Goal: Task Accomplishment & Management: Manage account settings

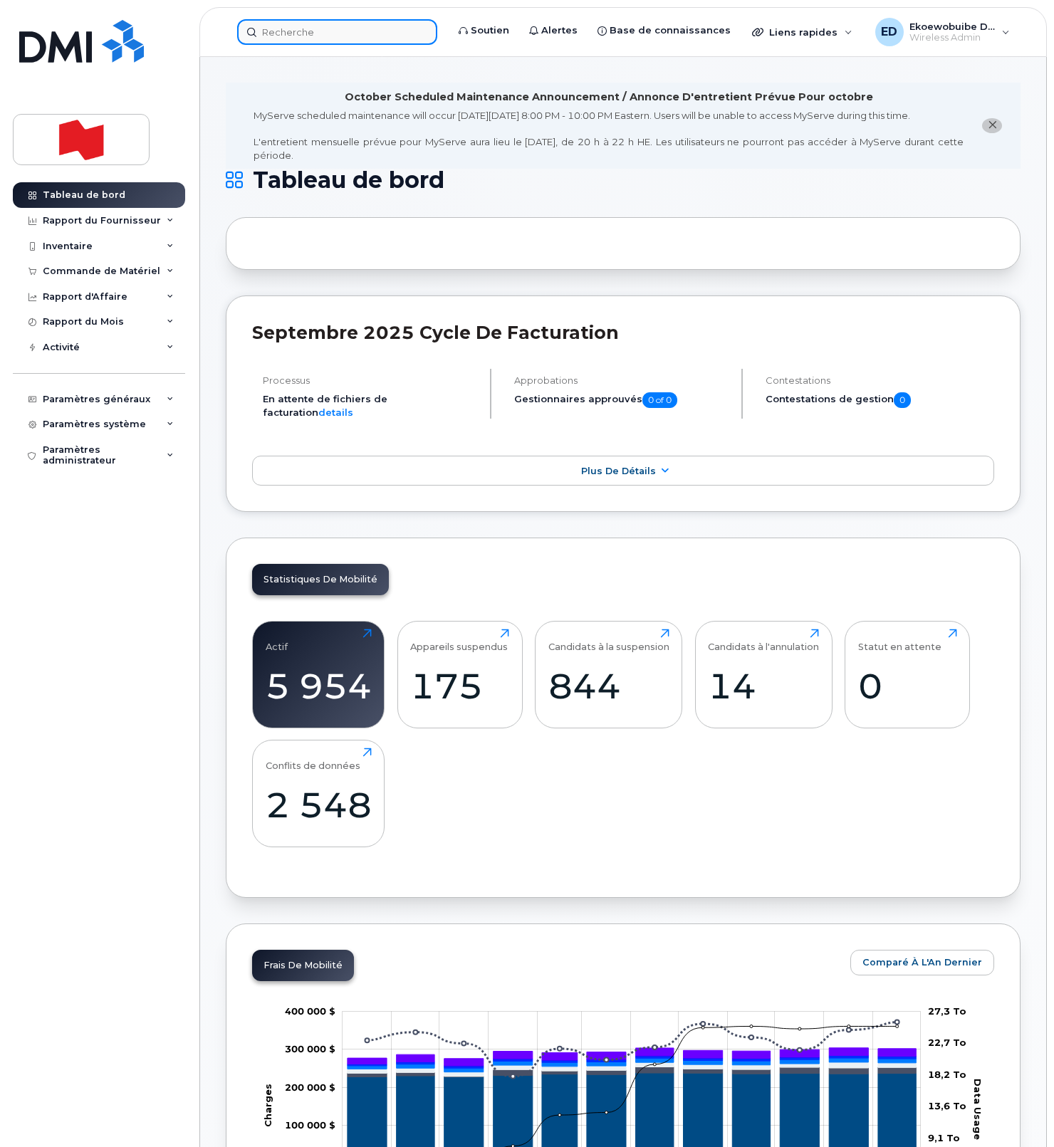
click at [313, 36] on input at bounding box center [337, 32] width 200 height 26
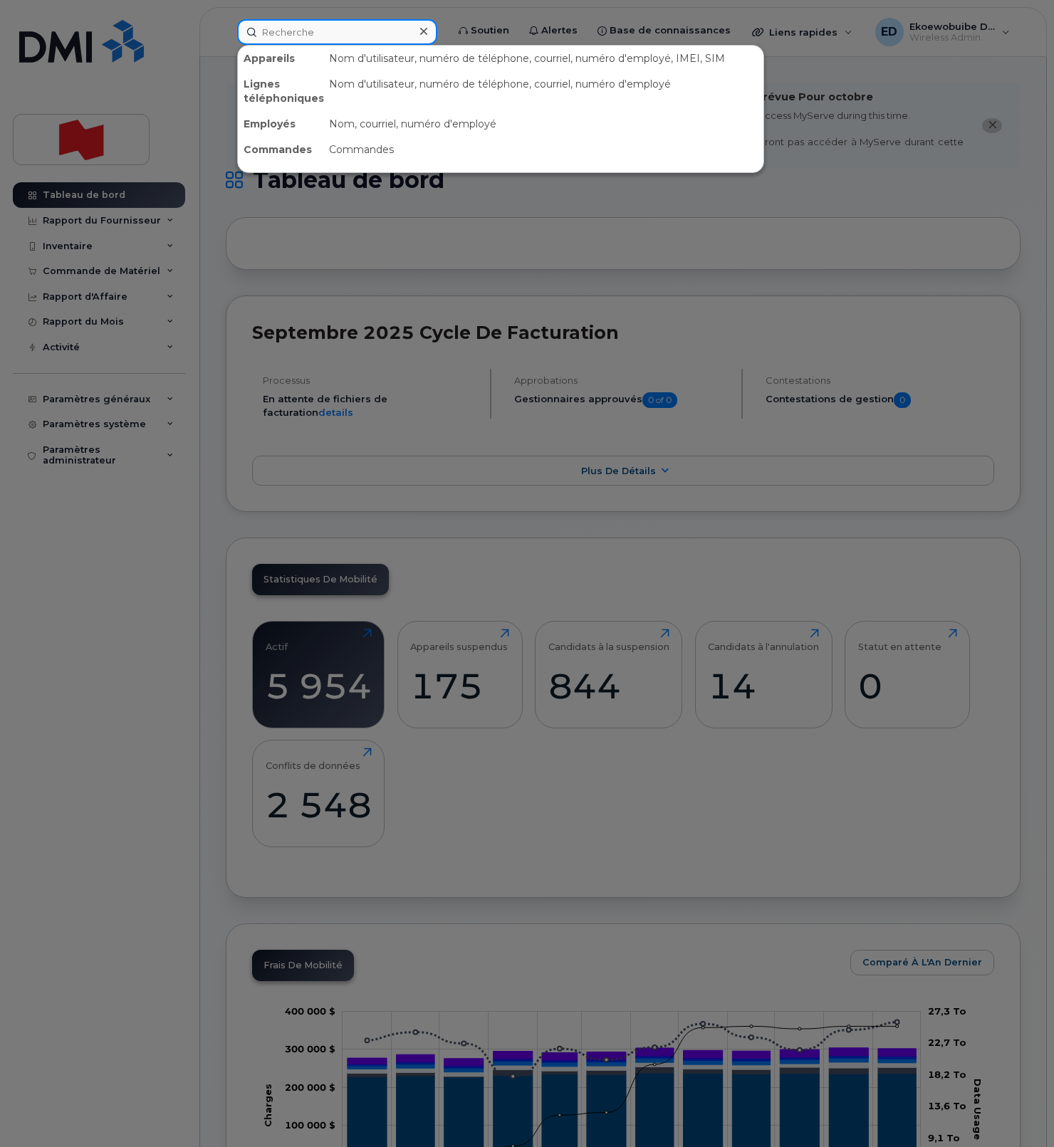
paste input "[PHONE_NUMBER]"
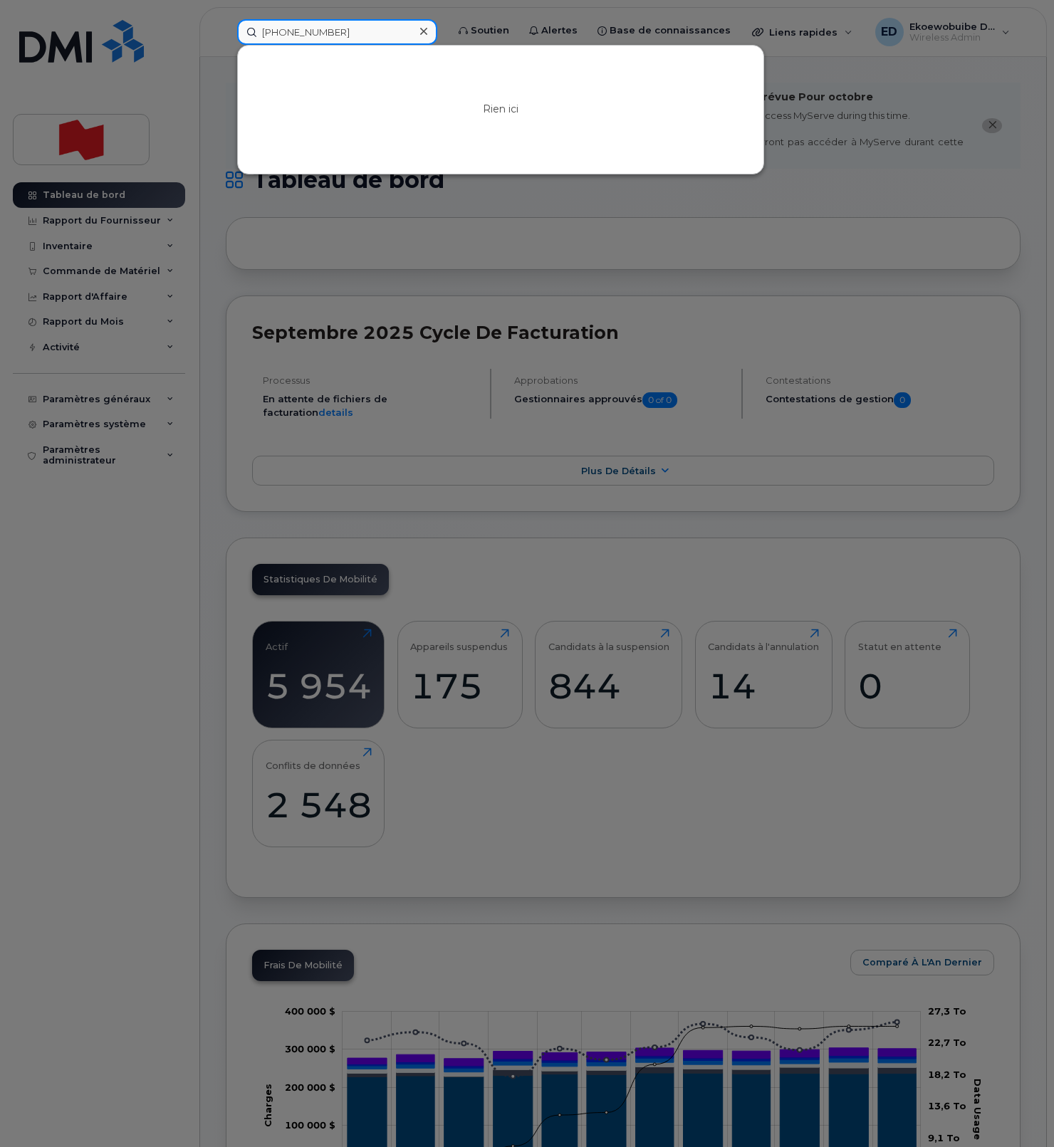
click at [308, 35] on input "514-412-4542" at bounding box center [337, 32] width 200 height 26
type input "5144124542"
click at [427, 31] on icon at bounding box center [423, 31] width 7 height 7
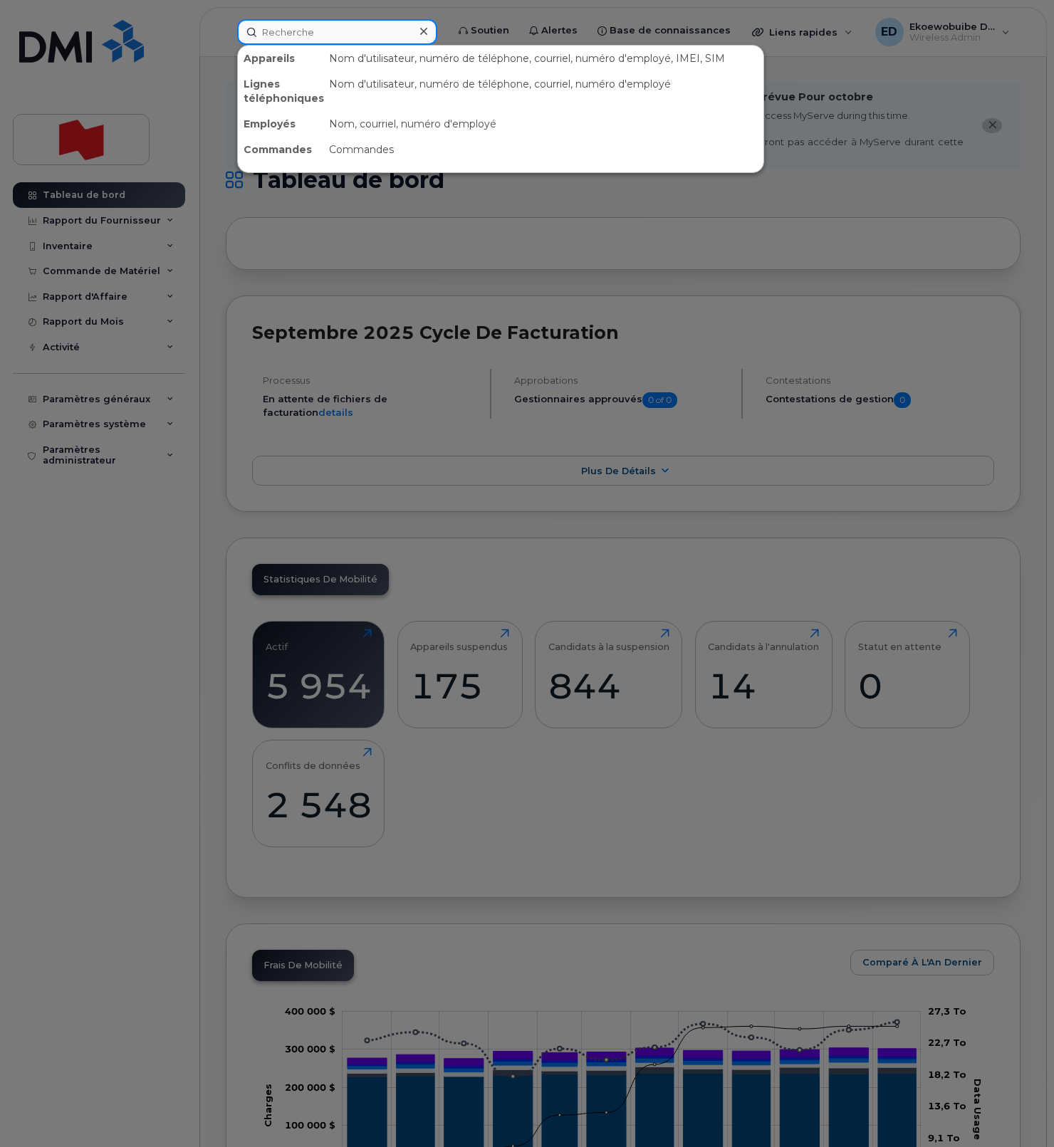
click at [364, 33] on input at bounding box center [337, 32] width 200 height 26
paste input "William Addoumie"
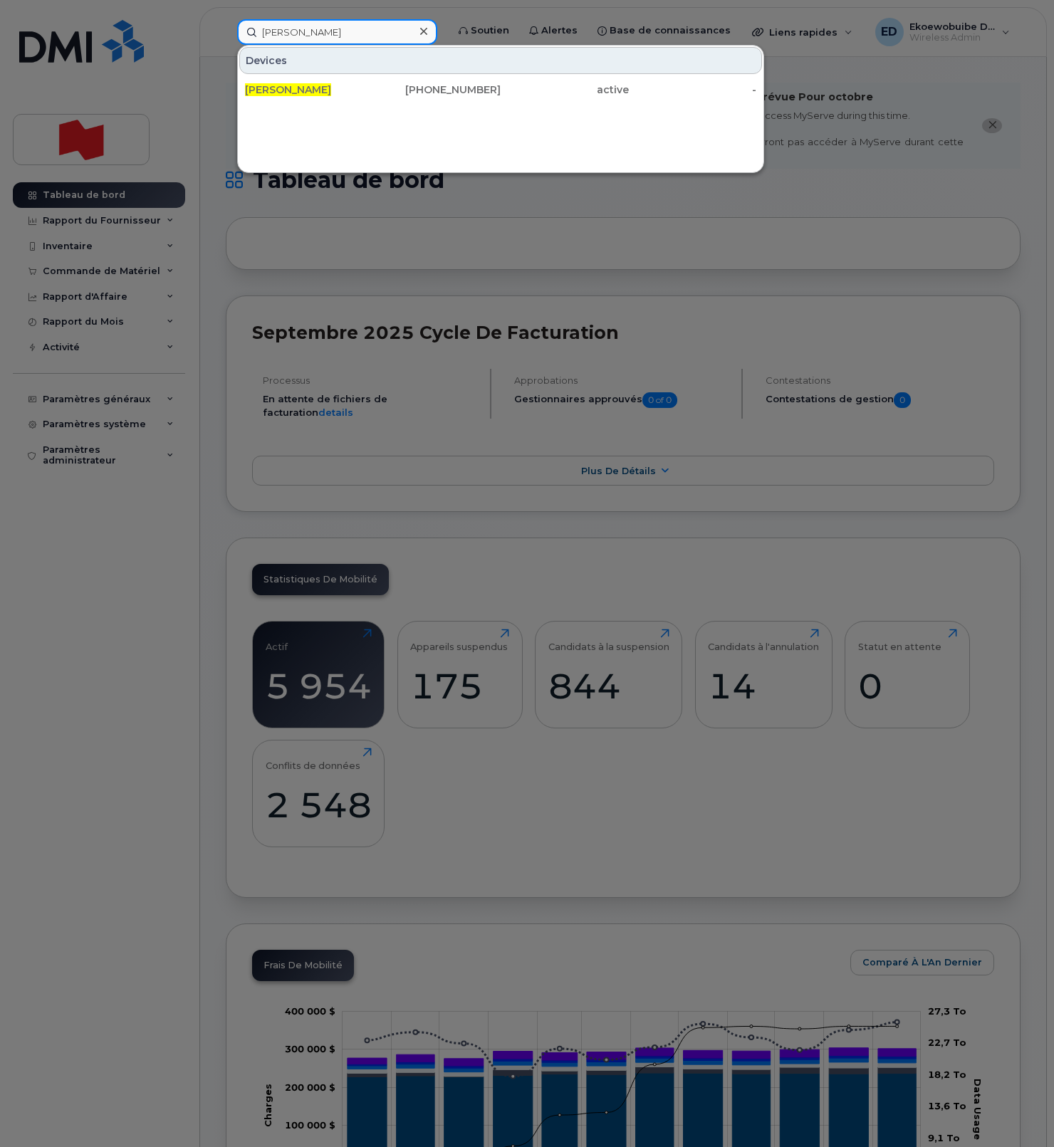
type input "William Addoumie"
click at [427, 32] on icon at bounding box center [423, 31] width 7 height 11
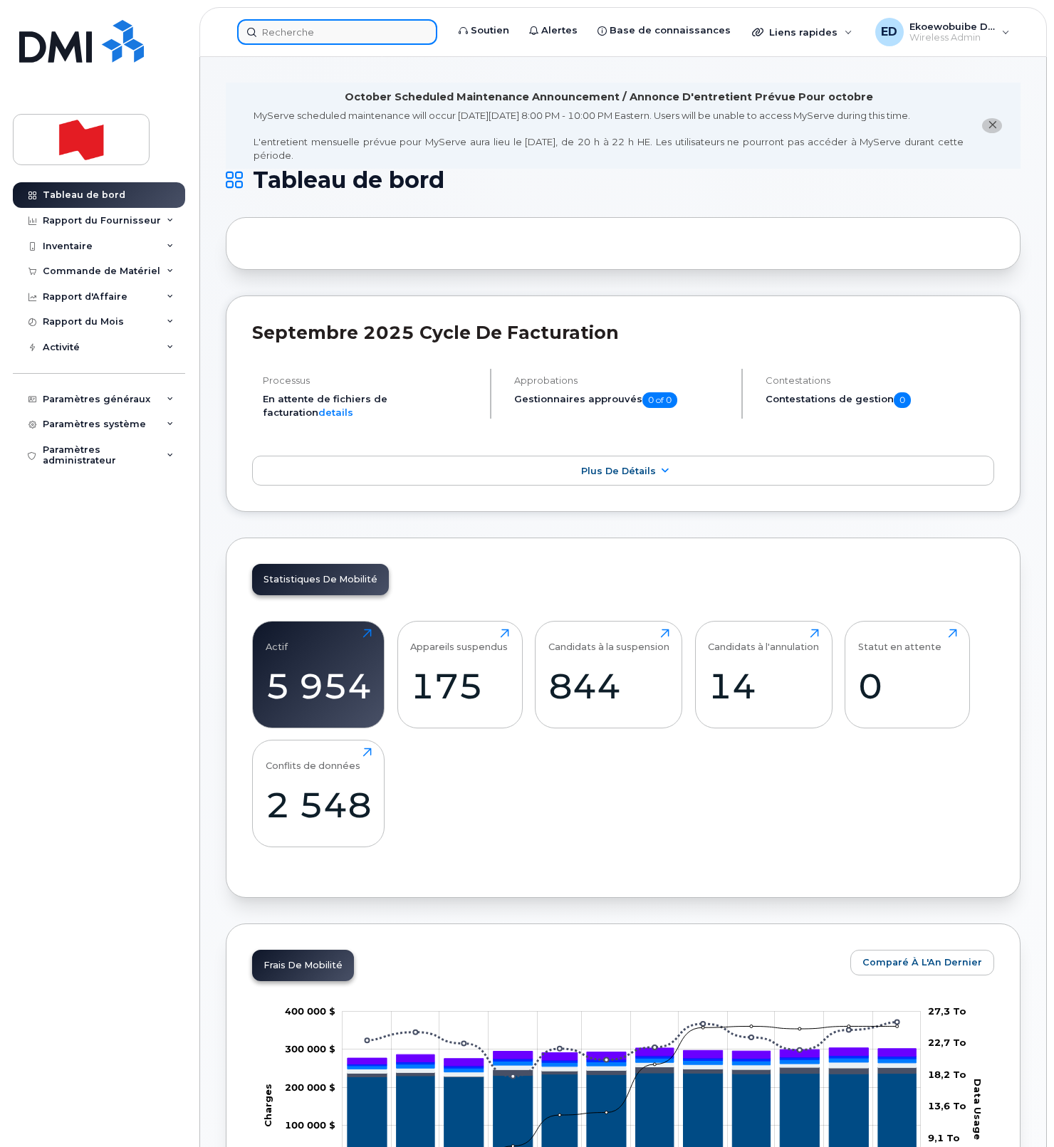
click at [362, 31] on input at bounding box center [337, 32] width 200 height 26
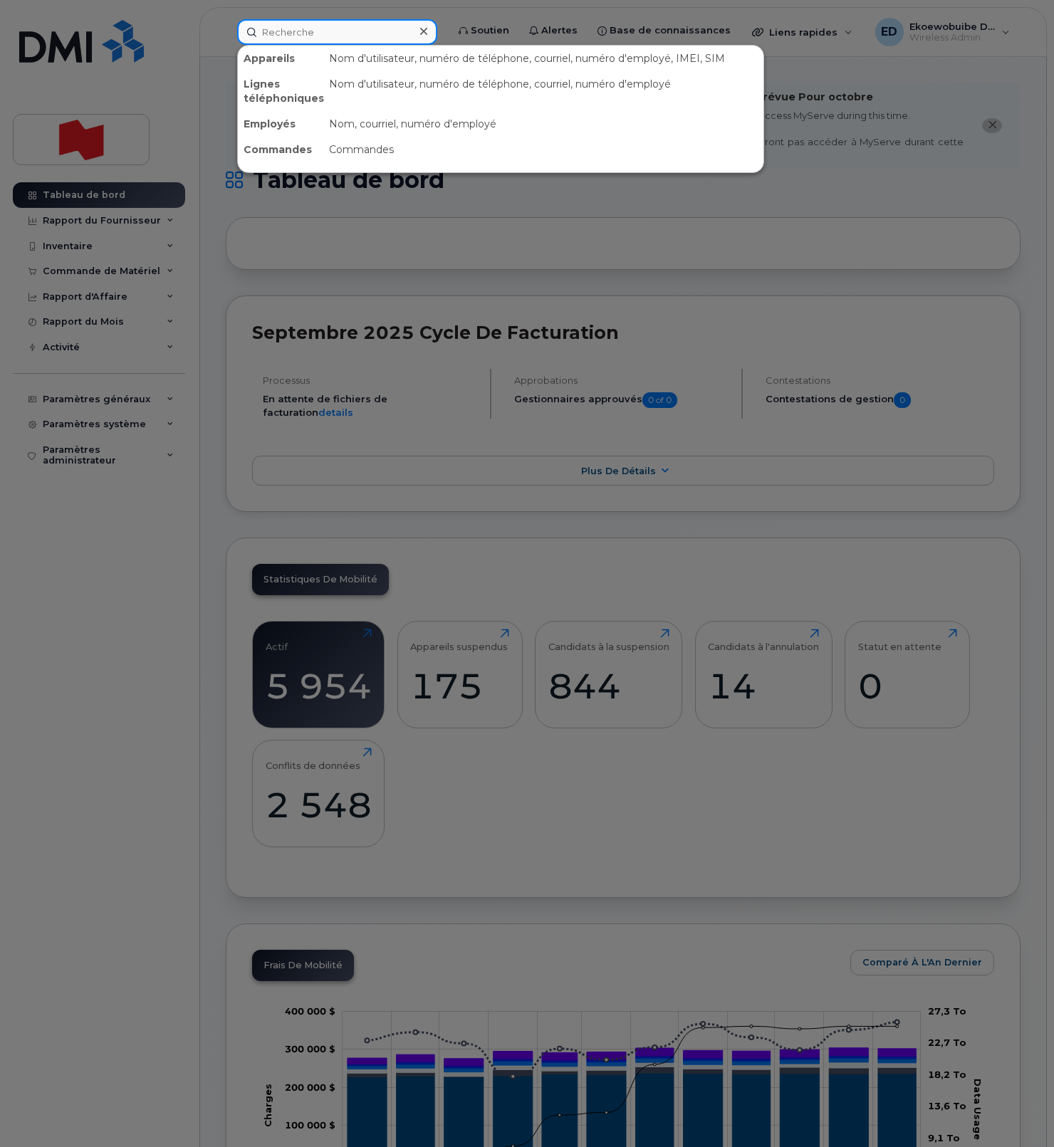
paste input "Shoba Lobo-Shamku"
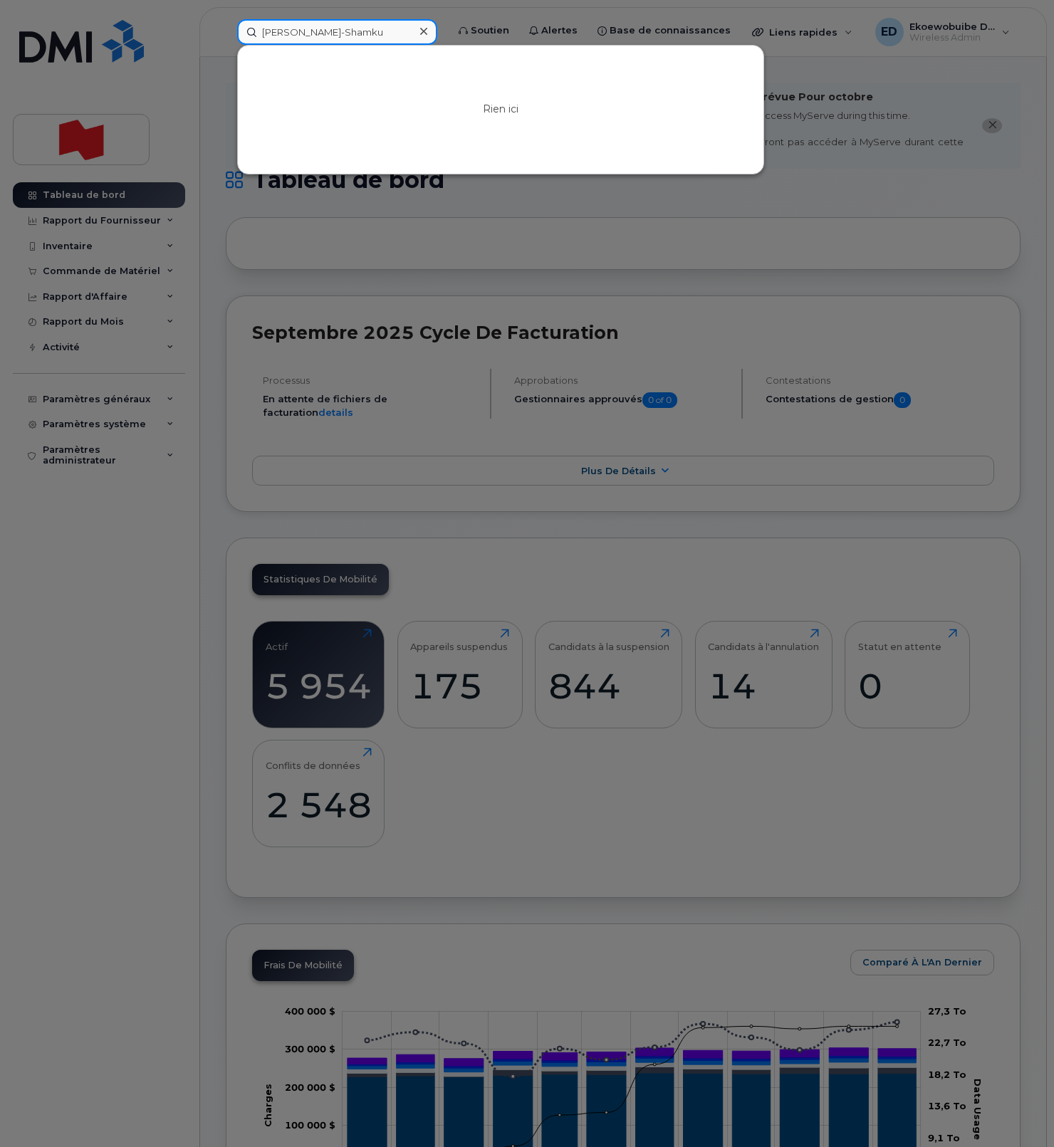
click at [323, 31] on input "Shoba Lobo-Shamku" at bounding box center [337, 32] width 200 height 26
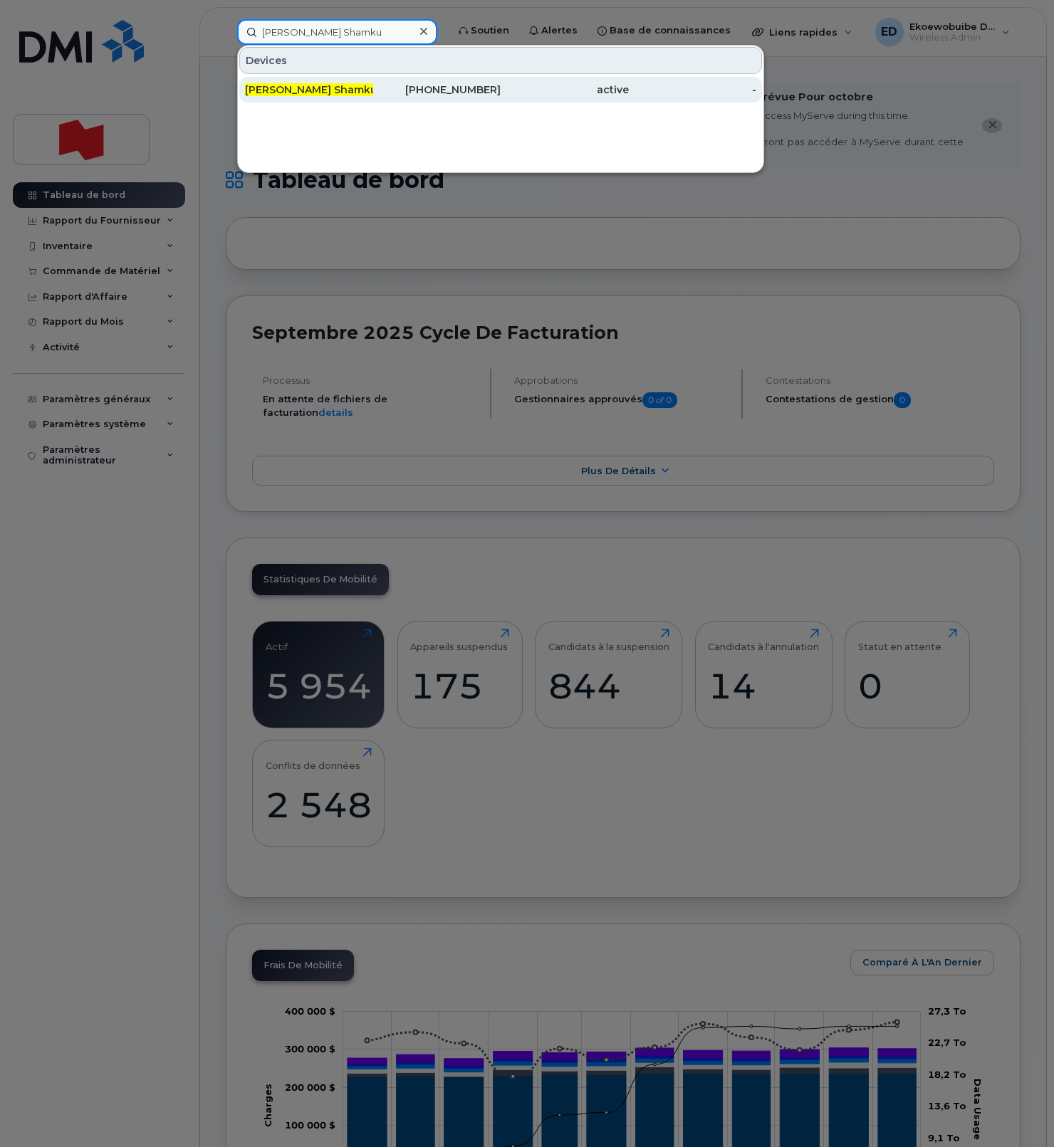
type input "Shoba Lobo Shamku"
click at [315, 88] on span "Shoba Lobo Shamku" at bounding box center [311, 89] width 132 height 13
click at [354, 95] on div "Shoba Lobo Shamku" at bounding box center [309, 90] width 128 height 14
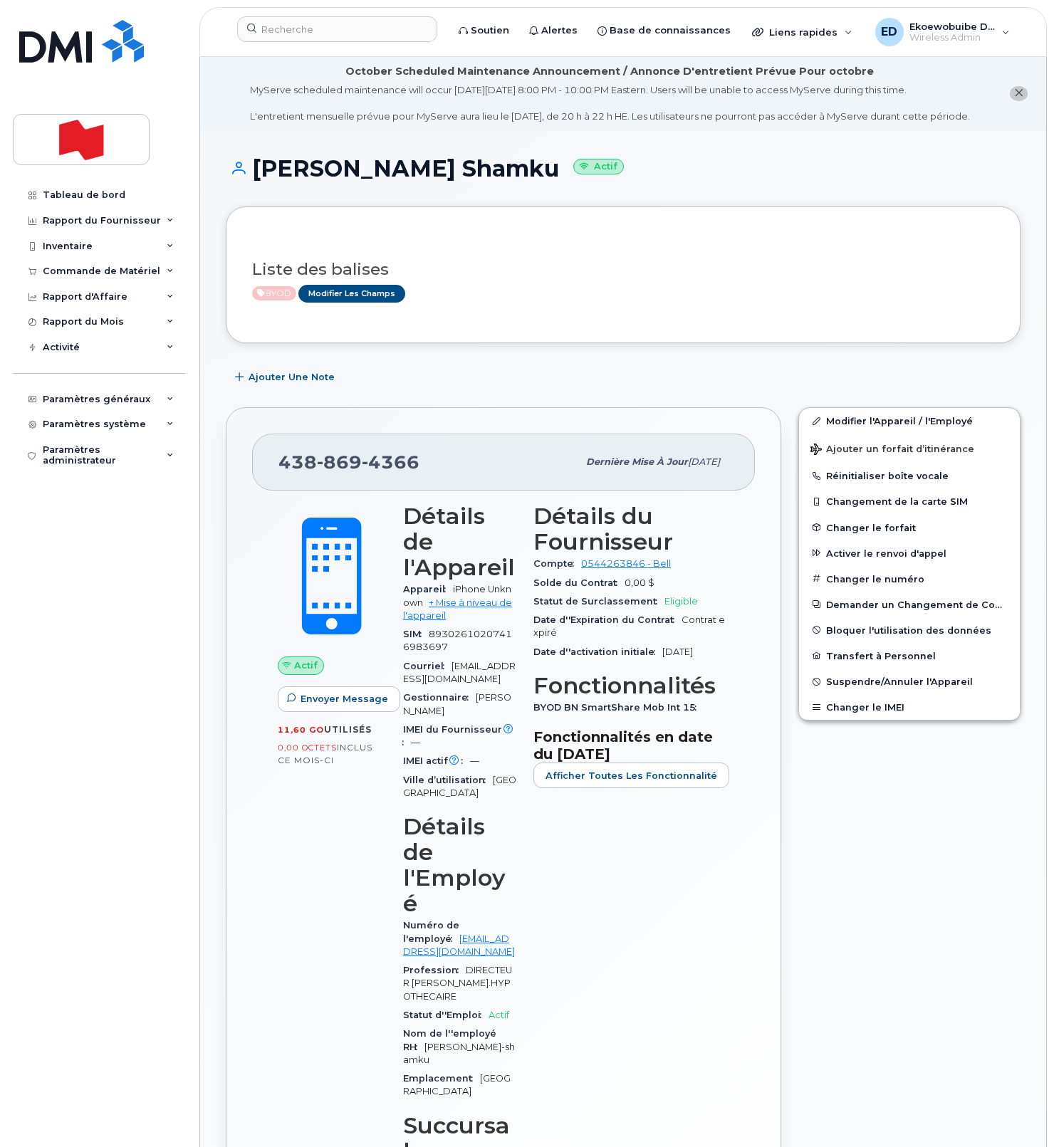
scroll to position [2, 0]
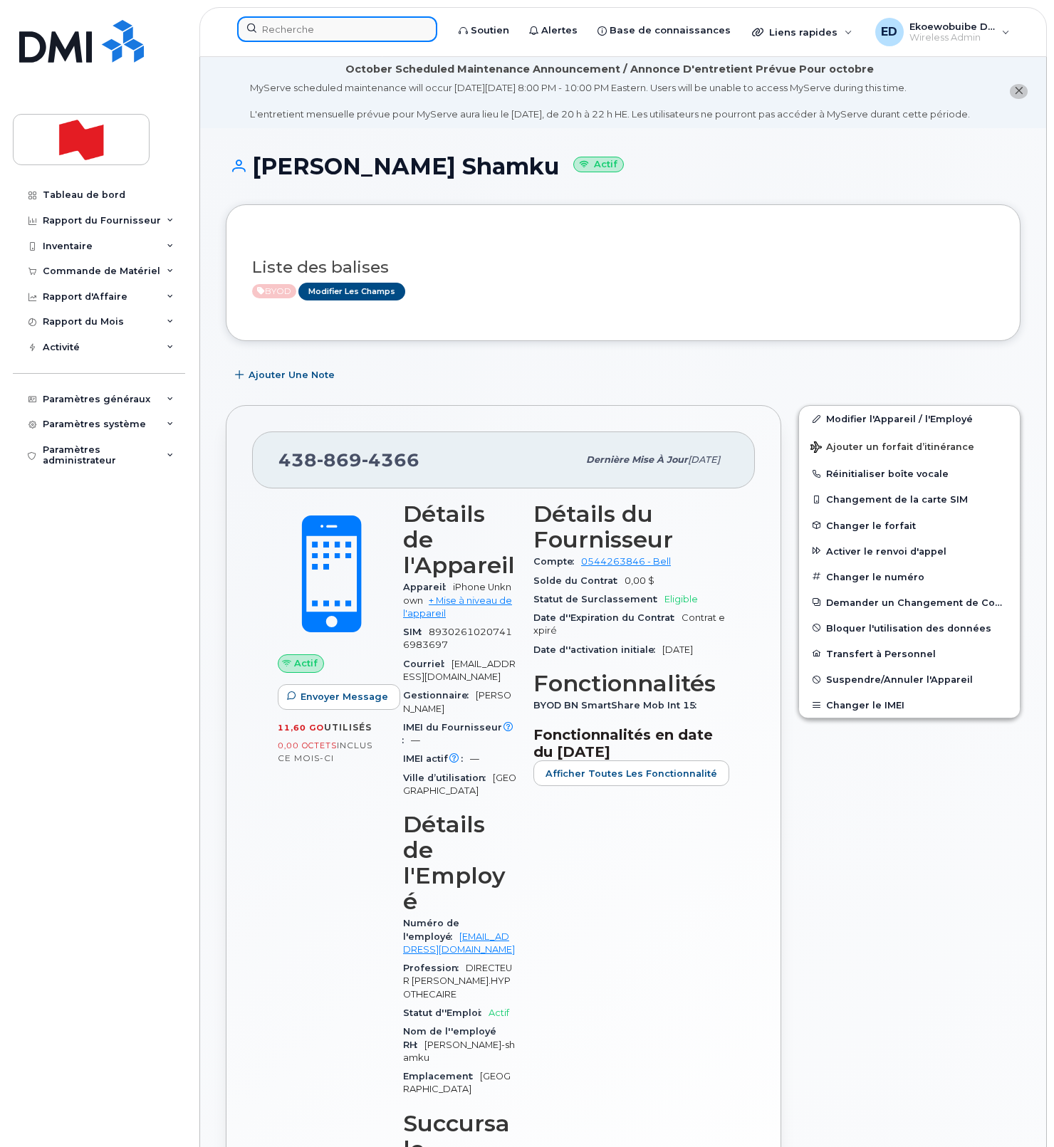
click at [338, 33] on input at bounding box center [337, 29] width 200 height 26
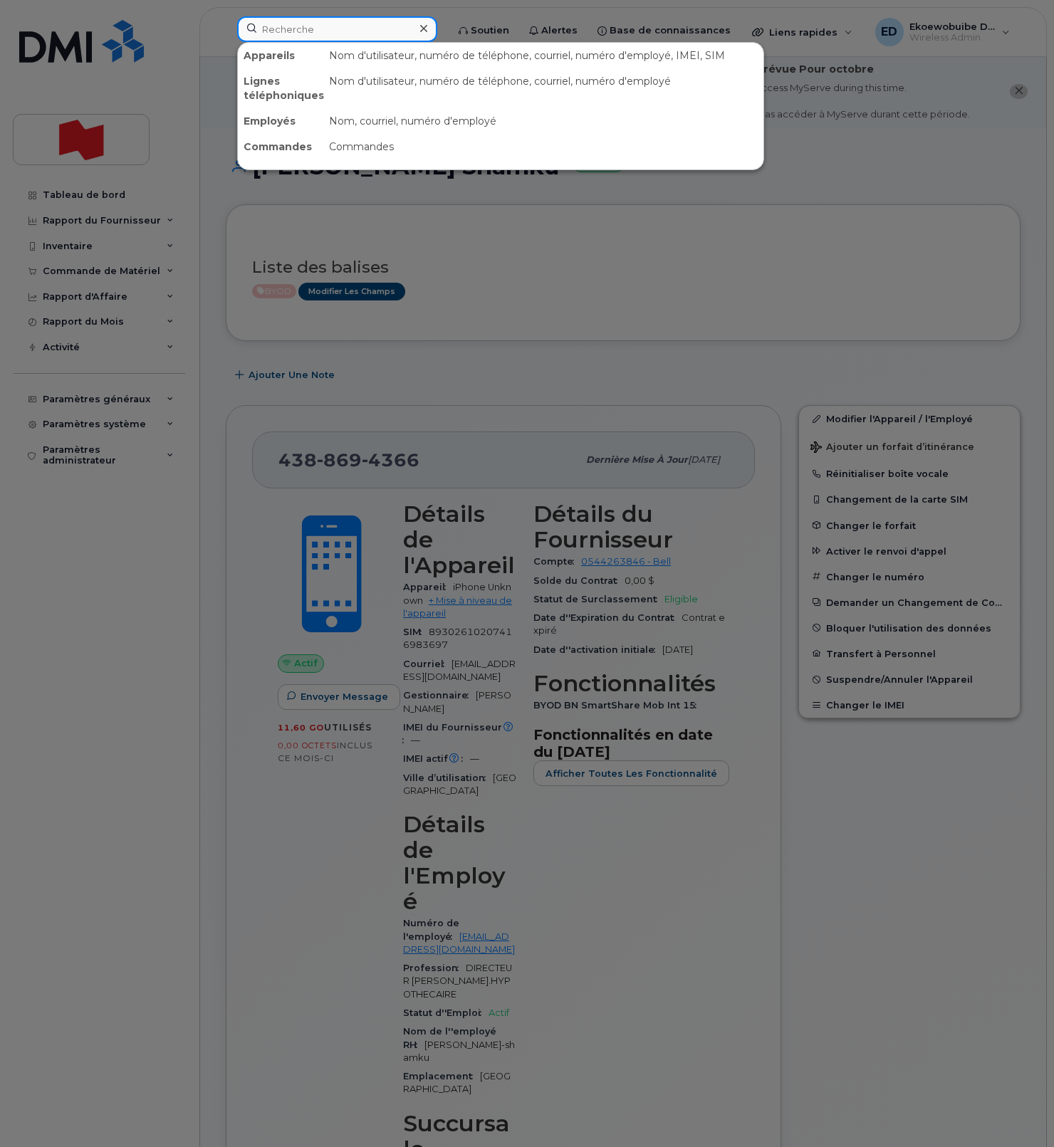
paste input "514-208-0861"
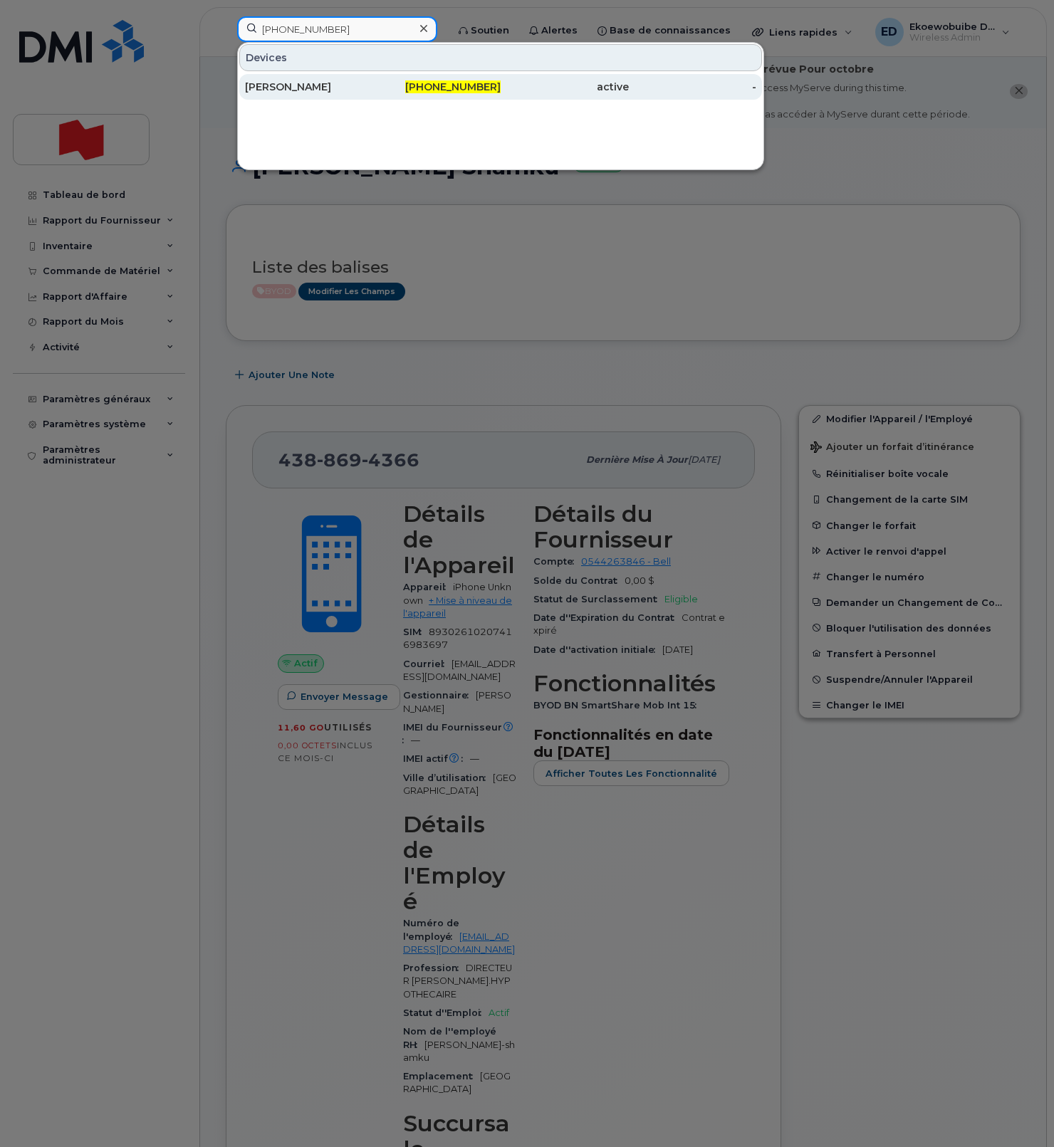
type input "514-208-0861"
click at [306, 92] on div "Dominic Côté" at bounding box center [309, 87] width 128 height 14
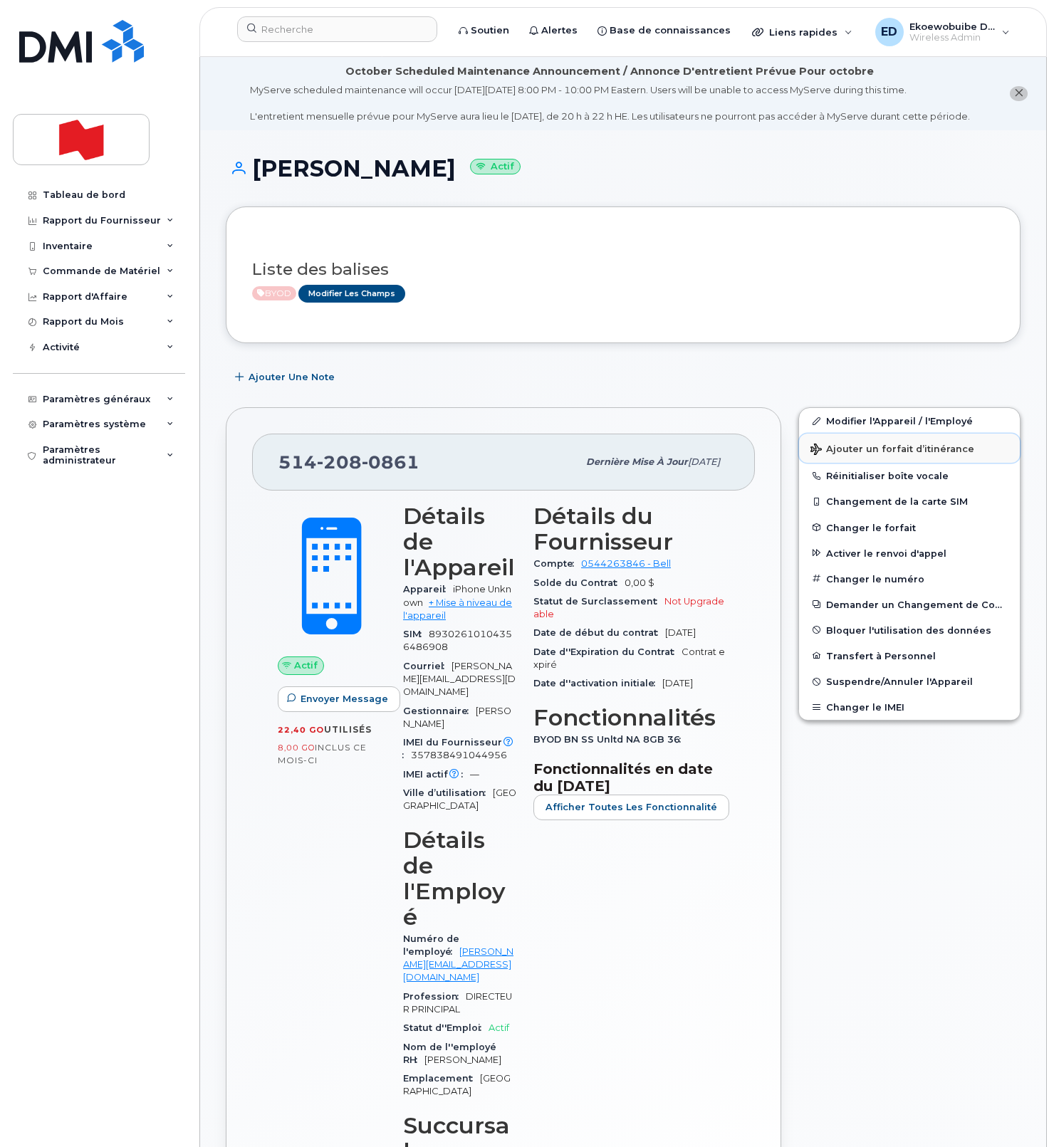
click at [862, 457] on span "Ajouter un forfait d’itinérance" at bounding box center [892, 451] width 164 height 14
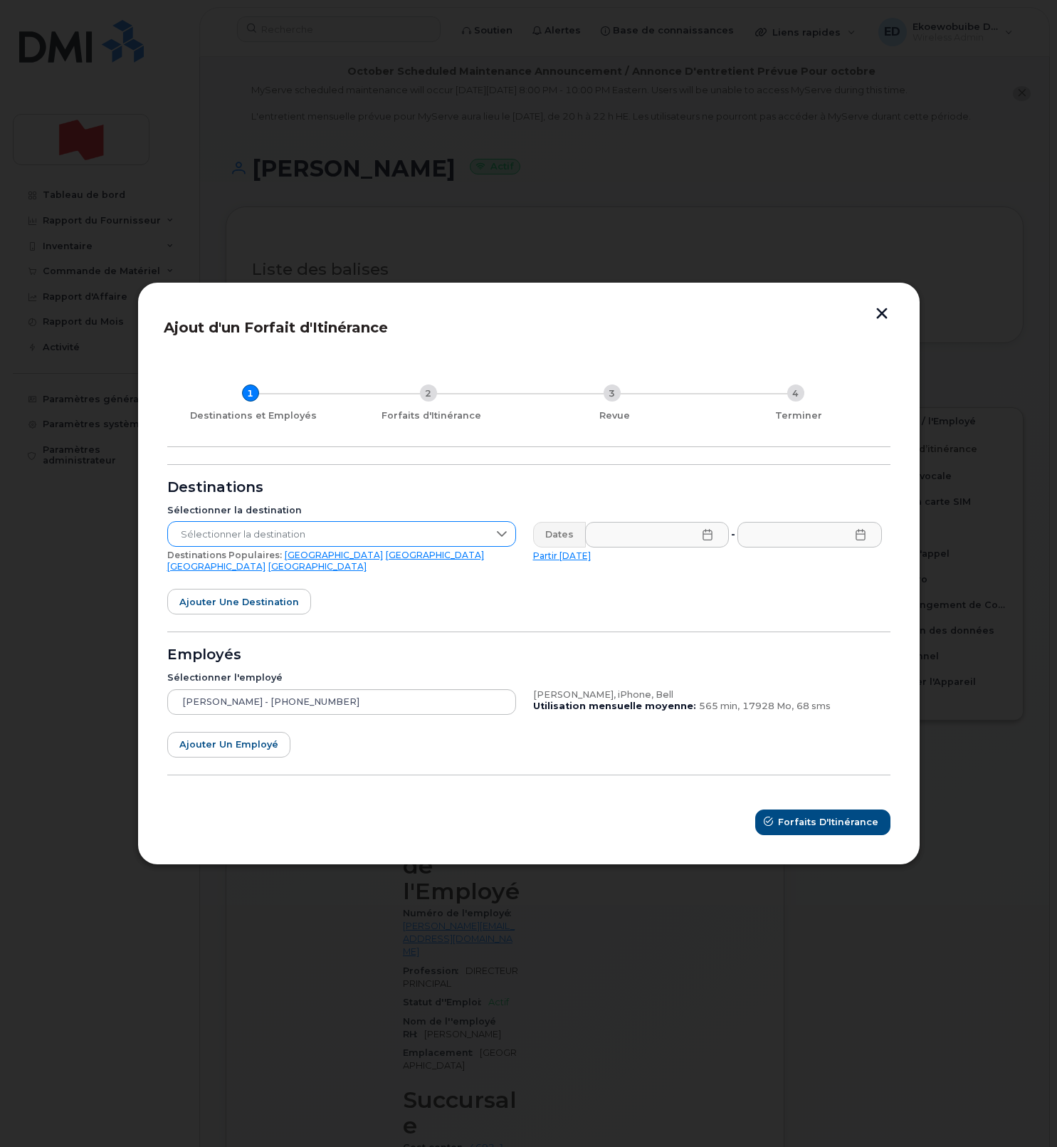
click at [337, 542] on span "Sélectionner la destination" at bounding box center [328, 535] width 320 height 26
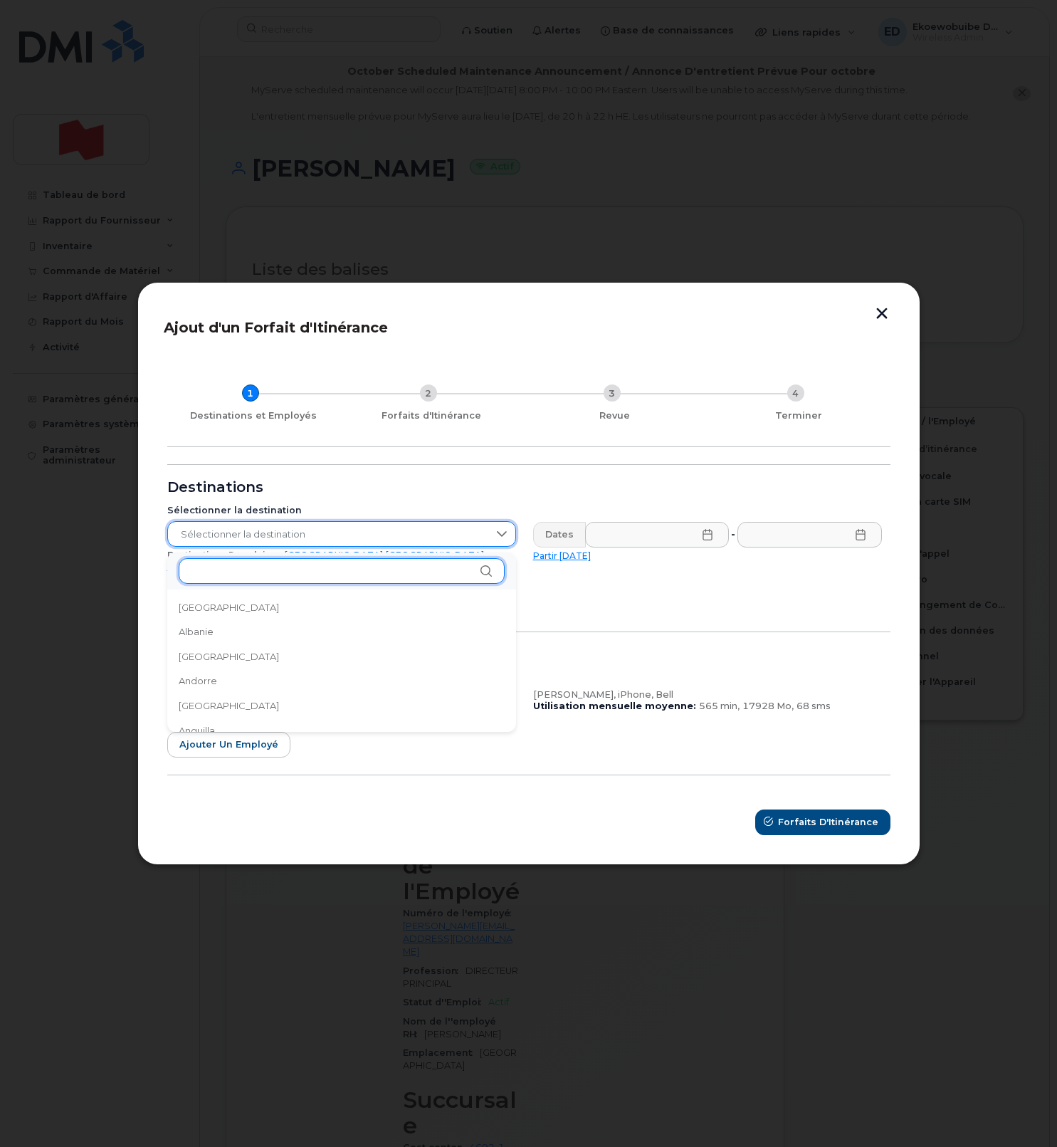
click at [296, 582] on input "text" at bounding box center [342, 571] width 326 height 26
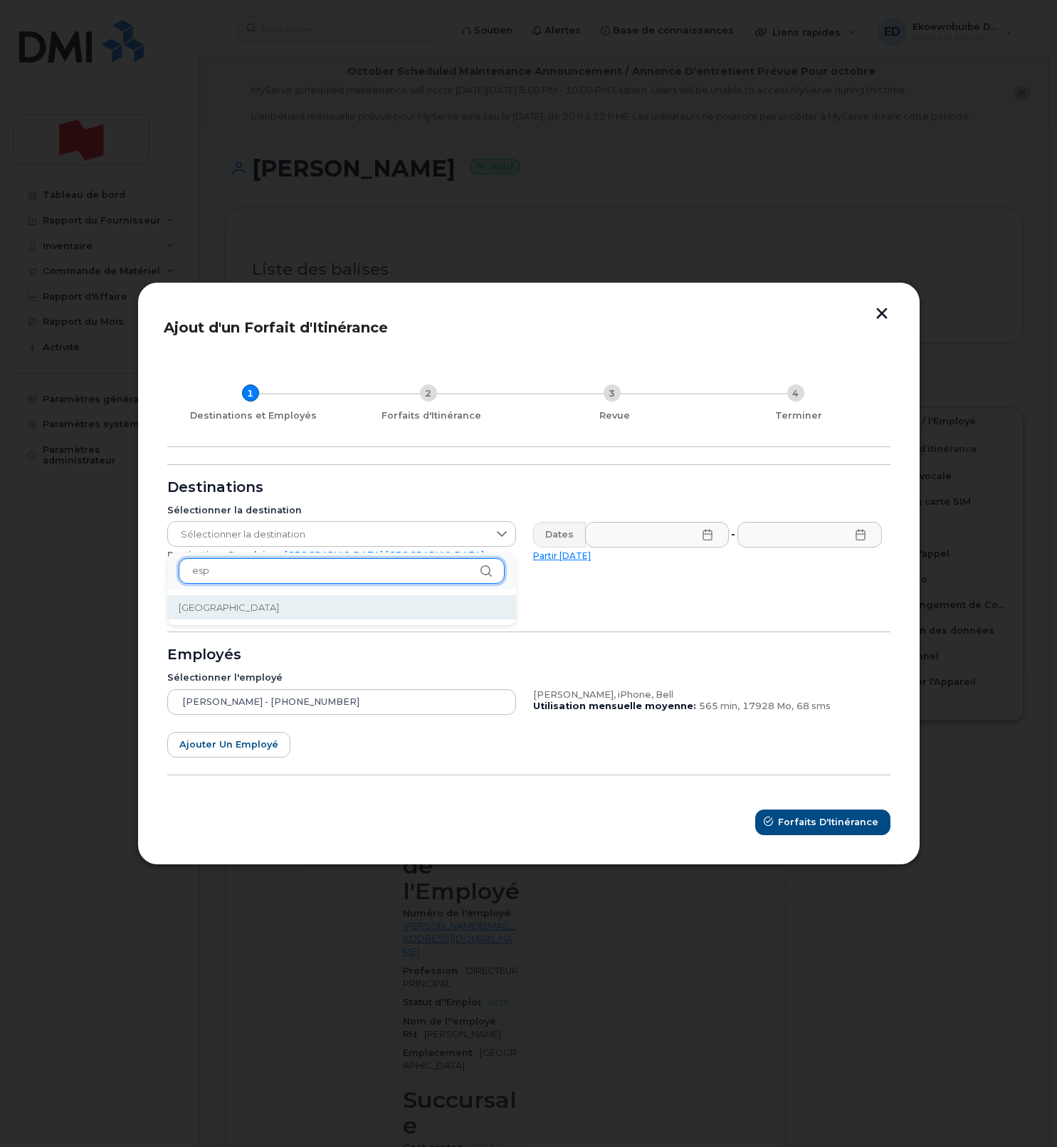
type input "esp"
click at [237, 615] on li "Espagne" at bounding box center [341, 607] width 349 height 25
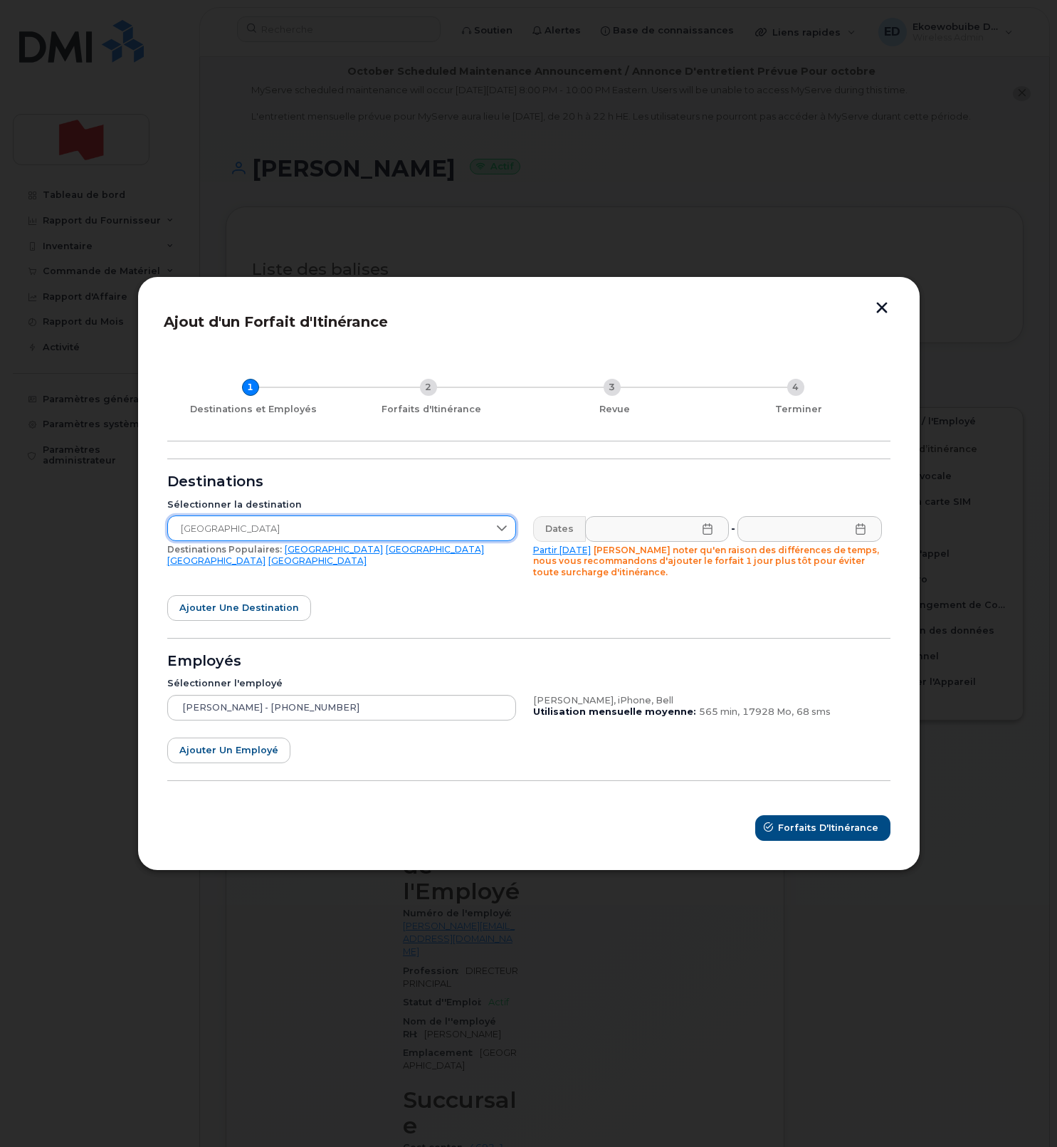
click at [706, 530] on icon at bounding box center [707, 528] width 11 height 11
drag, startPoint x: 884, startPoint y: 305, endPoint x: 844, endPoint y: 308, distance: 40.0
click at [881, 305] on button "button" at bounding box center [881, 309] width 21 height 15
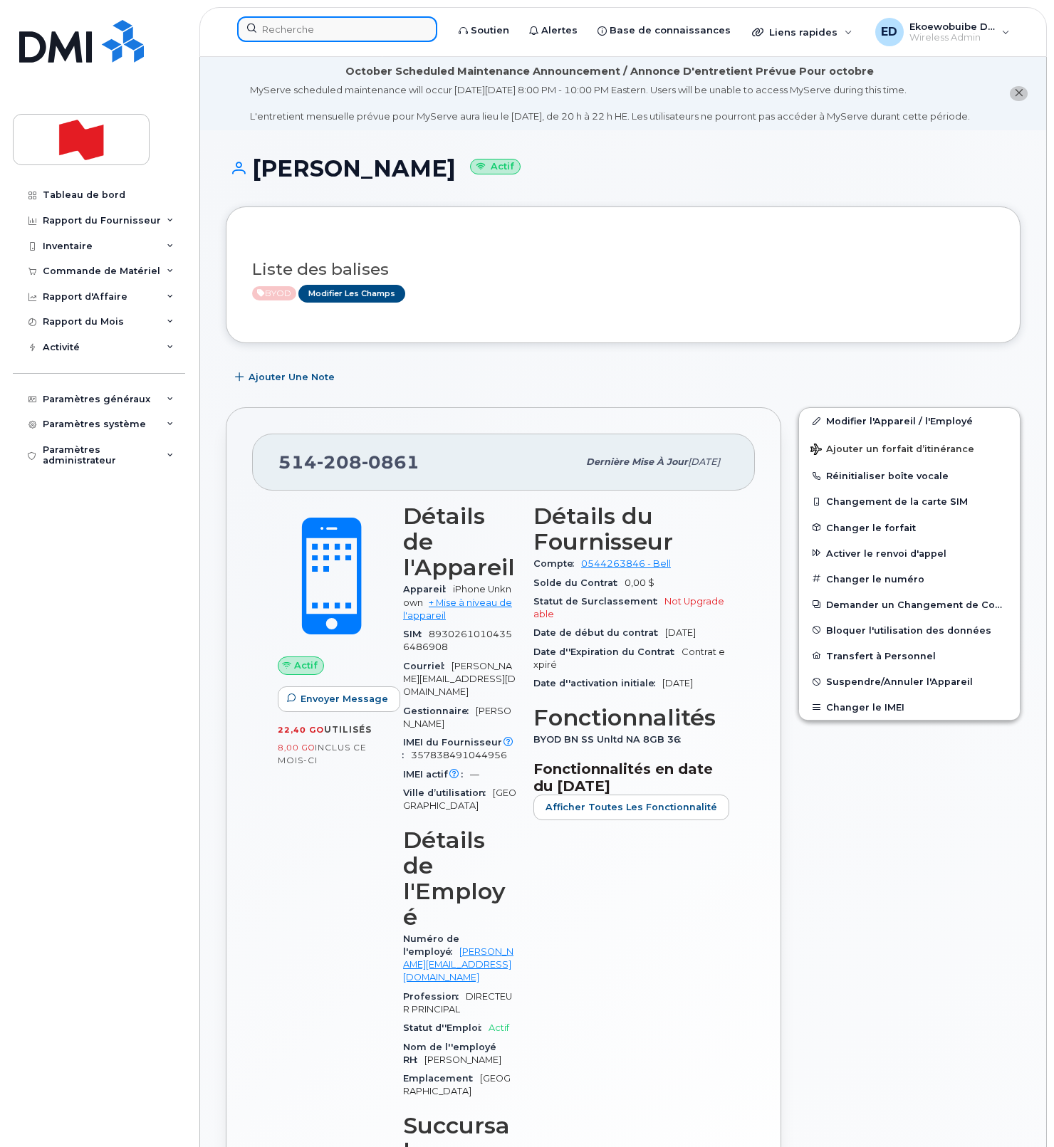
click at [309, 32] on input at bounding box center [337, 29] width 200 height 26
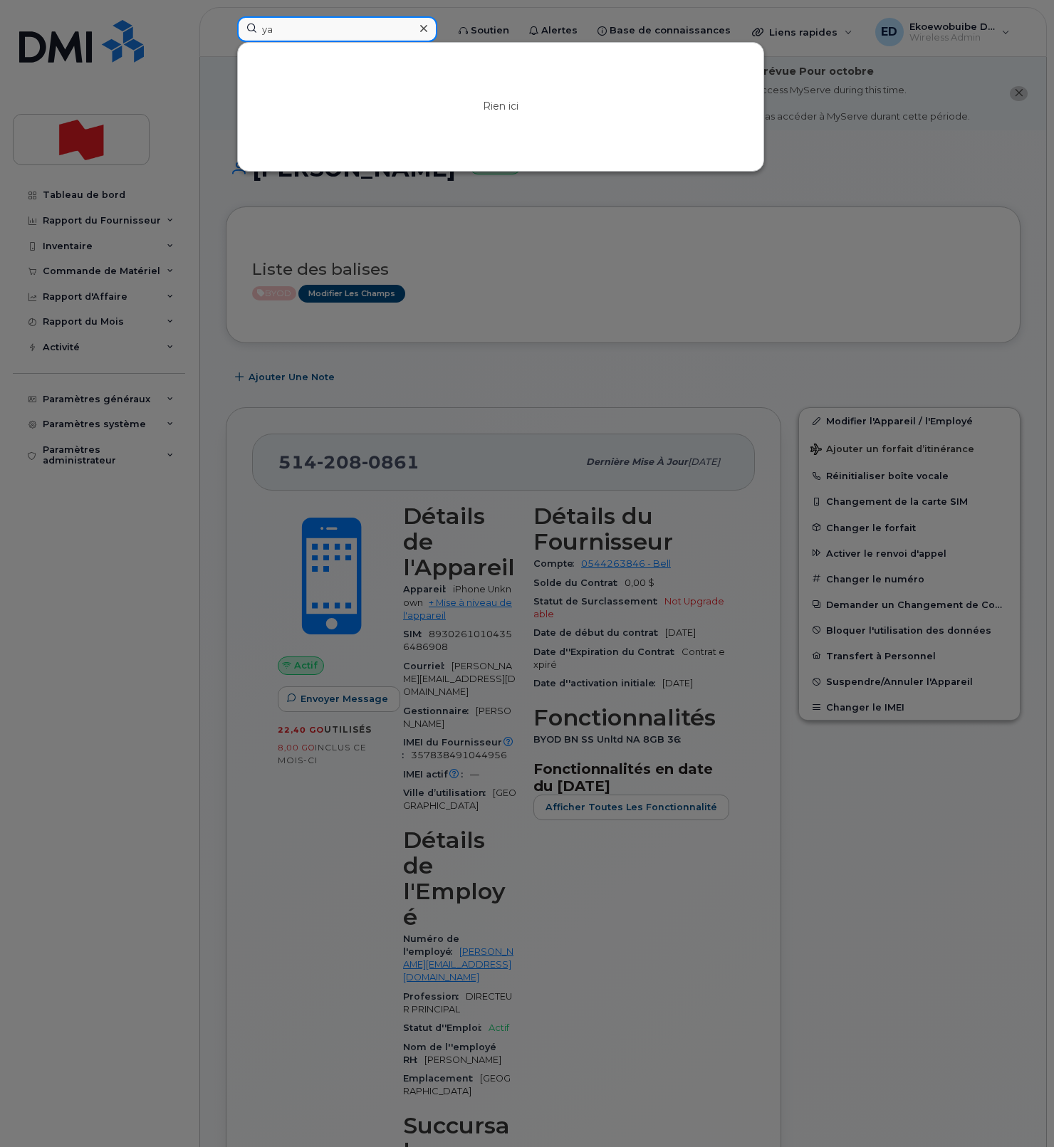
type input "y"
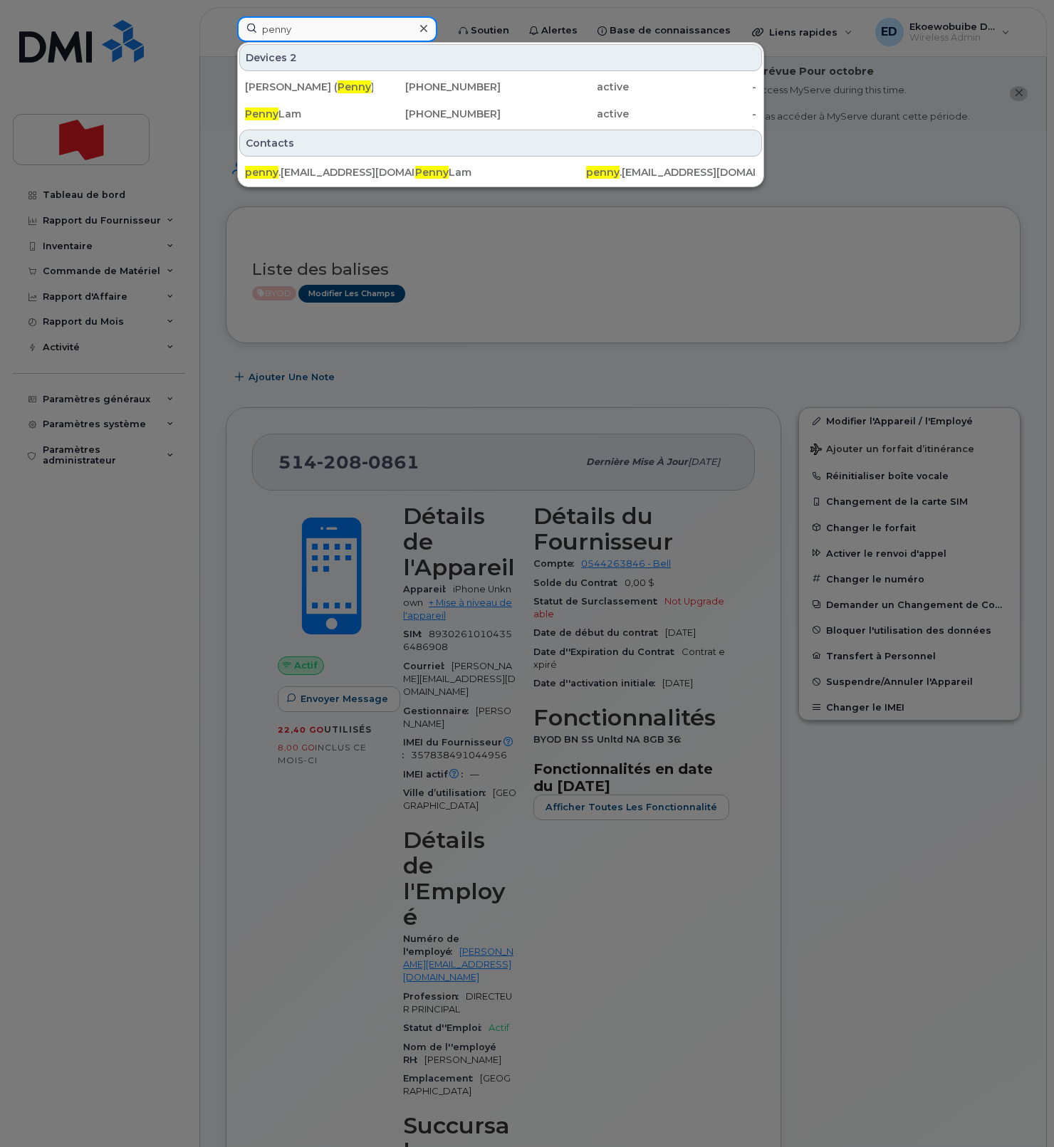
type input "penny"
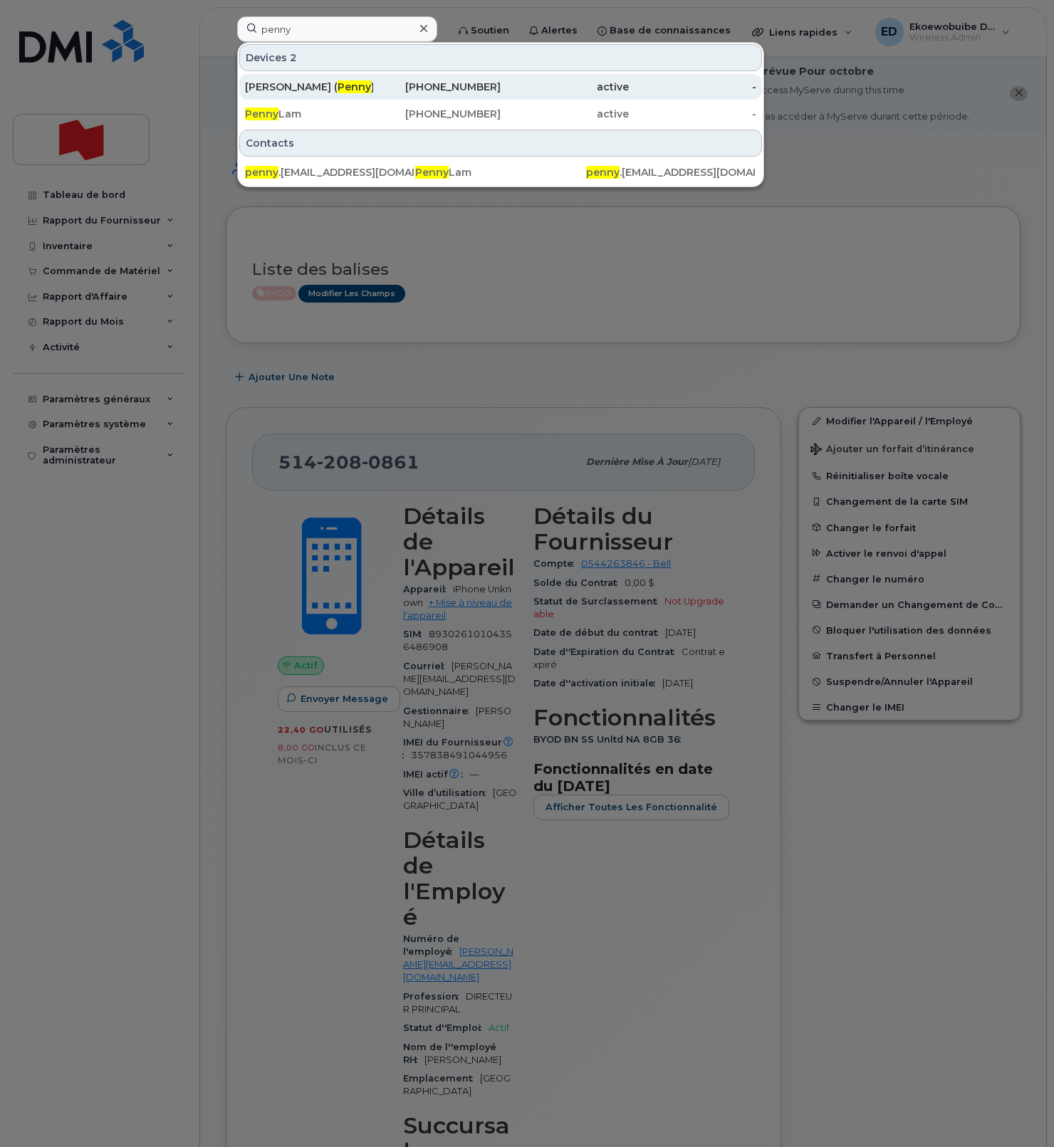
click at [321, 83] on div "Yan ( Penny ) Spring" at bounding box center [309, 87] width 128 height 14
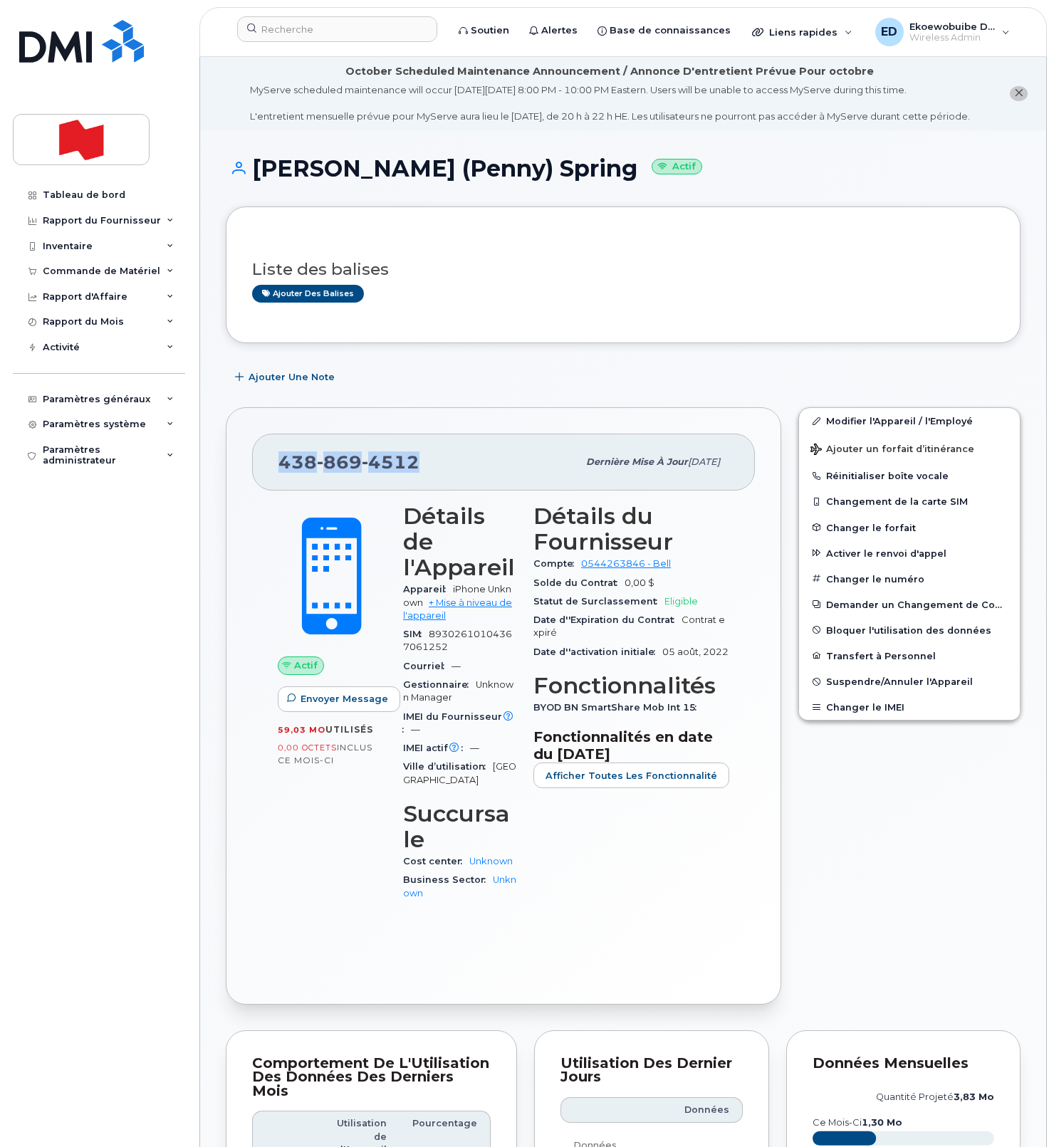
drag, startPoint x: 423, startPoint y: 480, endPoint x: 281, endPoint y: 482, distance: 141.7
click at [281, 477] on div "438 869 4512" at bounding box center [427, 462] width 299 height 30
copy span "438 869 4512"
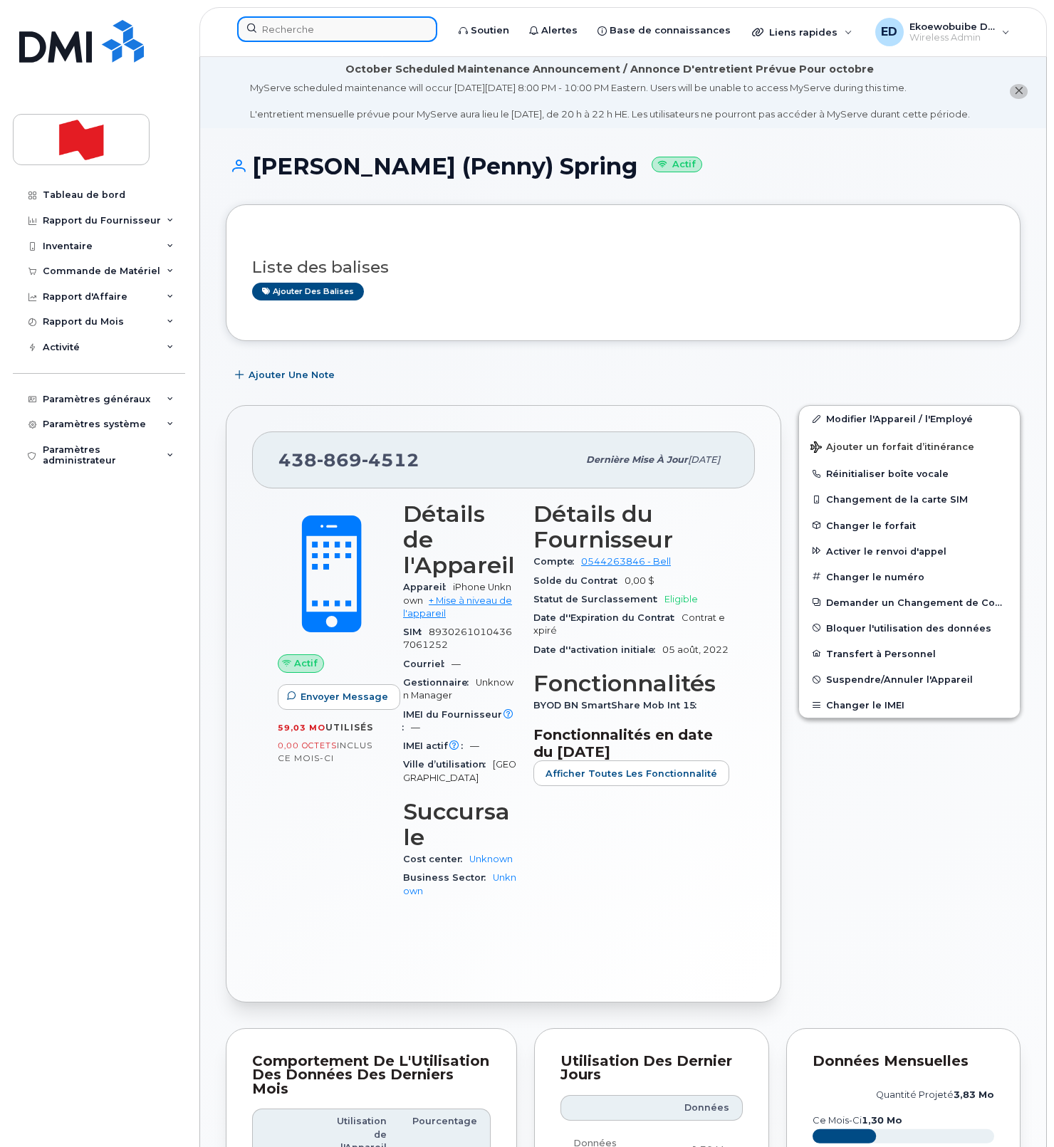
click at [288, 33] on input at bounding box center [337, 29] width 200 height 26
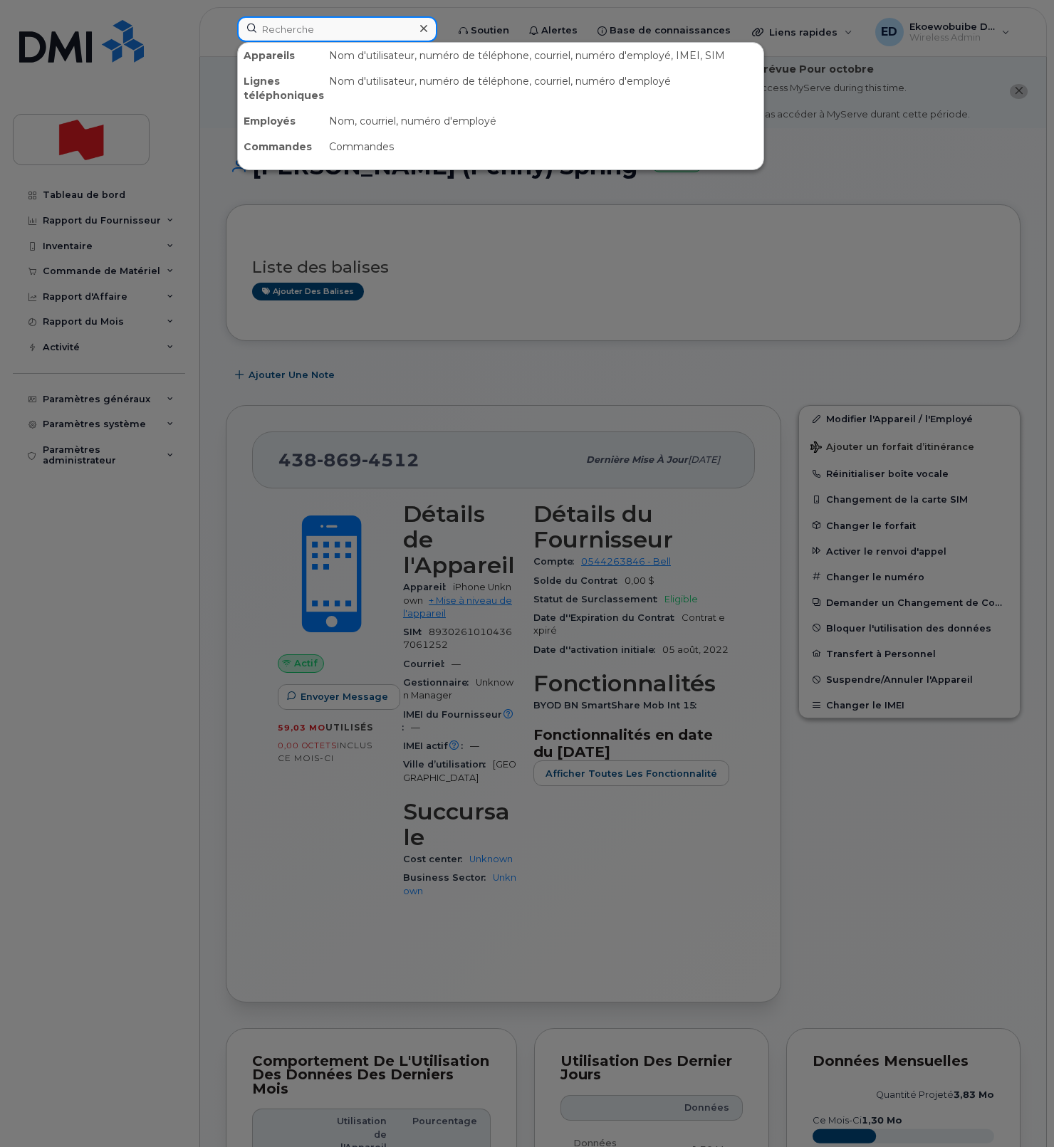
scroll to position [0, 0]
paste input "(438) 886-6879"
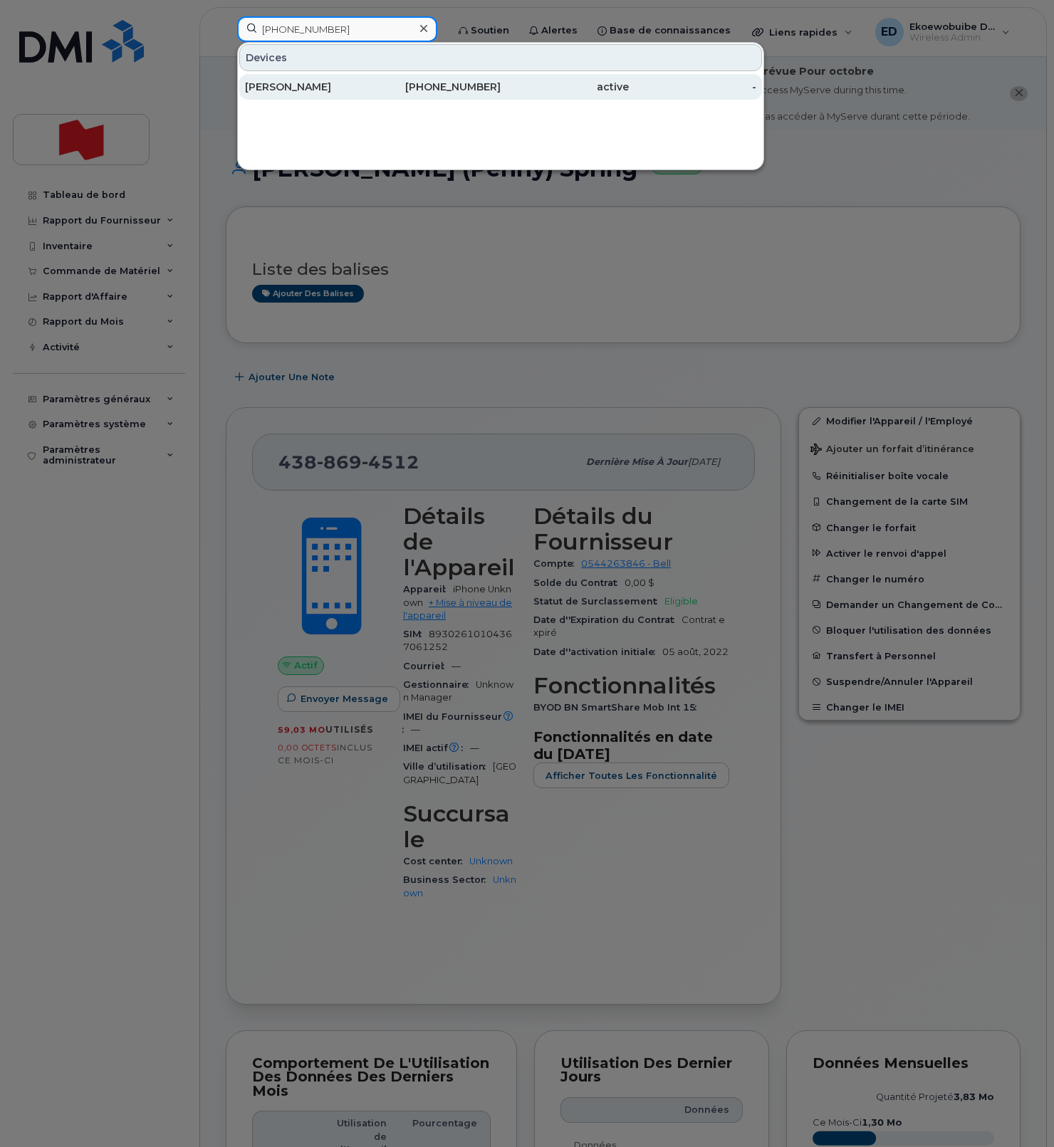
type input "(438) 886-6879"
click at [304, 90] on div "Caroline Forest Griel" at bounding box center [309, 87] width 128 height 14
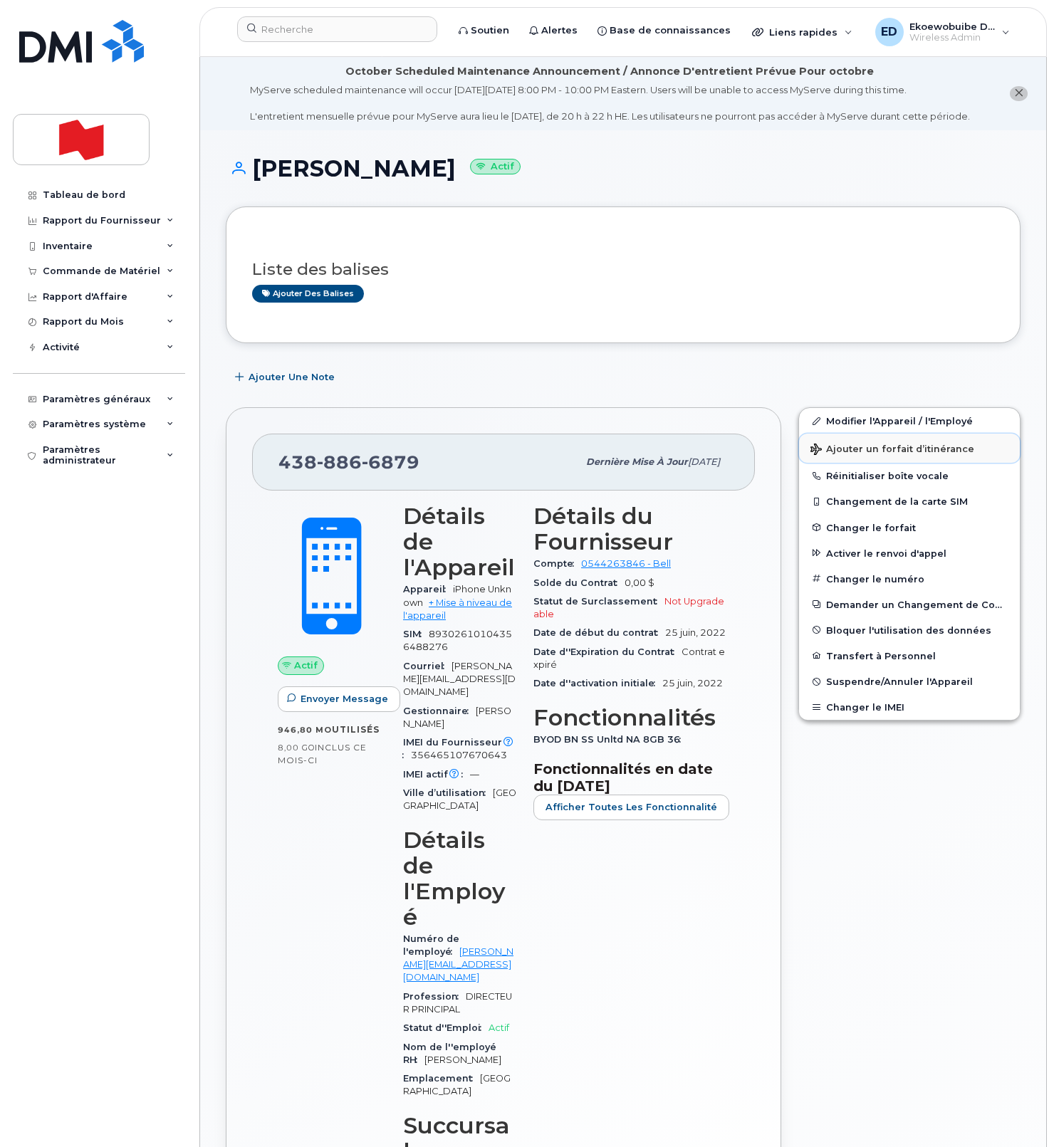
click at [851, 457] on span "Ajouter un forfait d’itinérance" at bounding box center [892, 451] width 164 height 14
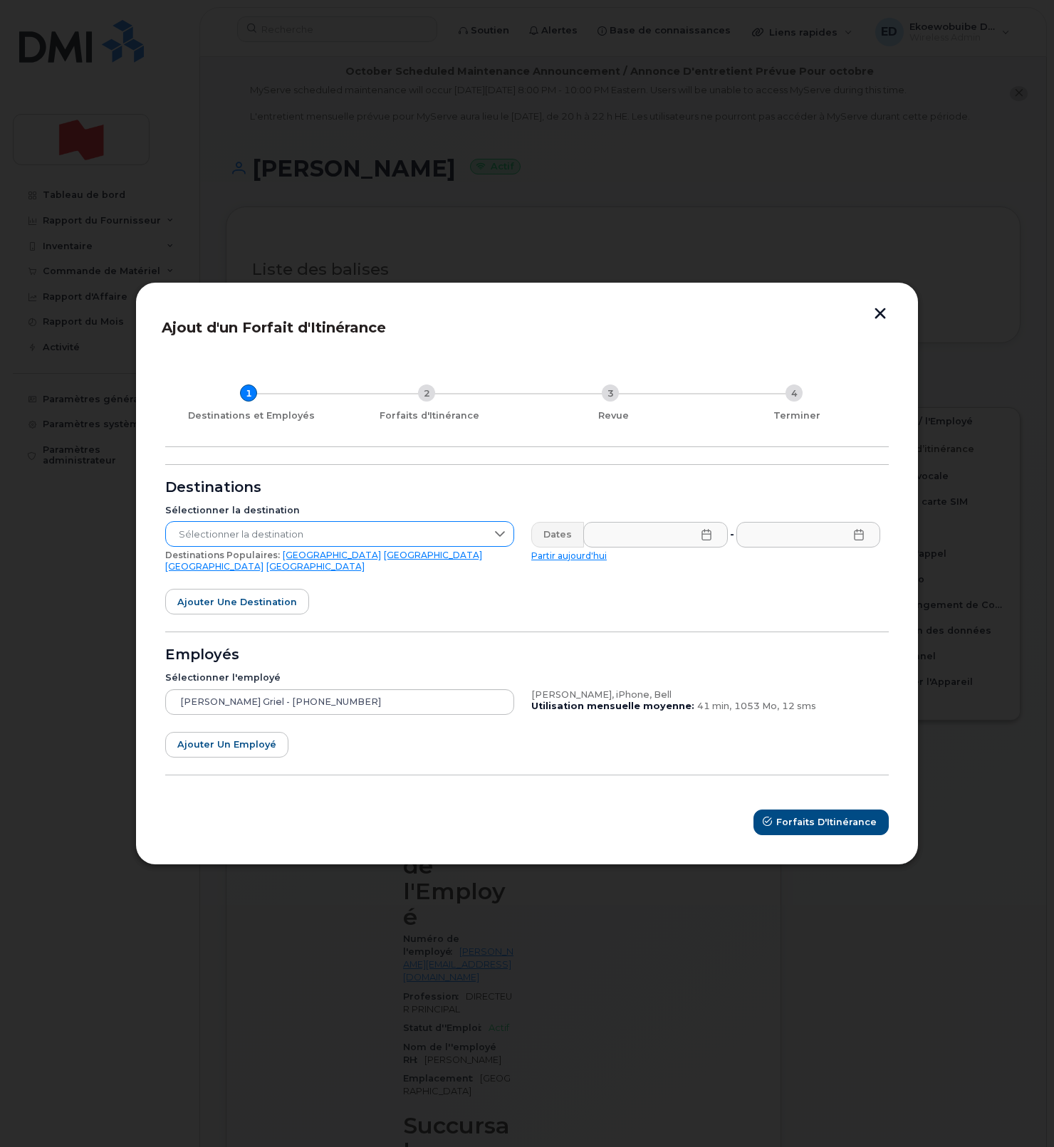
click at [444, 543] on span "Sélectionner la destination" at bounding box center [326, 535] width 320 height 26
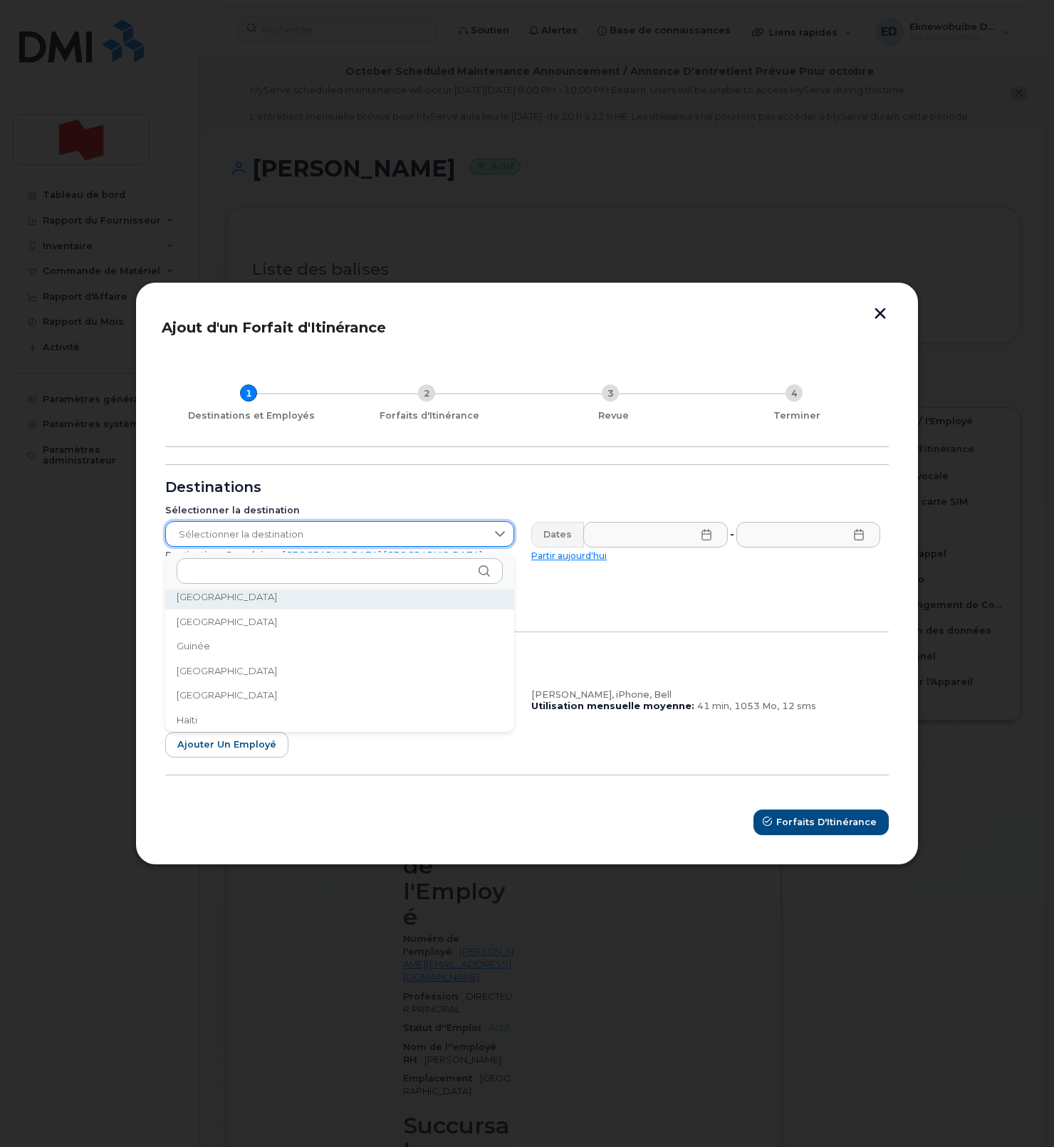
scroll to position [1949, 0]
click at [575, 607] on form "Destinations Sélectionner la destination Sélectionner la destination Destinatio…" at bounding box center [526, 649] width 723 height 371
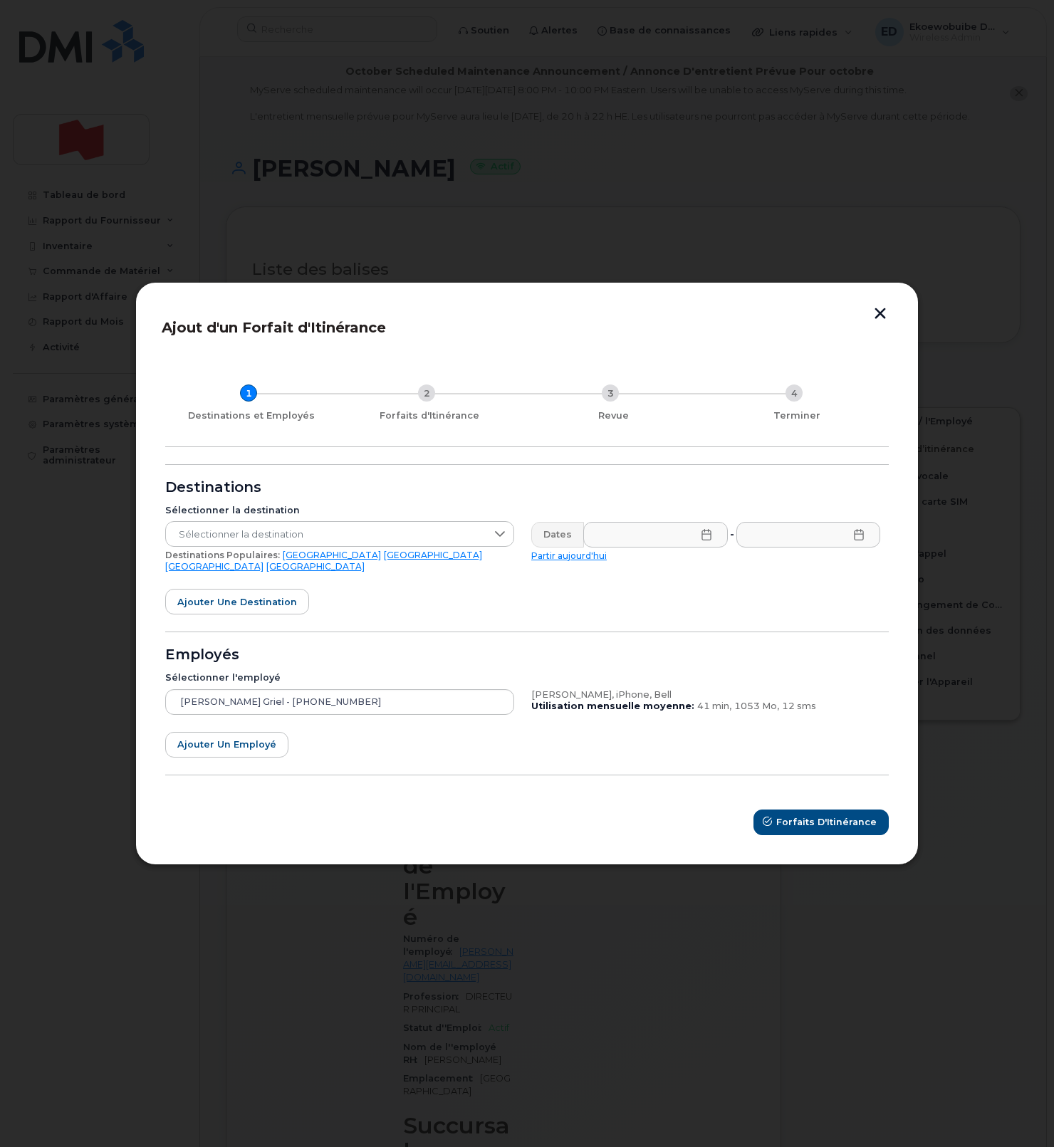
click at [287, 560] on link "[GEOGRAPHIC_DATA]" at bounding box center [332, 555] width 98 height 11
click at [702, 540] on icon at bounding box center [706, 534] width 11 height 11
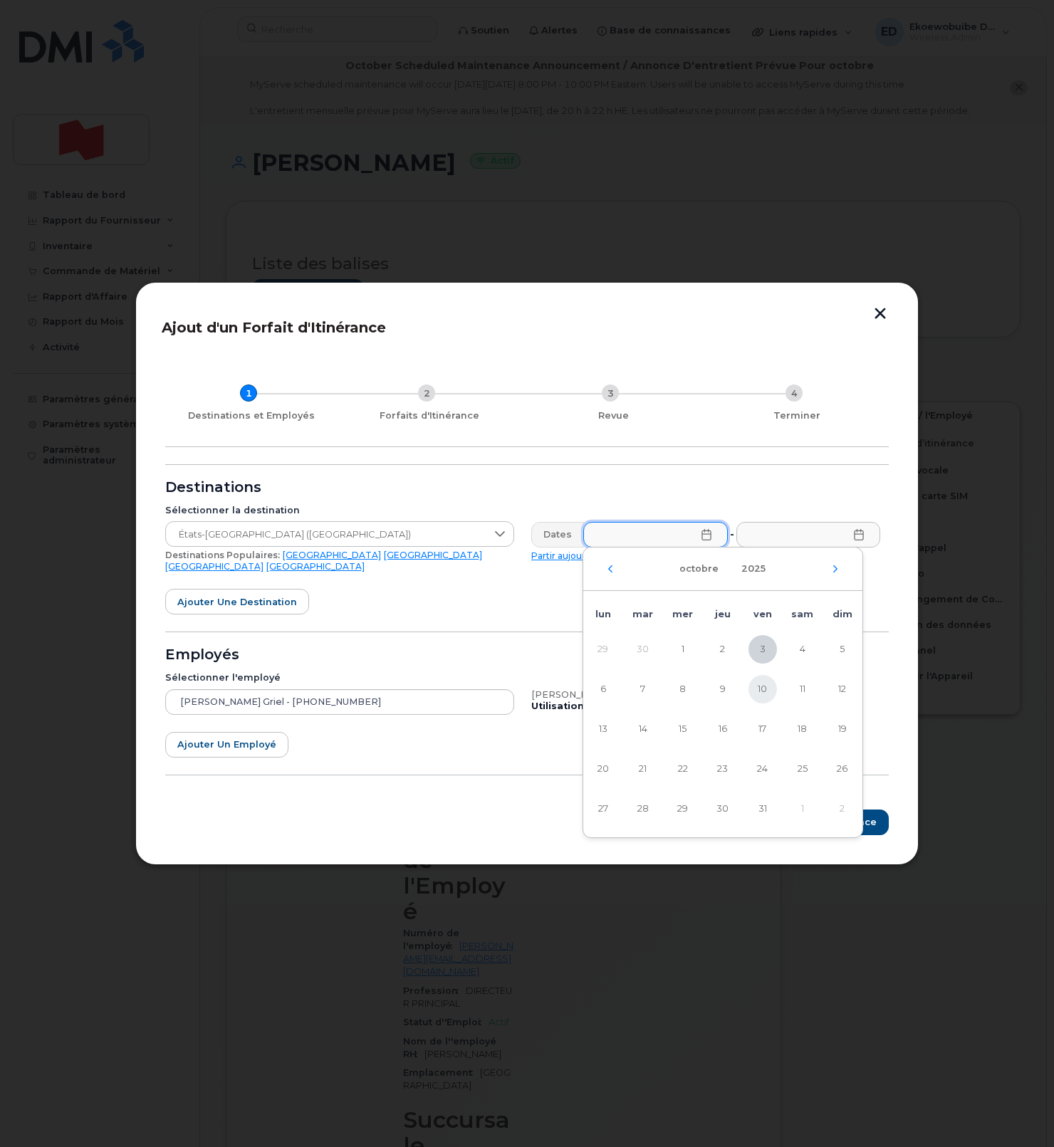
click at [768, 698] on span "10" at bounding box center [762, 689] width 28 height 28
type input "10/10/2025"
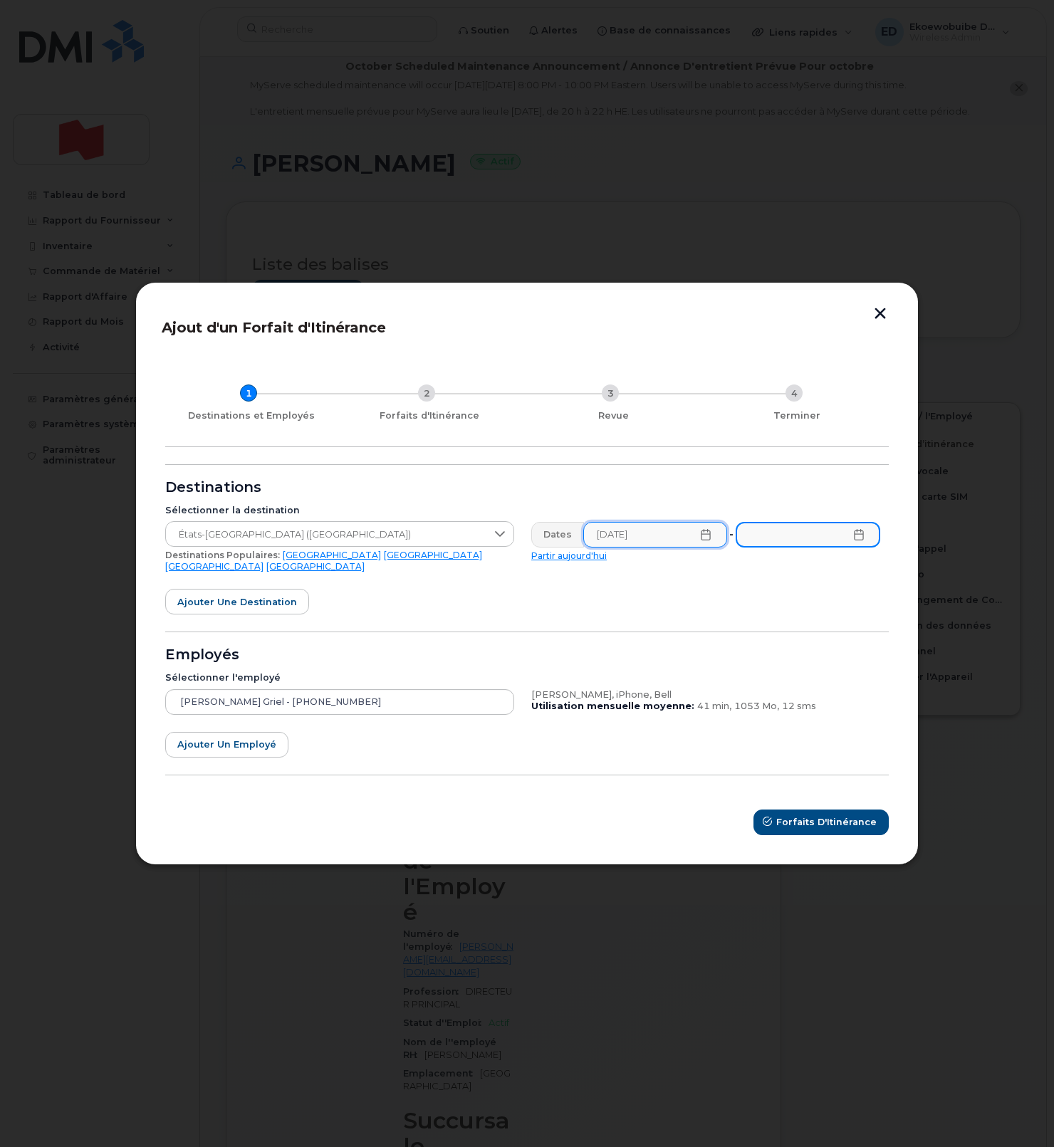
click at [864, 538] on input "text" at bounding box center [807, 535] width 145 height 26
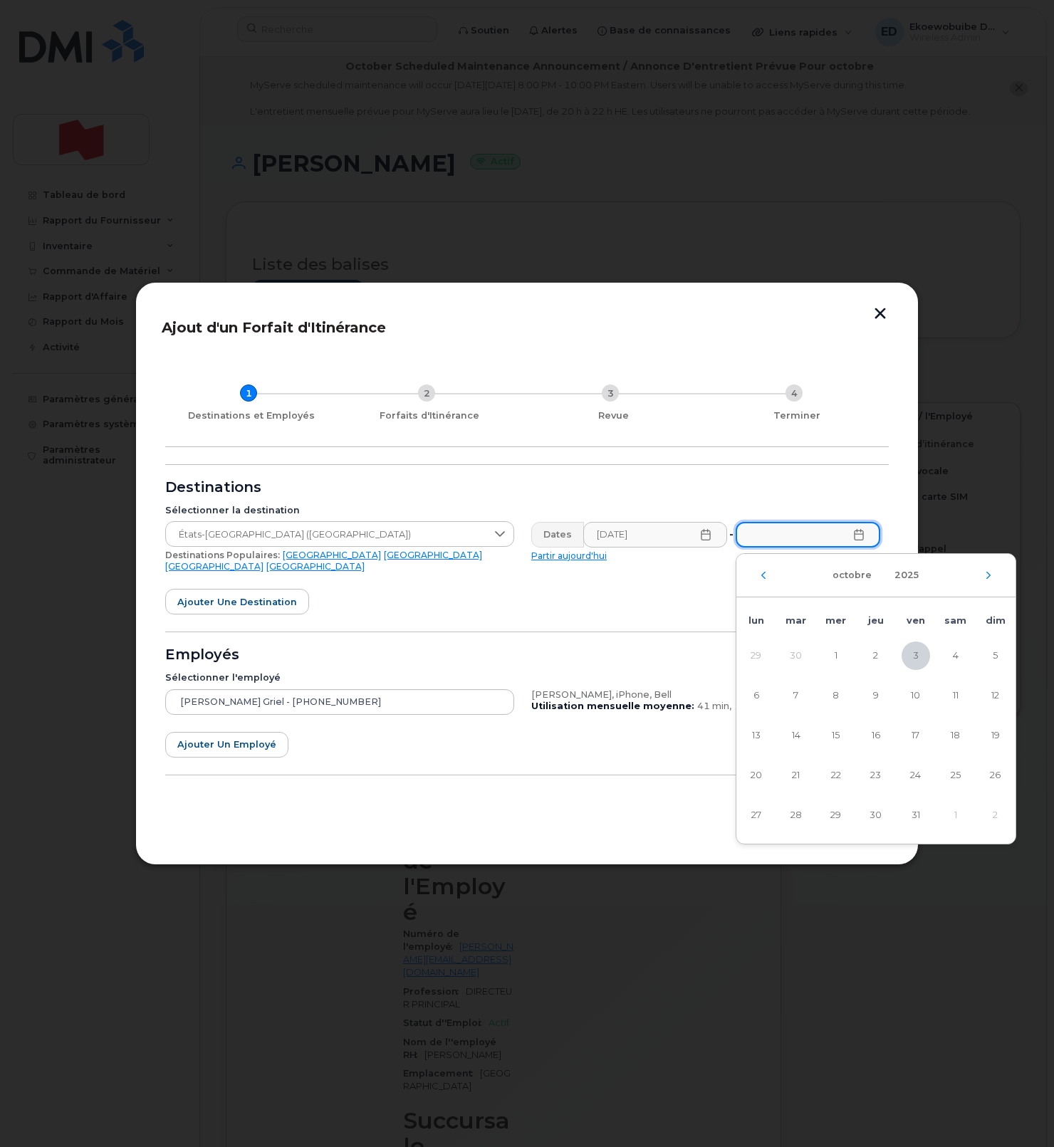
scroll to position [4, 0]
click at [763, 815] on span "27" at bounding box center [756, 816] width 28 height 28
type input "27/10/2025"
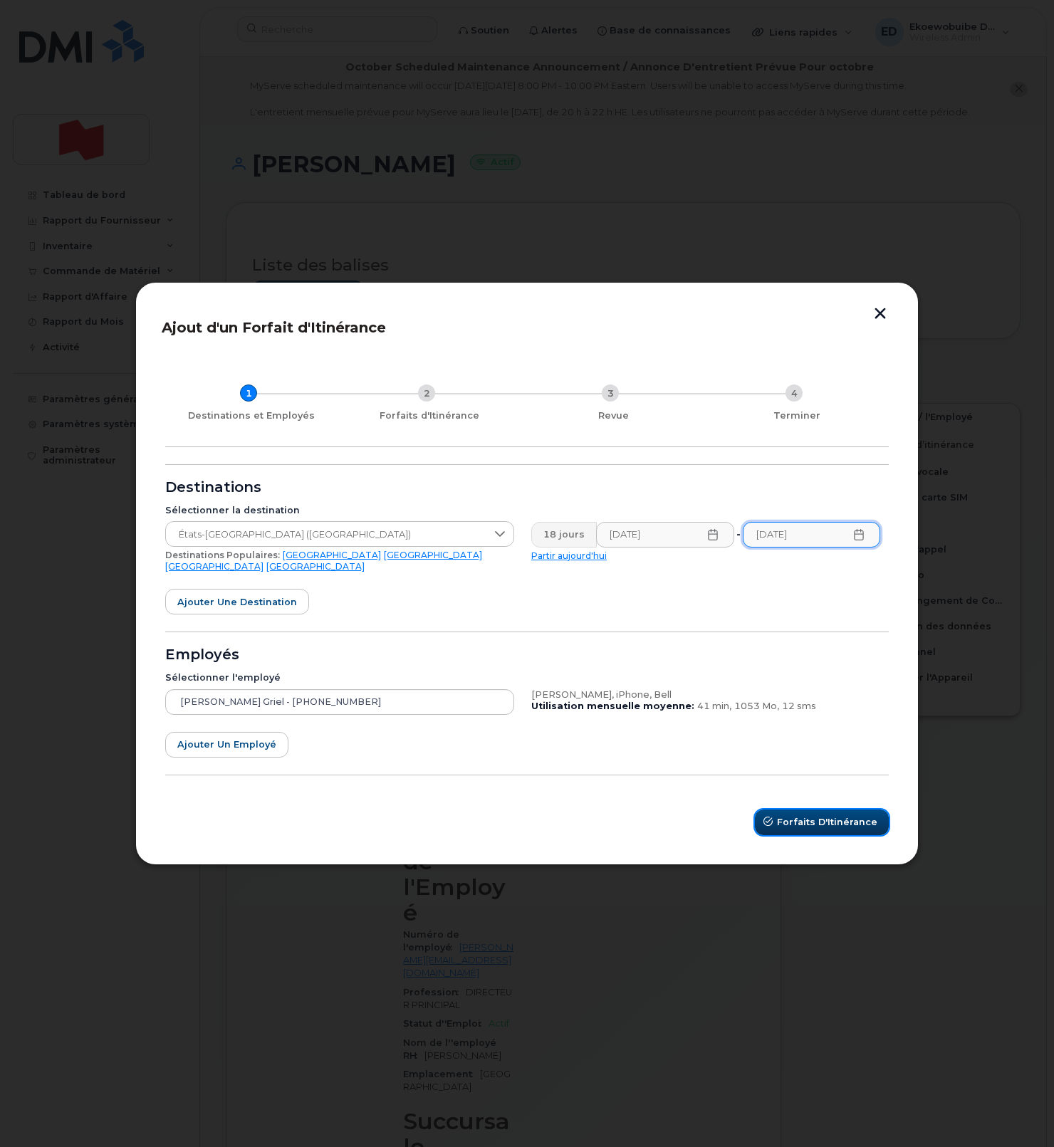
click at [815, 821] on span "Forfaits d'Itinérance" at bounding box center [827, 822] width 100 height 14
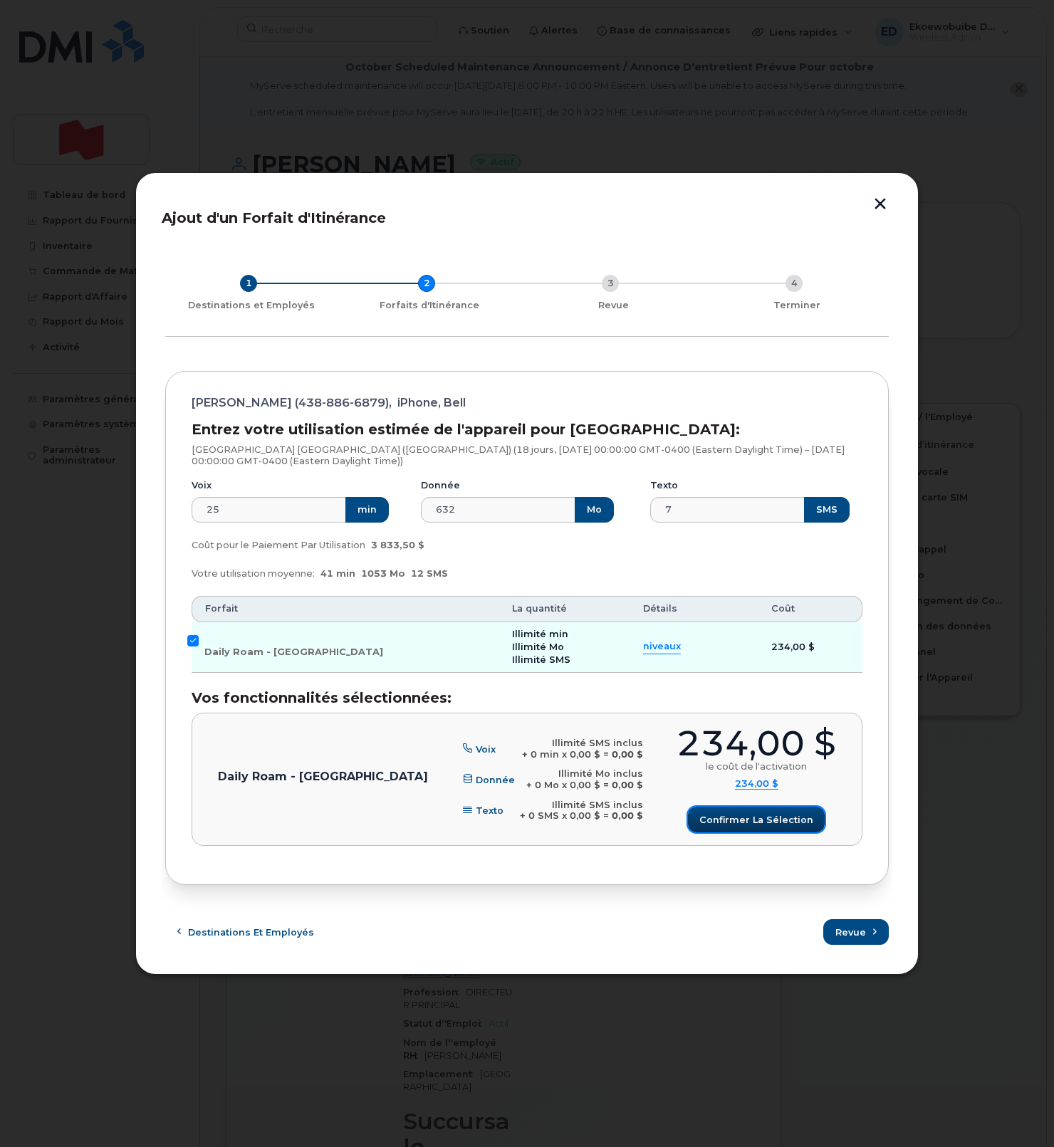
click at [748, 817] on span "Confirmer la sélection" at bounding box center [756, 820] width 114 height 14
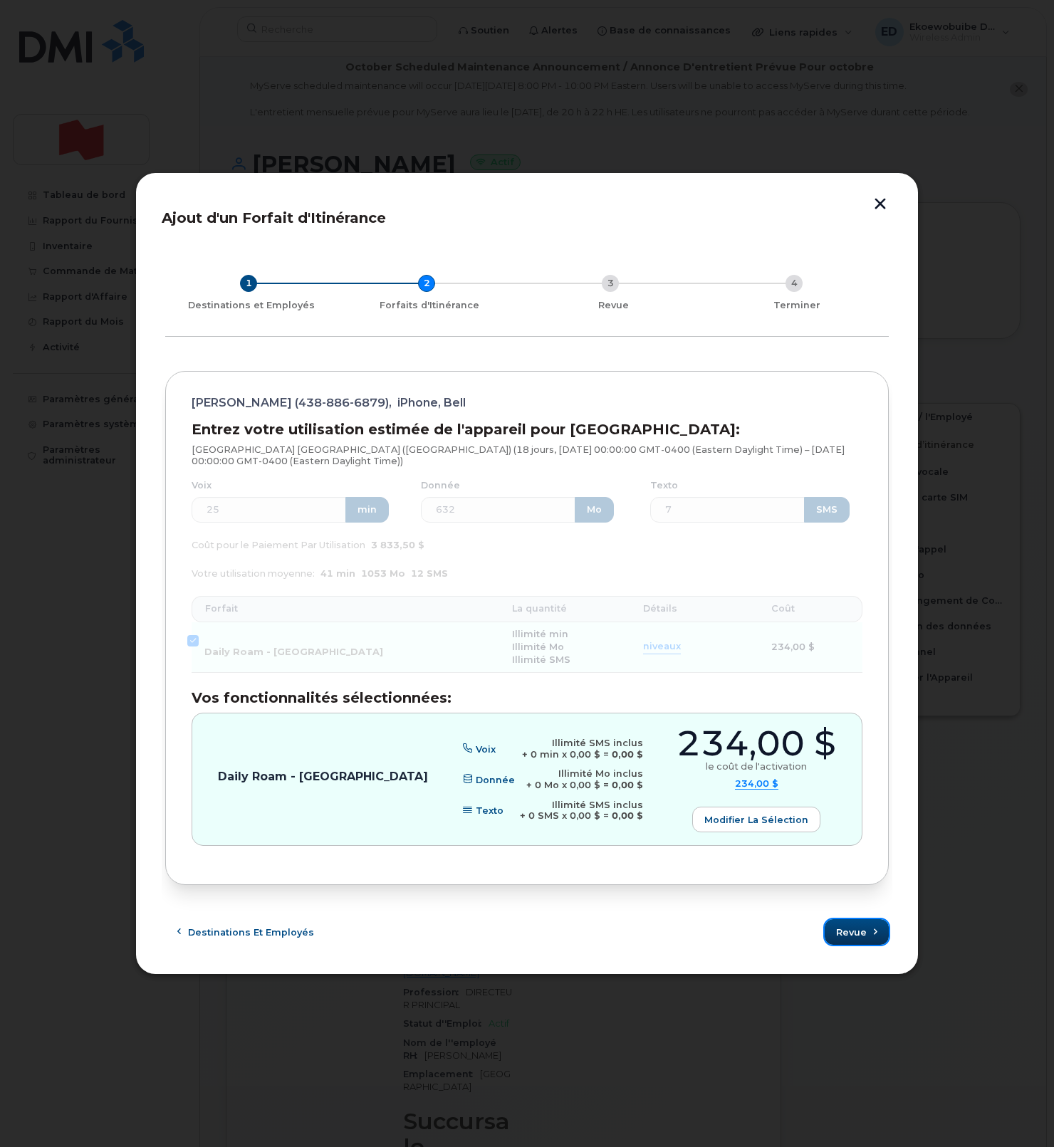
click at [862, 933] on span "Revue" at bounding box center [851, 933] width 31 height 14
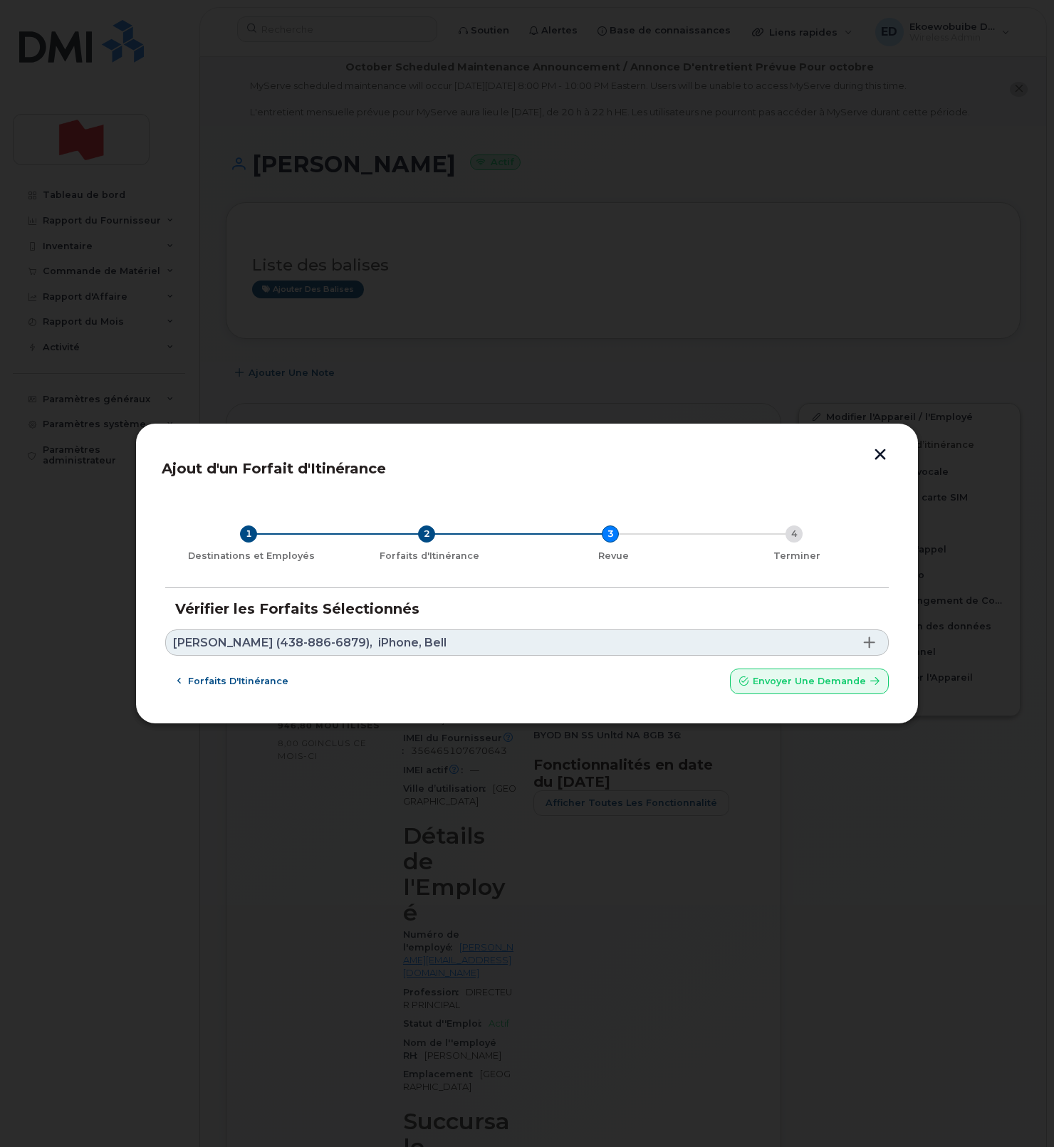
click at [512, 650] on link "Caroline Forest Griel (438-886-6879), iPhone, Bell" at bounding box center [526, 642] width 723 height 26
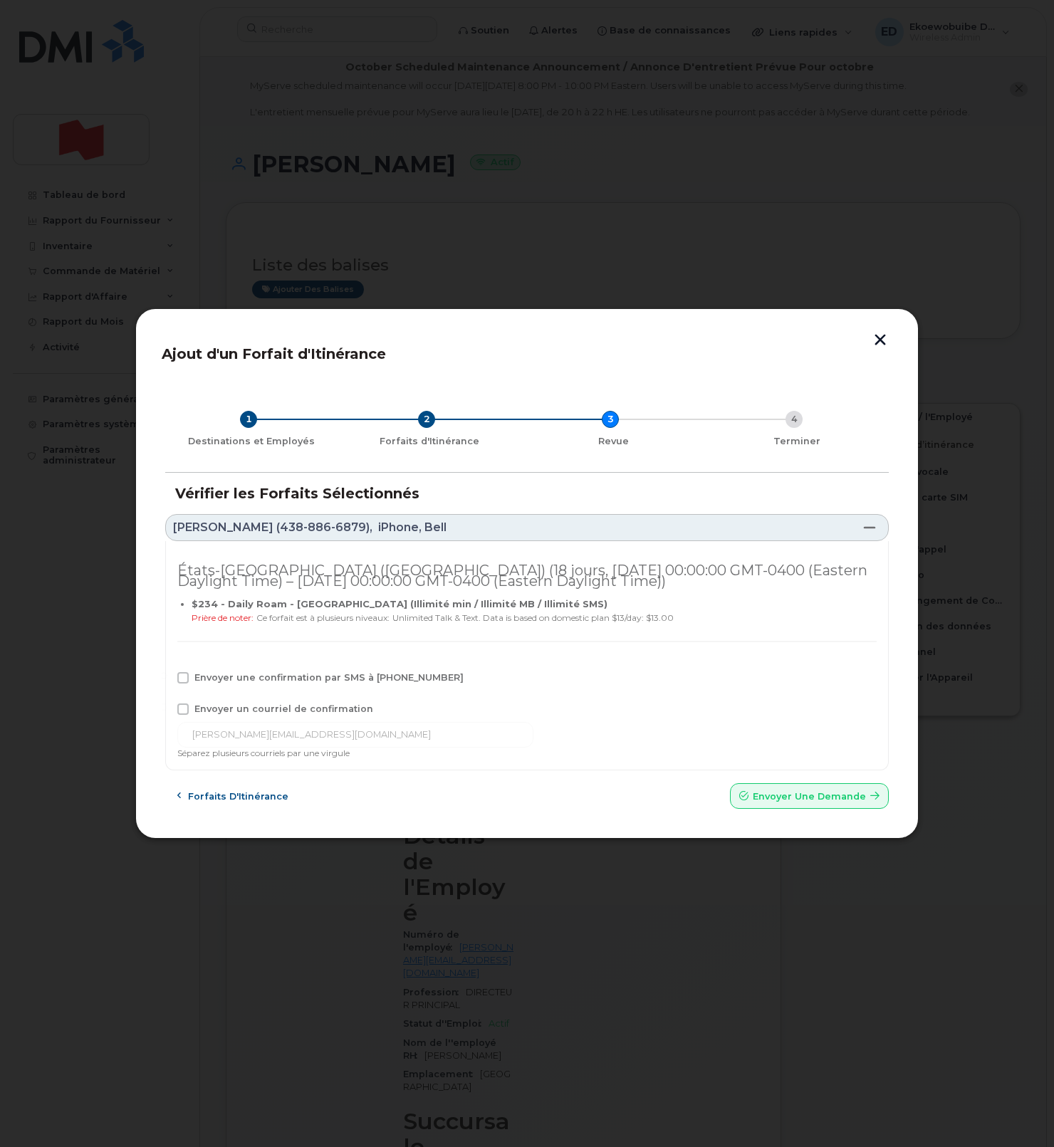
click at [189, 680] on label "Envoyer une confirmation par SMS à 438-886-6879" at bounding box center [320, 677] width 286 height 11
click at [167, 679] on input "Envoyer une confirmation par SMS à 438-886-6879" at bounding box center [163, 675] width 7 height 7
checkbox input "true"
click at [187, 706] on span at bounding box center [182, 708] width 11 height 11
click at [167, 706] on input "Envoyer un courriel de confirmation" at bounding box center [163, 706] width 7 height 7
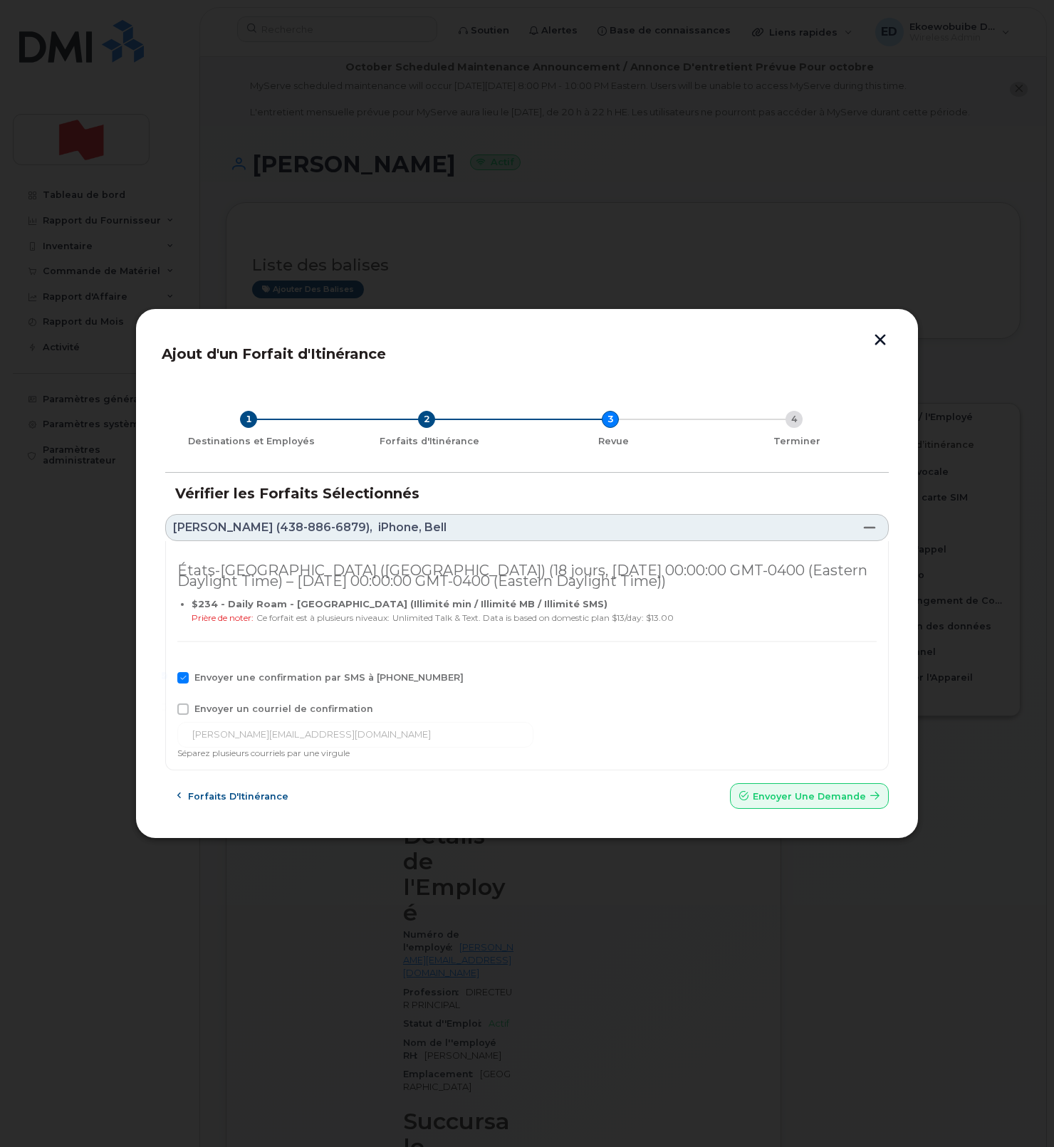
checkbox input "true"
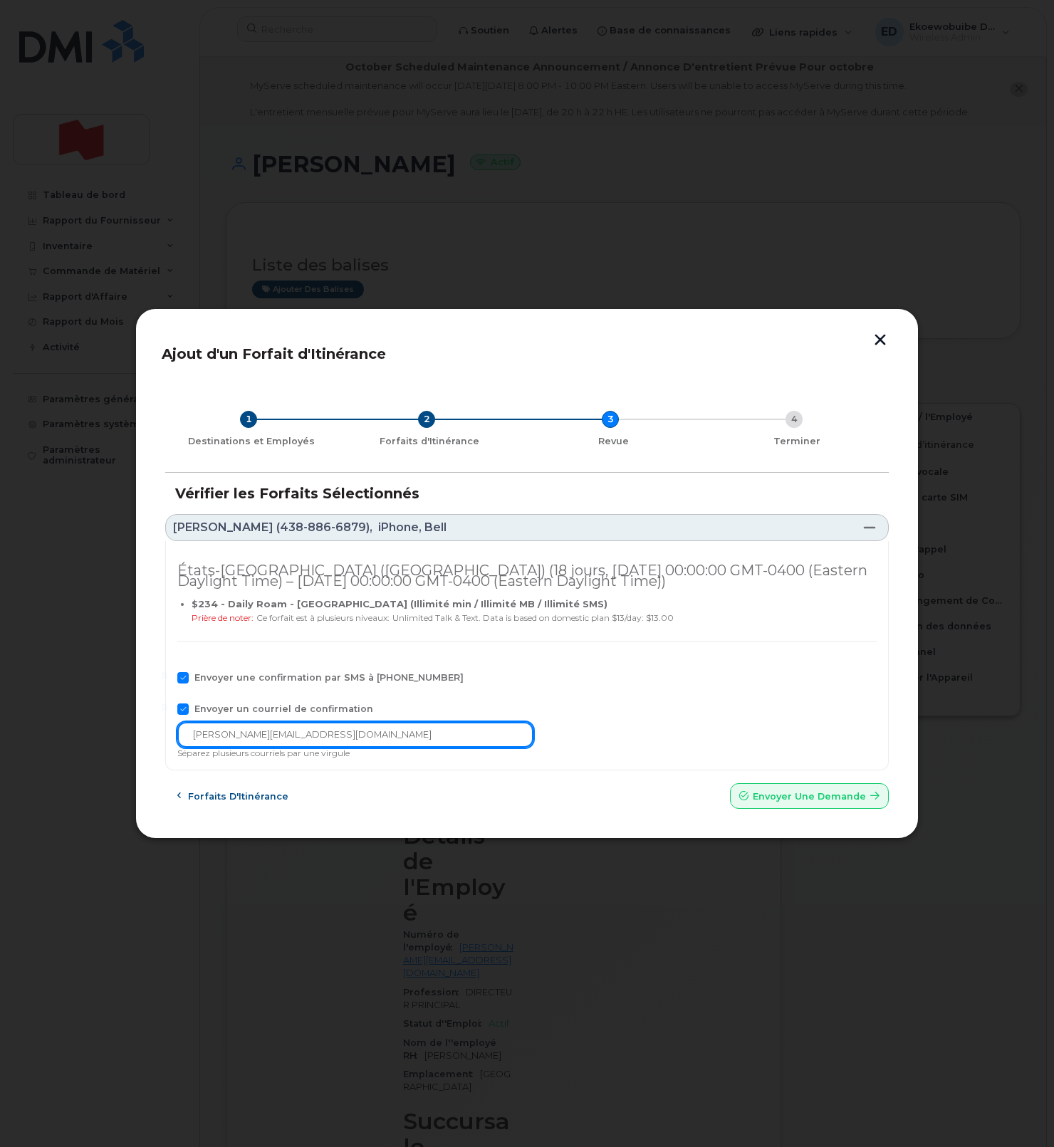
drag, startPoint x: 359, startPoint y: 736, endPoint x: 179, endPoint y: 740, distance: 179.5
click at [179, 740] on input "caroline.forestgriel@bnc.ca" at bounding box center [355, 735] width 356 height 26
paste input "telecom-voix@bnc.ca"
type input "telecom-voix@bnc.ca"
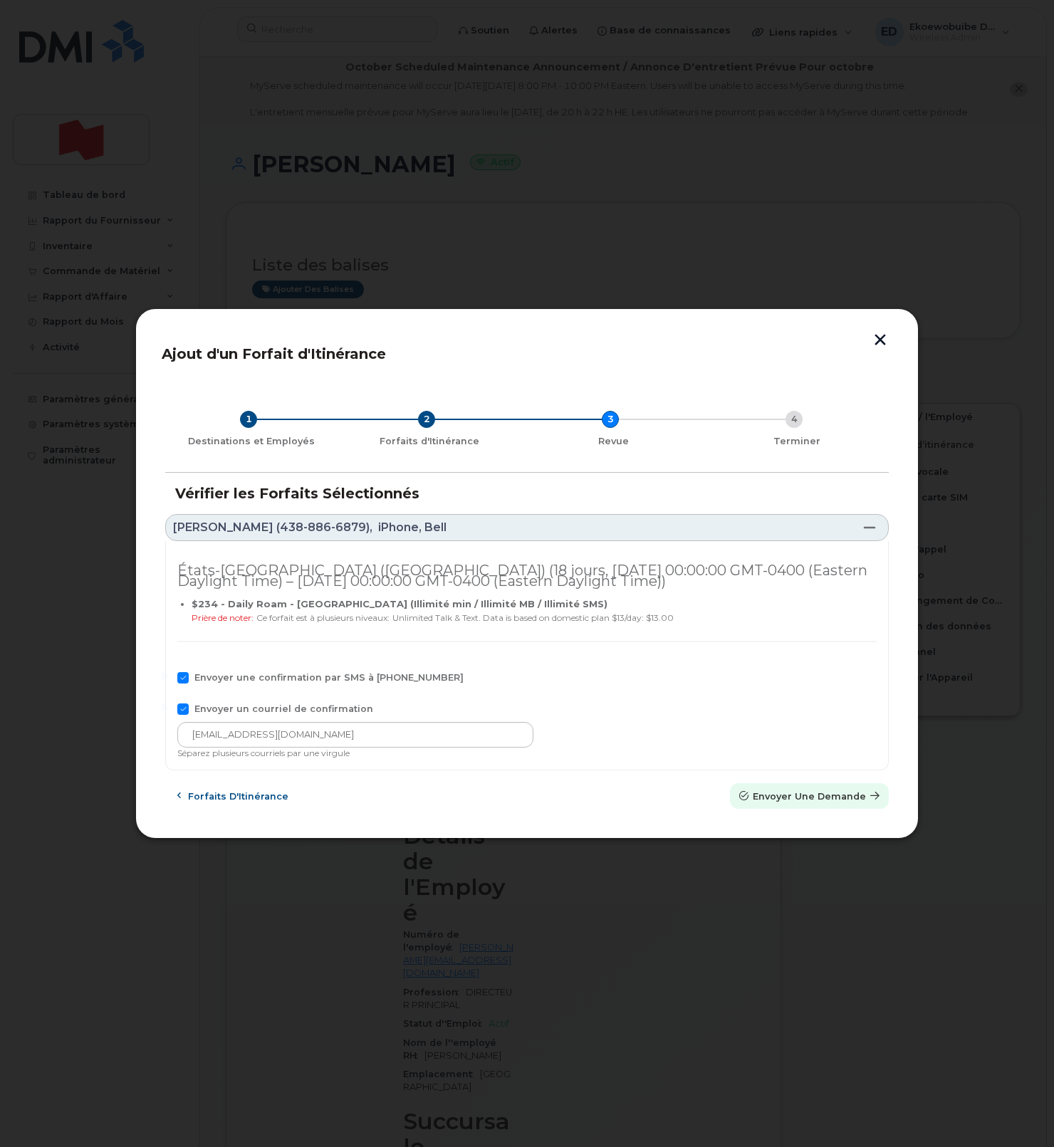
click at [819, 802] on span "Envoyer une Demande" at bounding box center [809, 797] width 113 height 14
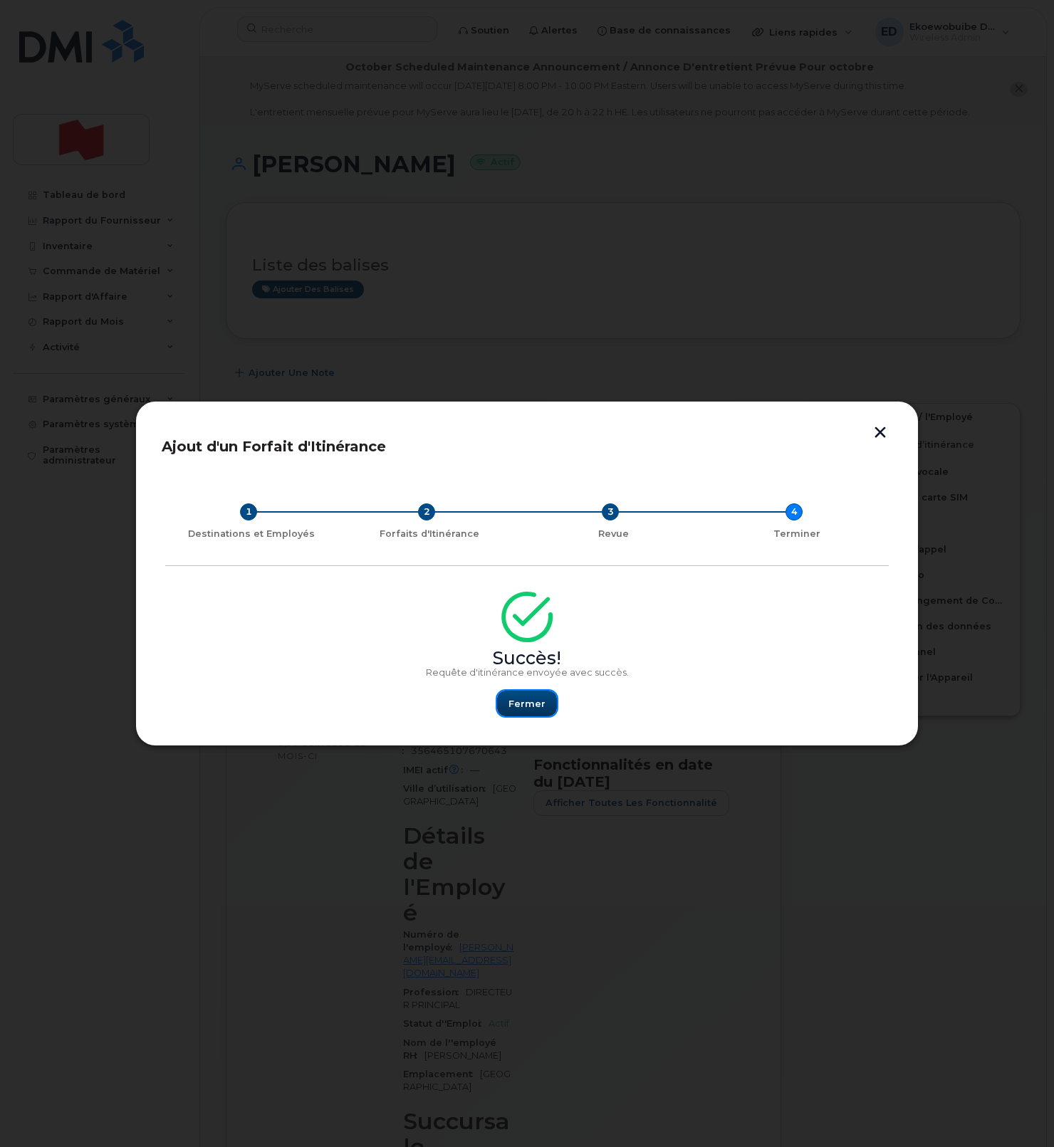
drag, startPoint x: 530, startPoint y: 706, endPoint x: 542, endPoint y: 705, distance: 11.5
click at [531, 708] on span "Fermer" at bounding box center [526, 704] width 37 height 14
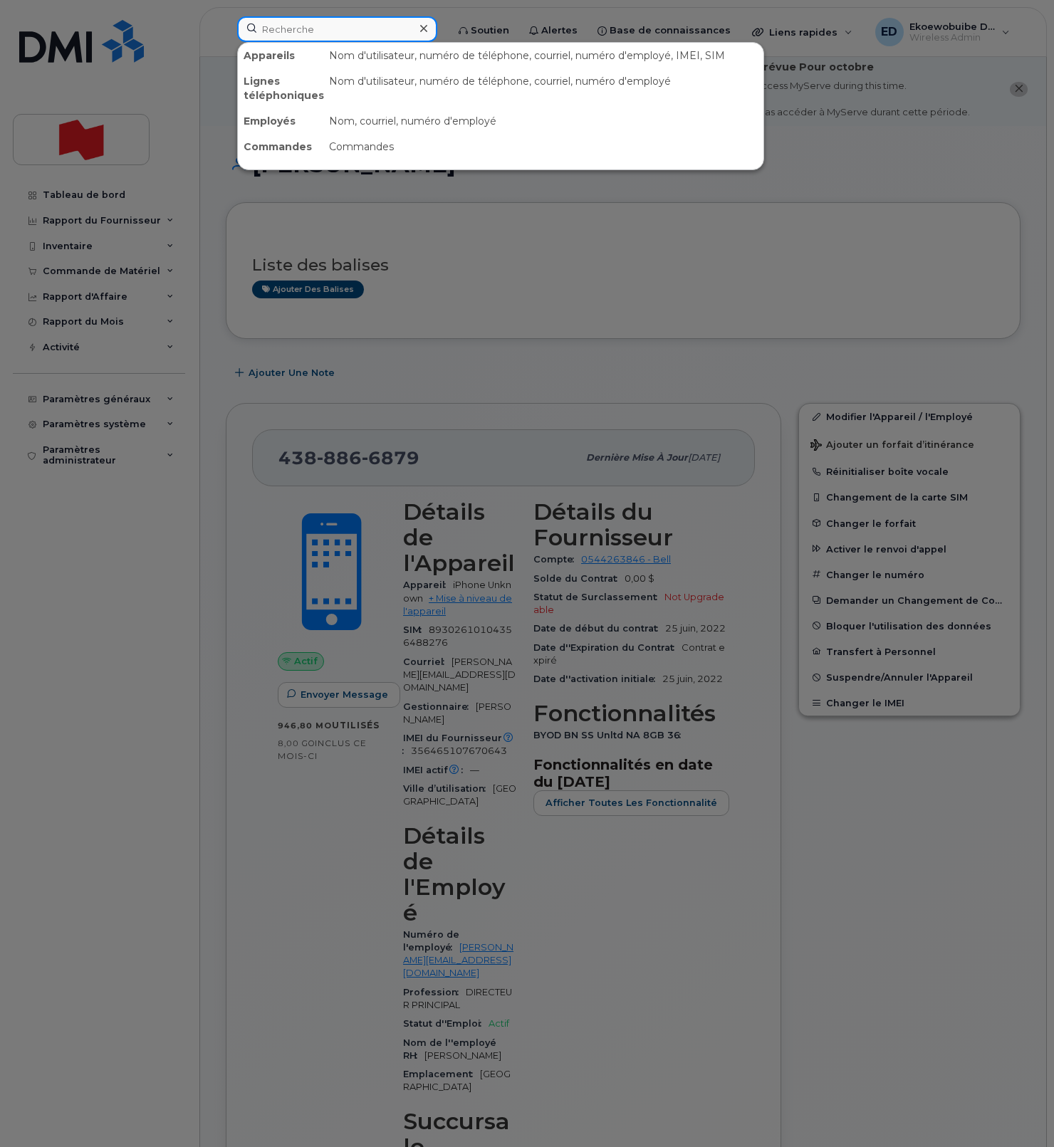
click at [311, 41] on input at bounding box center [337, 29] width 200 height 26
paste input "5144435927"
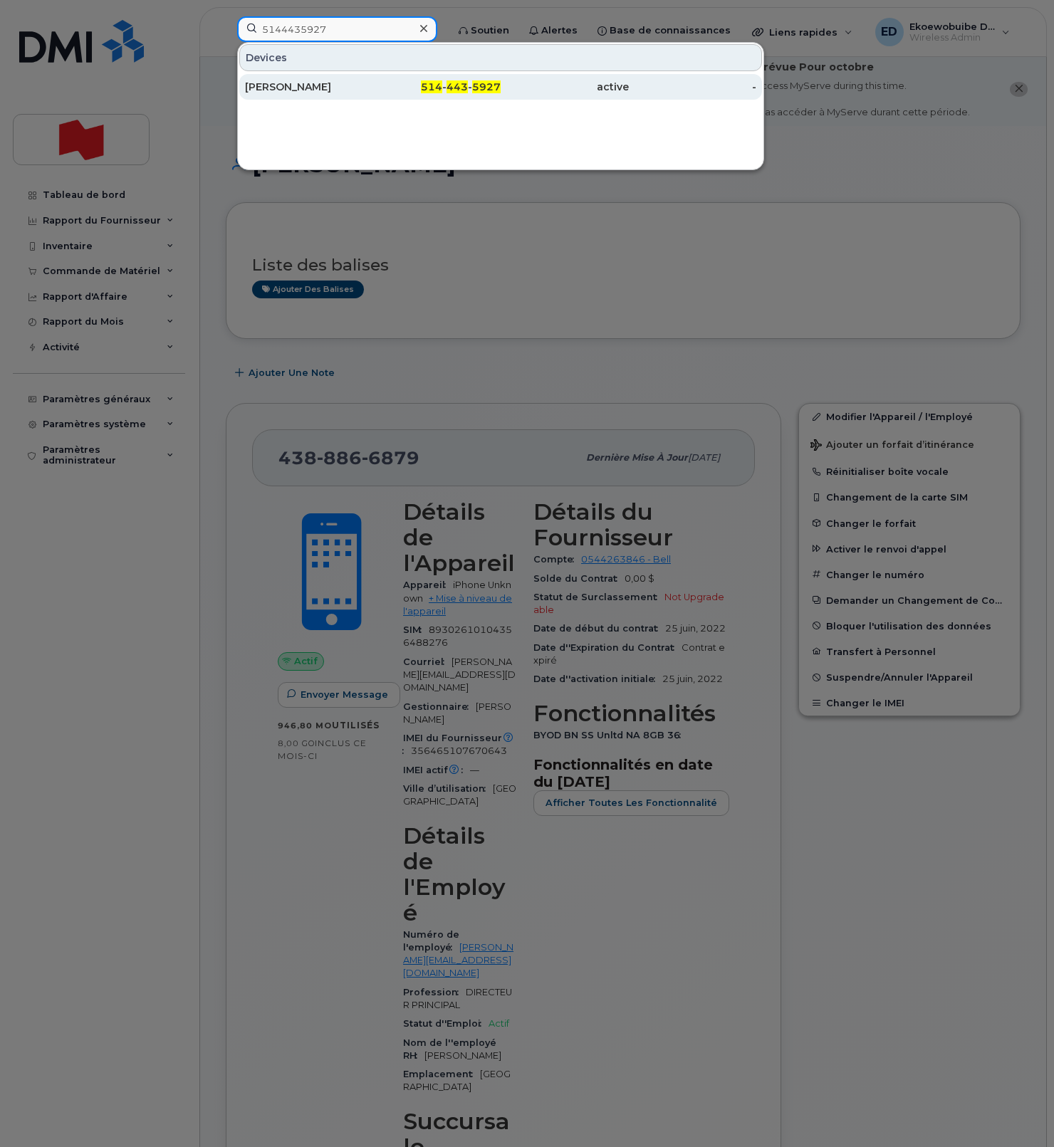
type input "5144435927"
click at [310, 90] on div "Pascale Issa" at bounding box center [309, 87] width 128 height 14
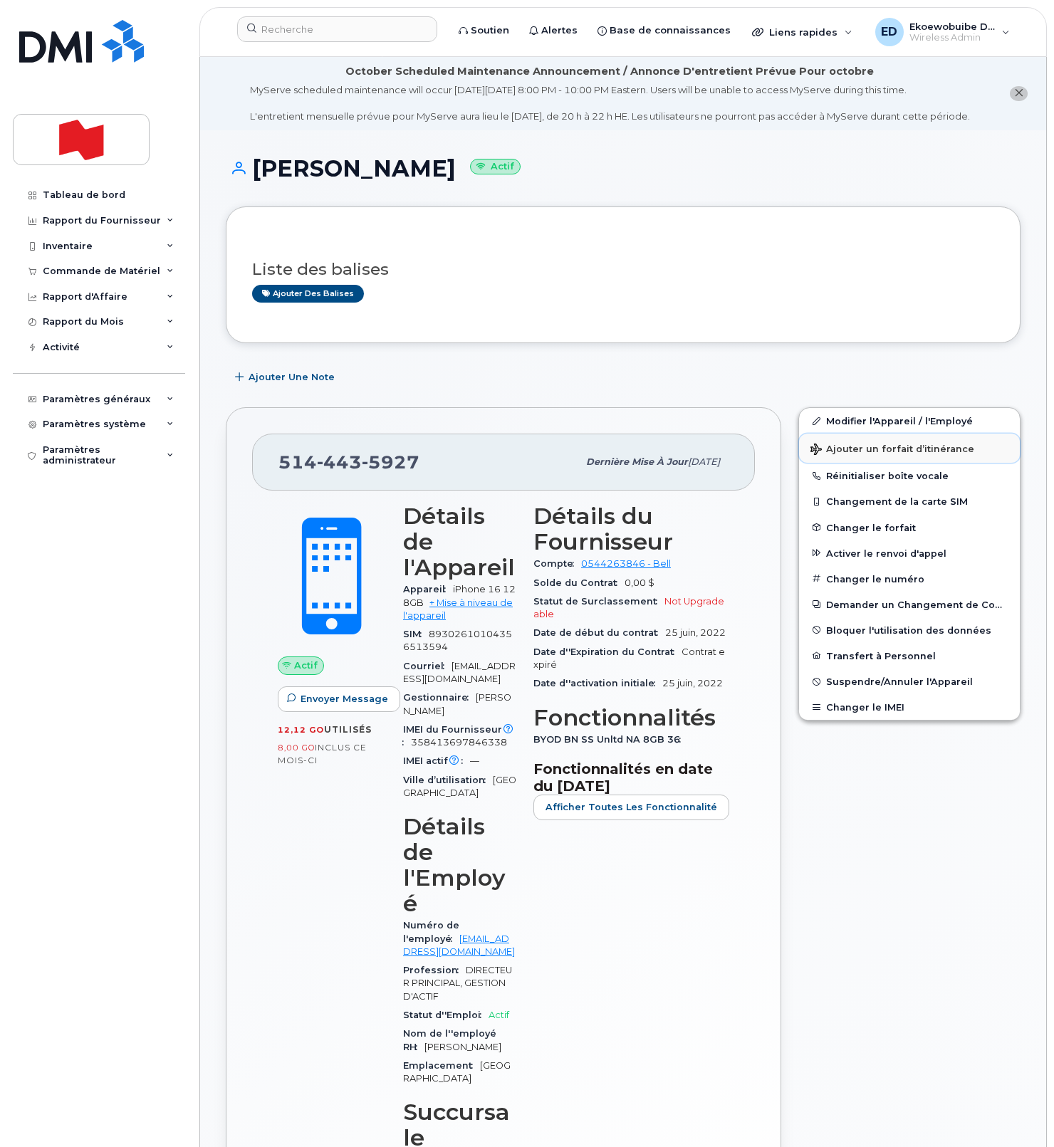
click at [841, 457] on span "Ajouter un forfait d’itinérance" at bounding box center [892, 451] width 164 height 14
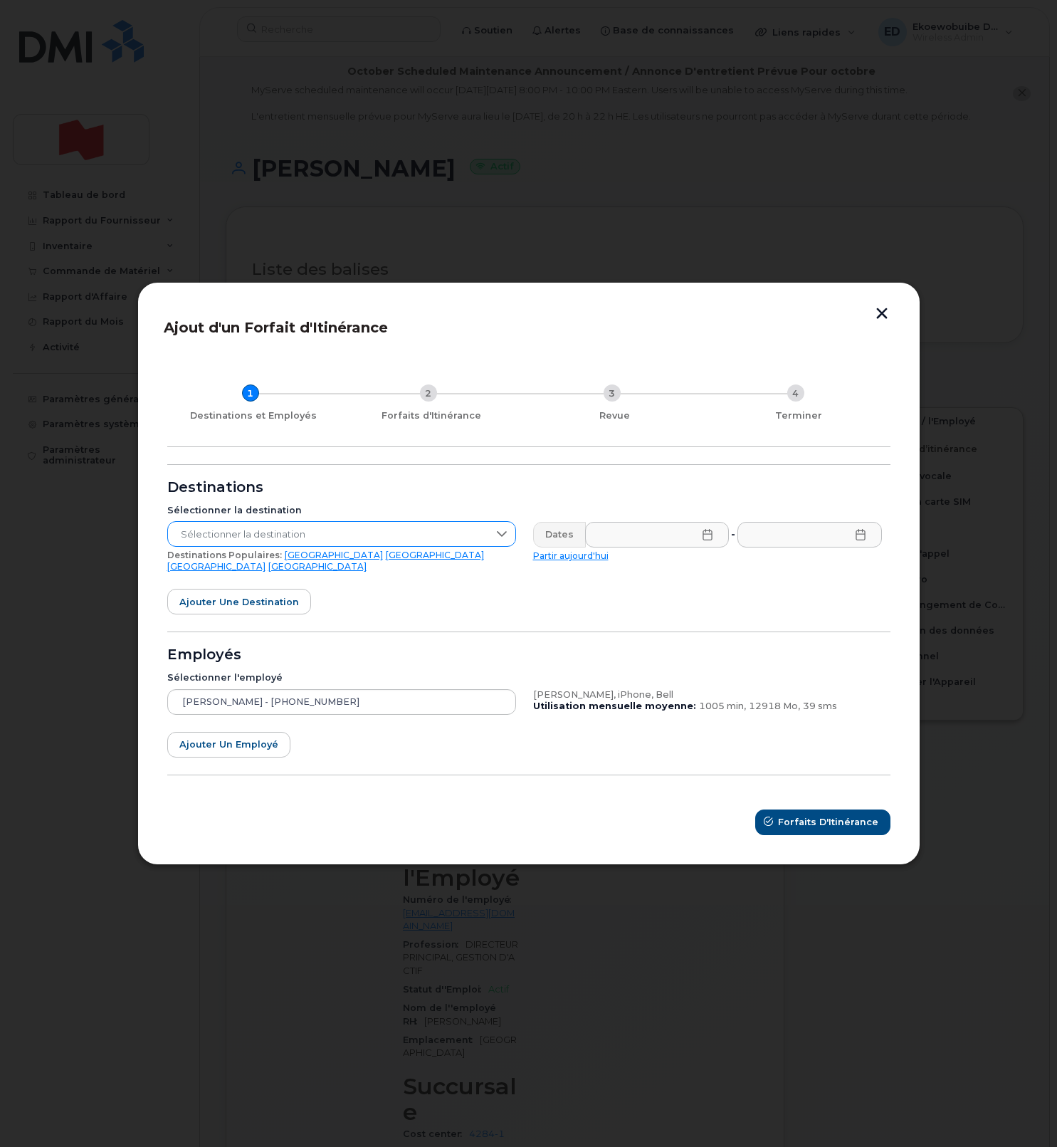
click at [429, 543] on span "Sélectionner la destination" at bounding box center [328, 535] width 320 height 26
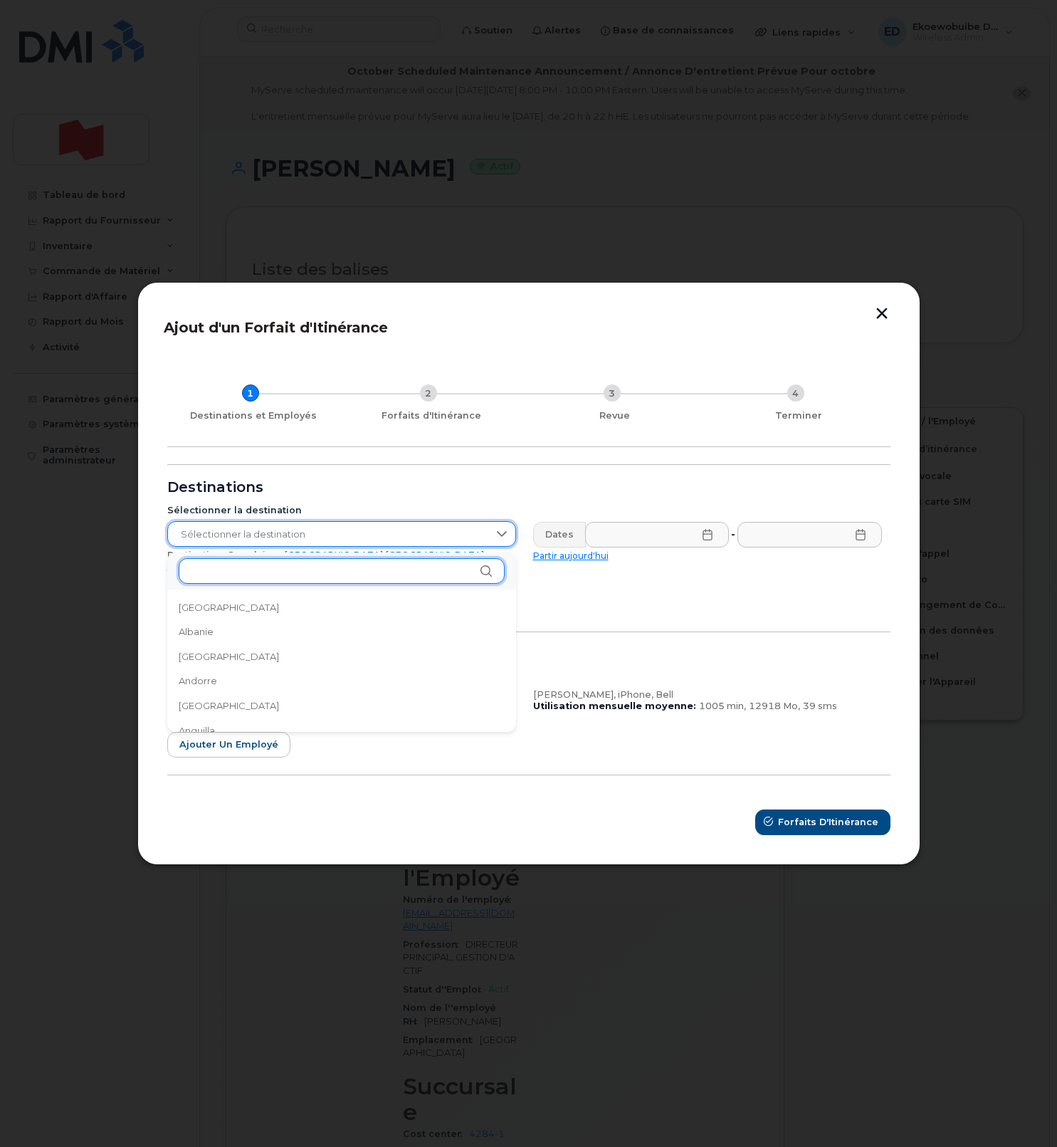
click at [347, 570] on input "text" at bounding box center [342, 571] width 326 height 26
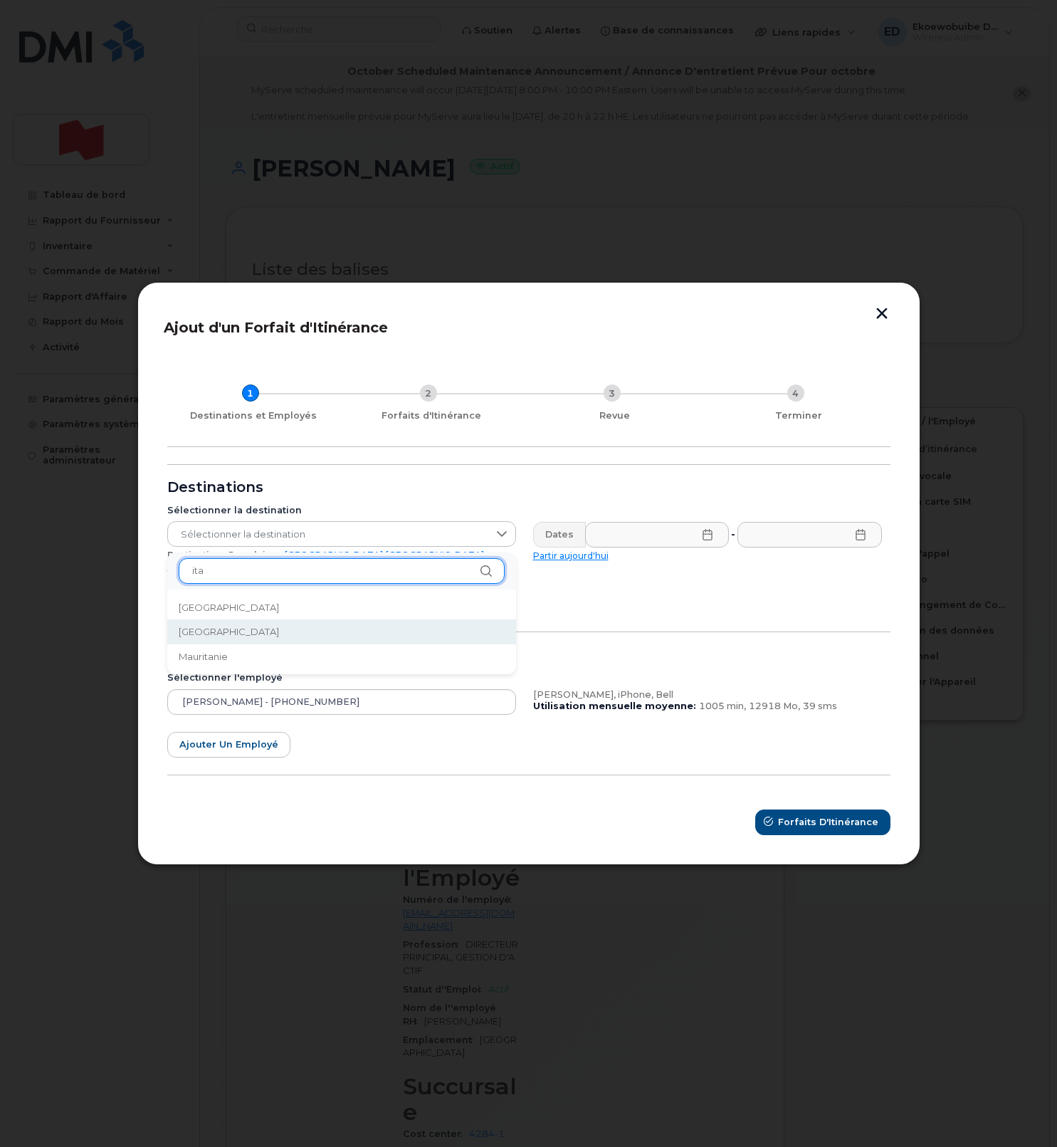
type input "ita"
click at [225, 637] on li "[GEOGRAPHIC_DATA]" at bounding box center [341, 631] width 349 height 25
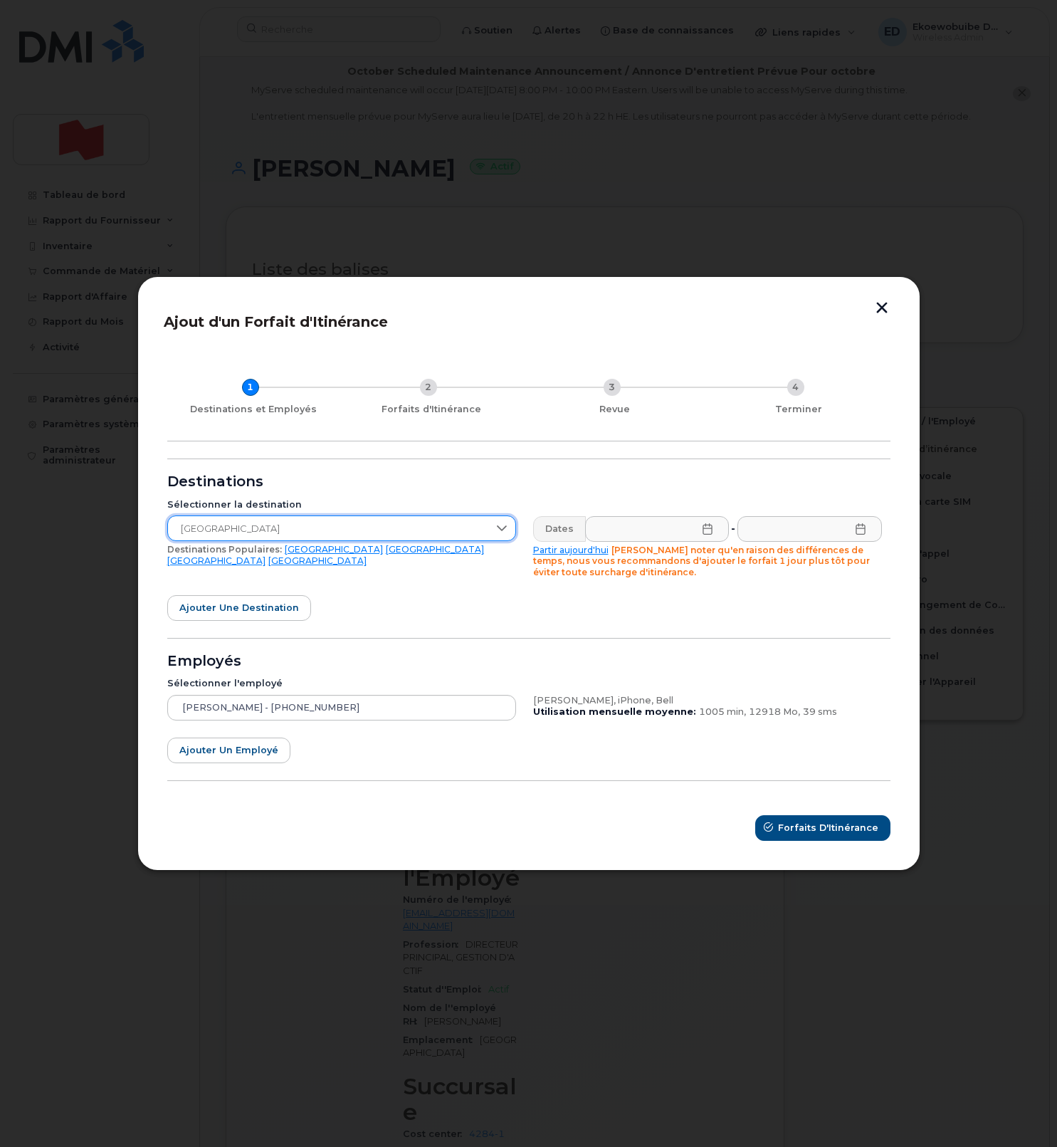
click at [709, 530] on icon at bounding box center [707, 528] width 11 height 11
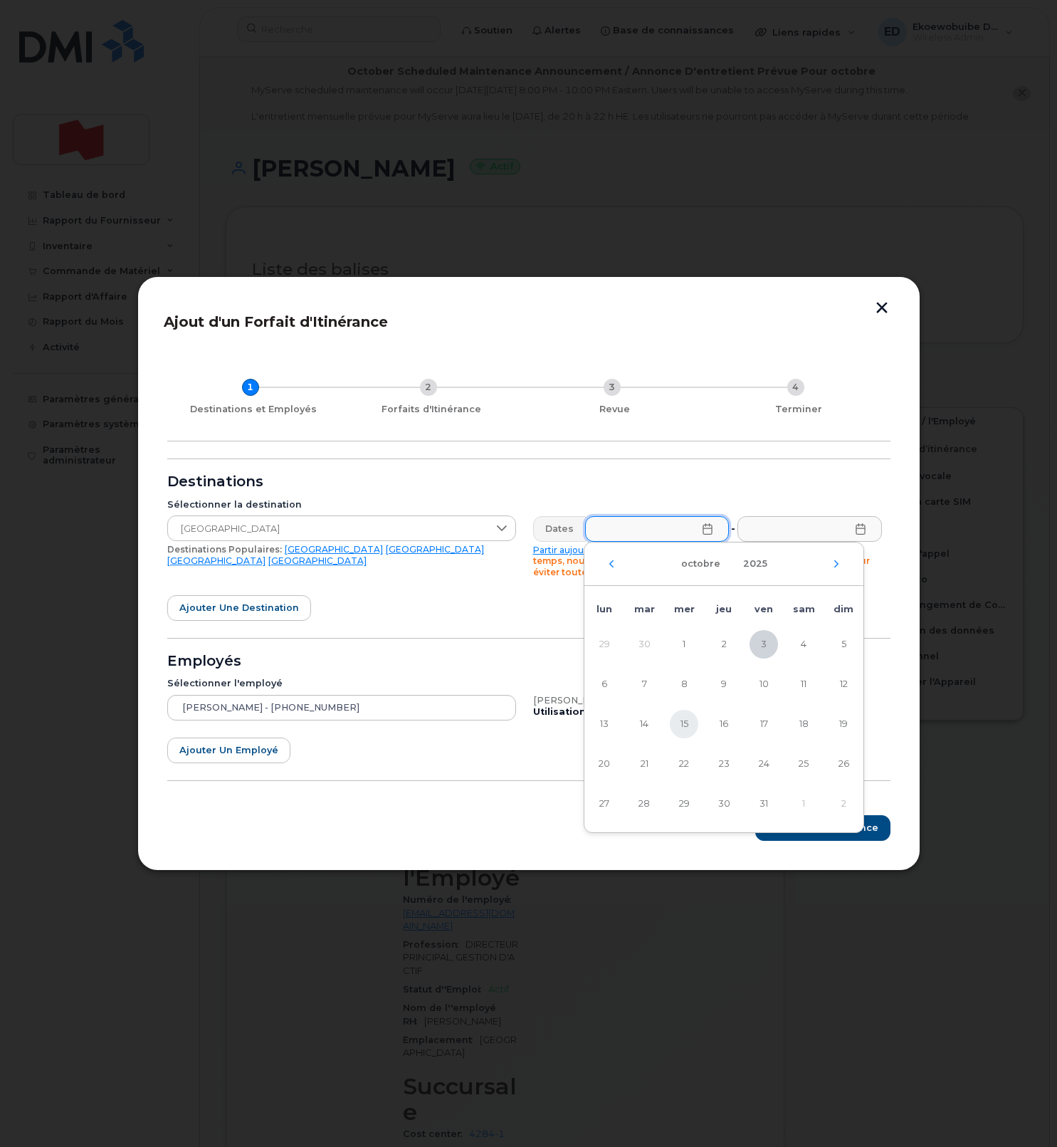
click at [689, 724] on span "15" at bounding box center [684, 724] width 28 height 28
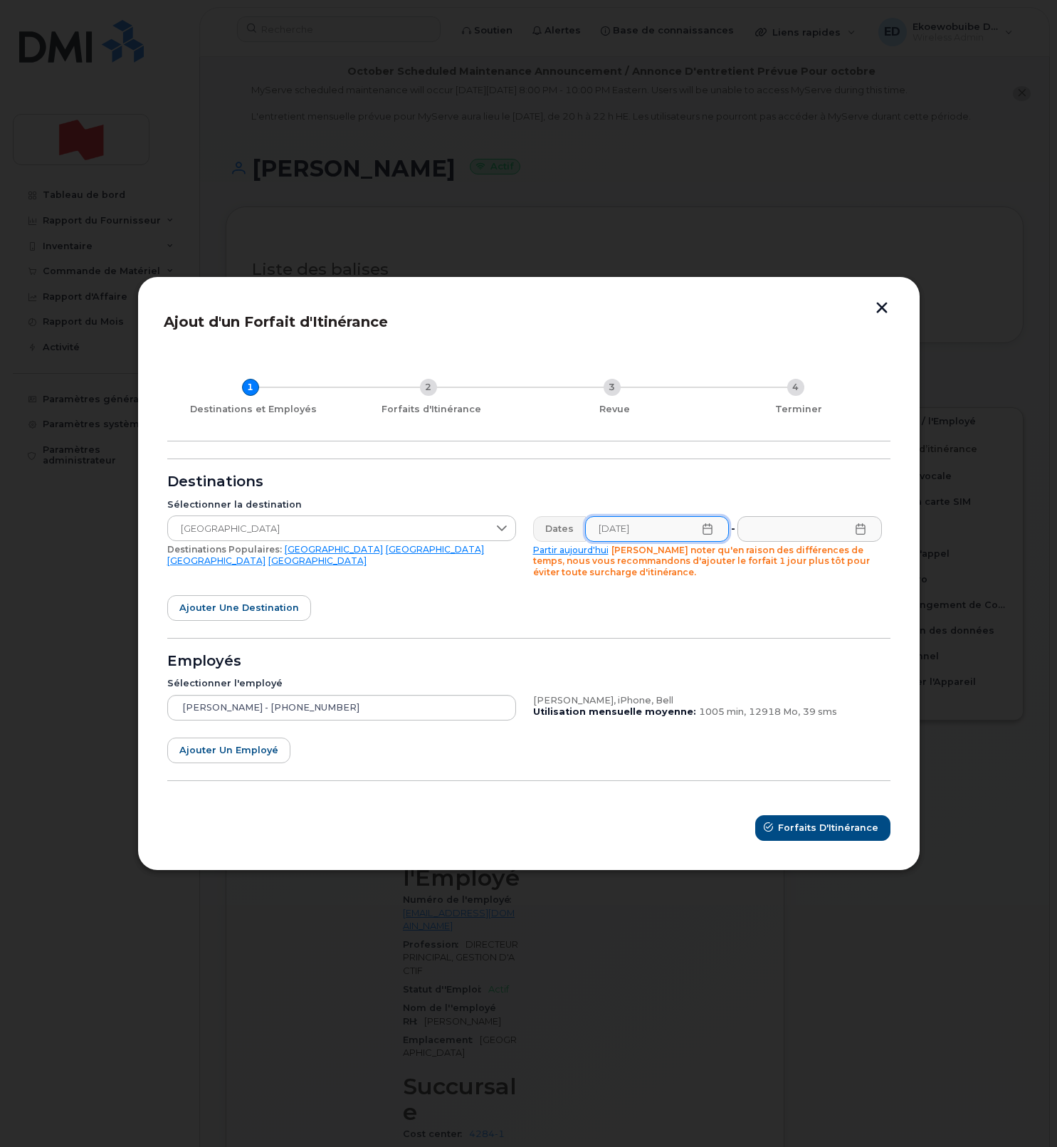
click at [712, 532] on icon at bounding box center [707, 528] width 11 height 11
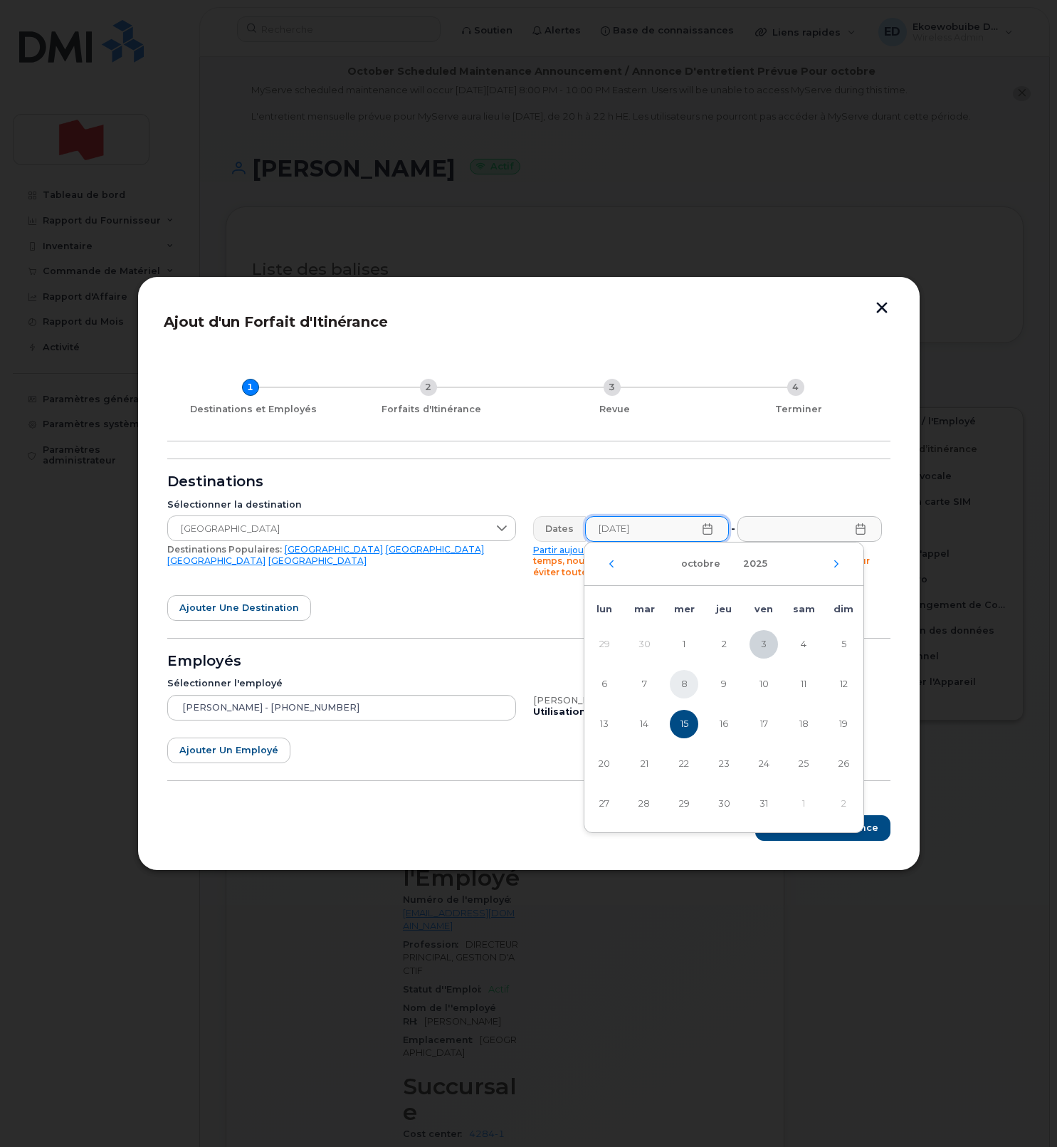
click at [682, 684] on span "8" at bounding box center [684, 684] width 28 height 28
type input "08/10/2025"
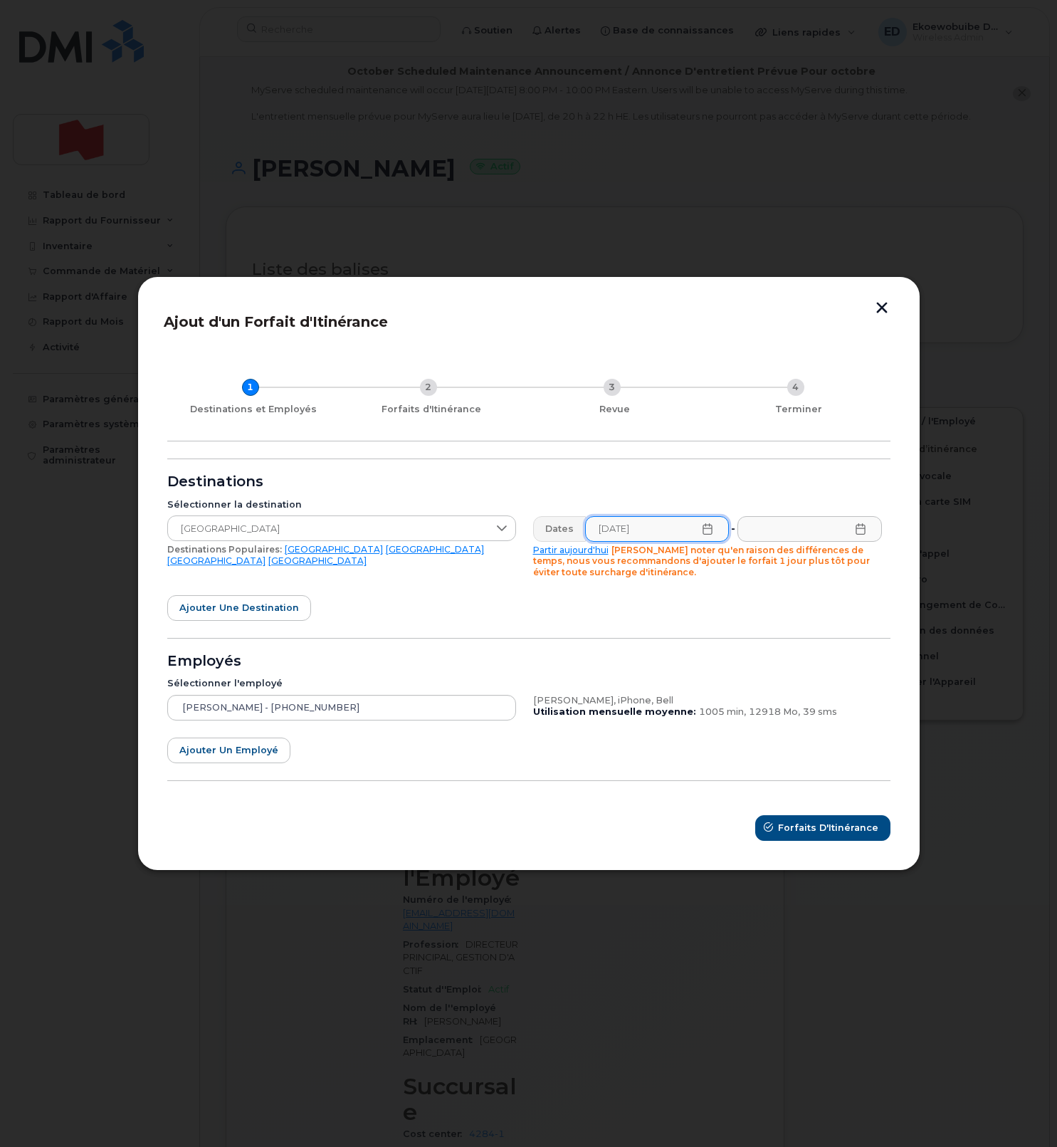
click at [863, 525] on icon at bounding box center [860, 528] width 11 height 11
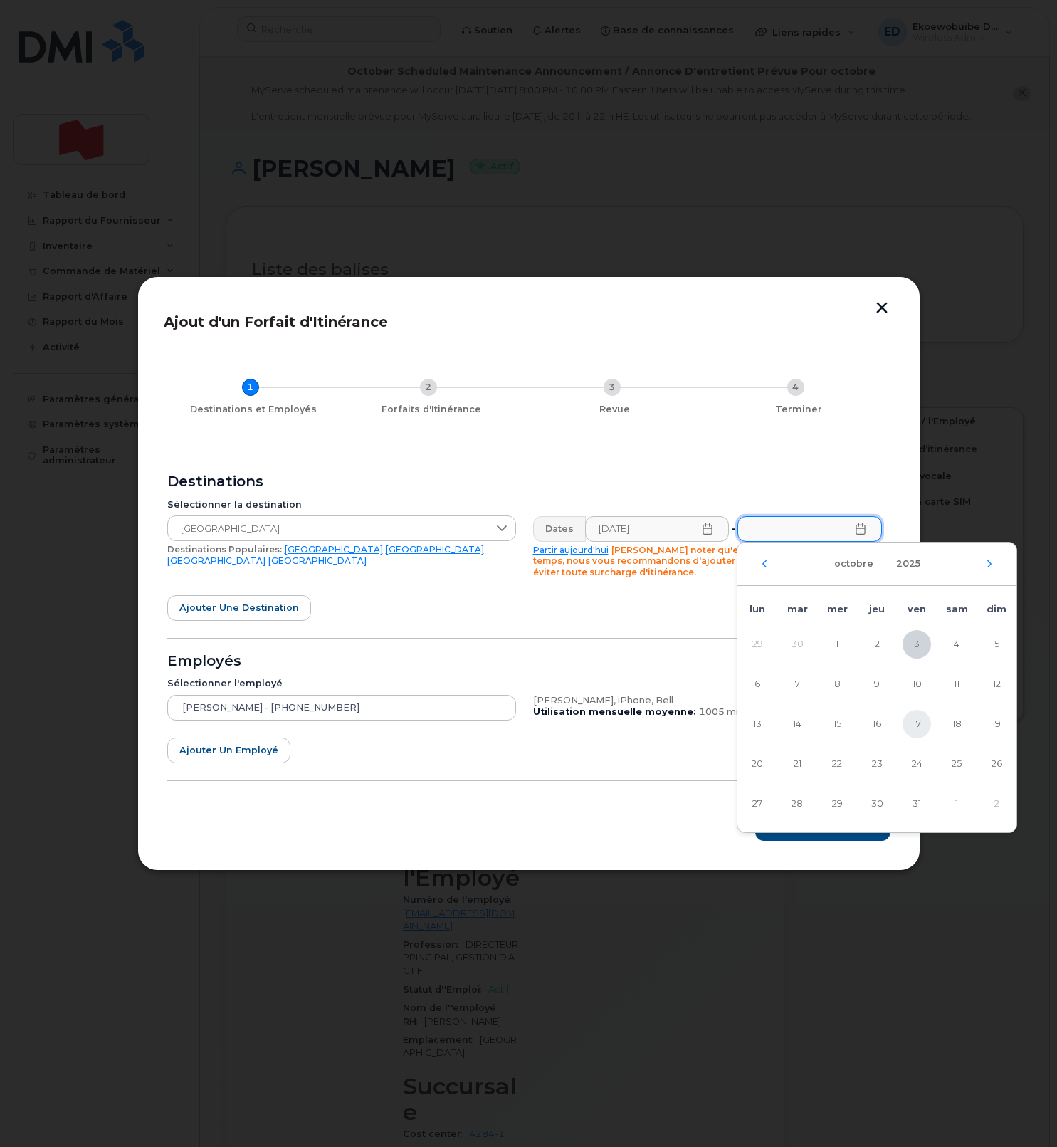
click at [915, 725] on span "17" at bounding box center [917, 724] width 28 height 28
type input "17/10/2025"
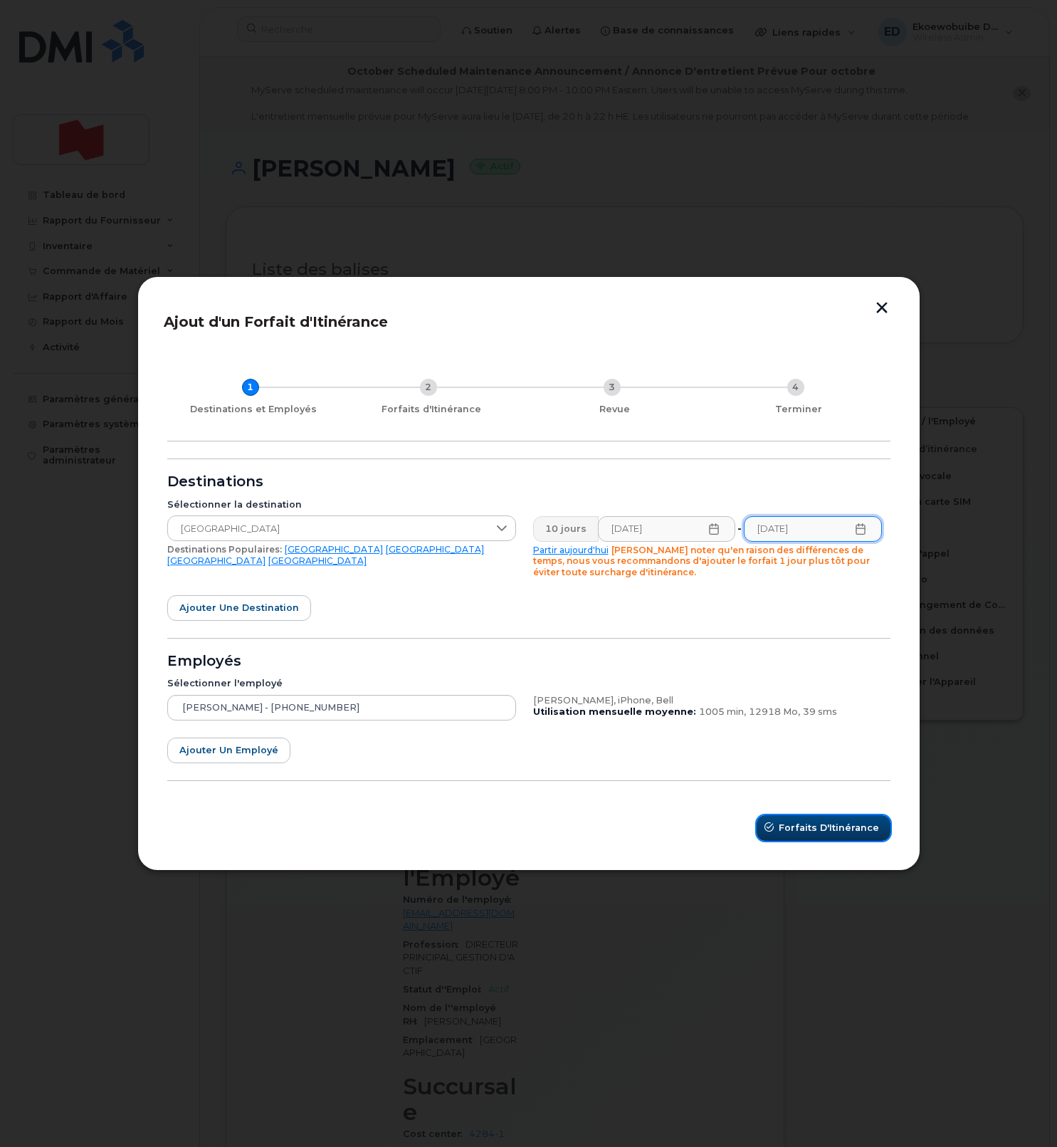
click at [800, 829] on span "Forfaits d'Itinérance" at bounding box center [829, 828] width 100 height 14
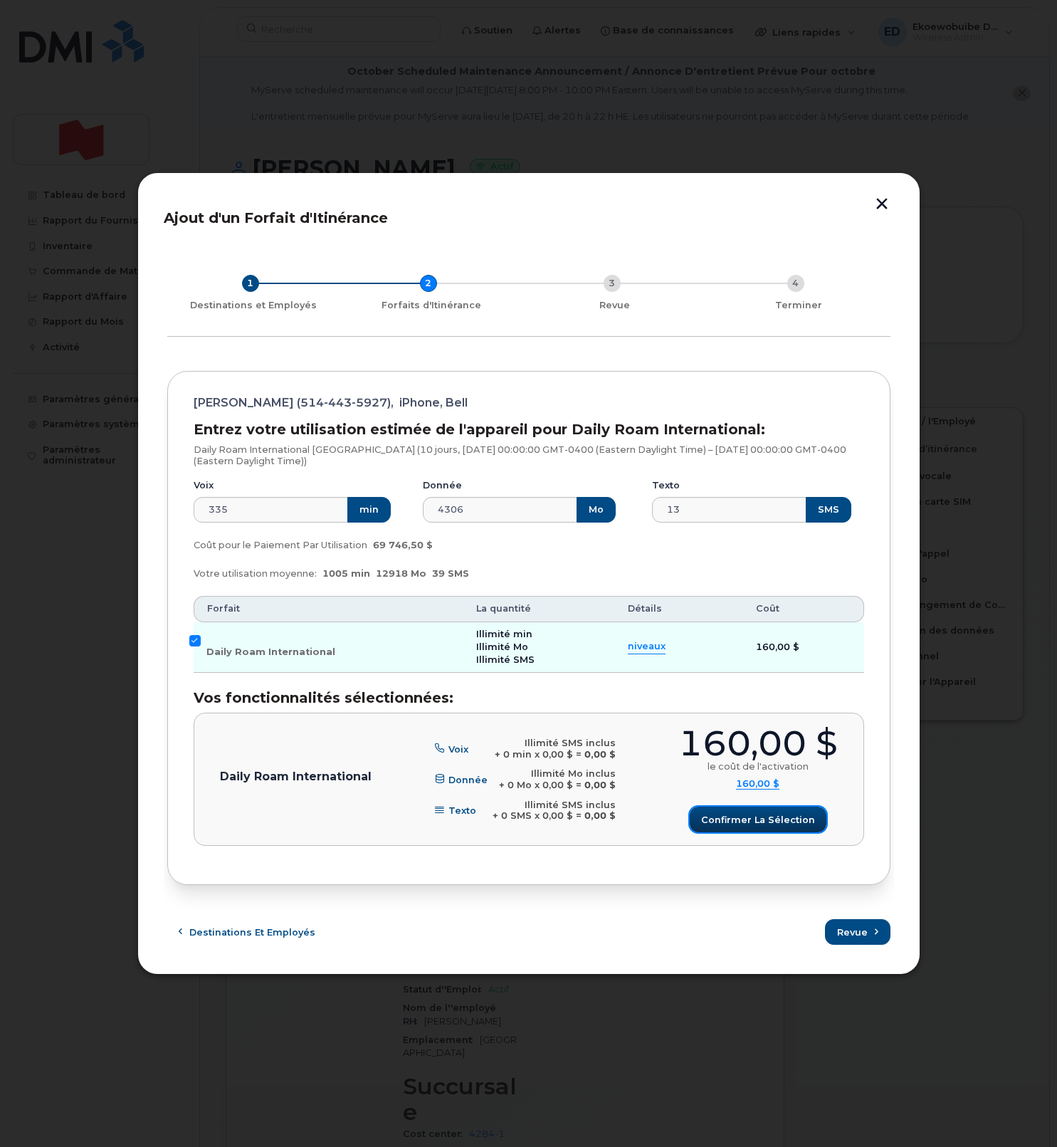
click at [750, 817] on span "Confirmer la sélection" at bounding box center [758, 820] width 114 height 14
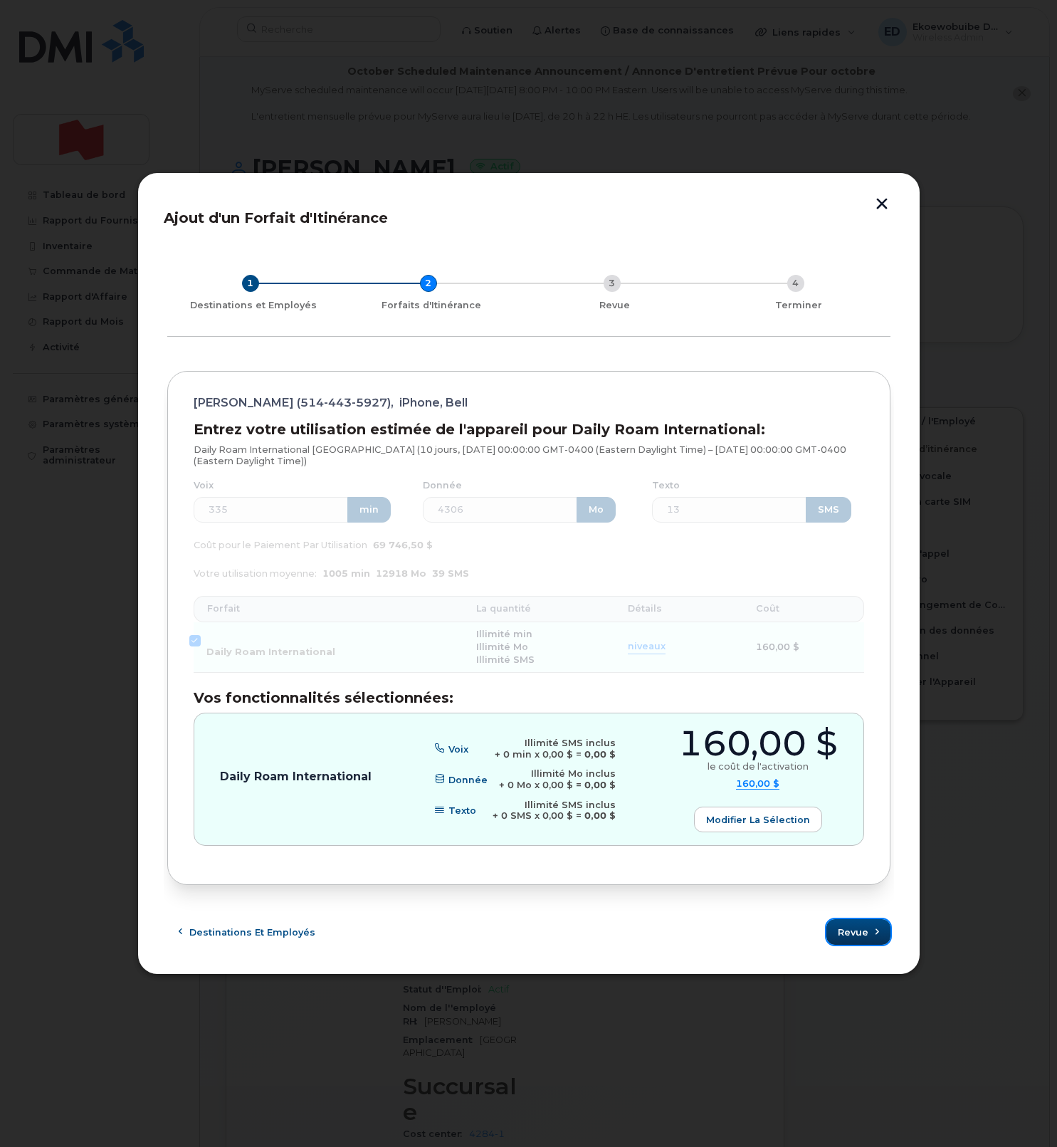
click at [860, 928] on span "Revue" at bounding box center [853, 933] width 31 height 14
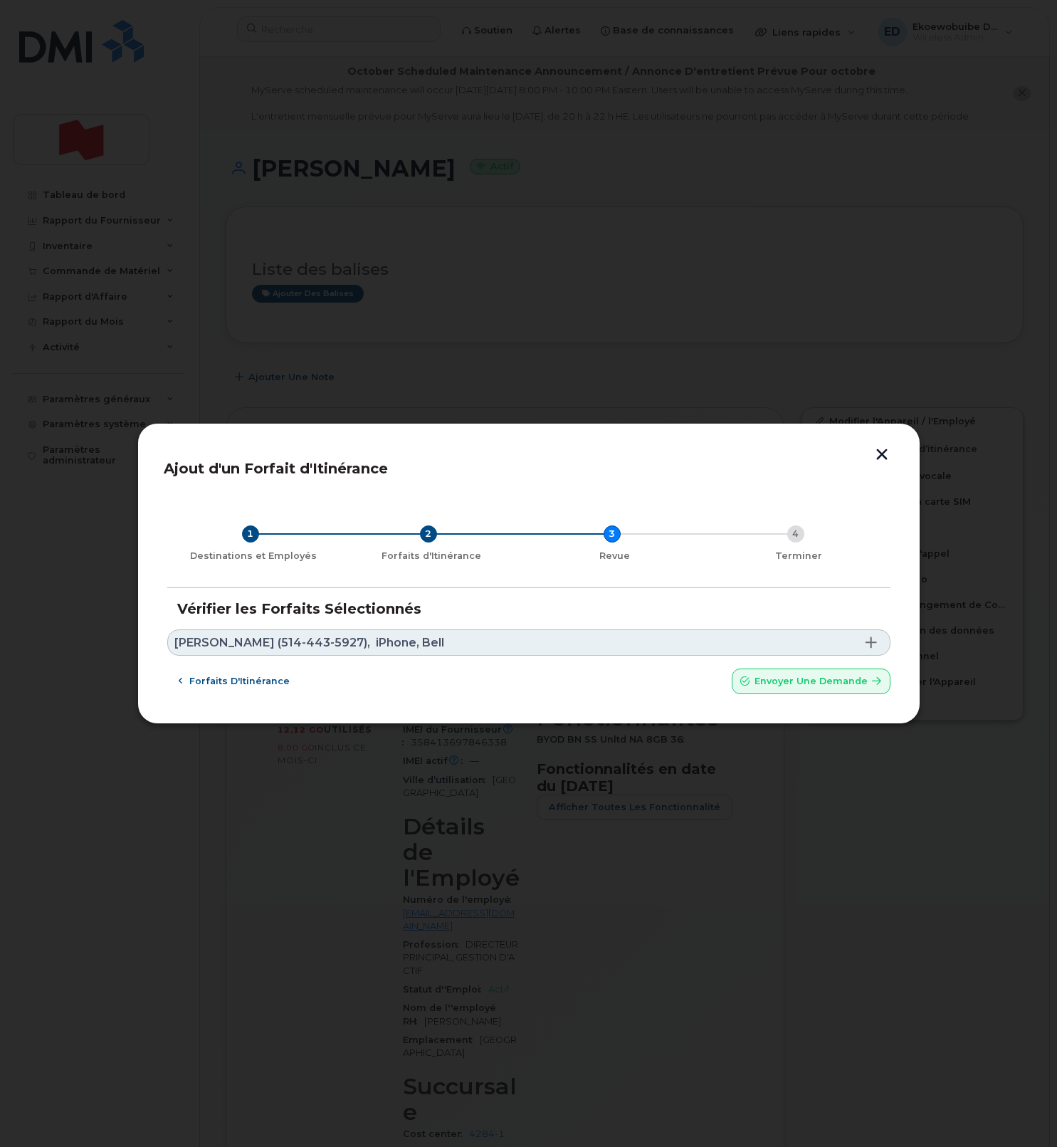
click at [506, 640] on link "Pascale Issa (514-443-5927), iPhone, Bell" at bounding box center [528, 642] width 723 height 26
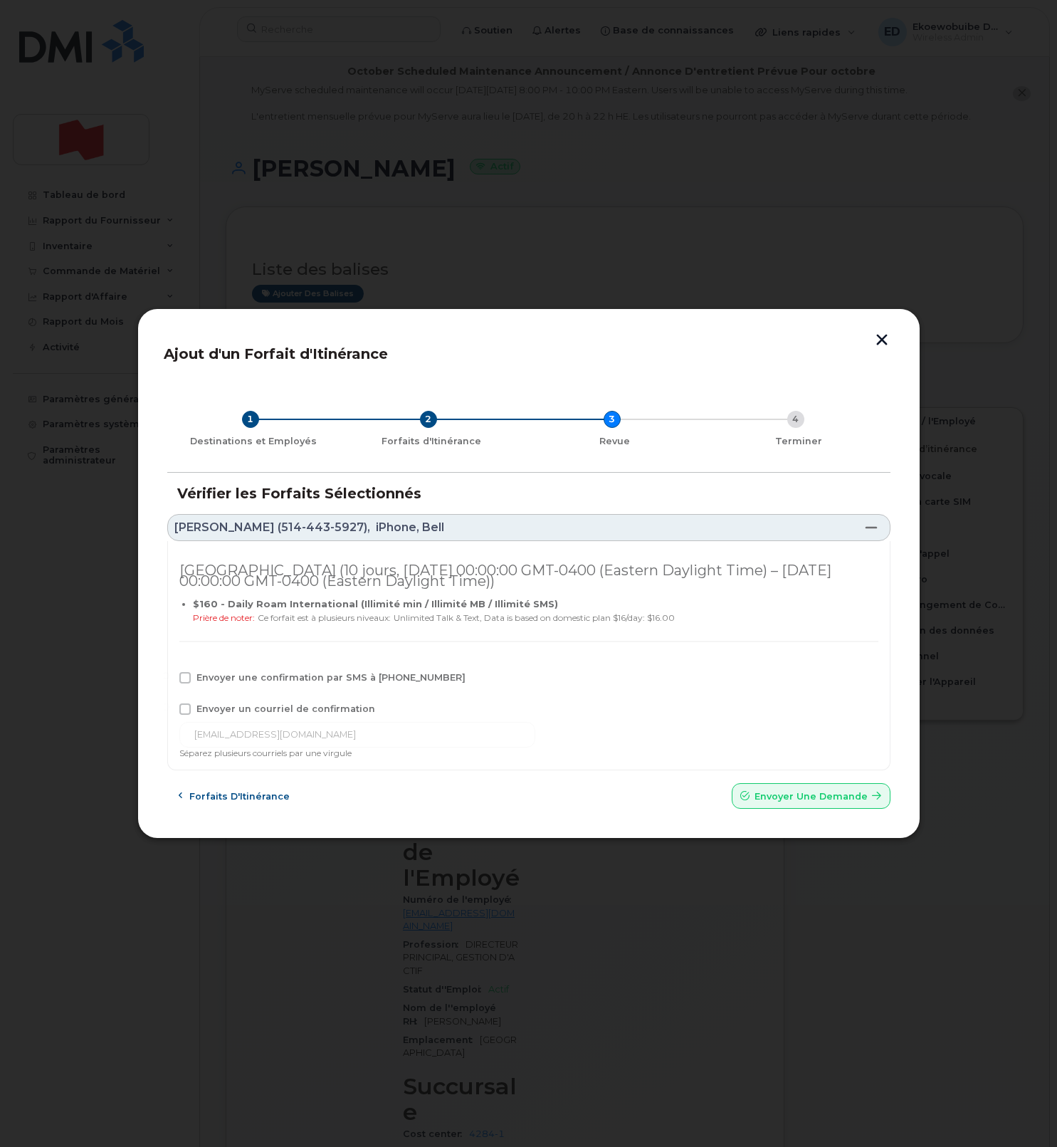
click at [191, 675] on label "Envoyer une confirmation par SMS à 514-443-5927" at bounding box center [322, 677] width 286 height 11
click at [169, 675] on input "Envoyer une confirmation par SMS à 514-443-5927" at bounding box center [165, 675] width 7 height 7
checkbox input "true"
click at [189, 703] on span at bounding box center [184, 708] width 11 height 11
click at [169, 703] on input "Envoyer un courriel de confirmation" at bounding box center [165, 706] width 7 height 7
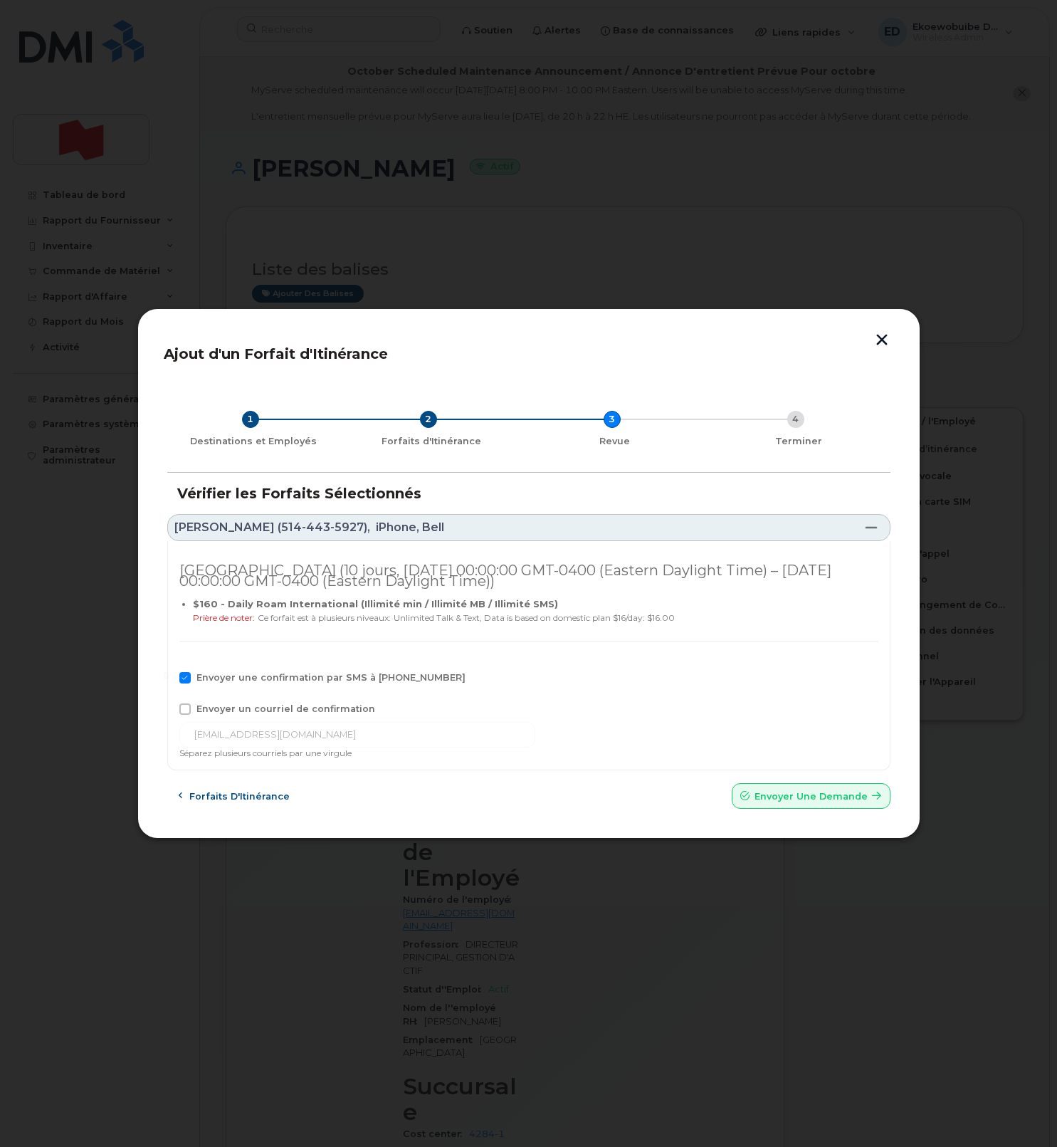
checkbox input "true"
drag, startPoint x: 299, startPoint y: 736, endPoint x: 161, endPoint y: 741, distance: 138.2
click at [161, 741] on div "Ajout d'un Forfait d'Itinérance 1 Destinations et Employés 2 Forfaits d'Itinéra…" at bounding box center [528, 573] width 783 height 531
paste input "telecom-voix@bnc.ca"
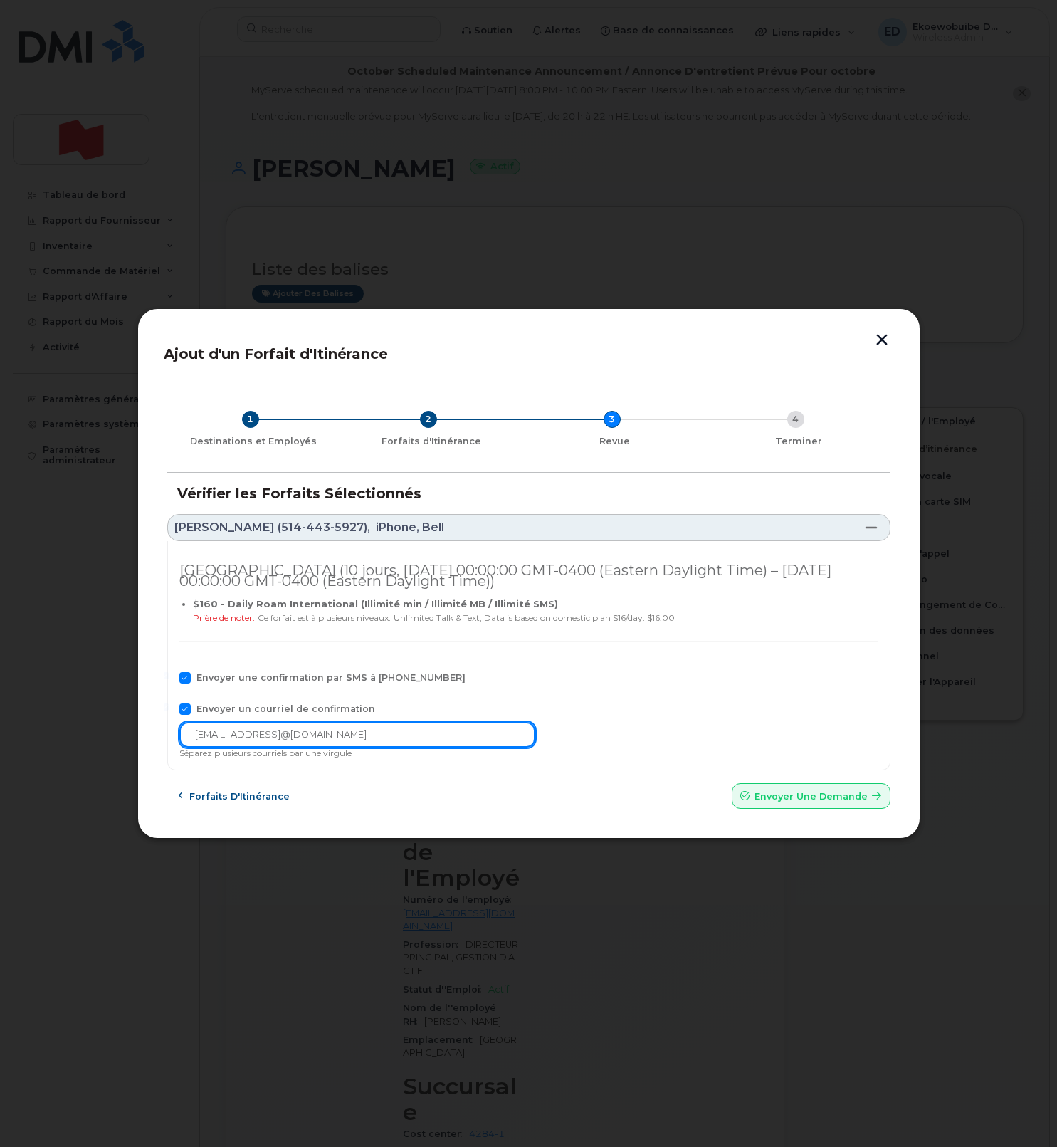
drag, startPoint x: 411, startPoint y: 733, endPoint x: 178, endPoint y: 733, distance: 232.8
click at [178, 733] on div "Italie (10 jours, Wed Oct 08 2025 00:00:00 GMT-0400 (Eastern Daylight Time) – F…" at bounding box center [528, 656] width 723 height 230
paste input "text"
type input "telecom-voix@bnc.ca"
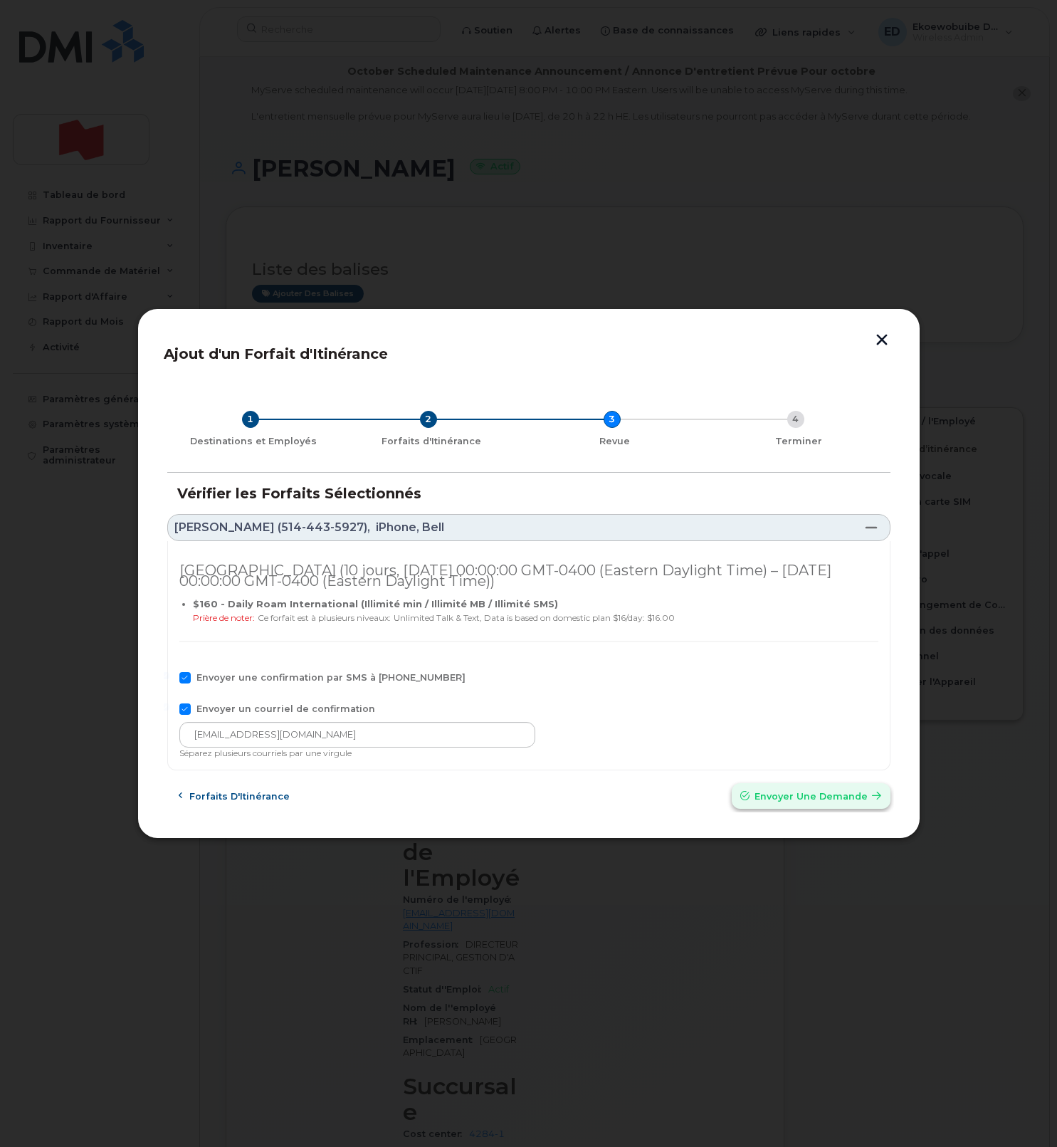
click at [830, 802] on span "Envoyer une Demande" at bounding box center [811, 797] width 113 height 14
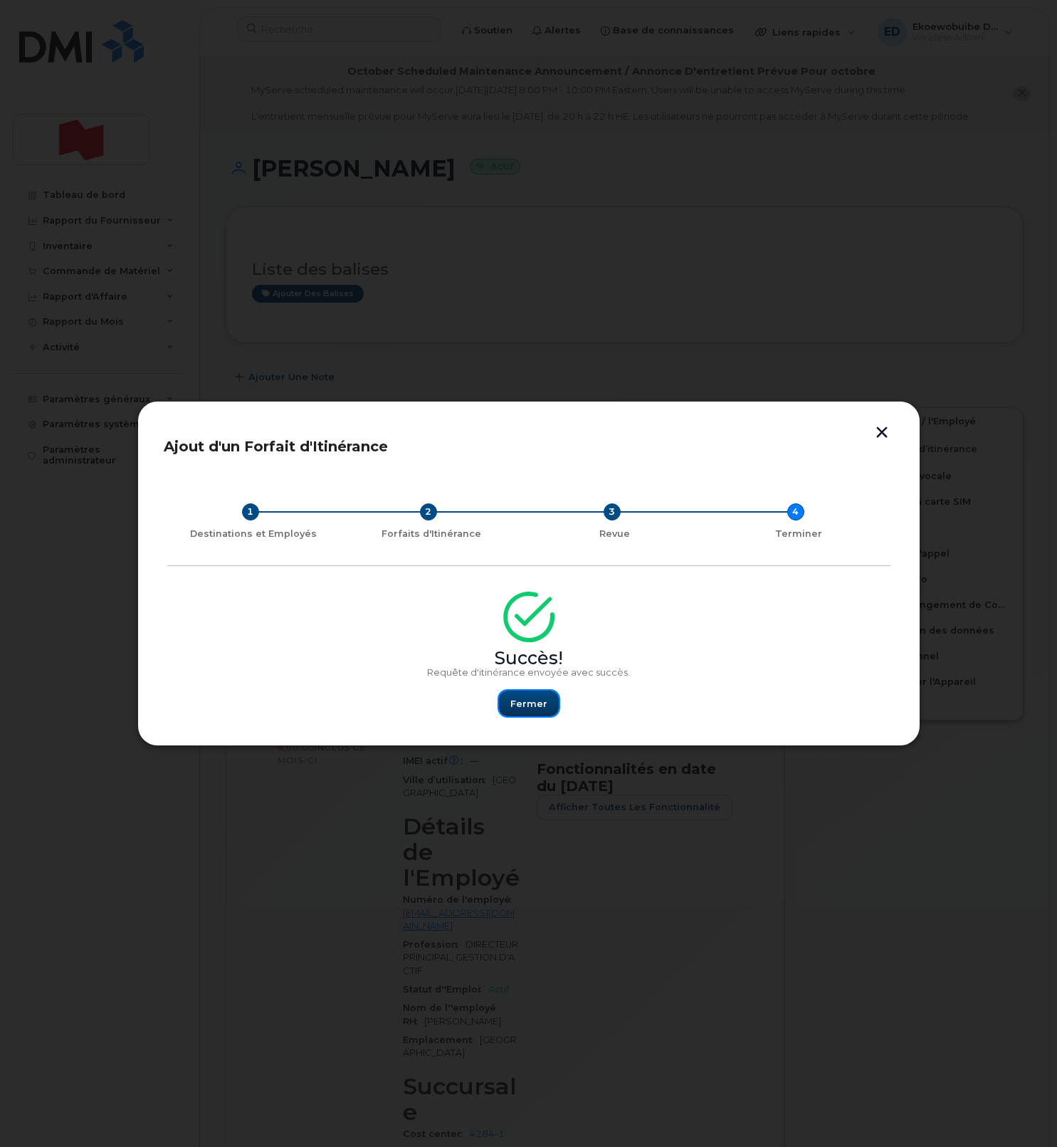
click at [528, 700] on span "Fermer" at bounding box center [528, 704] width 37 height 14
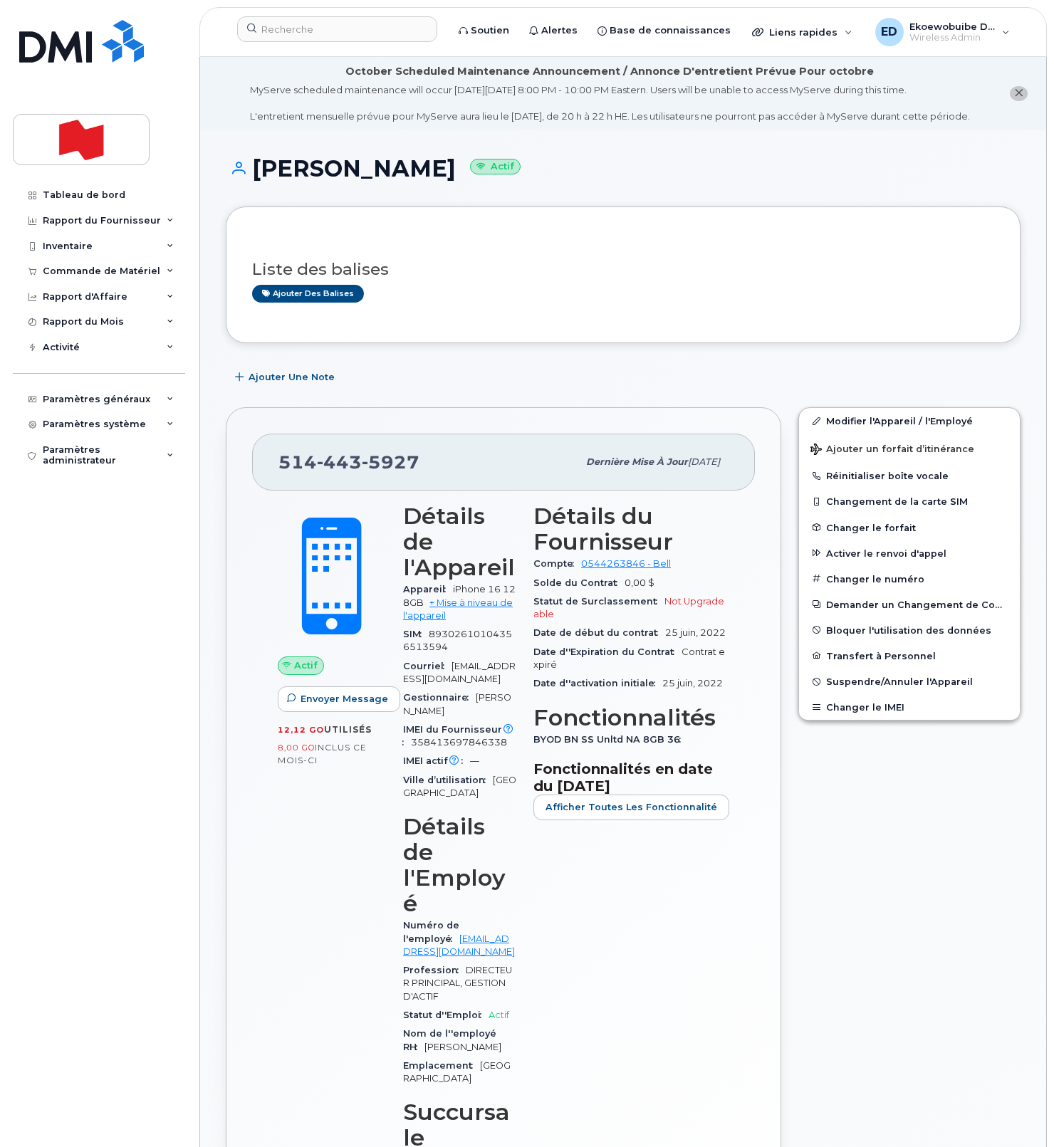
click at [468, 303] on div "Ajouter des balises" at bounding box center [617, 294] width 730 height 18
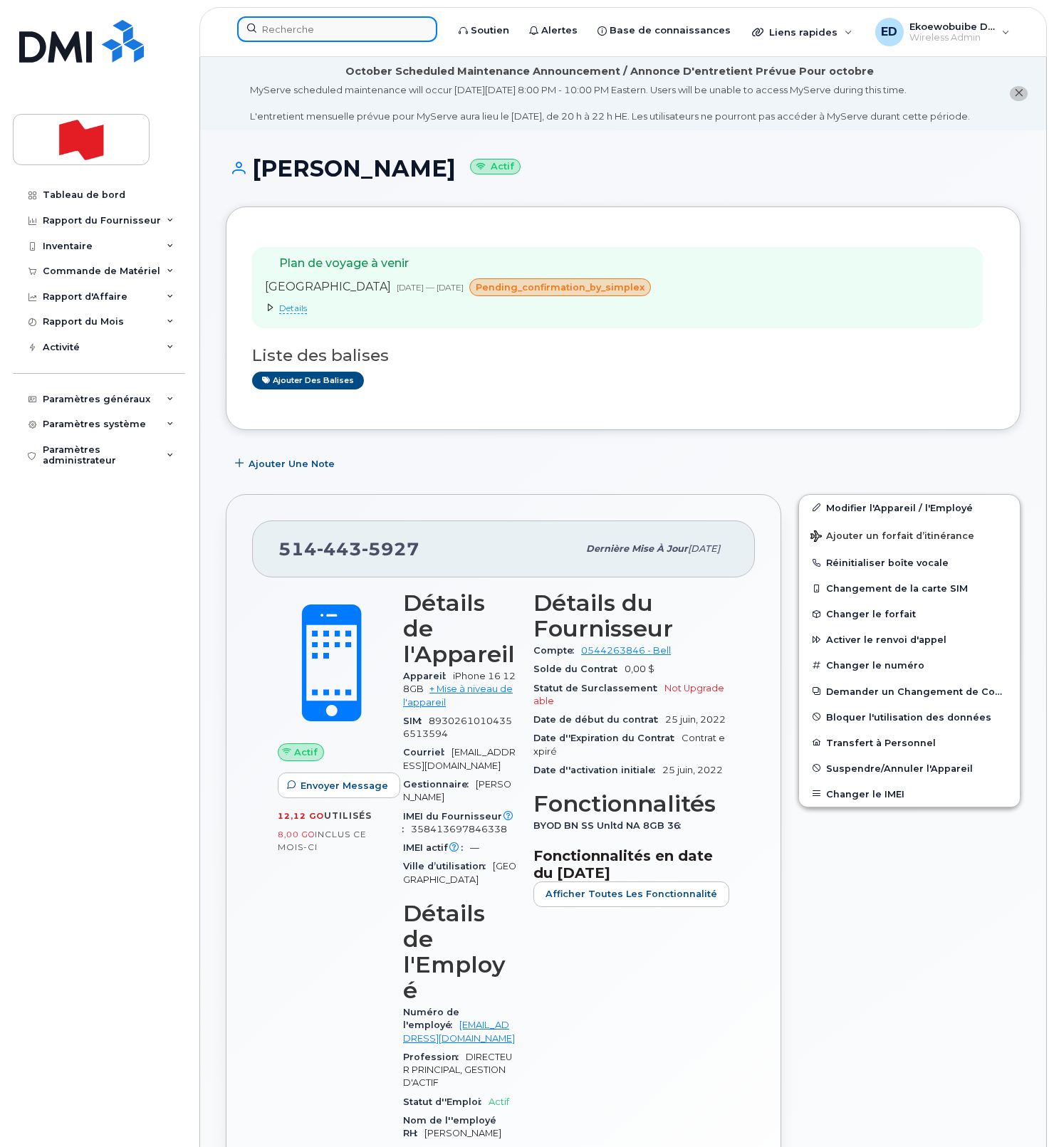
click at [296, 28] on input at bounding box center [337, 29] width 200 height 26
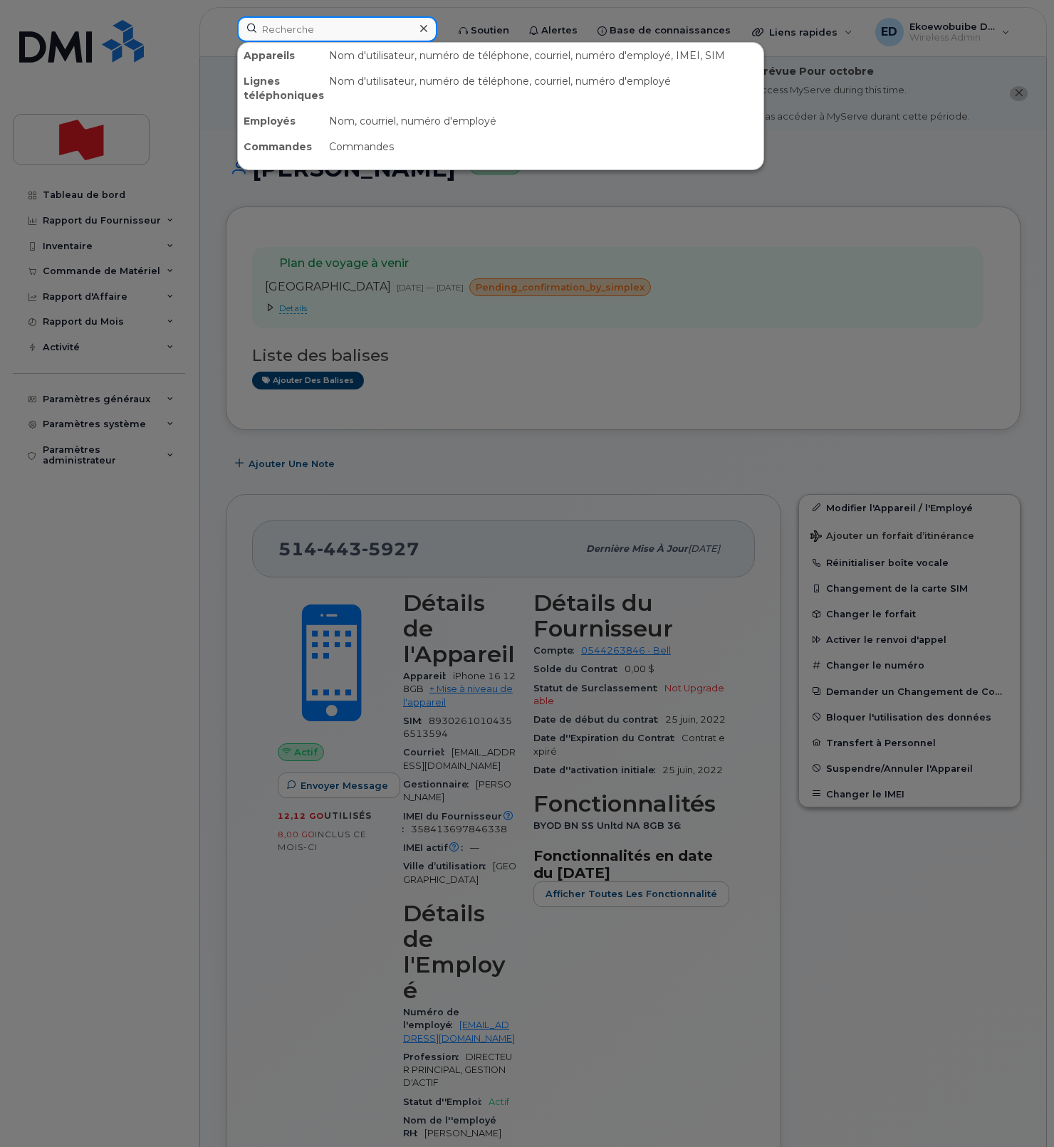
paste input "[PERSON_NAME]"
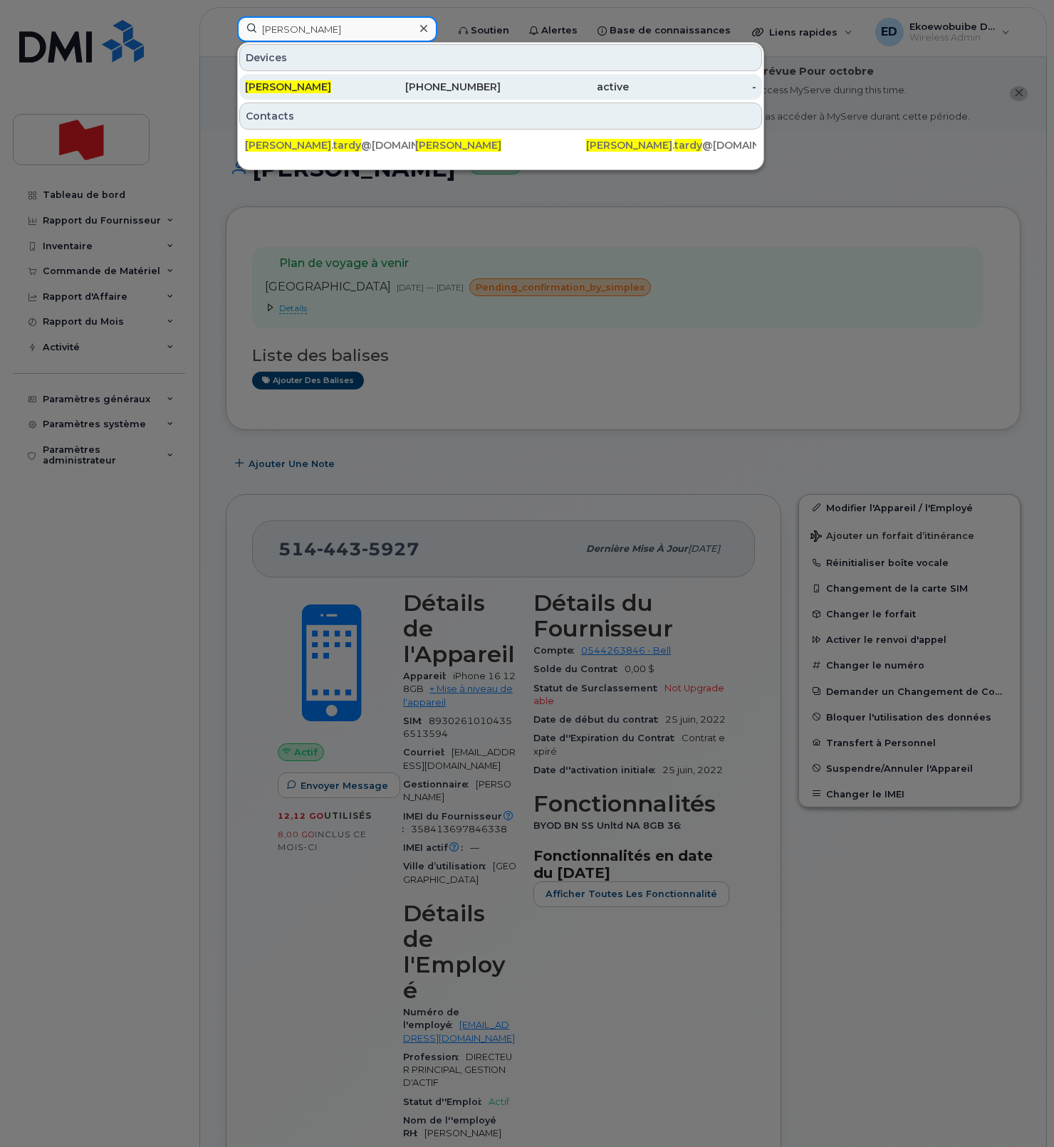
type input "[PERSON_NAME]"
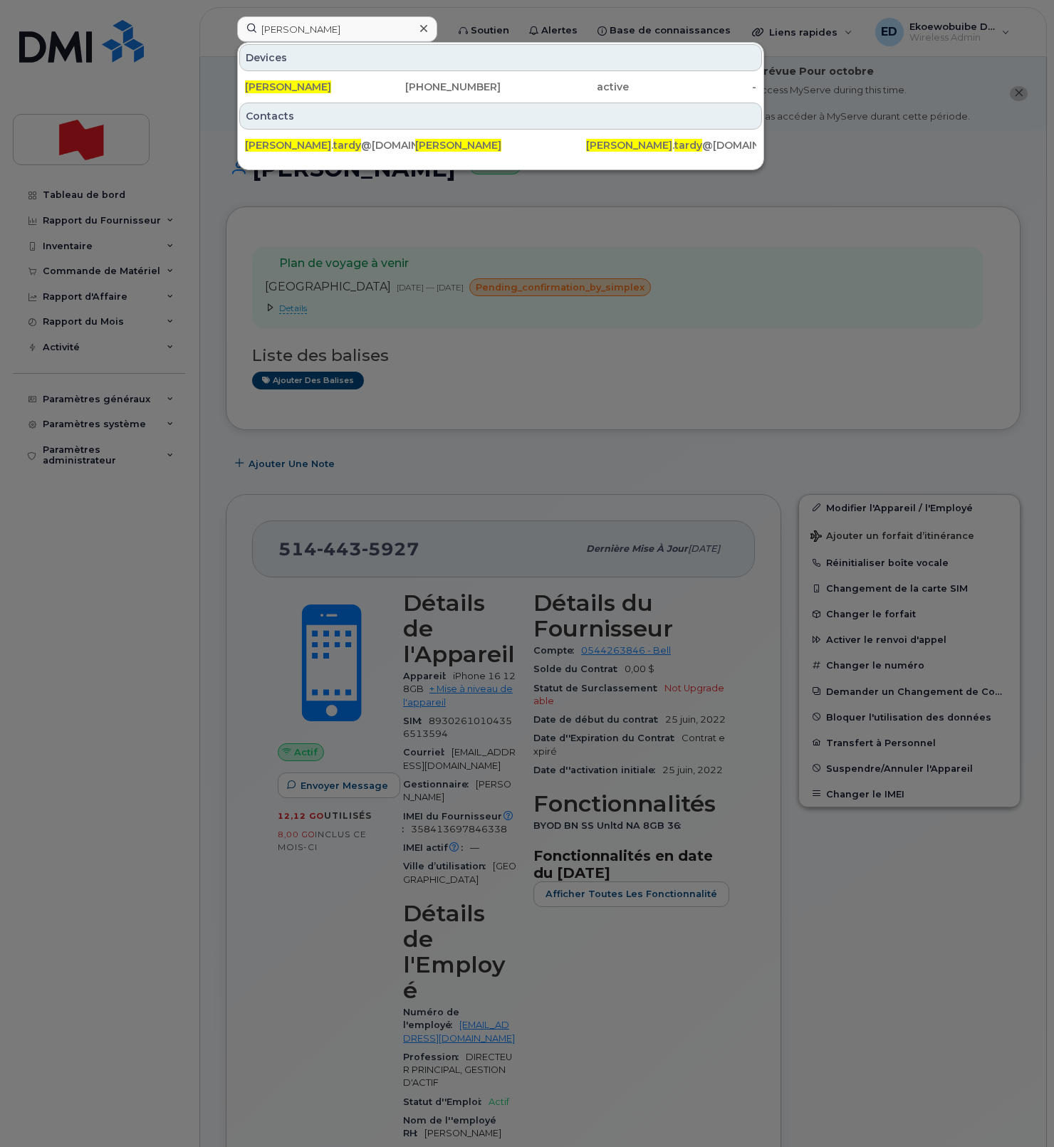
drag, startPoint x: 291, startPoint y: 85, endPoint x: 228, endPoint y: 131, distance: 78.0
click at [290, 85] on span "[PERSON_NAME]" at bounding box center [288, 86] width 86 height 13
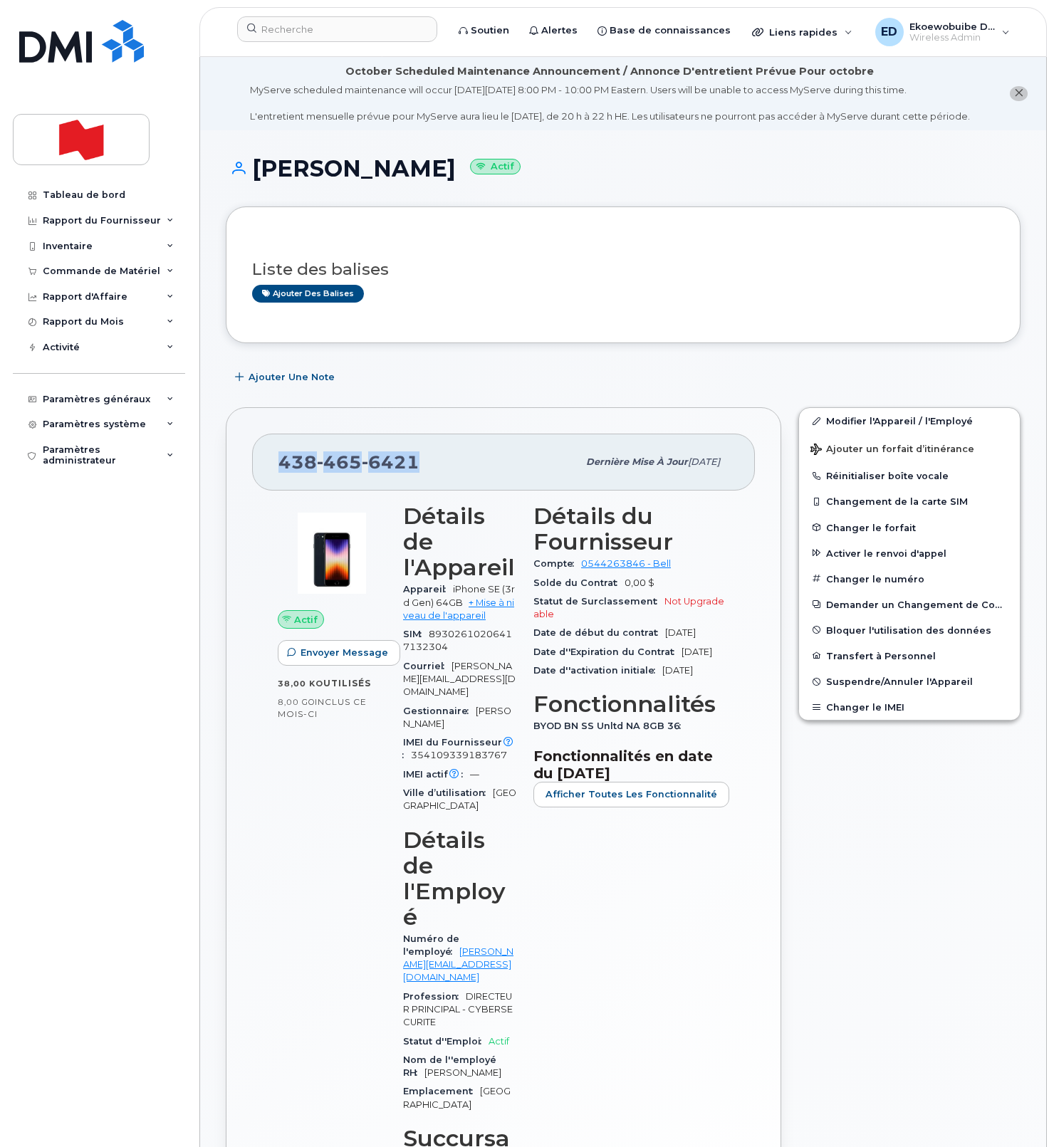
drag, startPoint x: 421, startPoint y: 476, endPoint x: 278, endPoint y: 478, distance: 143.1
click at [278, 477] on div "[PHONE_NUMBER]" at bounding box center [427, 462] width 299 height 30
copy span "[PHONE_NUMBER]"
click at [849, 686] on span "Suspendre/Annuler l'Appareil" at bounding box center [899, 681] width 147 height 11
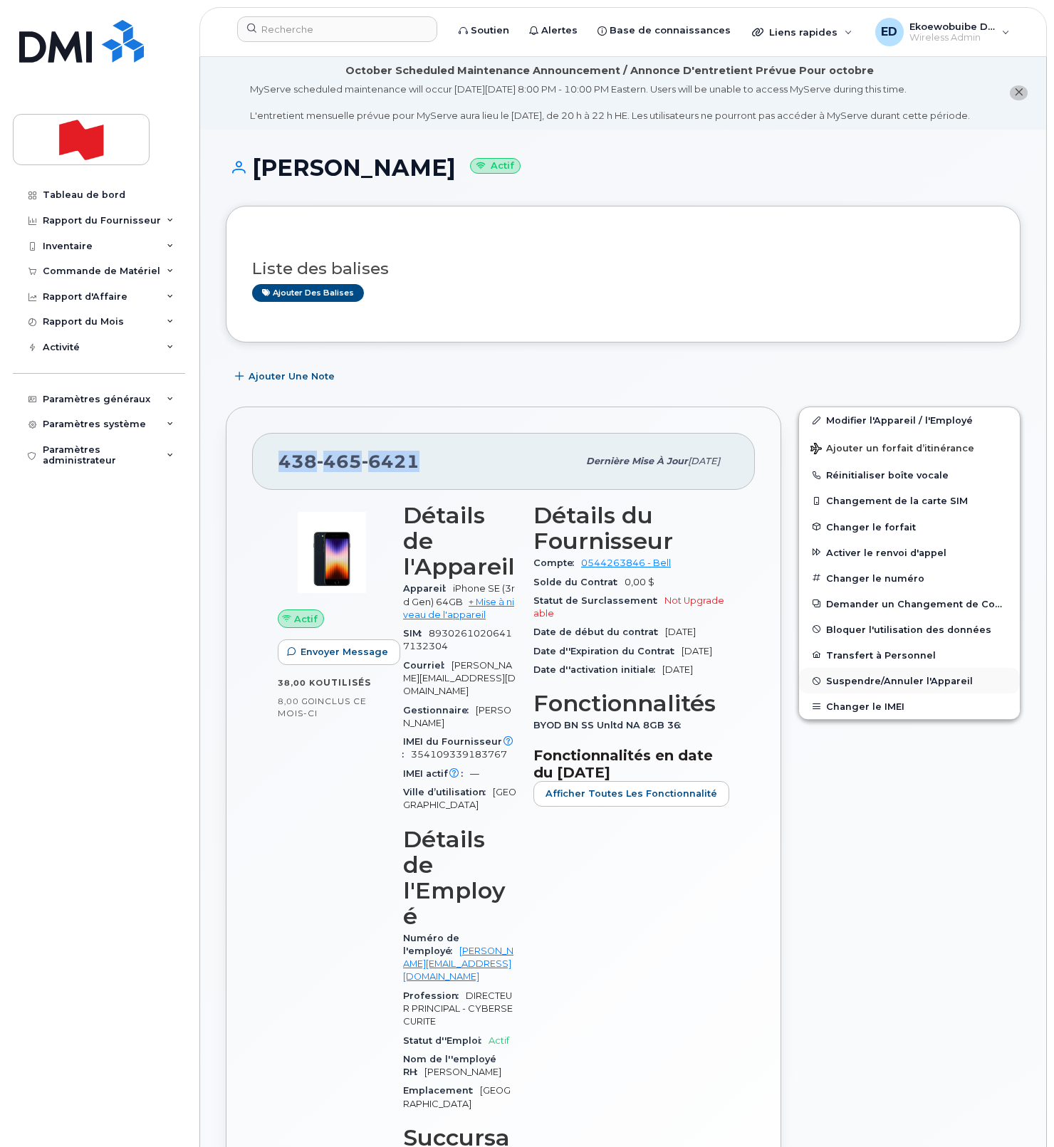
scroll to position [0, 0]
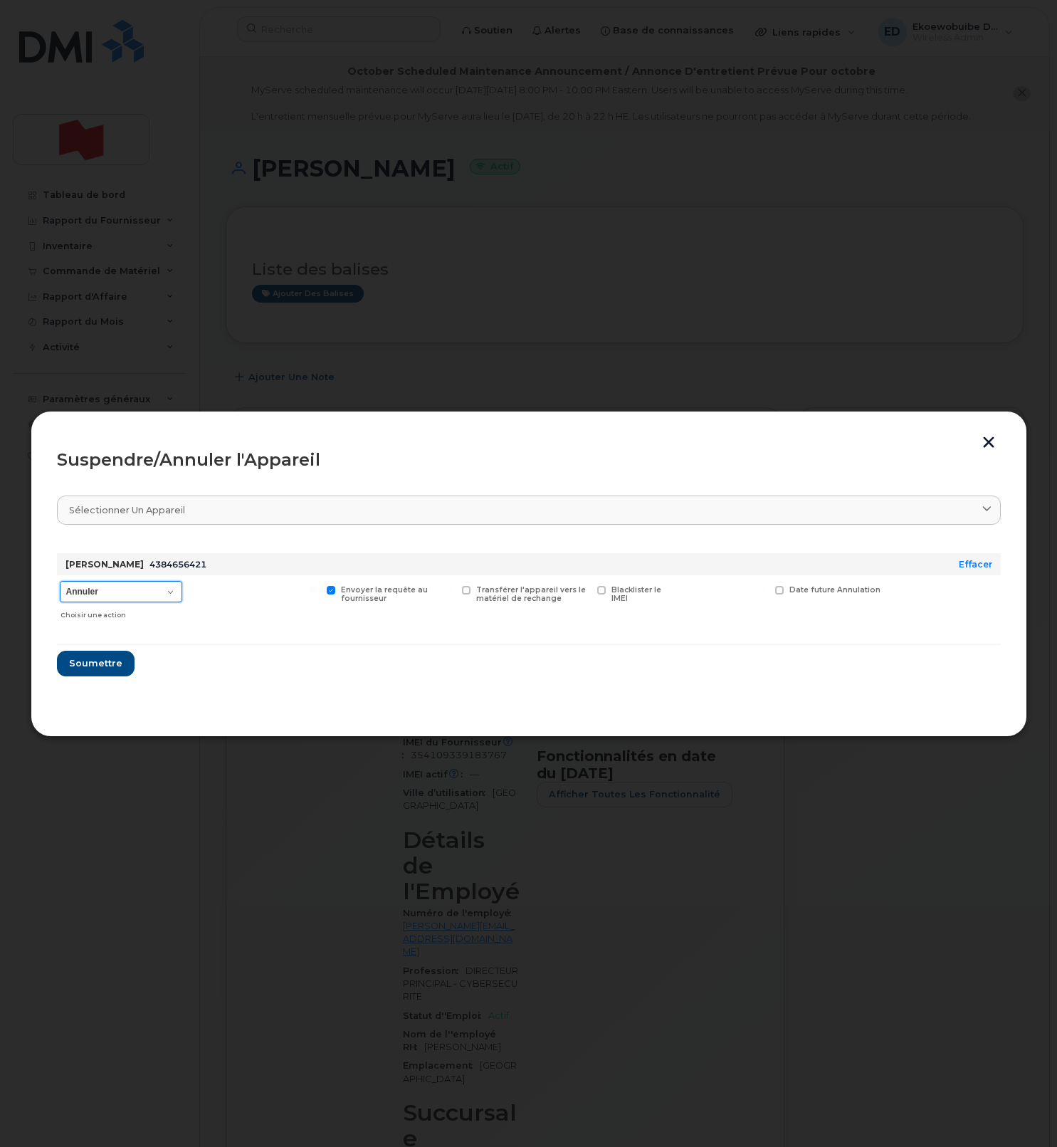
click at [162, 595] on select "Annuler Suspendre - Prolonger la suspension Suspendre - Tarif réduit Suspendre …" at bounding box center [121, 591] width 122 height 21
select select "[object Object]"
click at [60, 581] on select "Annuler Suspendre - Prolonger la suspension Suspendre - Tarif réduit Suspendre …" at bounding box center [121, 591] width 122 height 21
click at [91, 664] on span "Soumettre" at bounding box center [94, 663] width 53 height 14
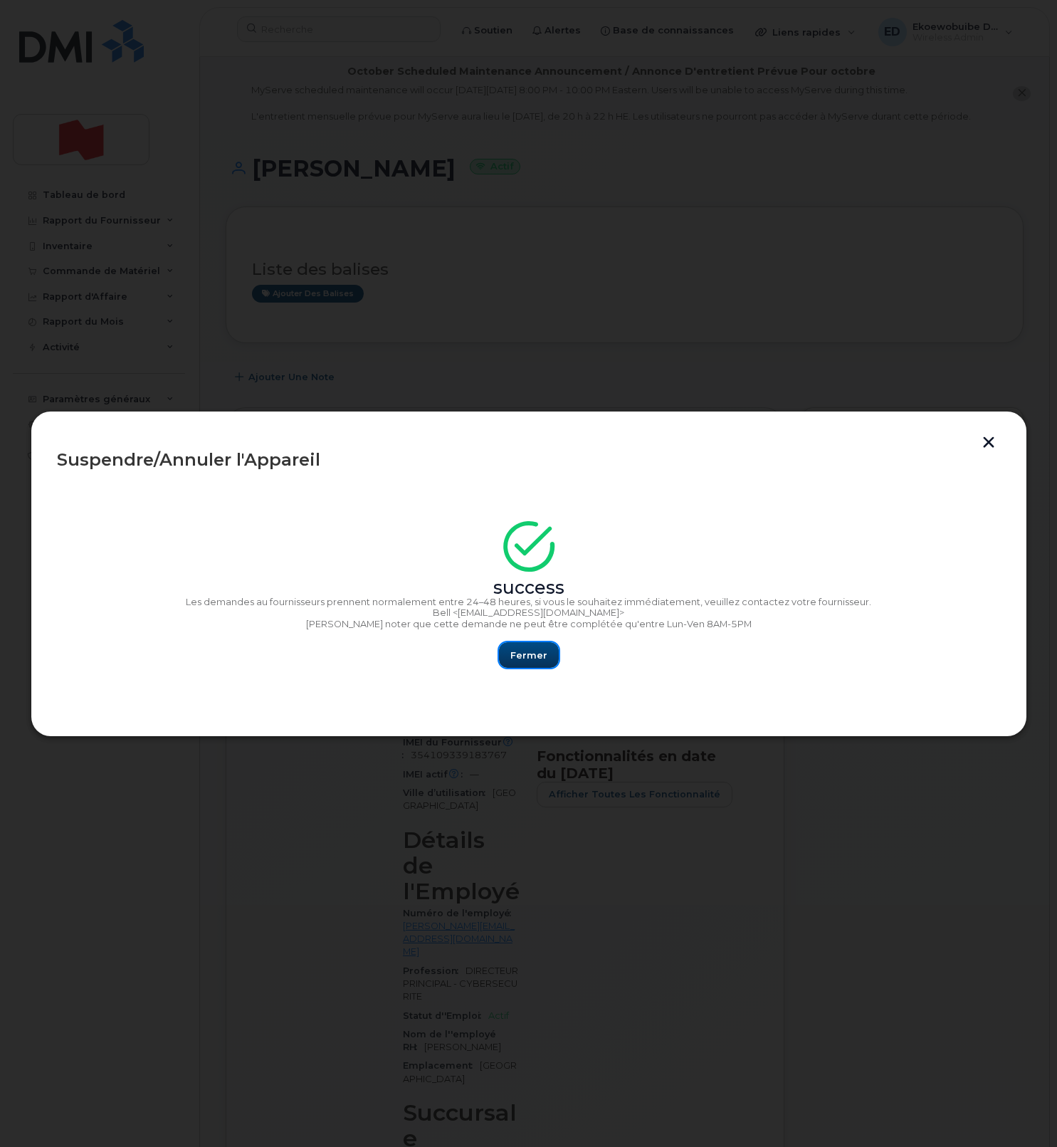
click at [538, 654] on span "Fermer" at bounding box center [528, 656] width 37 height 14
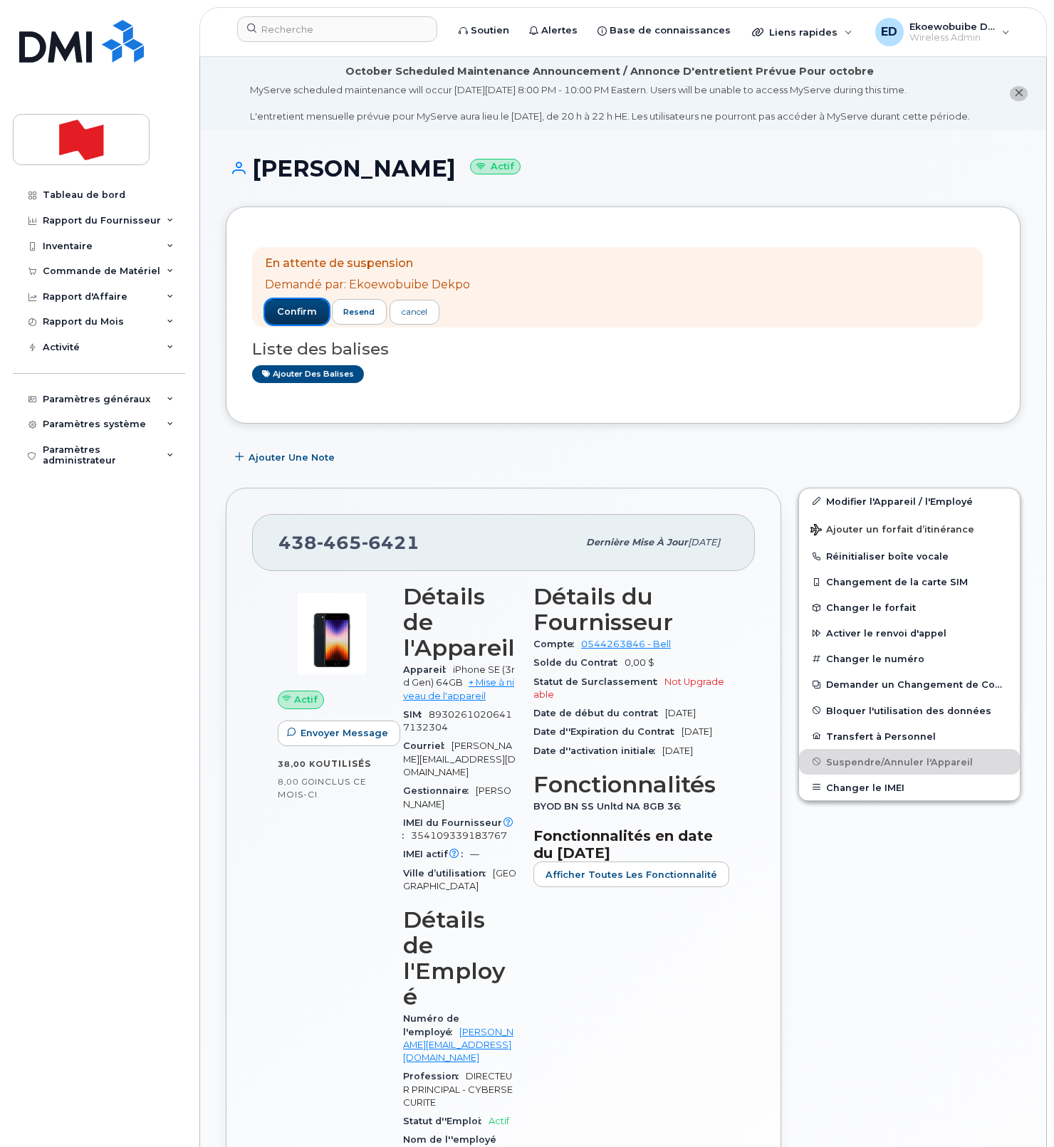
click at [308, 318] on span "confirm" at bounding box center [297, 311] width 40 height 13
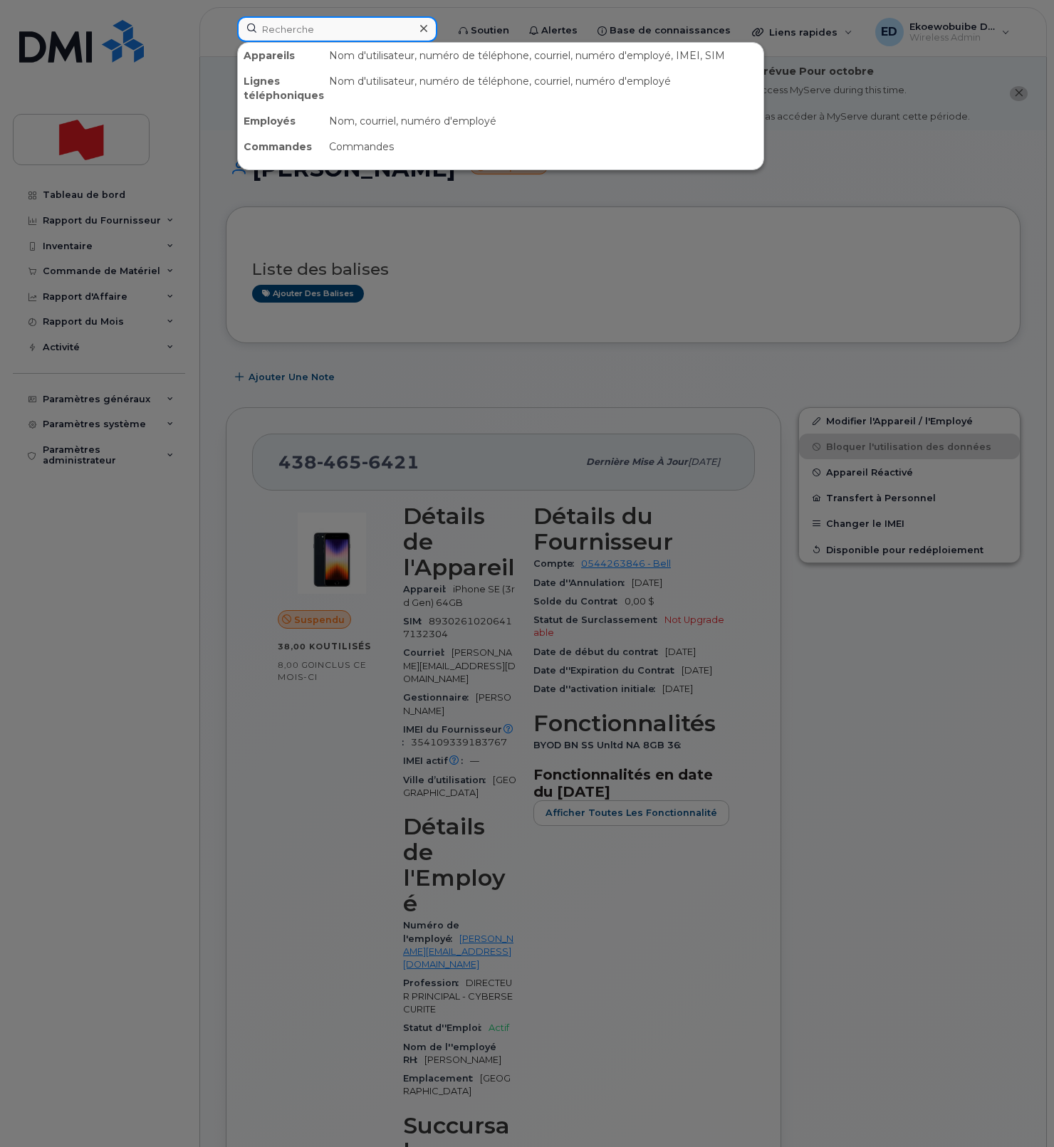
click at [304, 29] on input at bounding box center [337, 29] width 200 height 26
paste input "514-412-4542,"
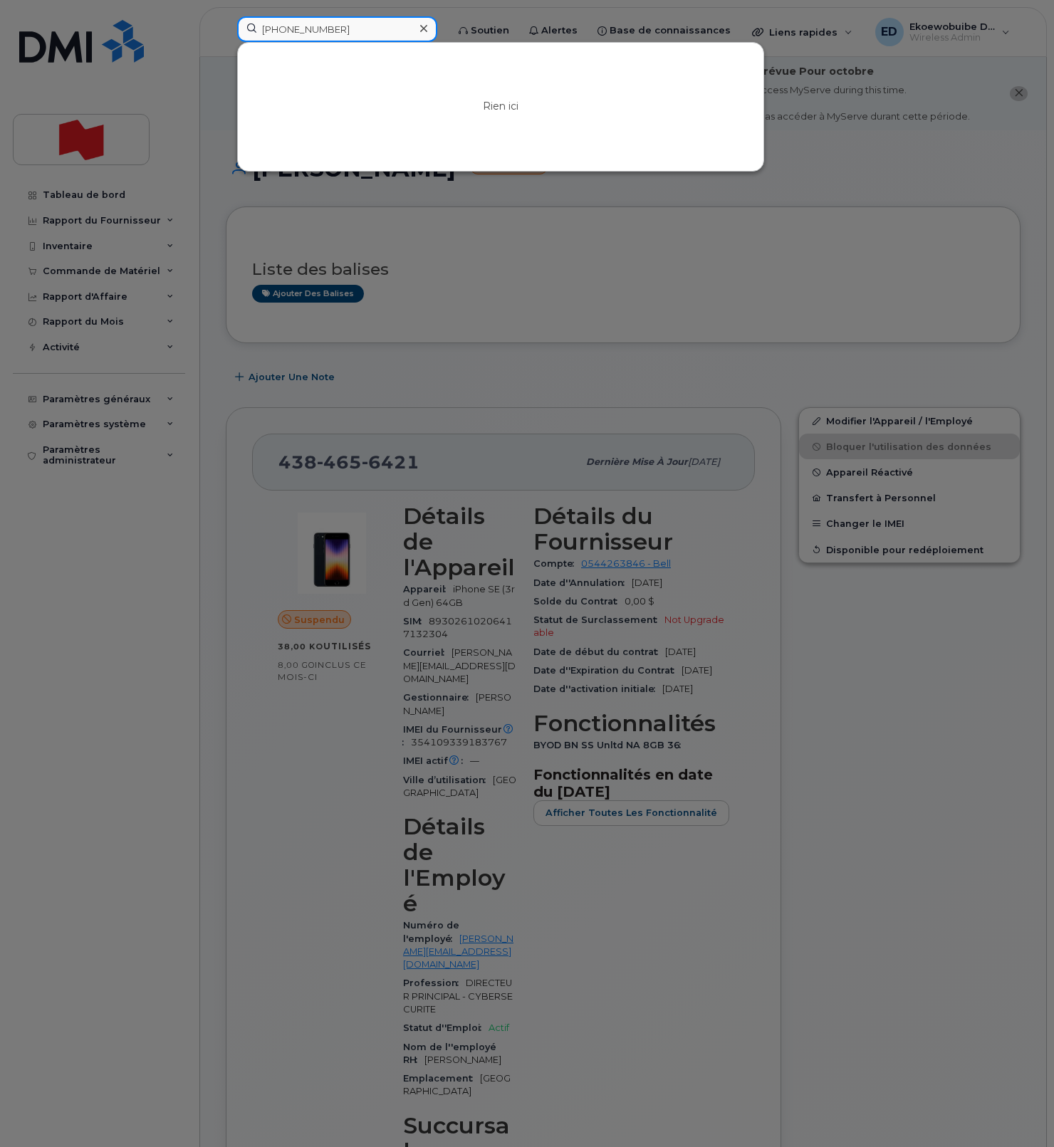
drag, startPoint x: 355, startPoint y: 28, endPoint x: 249, endPoint y: 28, distance: 105.4
click at [249, 28] on input "514-412-4542" at bounding box center [337, 29] width 200 height 26
paste input "[PERSON_NAME]"
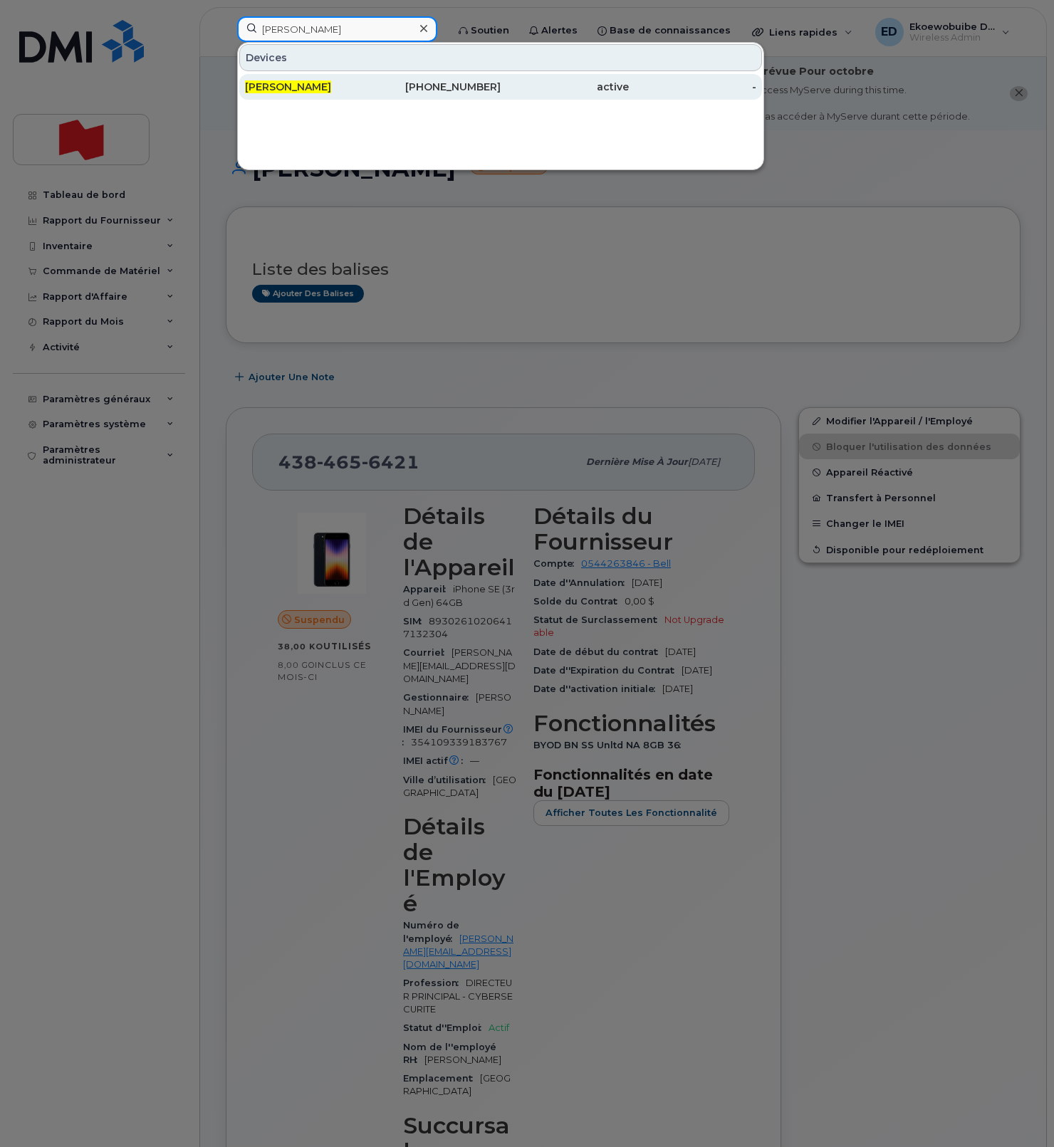
type input "[PERSON_NAME]"
drag, startPoint x: 269, startPoint y: 90, endPoint x: 350, endPoint y: 103, distance: 81.5
click at [269, 90] on span "[PERSON_NAME]" at bounding box center [288, 86] width 86 height 13
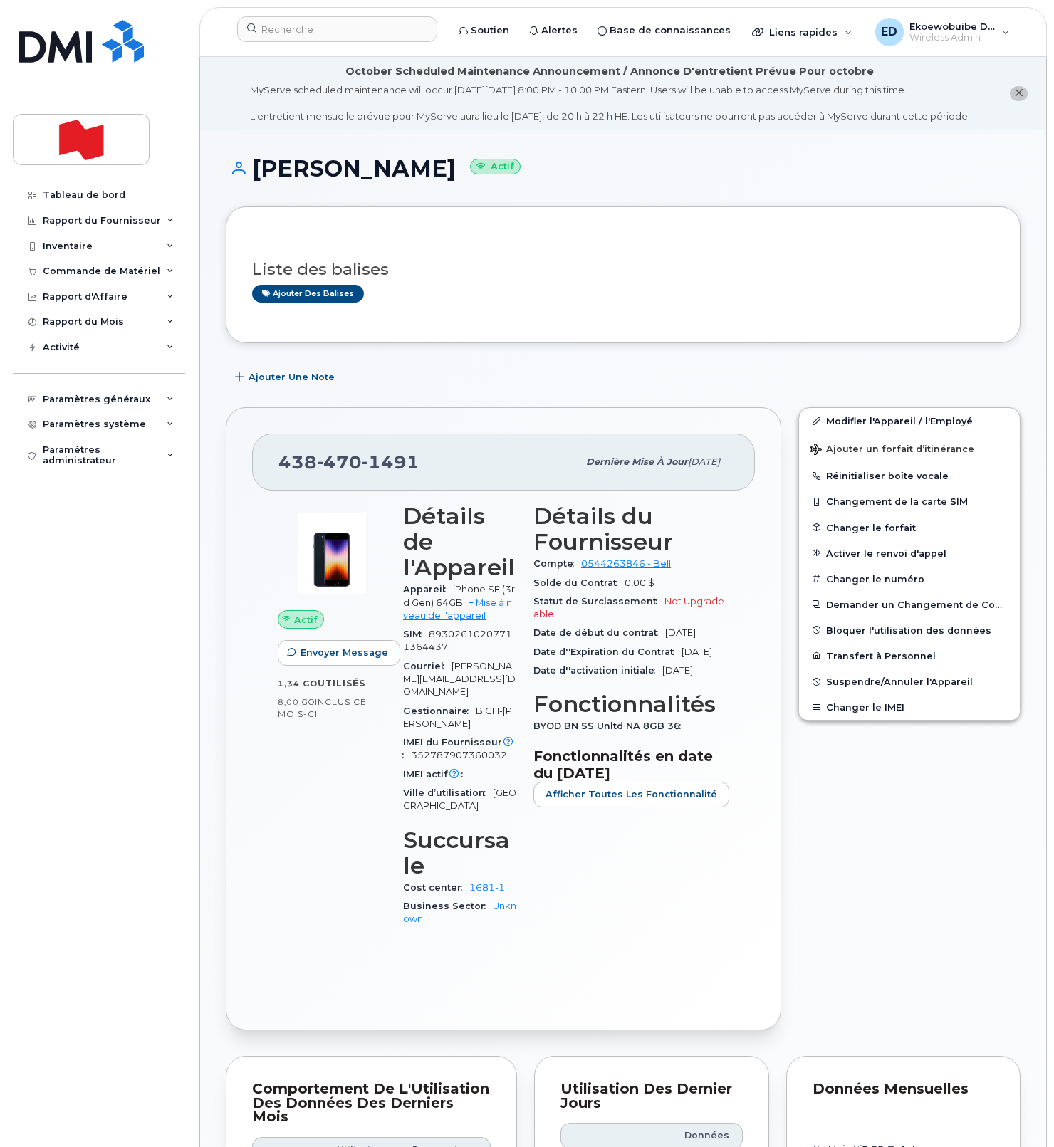
click at [477, 181] on h1 "William Addoumie Actif" at bounding box center [623, 168] width 795 height 25
click at [476, 181] on h1 "William Addoumie Actif" at bounding box center [623, 168] width 795 height 25
drag, startPoint x: 476, startPoint y: 182, endPoint x: 298, endPoint y: 182, distance: 177.3
click at [298, 181] on h1 "William Addoumie Actif" at bounding box center [623, 168] width 795 height 25
copy h1 "[PERSON_NAME]"
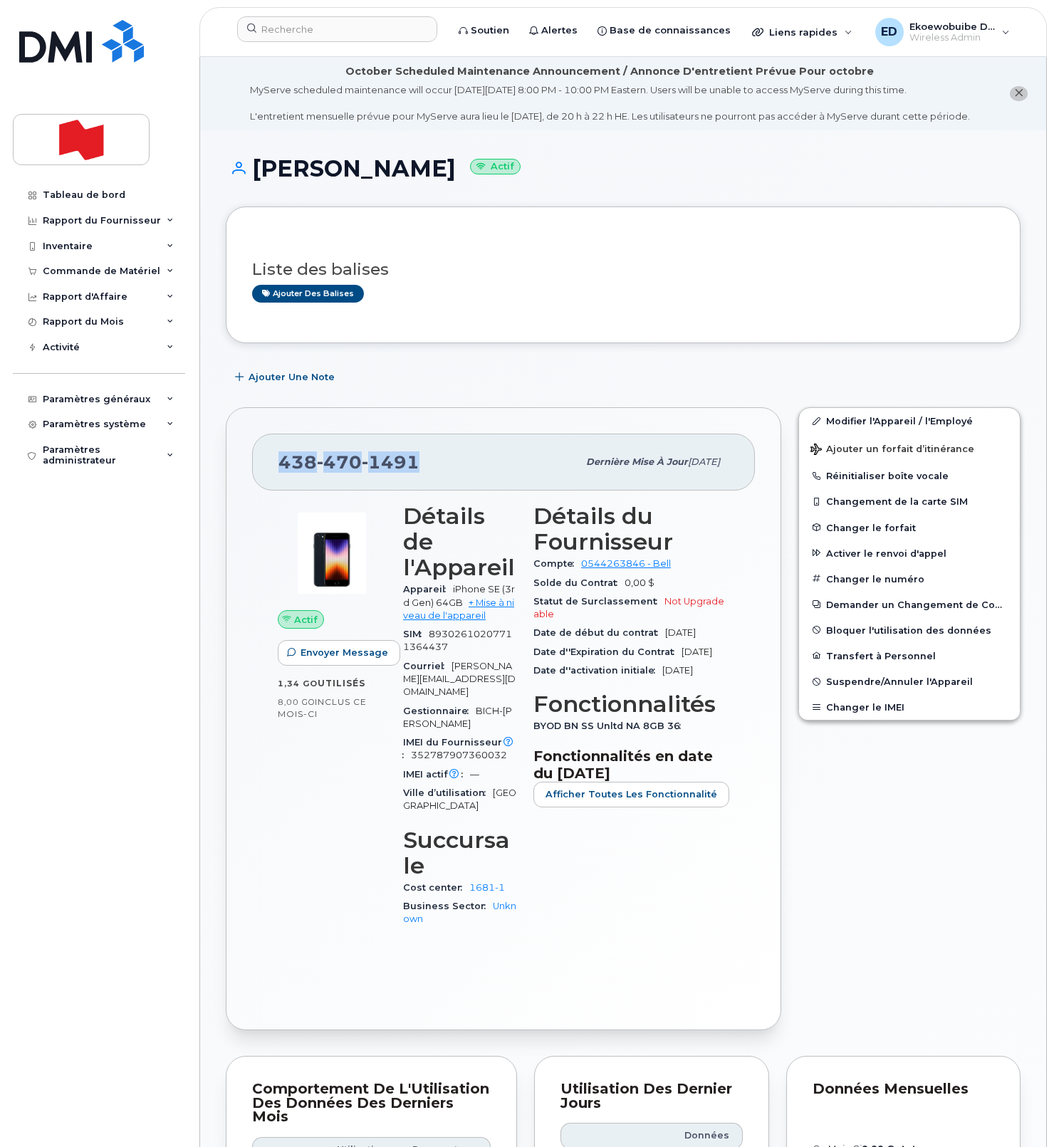
drag, startPoint x: 421, startPoint y: 476, endPoint x: 280, endPoint y: 476, distance: 141.7
click at [280, 476] on div "438 470 1491" at bounding box center [427, 462] width 299 height 30
copy span "438 470 1491"
click at [861, 687] on span "Suspendre/Annuler l'Appareil" at bounding box center [899, 681] width 147 height 11
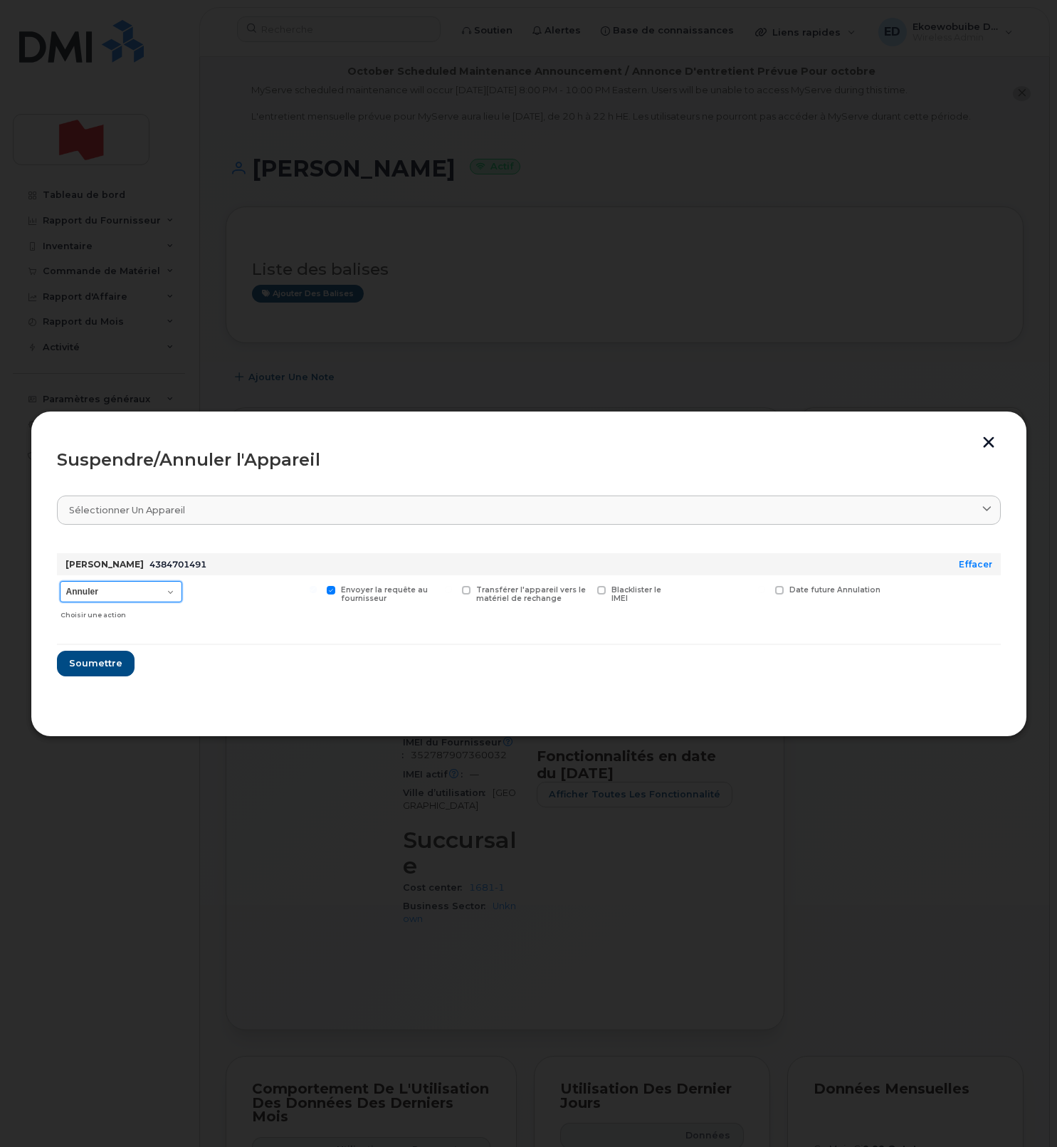
click at [166, 596] on select "Annuler Suspendre - Prolonger la suspension Suspendre - Tarif réduit Suspendre …" at bounding box center [121, 591] width 122 height 21
select select "[object Object]"
click at [60, 581] on select "Annuler Suspendre - Prolonger la suspension Suspendre - Tarif réduit Suspendre …" at bounding box center [121, 591] width 122 height 21
click at [116, 667] on span "Soumettre" at bounding box center [94, 663] width 53 height 14
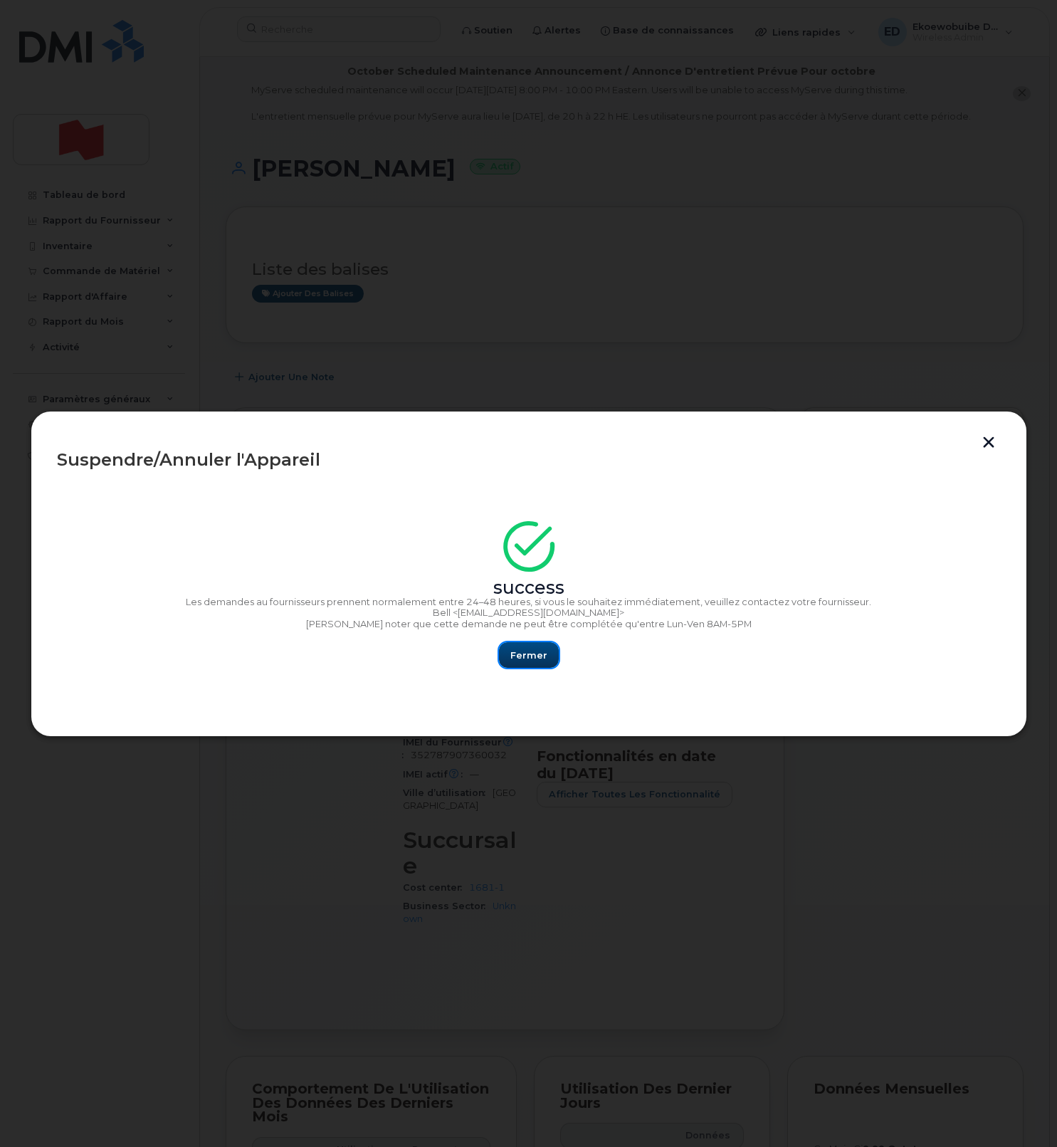
drag, startPoint x: 521, startPoint y: 664, endPoint x: 521, endPoint y: 671, distance: 7.8
click at [520, 664] on button "Fermer" at bounding box center [529, 655] width 60 height 26
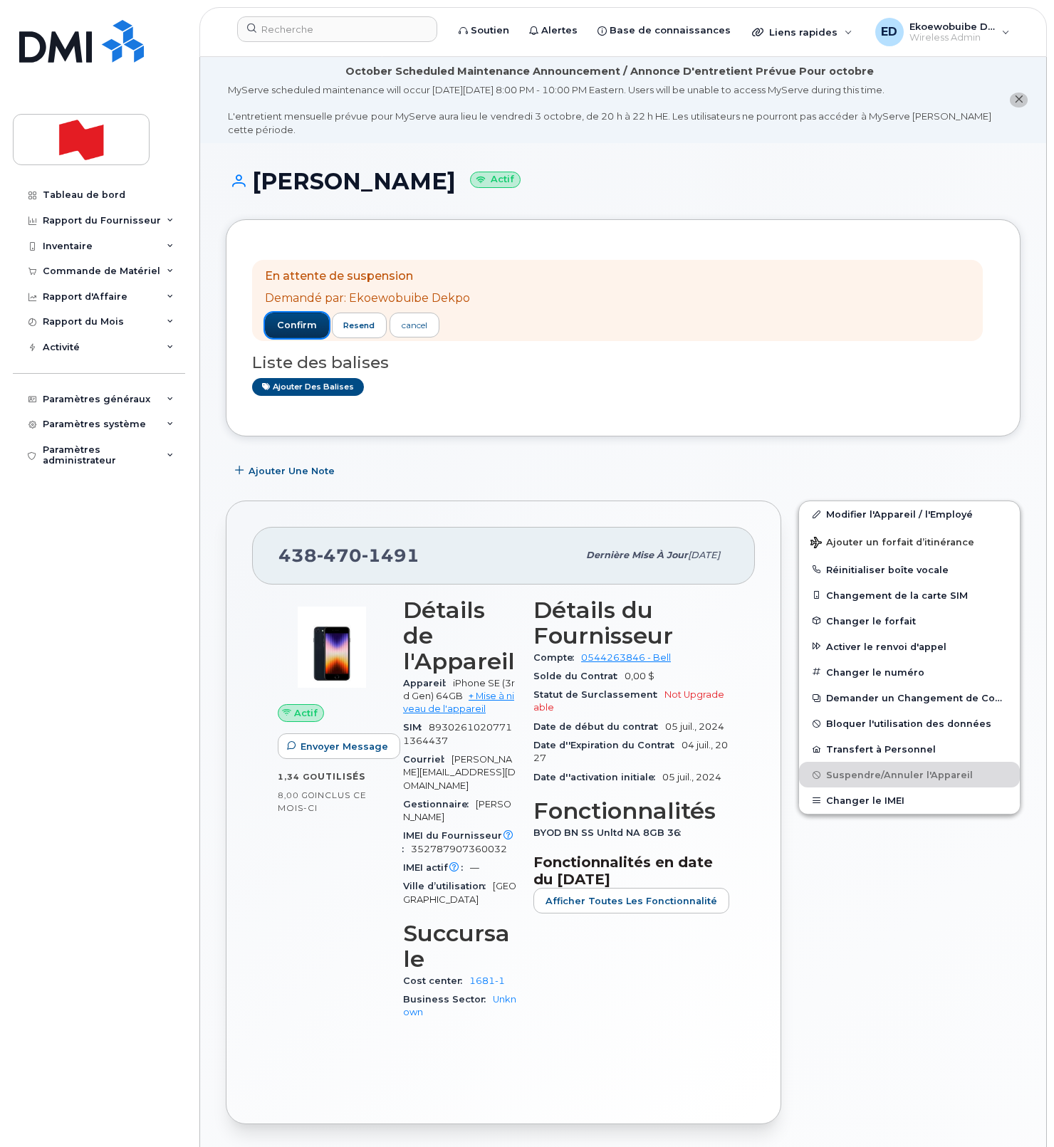
click at [294, 330] on span "confirm" at bounding box center [297, 325] width 40 height 13
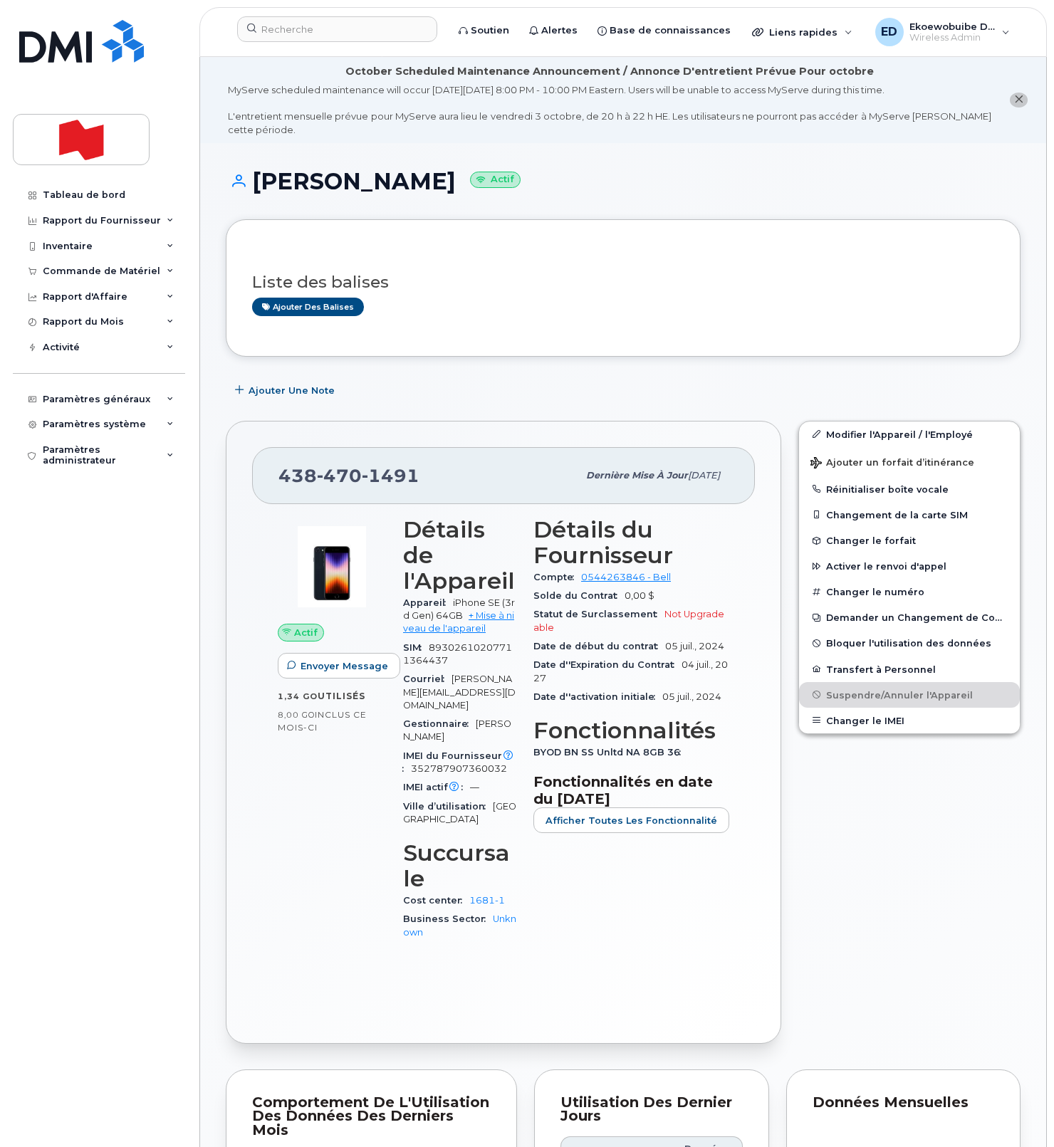
click at [529, 286] on h3 "Liste des balises" at bounding box center [623, 282] width 742 height 18
click at [306, 38] on input at bounding box center [337, 29] width 200 height 26
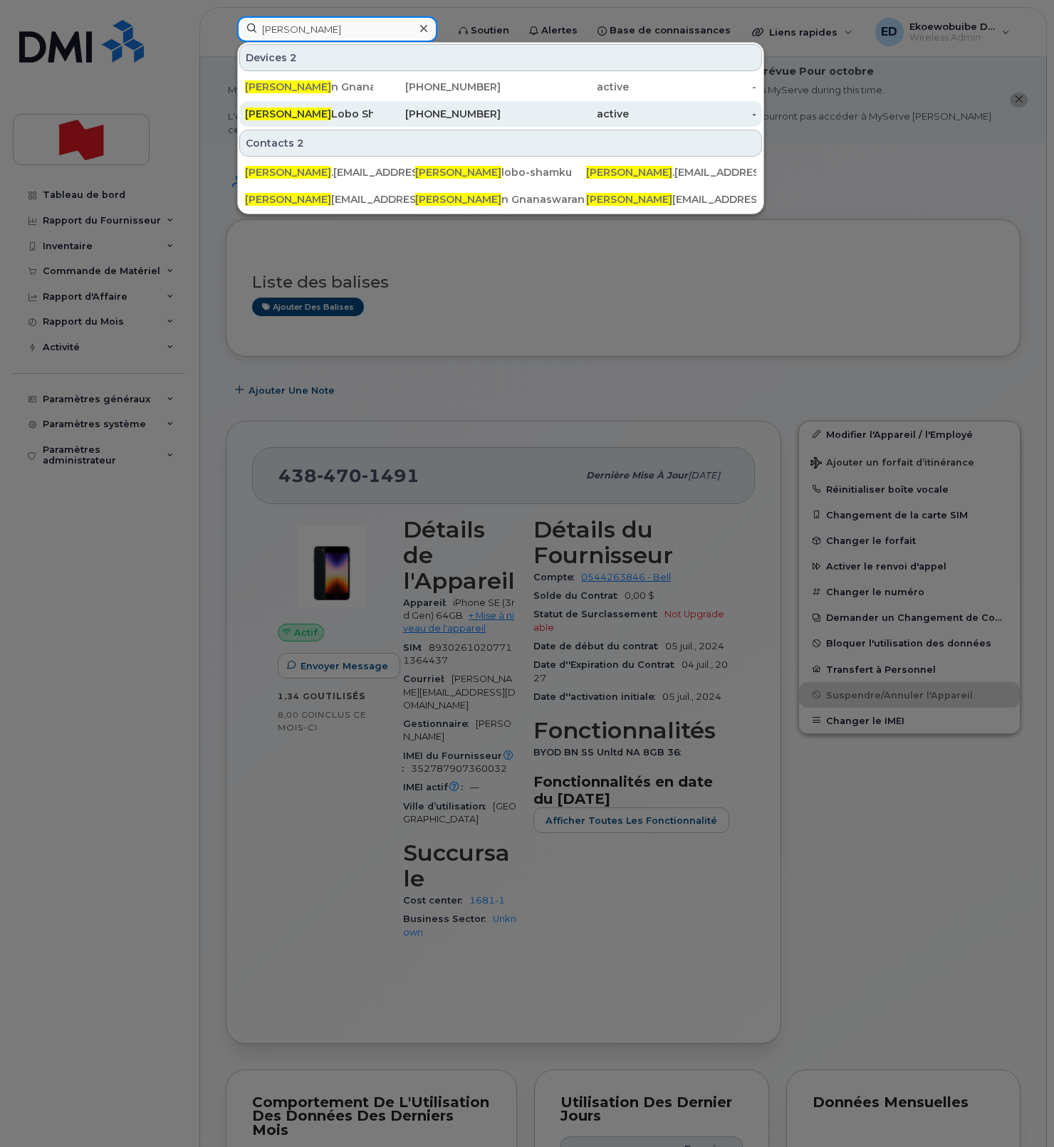
type input "[PERSON_NAME]"
click at [323, 118] on div "[PERSON_NAME] Shamku" at bounding box center [309, 114] width 128 height 14
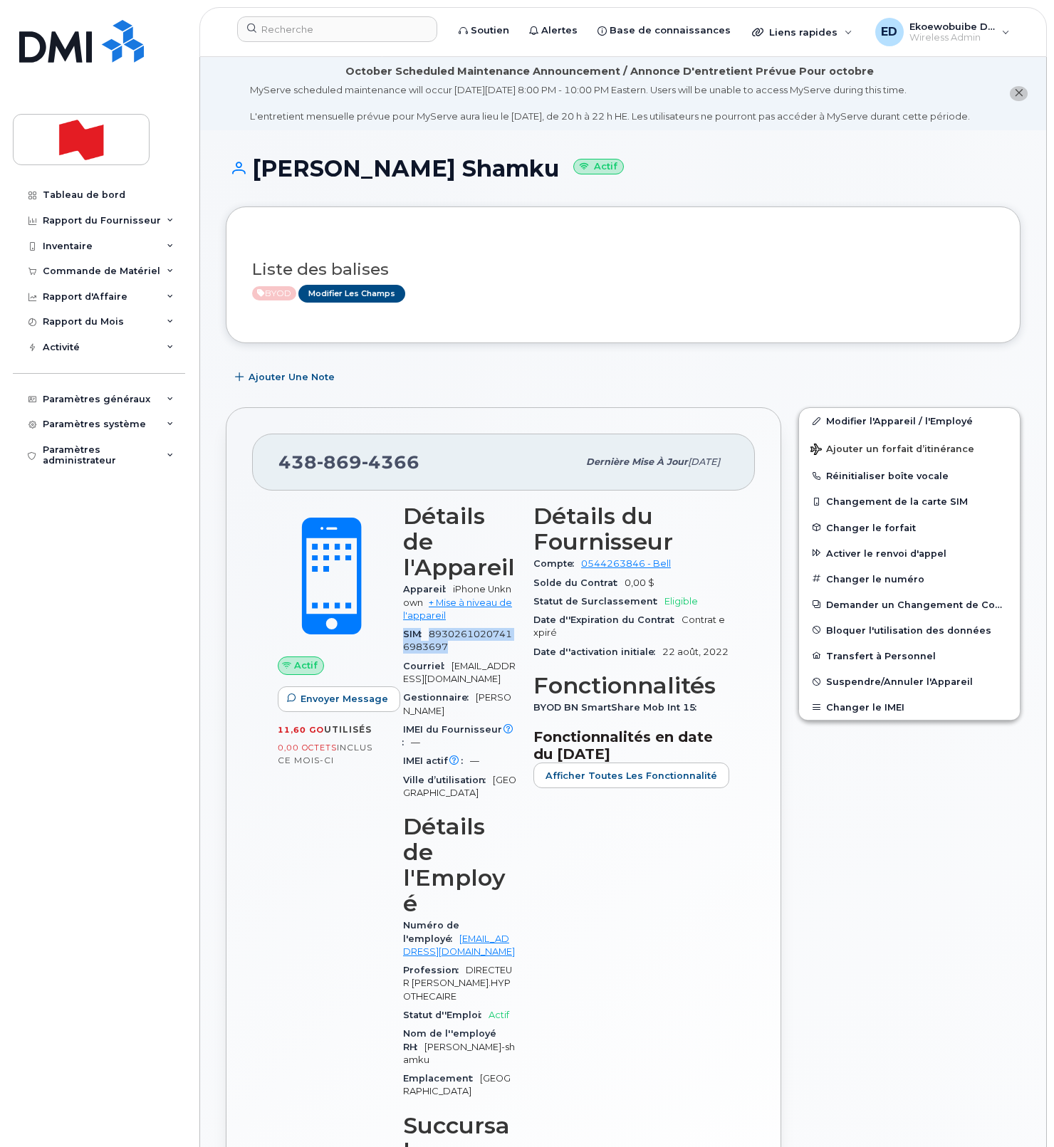
drag, startPoint x: 451, startPoint y: 646, endPoint x: 397, endPoint y: 627, distance: 56.5
click at [397, 627] on div "Détails de l'Appareil Appareil iPhone Unknown + Mise à niveau de l'appareil SIM…" at bounding box center [459, 877] width 130 height 765
drag, startPoint x: 339, startPoint y: 816, endPoint x: 353, endPoint y: 768, distance: 50.5
click at [337, 810] on div "Actif Envoyer Message 11,60 Go  utilisés 0,00 Octets  inclus ce mois-ci" at bounding box center [331, 877] width 125 height 765
drag, startPoint x: 373, startPoint y: 742, endPoint x: 275, endPoint y: 743, distance: 98.3
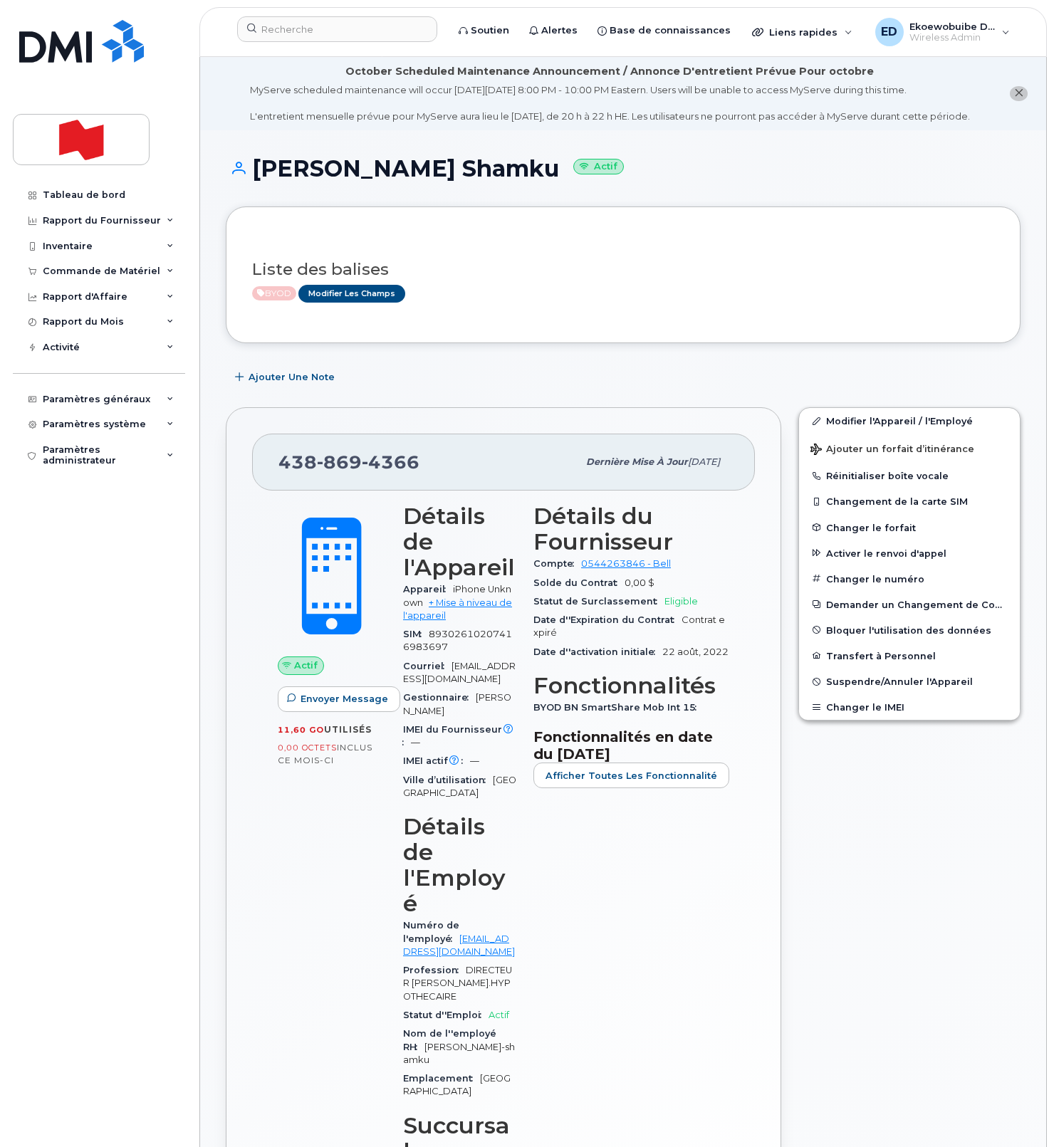
click at [275, 743] on div "Actif Envoyer Message 11,60 Go  utilisés 0,00 Octets  inclus ce mois-ci" at bounding box center [331, 877] width 125 height 765
drag, startPoint x: 459, startPoint y: 641, endPoint x: 442, endPoint y: 639, distance: 17.2
click at [459, 640] on div "SIM [TECHNICAL_ID]" at bounding box center [459, 641] width 113 height 32
drag, startPoint x: 445, startPoint y: 637, endPoint x: 421, endPoint y: 626, distance: 26.5
click at [421, 626] on div "SIM [TECHNICAL_ID]" at bounding box center [459, 641] width 113 height 32
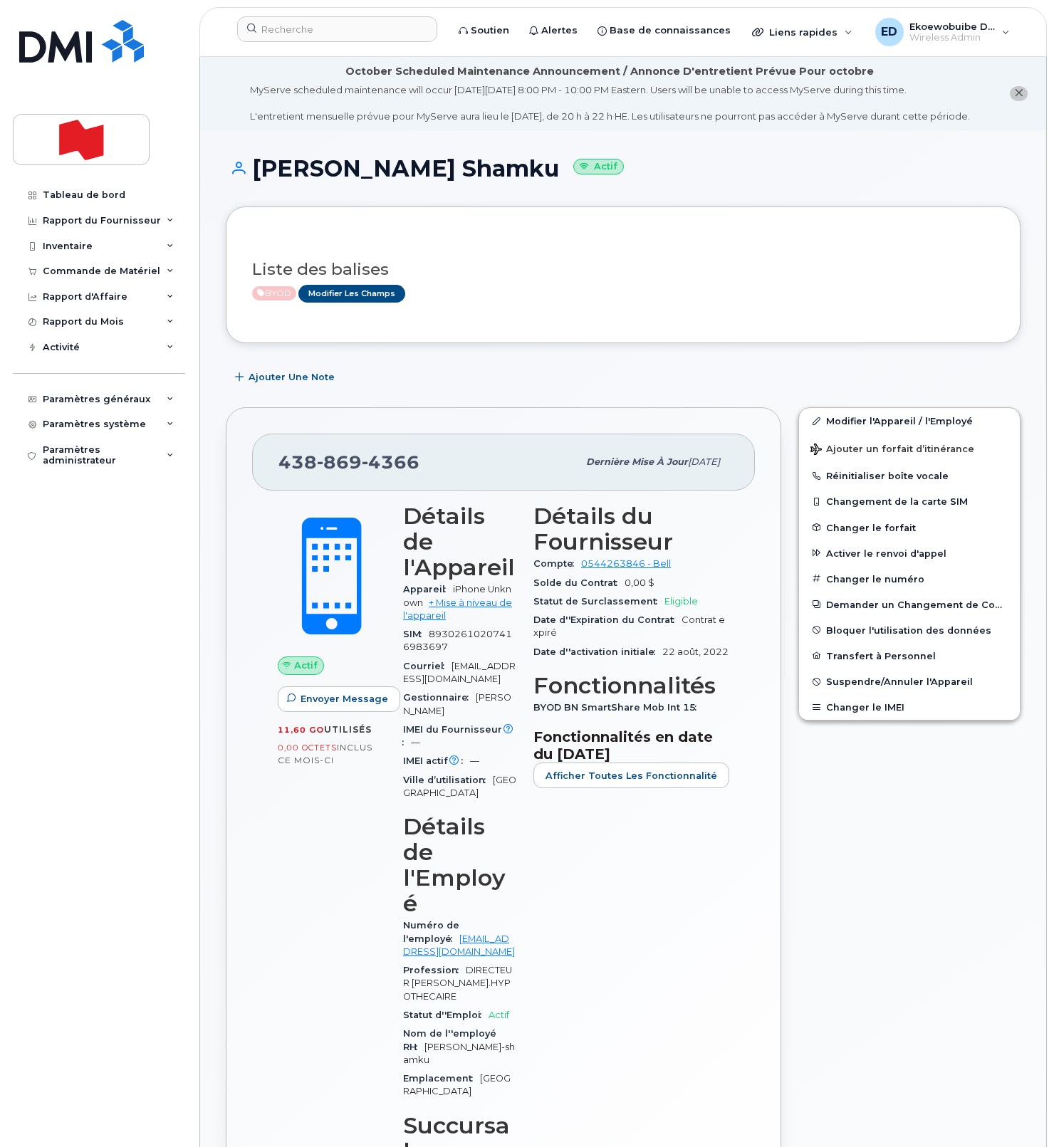
click at [743, 614] on div "Actif Envoyer Message 11,60 Go  utilisés 0,00 Octets  inclus ce mois-ci Détails…" at bounding box center [503, 903] width 503 height 825
drag, startPoint x: 543, startPoint y: 637, endPoint x: 646, endPoint y: 644, distance: 103.5
click at [646, 644] on div "Détails du Fournisseur Compte 0544263846 - Bell Solde du Contrat 0,00 $ Statut …" at bounding box center [631, 877] width 213 height 765
drag, startPoint x: 538, startPoint y: 616, endPoint x: 710, endPoint y: 619, distance: 171.6
click at [708, 619] on div "Détails du Fournisseur Compte 0544263846 - Bell Solde du Contrat 0,00 $ Statut …" at bounding box center [631, 877] width 213 height 765
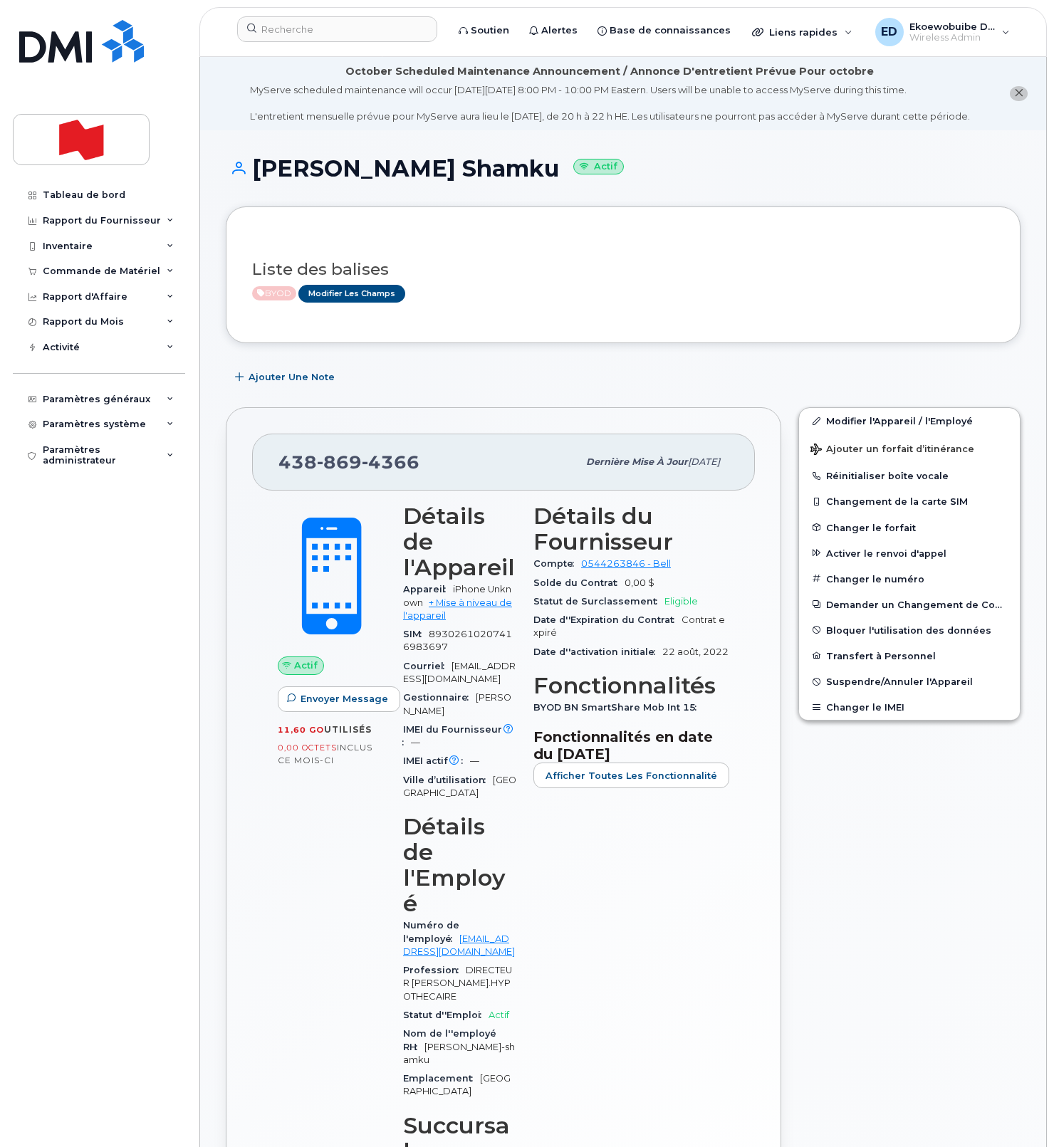
click at [746, 686] on div "Actif Envoyer Message 11,60 Go  utilisés 0,00 Octets  inclus ce mois-ci Détails…" at bounding box center [503, 903] width 503 height 825
drag, startPoint x: 585, startPoint y: 649, endPoint x: 572, endPoint y: 656, distance: 15.3
click at [538, 638] on div "Détails du Fournisseur Compte 0544263846 - Bell Solde du Contrat 0,00 $ Statut …" at bounding box center [631, 877] width 213 height 765
click at [621, 661] on div "Date d''activation initiale 22 août, 2022" at bounding box center [631, 652] width 196 height 19
drag, startPoint x: 576, startPoint y: 676, endPoint x: 546, endPoint y: 670, distance: 30.6
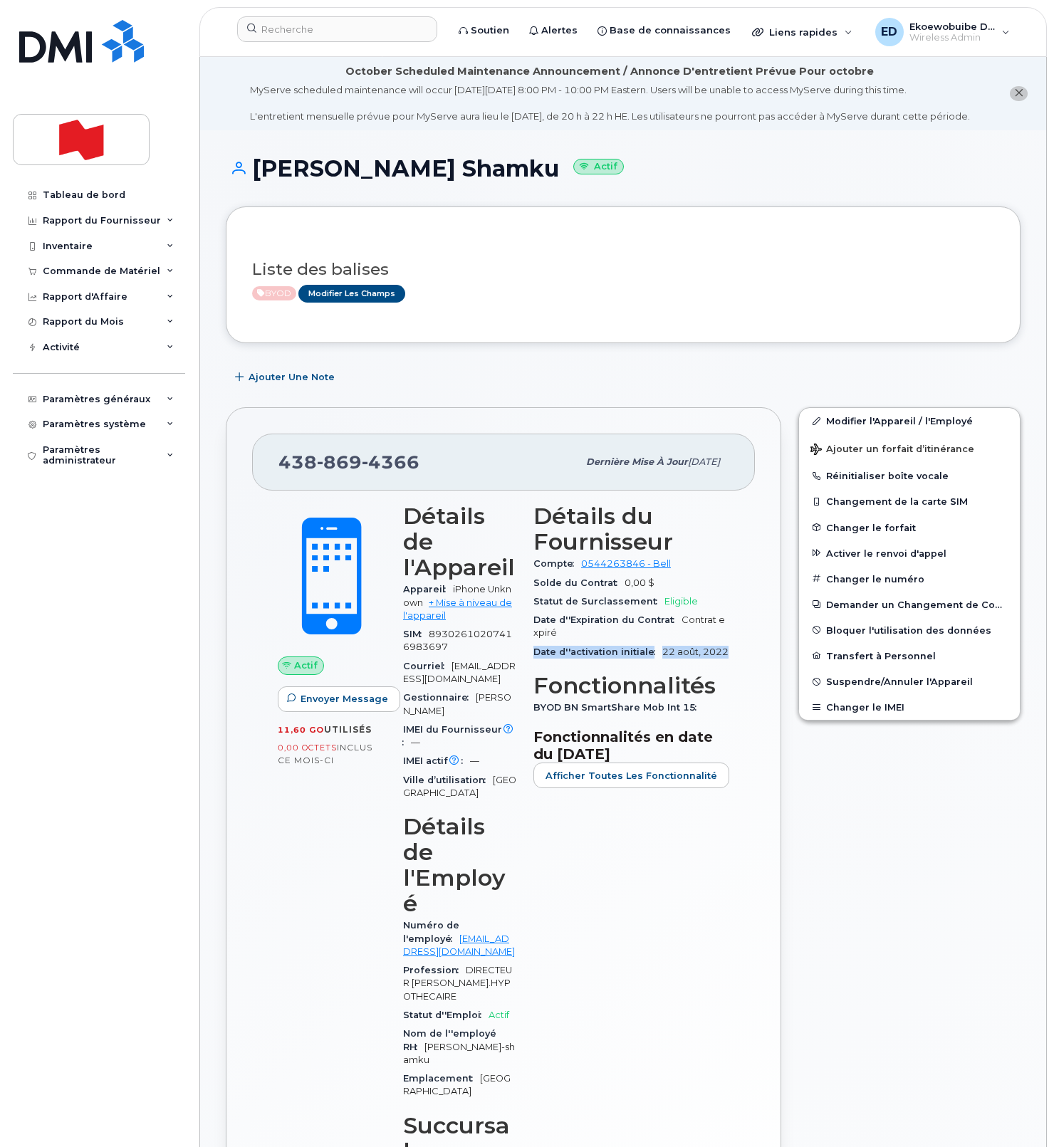
click at [546, 661] on div "Date d''activation initiale 22 août, 2022" at bounding box center [631, 652] width 196 height 19
click at [312, 36] on input at bounding box center [337, 29] width 200 height 26
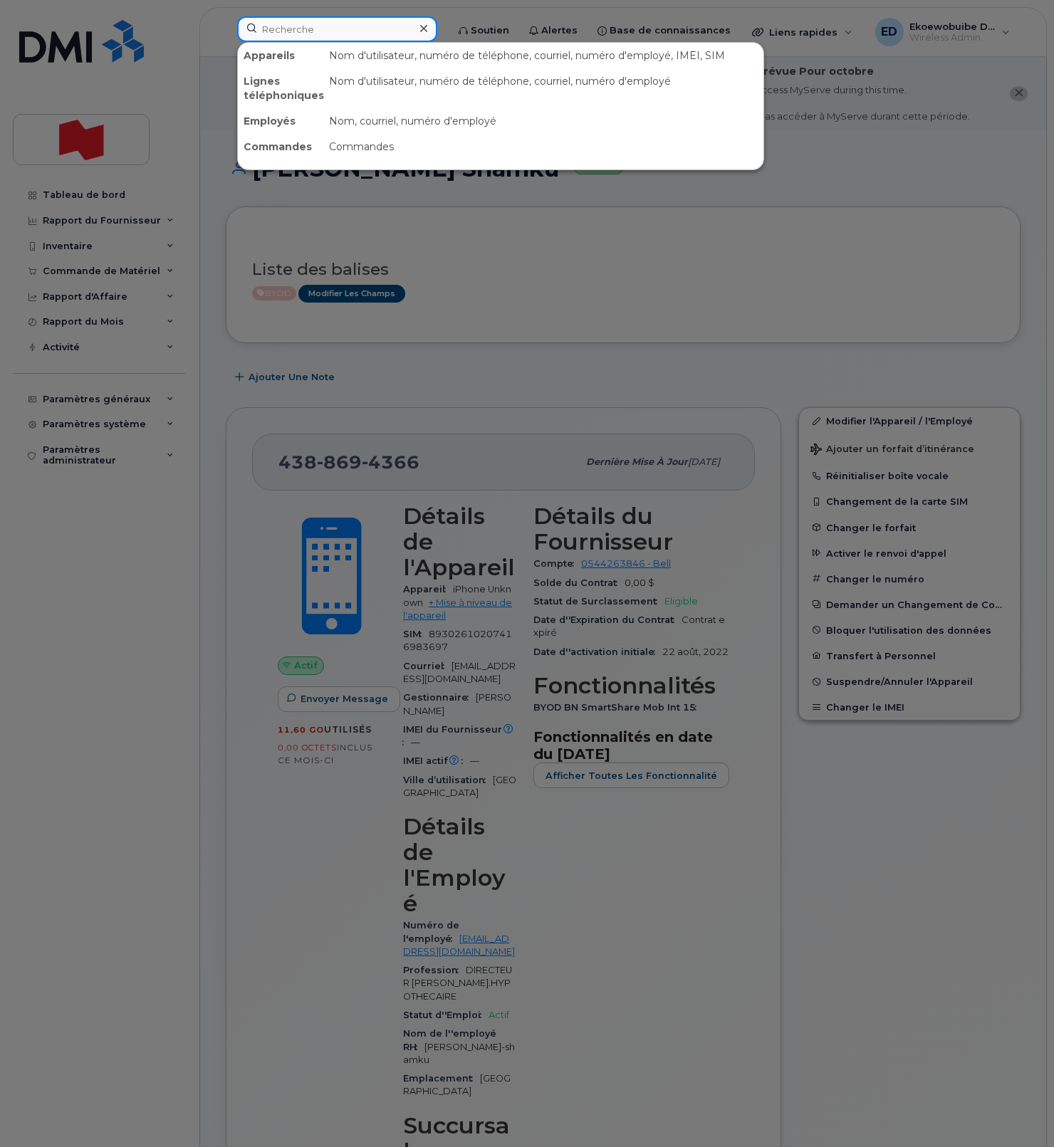
paste input "438-470-1491"
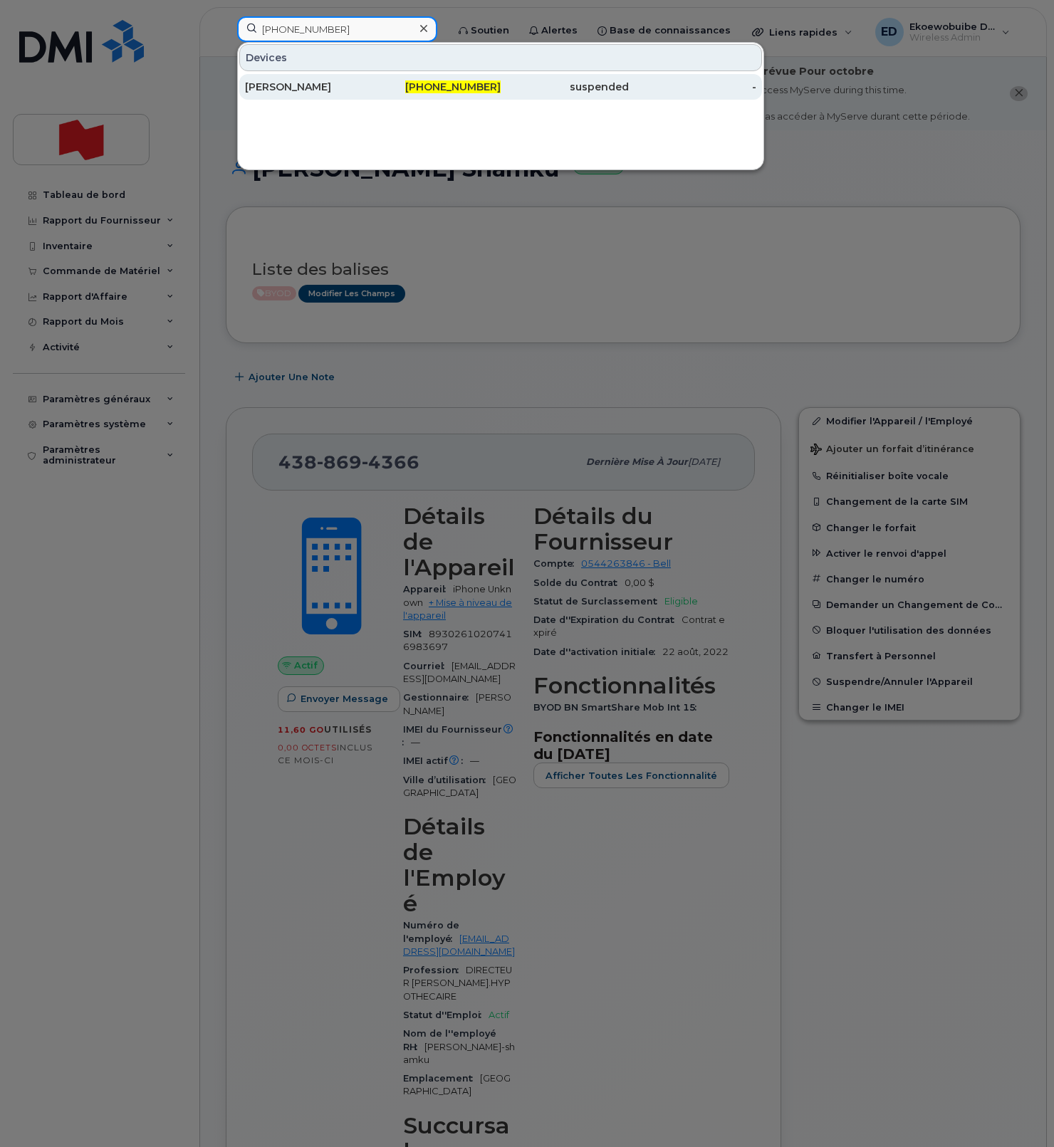
type input "438-470-1491"
click at [292, 90] on div "William Addoumie" at bounding box center [309, 87] width 128 height 14
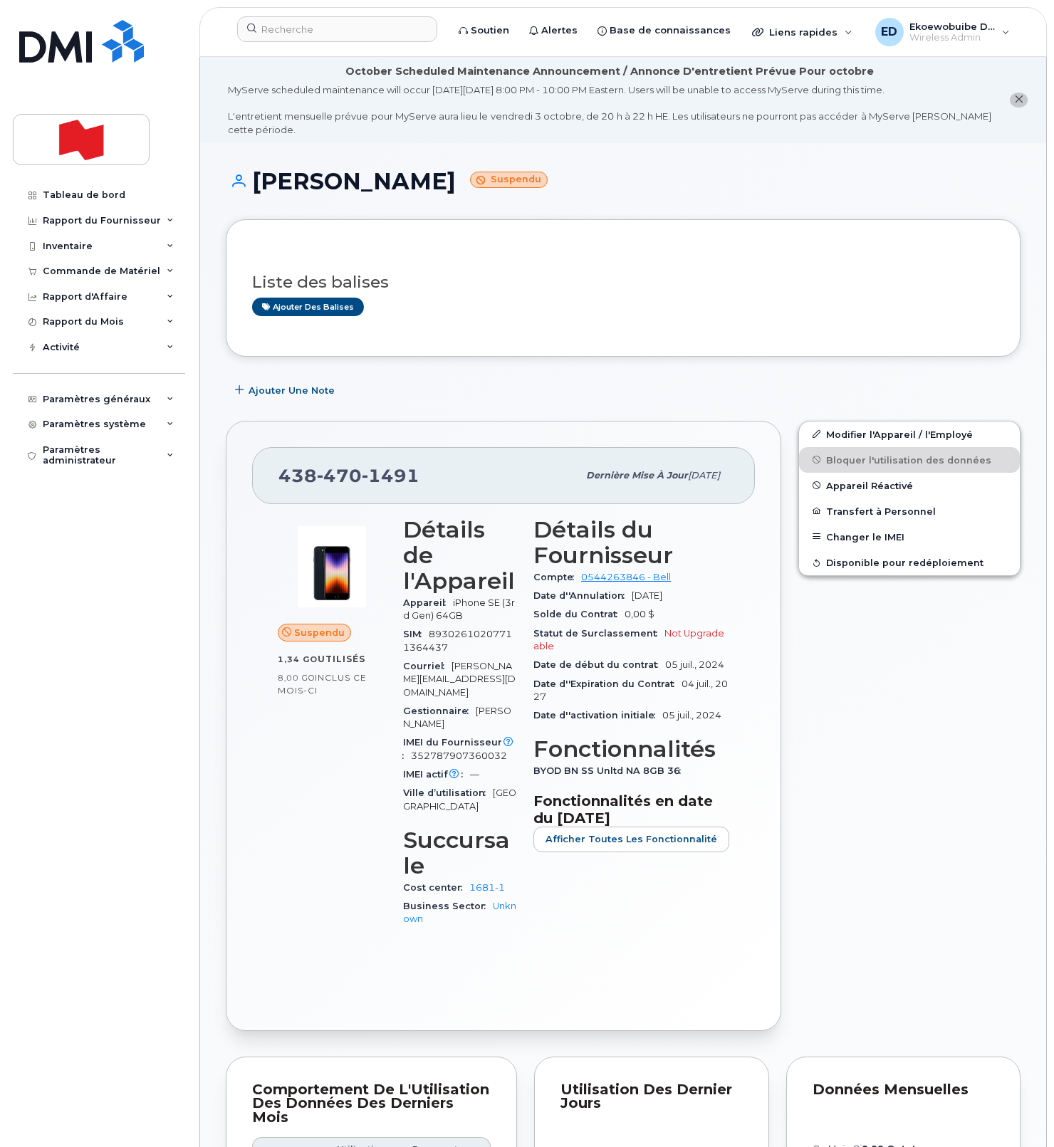
drag, startPoint x: 557, startPoint y: 294, endPoint x: 580, endPoint y: 325, distance: 38.7
click at [556, 294] on div "Liste des balises Ajouter des balises" at bounding box center [623, 288] width 742 height 55
click at [312, 31] on input at bounding box center [337, 29] width 200 height 26
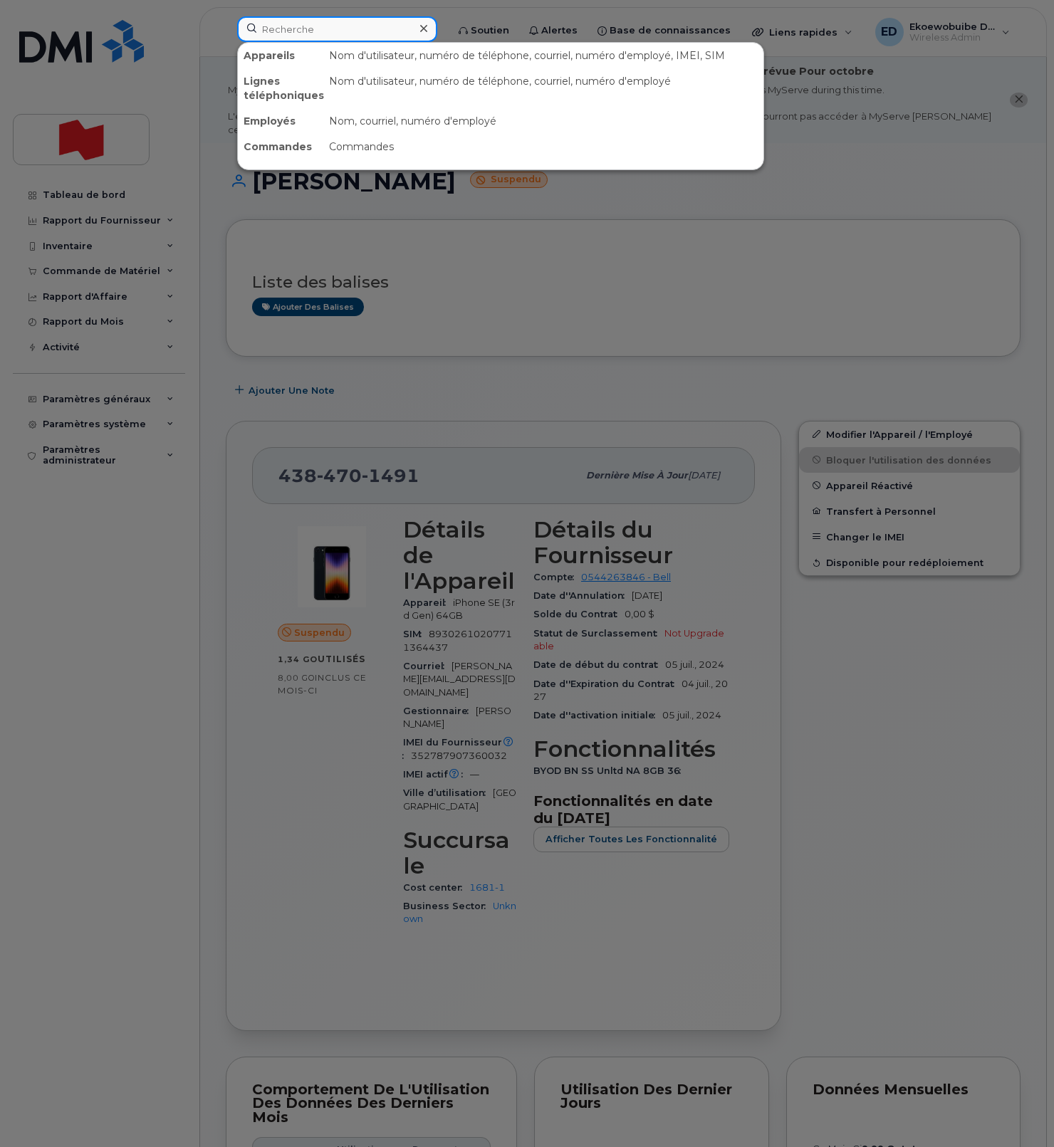
paste input "[PERSON_NAME]"
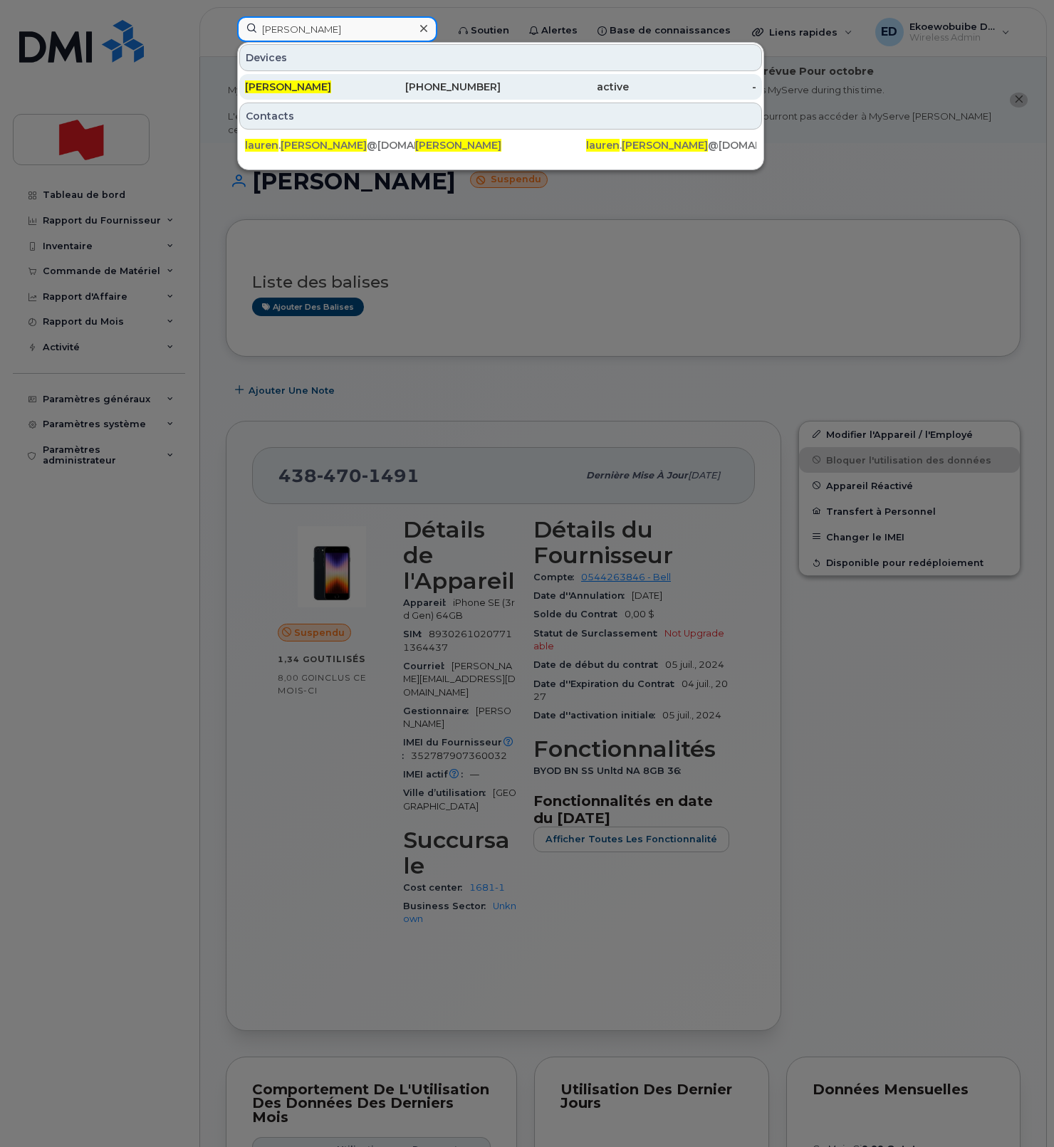
type input "[PERSON_NAME]"
click at [291, 80] on div "[PERSON_NAME]" at bounding box center [309, 87] width 128 height 14
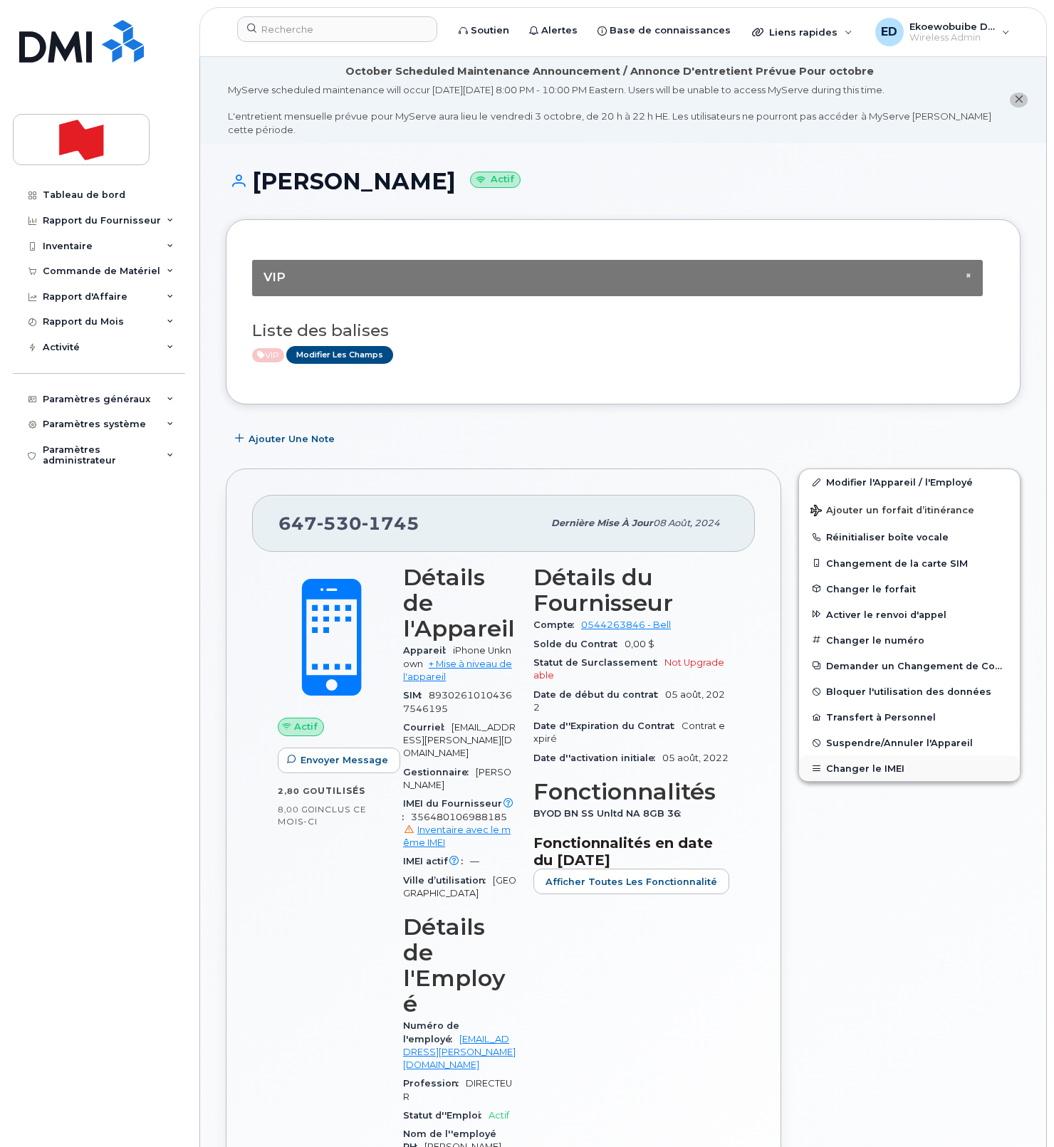
click at [869, 770] on button "Changer le IMEI" at bounding box center [909, 768] width 221 height 26
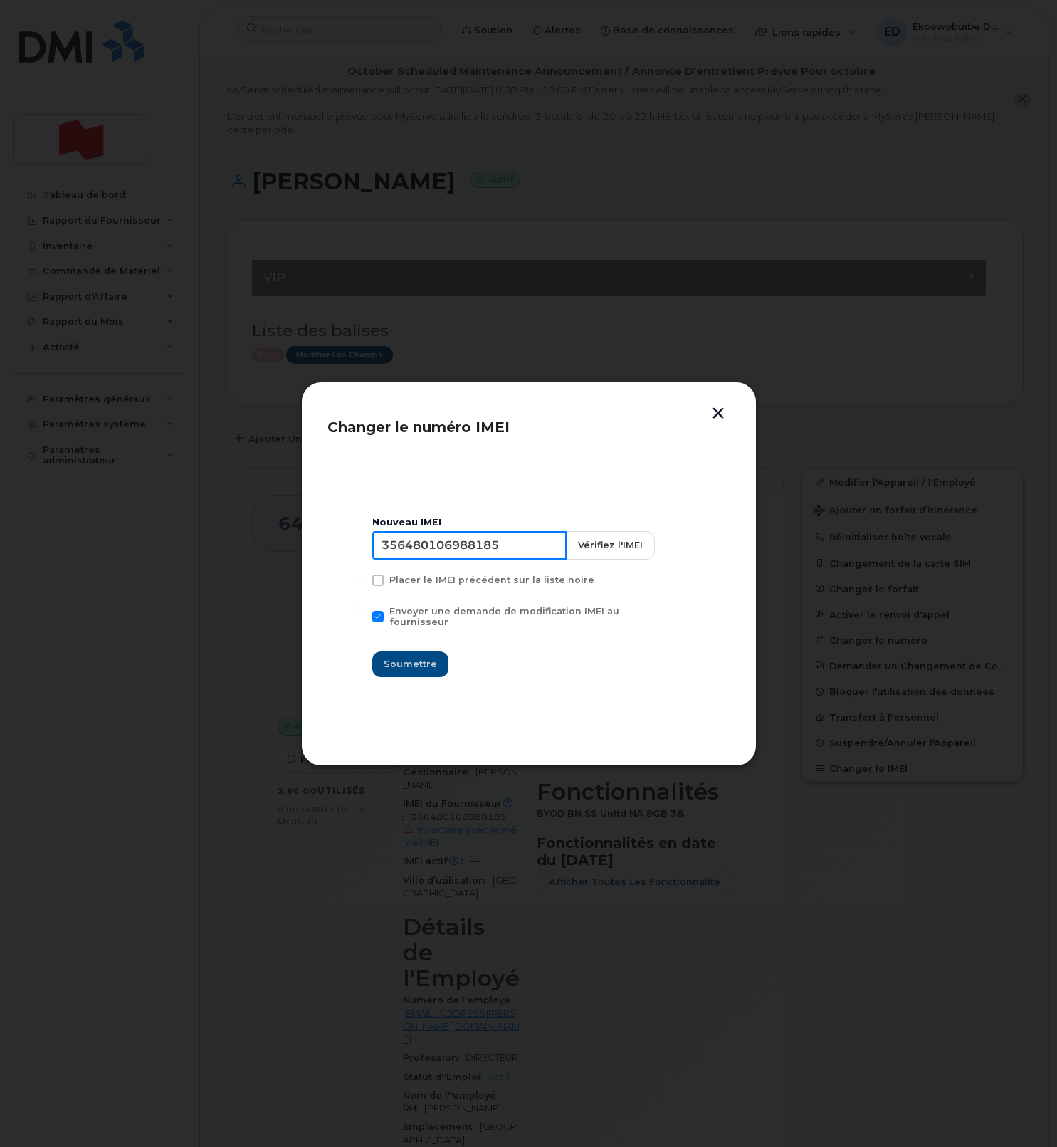
click at [471, 554] on input "356480106988185" at bounding box center [469, 545] width 194 height 28
click at [713, 419] on button "button" at bounding box center [718, 414] width 21 height 15
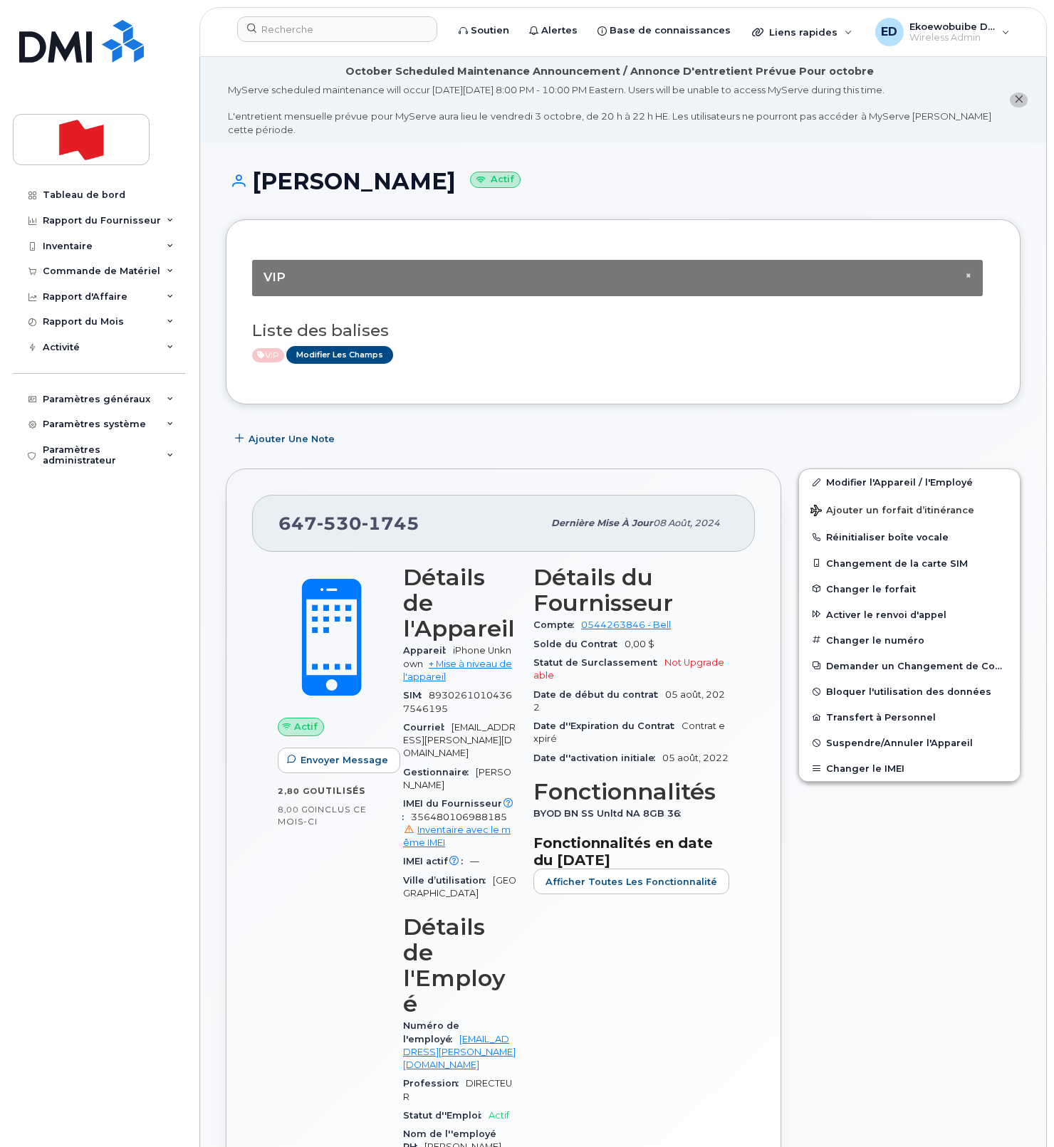
click at [370, 179] on h1 "Lauren Reid Actif" at bounding box center [623, 181] width 795 height 25
copy h1 "Reid"
click at [316, 34] on input at bounding box center [337, 29] width 200 height 26
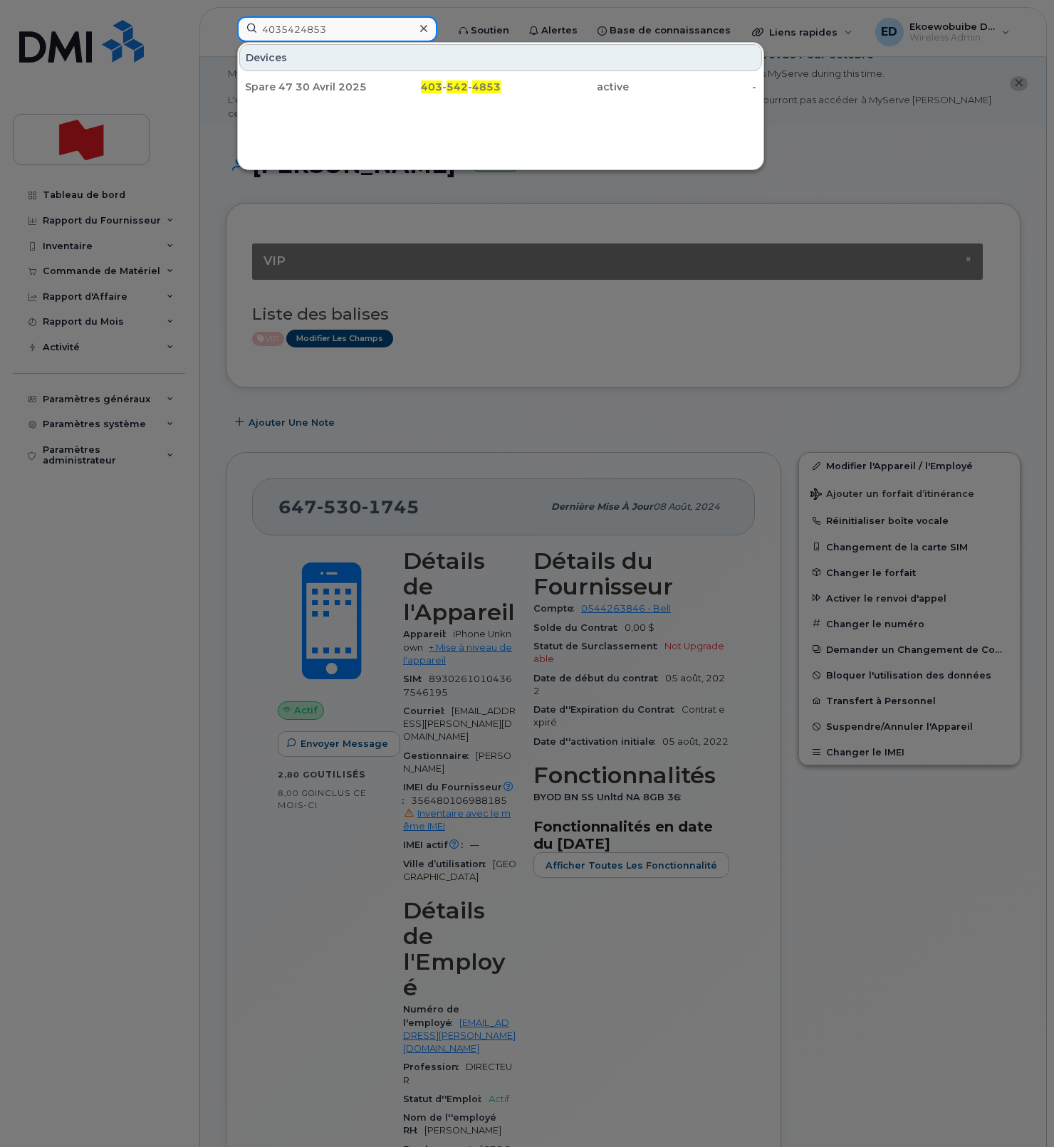
scroll to position [19, 0]
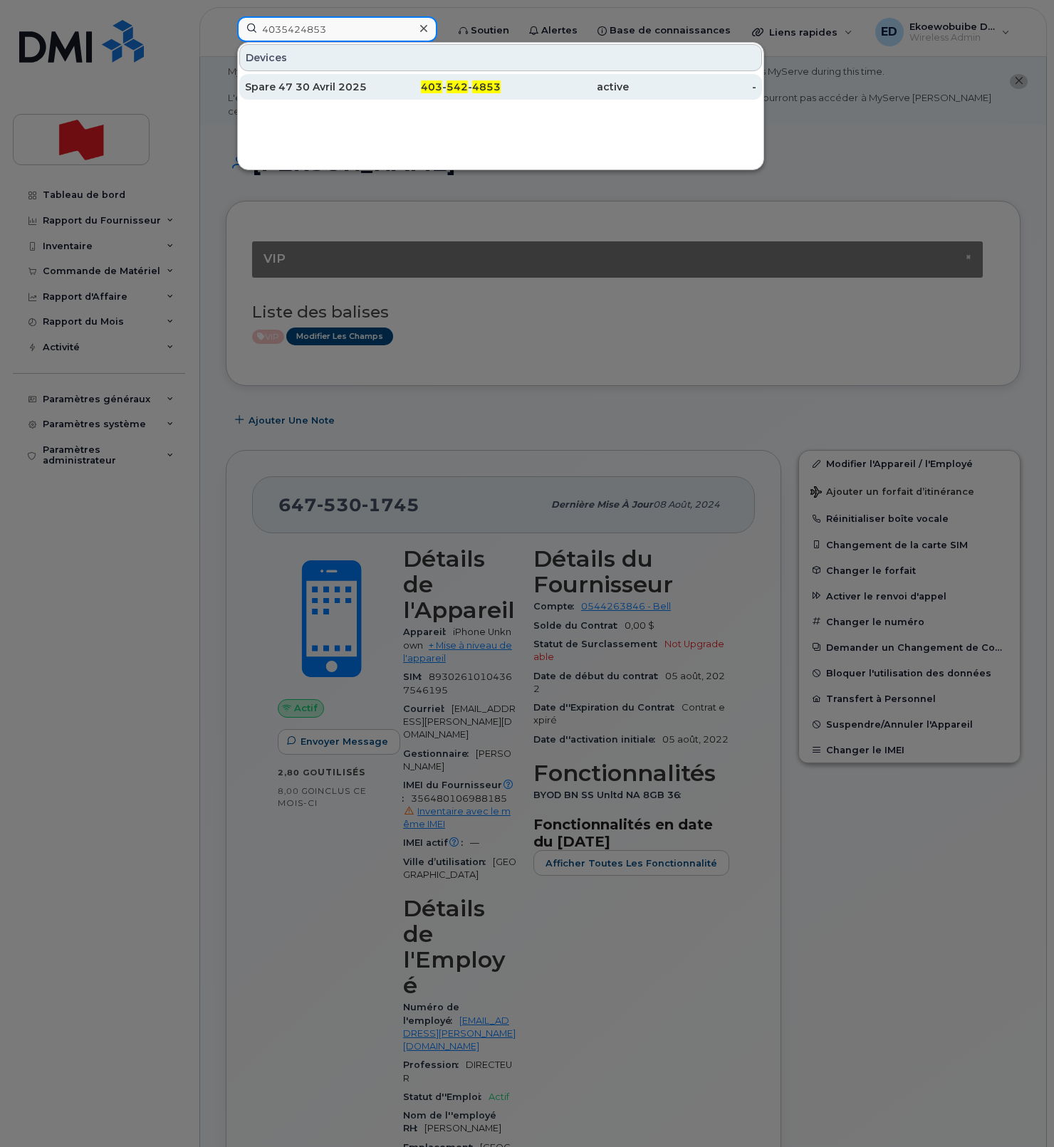
type input "4035424853"
click at [339, 88] on div "Spare 47 30 Avril 2025" at bounding box center [309, 87] width 128 height 14
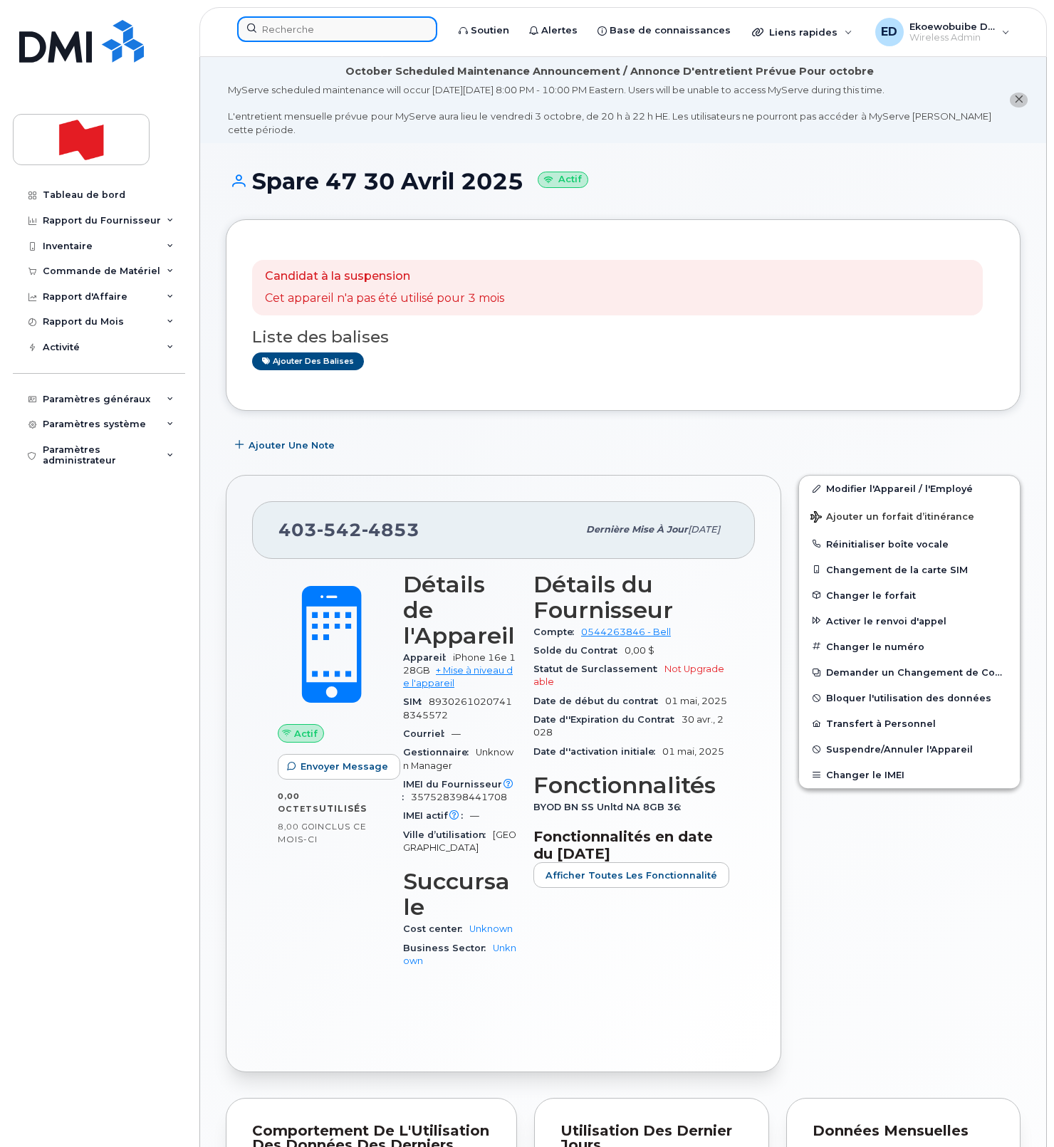
click at [310, 31] on input at bounding box center [337, 29] width 200 height 26
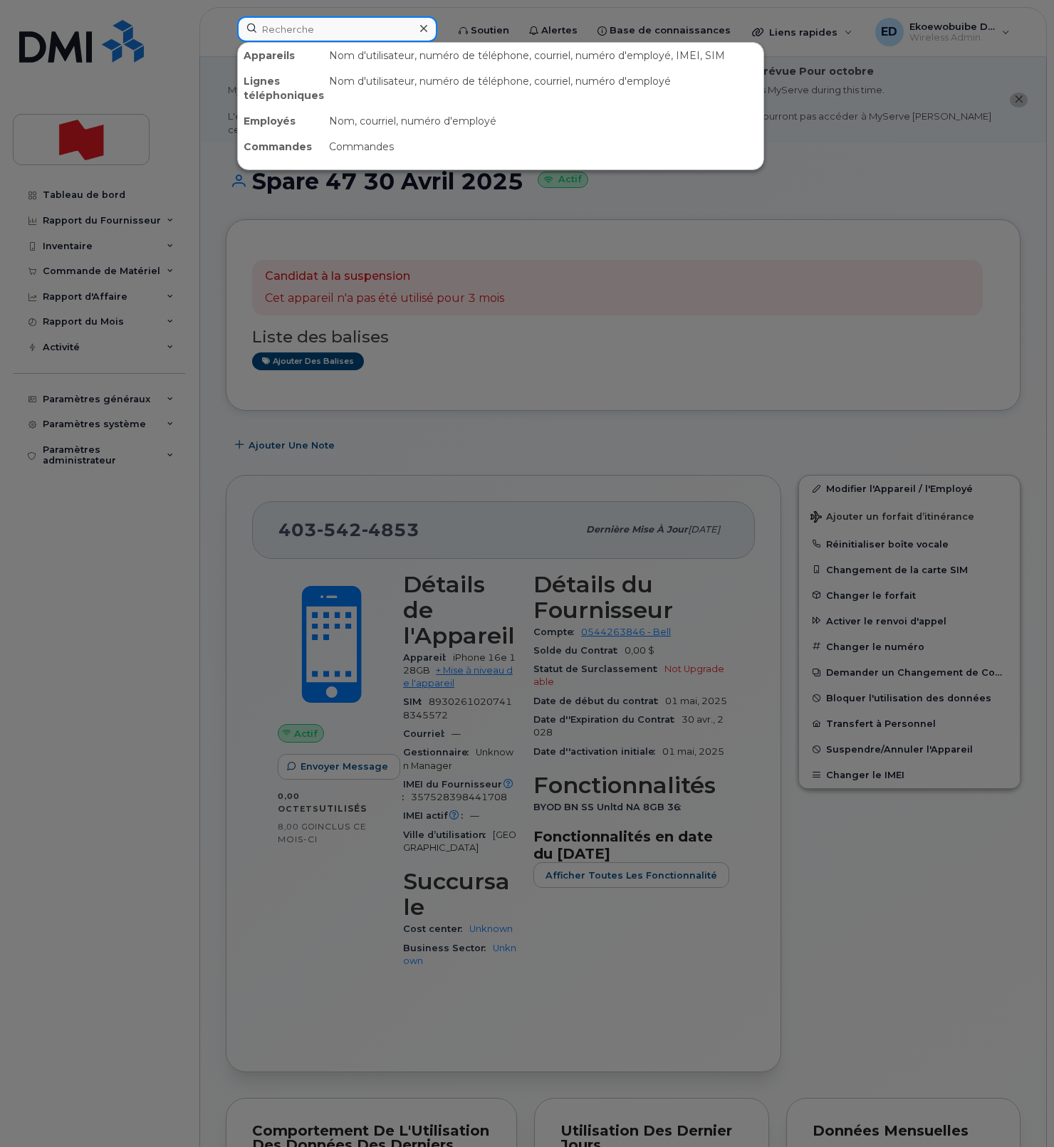
paste input "226) 340-2442"
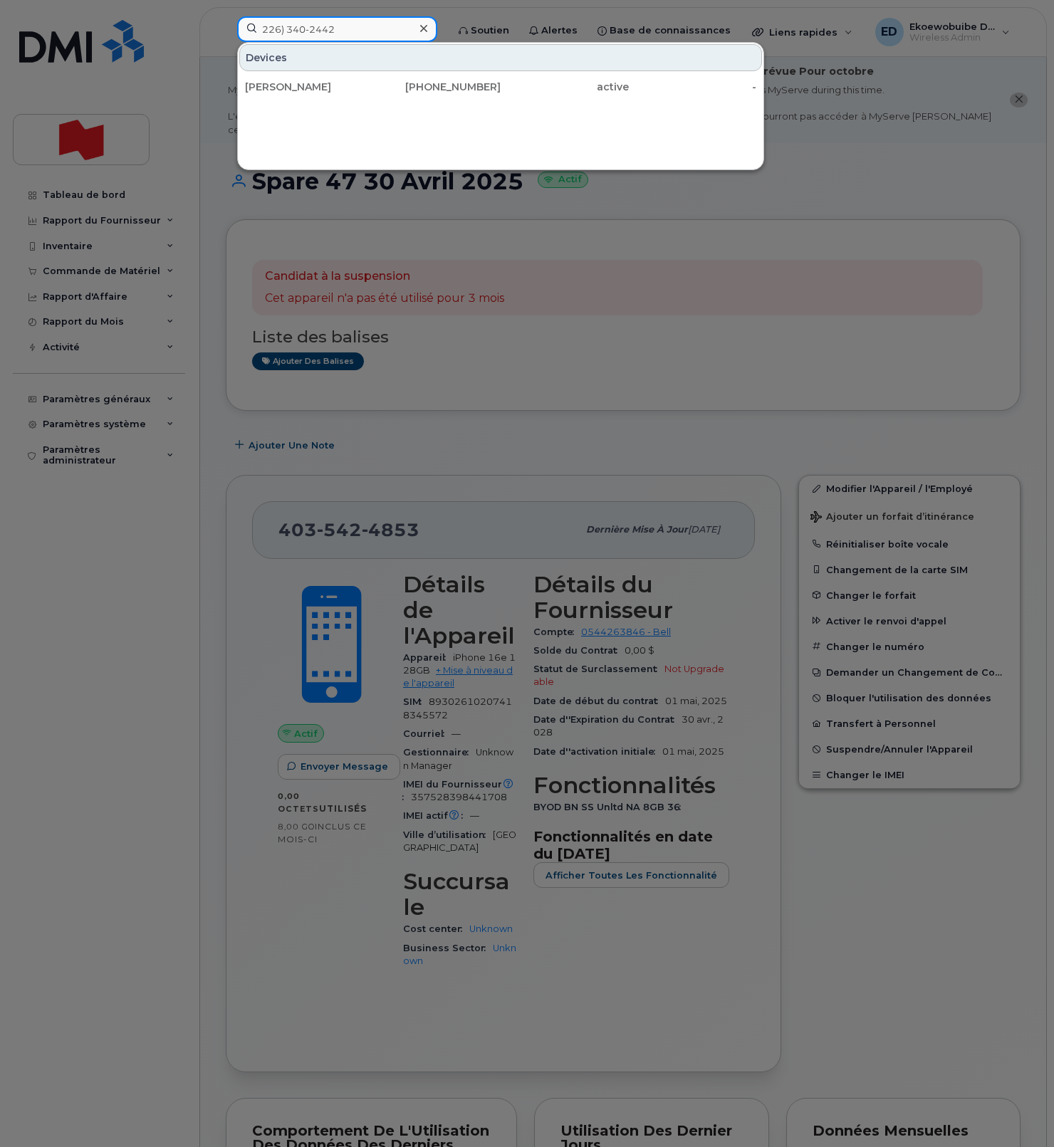
drag, startPoint x: 343, startPoint y: 29, endPoint x: 248, endPoint y: 30, distance: 95.4
click at [250, 30] on input "226) 340-2442" at bounding box center [337, 29] width 200 height 26
drag, startPoint x: 350, startPoint y: 28, endPoint x: 243, endPoint y: 26, distance: 107.5
click at [243, 26] on input "226) 340-2442" at bounding box center [337, 29] width 200 height 26
paste input "(437) 424-2233"
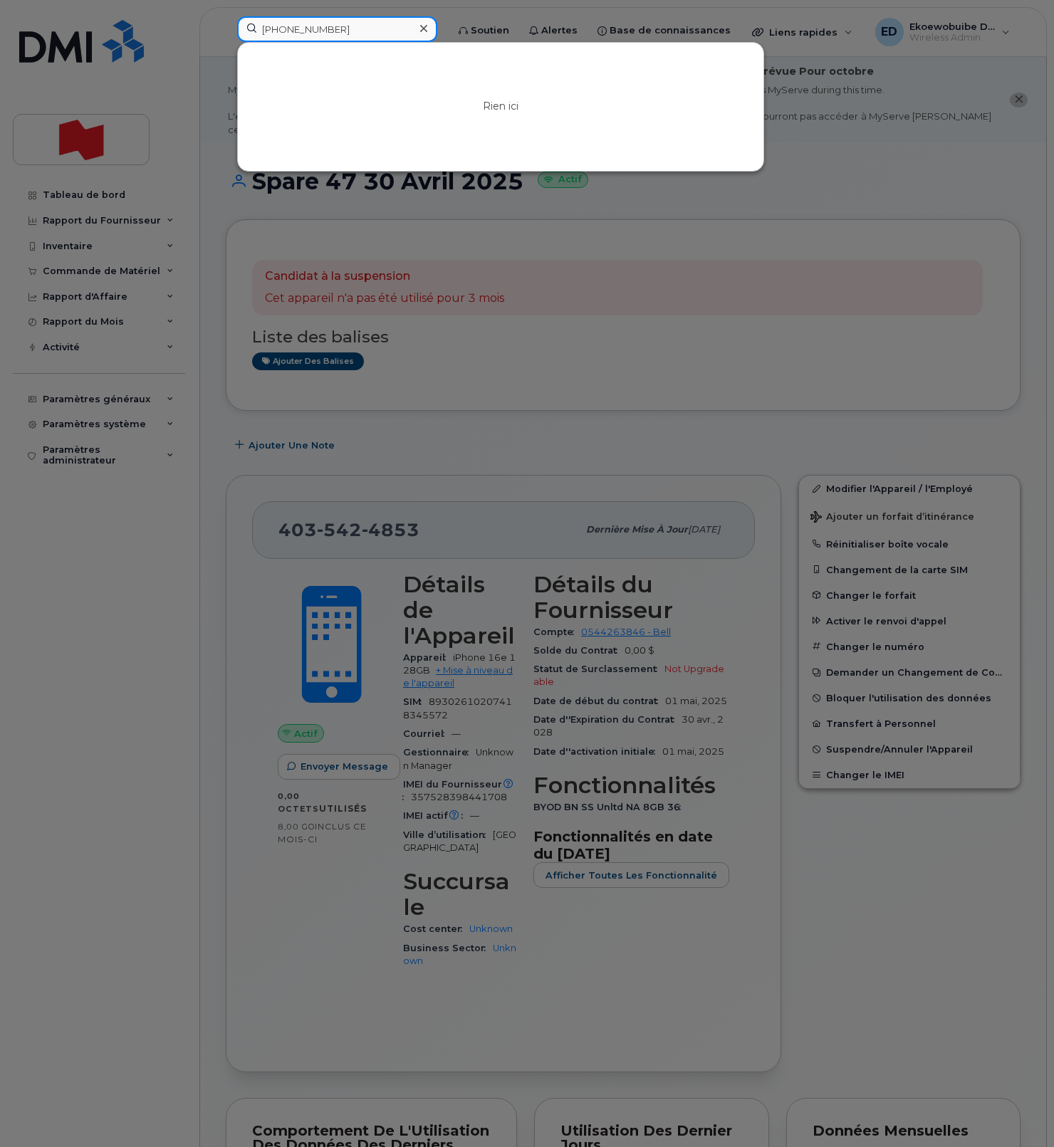
click at [267, 29] on input "(437) 424-2233" at bounding box center [337, 29] width 200 height 26
drag, startPoint x: 359, startPoint y: 28, endPoint x: 243, endPoint y: 33, distance: 115.4
click at [243, 33] on input "437) 424-2233" at bounding box center [337, 29] width 200 height 26
paste input "("
drag, startPoint x: 377, startPoint y: 33, endPoint x: 237, endPoint y: 28, distance: 140.4
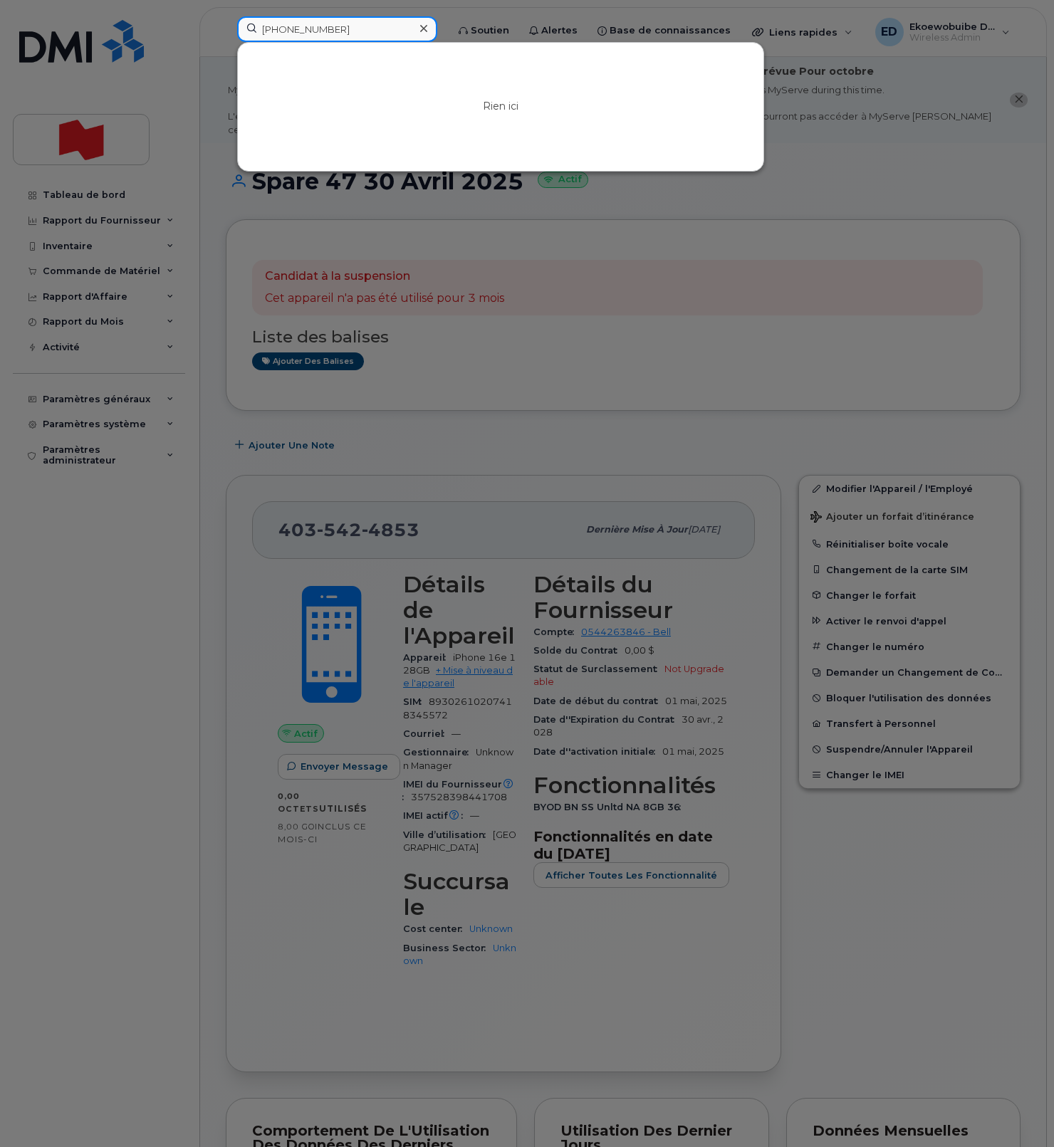
click at [237, 28] on input "(437) 424-2233" at bounding box center [337, 29] width 200 height 26
paste input "toni.raunio@nbc.ca"
drag, startPoint x: 374, startPoint y: 34, endPoint x: 237, endPoint y: 36, distance: 136.7
click at [237, 36] on input "[PERSON_NAME][EMAIL_ADDRESS][PERSON_NAME][DOMAIN_NAME]" at bounding box center [337, 29] width 200 height 26
paste input "437-424-2233"
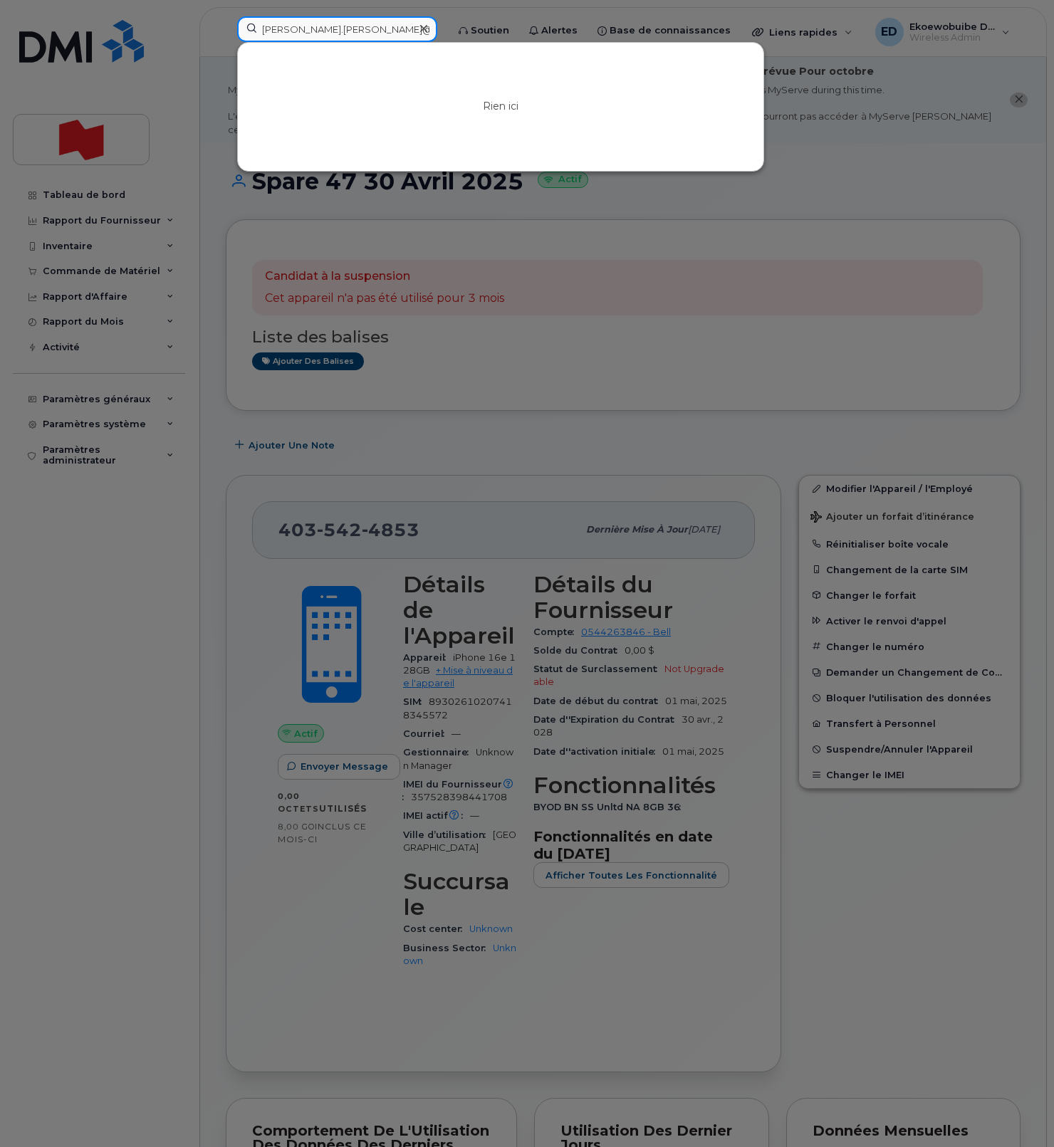
type input "toni.raunio@nbc.ca437-424-2233"
click at [434, 32] on div at bounding box center [423, 29] width 21 height 21
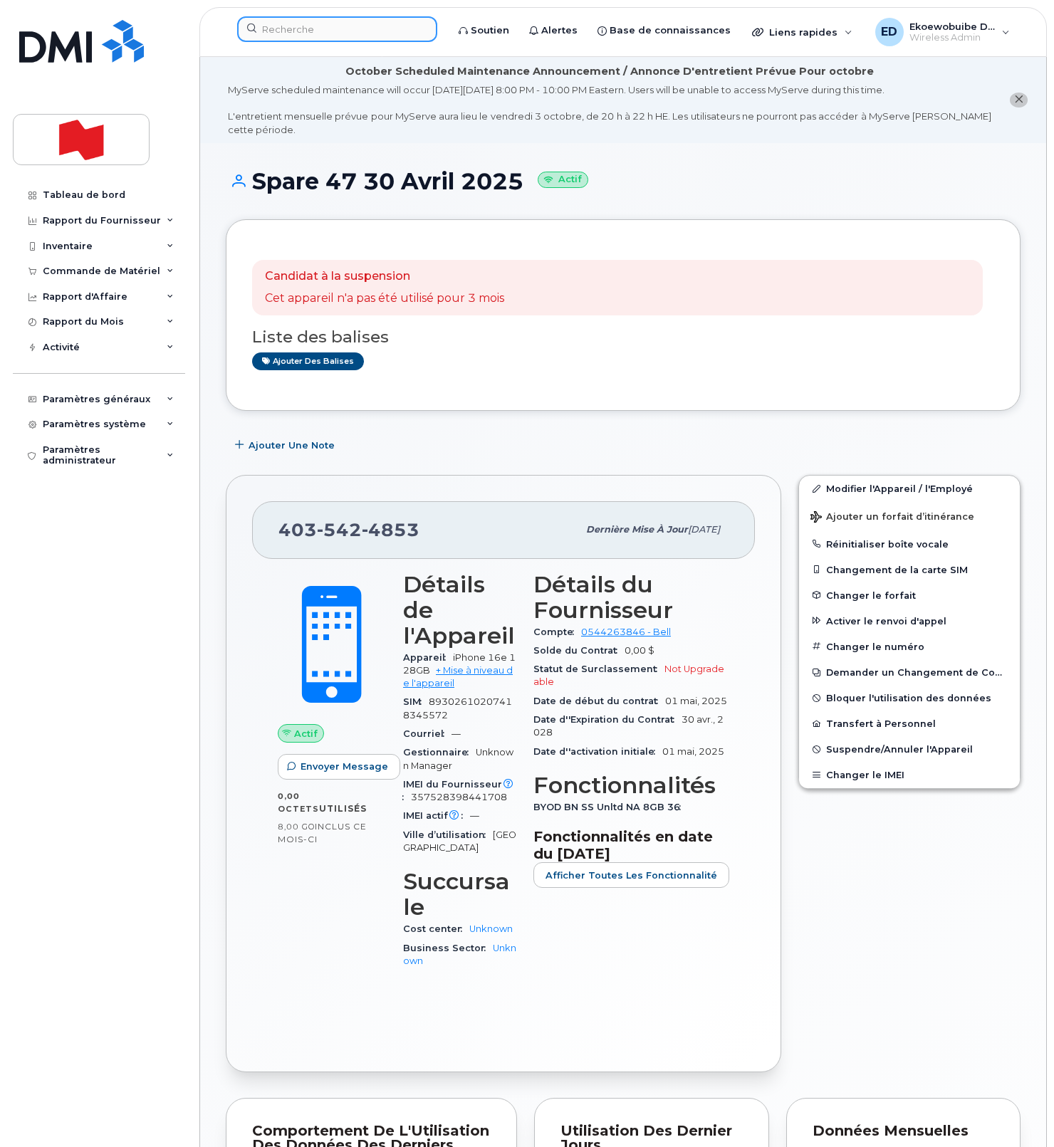
click at [384, 31] on input at bounding box center [337, 29] width 200 height 26
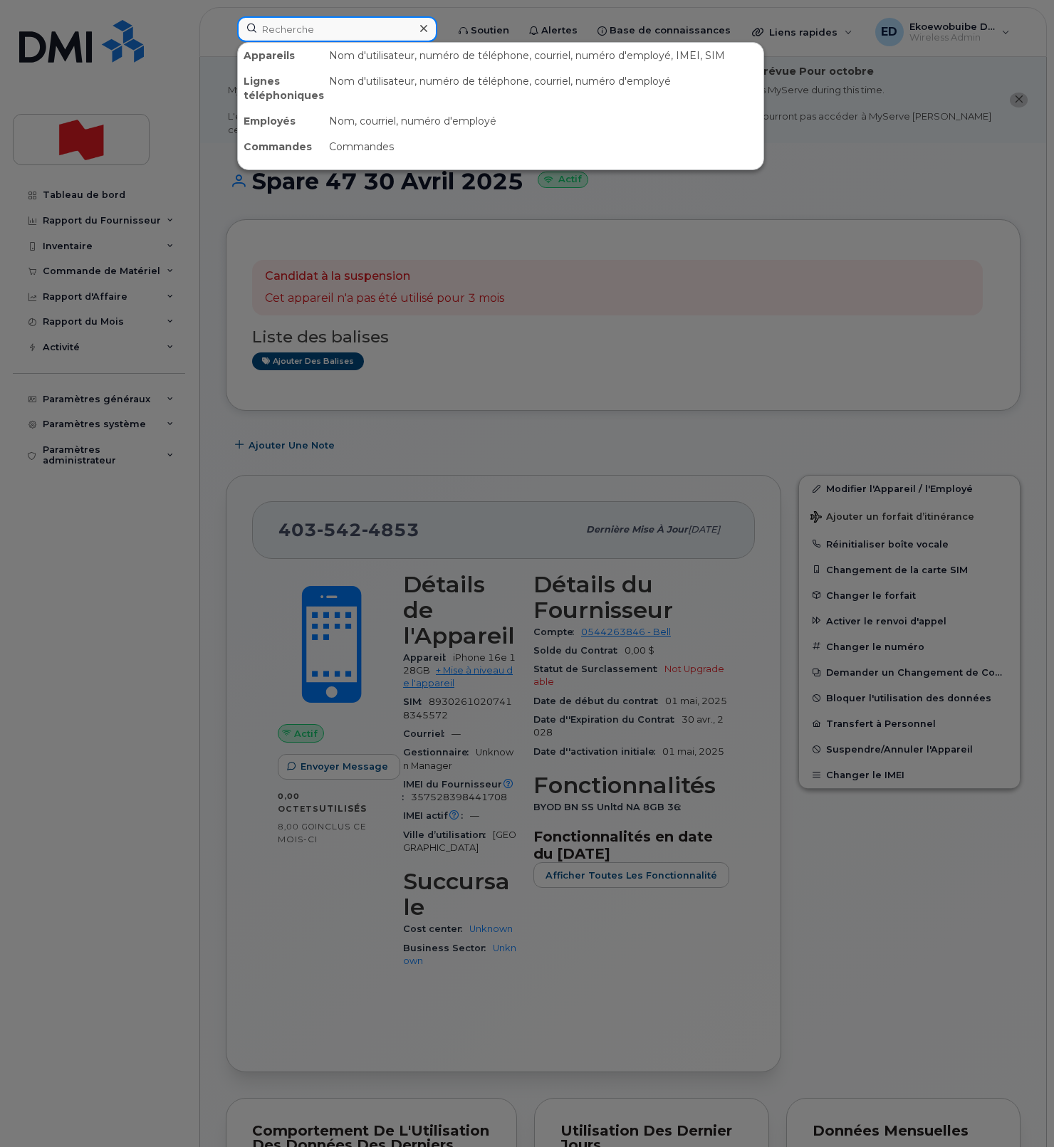
paste input "437-424-2233"
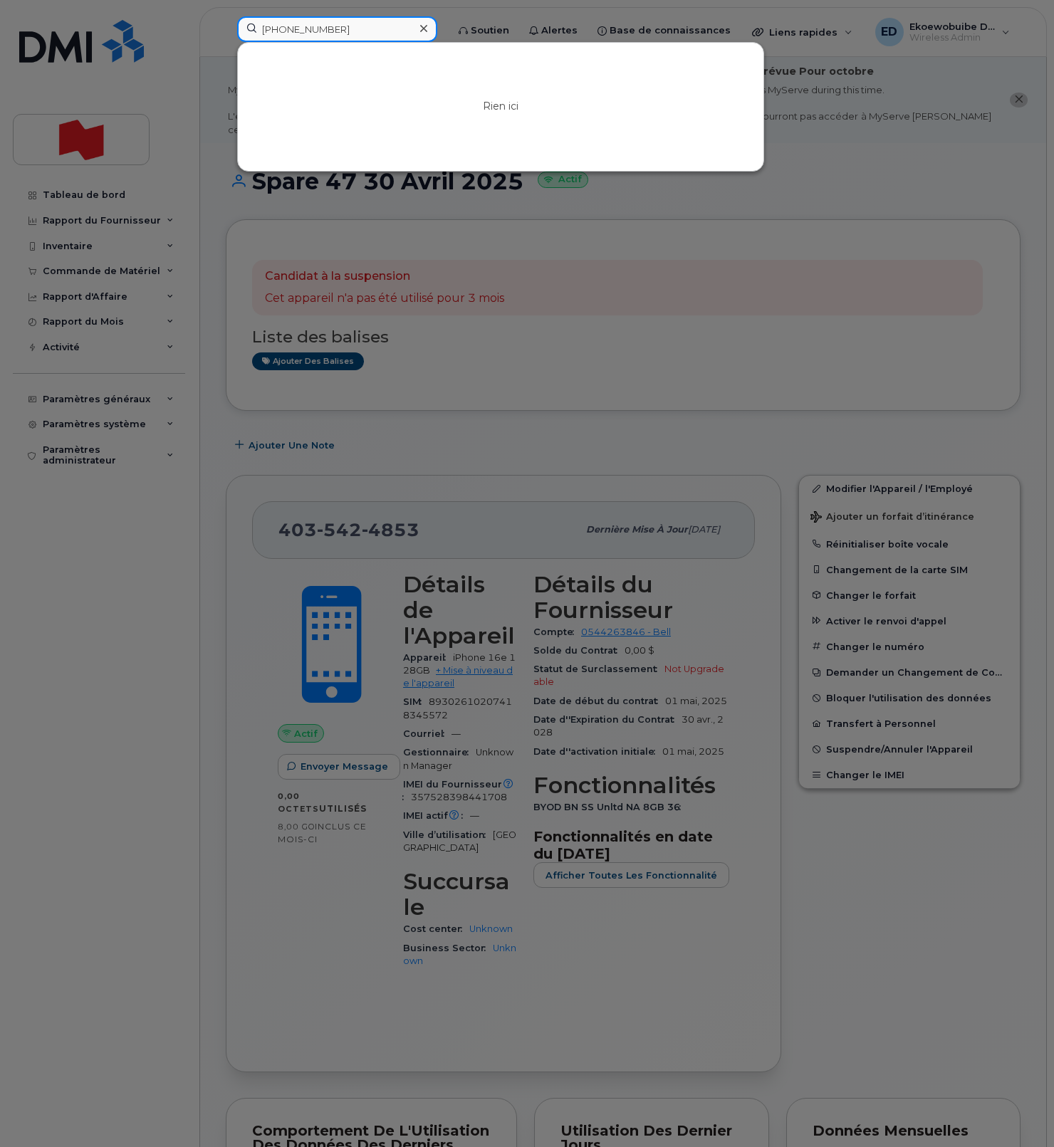
drag, startPoint x: 365, startPoint y: 33, endPoint x: 241, endPoint y: 36, distance: 123.9
click at [240, 35] on input "437-424-2233" at bounding box center [337, 29] width 200 height 26
paste input "226-340-2442"
type input "437-424-2233226-340-2442"
click at [427, 31] on icon at bounding box center [423, 28] width 7 height 7
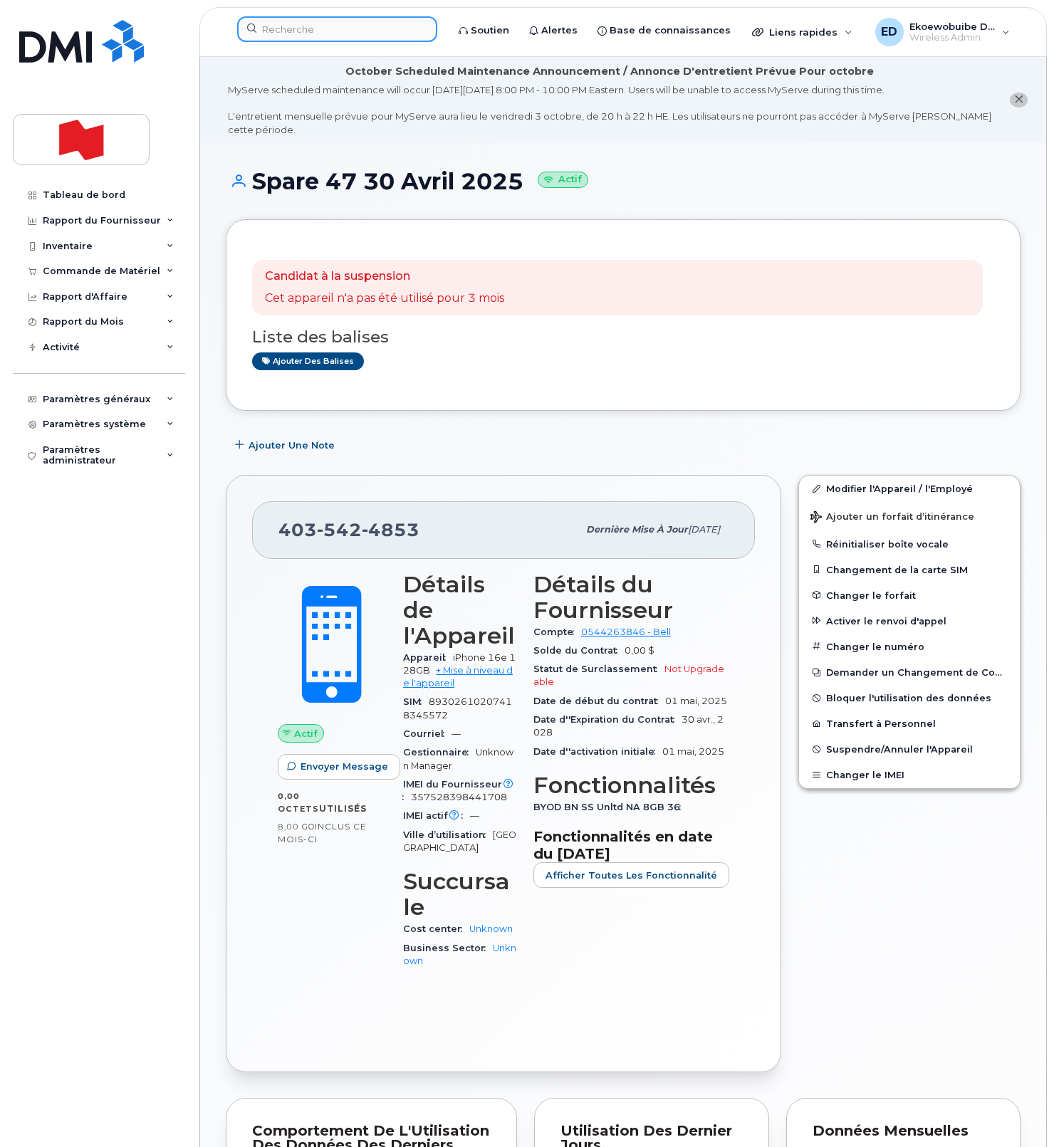
click at [399, 29] on input at bounding box center [337, 29] width 200 height 26
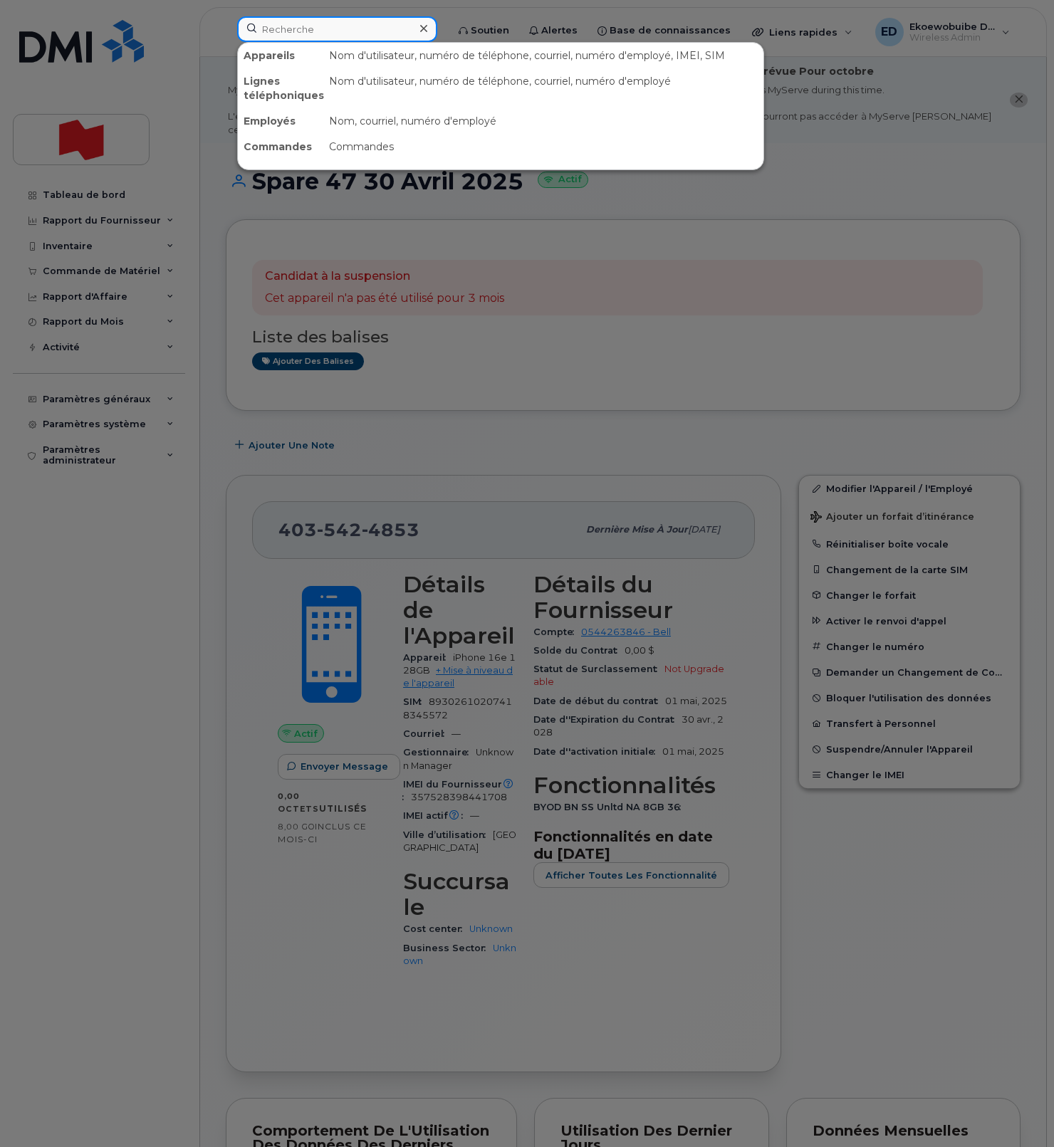
paste input "226-340-2442"
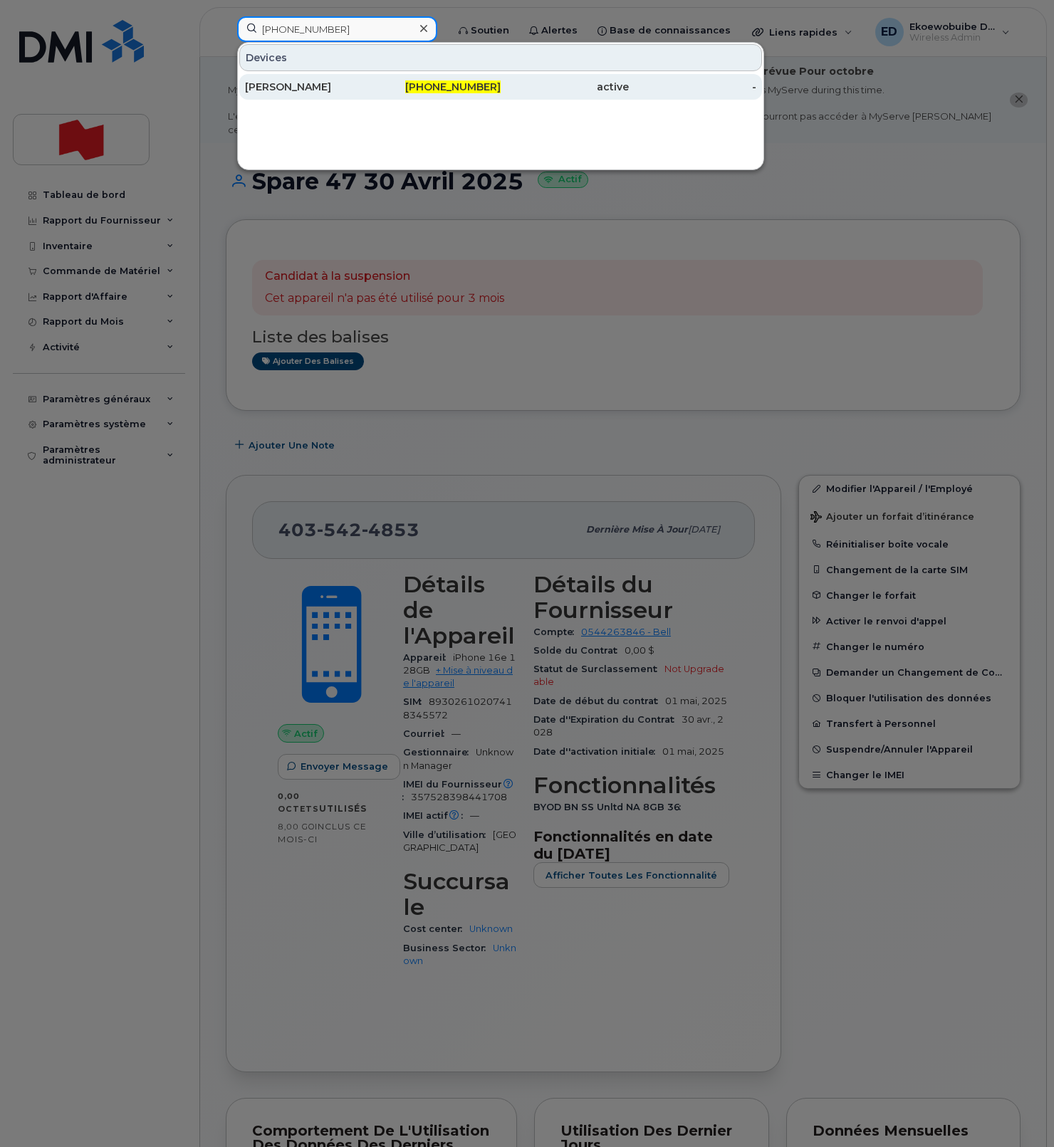
type input "226-340-2442"
click at [310, 89] on div "Bradley Courtney" at bounding box center [309, 87] width 128 height 14
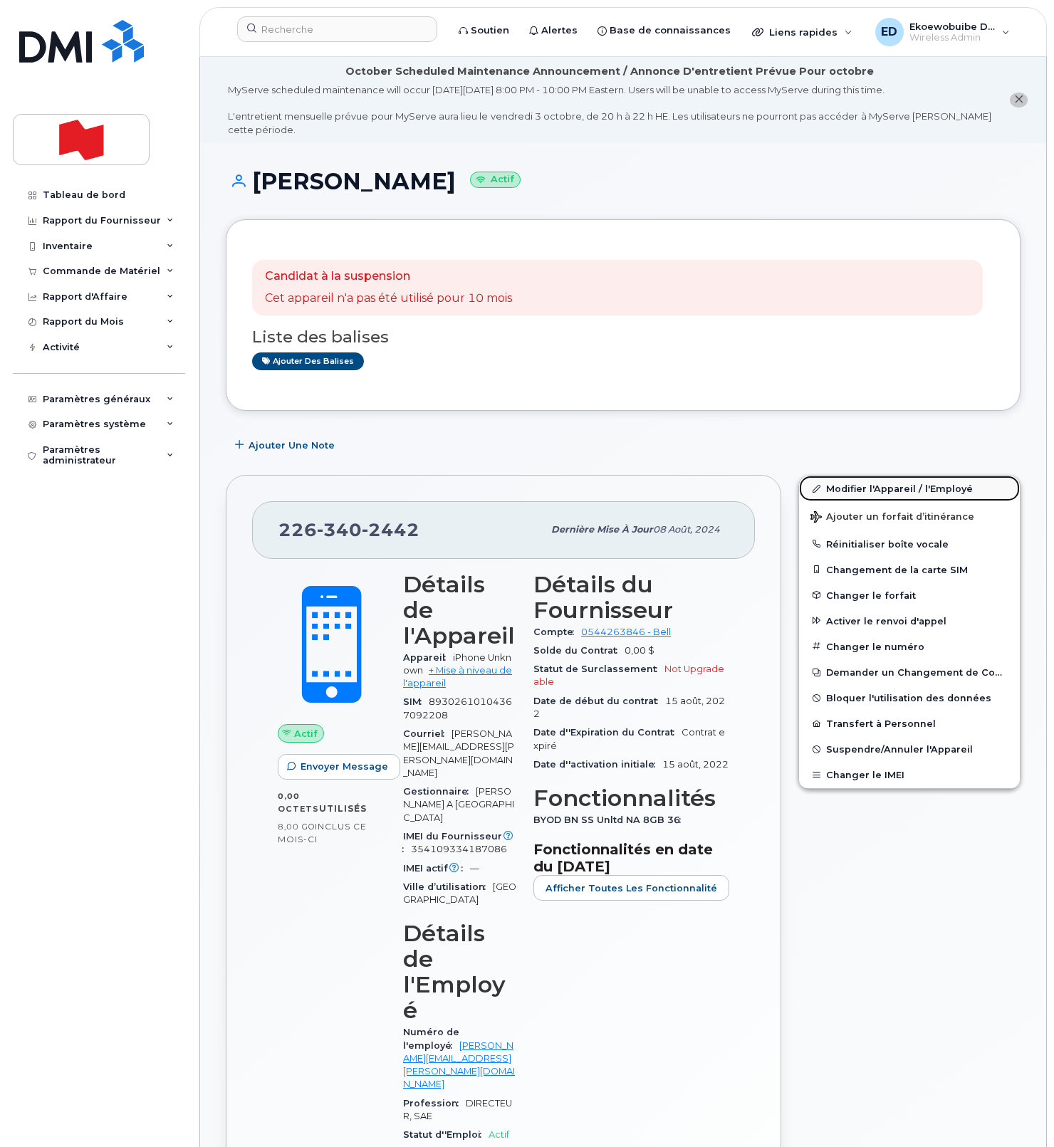
click at [842, 494] on link "Modifier l'Appareil / l'Employé" at bounding box center [909, 489] width 221 height 26
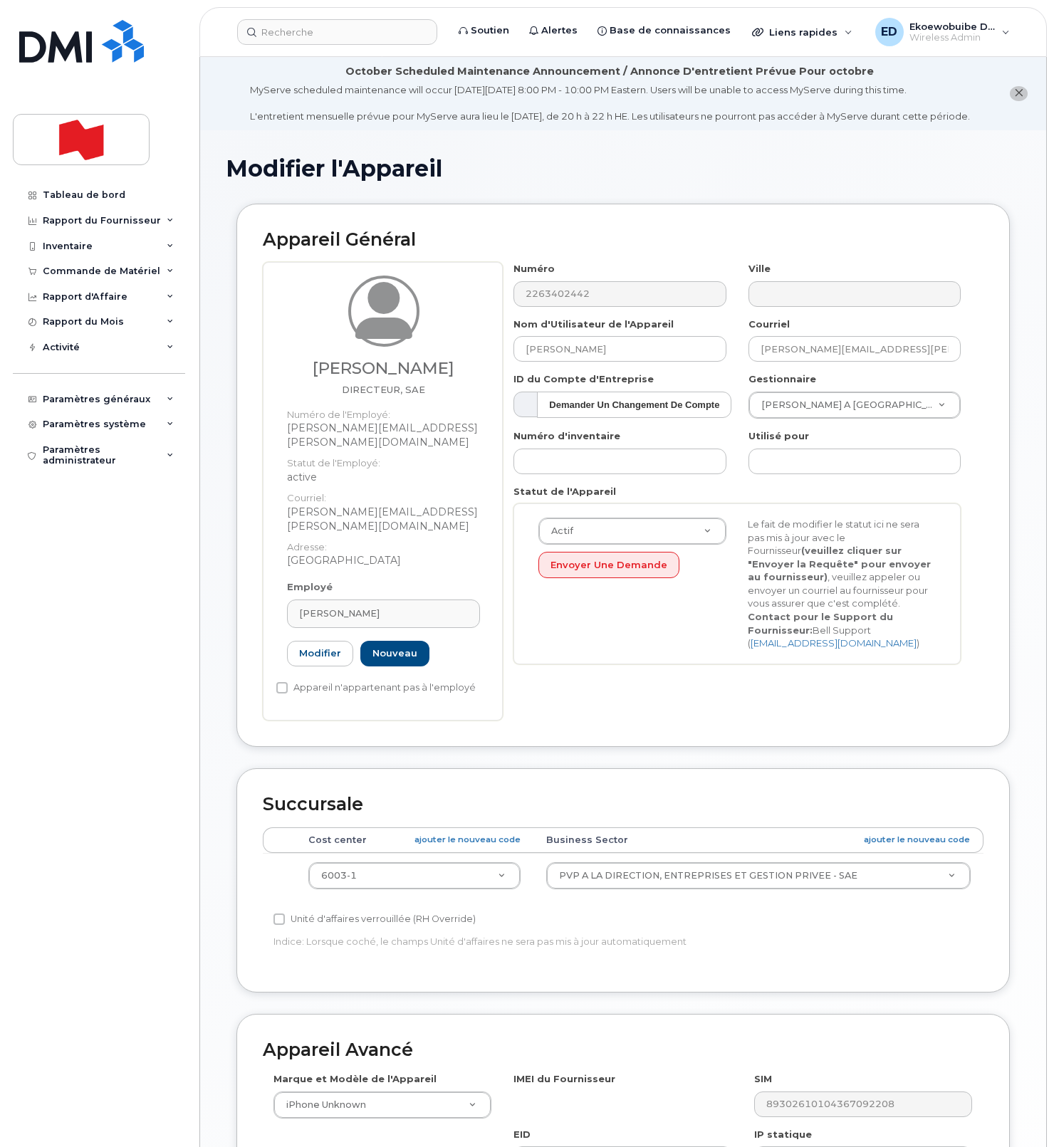
select select "22917079"
click at [415, 607] on div "[PERSON_NAME]" at bounding box center [383, 614] width 169 height 14
click at [451, 644] on icon at bounding box center [454, 648] width 9 height 9
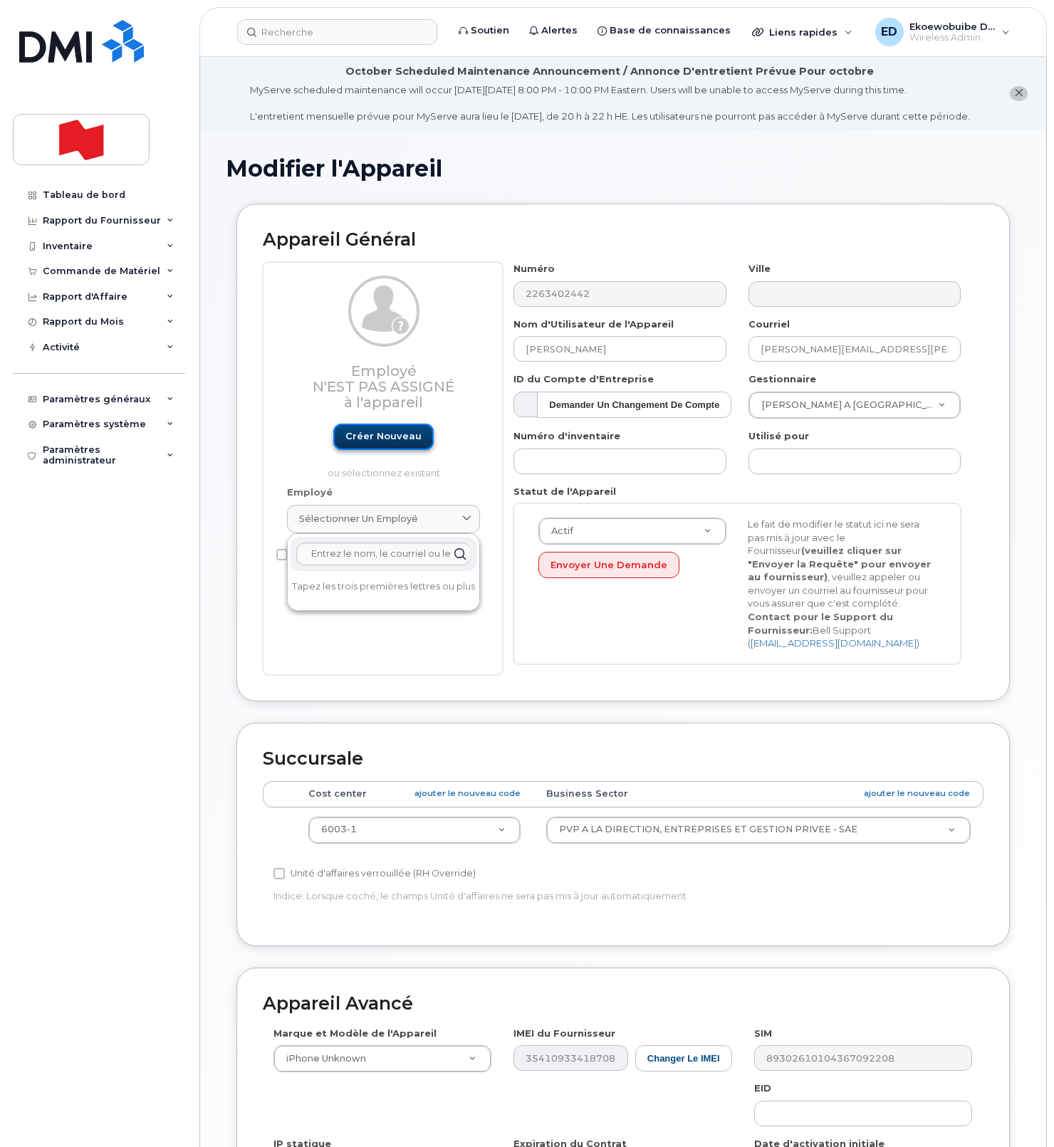
click at [381, 450] on link "Créer nouveau" at bounding box center [383, 437] width 100 height 26
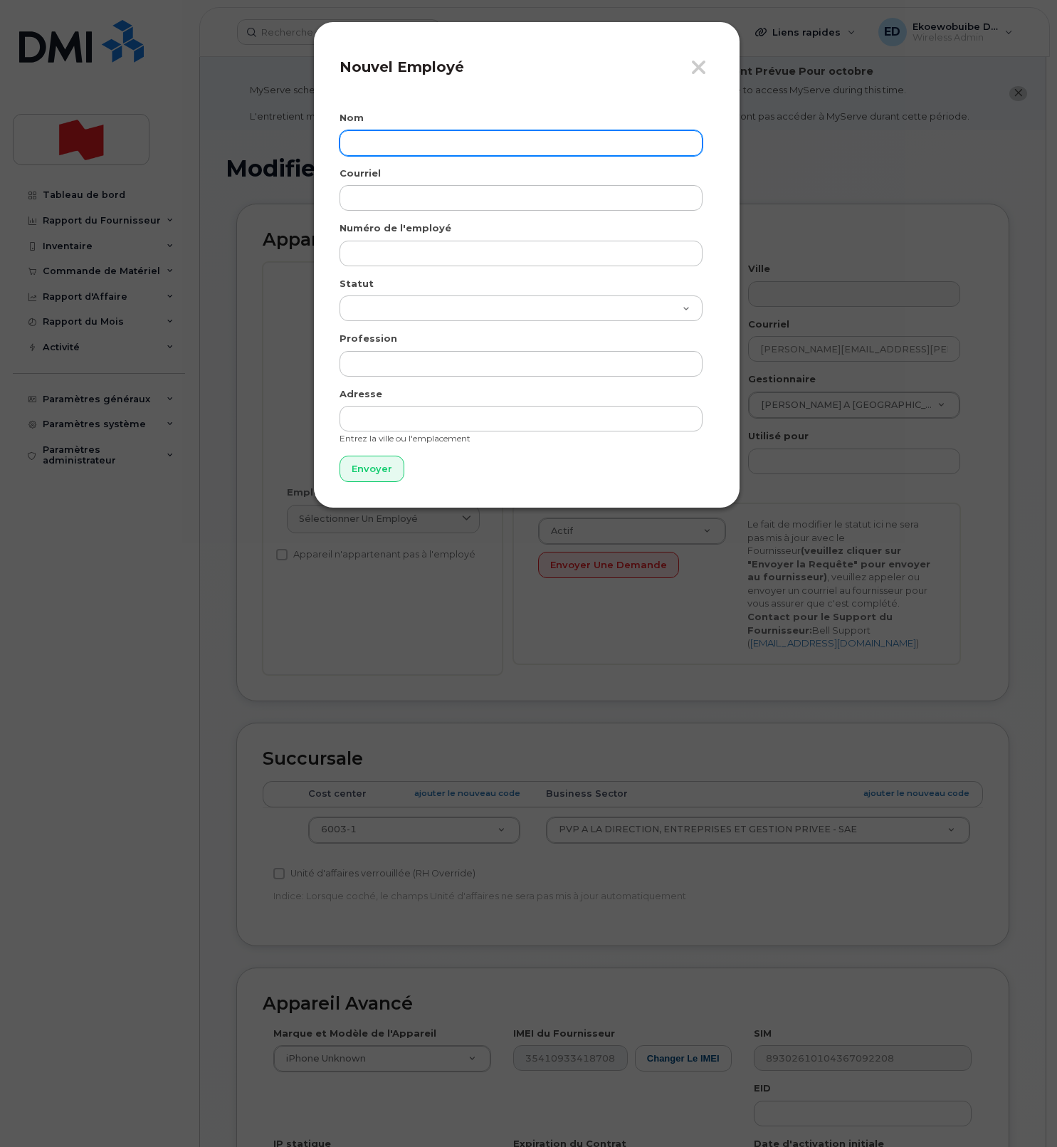
click at [388, 153] on input "text" at bounding box center [521, 143] width 363 height 26
paste input "[PERSON_NAME]"
type input "[PERSON_NAME]"
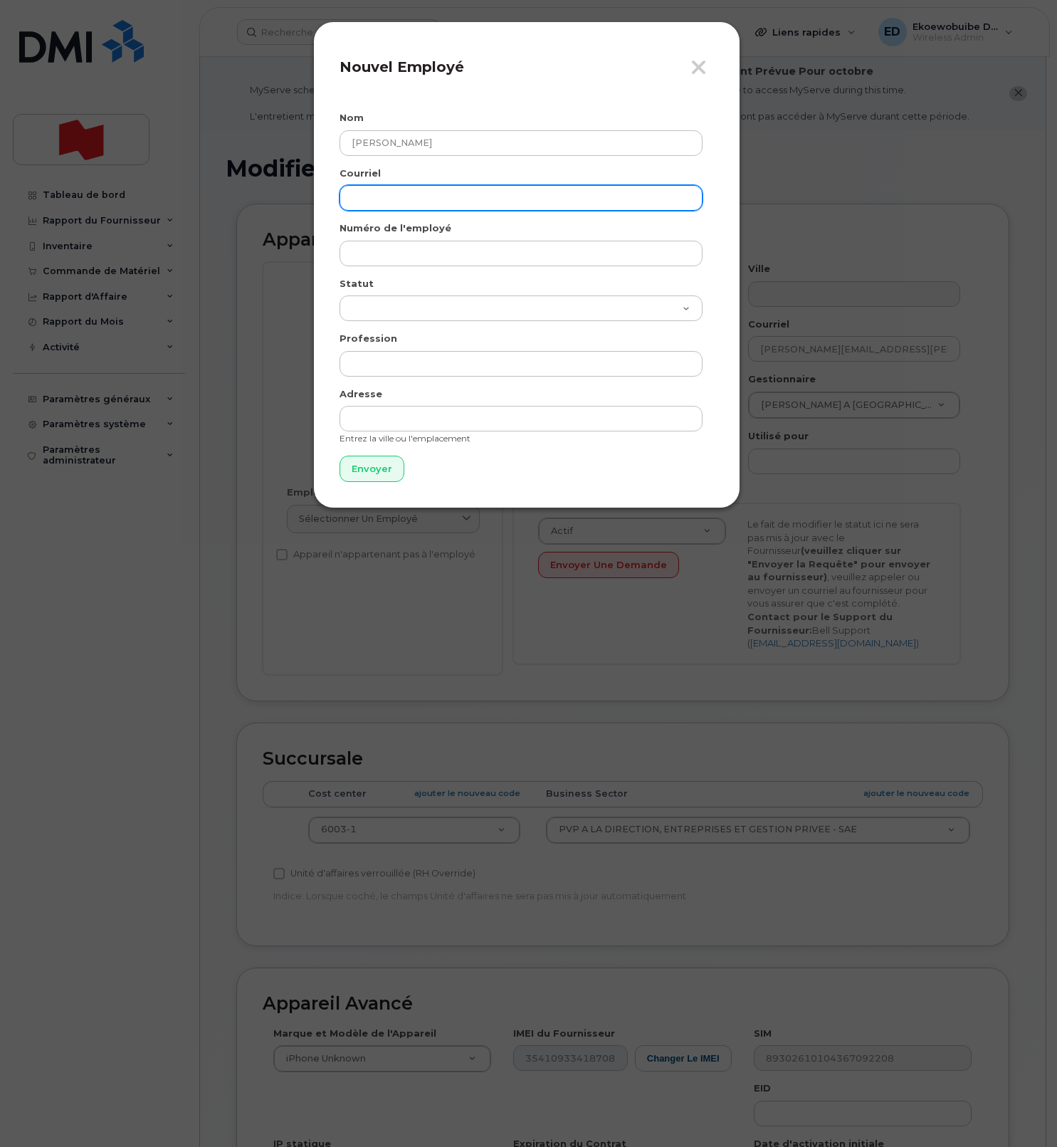
click at [399, 201] on input "email" at bounding box center [521, 198] width 363 height 26
paste input "toni.raunio@nbc.ca"
type input "toni.raunio@nbc.ca"
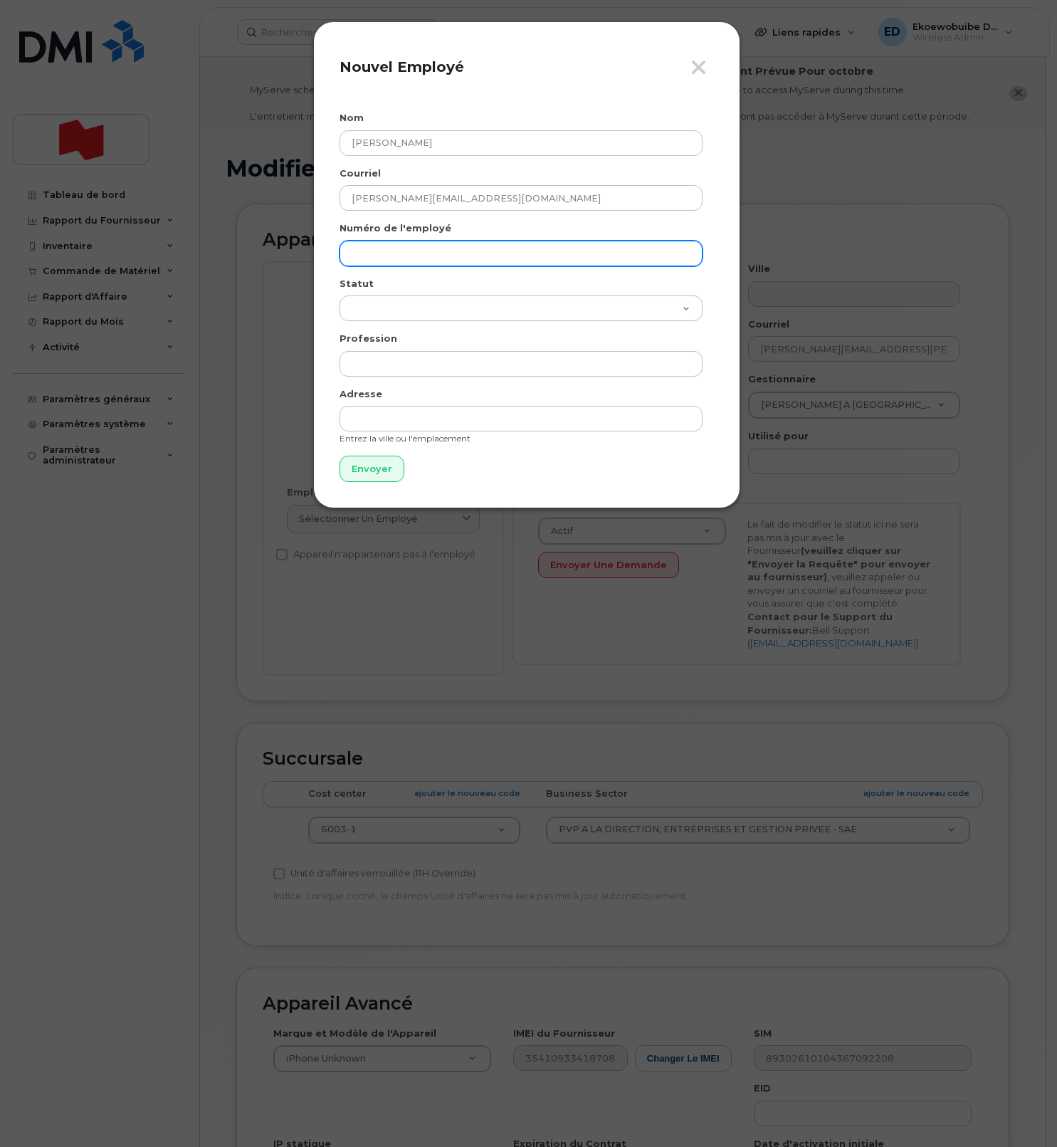
click at [401, 258] on input "text" at bounding box center [521, 254] width 363 height 26
paste input "[PERSON_NAME][EMAIL_ADDRESS][PERSON_NAME][DOMAIN_NAME]"
type input "[PERSON_NAME][EMAIL_ADDRESS][PERSON_NAME][DOMAIN_NAME]"
click at [370, 476] on input "Envoyer" at bounding box center [372, 469] width 65 height 26
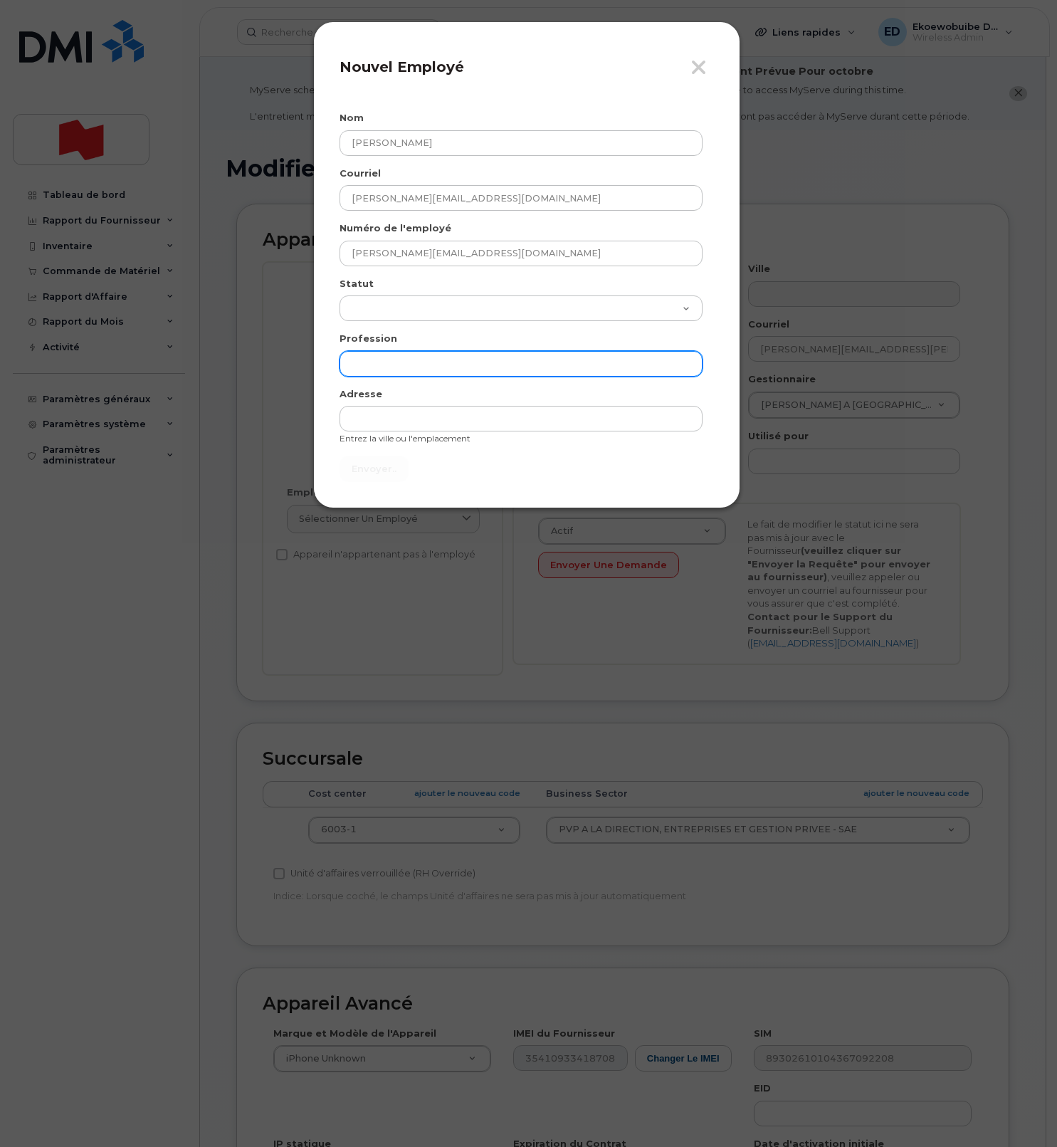
type input "Envoyer"
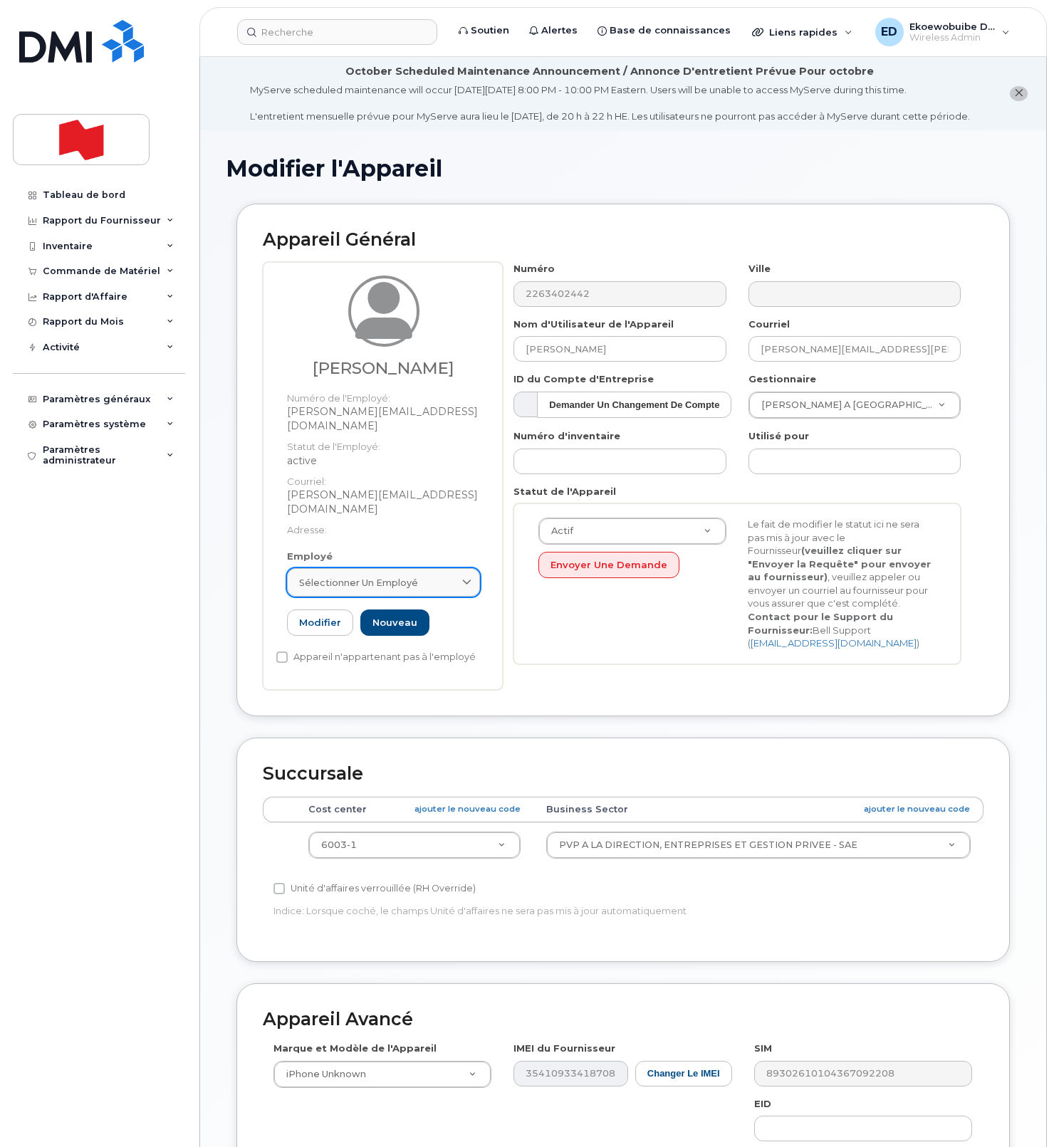
click at [444, 575] on link "Sélectionner un employé" at bounding box center [383, 582] width 193 height 28
paste input "[PERSON_NAME][EMAIL_ADDRESS][PERSON_NAME][DOMAIN_NAME]"
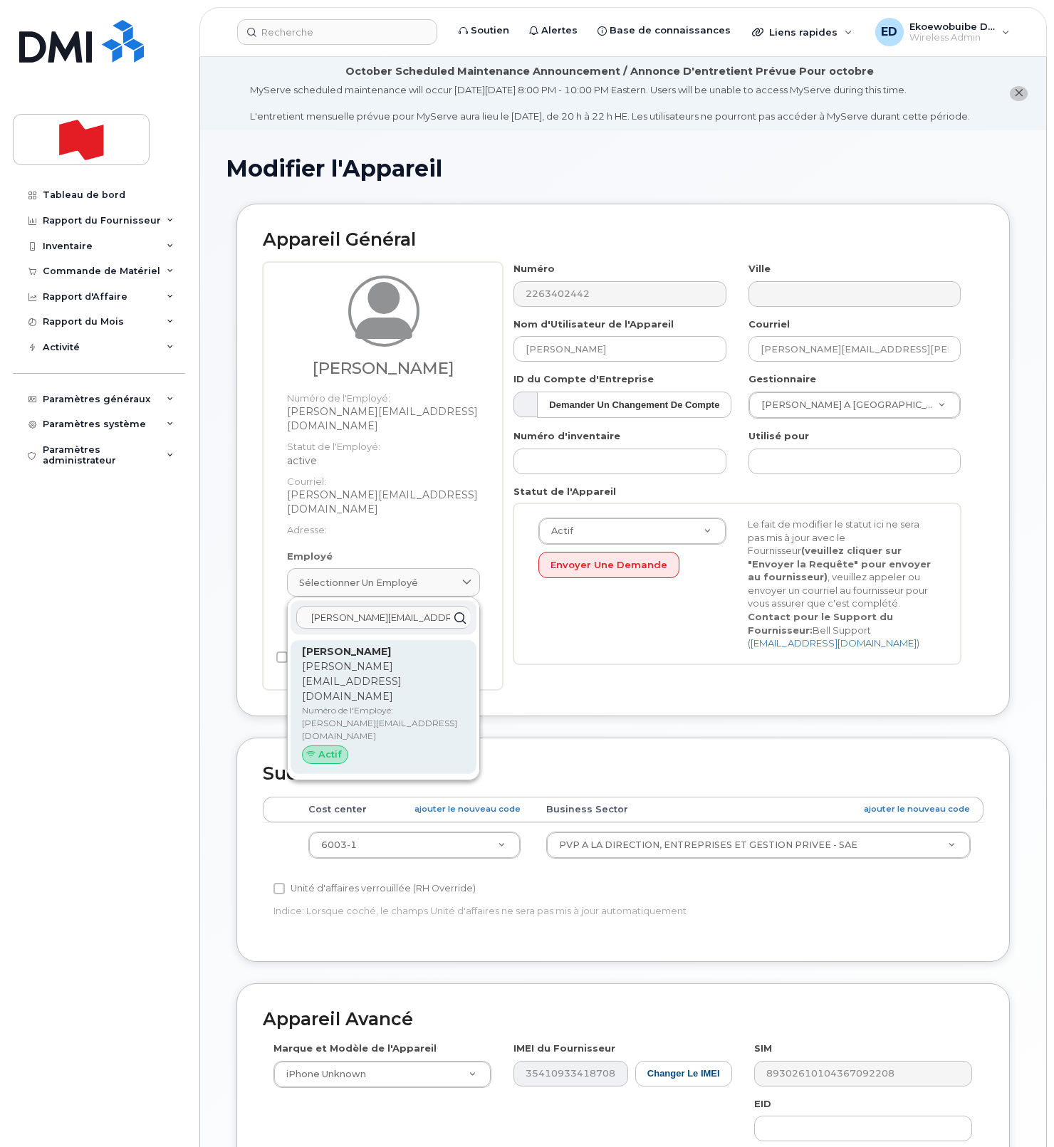
type input "[PERSON_NAME][EMAIL_ADDRESS][PERSON_NAME][DOMAIN_NAME]"
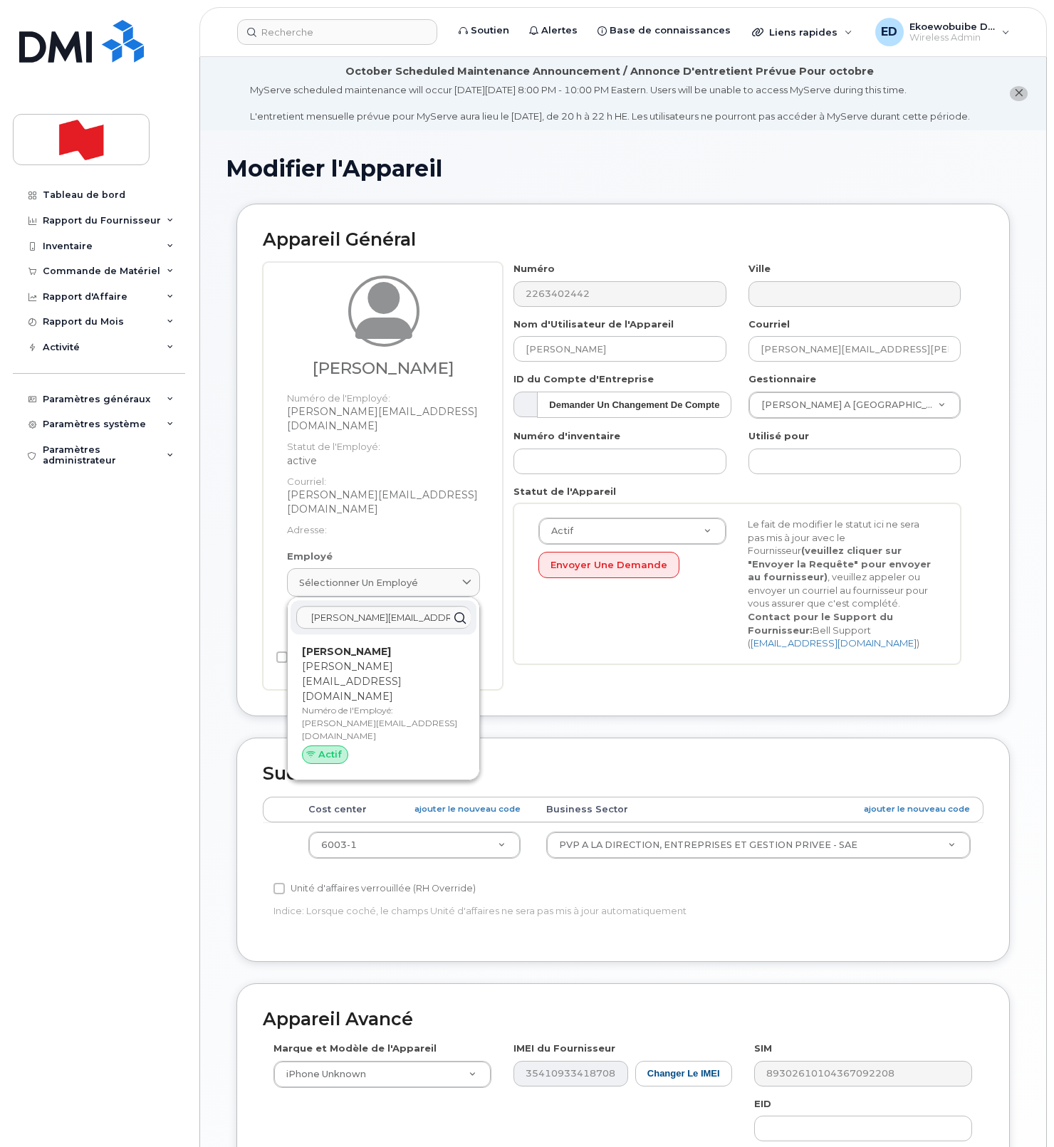
click at [357, 704] on p "Numéro de l'Employé: toni.raunio@nbc.ca" at bounding box center [383, 723] width 163 height 38
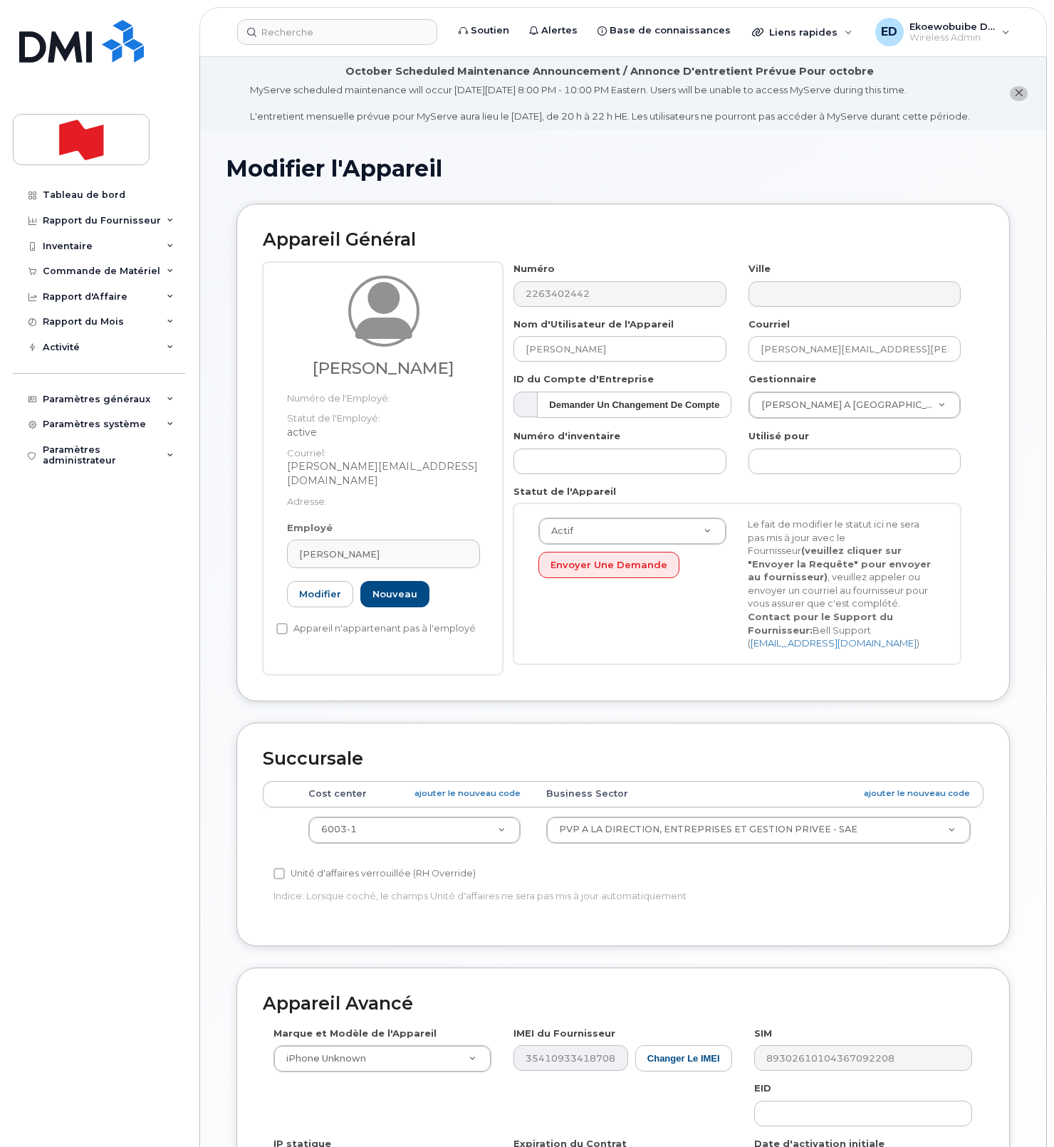
type input "toni.raunio@nbc.ca"
type input "Toni Raunio"
type input "toni.raunio@nbc.ca"
type input "5292-1"
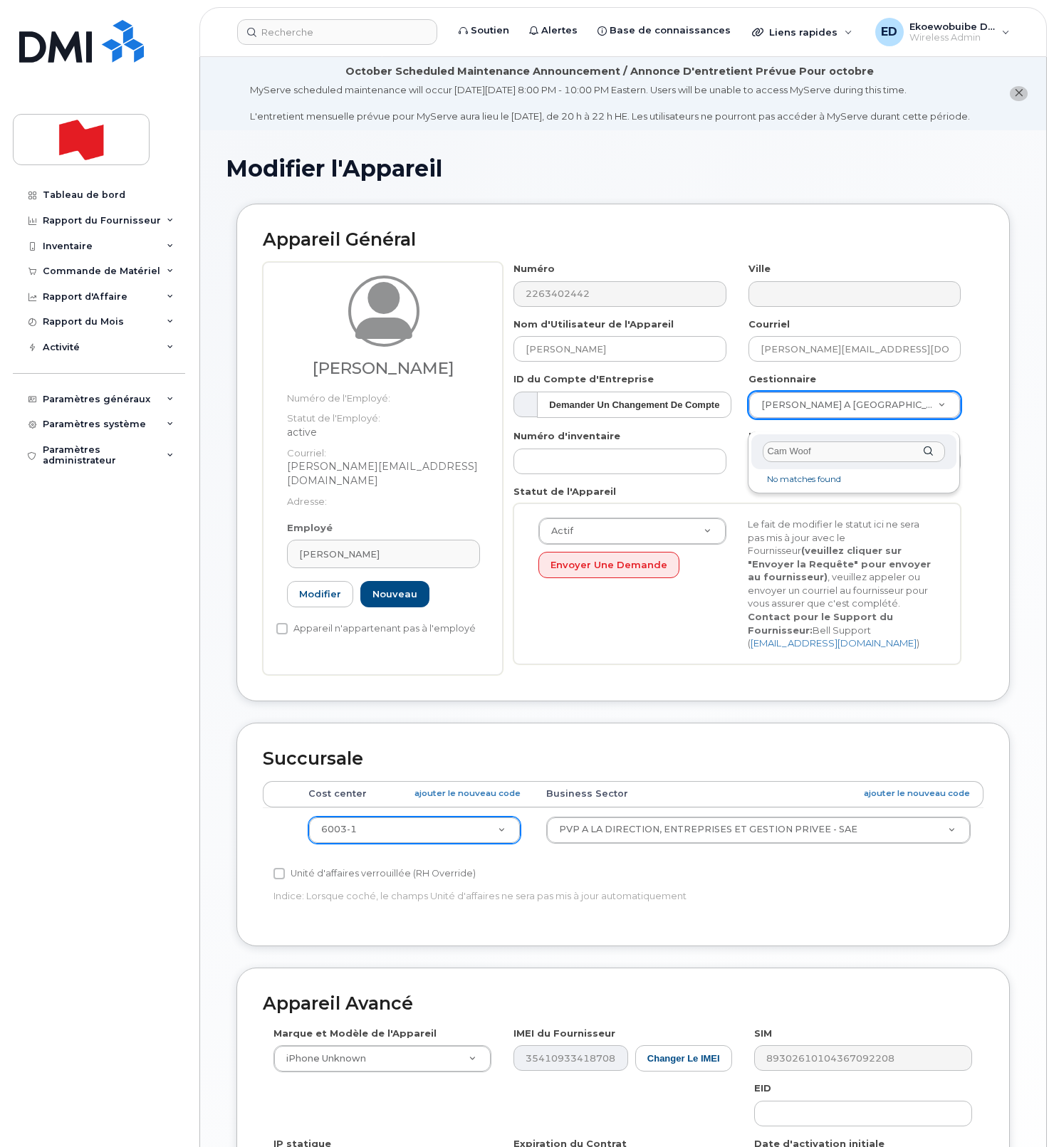
click at [834, 456] on input "Cam Woof" at bounding box center [854, 451] width 182 height 21
drag, startPoint x: 848, startPoint y: 456, endPoint x: 747, endPoint y: 456, distance: 101.1
click at [747, 456] on body "Soutien Alertes Base de connaissances Liens rapides Suspendre/Supprimer l’appar…" at bounding box center [527, 696] width 1054 height 1393
paste input "[EMAIL_ADDRESS][DOMAIN_NAME]"
type input "[EMAIL_ADDRESS][DOMAIN_NAME]"
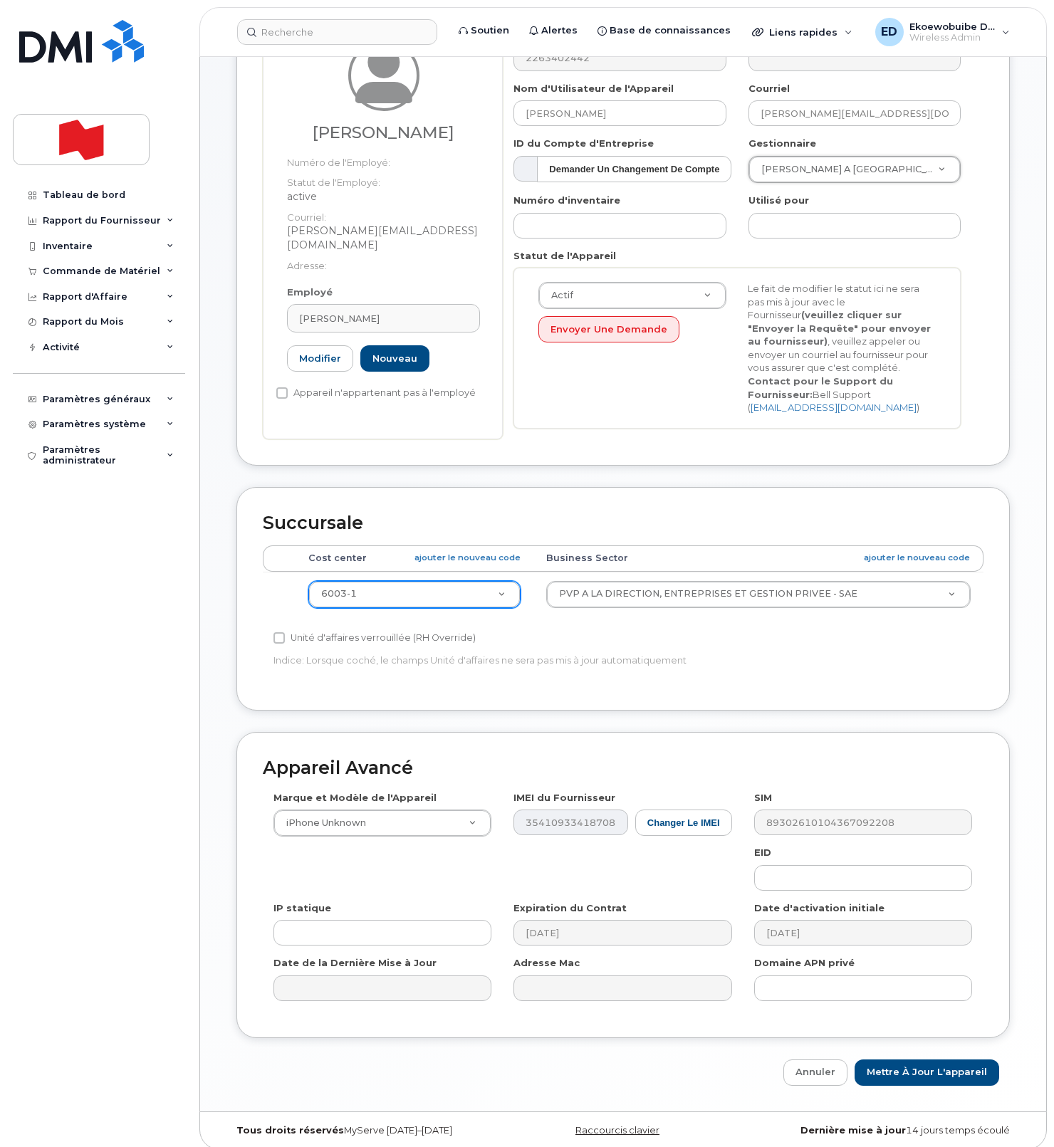
scroll to position [261, 0]
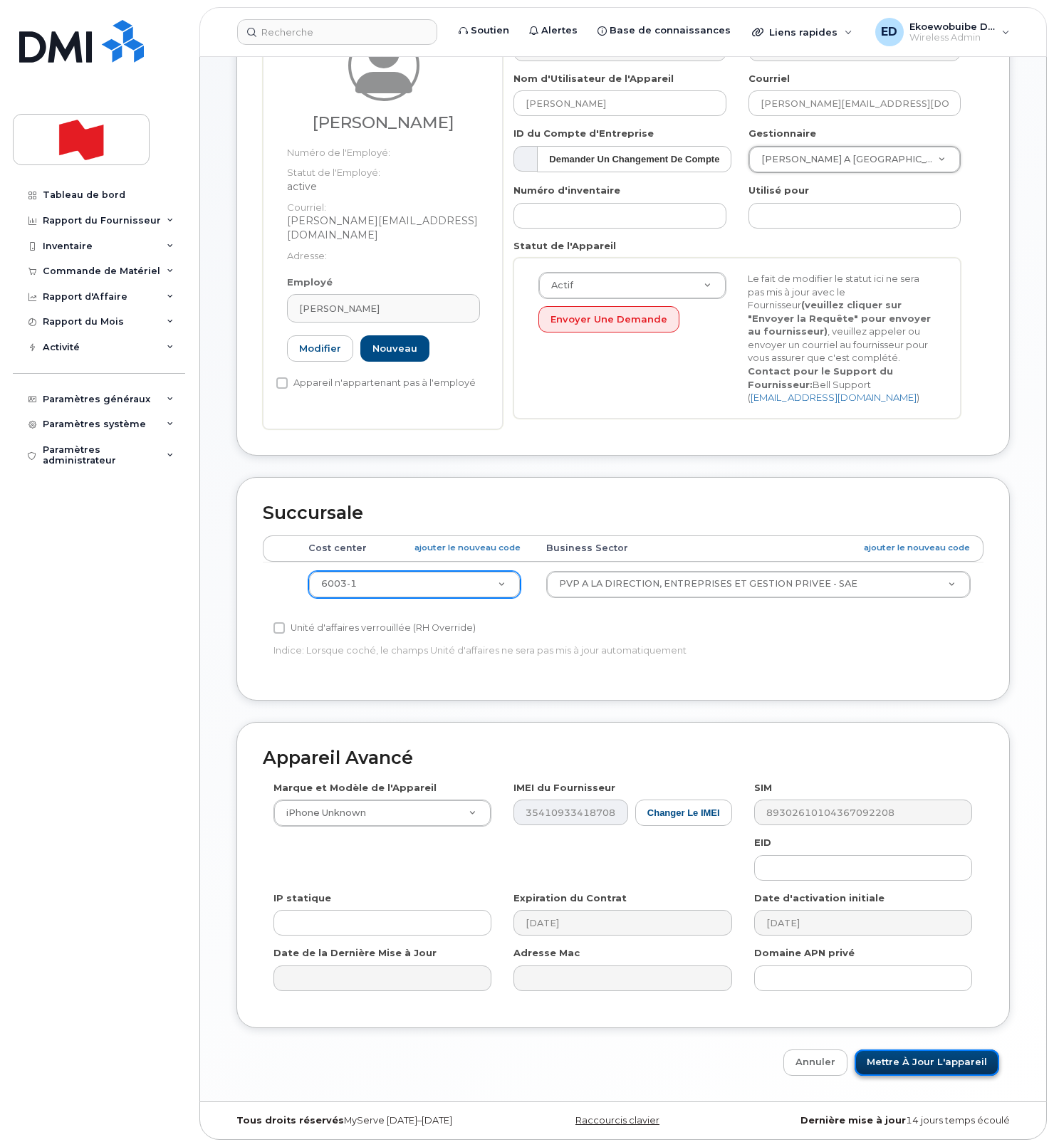
click at [900, 1057] on input "Mettre à jour l'appareil" at bounding box center [926, 1062] width 145 height 26
type input "Sauvegarde..."
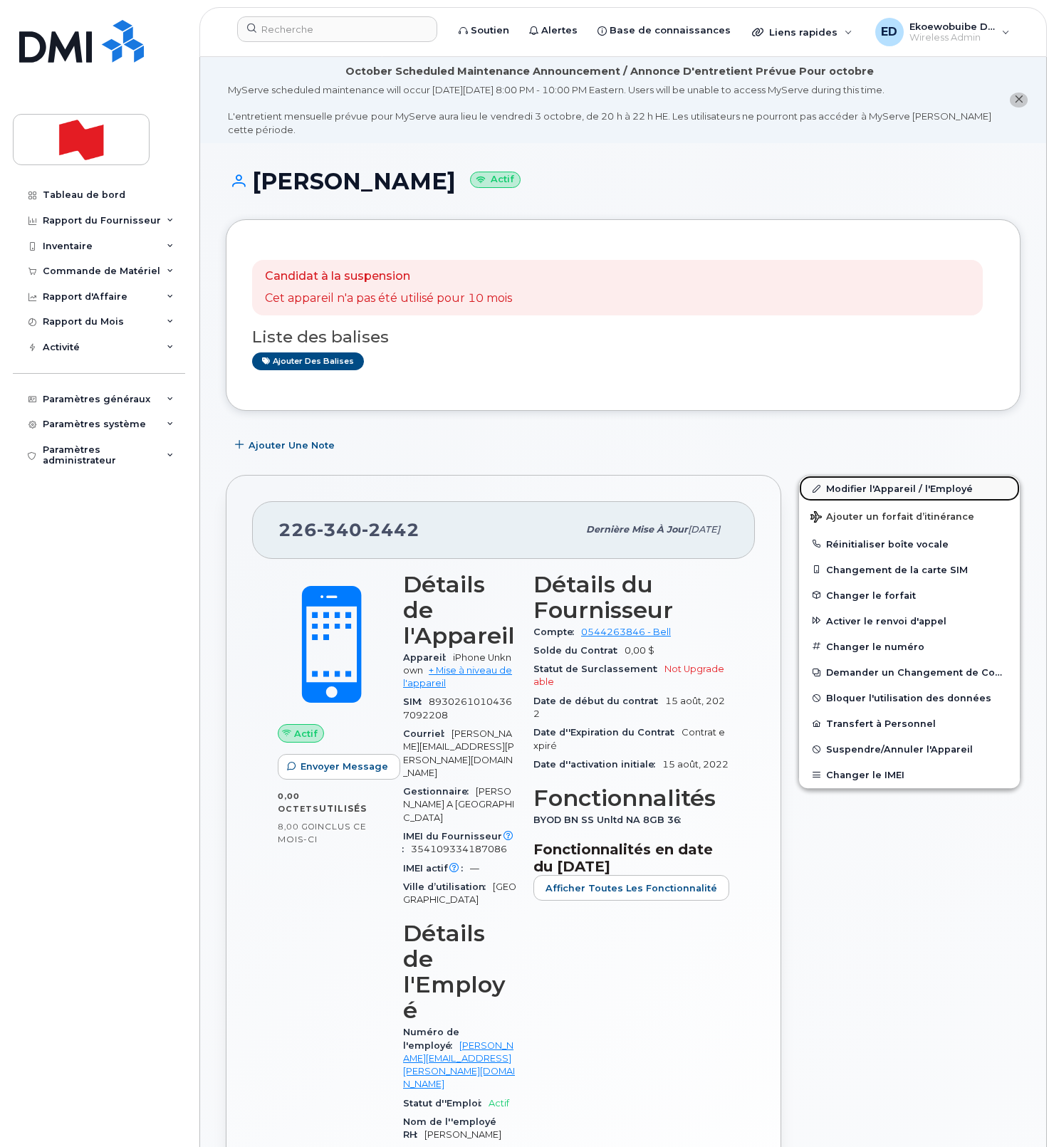
click at [846, 491] on link "Modifier l'Appareil / l'Employé" at bounding box center [909, 489] width 221 height 26
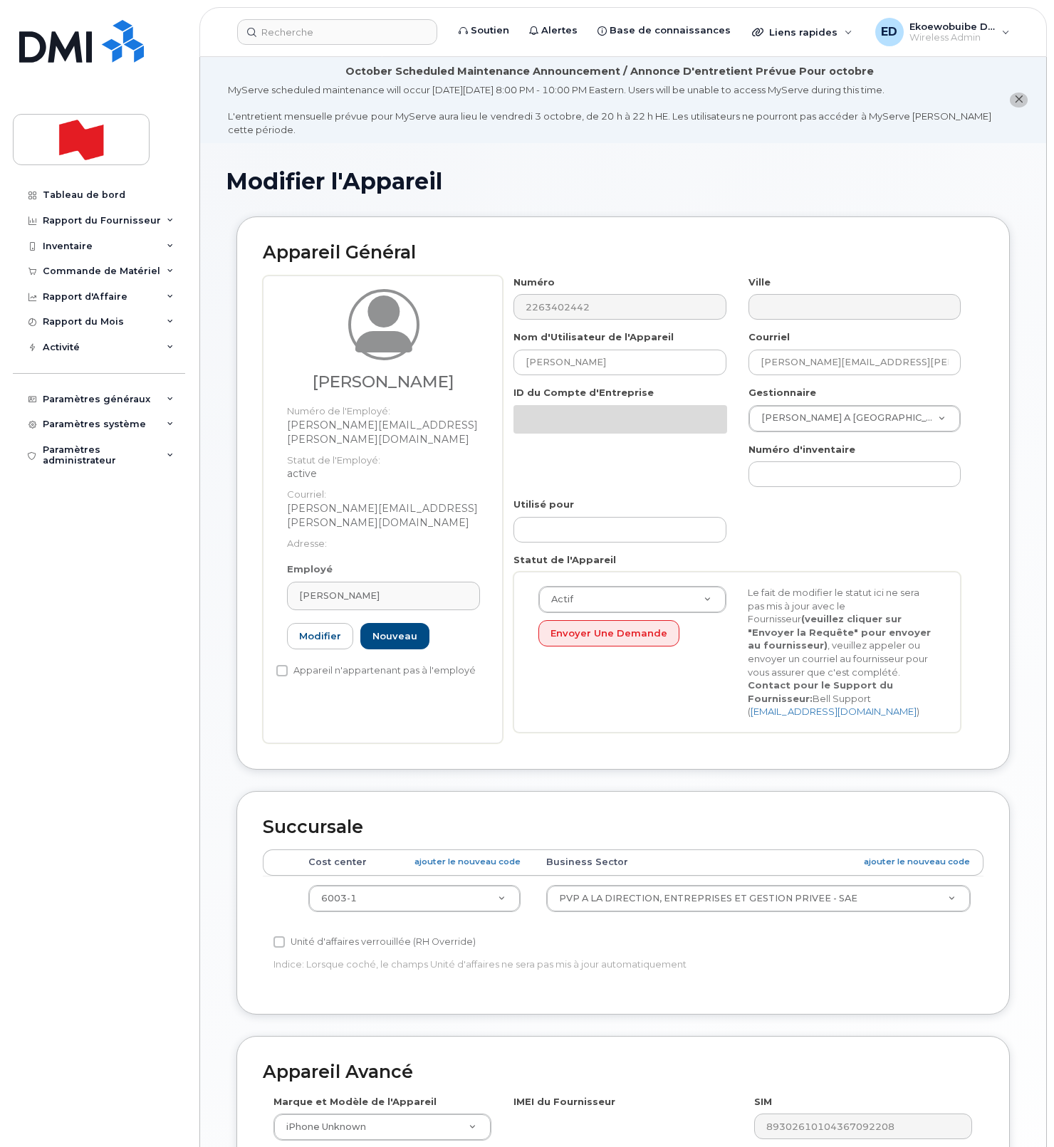
select select "22917079"
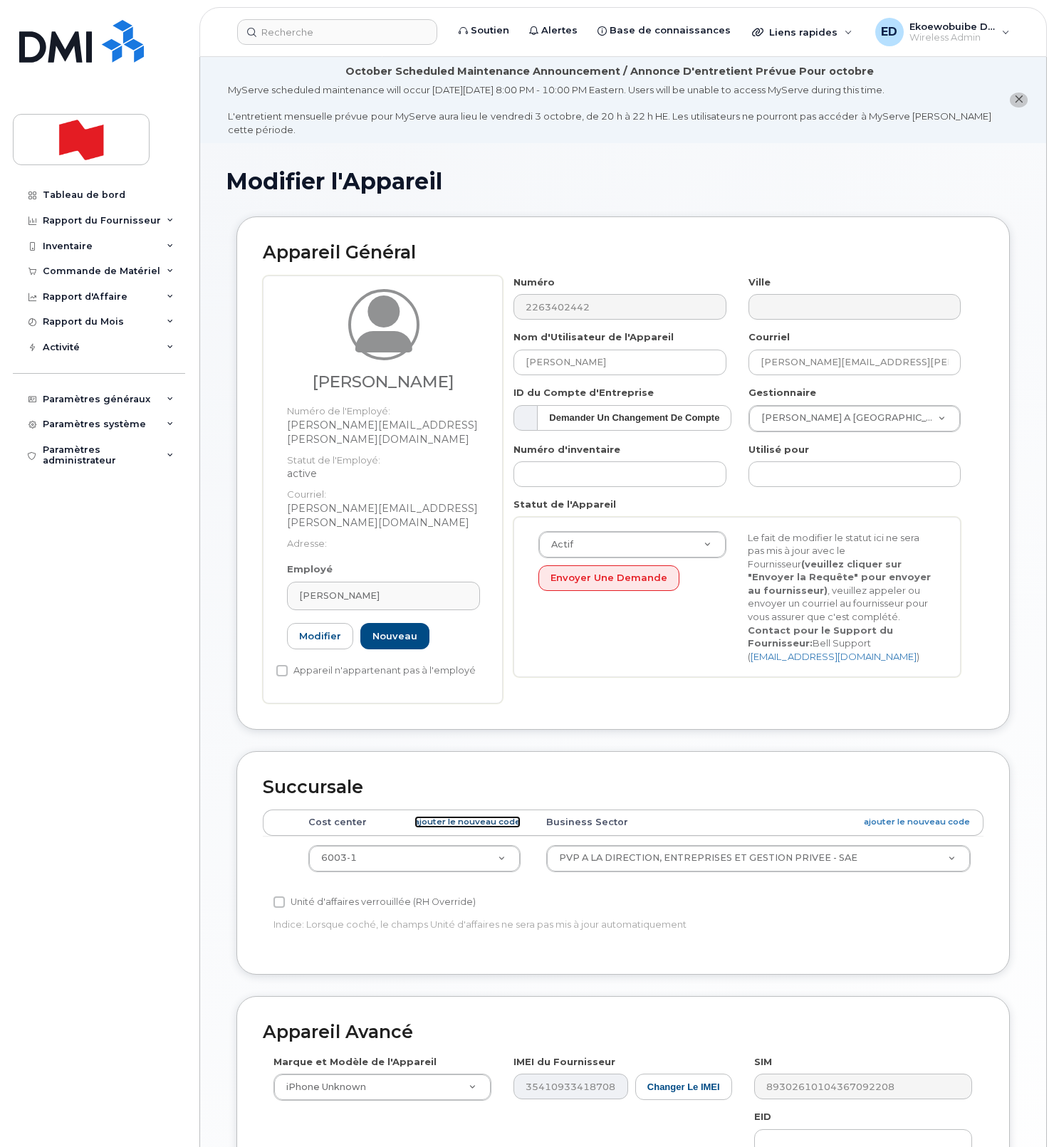
click at [439, 816] on link "ajouter le nouveau code" at bounding box center [467, 822] width 106 height 12
click at [569, 191] on h1 "Modifier l'Appareil" at bounding box center [623, 181] width 795 height 25
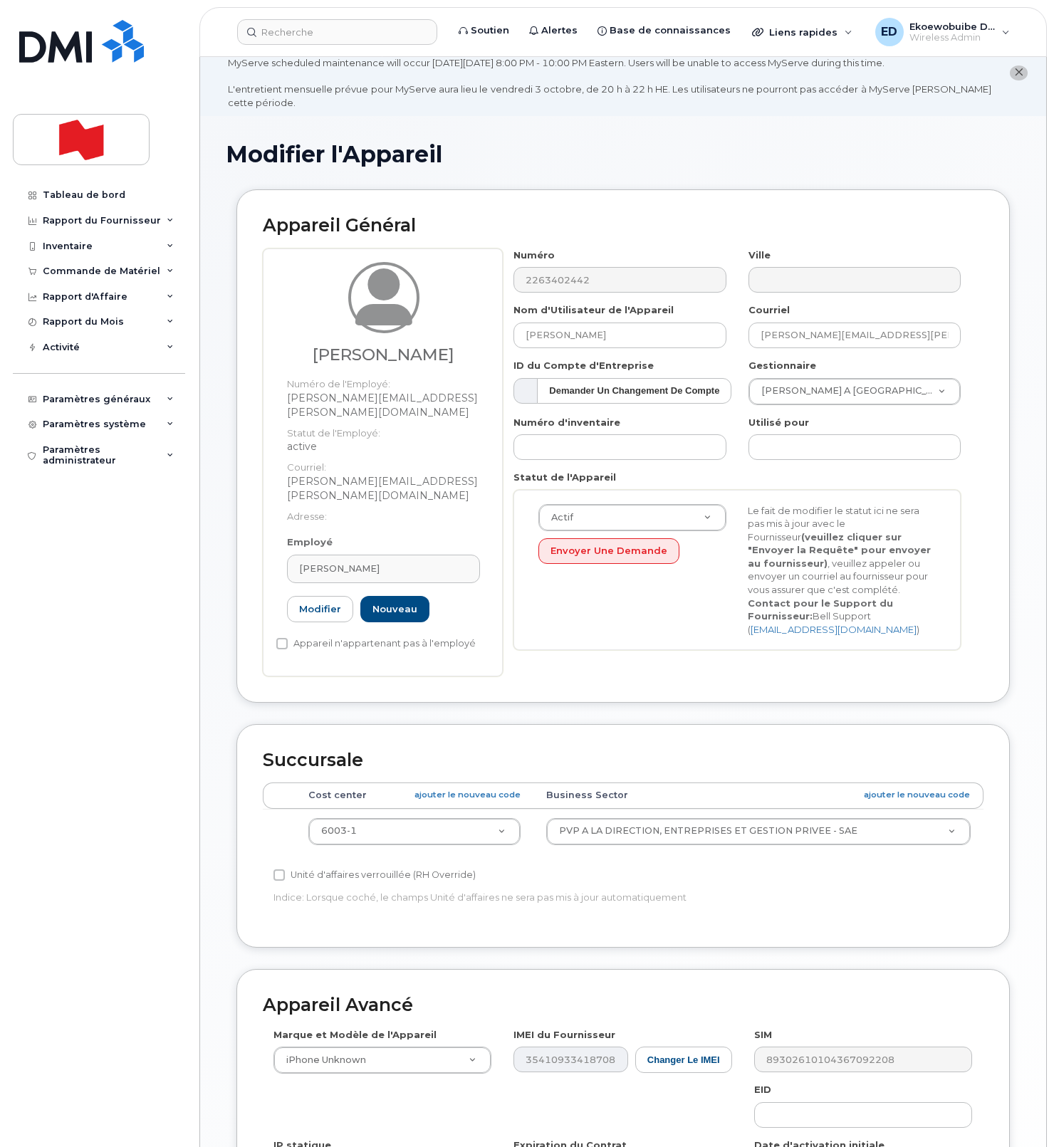
scroll to position [261, 0]
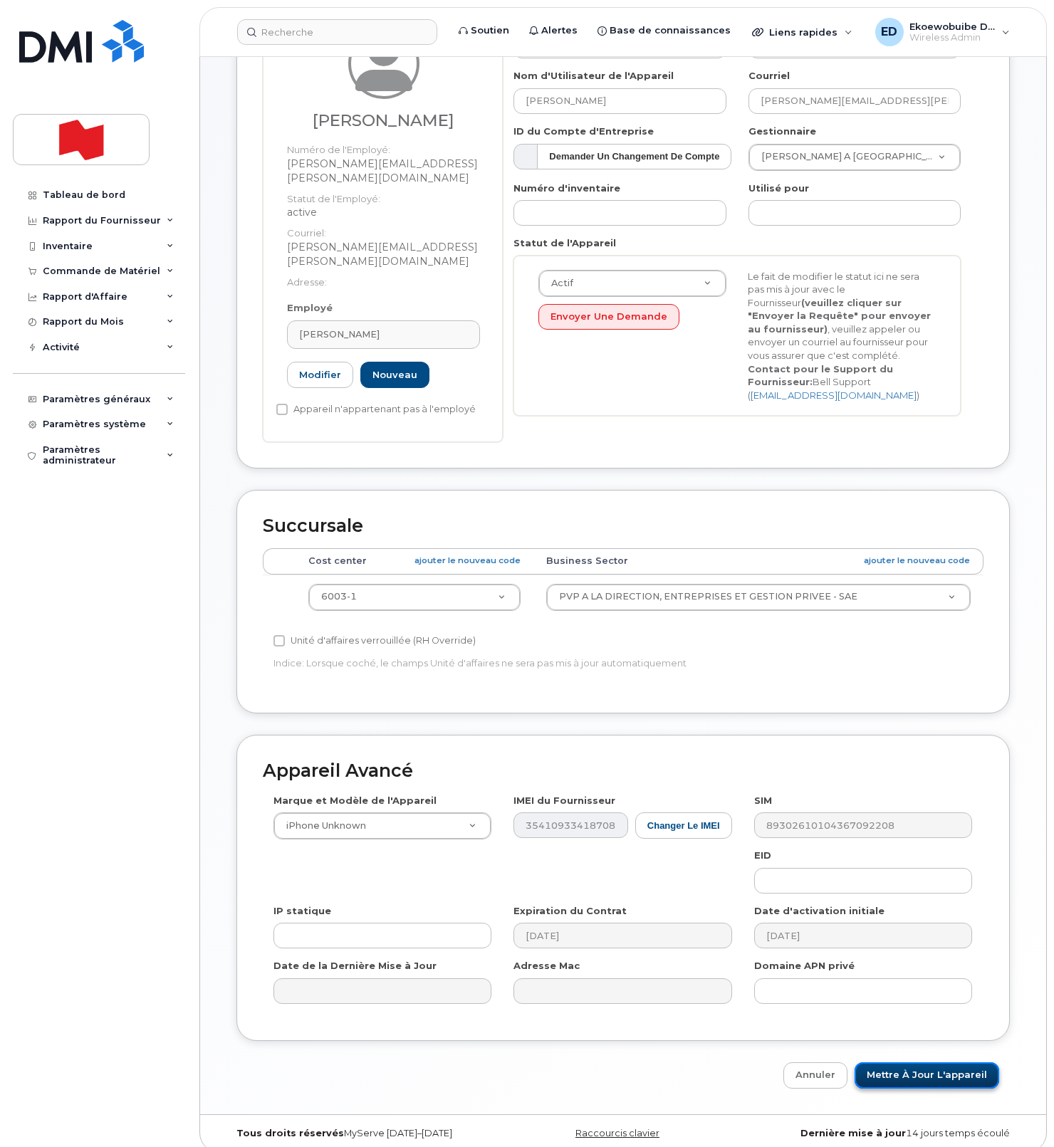
click at [896, 1062] on input "Mettre à jour l'appareil" at bounding box center [926, 1075] width 145 height 26
type input "Sauvegarde..."
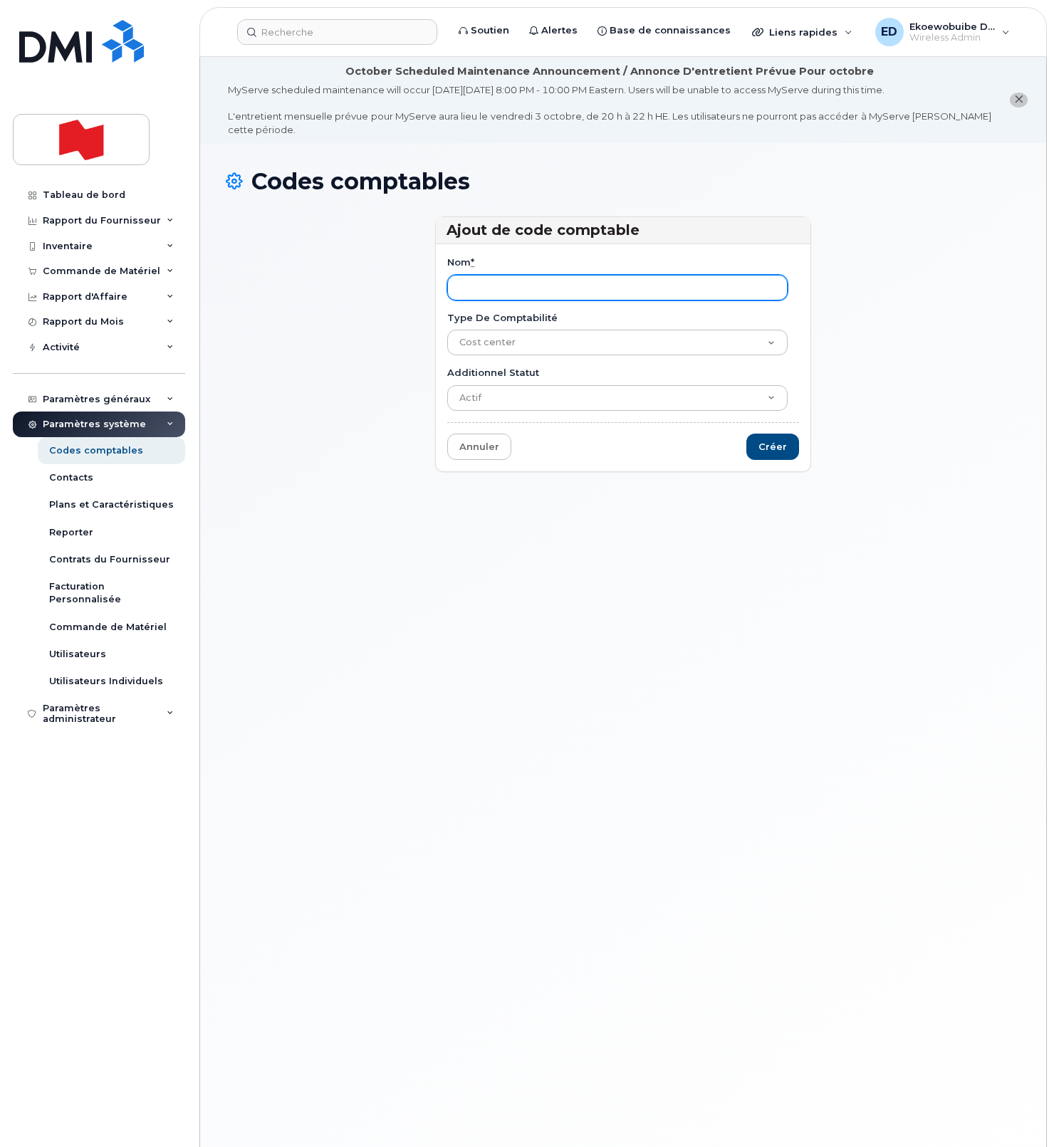
paste input "52921"
type input "5292-1"
click at [761, 446] on input "Créer" at bounding box center [772, 447] width 53 height 26
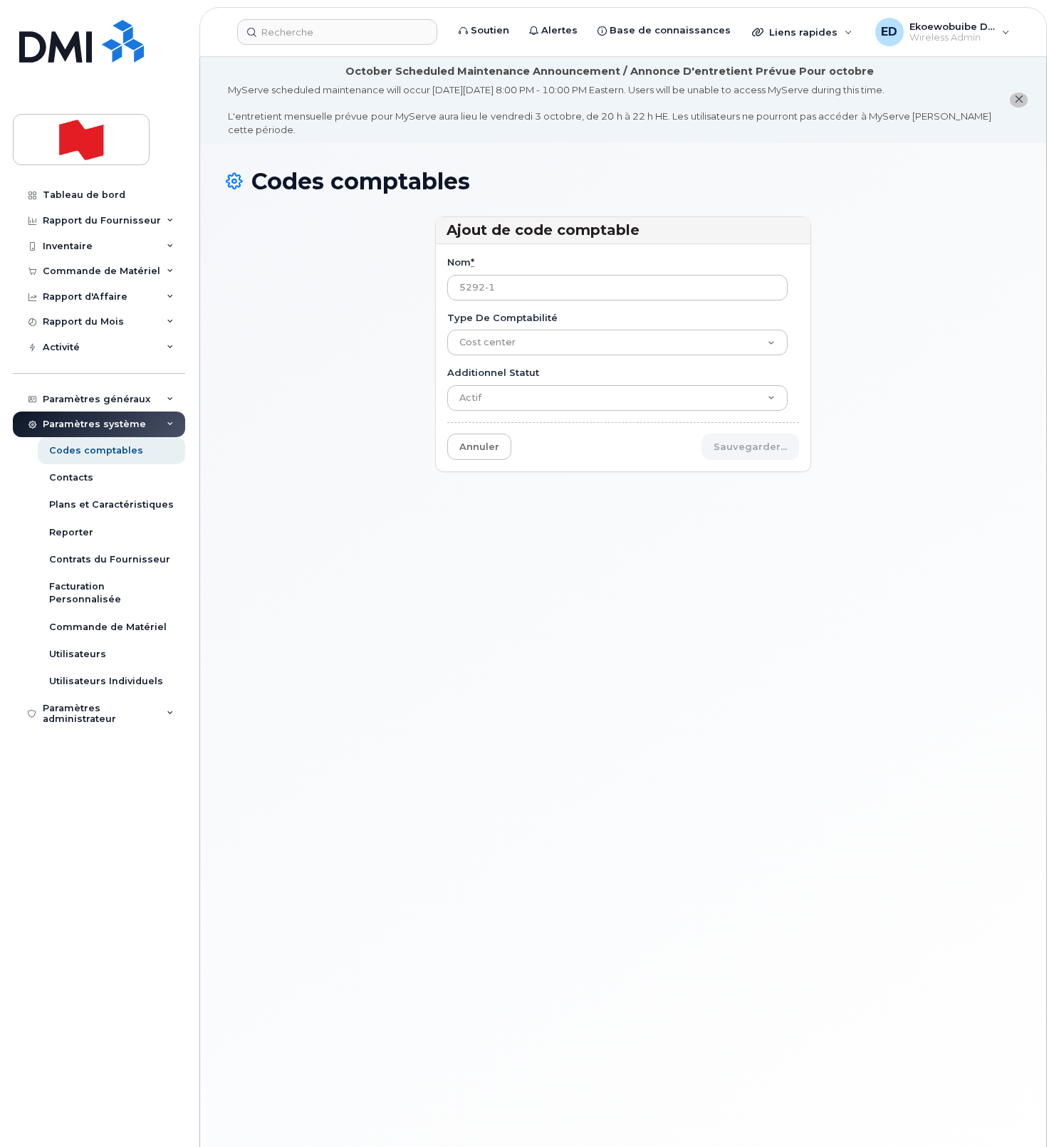
type input "Sauvegarder..."
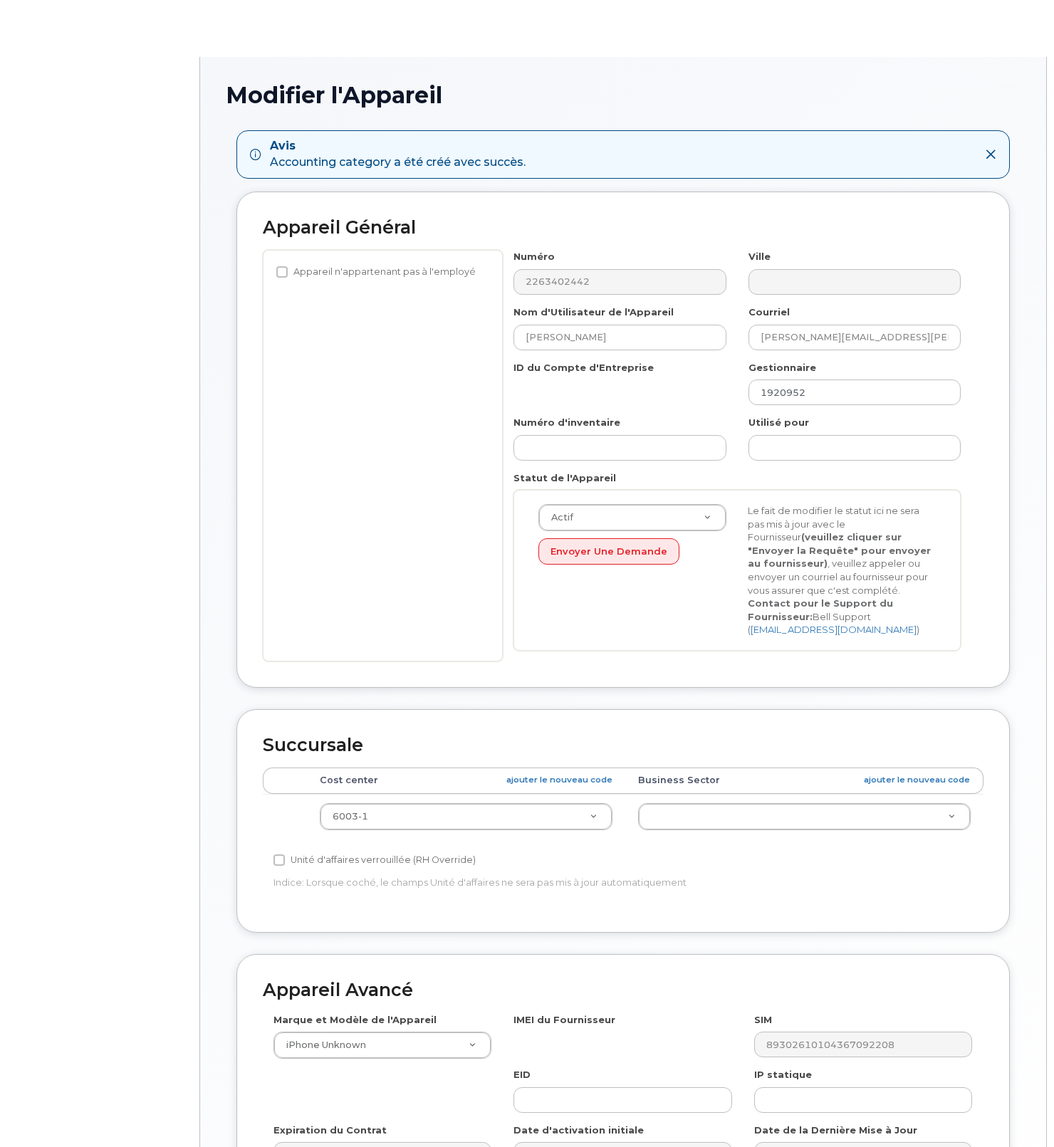
select select "22917079"
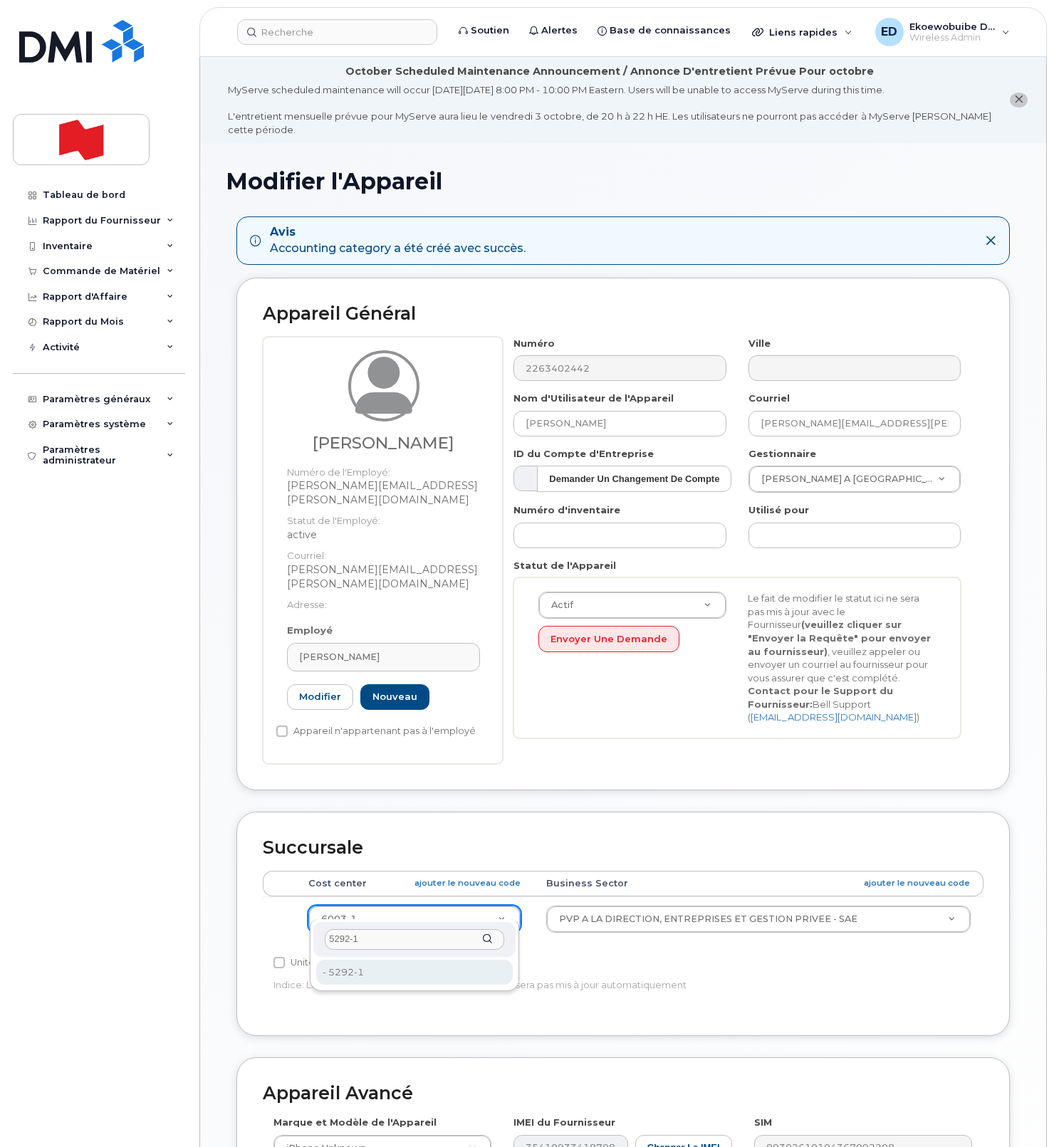
type input "5292-1"
type input "36177113"
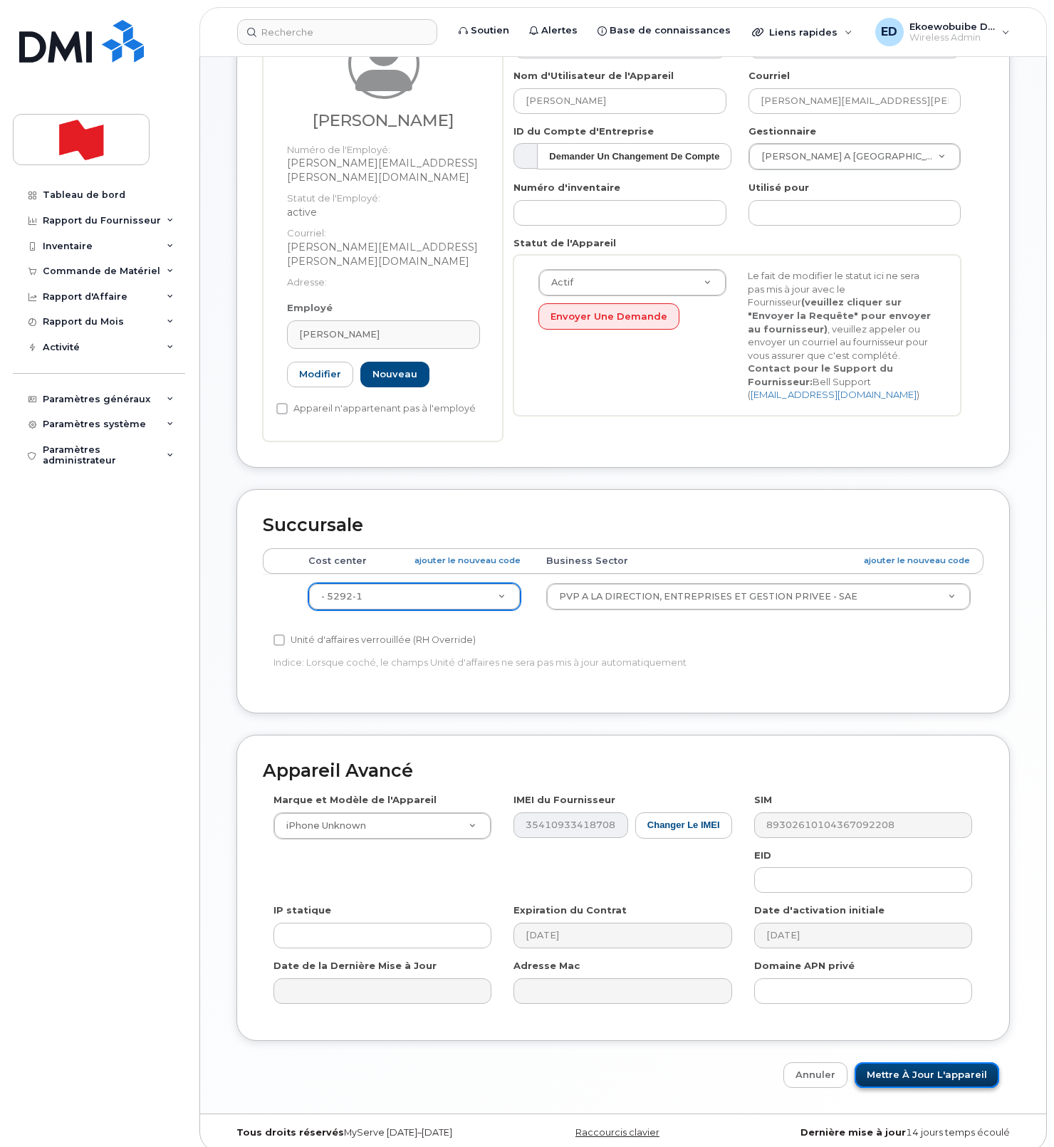
click at [888, 1062] on input "Mettre à jour l'appareil" at bounding box center [926, 1075] width 145 height 26
type input "Sauvegarde..."
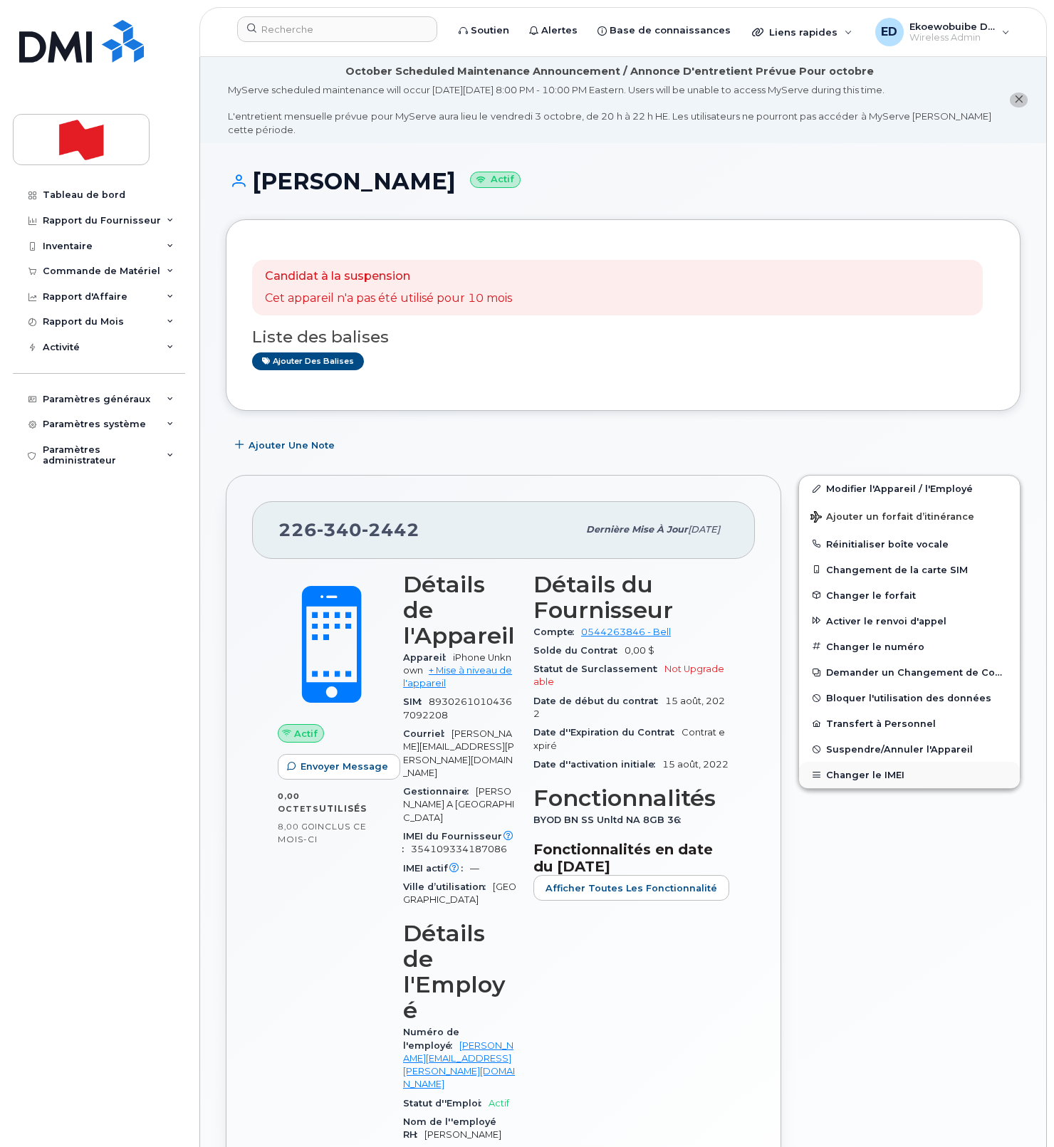
click at [857, 780] on button "Changer le IMEI" at bounding box center [909, 775] width 221 height 26
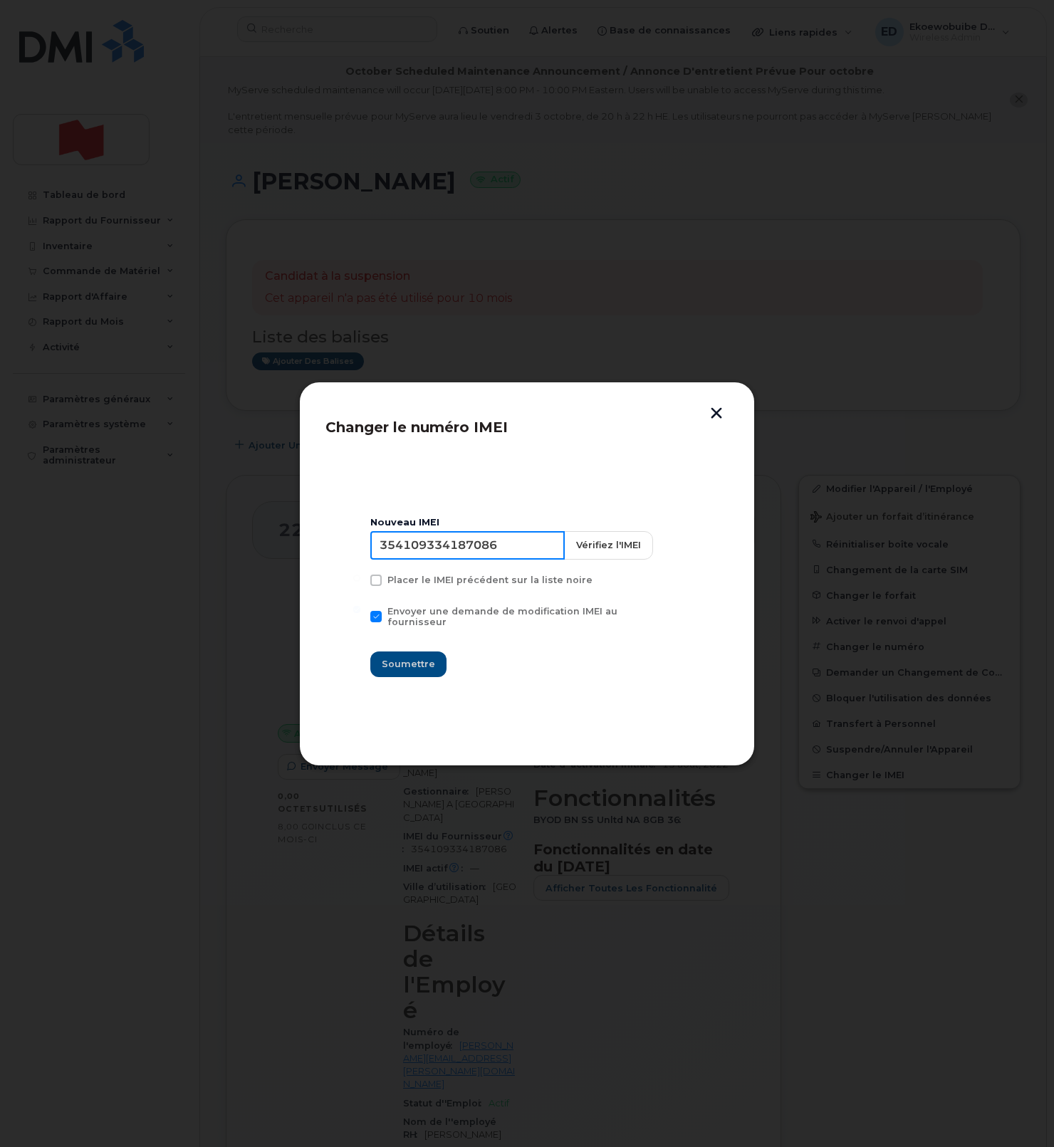
click at [461, 554] on input "354109334187086" at bounding box center [467, 545] width 194 height 28
type input "354216331614580"
click at [413, 658] on span "Soumettre" at bounding box center [408, 664] width 53 height 14
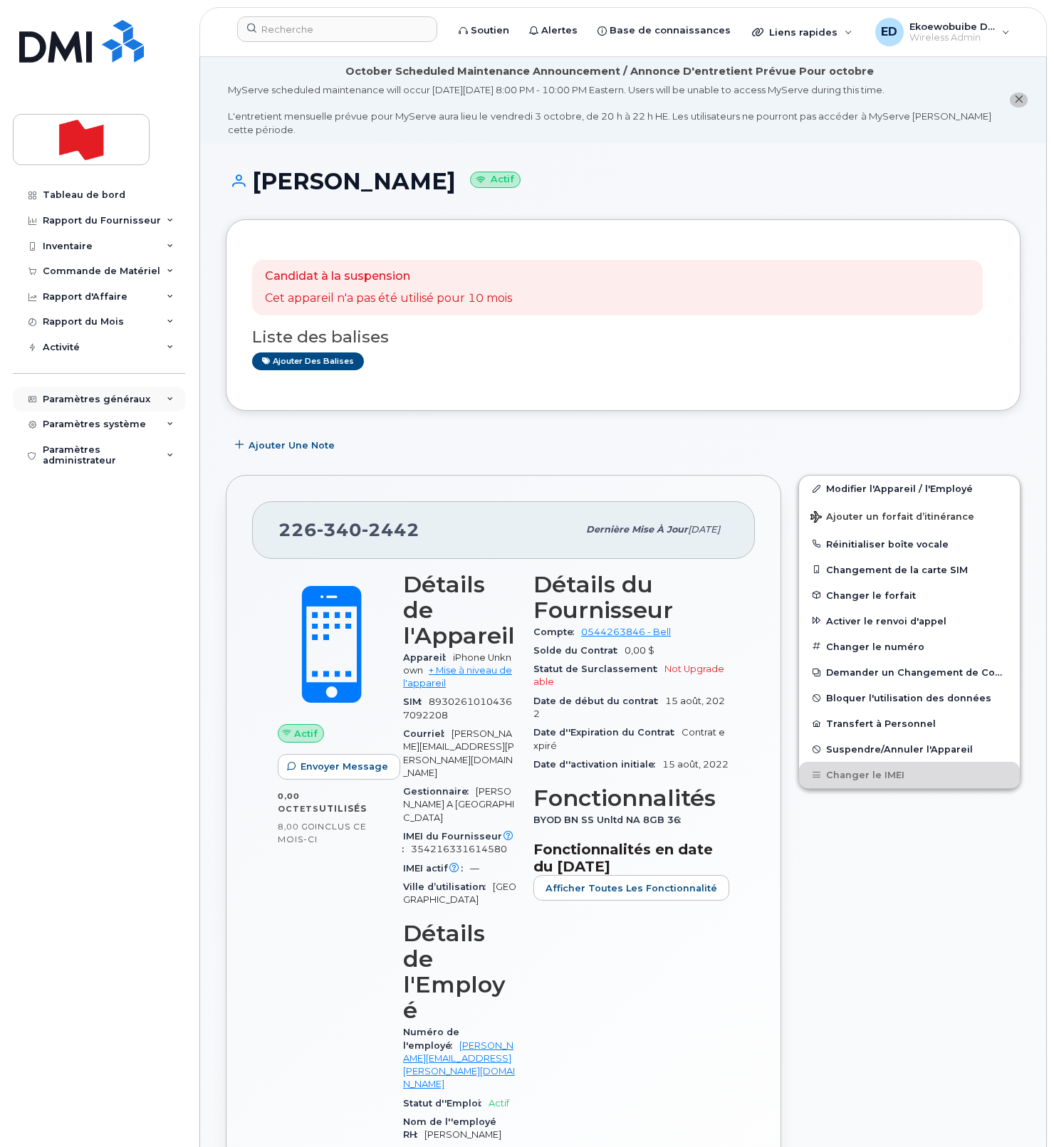
click at [104, 402] on div "Paramètres généraux" at bounding box center [97, 399] width 108 height 11
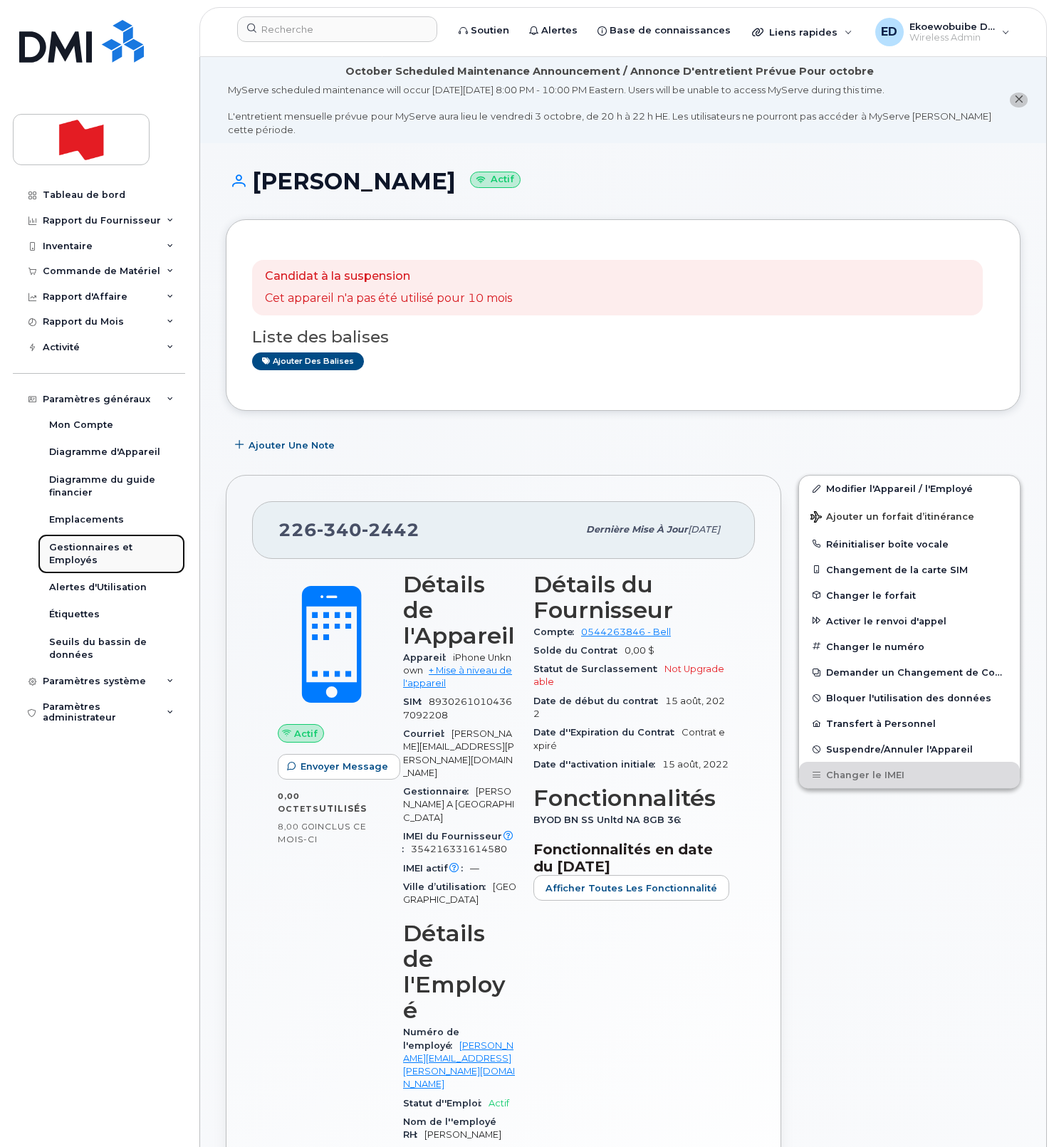
click at [78, 558] on div "Gestionnaires et Employés" at bounding box center [111, 554] width 125 height 26
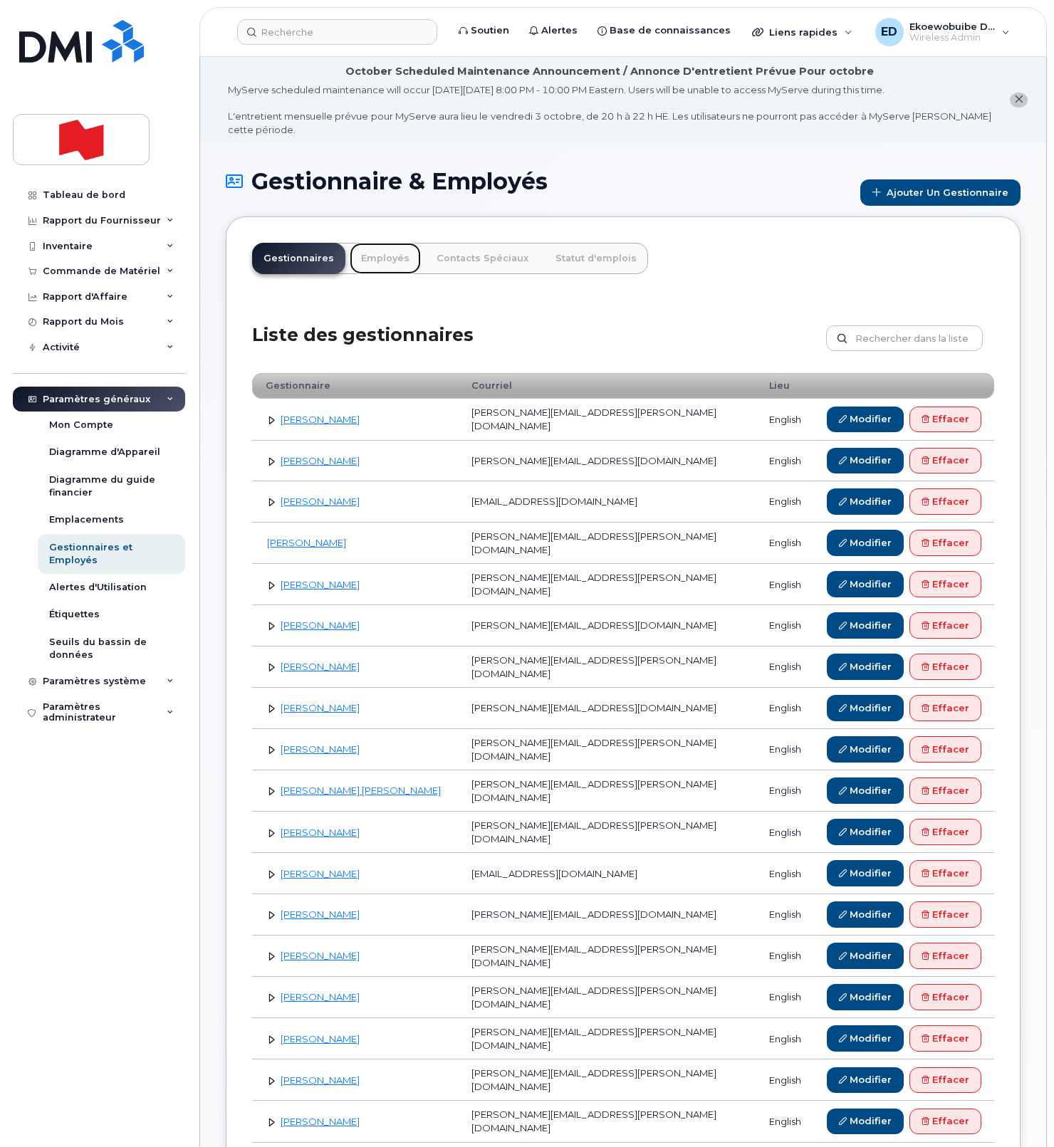
click at [377, 258] on link "Employés" at bounding box center [385, 258] width 71 height 31
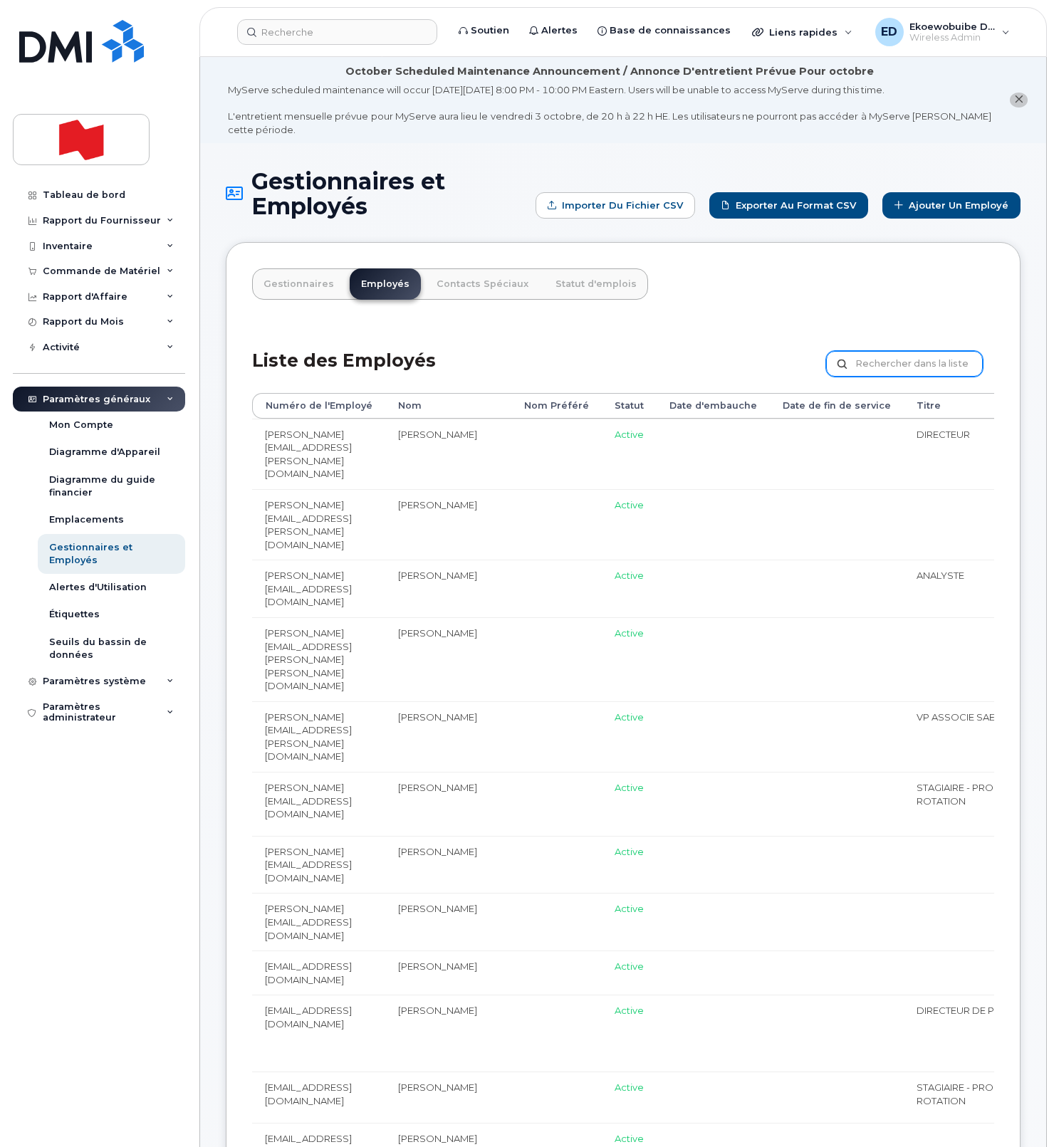
click at [878, 367] on input "text" at bounding box center [904, 364] width 157 height 26
paste input "[EMAIL_ADDRESS][DOMAIN_NAME]"
type input "[EMAIL_ADDRESS][DOMAIN_NAME]"
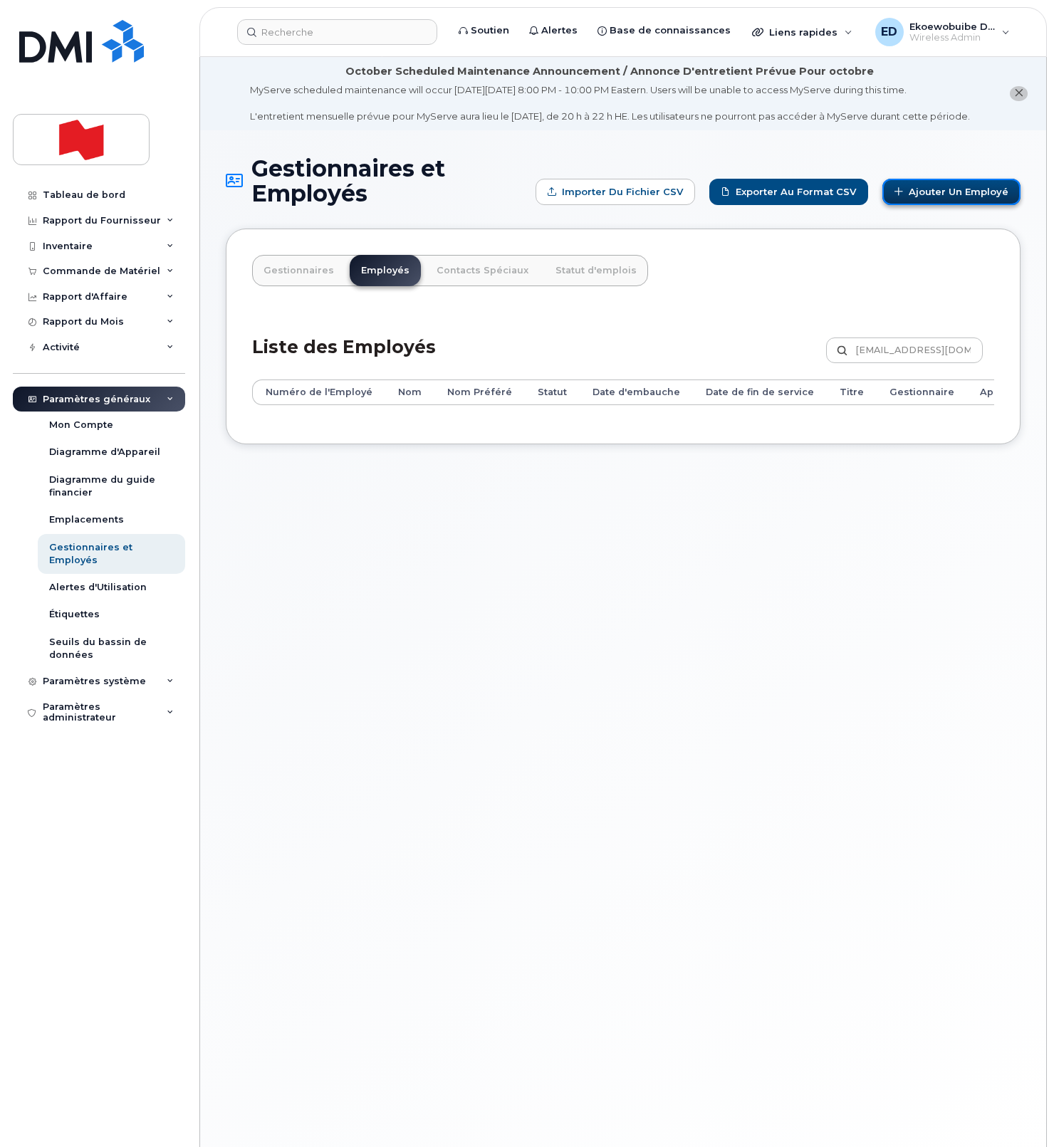
click at [922, 205] on link "Ajouter un Employé" at bounding box center [951, 192] width 138 height 26
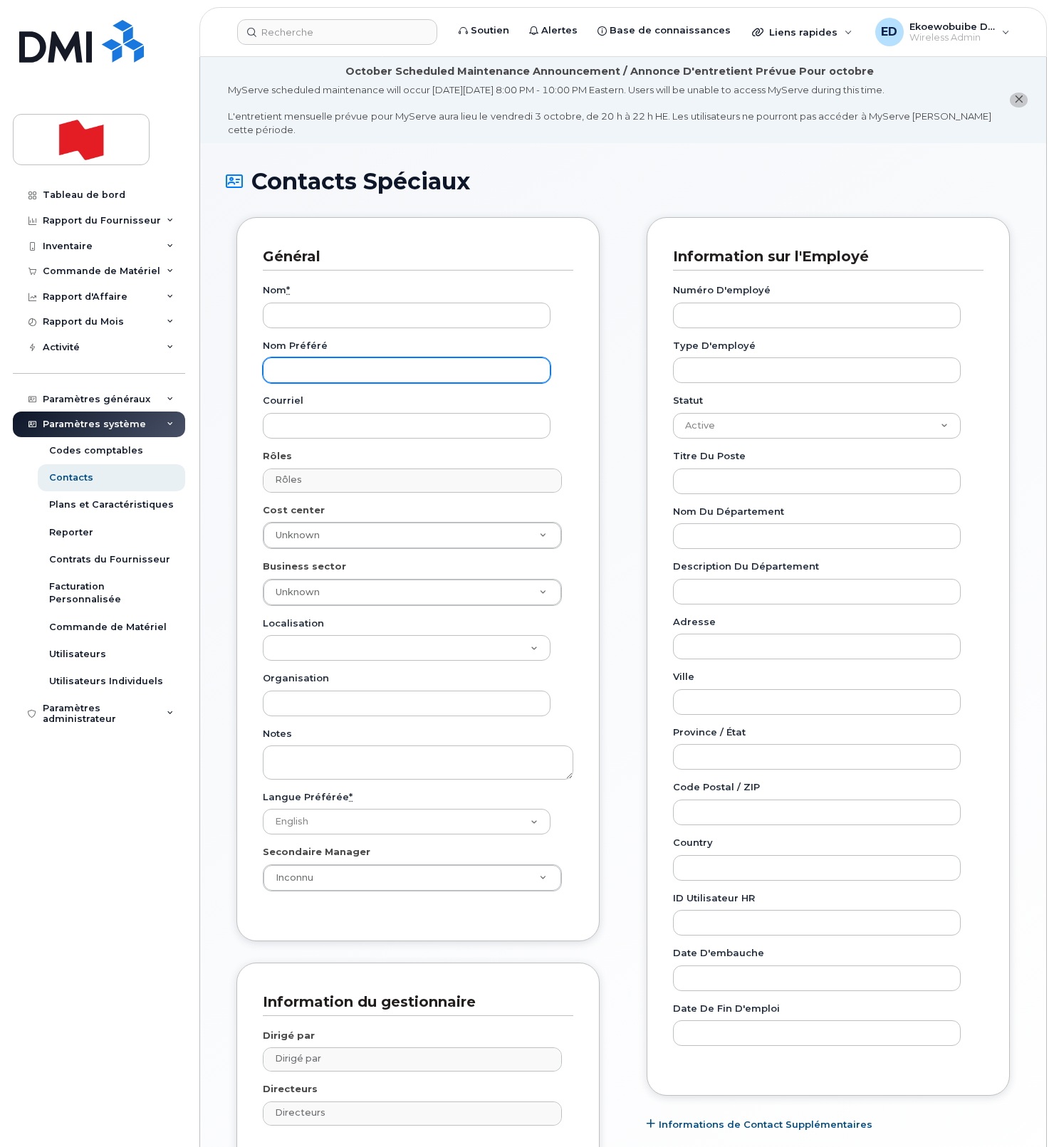
click at [314, 382] on input "Nom préféré" at bounding box center [407, 370] width 288 height 26
paste input "[EMAIL_ADDRESS][DOMAIN_NAME]"
type input "[EMAIL_ADDRESS][DOMAIN_NAME]"
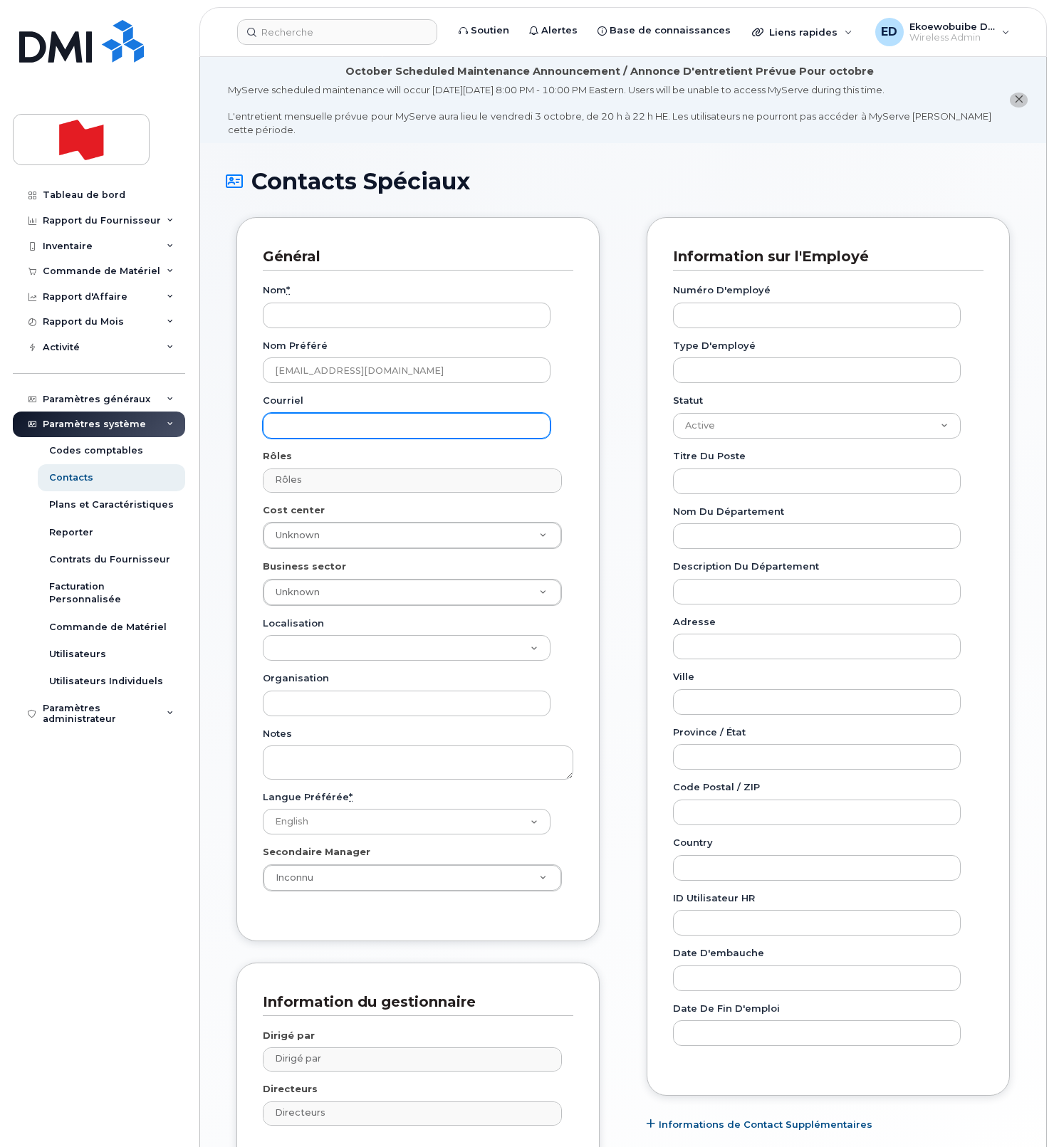
click at [299, 427] on input "Courriel" at bounding box center [407, 426] width 288 height 26
paste input "[EMAIL_ADDRESS][DOMAIN_NAME]"
type input "[EMAIL_ADDRESS][DOMAIN_NAME]"
click at [731, 318] on input "Numéro d'employé" at bounding box center [817, 316] width 288 height 26
paste input "[EMAIL_ADDRESS][DOMAIN_NAME]"
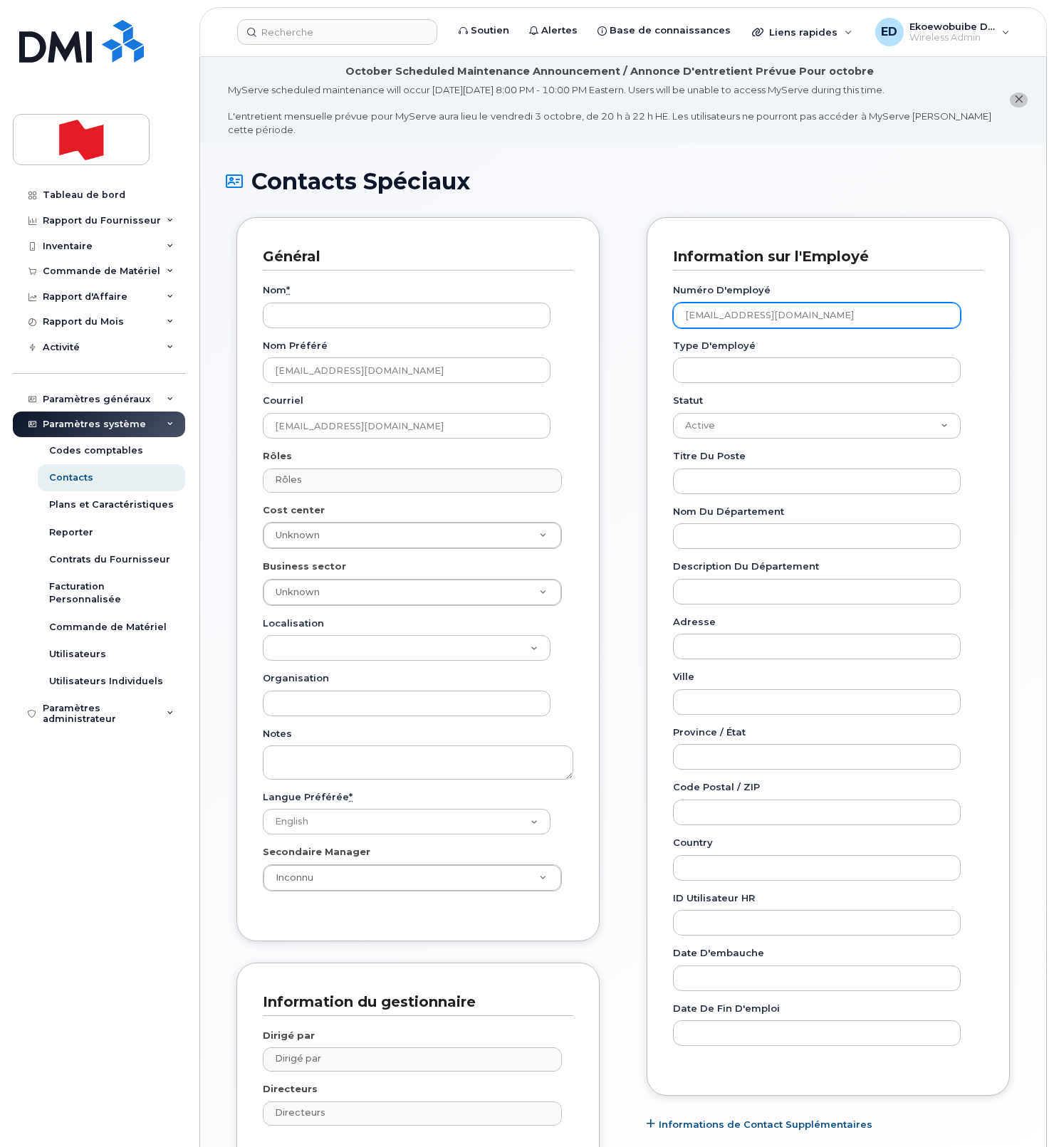
type input "[EMAIL_ADDRESS][DOMAIN_NAME]"
click at [325, 320] on input "Nom *" at bounding box center [407, 316] width 288 height 26
paste input "Cam Woof"
type input "Cam Woof"
click at [387, 482] on input "text" at bounding box center [414, 480] width 286 height 20
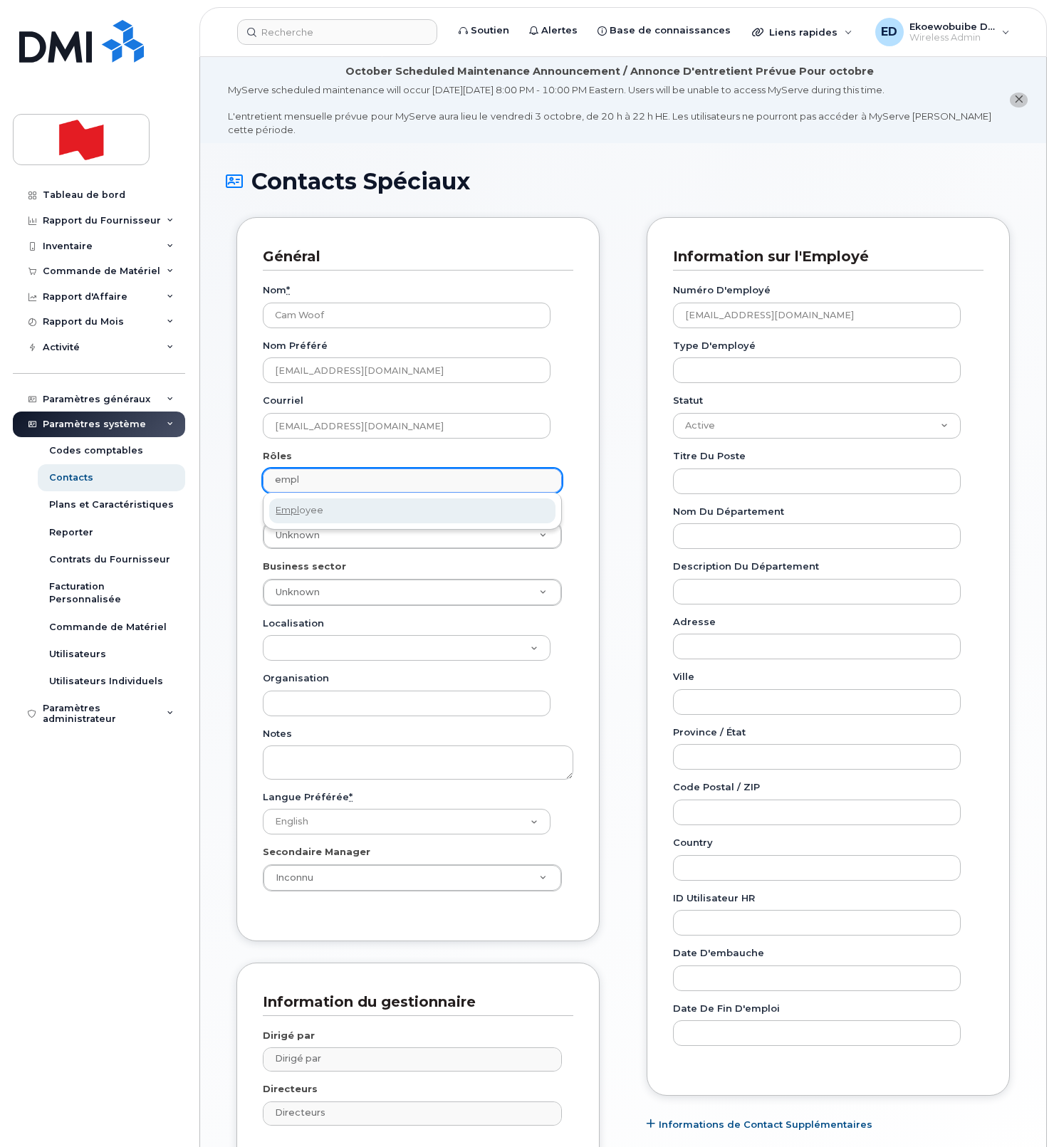
type input "empl"
select select "16"
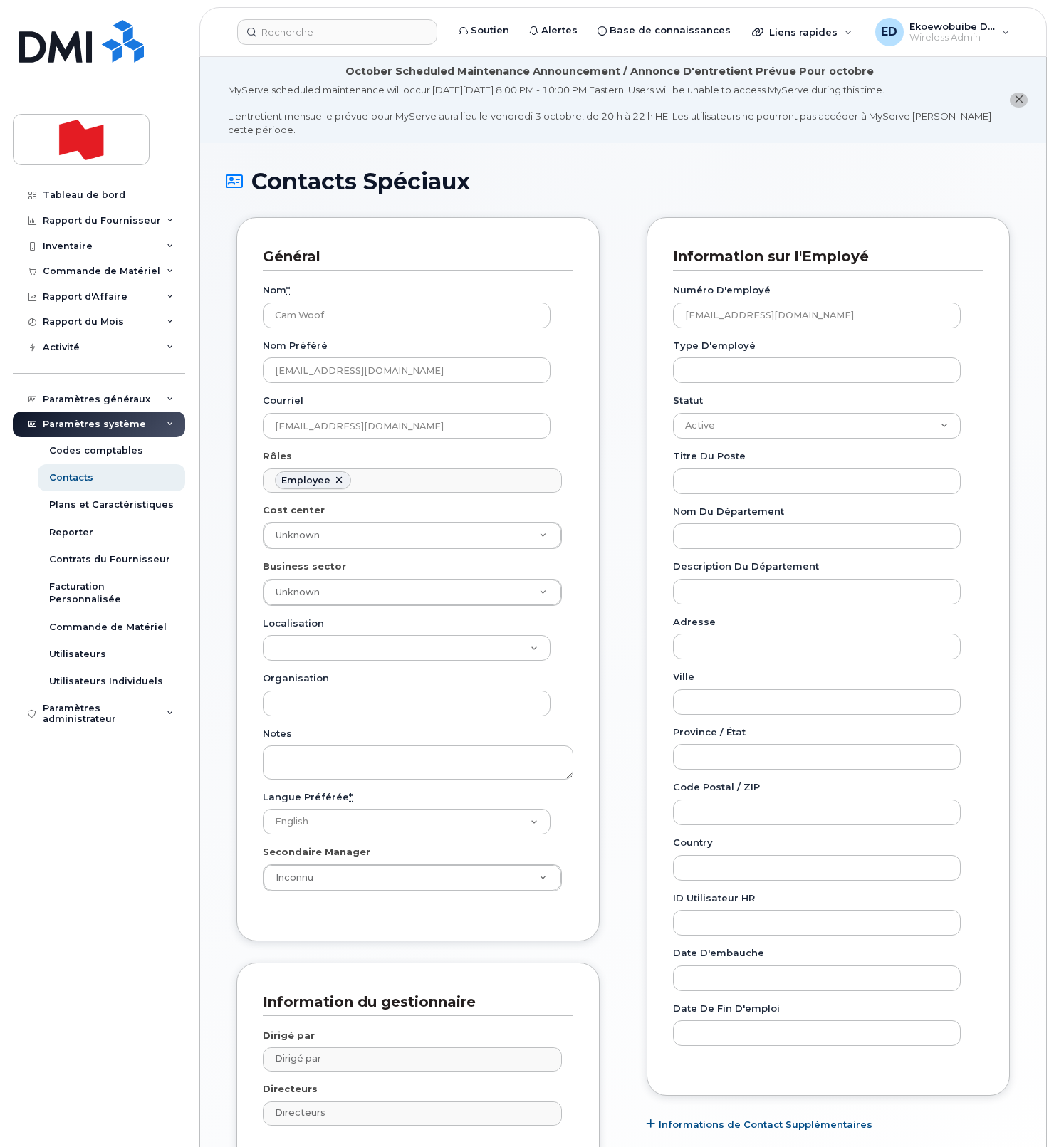
scroll to position [84, 0]
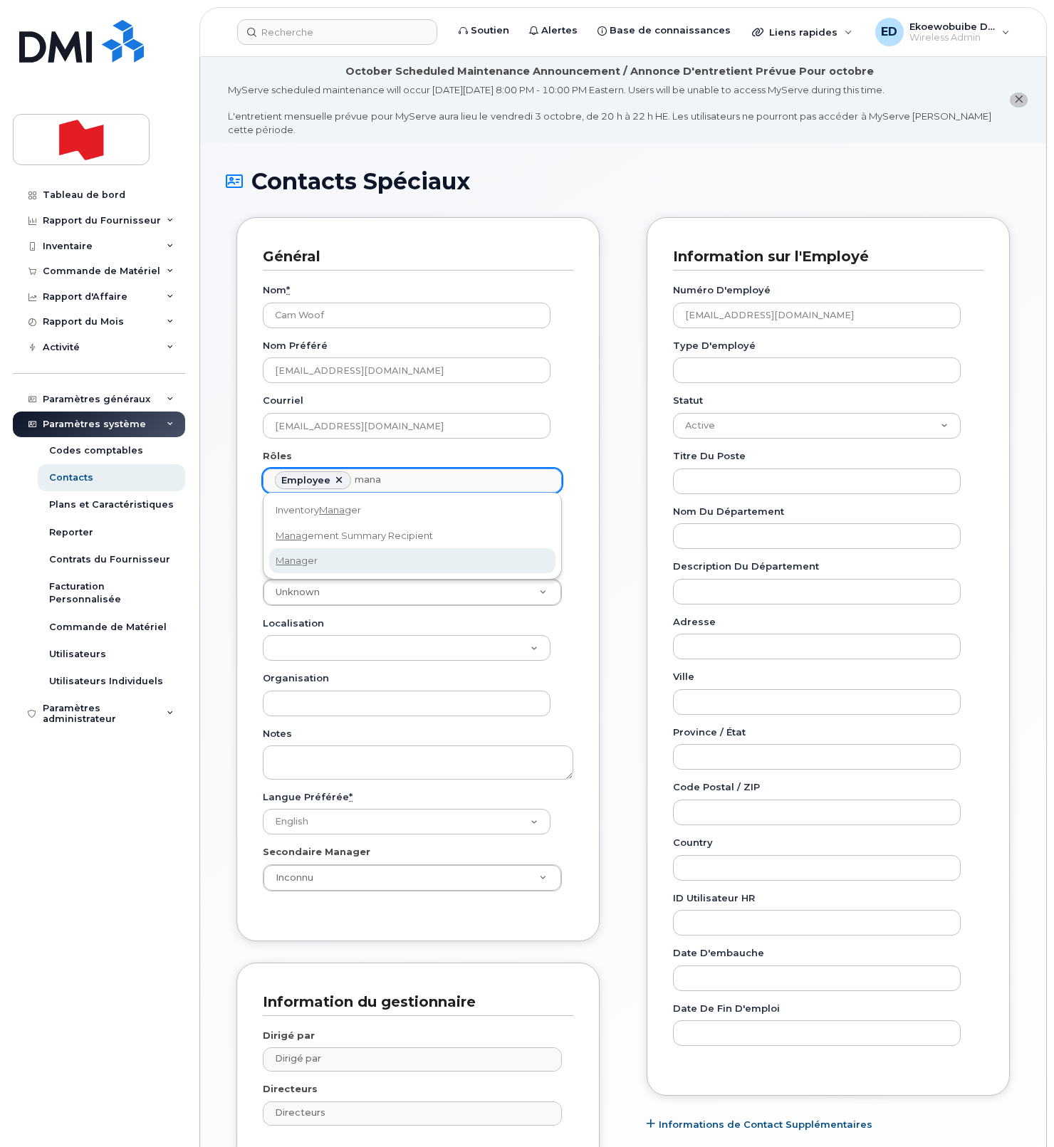
type input "mana"
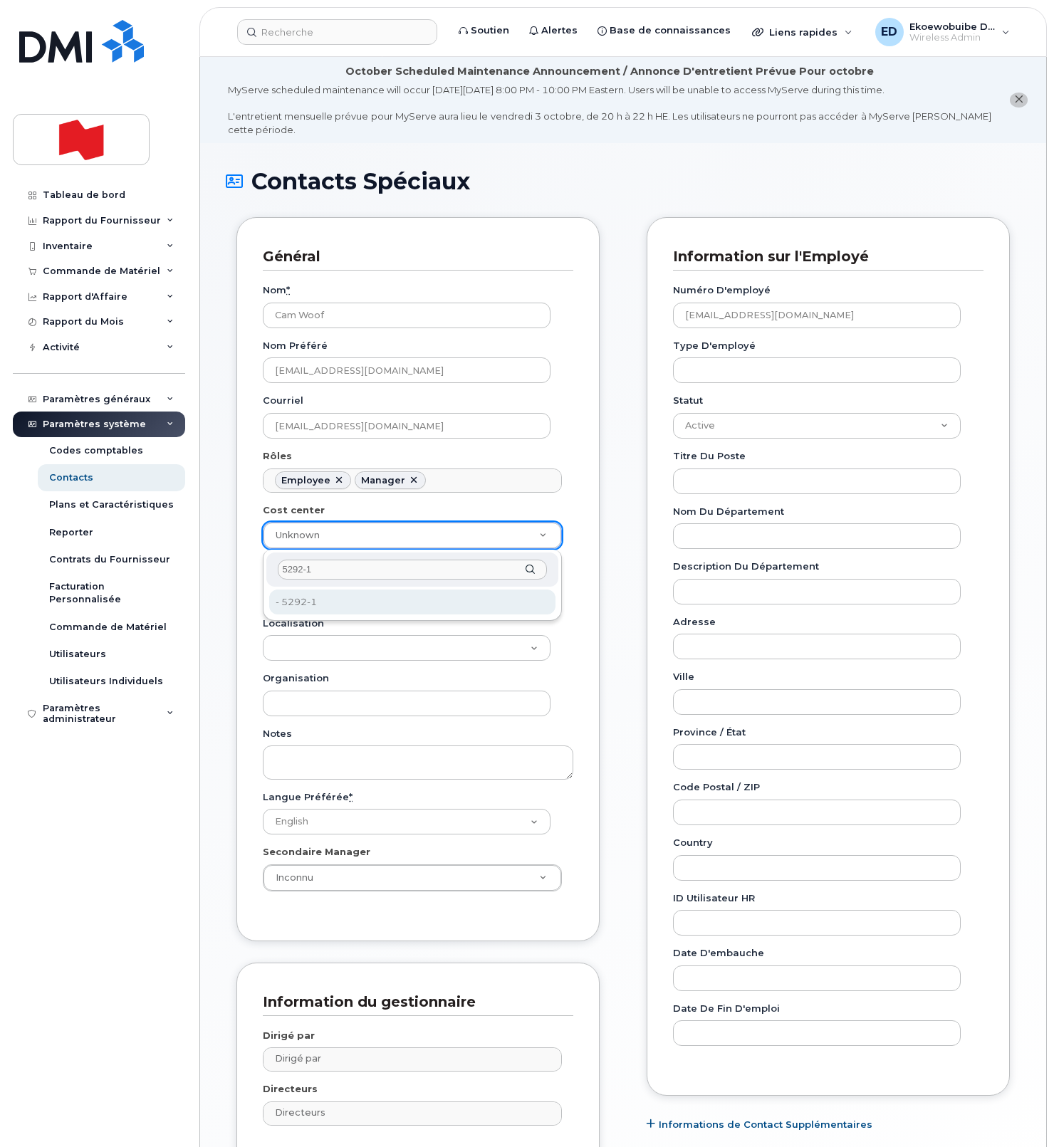
type input "5292-1"
type input "36177113"
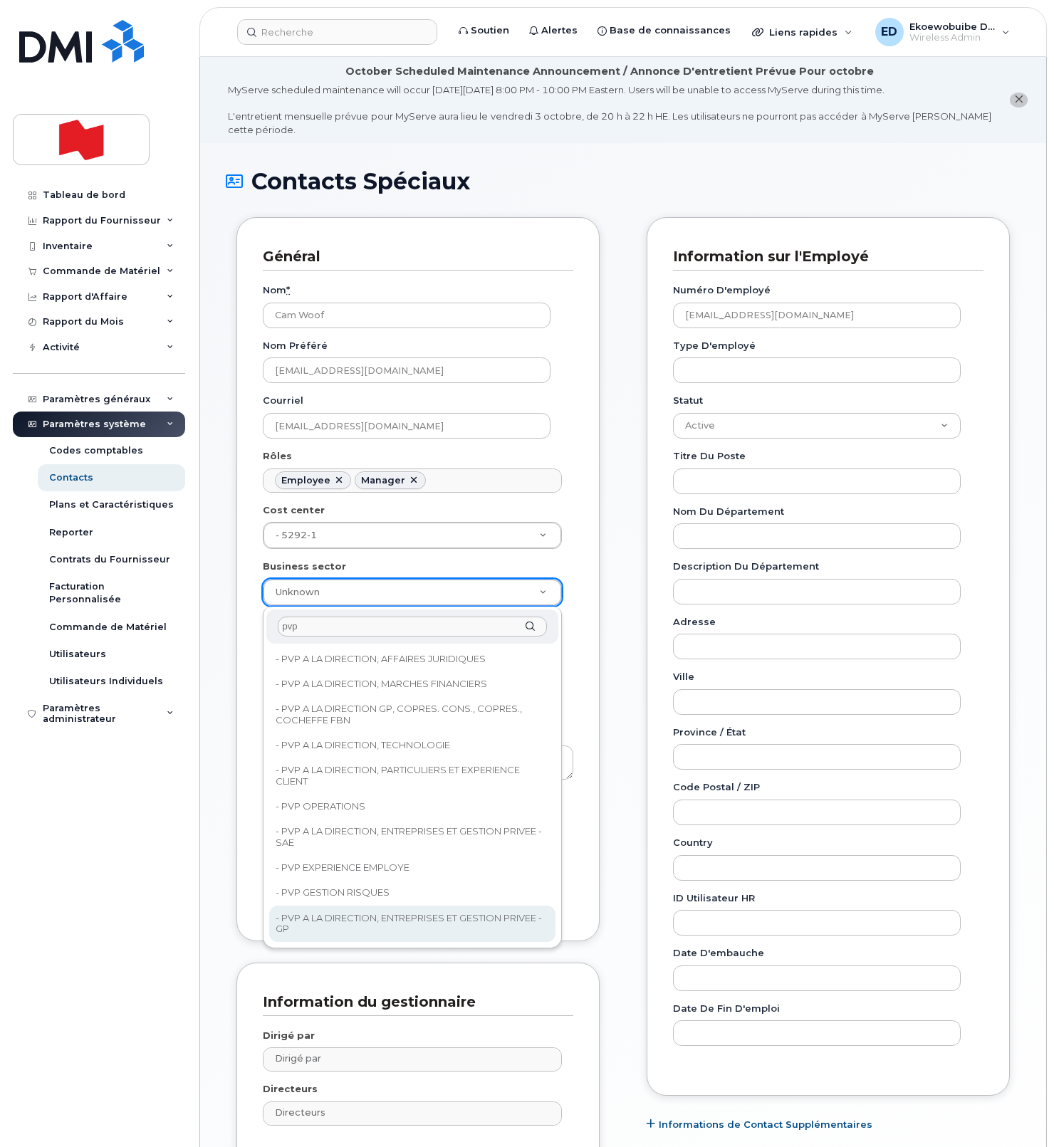
type input "pvp"
type input "22917083"
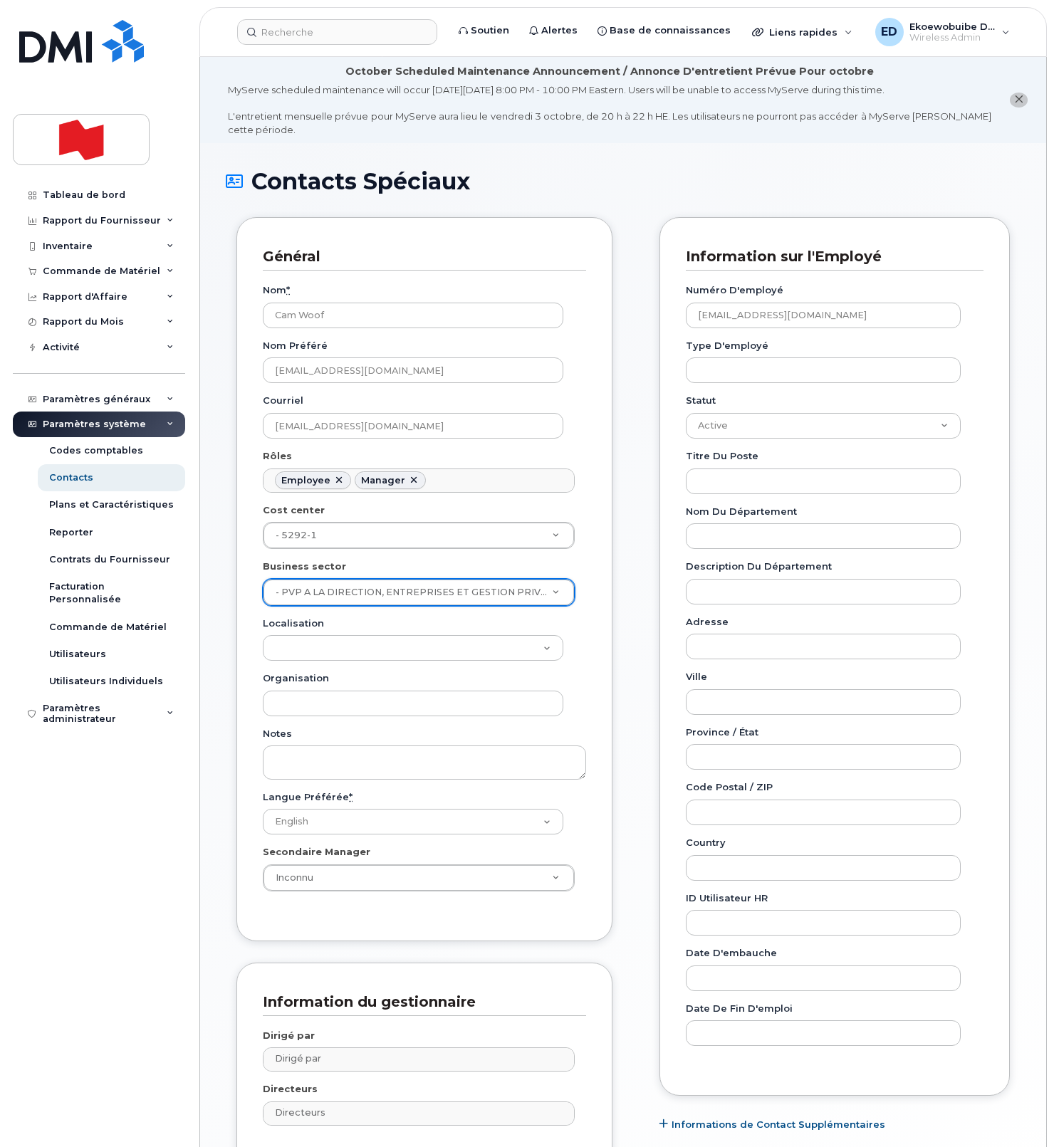
scroll to position [151, 0]
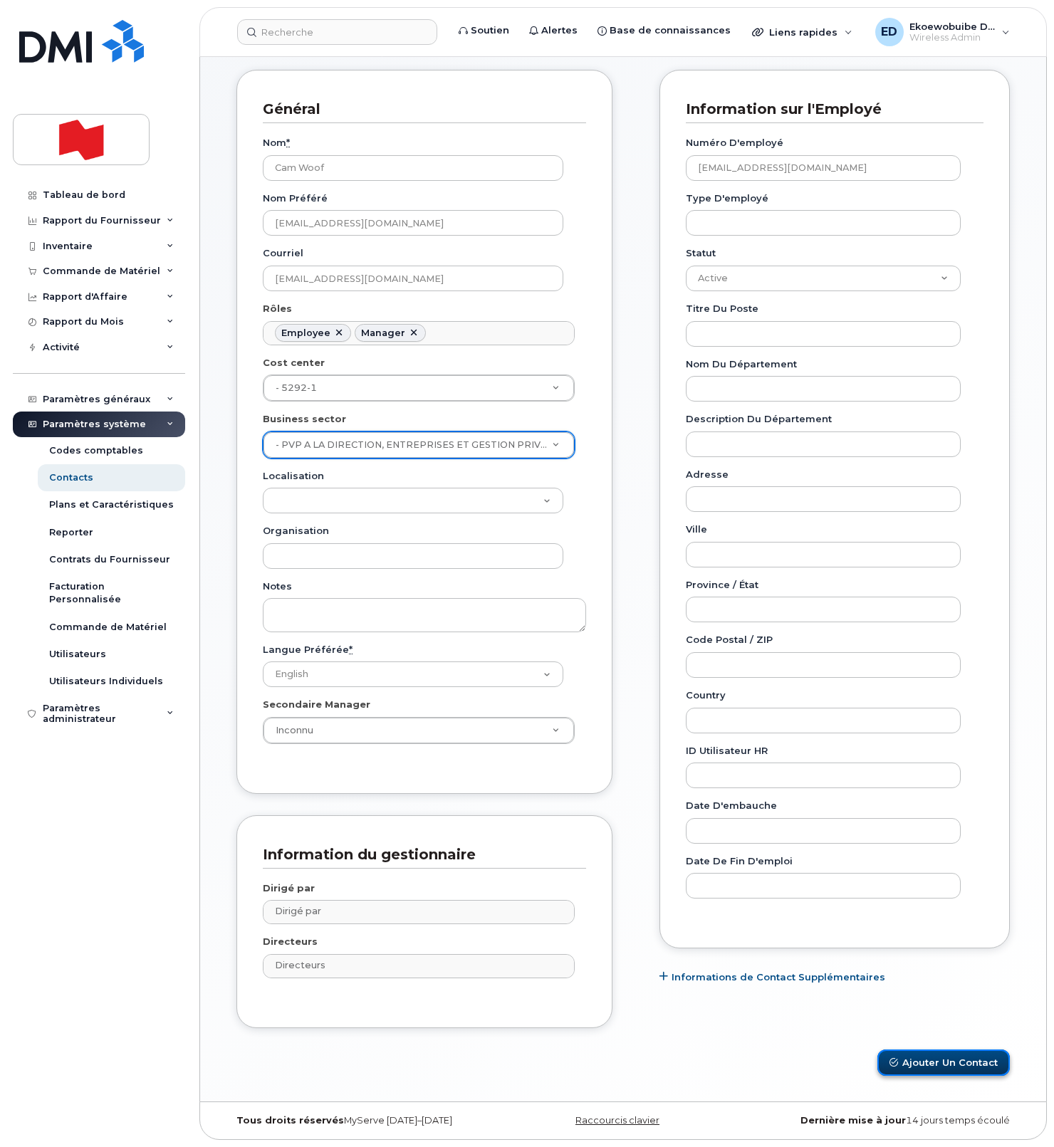
click at [936, 1066] on button "Ajouter un Contact" at bounding box center [943, 1062] width 132 height 26
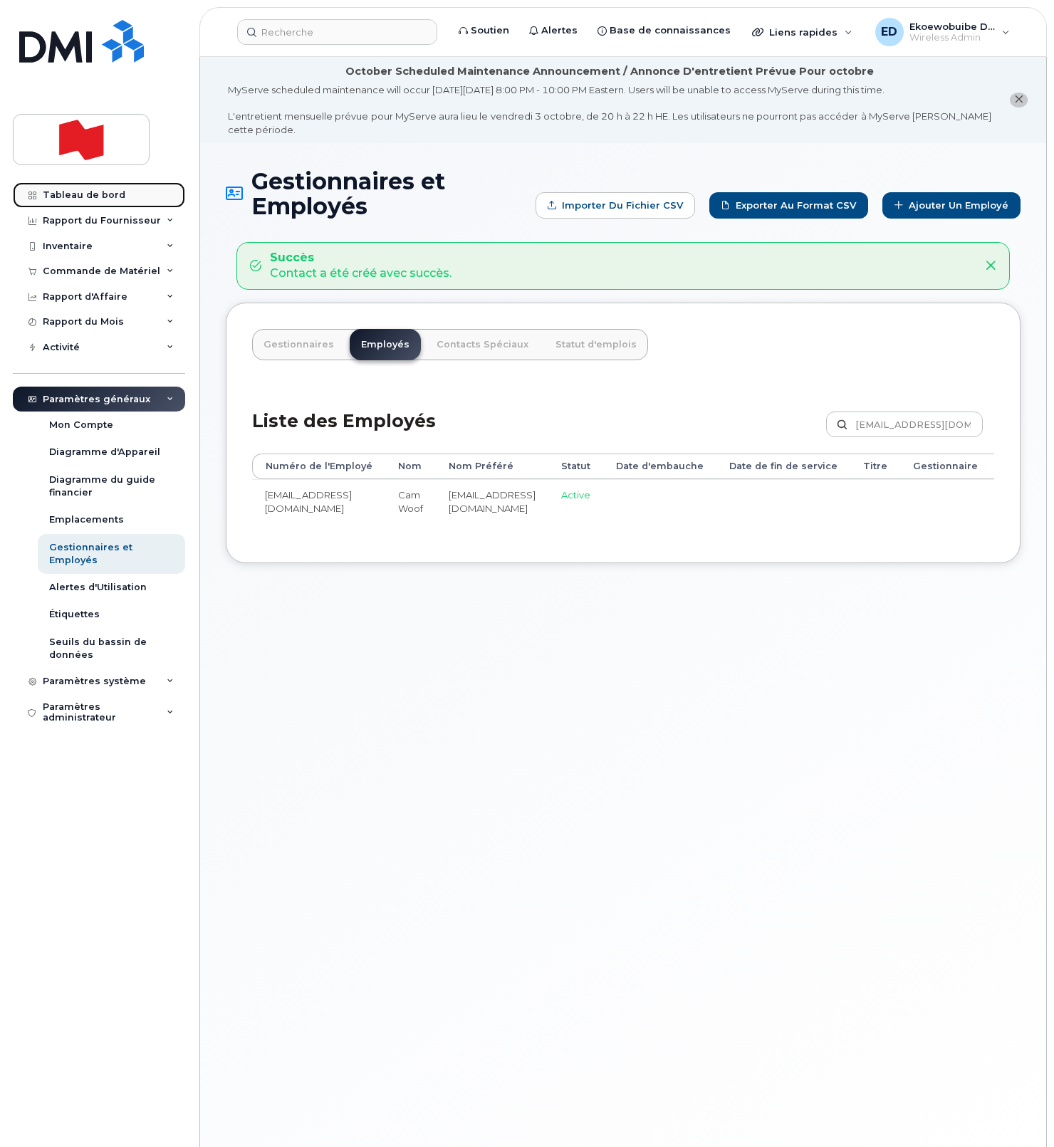
click at [94, 198] on div "Tableau de bord" at bounding box center [84, 194] width 83 height 11
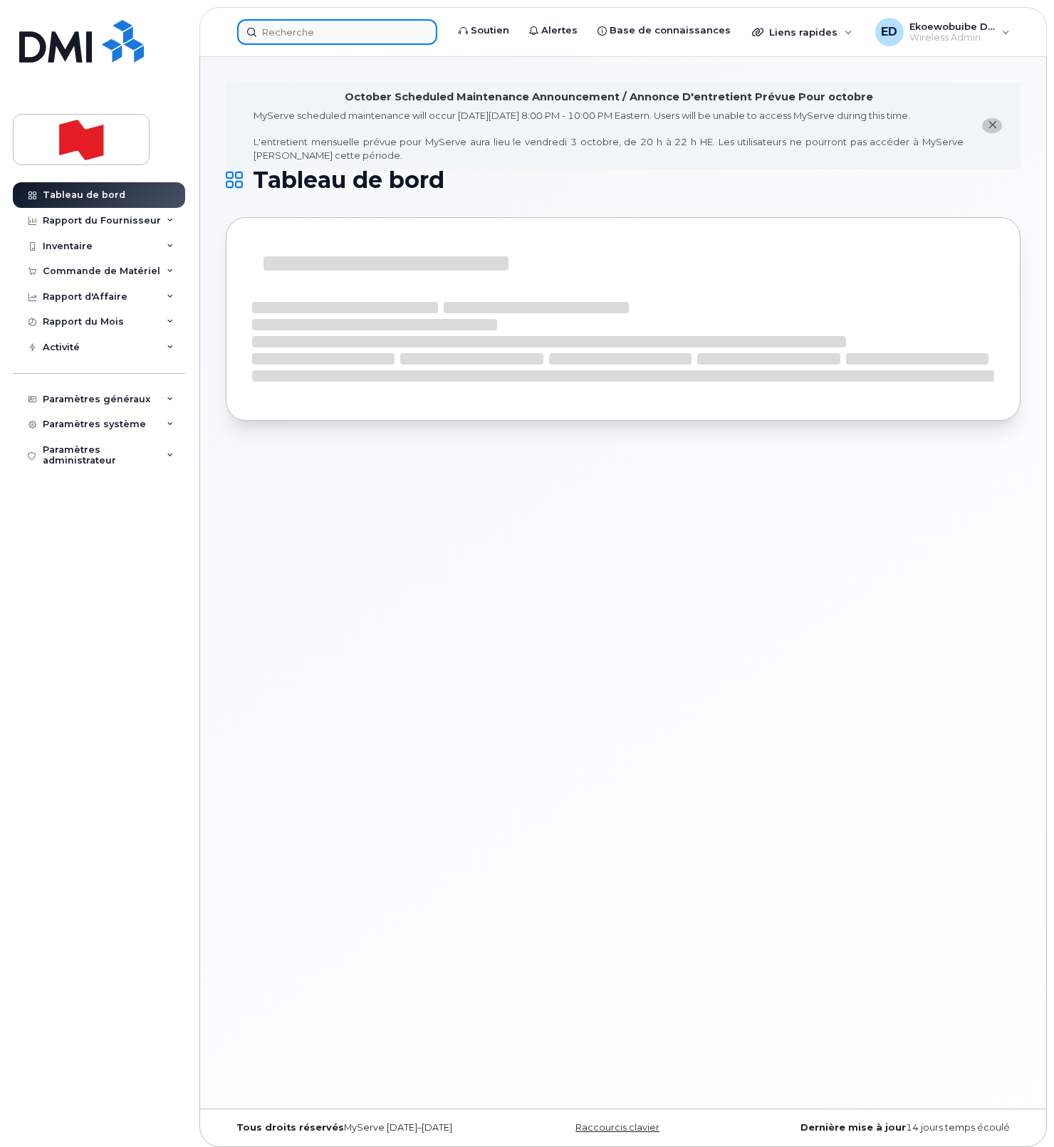
click at [329, 31] on input at bounding box center [337, 32] width 200 height 26
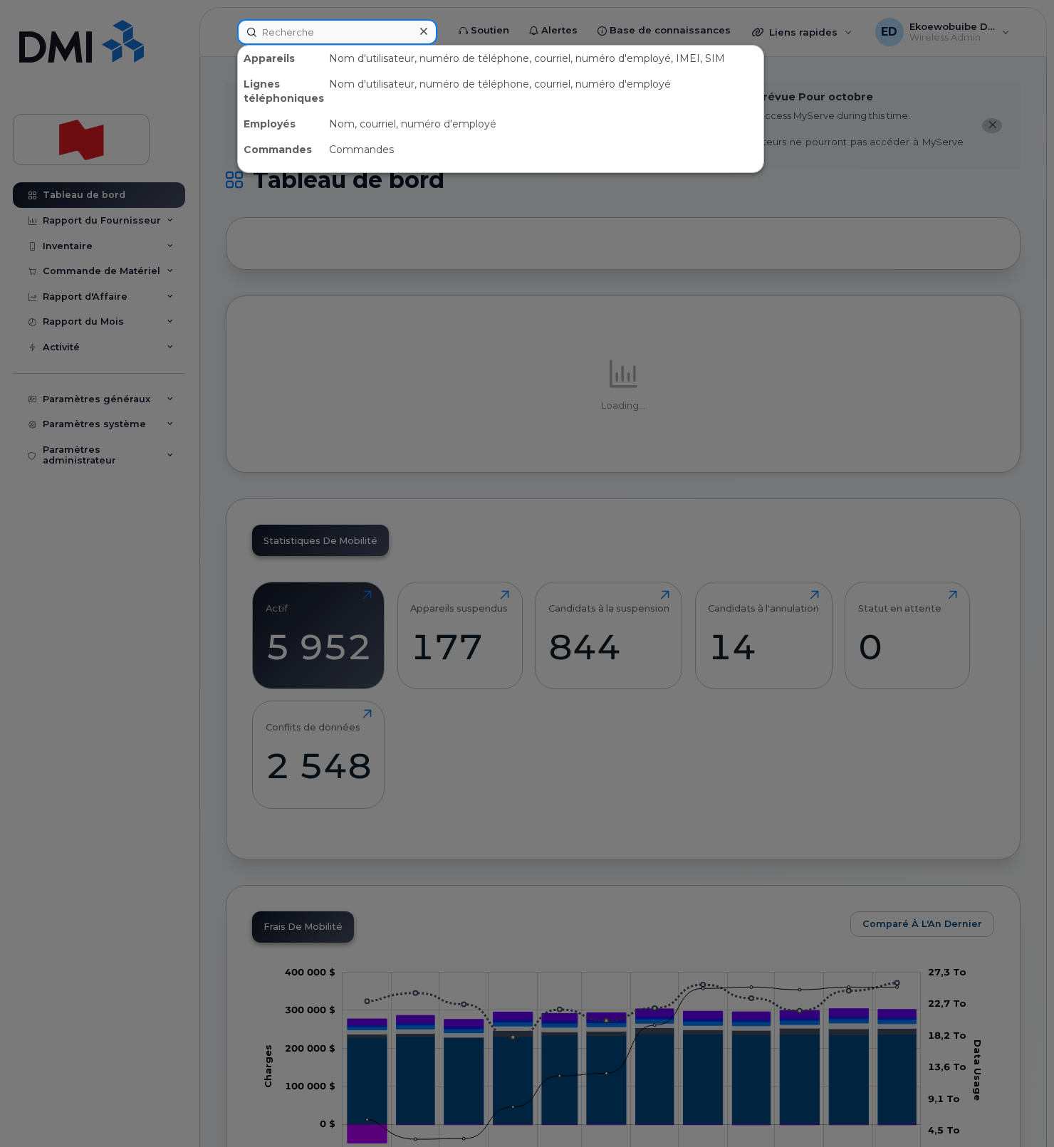
paste input "[PERSON_NAME][EMAIL_ADDRESS][PERSON_NAME][DOMAIN_NAME]"
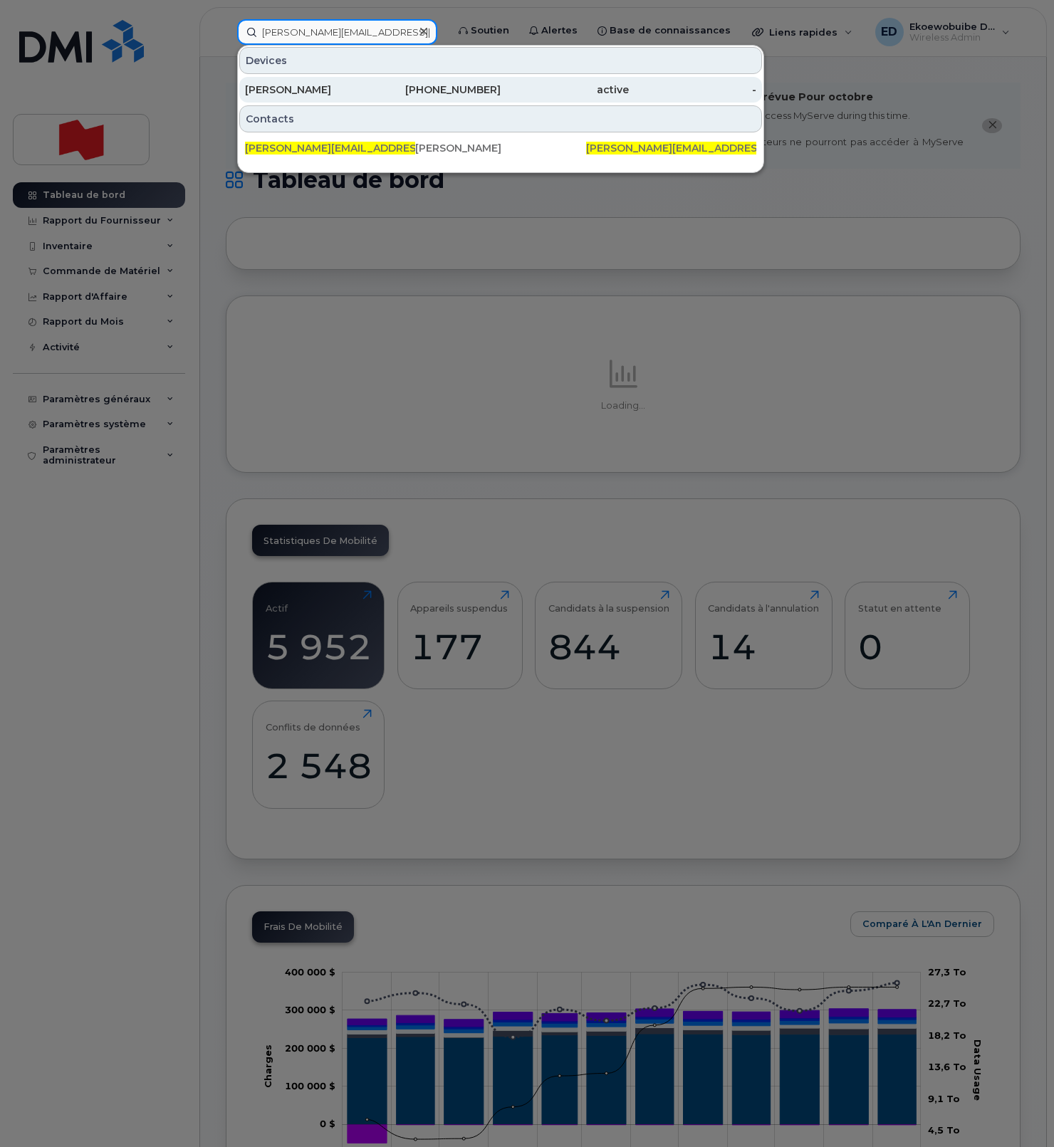
type input "[PERSON_NAME][EMAIL_ADDRESS][PERSON_NAME][DOMAIN_NAME]"
click at [288, 91] on div "[PERSON_NAME]" at bounding box center [309, 90] width 128 height 14
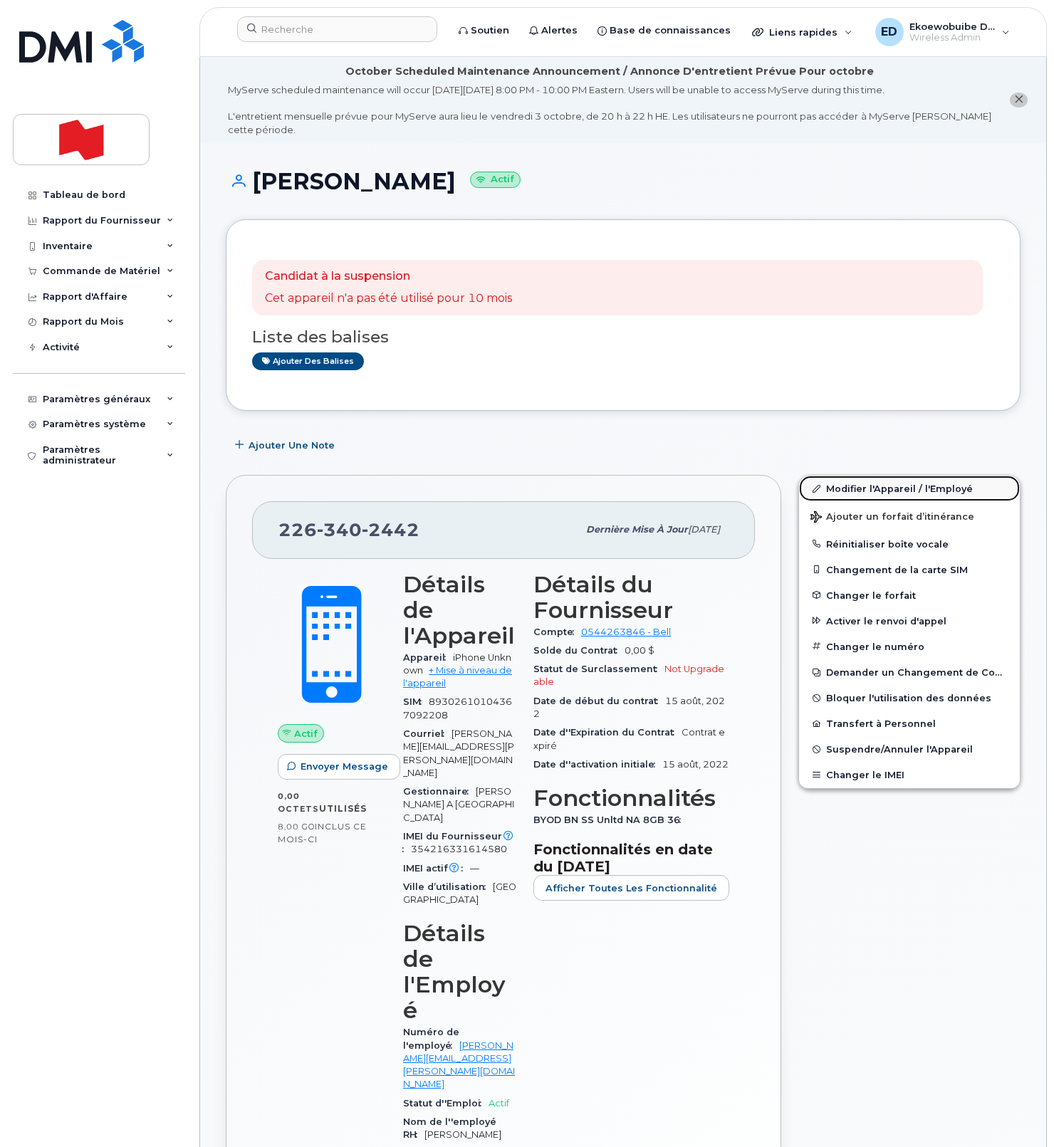
click at [861, 496] on link "Modifier l'Appareil / l'Employé" at bounding box center [909, 489] width 221 height 26
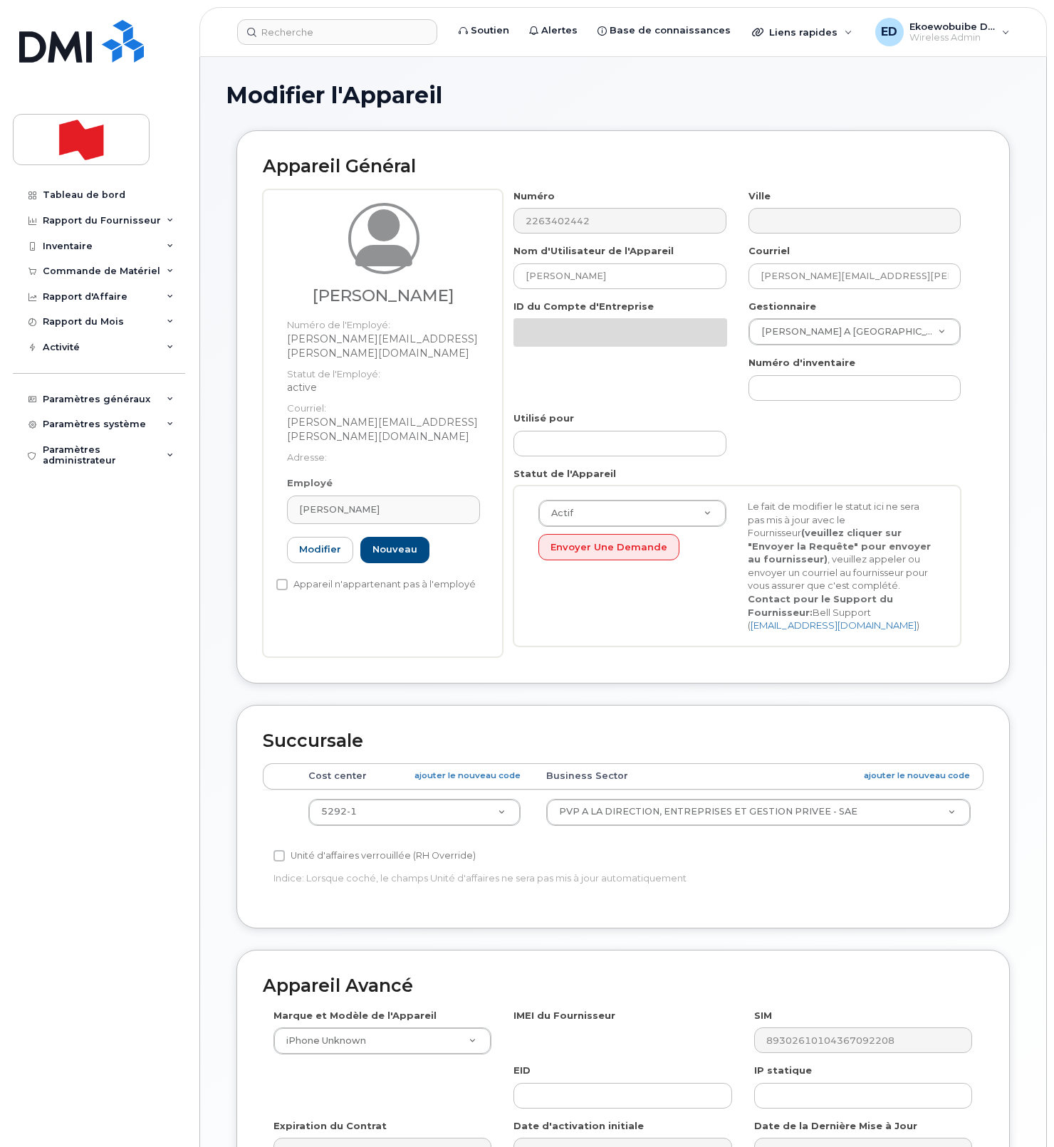
select select "22917079"
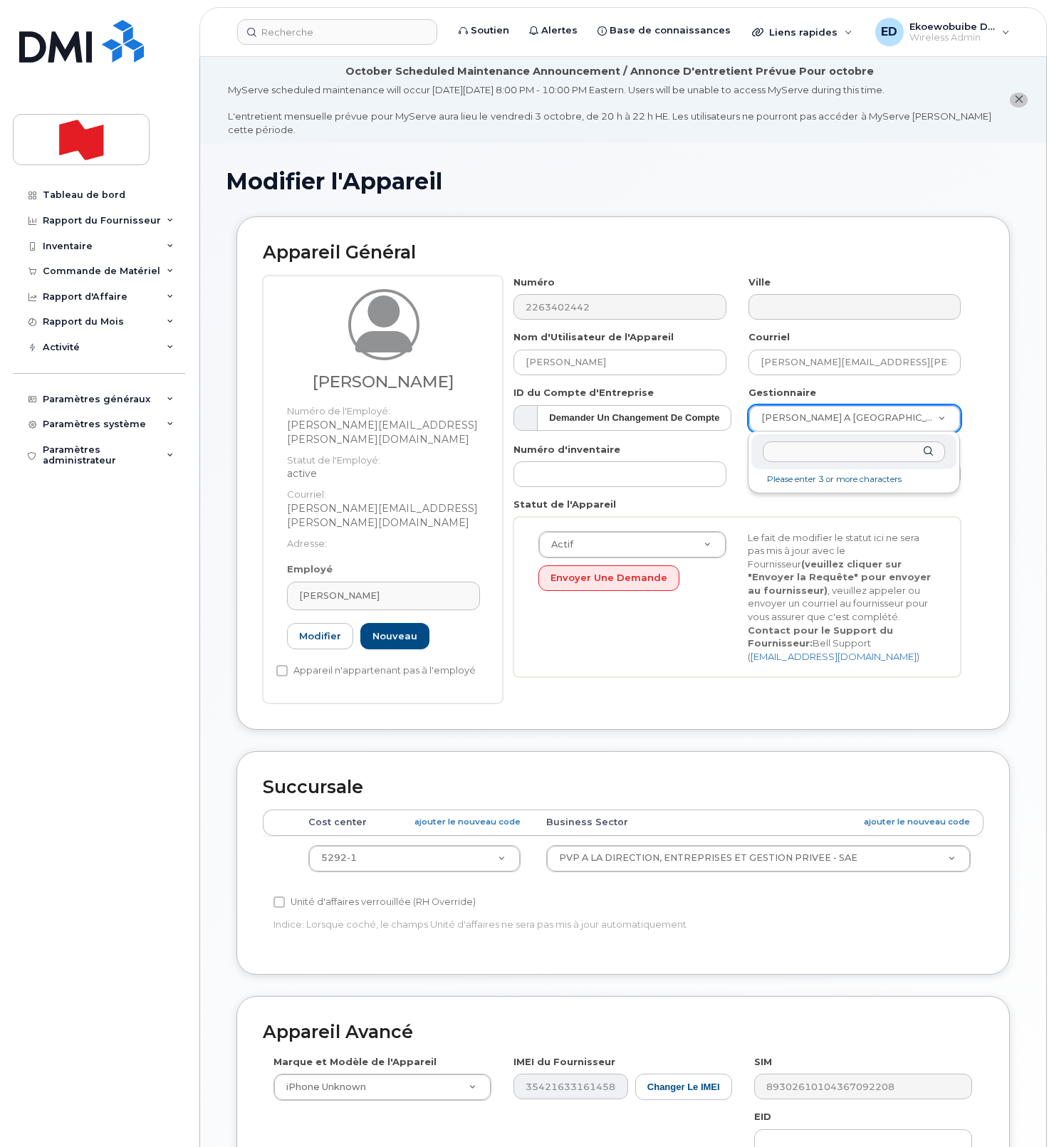
paste input "Cam Woof"
type input "Cam Woof"
type input "3014229"
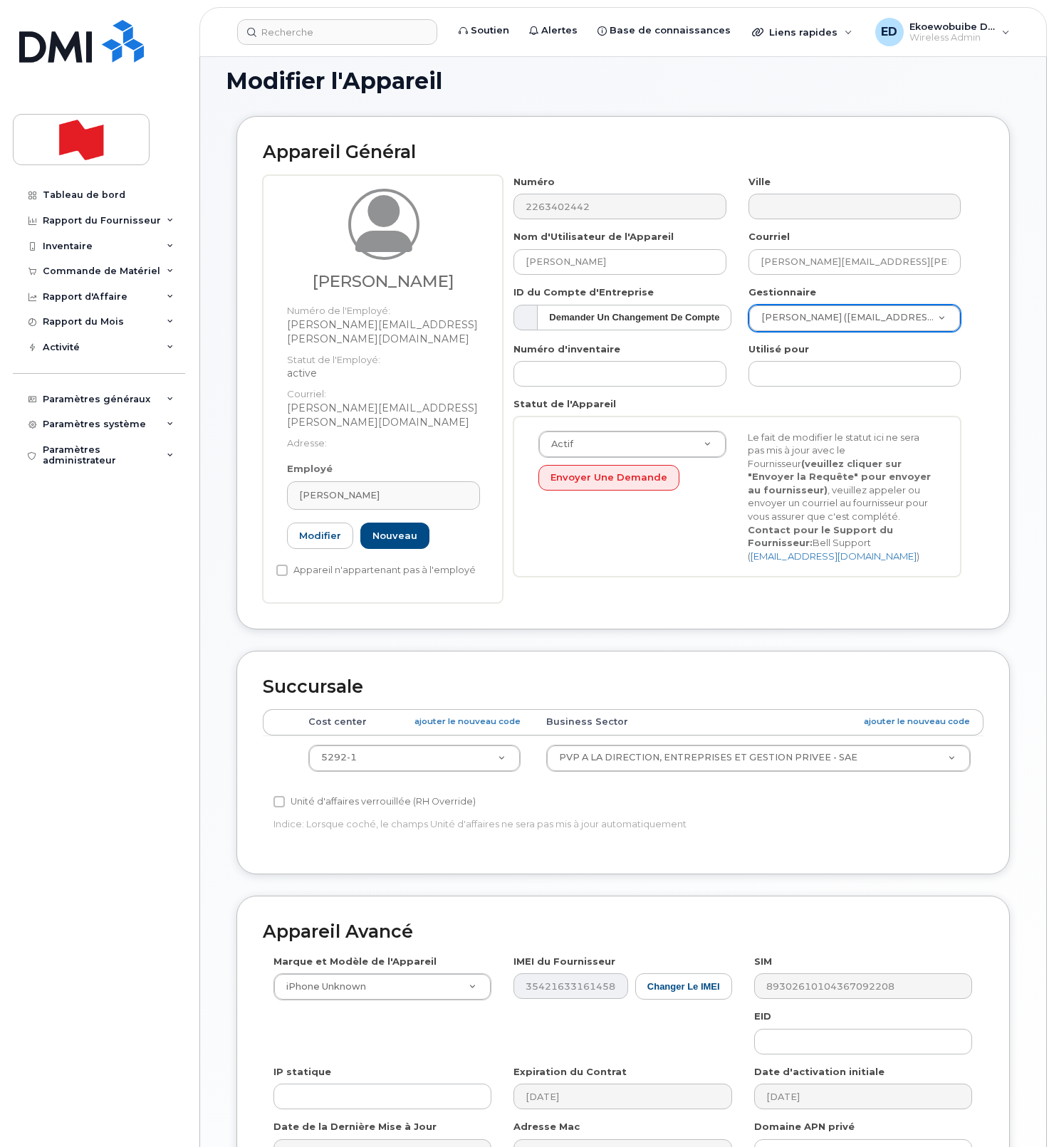
scroll to position [261, 0]
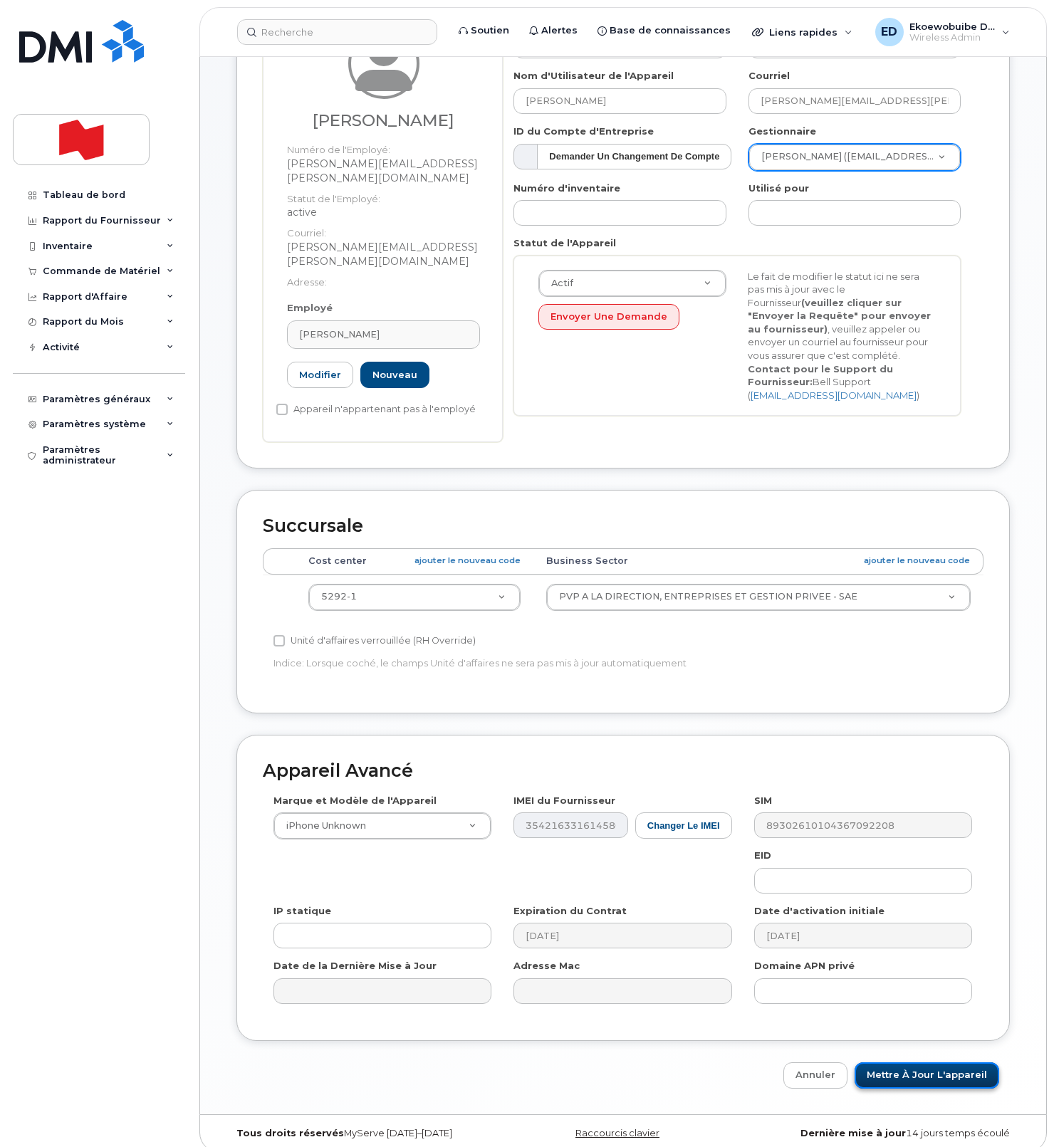
click at [897, 1062] on input "Mettre à jour l'appareil" at bounding box center [926, 1075] width 145 height 26
type input "Sauvegarde..."
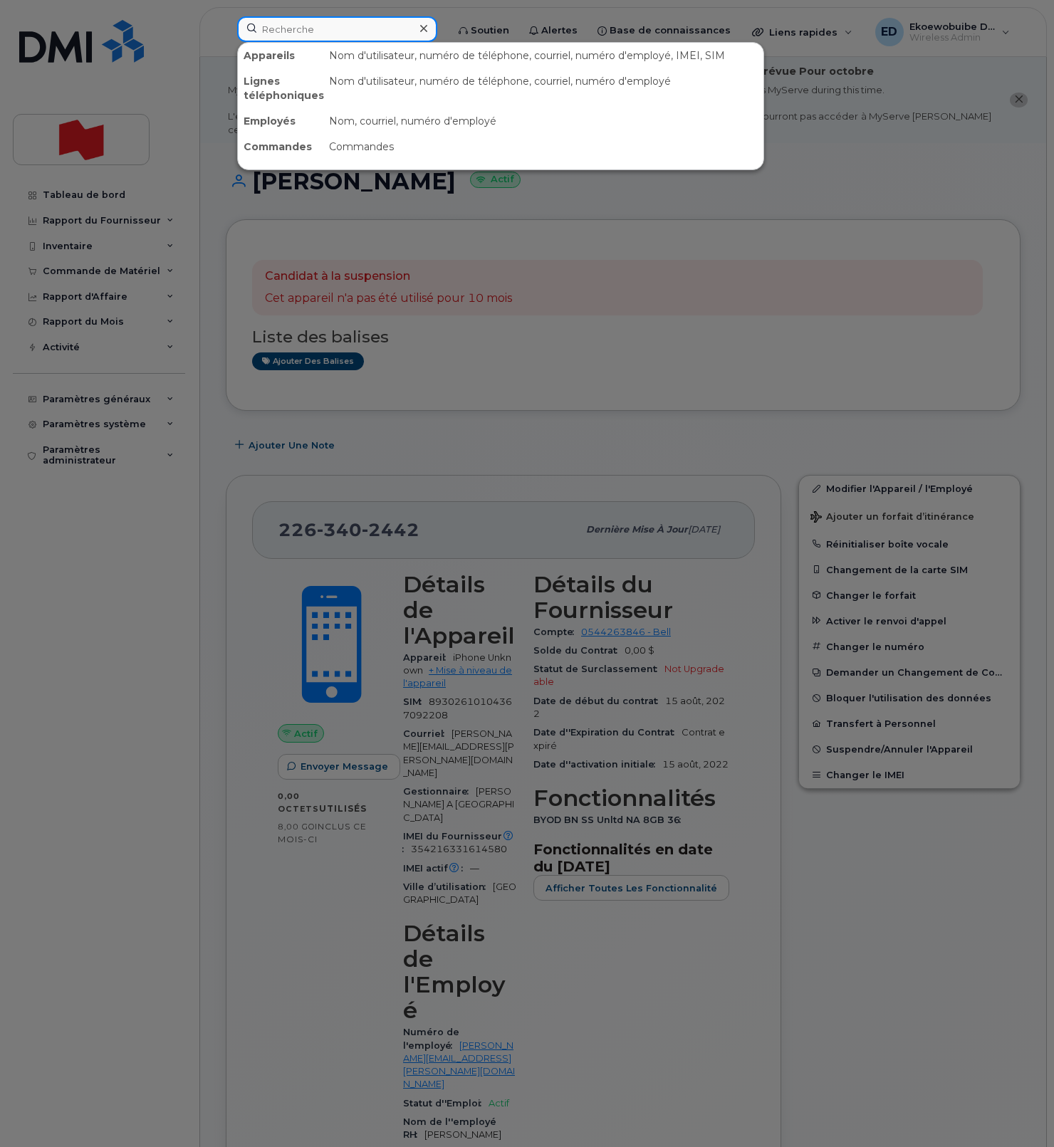
click at [290, 33] on input at bounding box center [337, 29] width 200 height 26
paste input "514-701-5124"
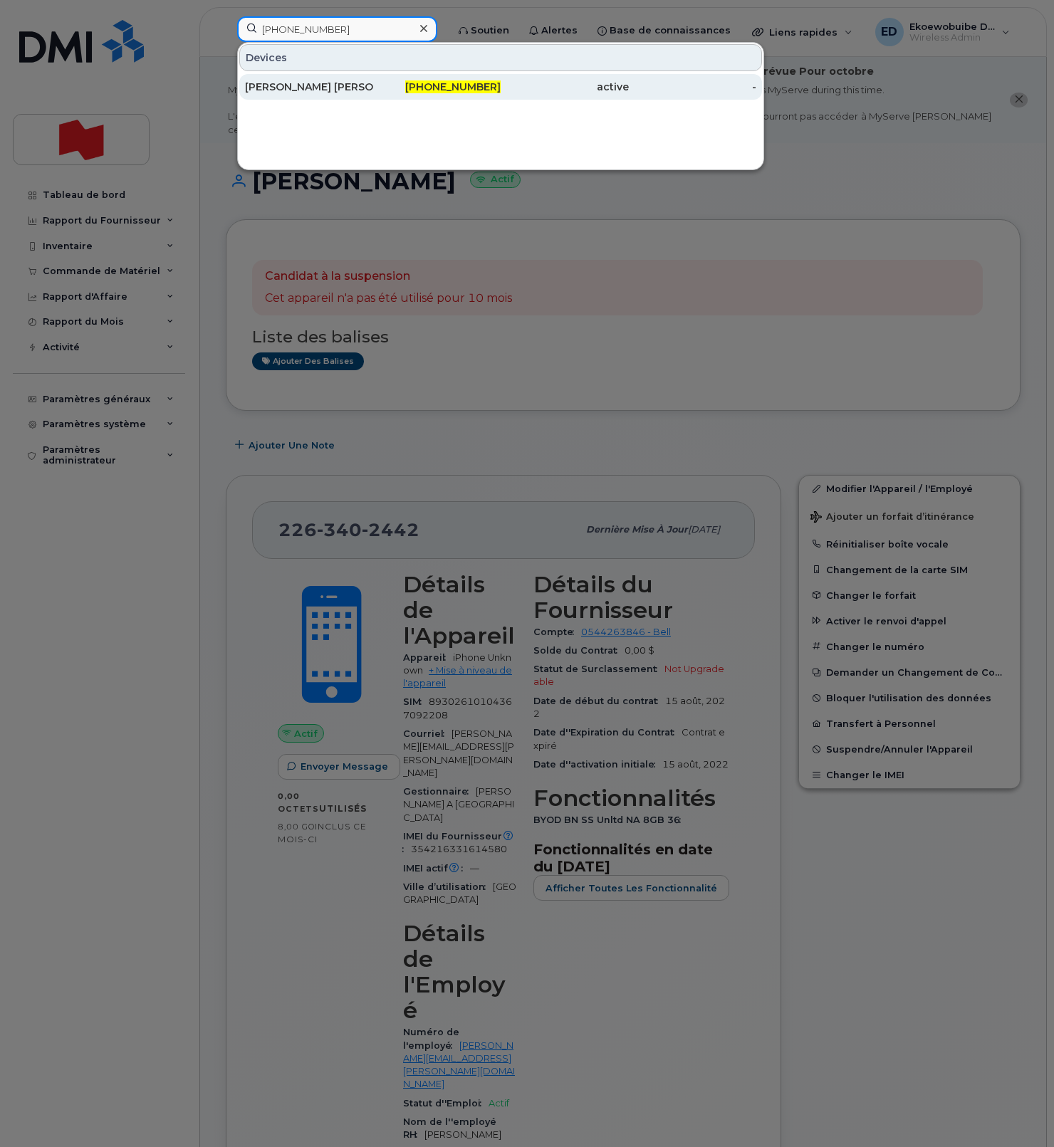
type input "514-701-5124"
click at [298, 84] on div "[PERSON_NAME] [PERSON_NAME]" at bounding box center [309, 87] width 128 height 14
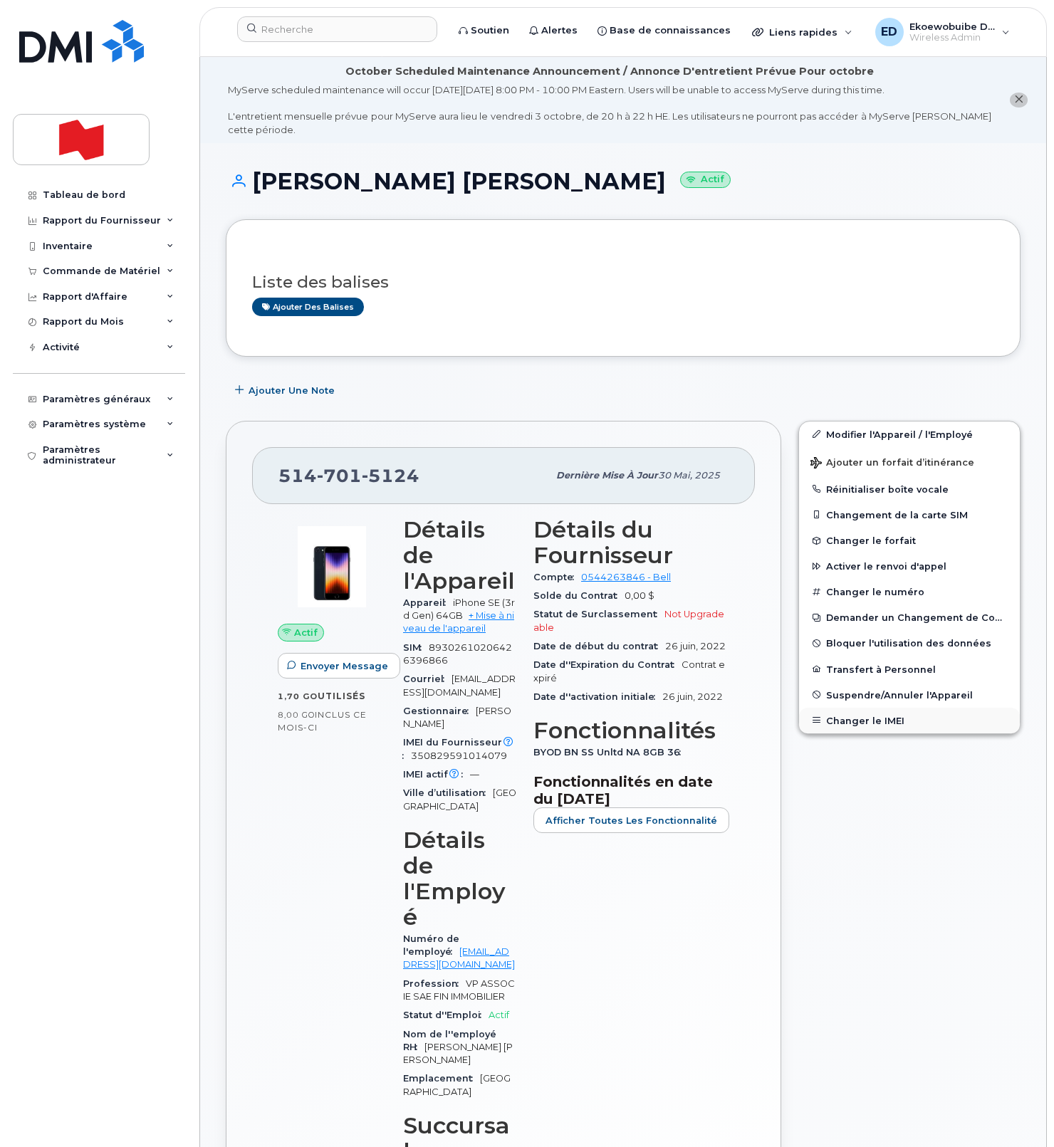
click at [841, 721] on button "Changer le IMEI" at bounding box center [909, 721] width 221 height 26
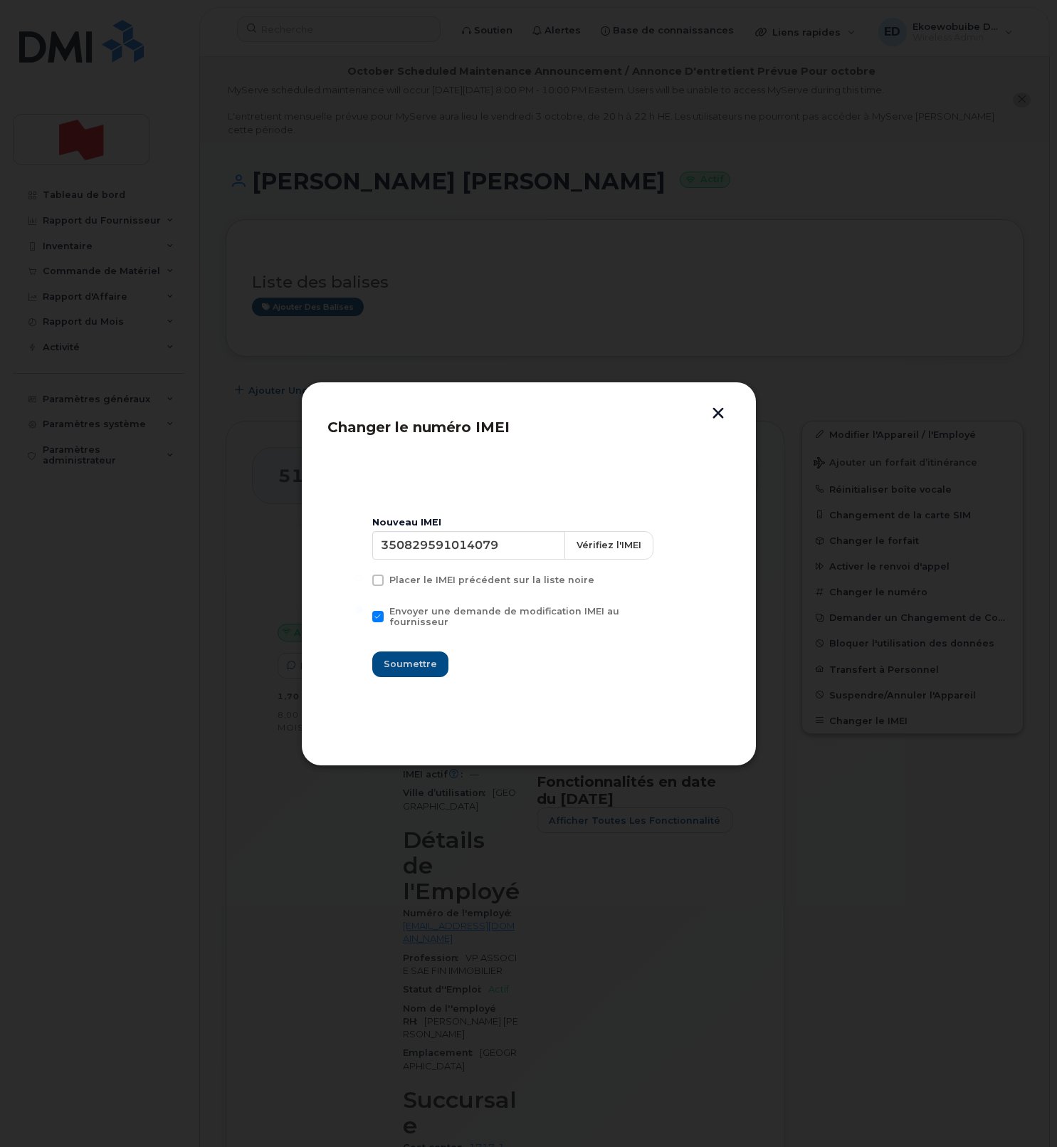
click at [628, 263] on div at bounding box center [528, 573] width 1057 height 1147
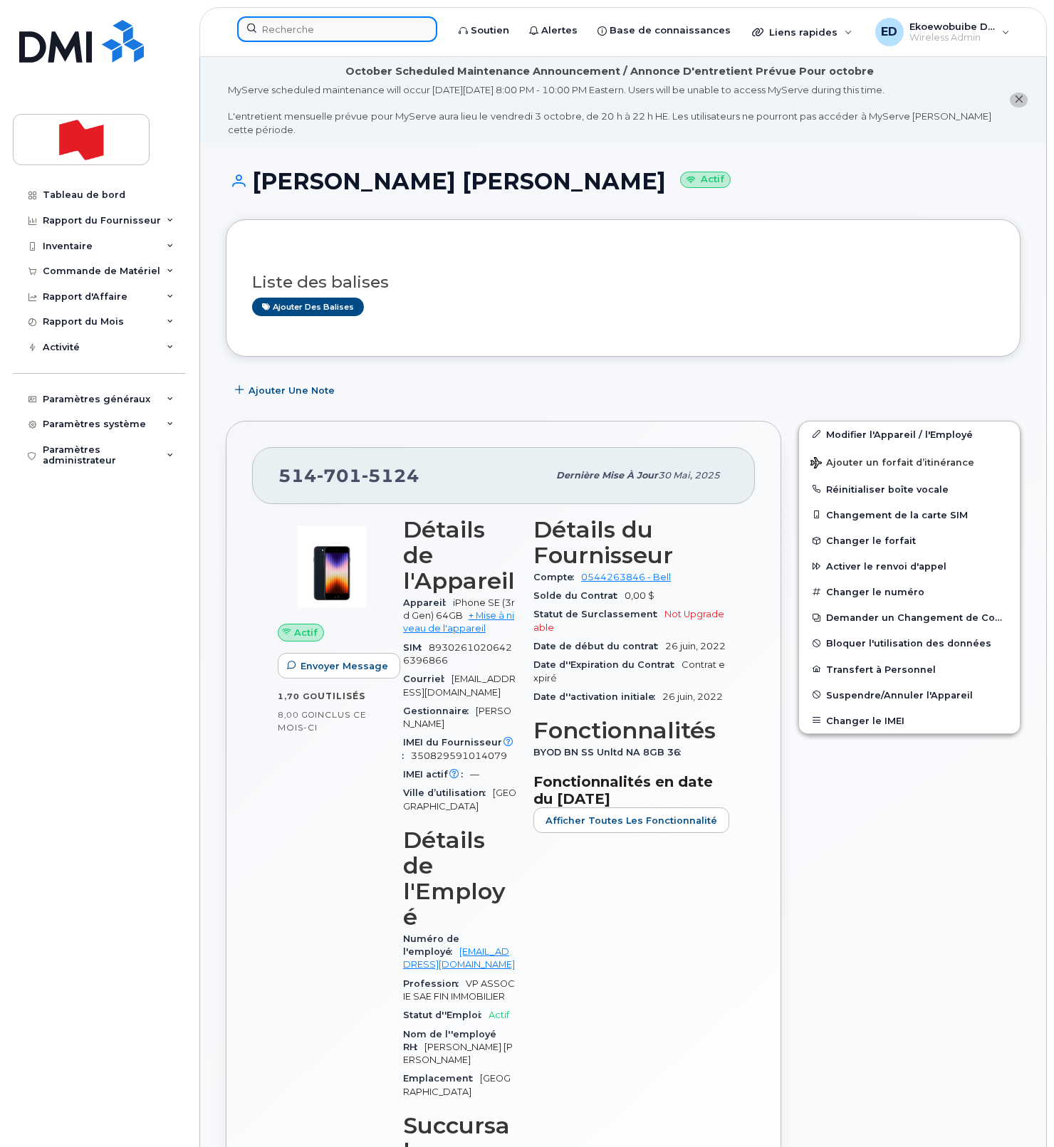
click at [280, 39] on input at bounding box center [337, 29] width 200 height 26
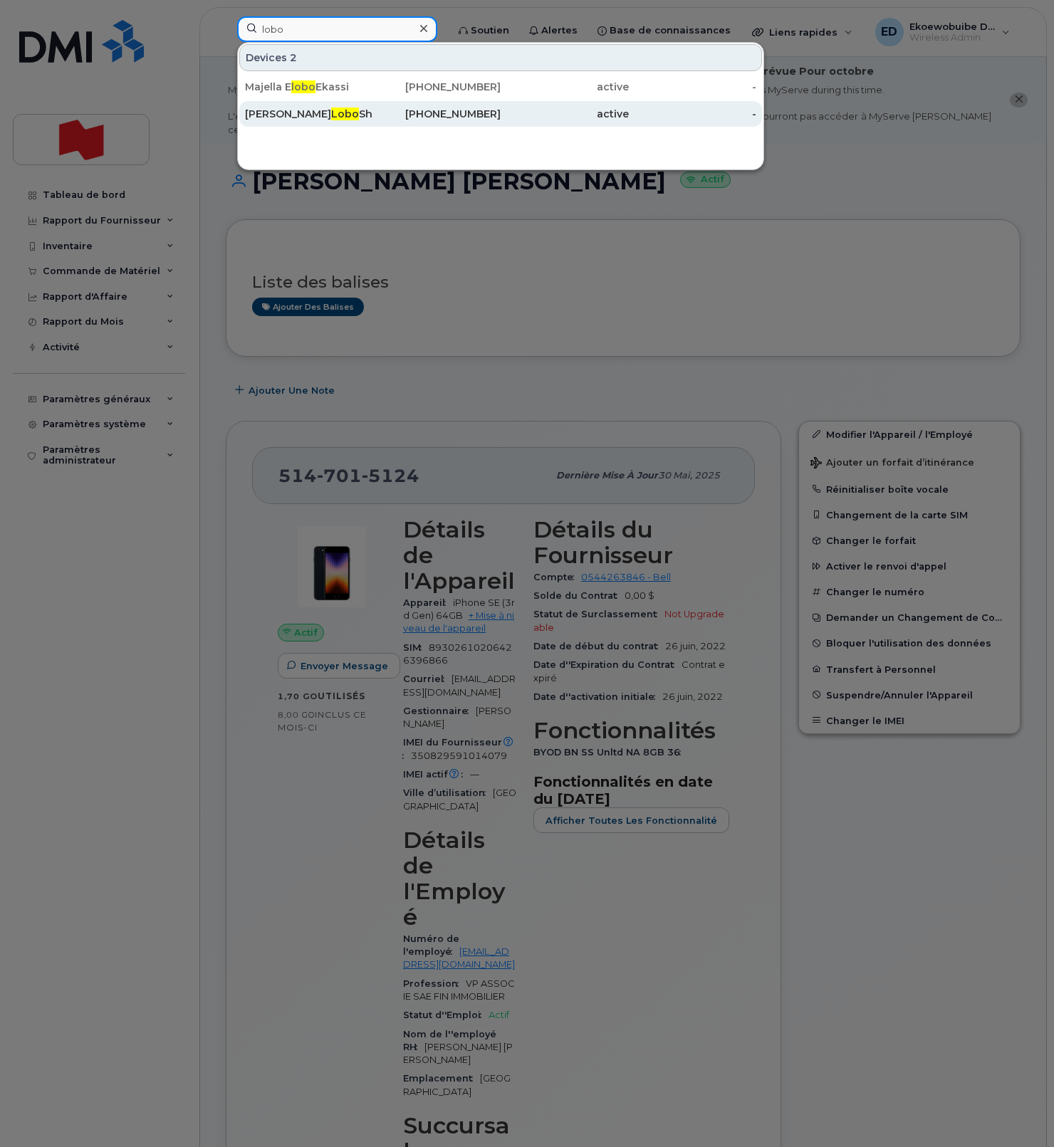
type input "lobo"
click at [331, 112] on span "Lobo" at bounding box center [345, 114] width 28 height 13
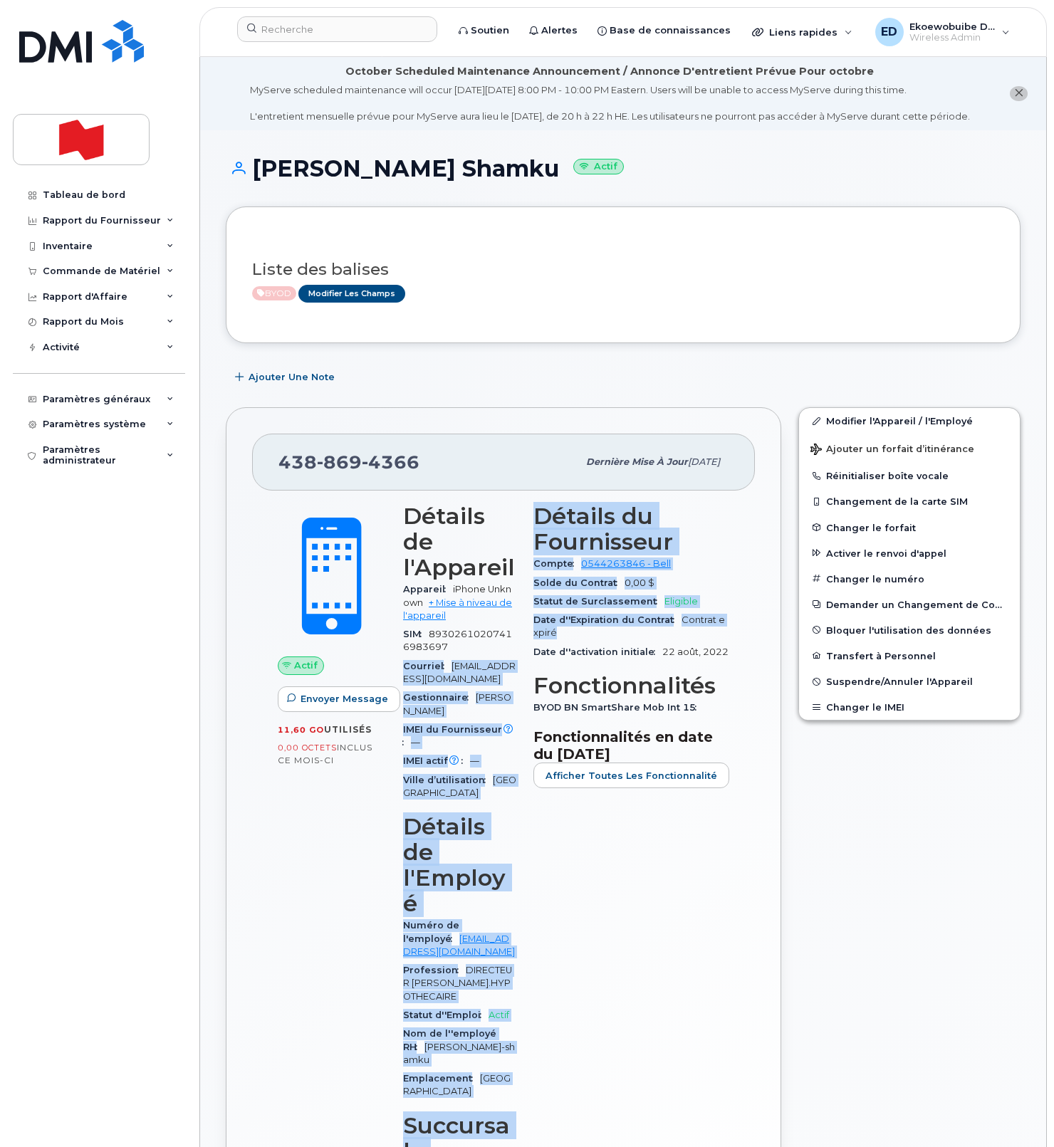
drag, startPoint x: 590, startPoint y: 649, endPoint x: 534, endPoint y: 645, distance: 55.7
click at [534, 645] on div "Détails de l'Appareil Appareil iPhone Unknown + Mise à niveau de l'appareil SIM…" at bounding box center [565, 877] width 343 height 765
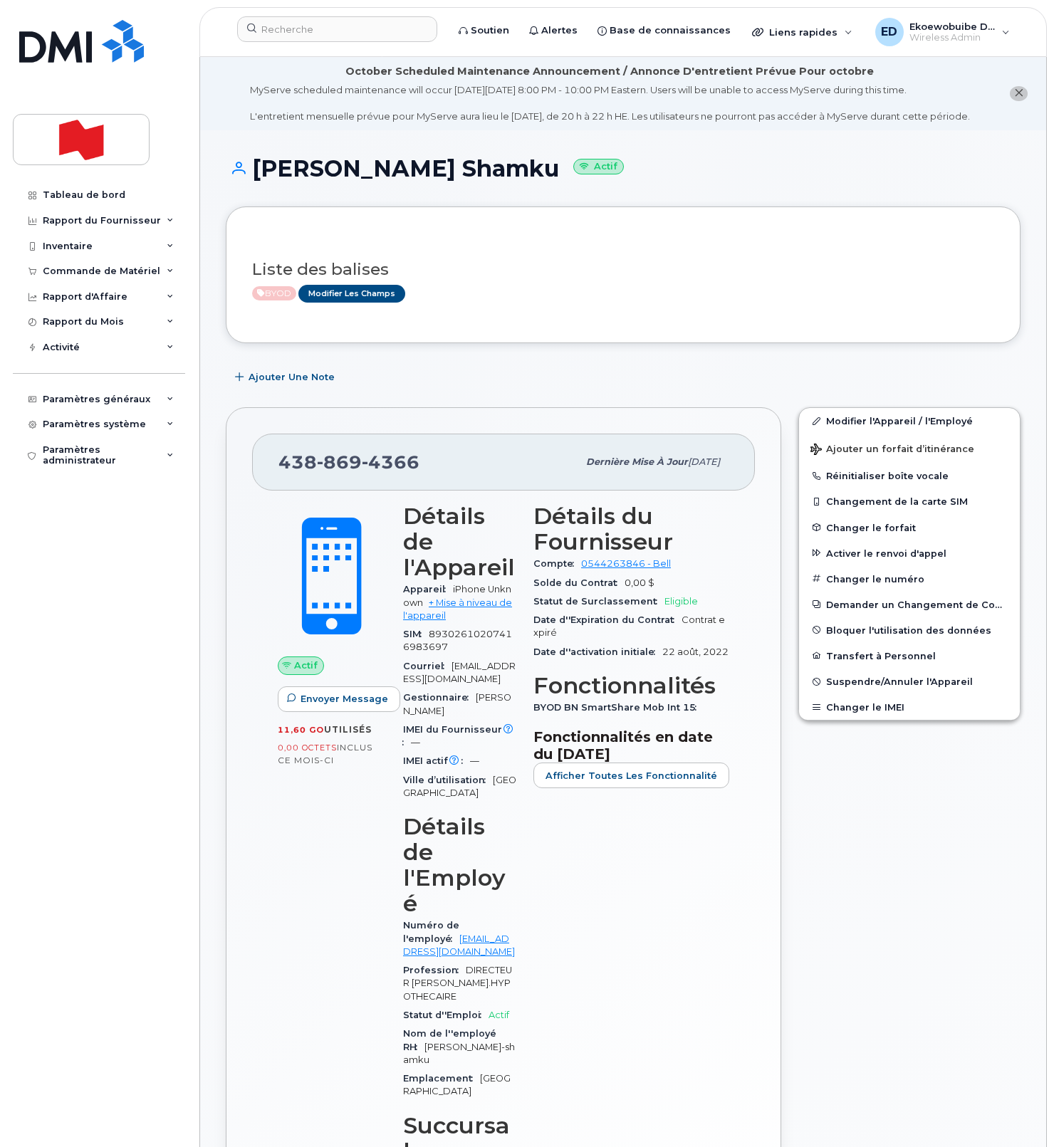
drag, startPoint x: 592, startPoint y: 866, endPoint x: 602, endPoint y: 871, distance: 11.5
click at [595, 868] on div "Détails du Fournisseur Compte 0544263846 - Bell Solde du Contrat 0,00 $ Statut …" at bounding box center [631, 877] width 213 height 765
click at [330, 32] on input at bounding box center [337, 29] width 200 height 26
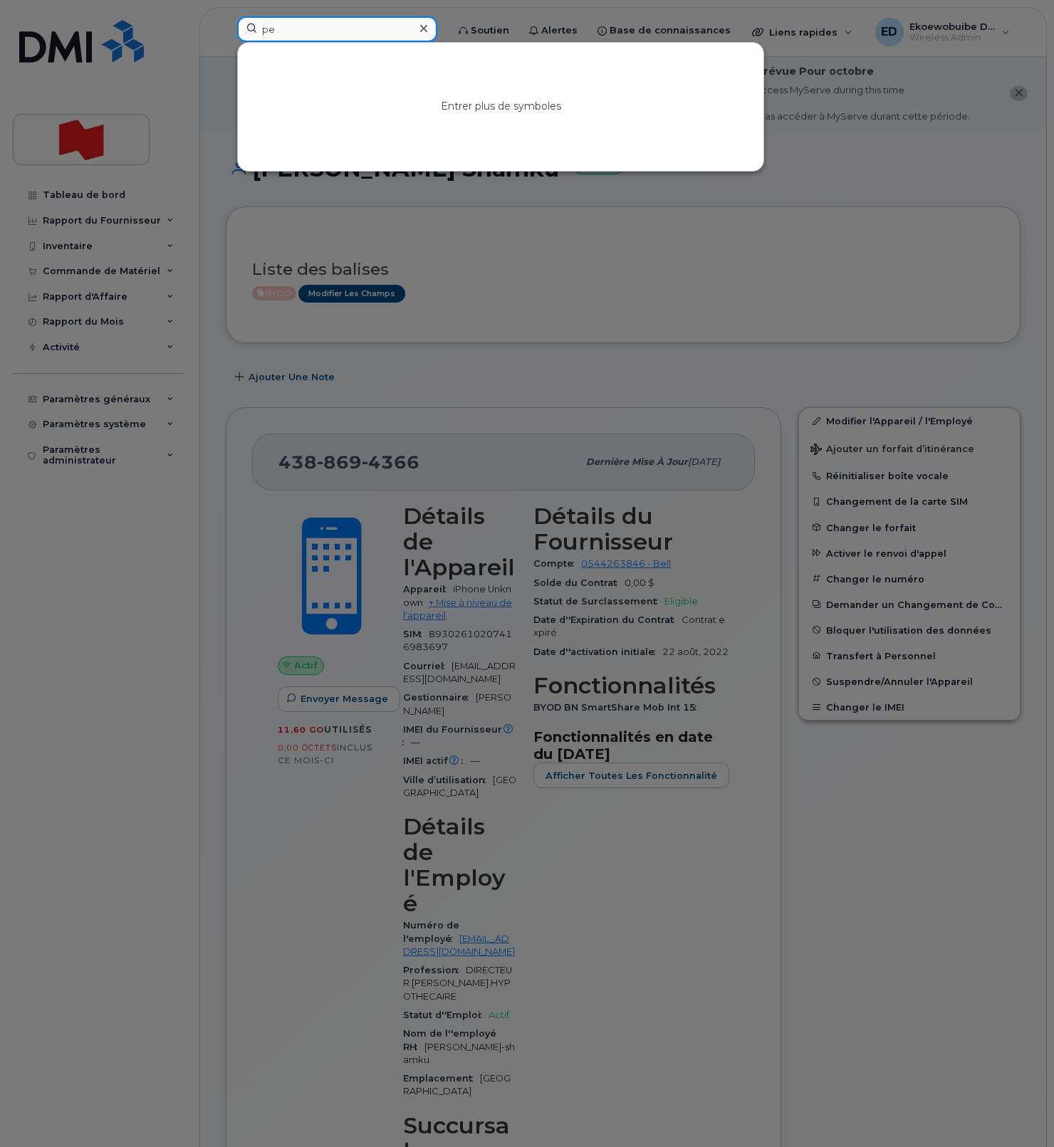
type input "p"
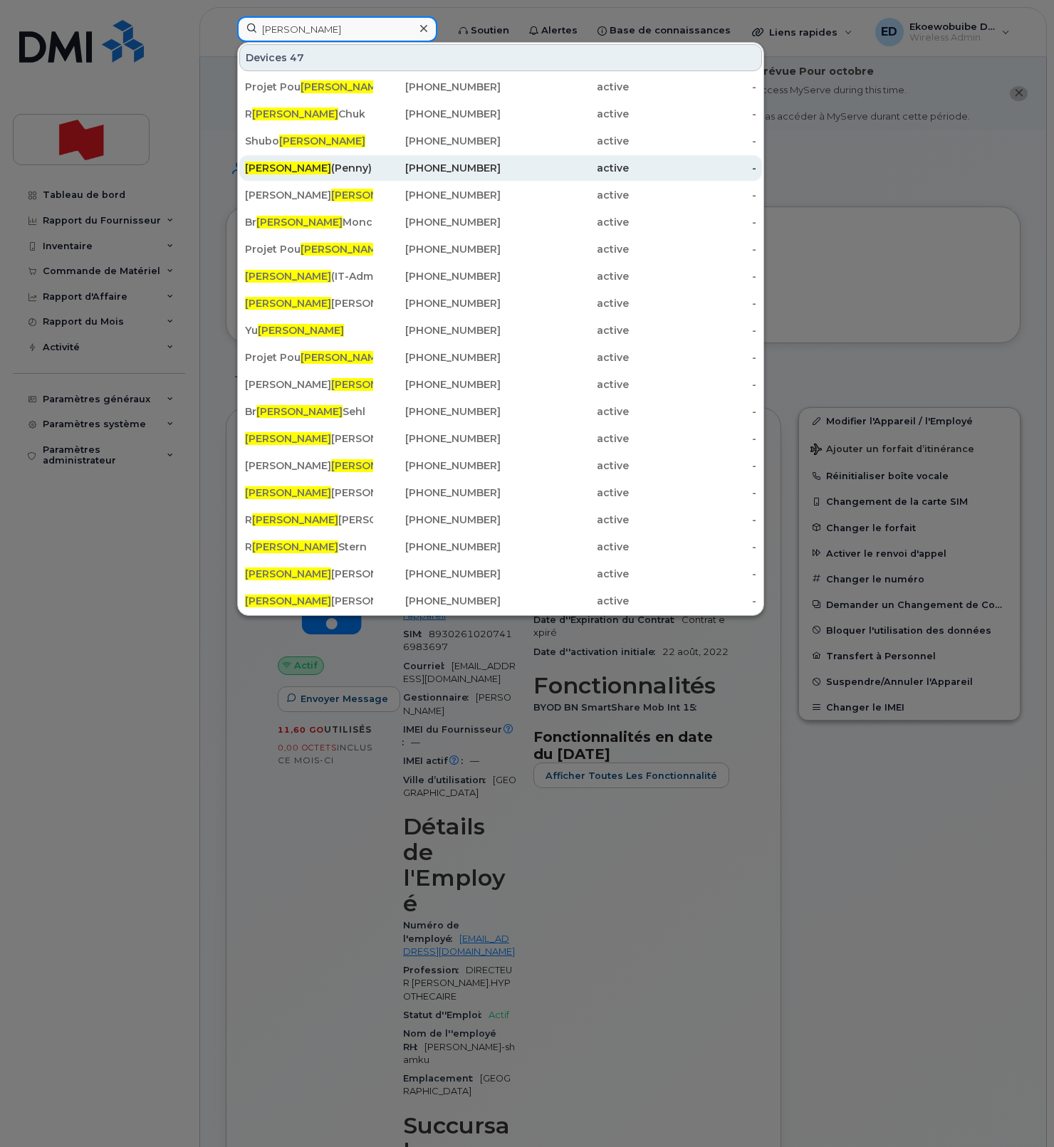
type input "yan"
click at [319, 172] on div "Yan (Penny) Spring" at bounding box center [309, 168] width 128 height 14
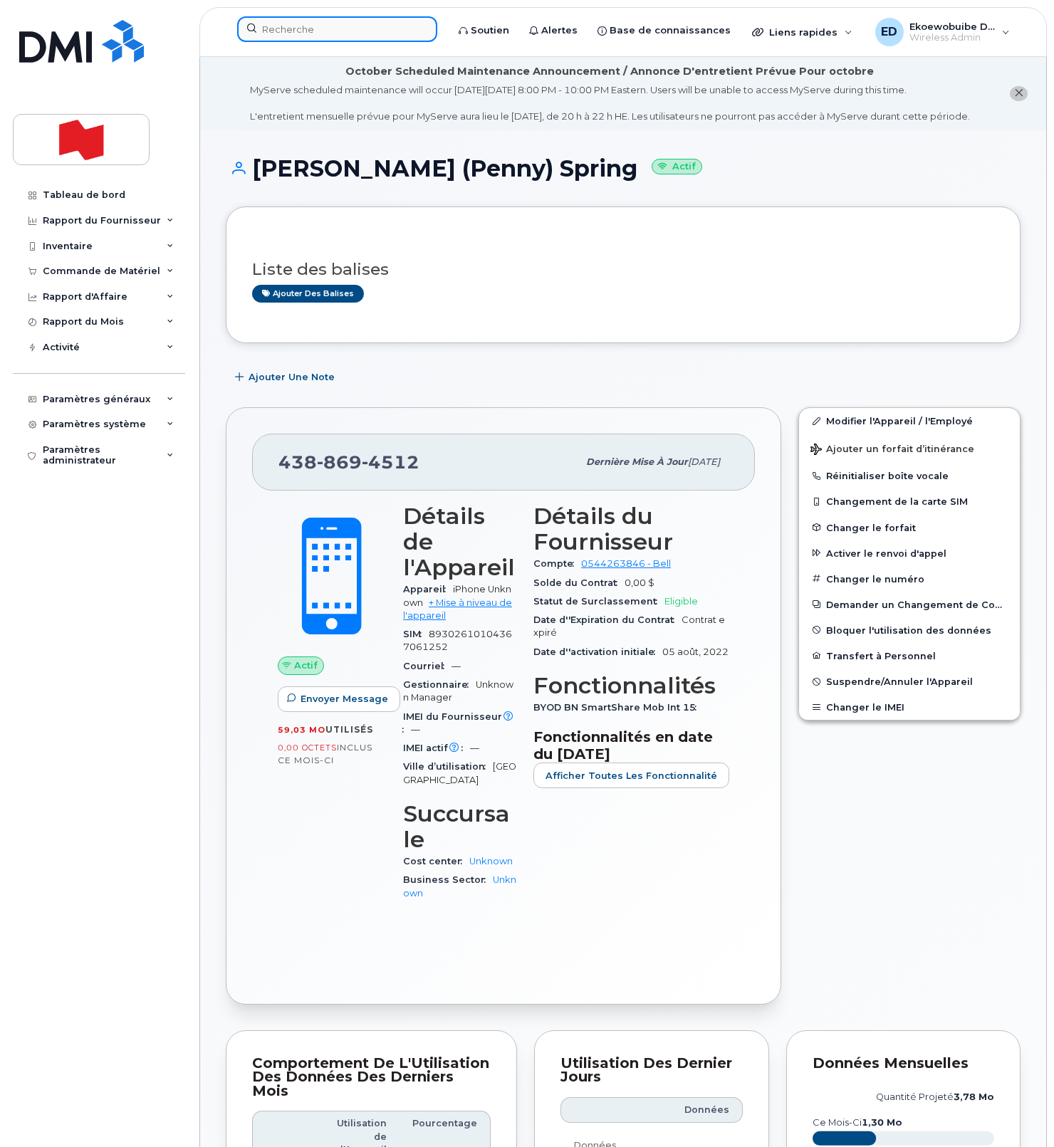
click at [299, 29] on input at bounding box center [337, 29] width 200 height 26
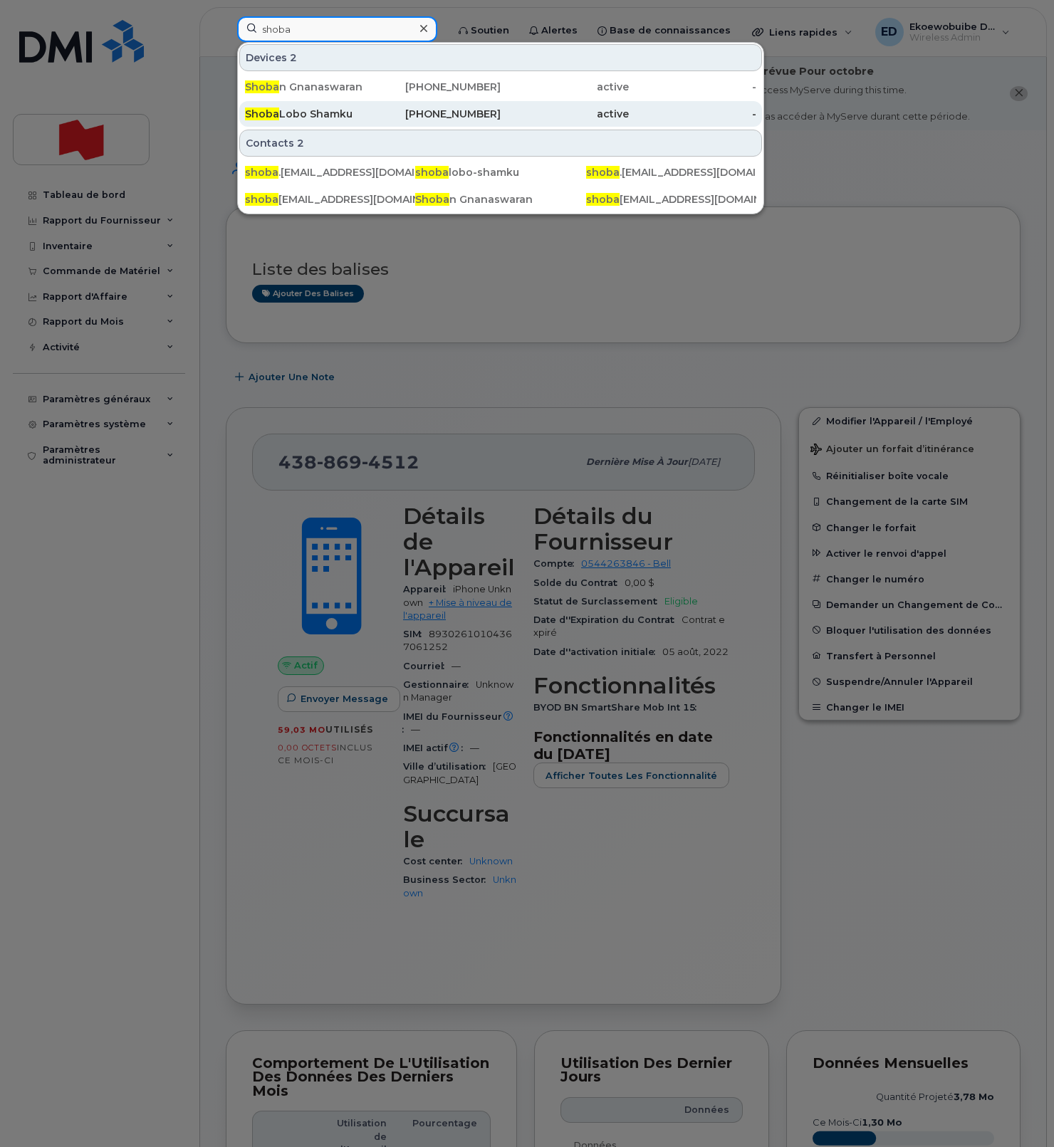
type input "shoba"
click at [321, 110] on div "Shoba Lobo Shamku" at bounding box center [309, 114] width 128 height 14
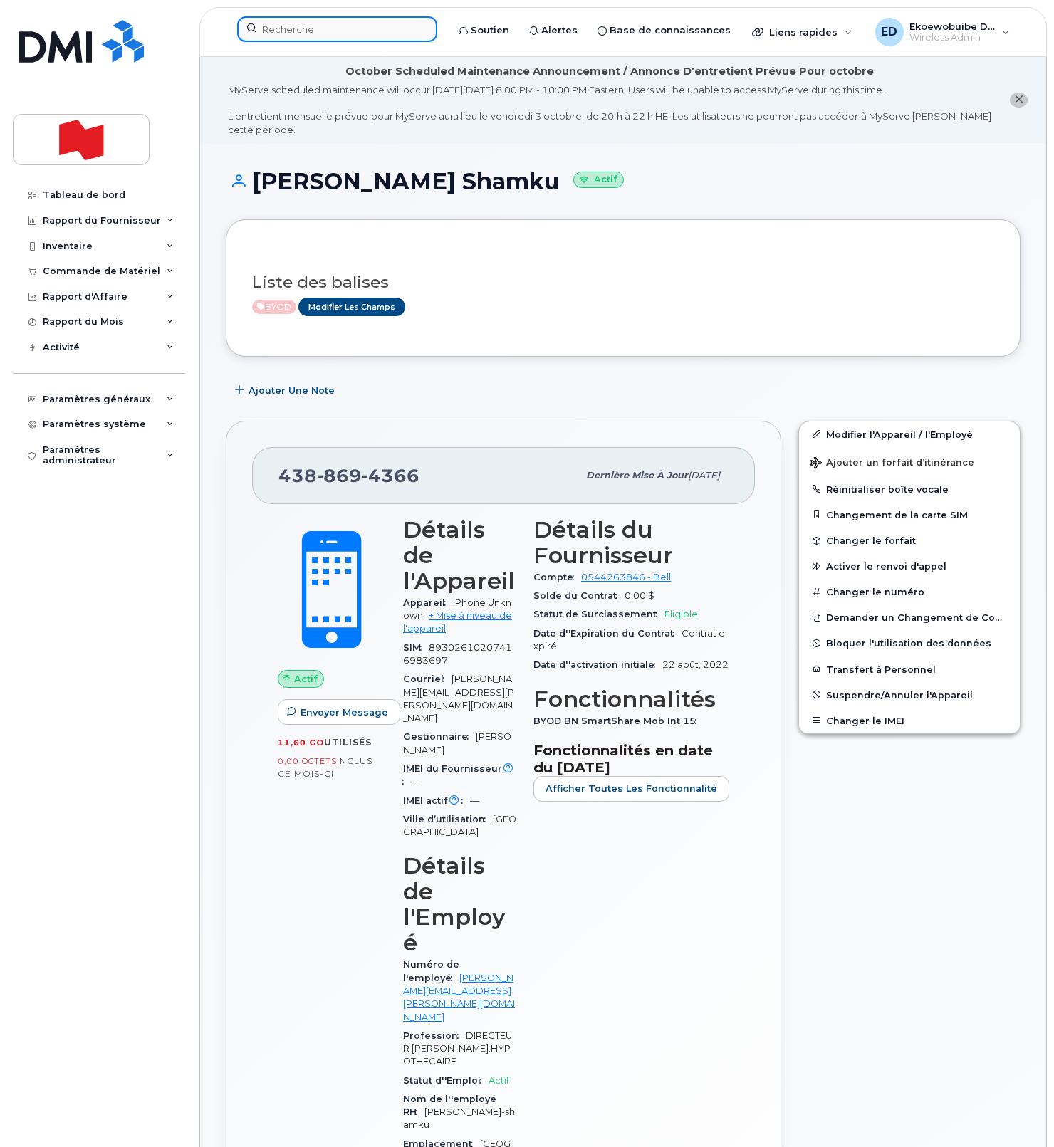
click at [318, 28] on input at bounding box center [337, 29] width 200 height 26
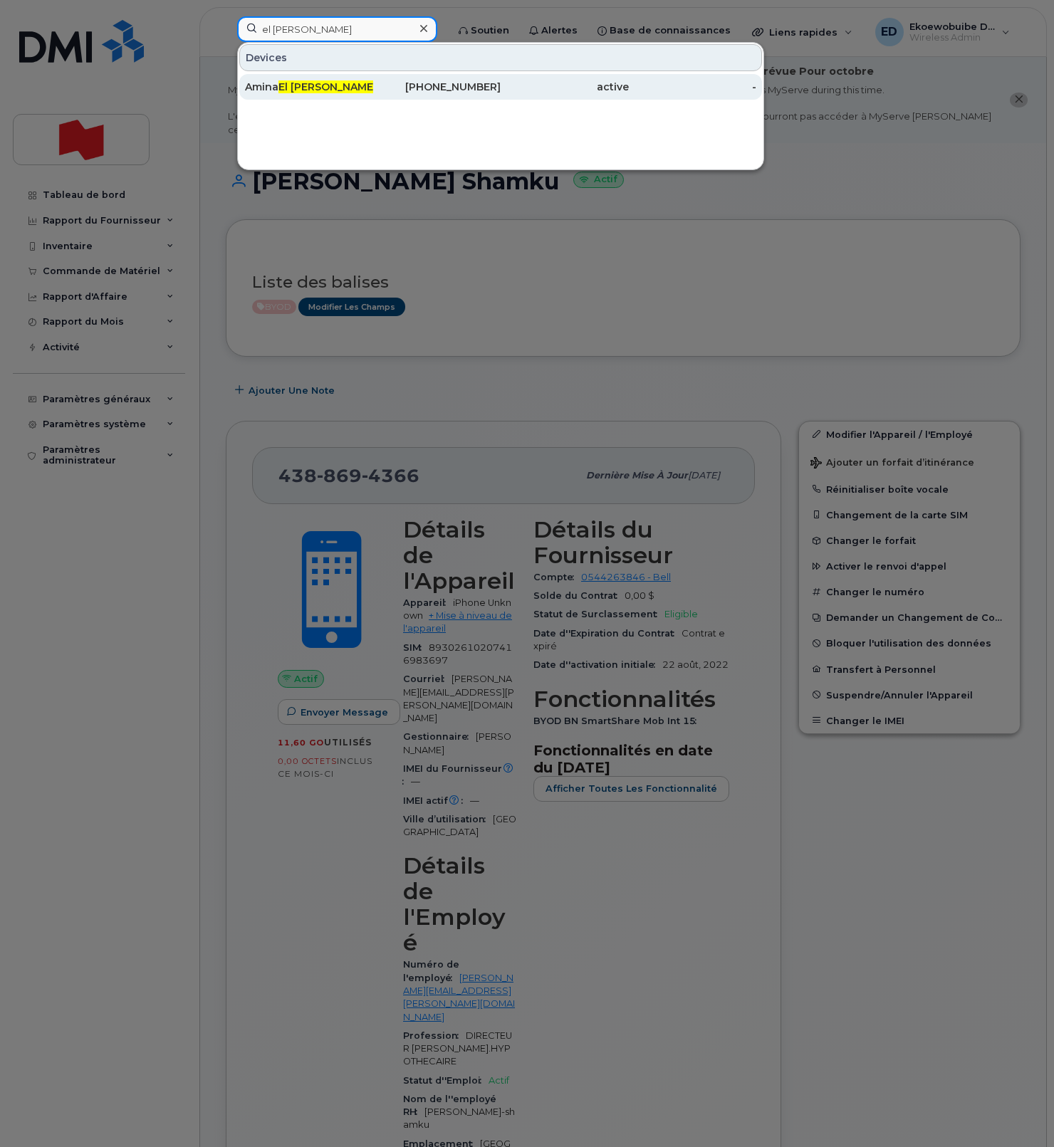
type input "el [PERSON_NAME]"
click at [301, 86] on span "El [PERSON_NAME]" at bounding box center [327, 86] width 98 height 13
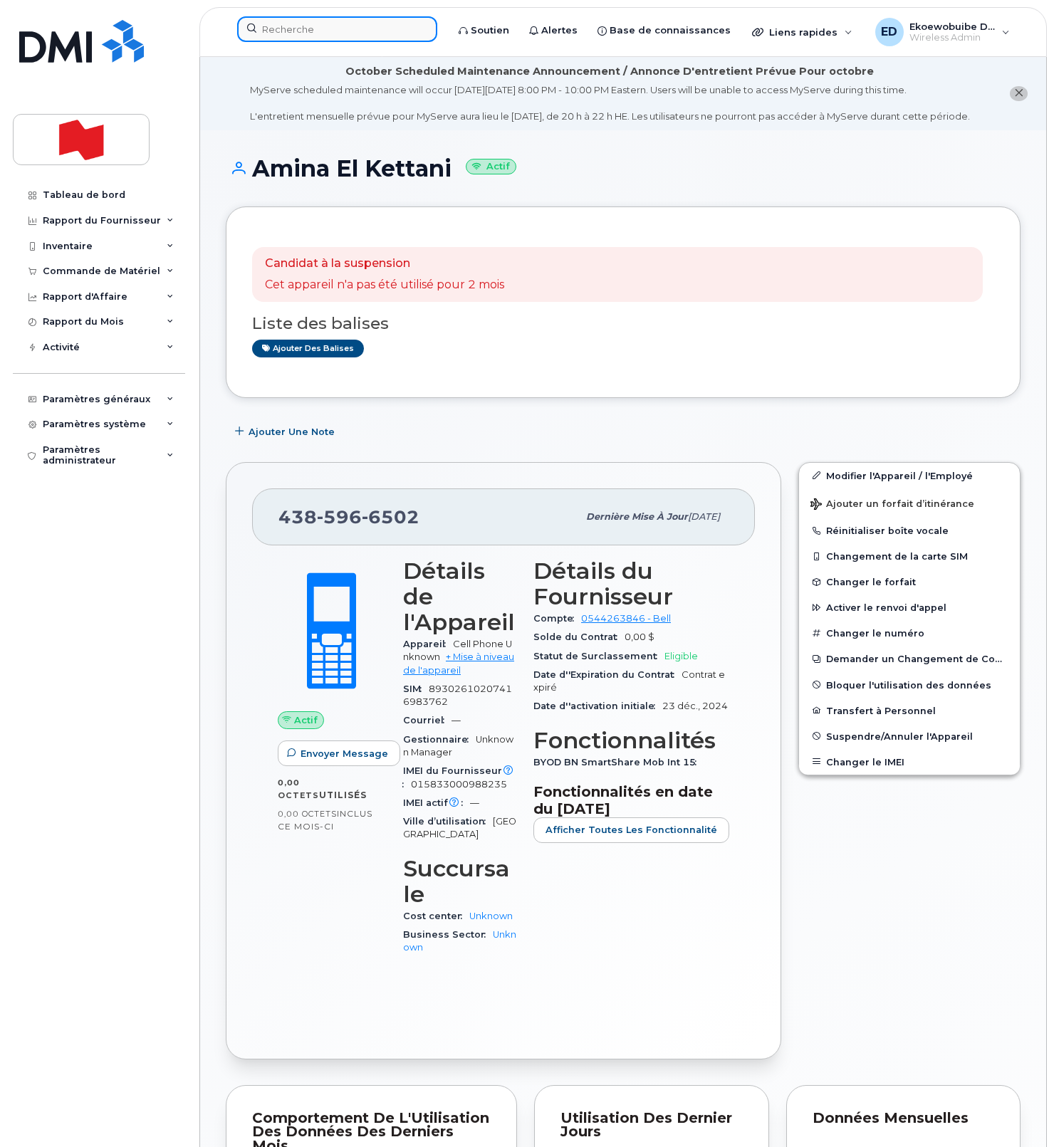
click at [320, 34] on input at bounding box center [337, 29] width 200 height 26
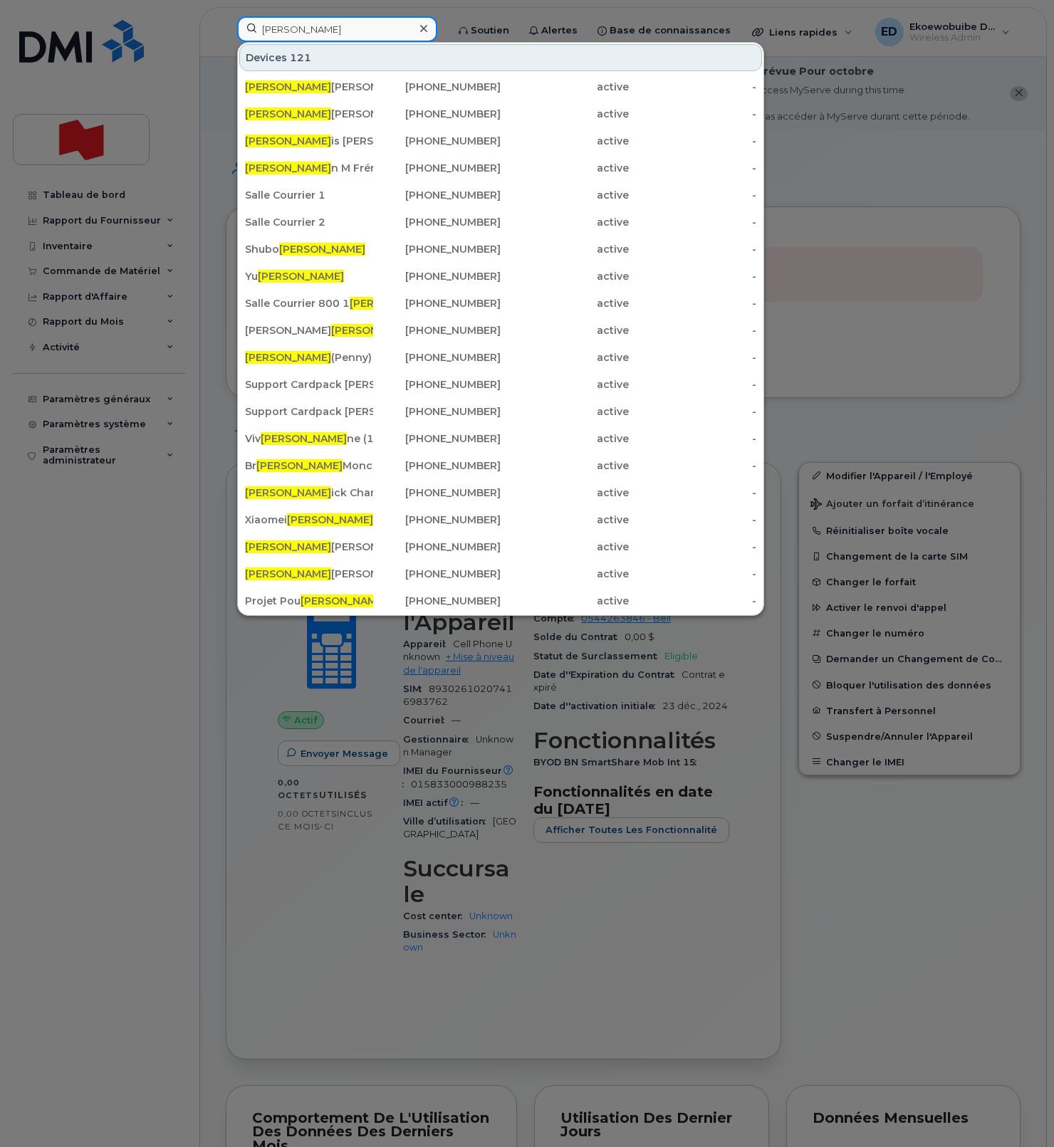
scroll to position [1, 0]
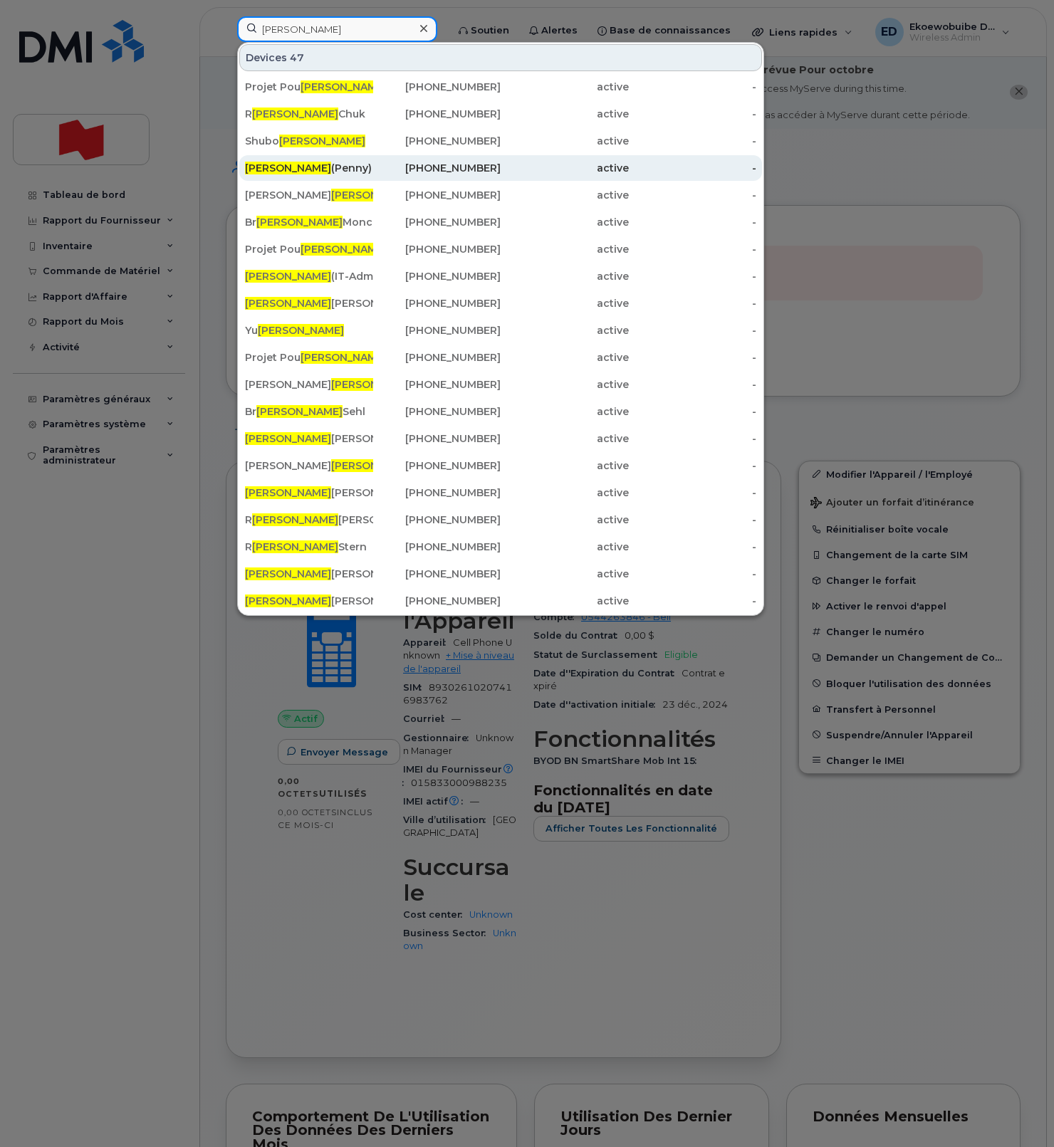
type input "yan"
click at [345, 172] on div "Yan (Penny) Spring" at bounding box center [309, 168] width 128 height 14
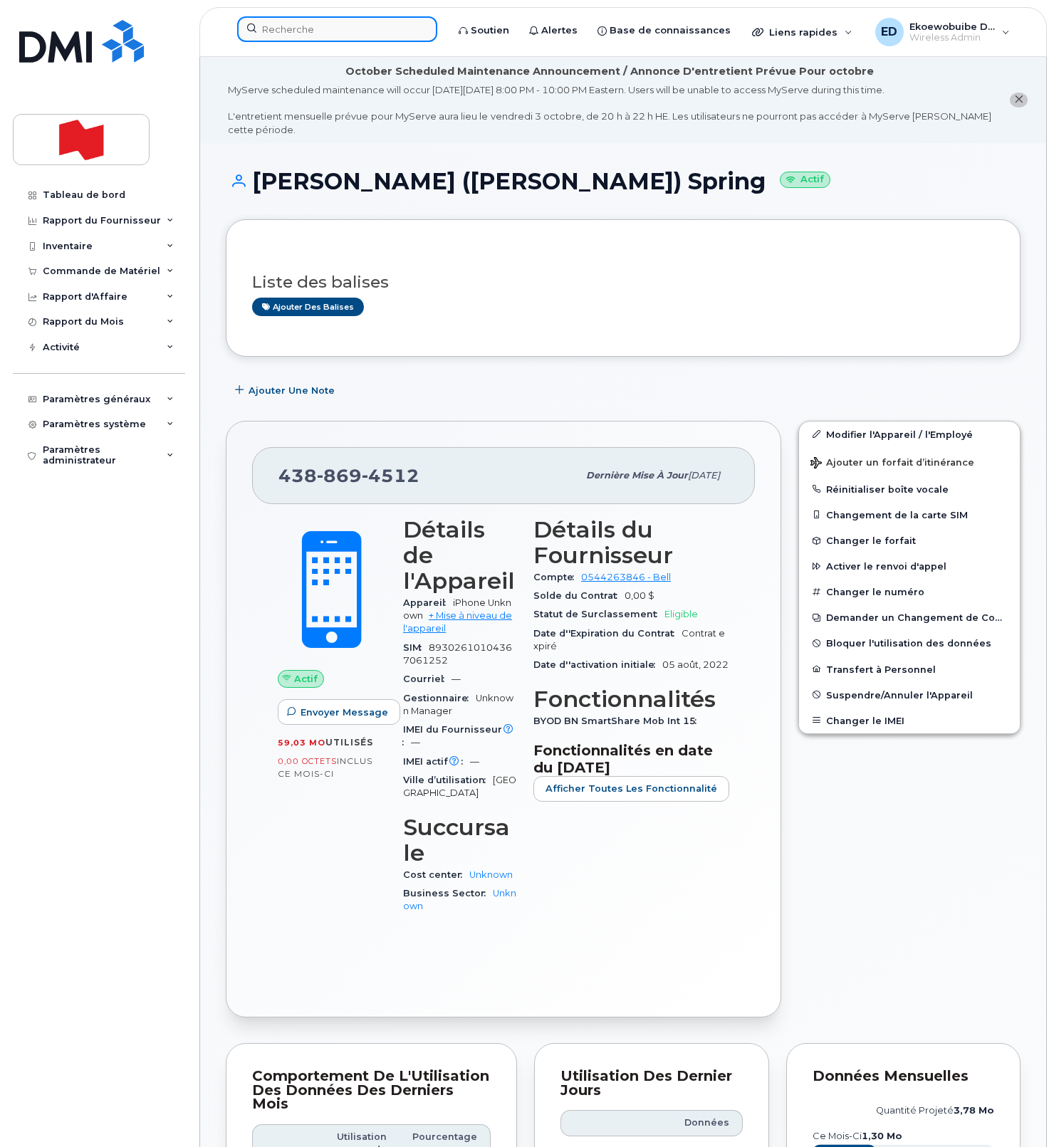
click at [325, 35] on input at bounding box center [337, 29] width 200 height 26
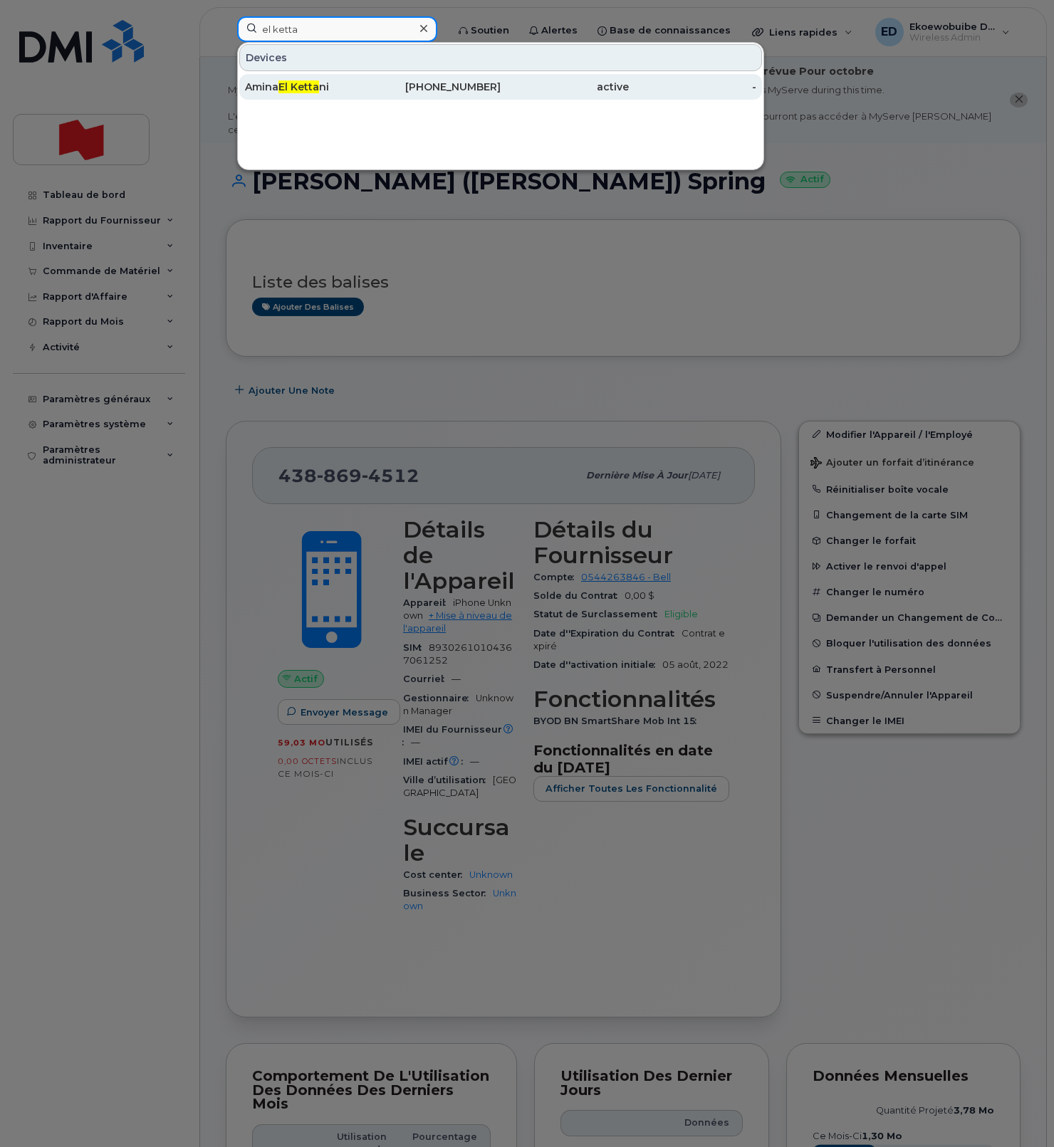
type input "el ketta"
click at [309, 81] on span "El Ketta" at bounding box center [298, 86] width 41 height 13
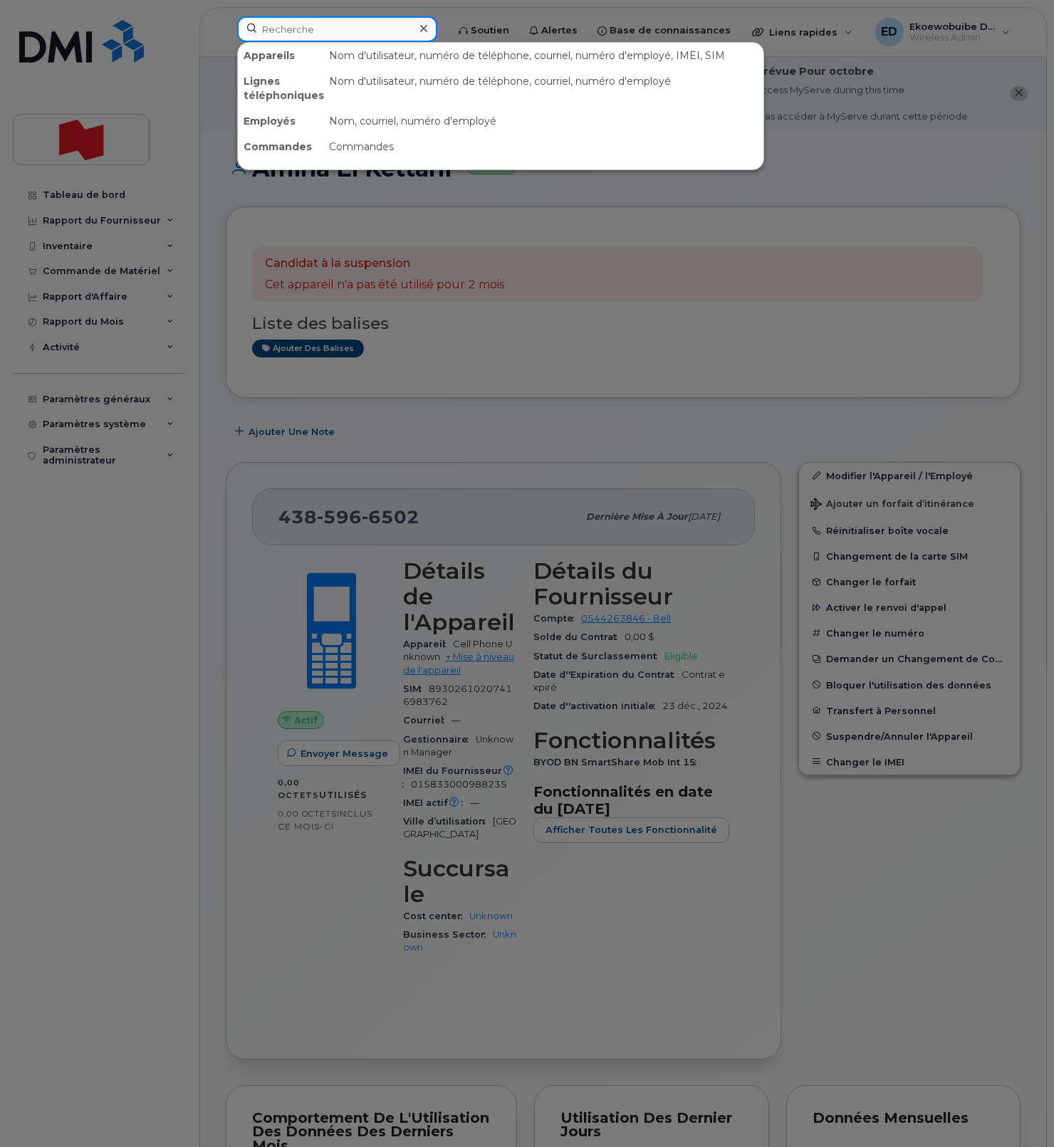
click at [290, 33] on input at bounding box center [337, 29] width 200 height 26
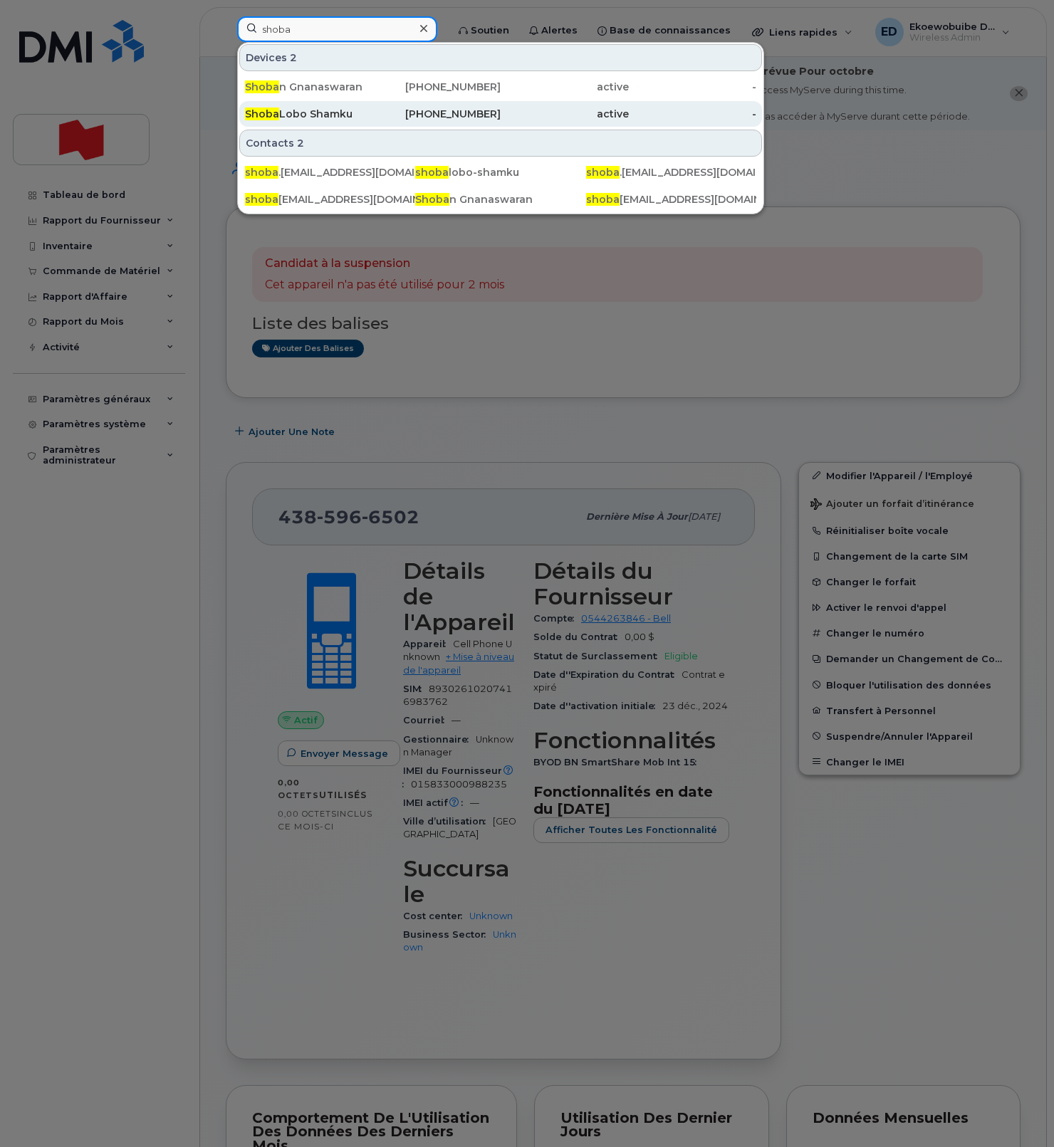
type input "shoba"
click at [299, 120] on div "Shoba Lobo Shamku" at bounding box center [309, 114] width 128 height 14
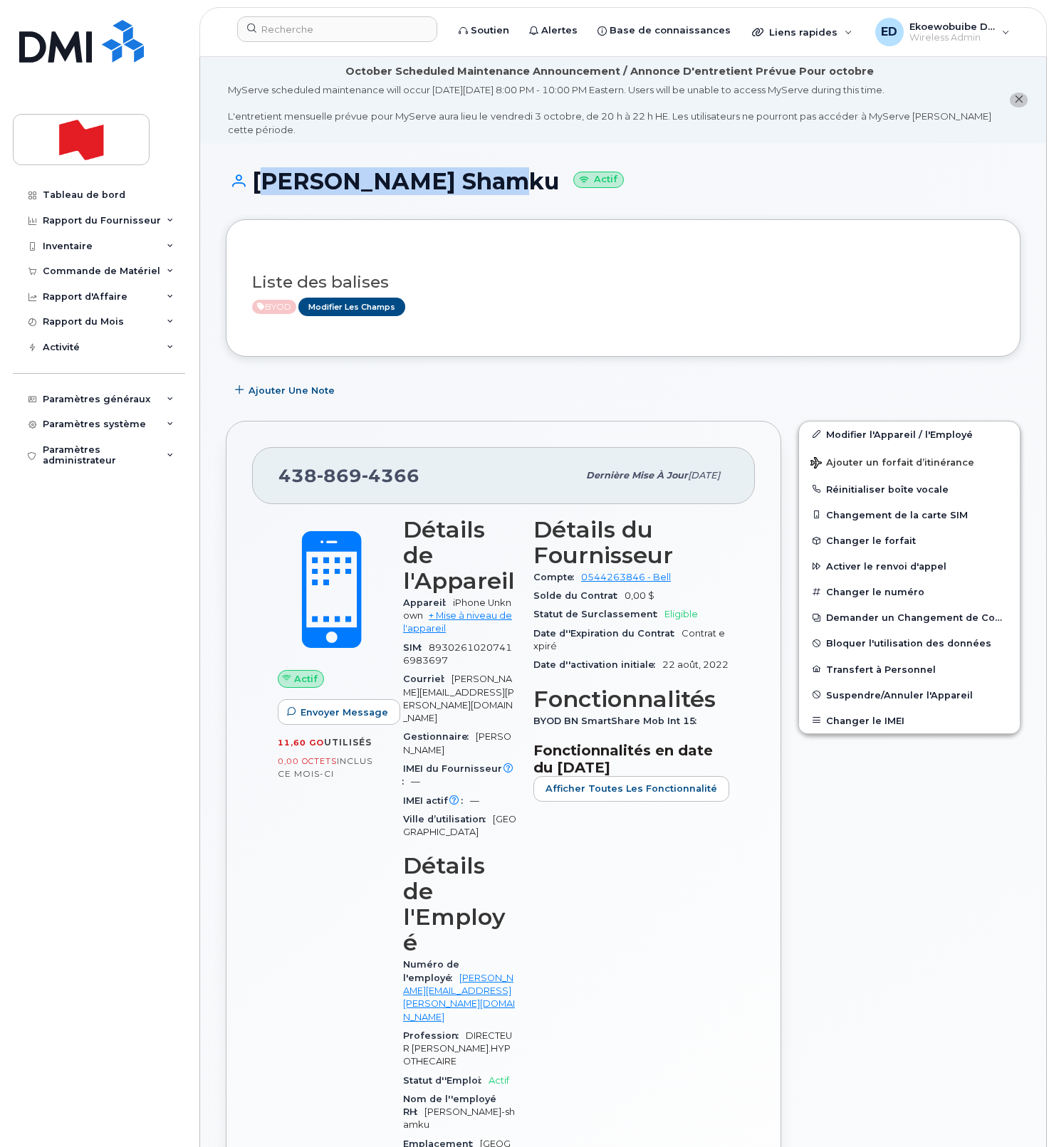
drag, startPoint x: 497, startPoint y: 190, endPoint x: 251, endPoint y: 183, distance: 246.5
click at [251, 183] on h1 "[PERSON_NAME] Shamku Actif" at bounding box center [623, 181] width 795 height 25
copy h1 "[PERSON_NAME] Shamku"
click at [288, 38] on input at bounding box center [337, 29] width 200 height 26
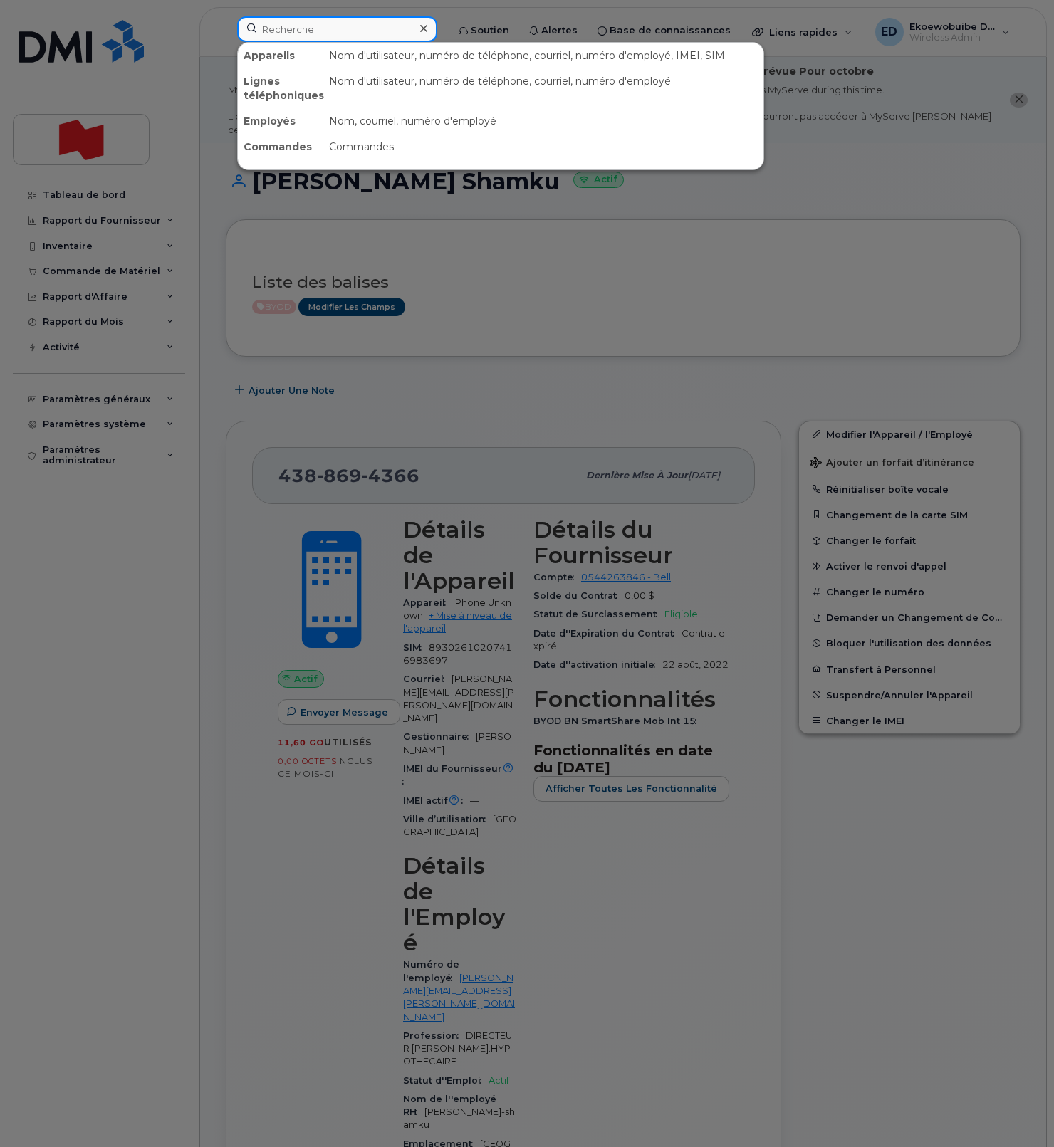
paste input "[PERSON_NAME][EMAIL_ADDRESS][DOMAIN_NAME]"
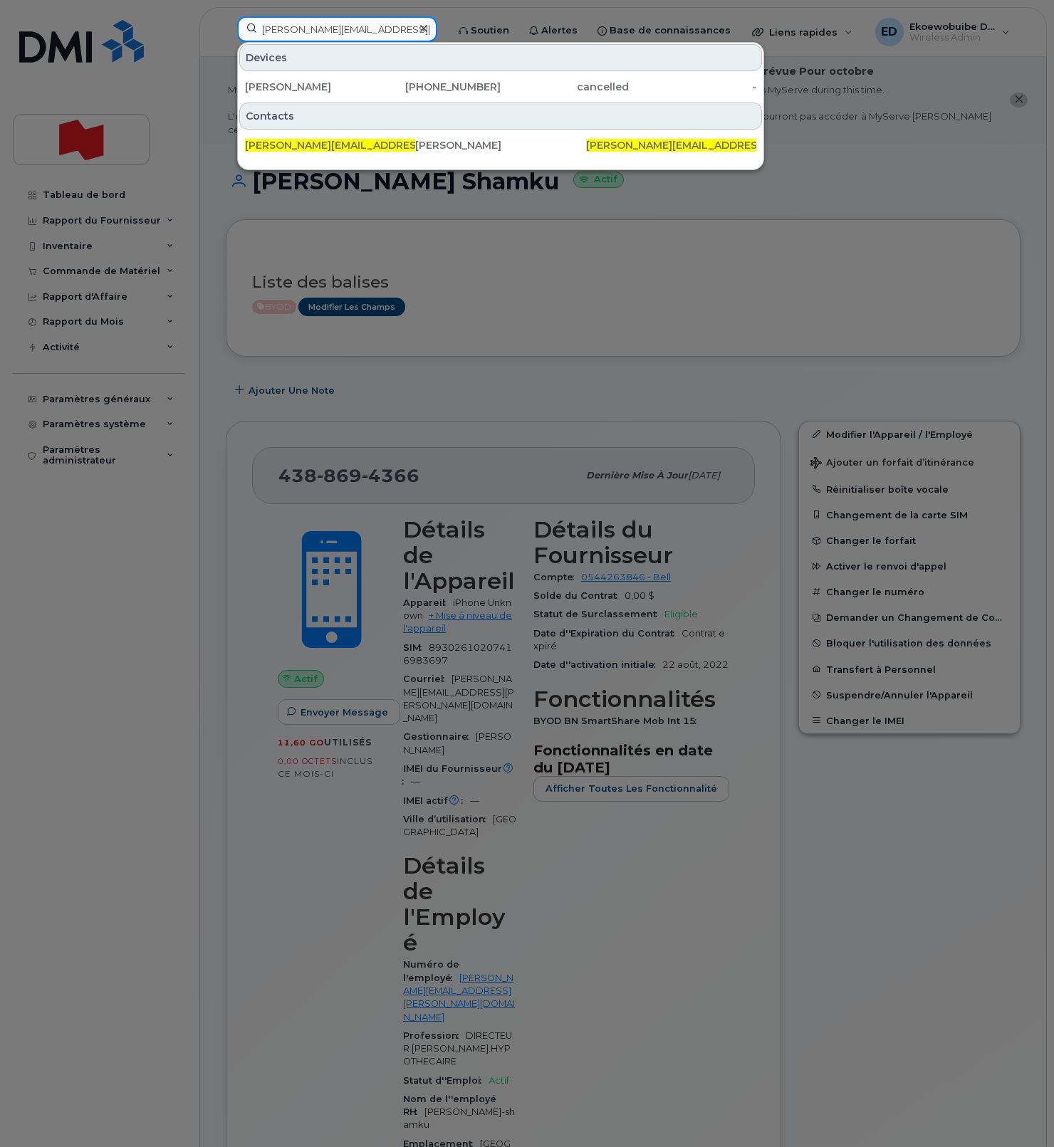
type input "[PERSON_NAME][EMAIL_ADDRESS][DOMAIN_NAME]"
click at [427, 26] on icon at bounding box center [423, 28] width 7 height 11
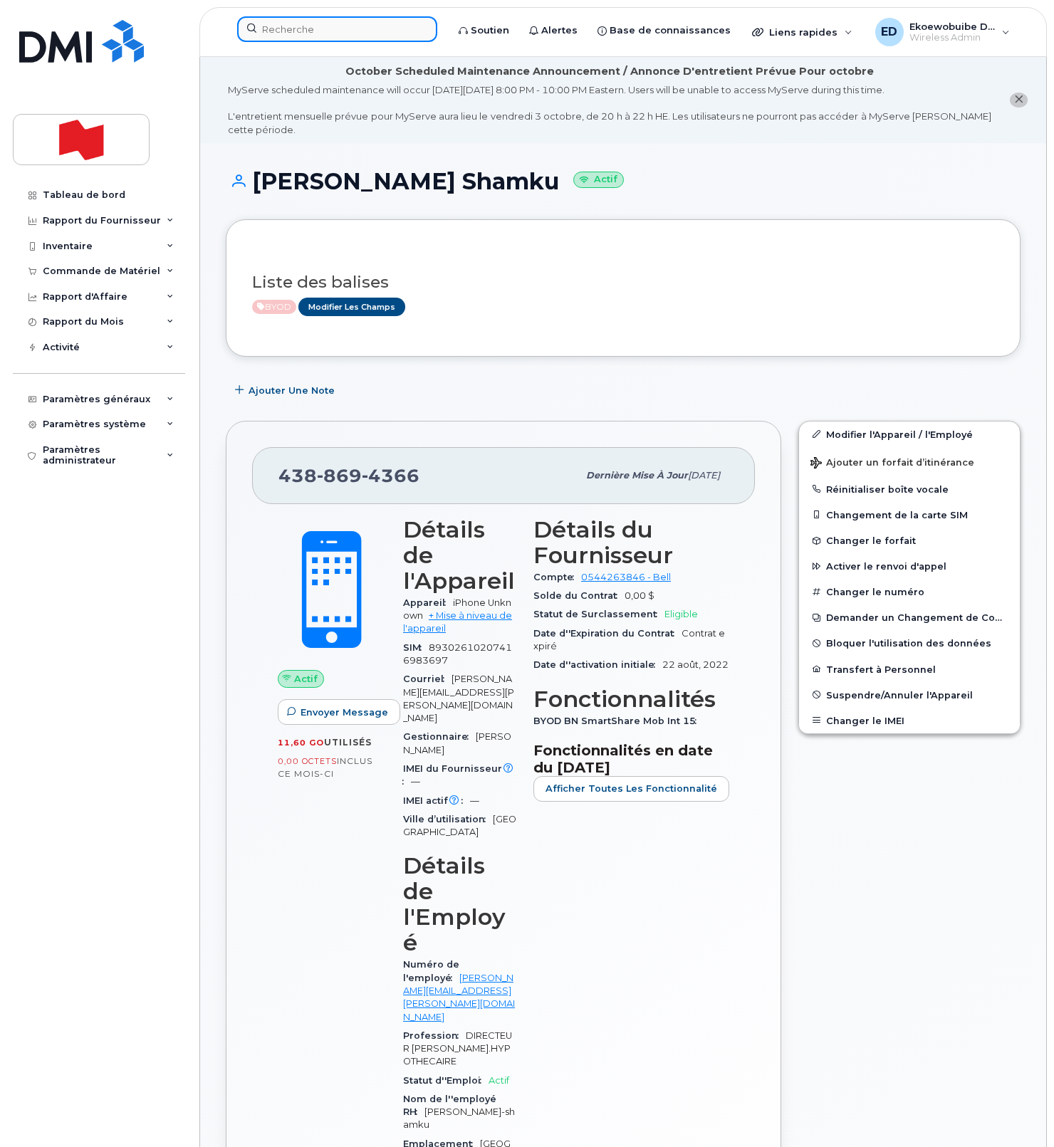
click at [421, 27] on input at bounding box center [337, 29] width 200 height 26
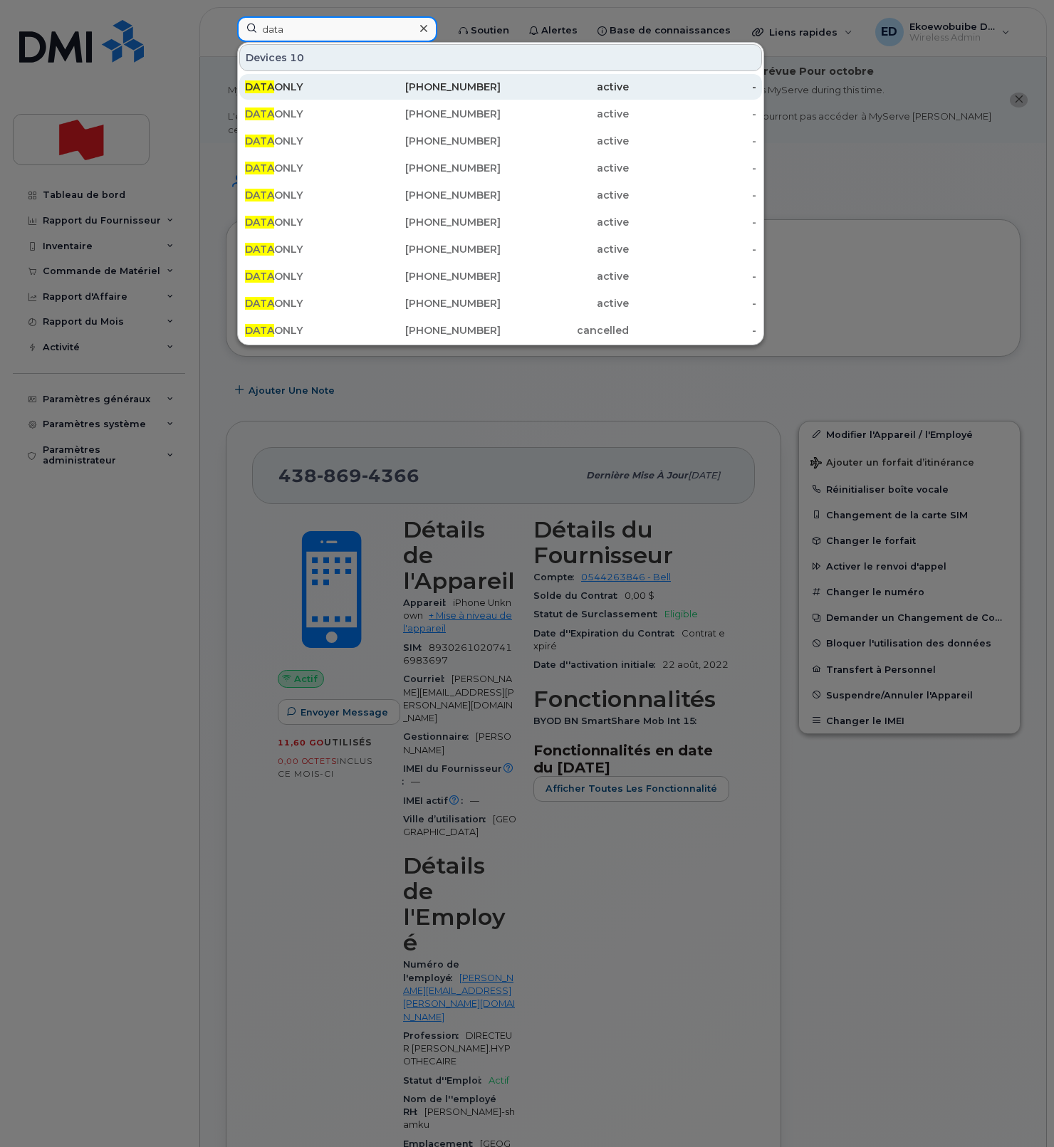
type input "data"
click at [351, 90] on div "DATA ONLY" at bounding box center [309, 87] width 128 height 14
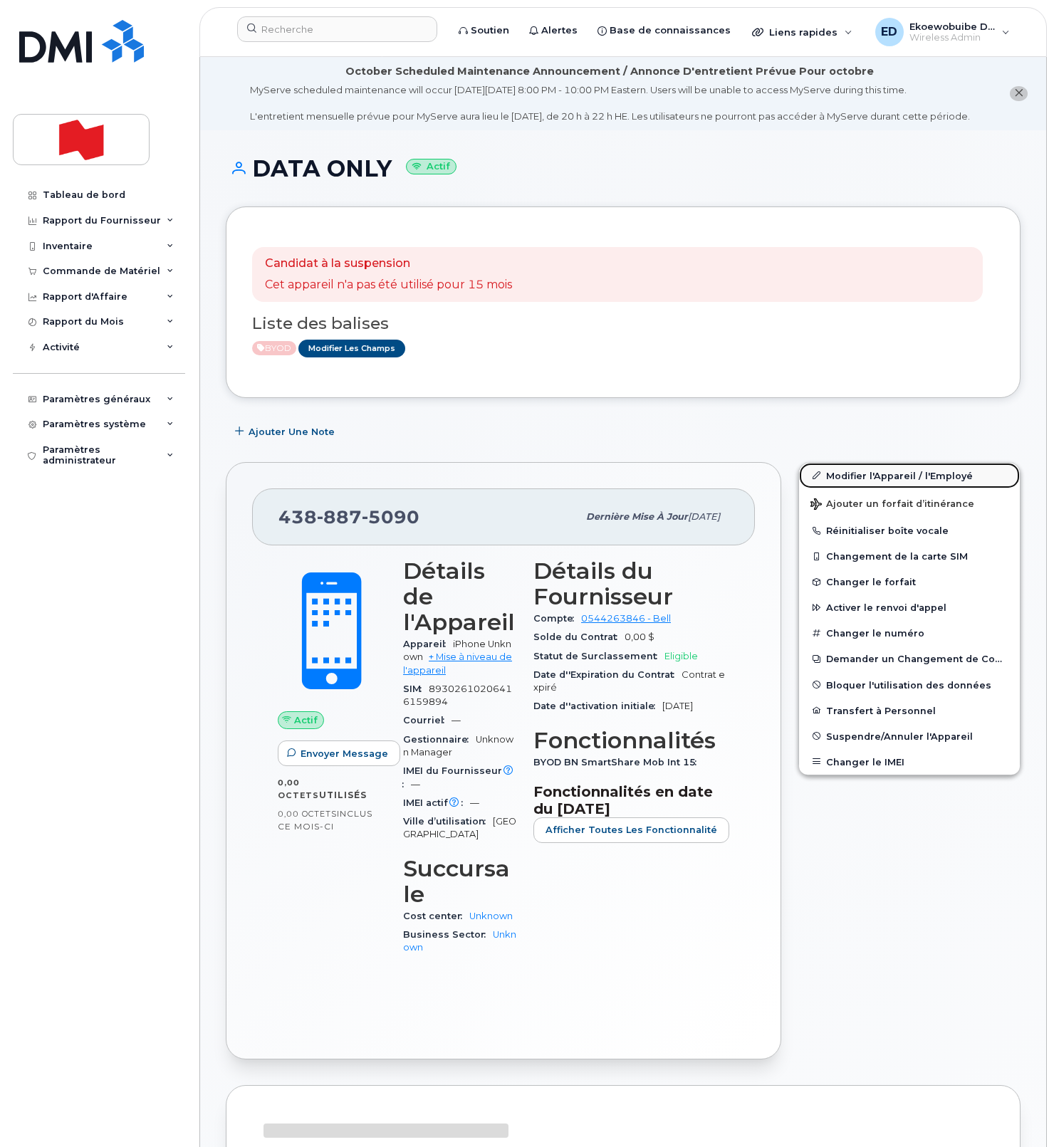
click at [842, 488] on link "Modifier l'Appareil / l'Employé" at bounding box center [909, 476] width 221 height 26
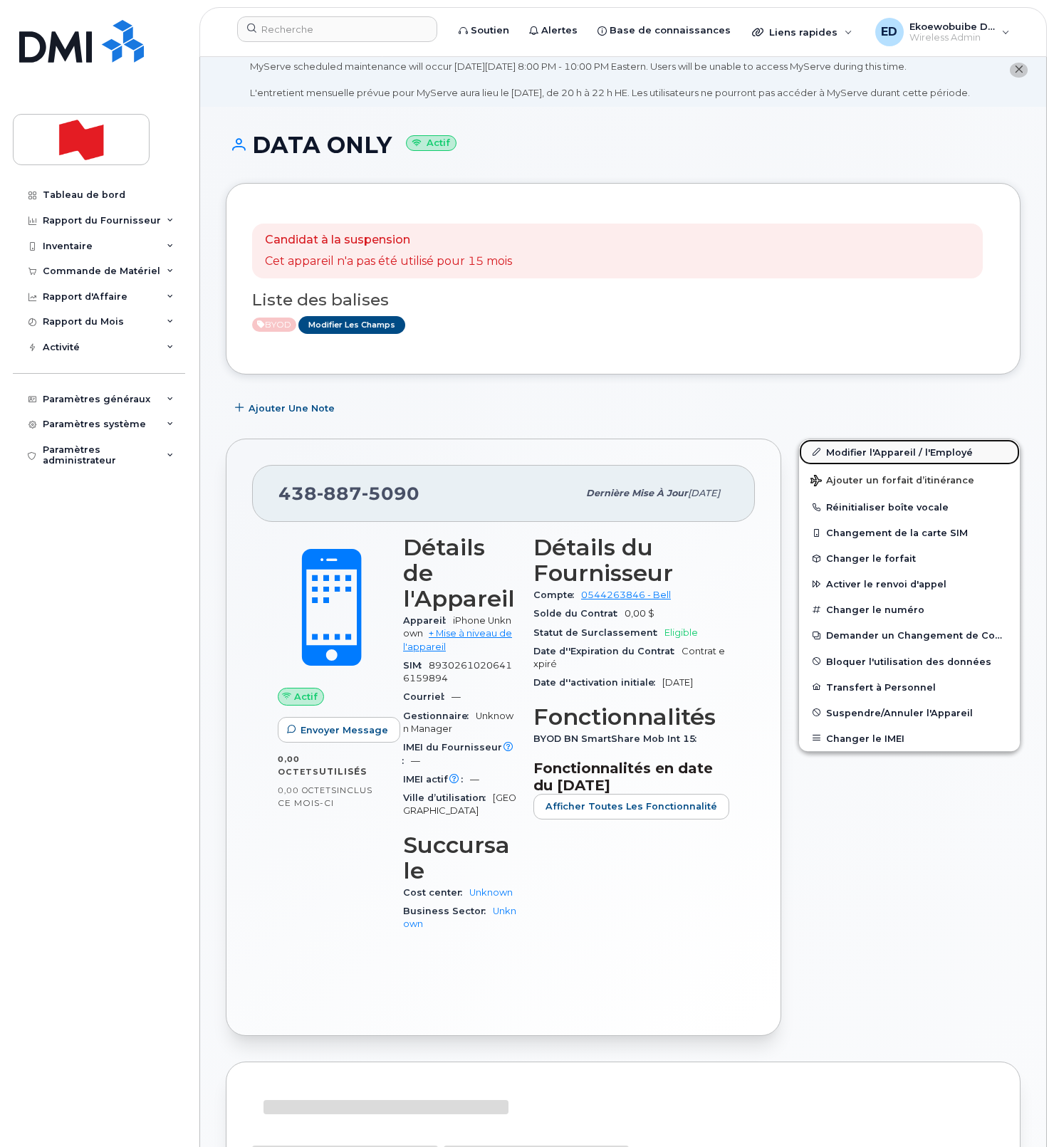
scroll to position [26, 0]
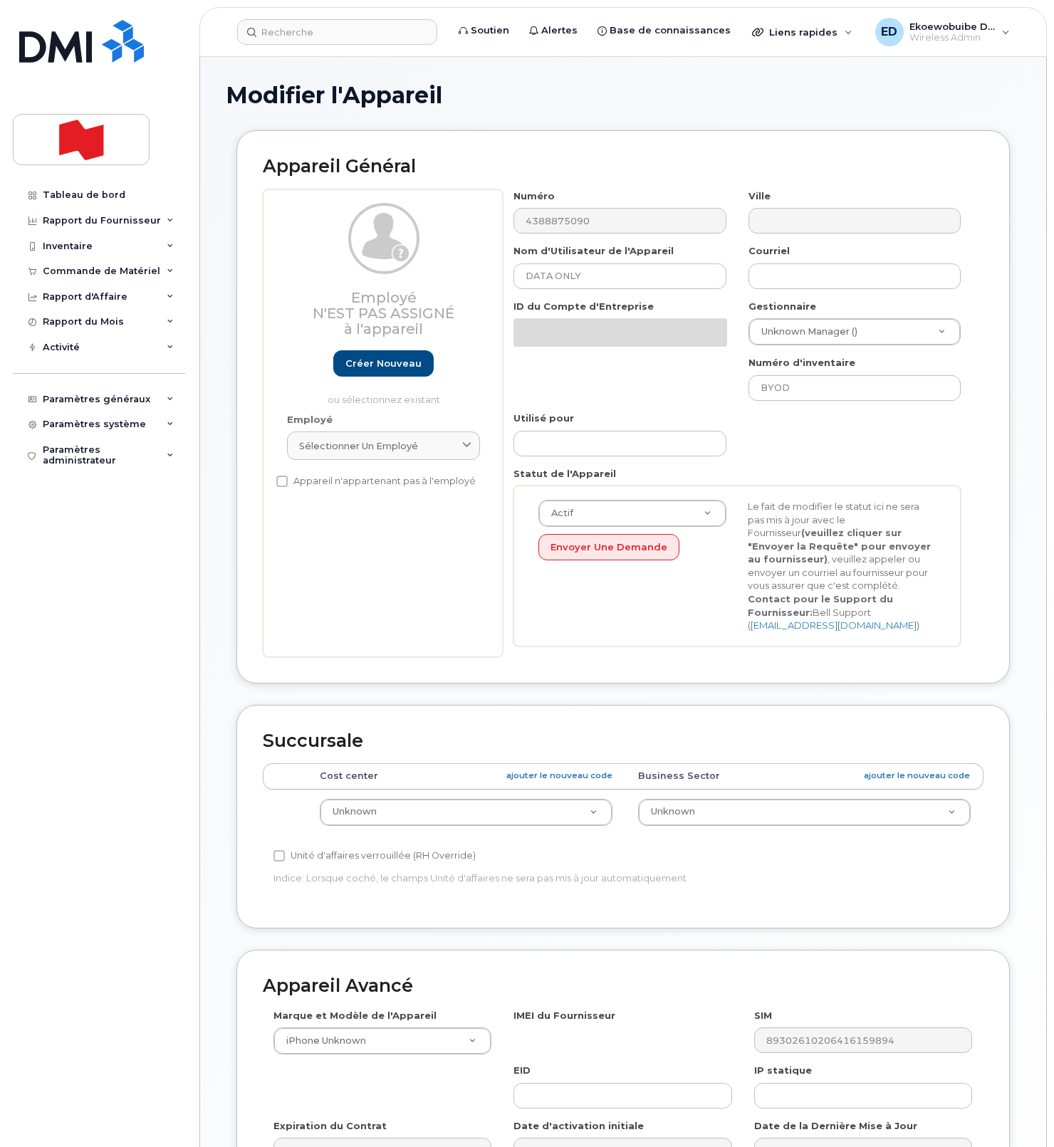
select select "22916206"
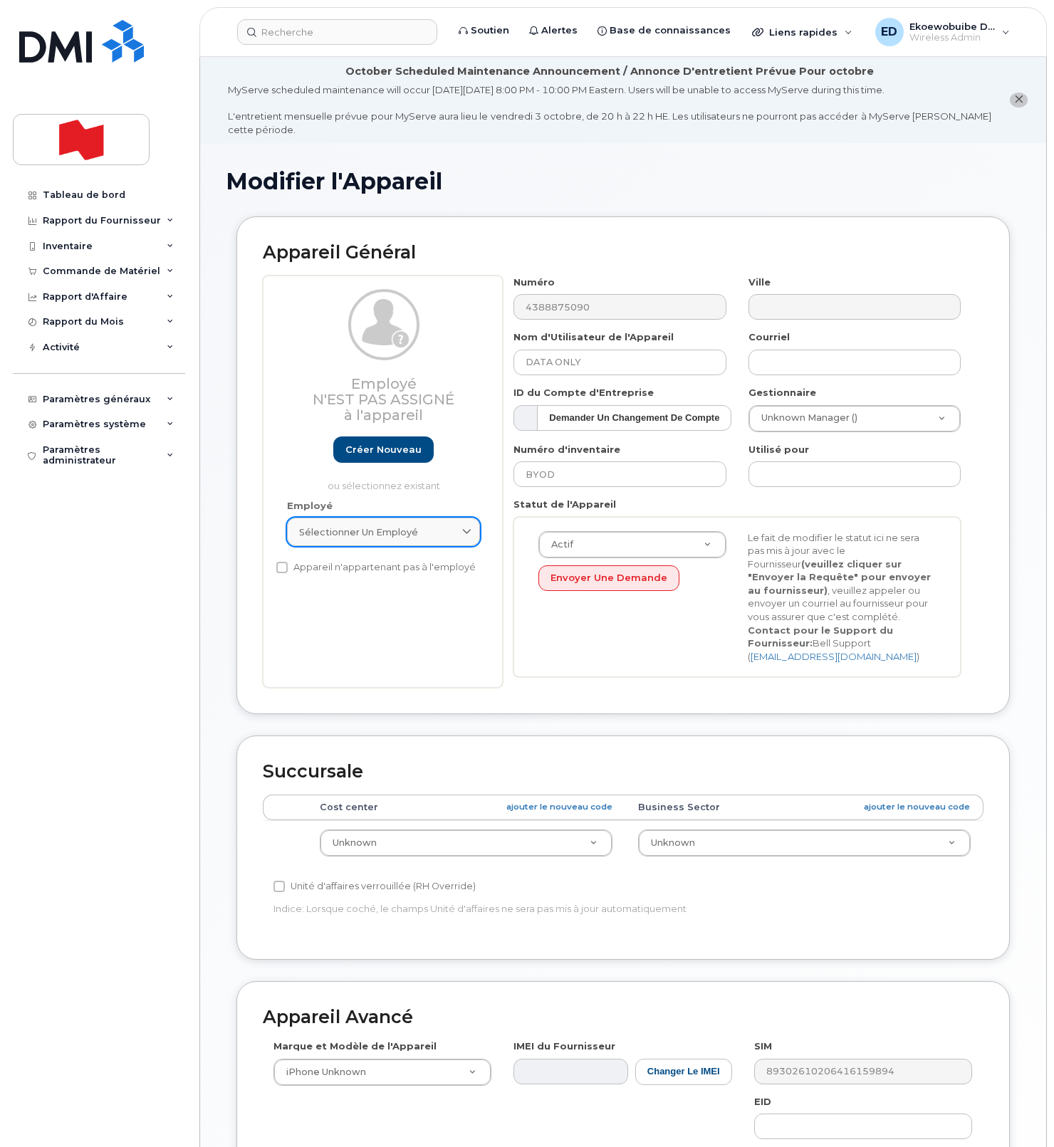
click at [445, 536] on div "Sélectionner un employé" at bounding box center [383, 532] width 169 height 14
paste input "[PERSON_NAME][EMAIL_ADDRESS][DOMAIN_NAME]"
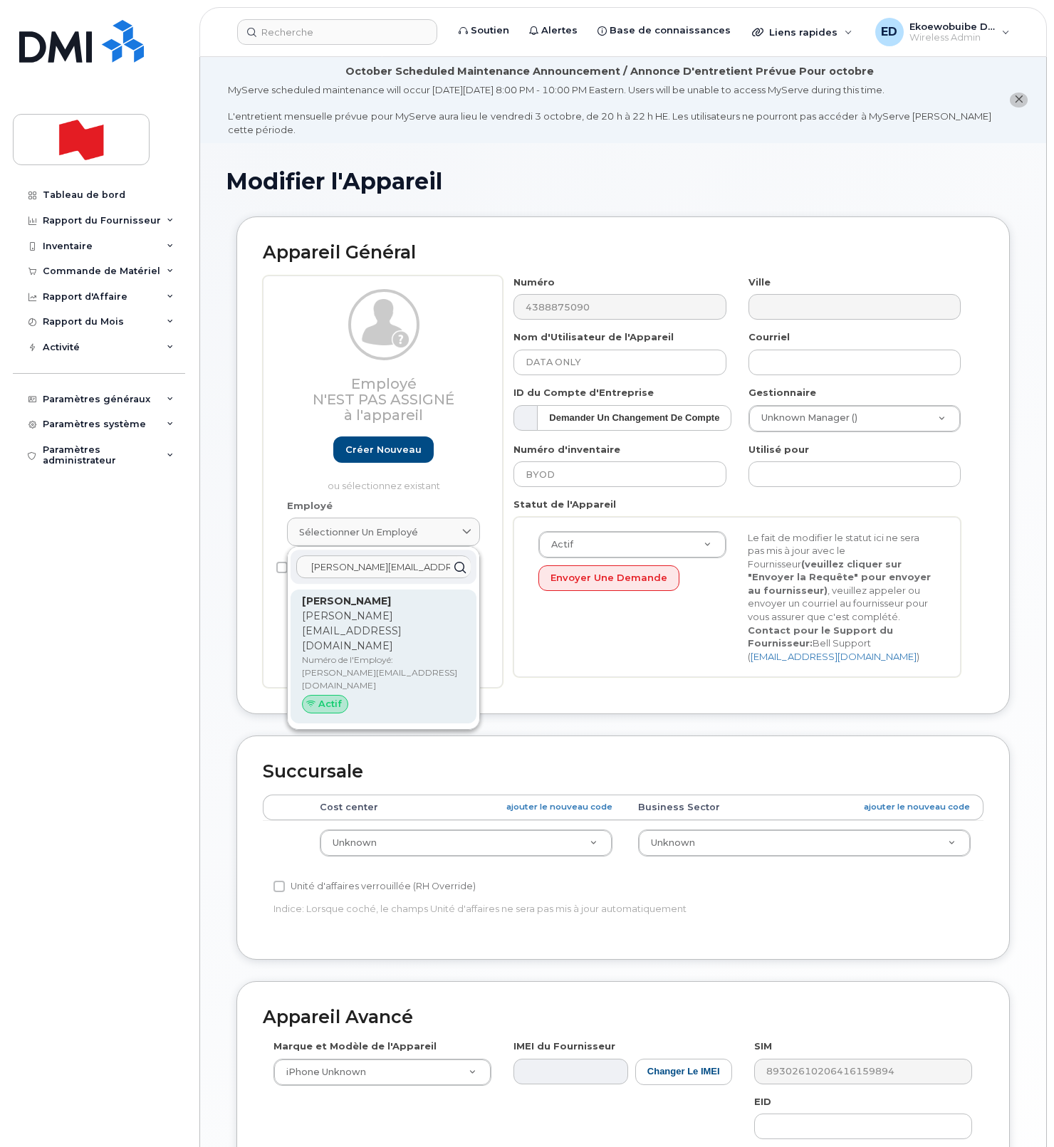
type input "[PERSON_NAME][EMAIL_ADDRESS][DOMAIN_NAME]"
click at [365, 654] on p "Numéro de l'Employé: [PERSON_NAME][EMAIL_ADDRESS][DOMAIN_NAME]" at bounding box center [383, 673] width 163 height 38
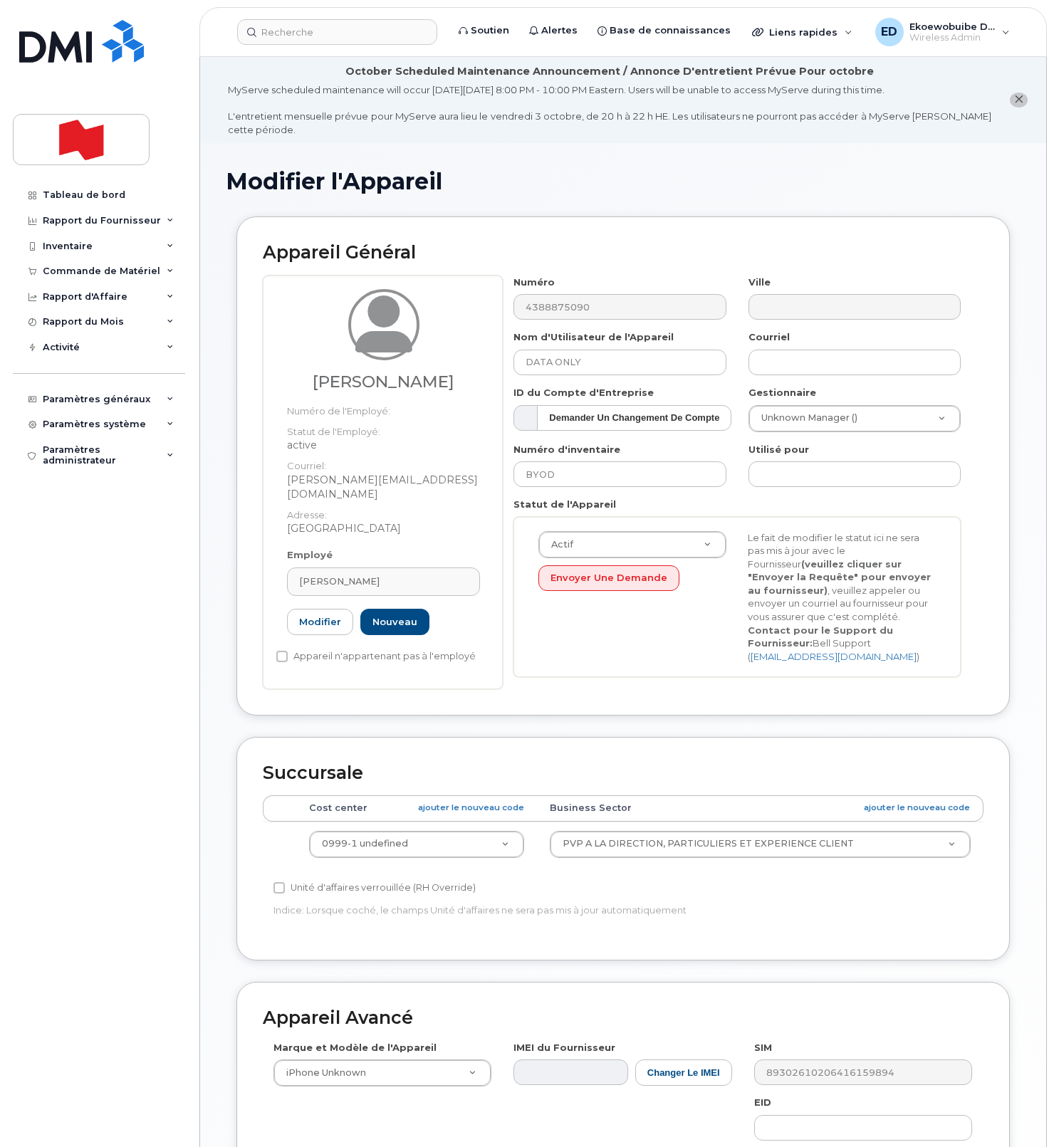
type input "[PERSON_NAME][EMAIL_ADDRESS][DOMAIN_NAME]"
type input "[PERSON_NAME]"
type input "[PERSON_NAME][EMAIL_ADDRESS][DOMAIN_NAME]"
type input "22916643"
select select "22917077"
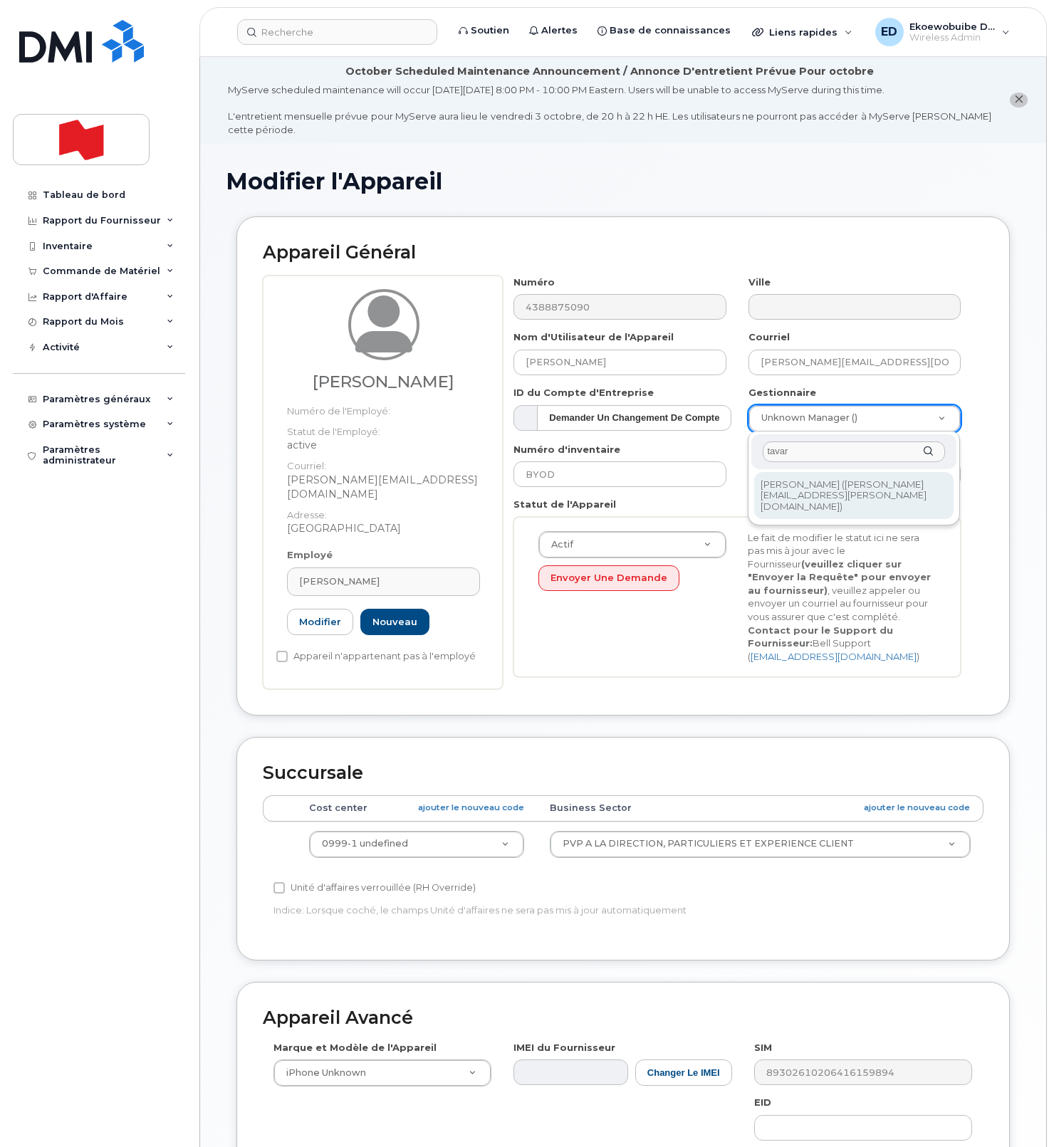
type input "tavar"
type input "1920795"
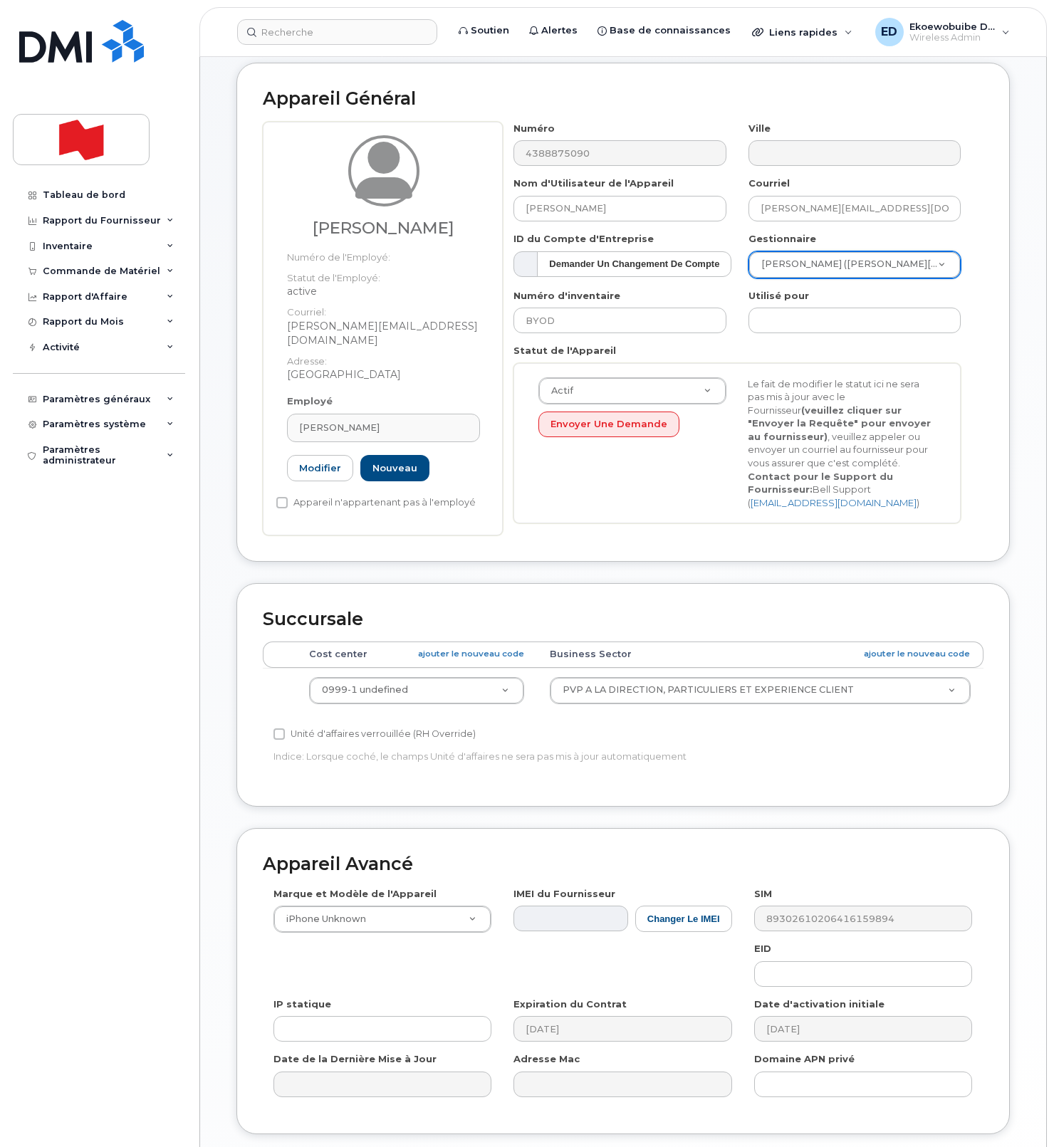
scroll to position [261, 0]
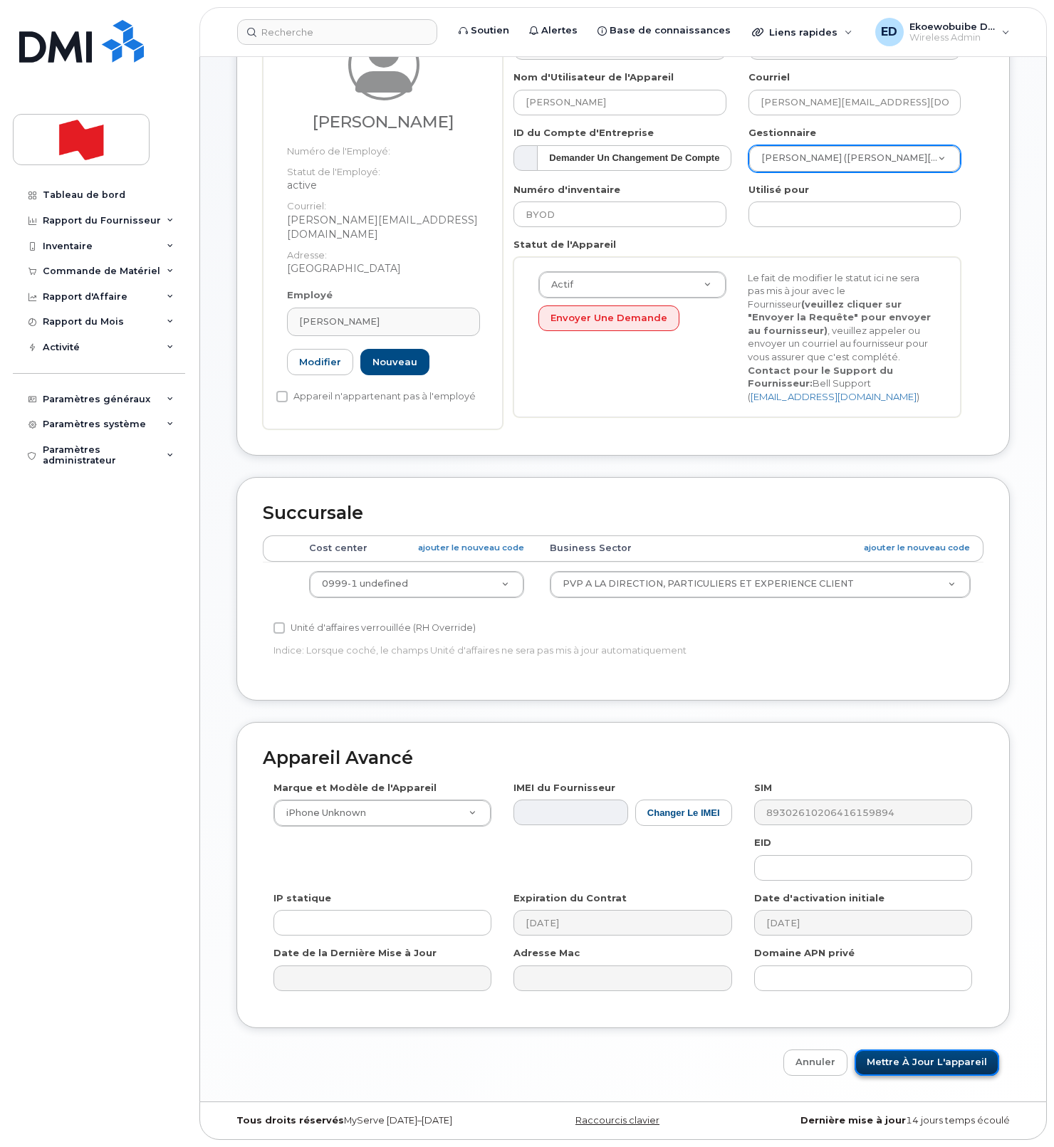
drag, startPoint x: 899, startPoint y: 1066, endPoint x: 913, endPoint y: 1068, distance: 14.4
click at [899, 1067] on input "Mettre à jour l'appareil" at bounding box center [926, 1062] width 145 height 26
type input "Sauvegarde..."
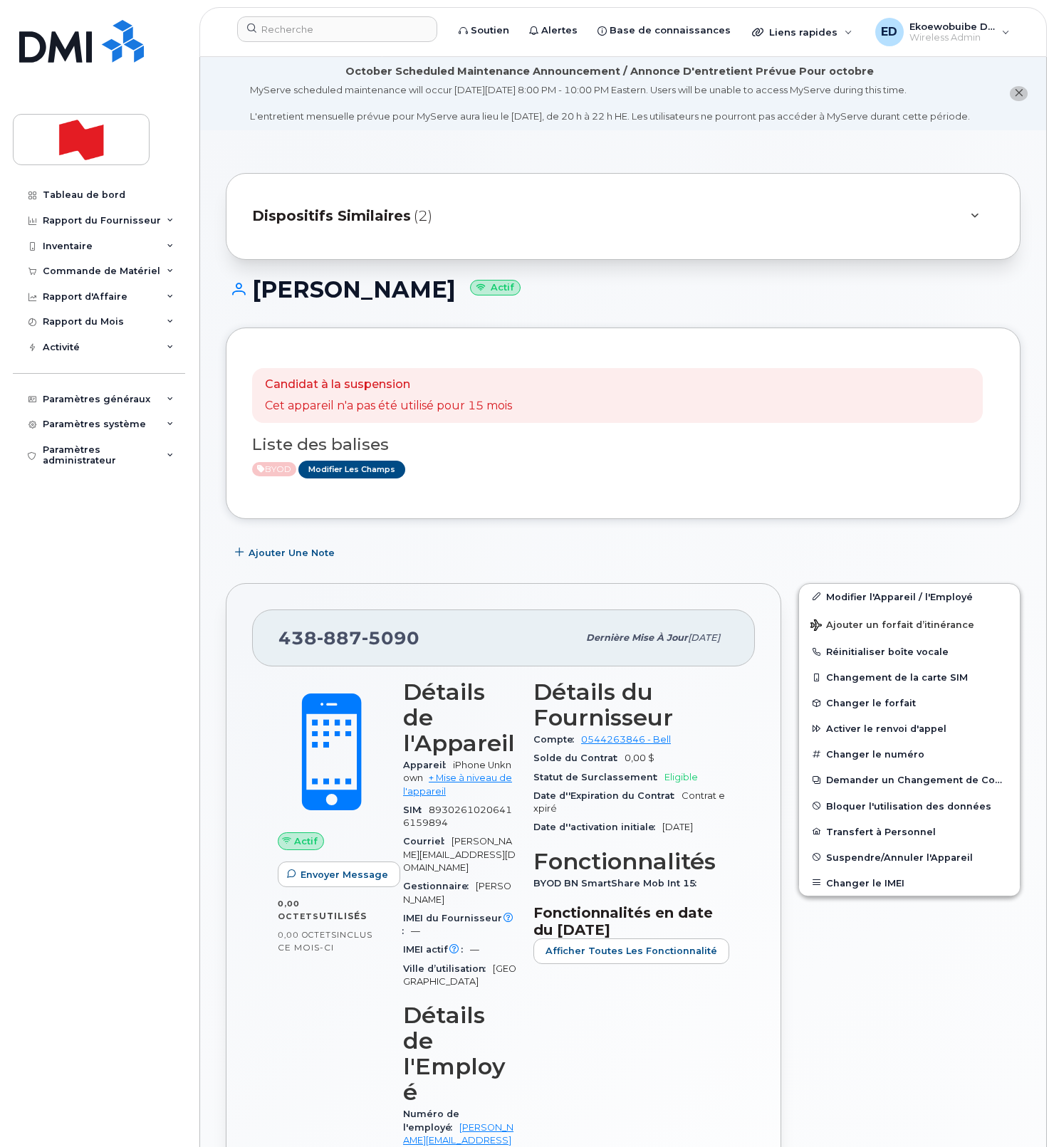
drag, startPoint x: 501, startPoint y: 540, endPoint x: 463, endPoint y: 579, distance: 54.9
drag, startPoint x: 424, startPoint y: 656, endPoint x: 281, endPoint y: 655, distance: 142.4
click at [281, 653] on div "[PHONE_NUMBER]" at bounding box center [427, 638] width 299 height 30
copy span "[PHONE_NUMBER]"
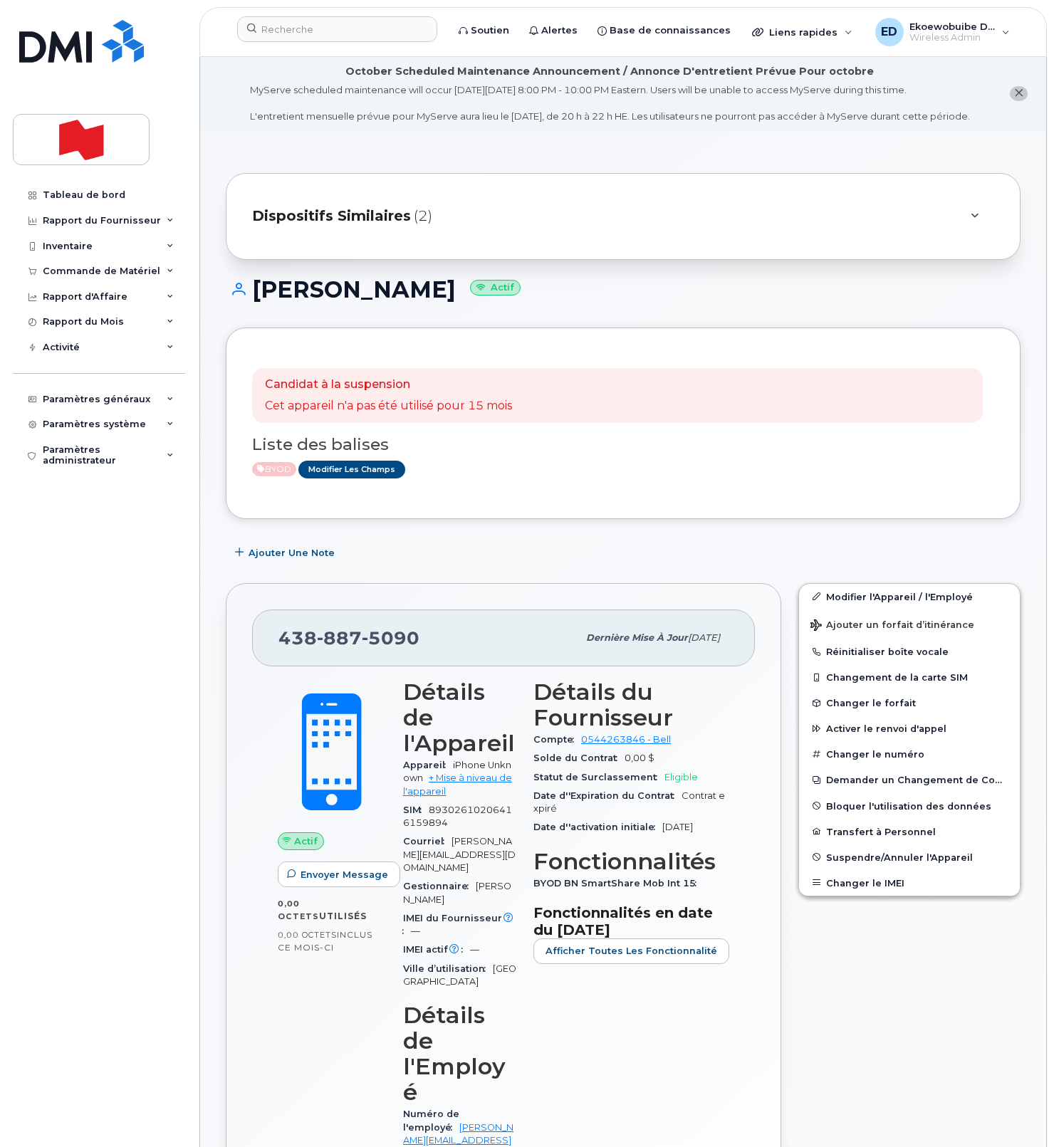
click at [785, 234] on div "Dispositifs Similaires (2)" at bounding box center [603, 216] width 702 height 34
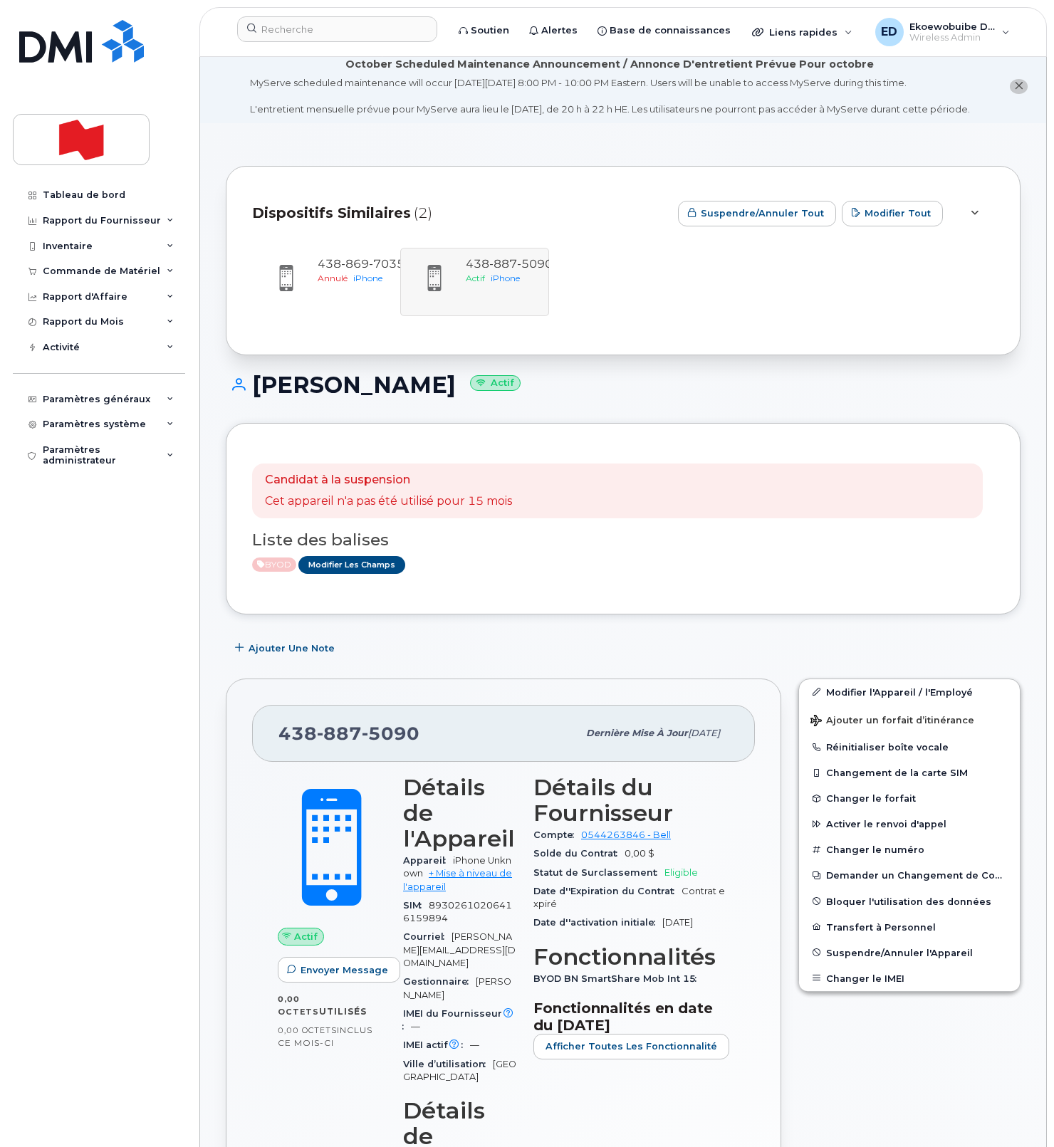
click at [513, 288] on div "[PHONE_NUMBER] Annulé iPhone [PHONE_NUMBER] Actif iPhone" at bounding box center [623, 282] width 742 height 68
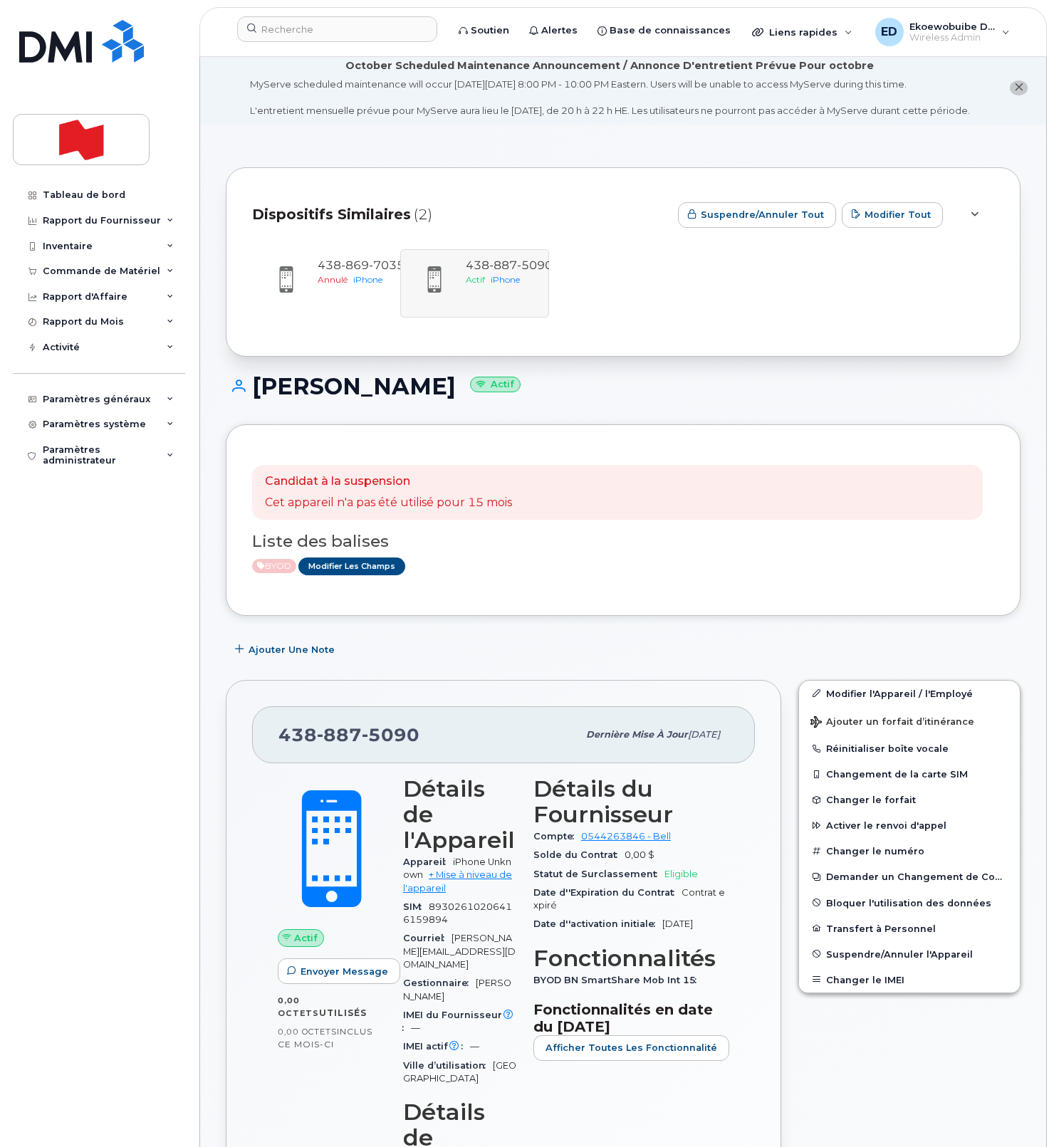
click at [491, 288] on div "[PHONE_NUMBER] Annulé iPhone [PHONE_NUMBER] Actif iPhone" at bounding box center [623, 283] width 742 height 68
click at [441, 292] on div "[PHONE_NUMBER] Annulé iPhone [PHONE_NUMBER] Actif iPhone" at bounding box center [623, 283] width 742 height 68
click at [489, 285] on div "438 869 7035 Annulé iPhone 438 887 5090 Actif iPhone" at bounding box center [623, 283] width 742 height 68
click at [665, 300] on div "438 869 7035 Annulé iPhone 438 887 5090 Actif iPhone" at bounding box center [623, 283] width 742 height 68
click at [970, 219] on icon at bounding box center [974, 214] width 8 height 9
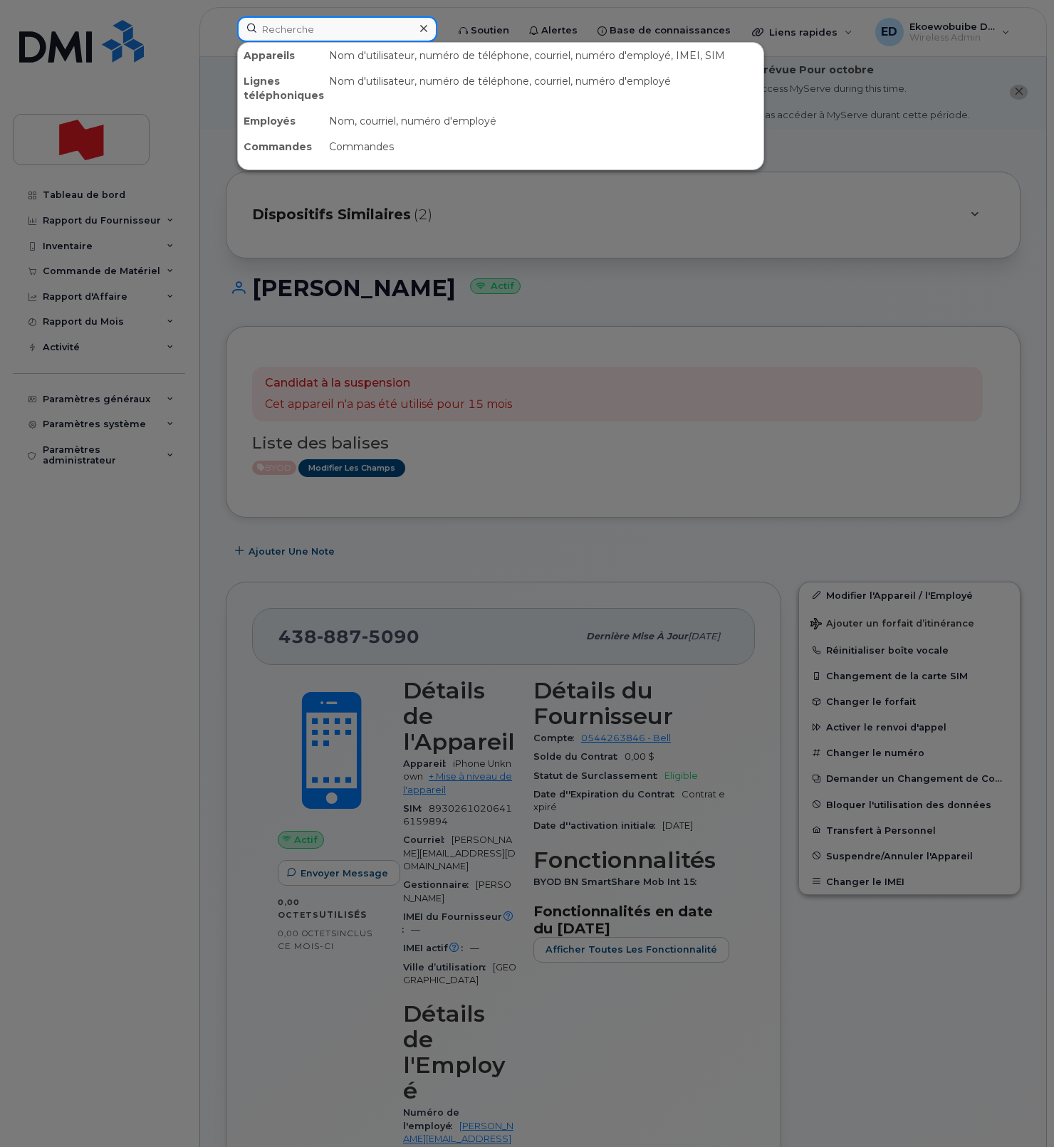
scroll to position [0, 0]
click at [341, 23] on input at bounding box center [337, 29] width 200 height 26
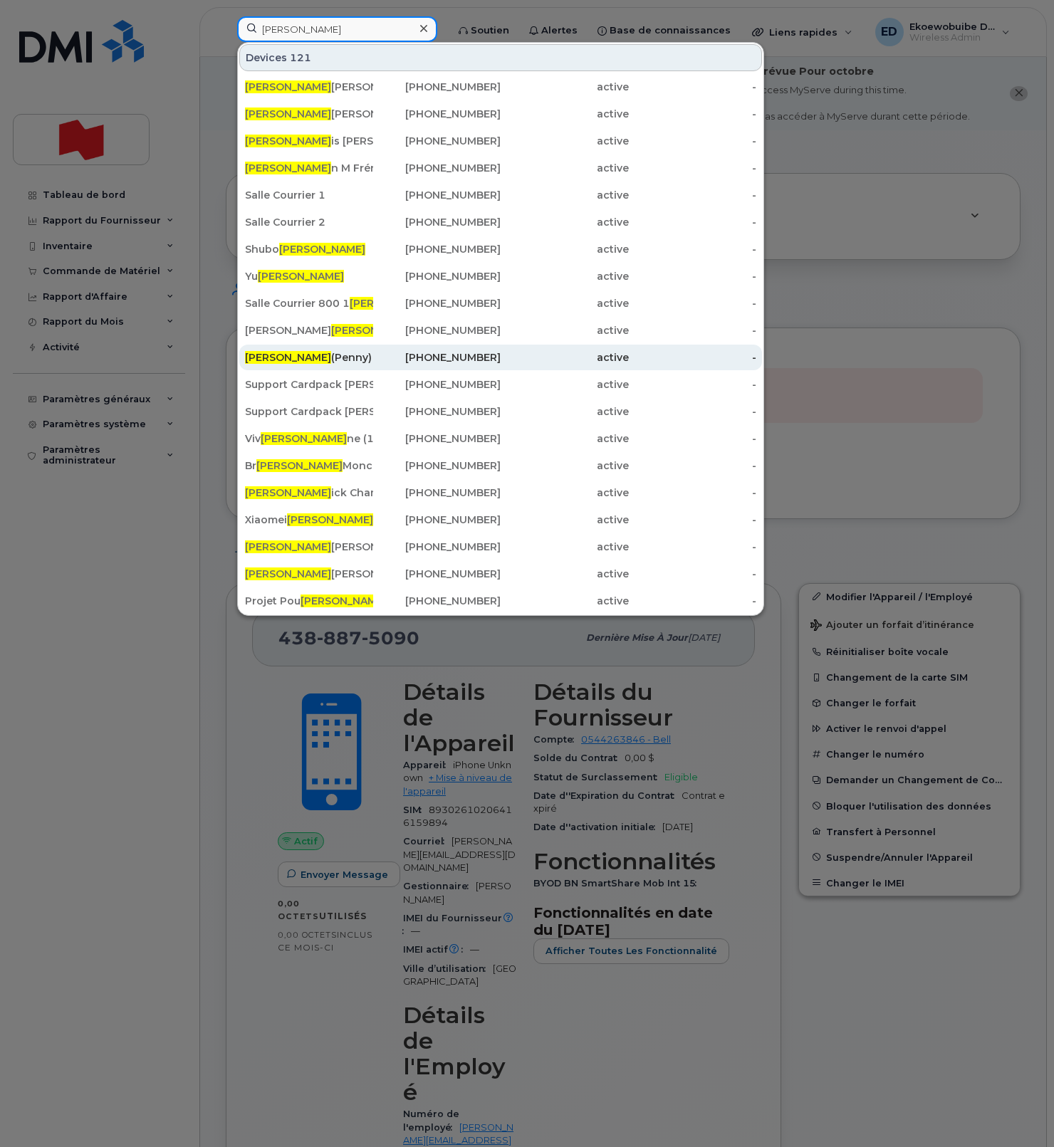
type input "yan"
click at [331, 362] on div "Yan (Penny) Spring" at bounding box center [309, 357] width 128 height 14
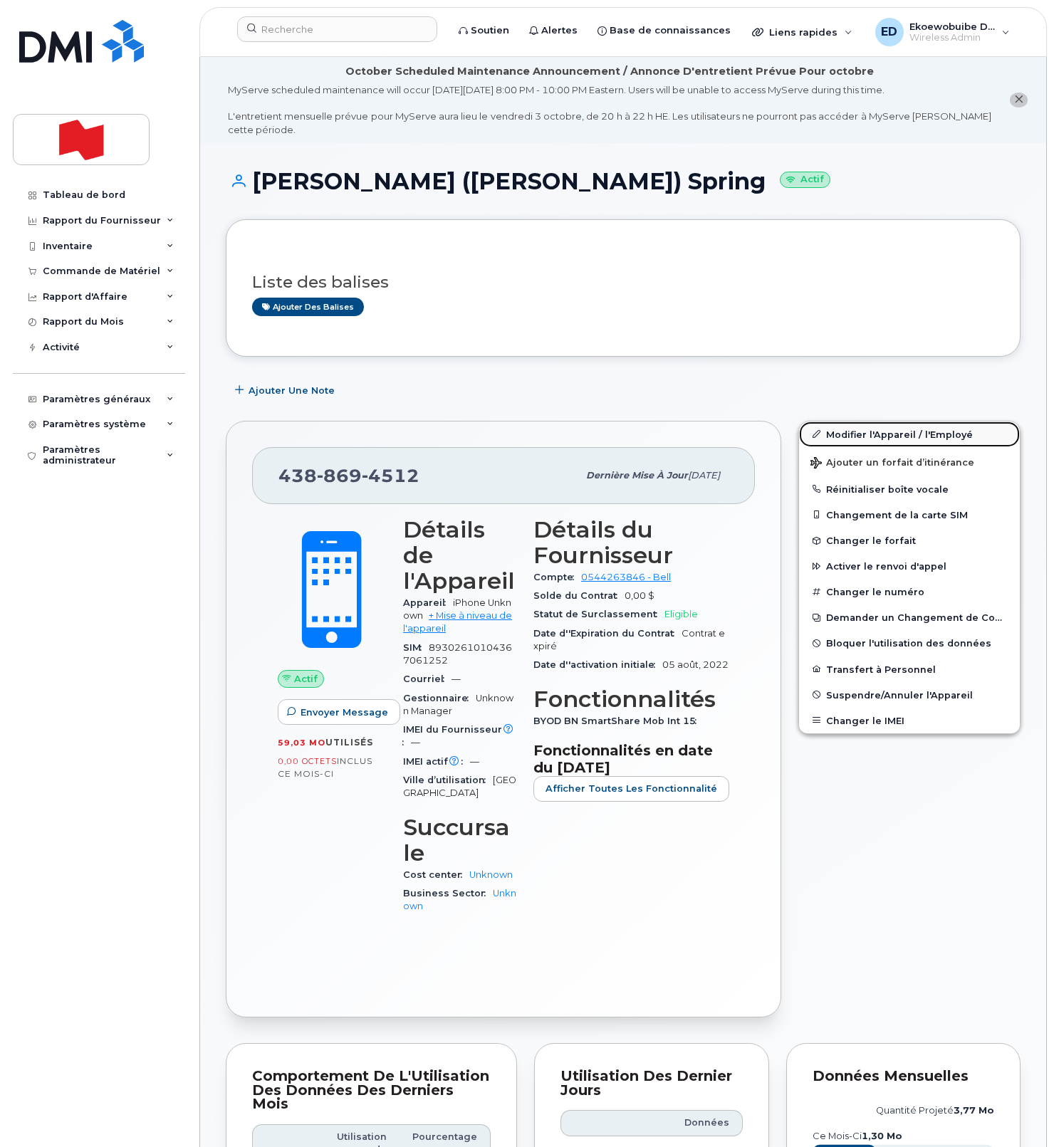
click at [849, 433] on link "Modifier l'Appareil / l'Employé" at bounding box center [909, 434] width 221 height 26
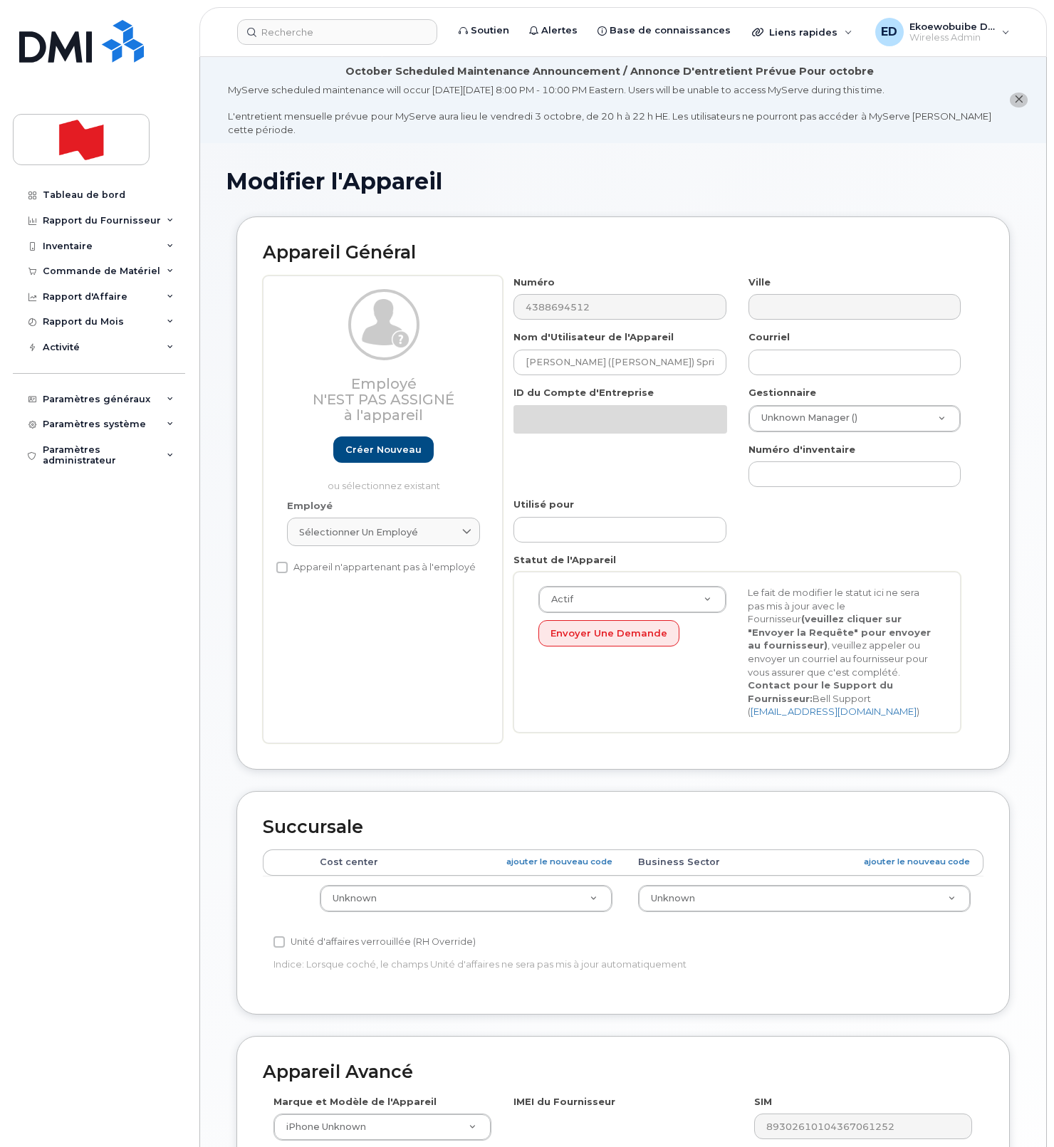
select select "22916206"
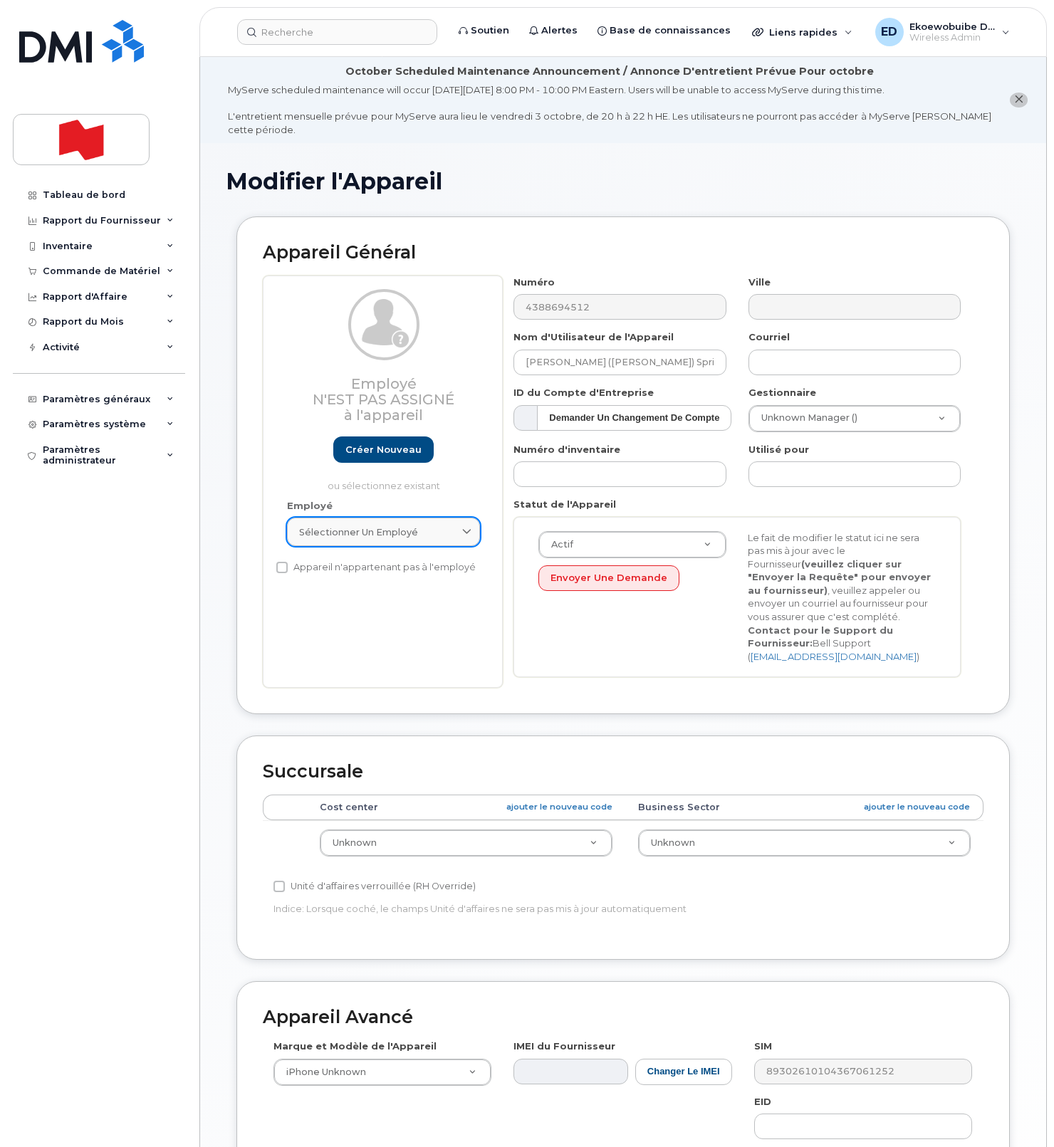
click at [450, 539] on div "Sélectionner un employé" at bounding box center [383, 532] width 169 height 14
paste input "penny.yan@bnc.ca <penny.yan@bnc.ca>"
type input "penny.yan@bnc.ca <penny.yan@bnc.ca>"
paste input "[EMAIL_ADDRESS][DOMAIN_NAME]"
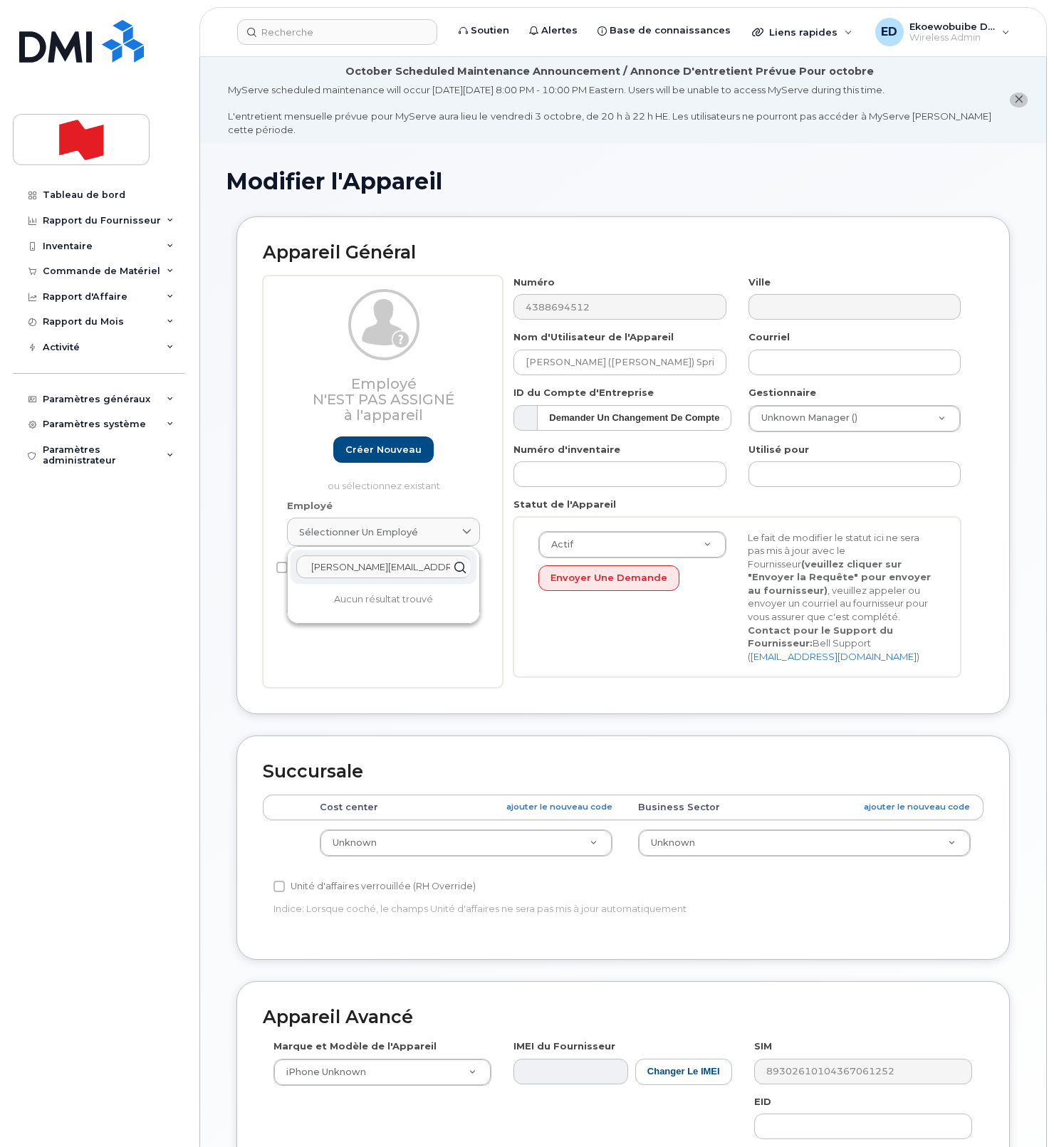
drag, startPoint x: 311, startPoint y: 572, endPoint x: 335, endPoint y: 579, distance: 24.6
click at [311, 572] on input "[EMAIL_ADDRESS][DOMAIN_NAME]" at bounding box center [383, 566] width 174 height 23
type input "[EMAIL_ADDRESS][DOMAIN_NAME]"
click at [623, 367] on input "[PERSON_NAME] (Penny) Spring" at bounding box center [619, 363] width 212 height 26
drag, startPoint x: 636, startPoint y: 364, endPoint x: 555, endPoint y: 364, distance: 80.5
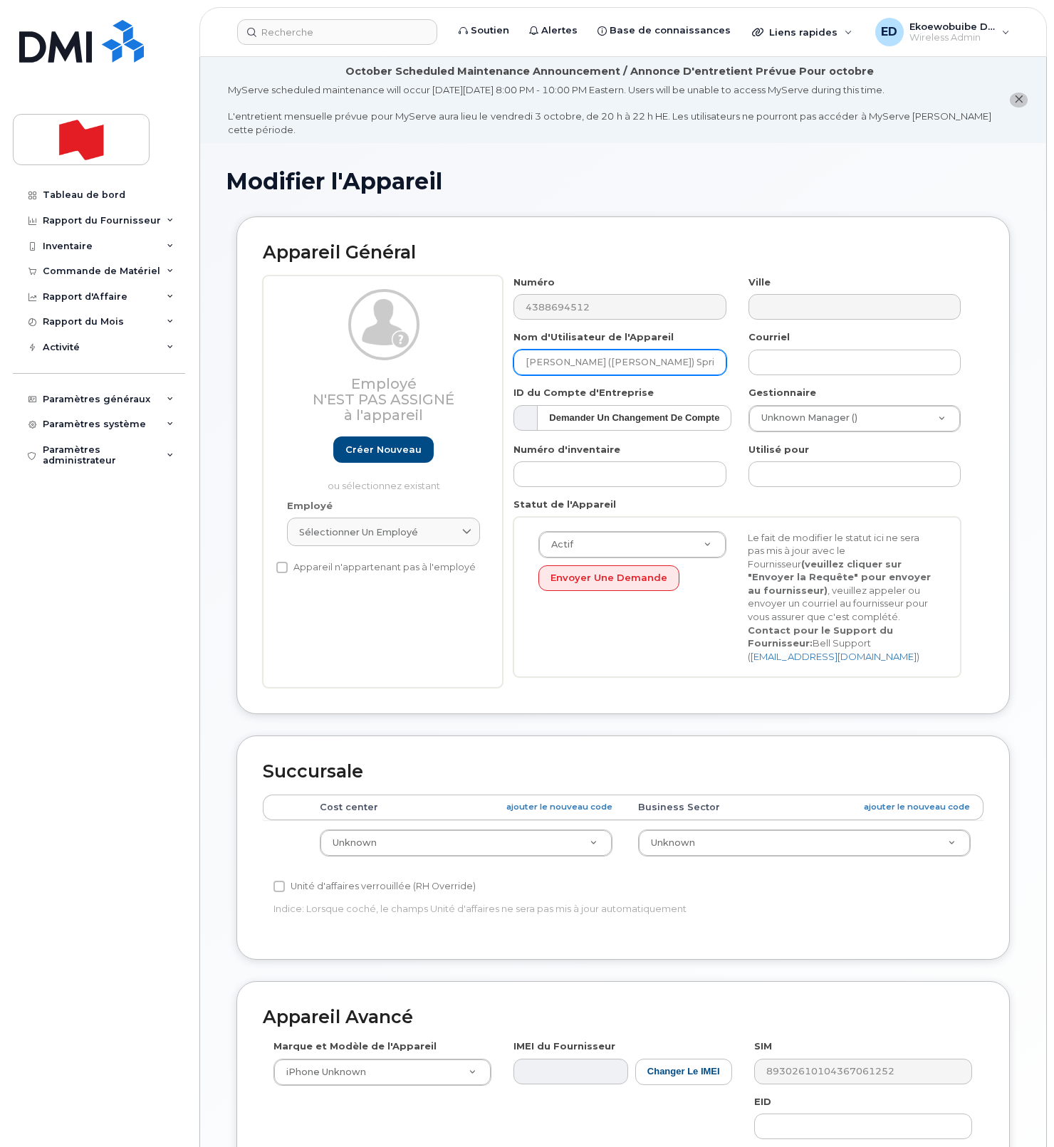
click at [555, 364] on input "[PERSON_NAME] (Penny) Spring" at bounding box center [619, 363] width 212 height 26
click at [634, 366] on input "Yan (Penny) Spring" at bounding box center [619, 363] width 212 height 26
drag, startPoint x: 617, startPoint y: 365, endPoint x: 521, endPoint y: 363, distance: 96.1
click at [521, 363] on input "[PERSON_NAME] ([PERSON_NAME]) Spring" at bounding box center [619, 363] width 212 height 26
click at [618, 362] on input "[PERSON_NAME] ([PERSON_NAME]) Spring" at bounding box center [619, 363] width 212 height 26
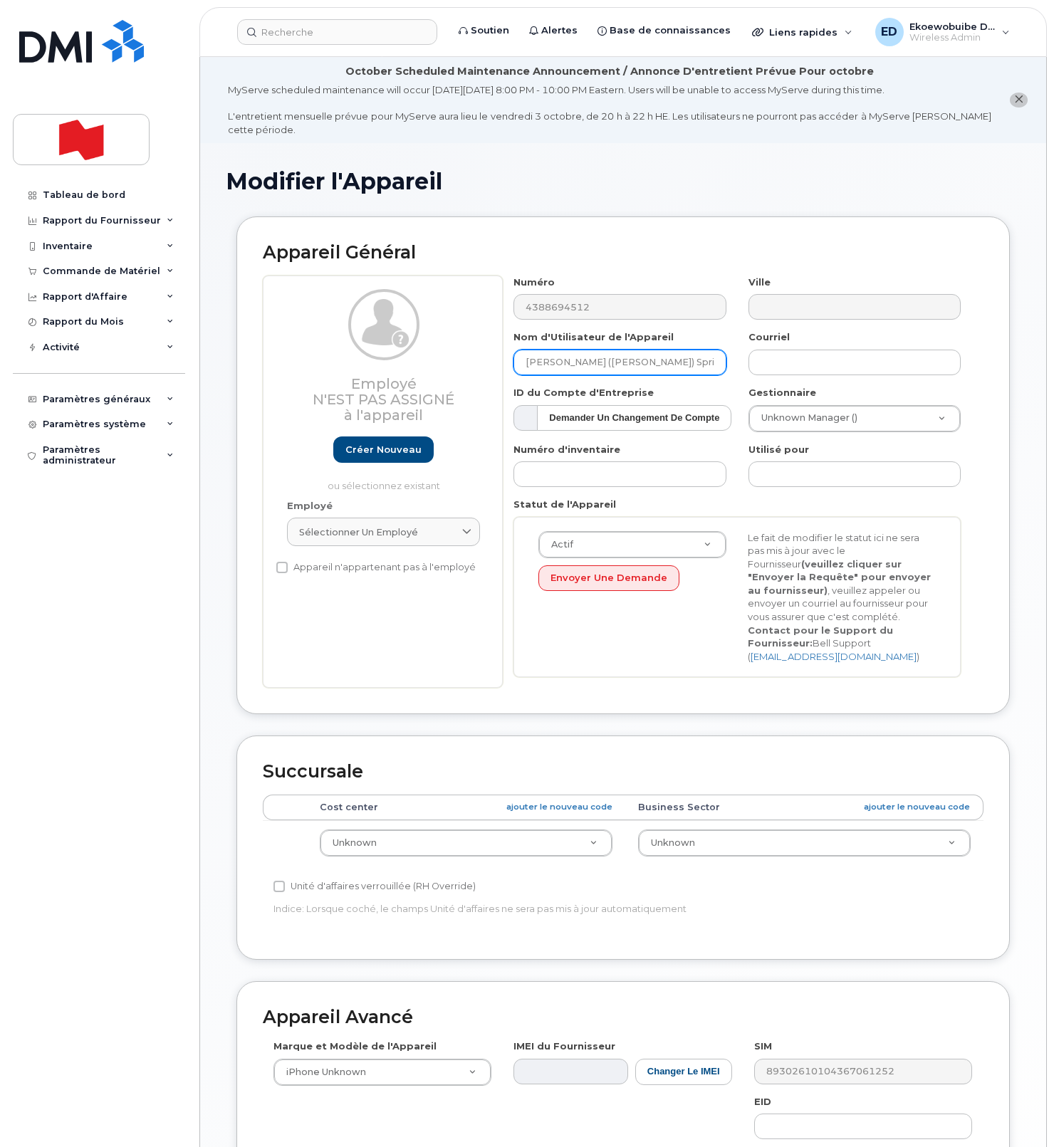
drag, startPoint x: 584, startPoint y: 364, endPoint x: 504, endPoint y: 364, distance: 79.7
click at [504, 364] on div "Nom d'Utilisateur de l'Appareil Yan (Penny) Spring" at bounding box center [620, 352] width 234 height 45
type input "Spring"
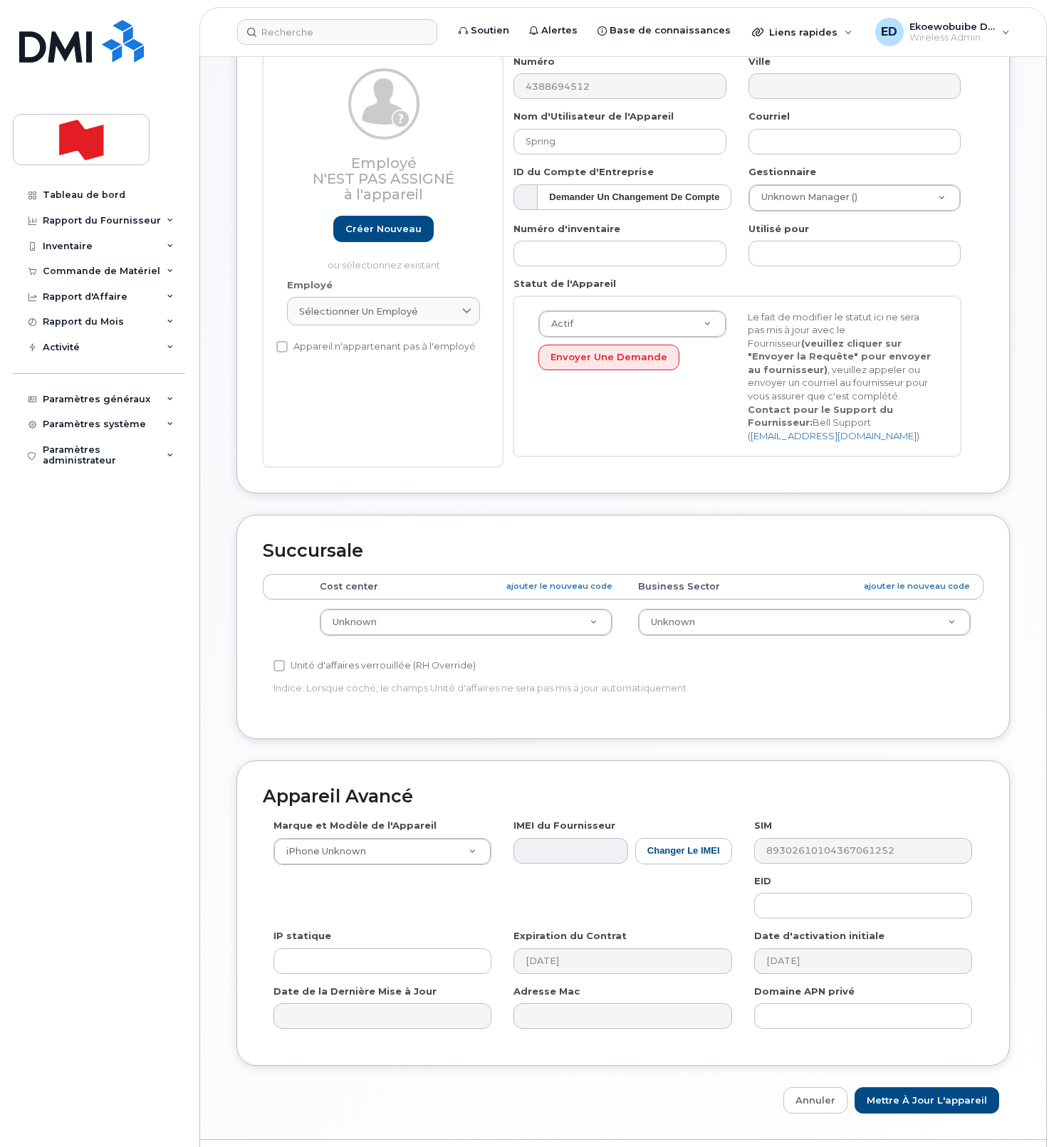
scroll to position [261, 0]
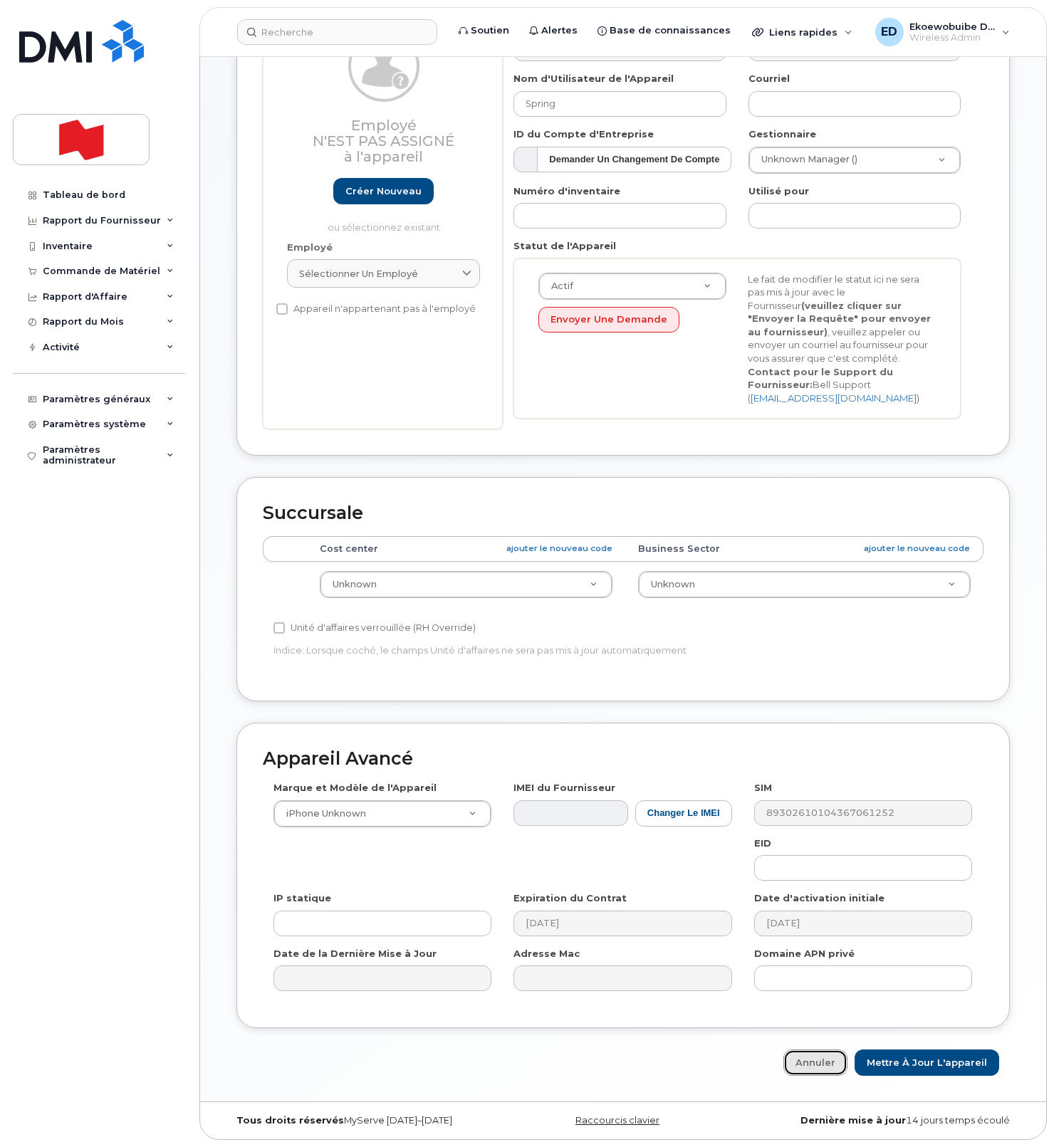
drag, startPoint x: 822, startPoint y: 1062, endPoint x: 810, endPoint y: 1052, distance: 15.7
click at [822, 1062] on link "Annuler" at bounding box center [815, 1062] width 64 height 26
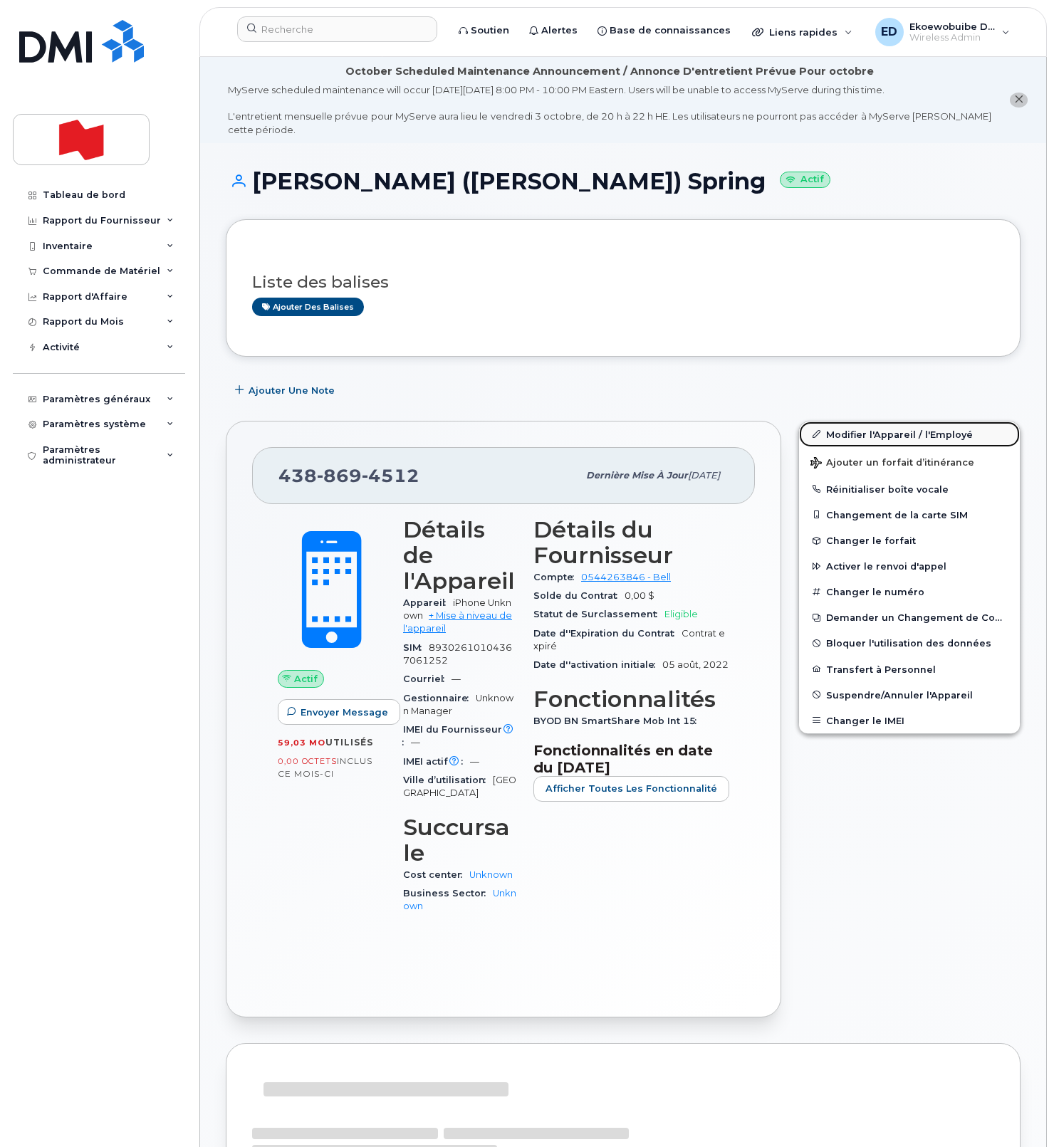
click at [834, 437] on link "Modifier l'Appareil / l'Employé" at bounding box center [909, 434] width 221 height 26
click at [834, 438] on link "Modifier l'Appareil / l'Employé" at bounding box center [909, 434] width 221 height 26
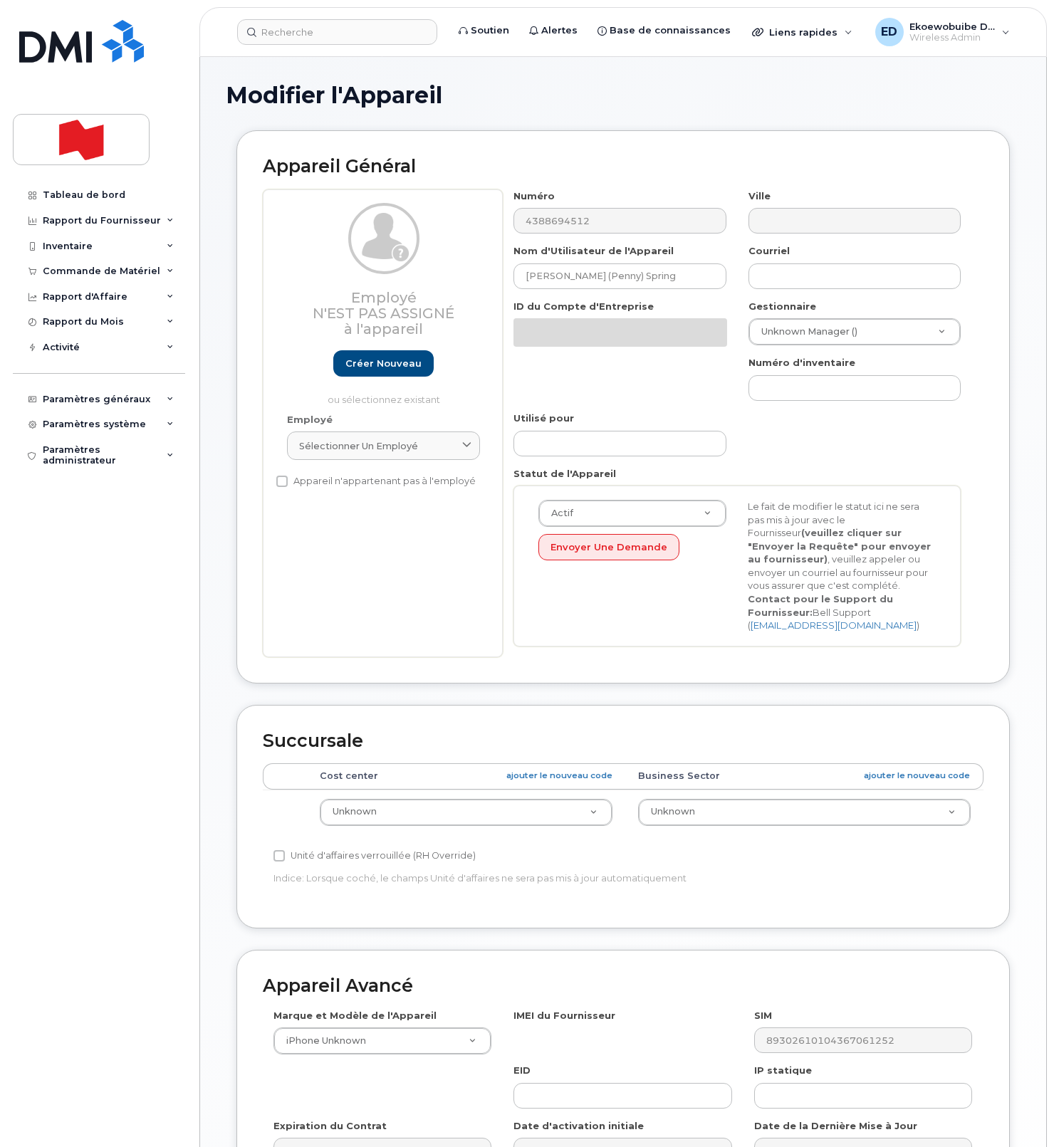
select select "22916206"
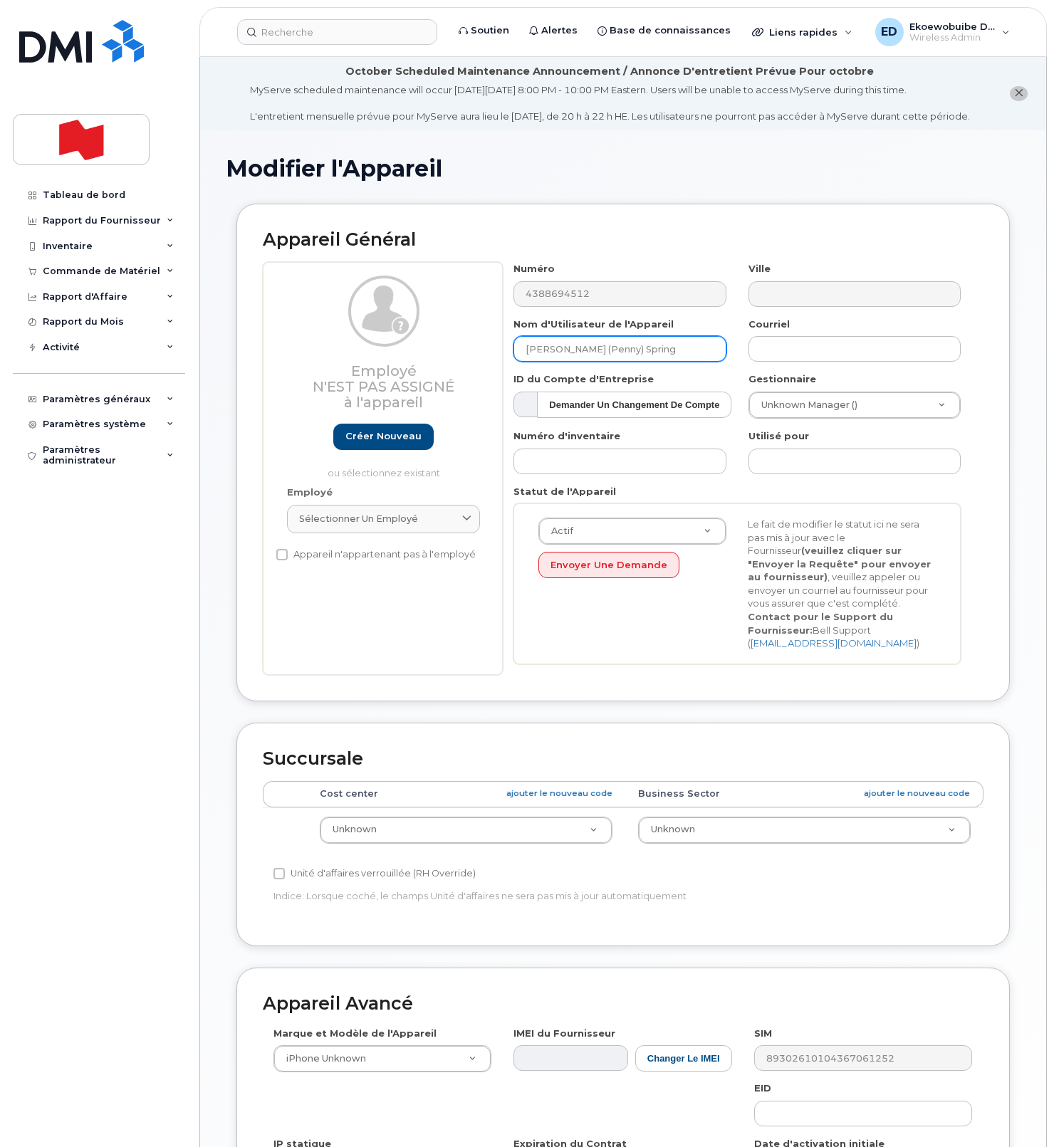
drag, startPoint x: 645, startPoint y: 361, endPoint x: 500, endPoint y: 362, distance: 145.3
click at [498, 362] on div "Employé N'est pas assigné à l'appareil Créer nouveau ou sélectionnez existant E…" at bounding box center [623, 468] width 721 height 412
click at [599, 362] on input "[PERSON_NAME] (Penny) Spring" at bounding box center [619, 349] width 212 height 26
click at [630, 362] on input "[PERSON_NAME] ([PERSON_NAME]) Sping" at bounding box center [619, 349] width 212 height 26
drag, startPoint x: 651, startPoint y: 360, endPoint x: 517, endPoint y: 362, distance: 134.6
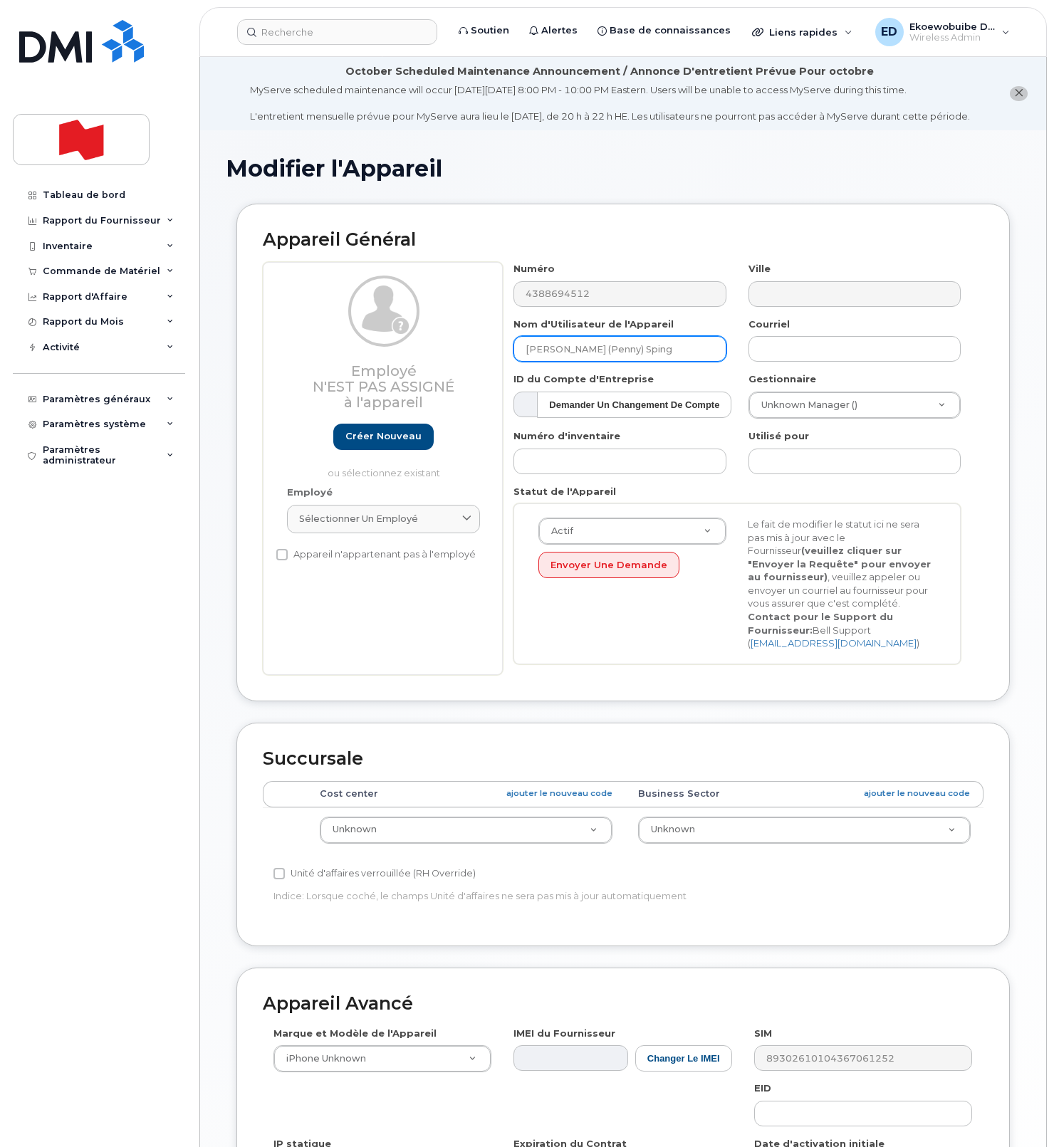
click at [516, 361] on input "[PERSON_NAME] ([PERSON_NAME]) Sping" at bounding box center [619, 349] width 212 height 26
type input "[PERSON_NAME] ([PERSON_NAME]) Sping"
click at [383, 450] on link "Créer nouveau" at bounding box center [383, 437] width 100 height 26
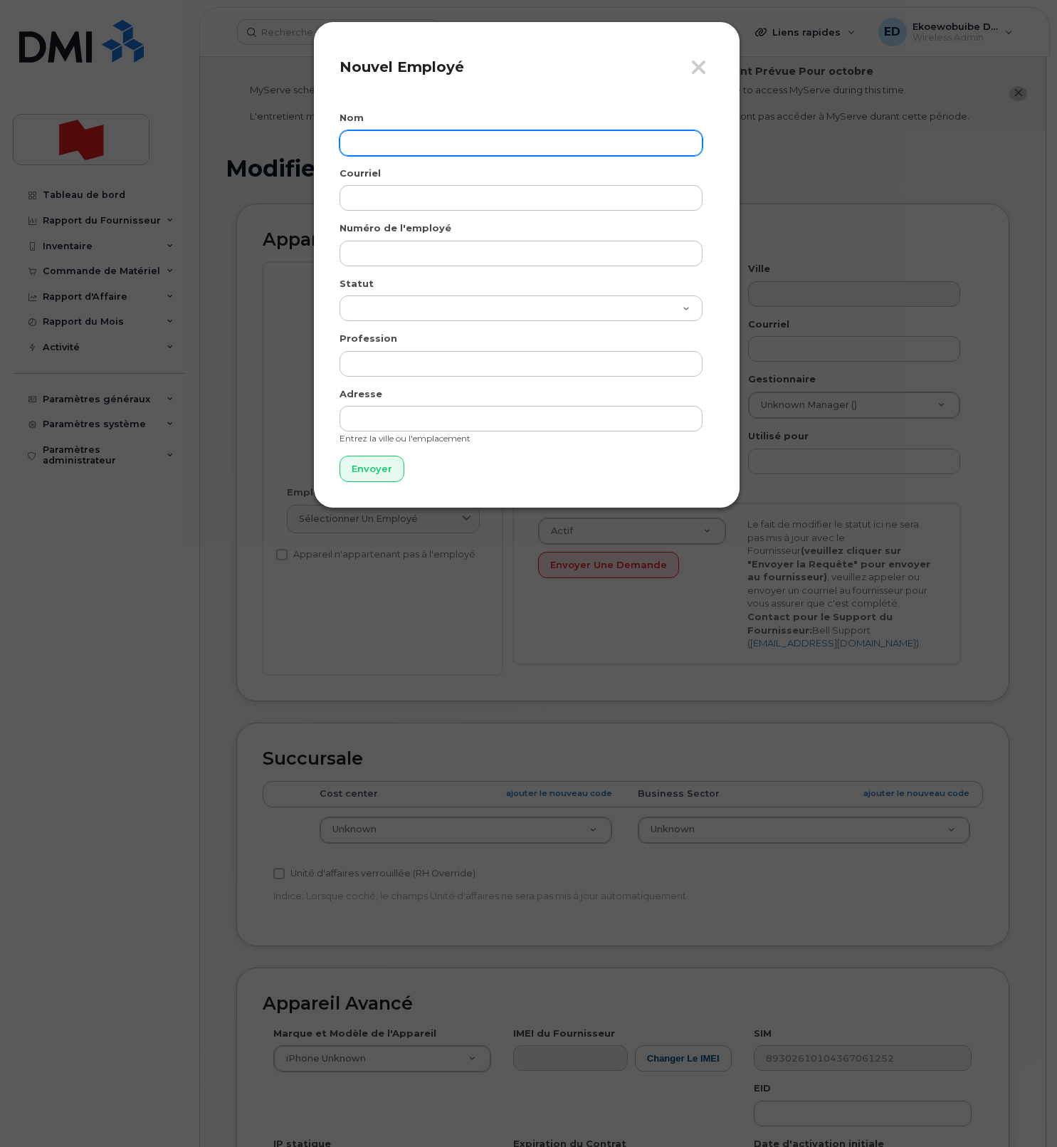
click at [382, 137] on input "text" at bounding box center [521, 143] width 363 height 26
paste input "[PERSON_NAME] ([PERSON_NAME]) Sping"
type input "[PERSON_NAME] ([PERSON_NAME]) Sping"
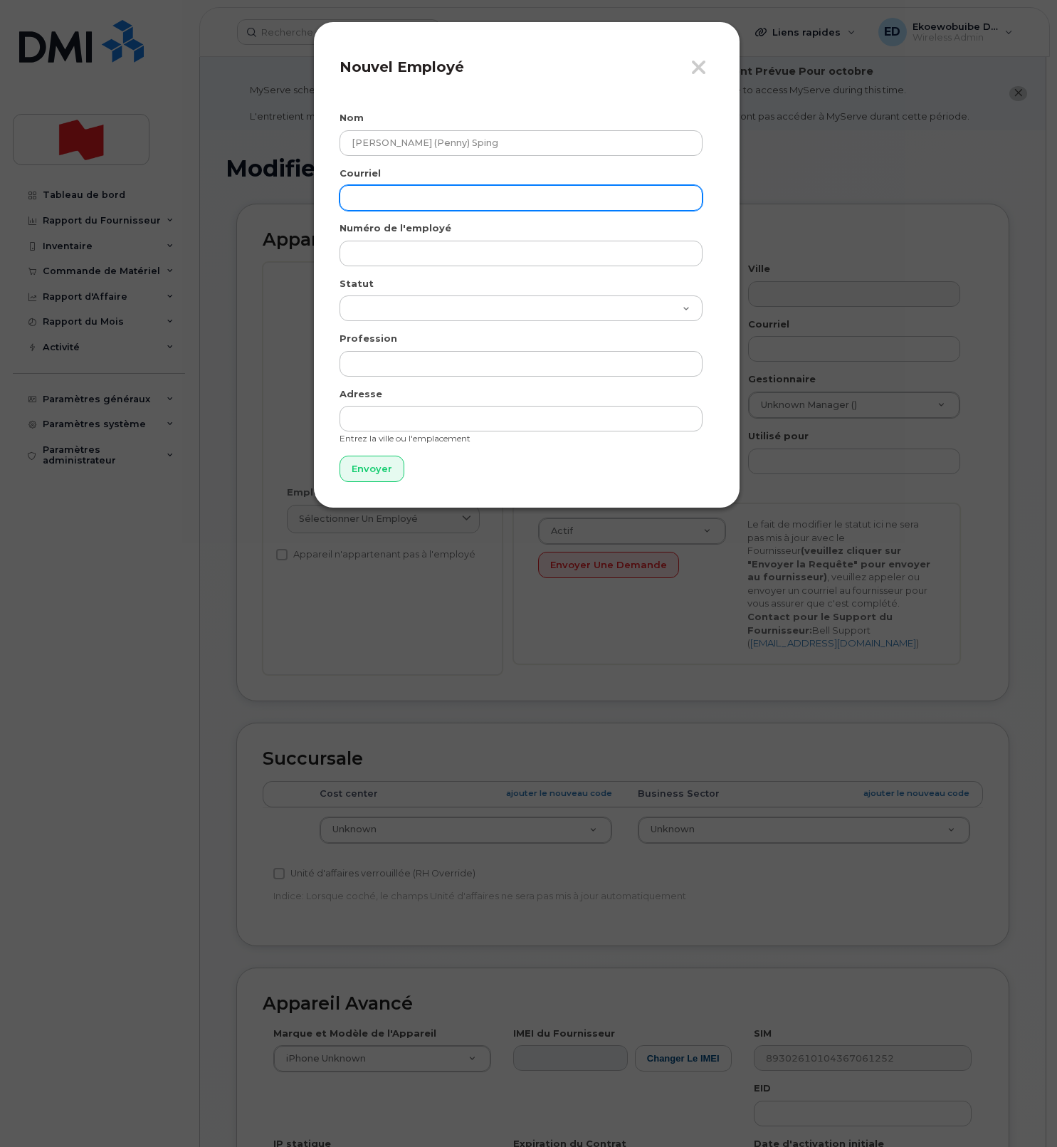
click at [449, 197] on input "email" at bounding box center [521, 198] width 363 height 26
paste input "[PERSON_NAME][EMAIL_ADDRESS][DOMAIN_NAME]"
type input "[PERSON_NAME][EMAIL_ADDRESS][DOMAIN_NAME]"
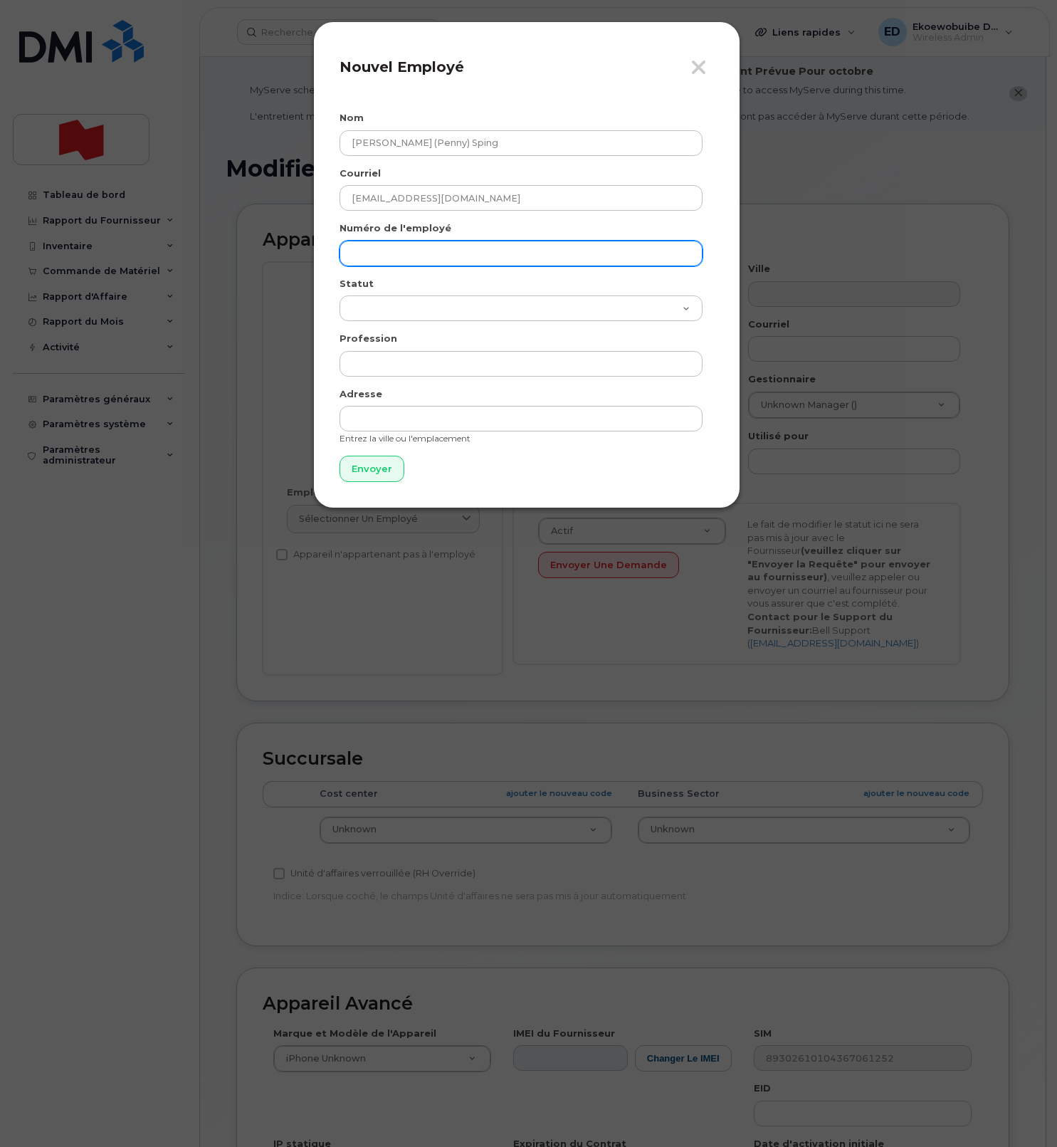
click at [426, 244] on input "text" at bounding box center [521, 254] width 363 height 26
paste input "[PERSON_NAME][EMAIL_ADDRESS][DOMAIN_NAME]"
type input "[PERSON_NAME][EMAIL_ADDRESS][DOMAIN_NAME]"
click at [367, 474] on input "Envoyer" at bounding box center [372, 469] width 65 height 26
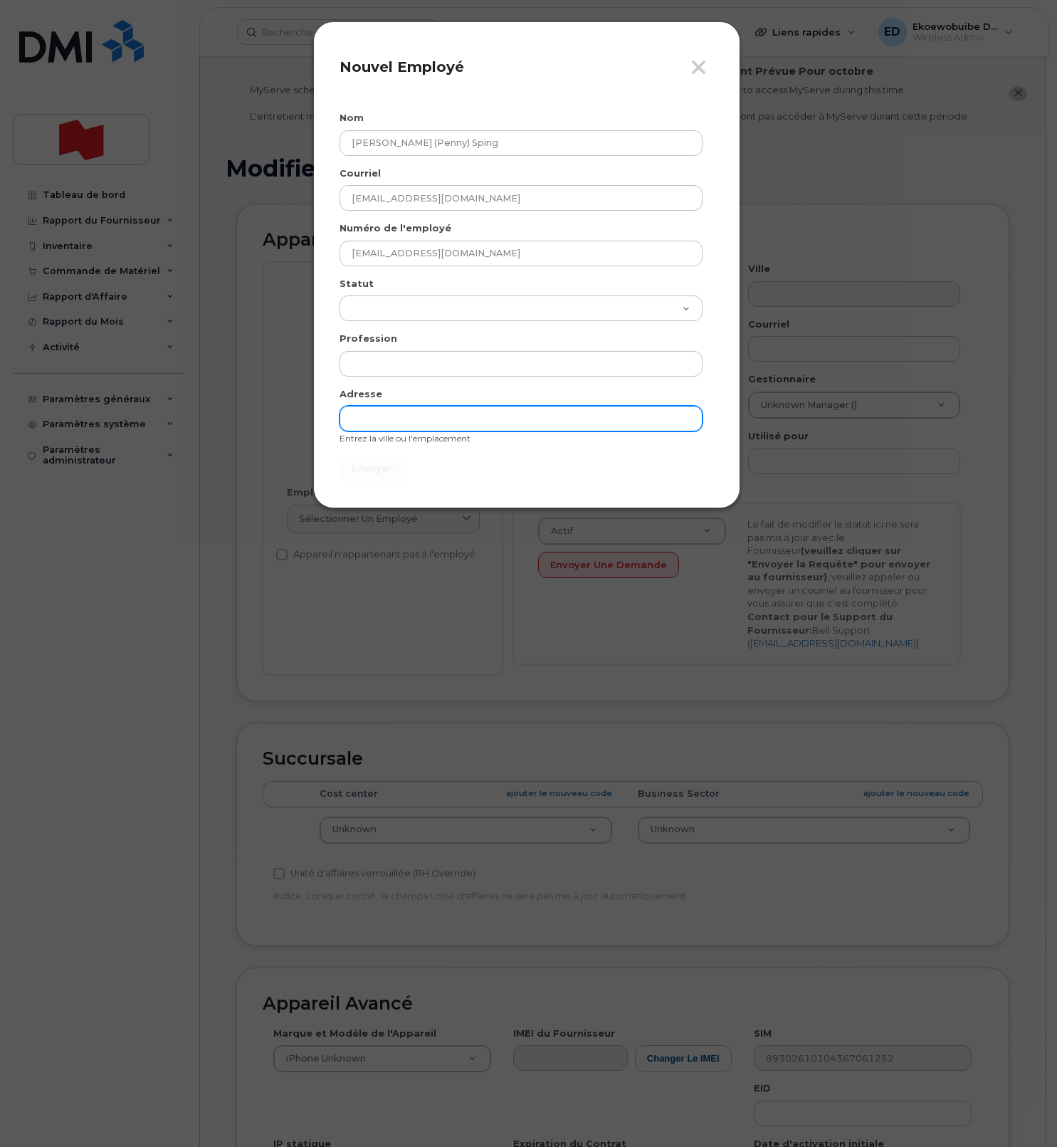
type input "Envoyer"
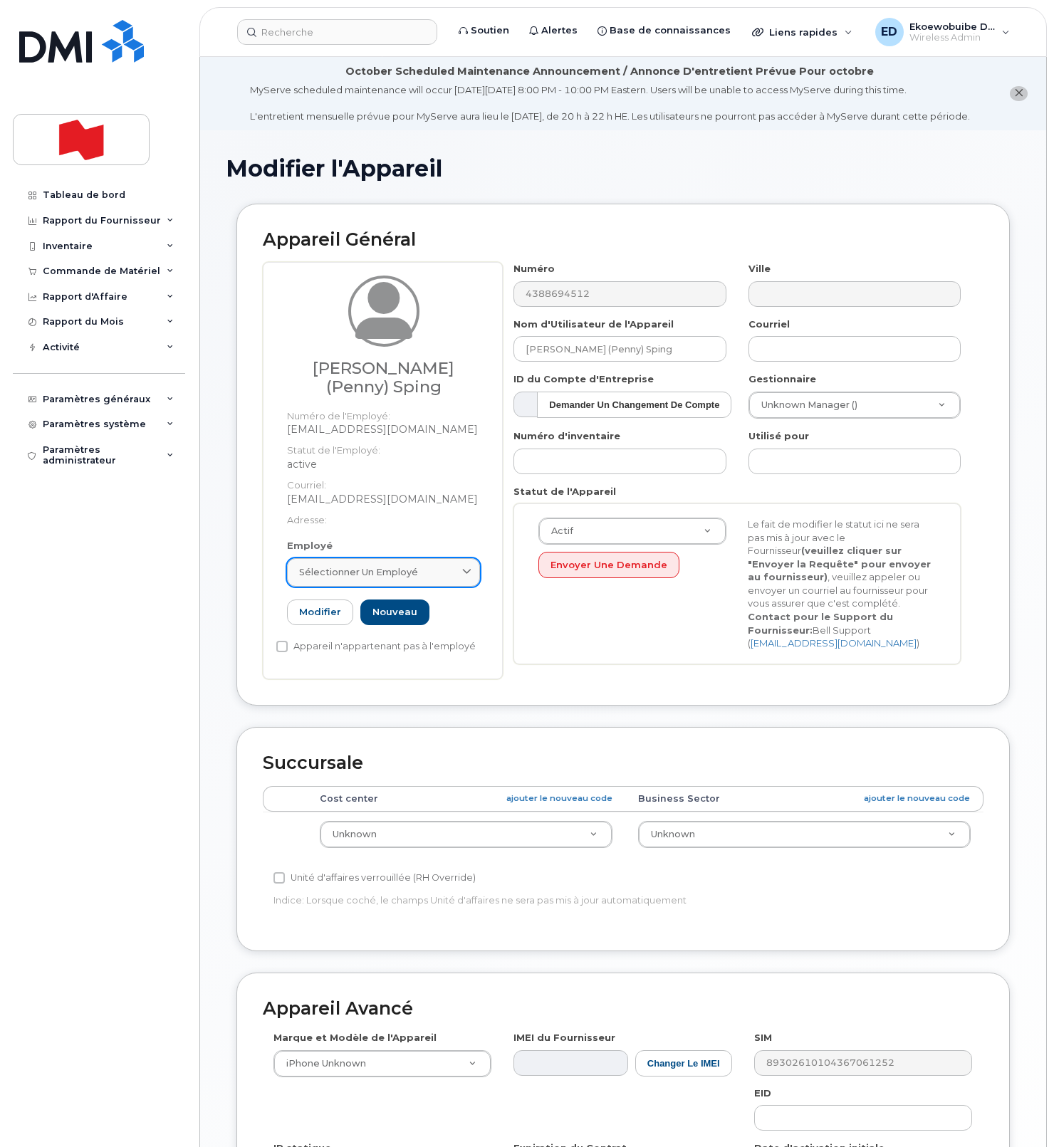
click at [451, 572] on div "Sélectionner un employé" at bounding box center [383, 572] width 169 height 14
paste input "[PERSON_NAME][EMAIL_ADDRESS][DOMAIN_NAME]"
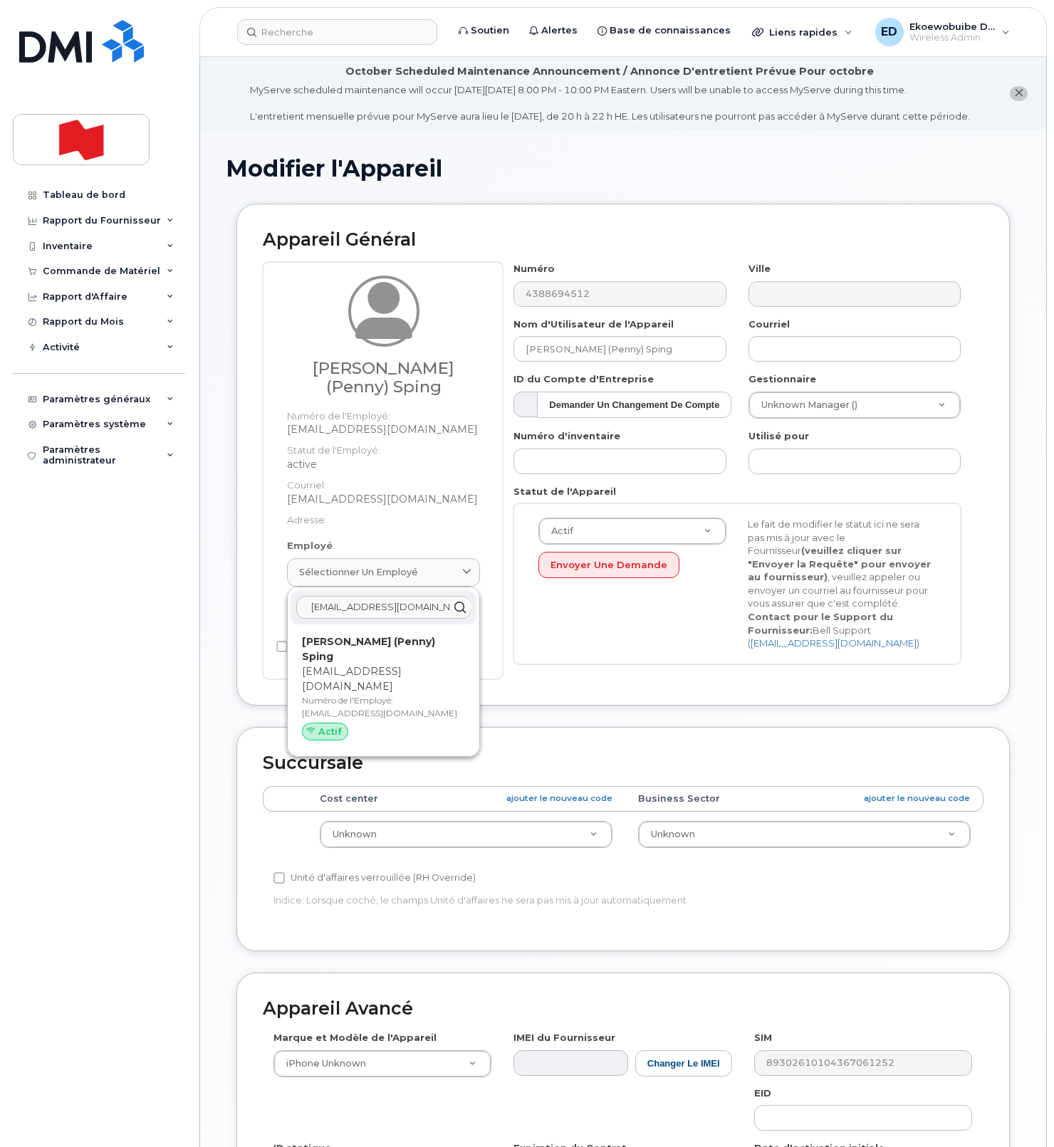
type input "[PERSON_NAME][EMAIL_ADDRESS][DOMAIN_NAME]"
click at [375, 694] on p "Numéro de l'Employé: [PERSON_NAME][EMAIL_ADDRESS][DOMAIN_NAME]" at bounding box center [383, 707] width 163 height 26
type input "[PERSON_NAME][EMAIL_ADDRESS][DOMAIN_NAME]"
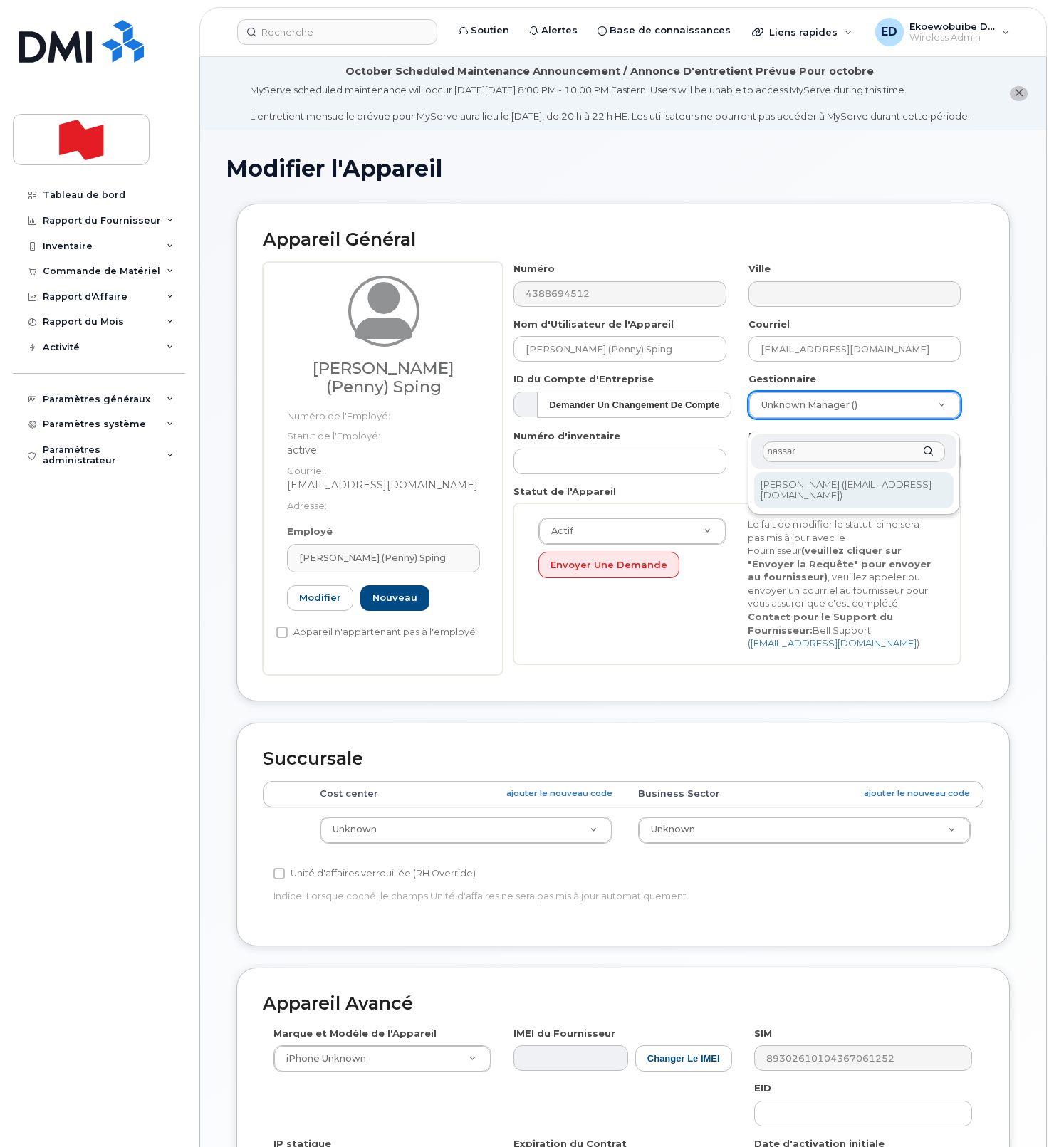
type input "nassar"
type input "1921114"
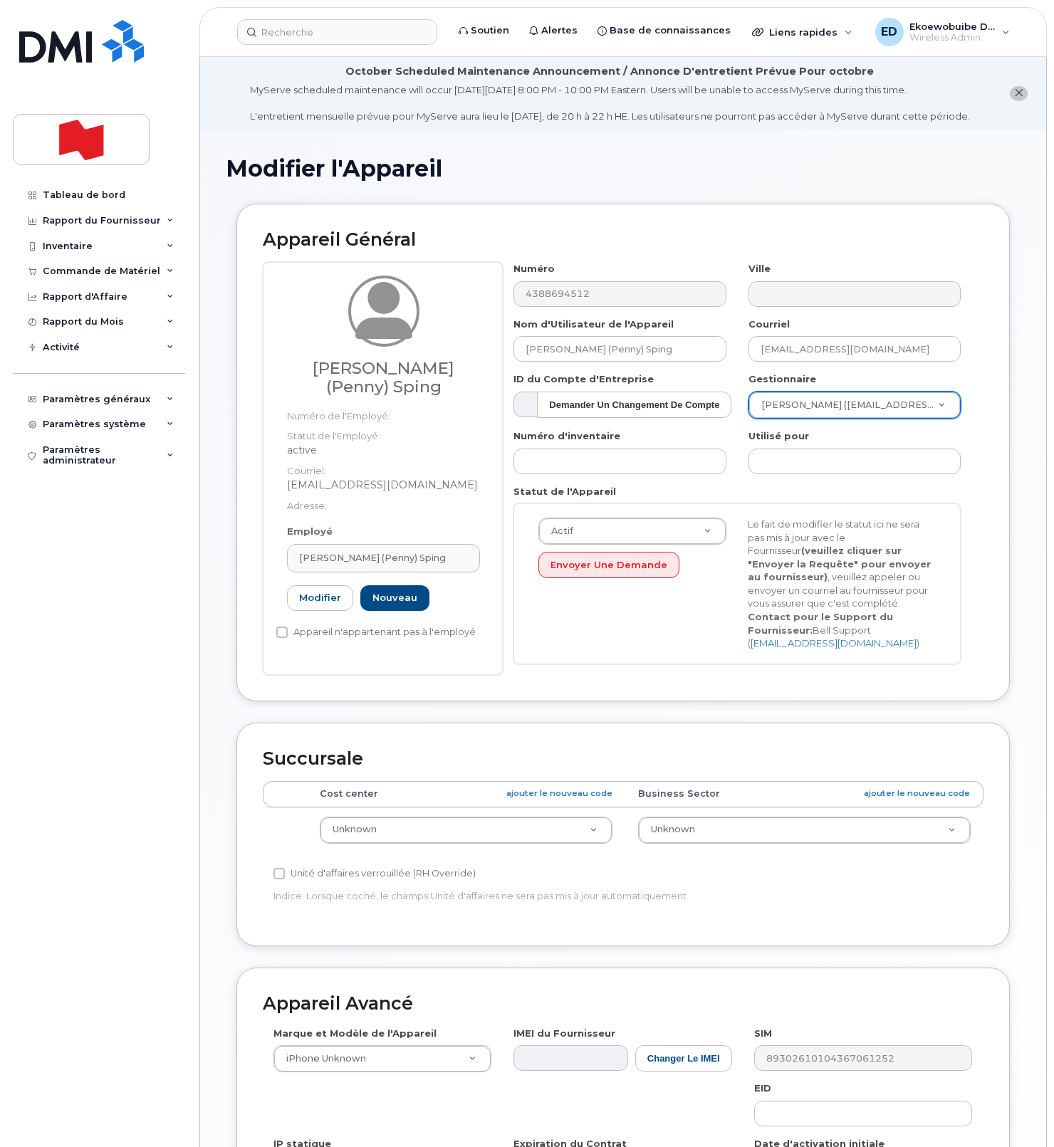
scroll to position [261, 0]
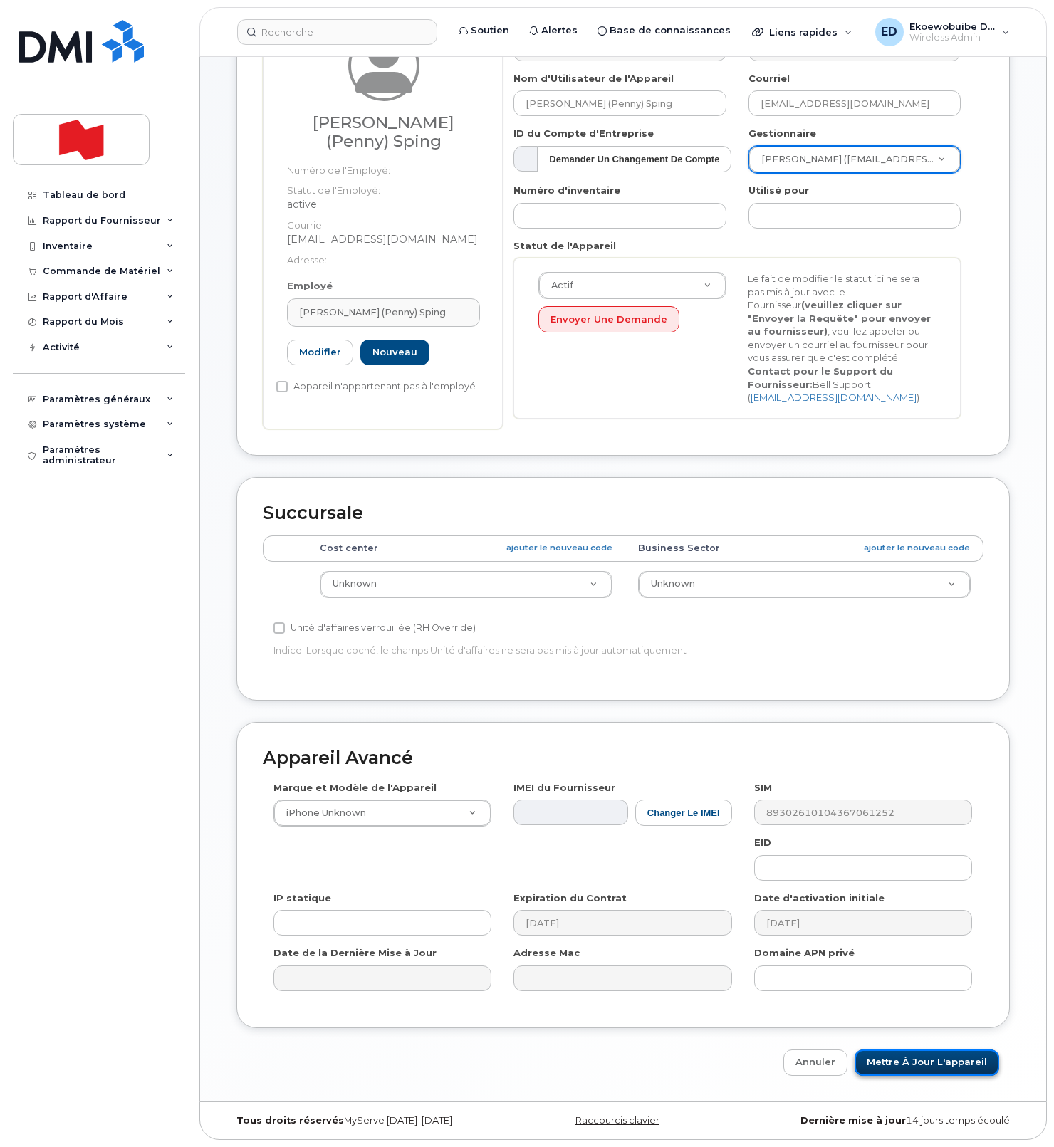
drag, startPoint x: 906, startPoint y: 1062, endPoint x: 896, endPoint y: 1055, distance: 12.2
click at [906, 1062] on input "Mettre à jour l'appareil" at bounding box center [926, 1062] width 145 height 26
type input "Sauvegarde..."
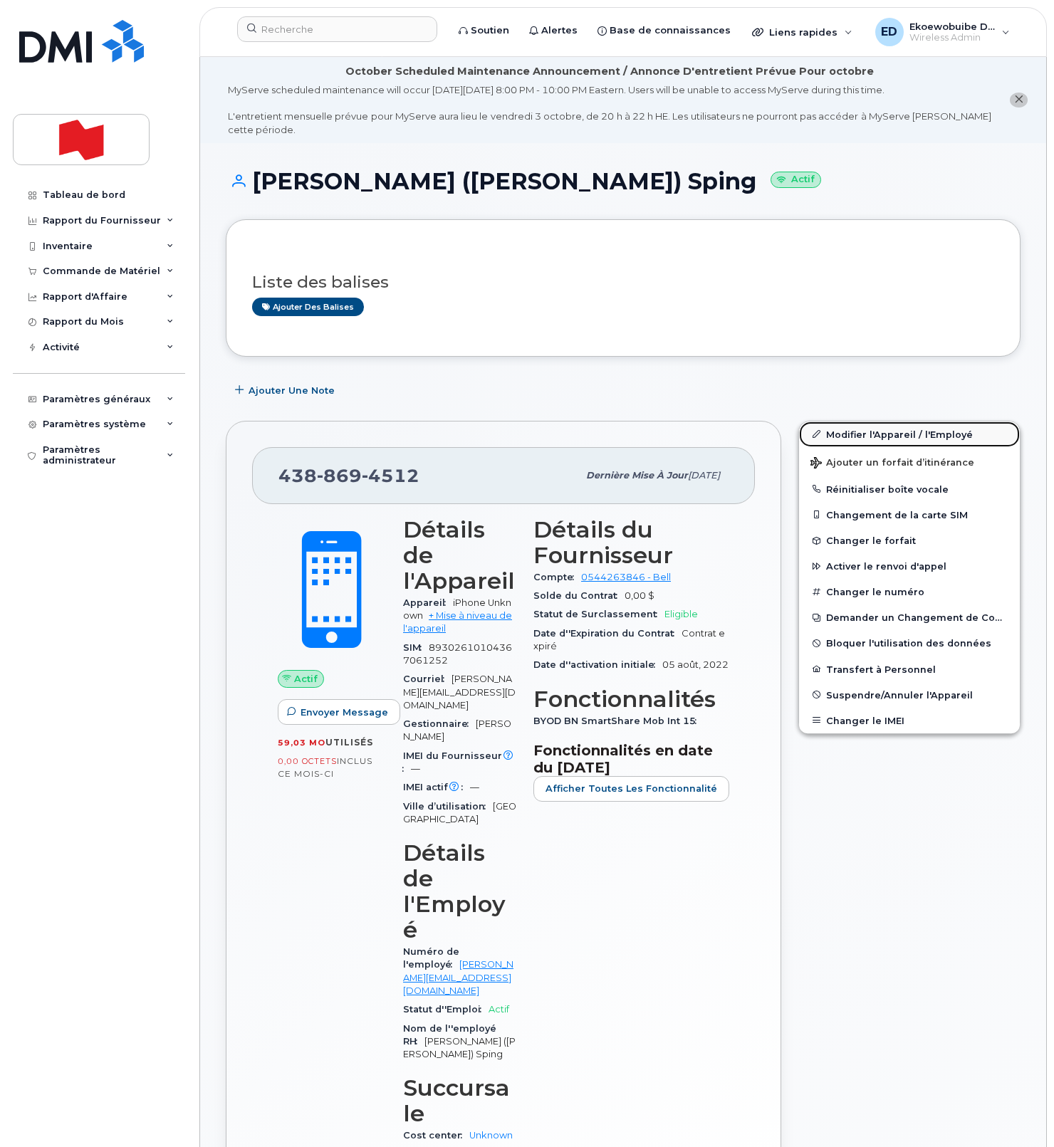
click at [837, 436] on link "Modifier l'Appareil / l'Employé" at bounding box center [909, 434] width 221 height 26
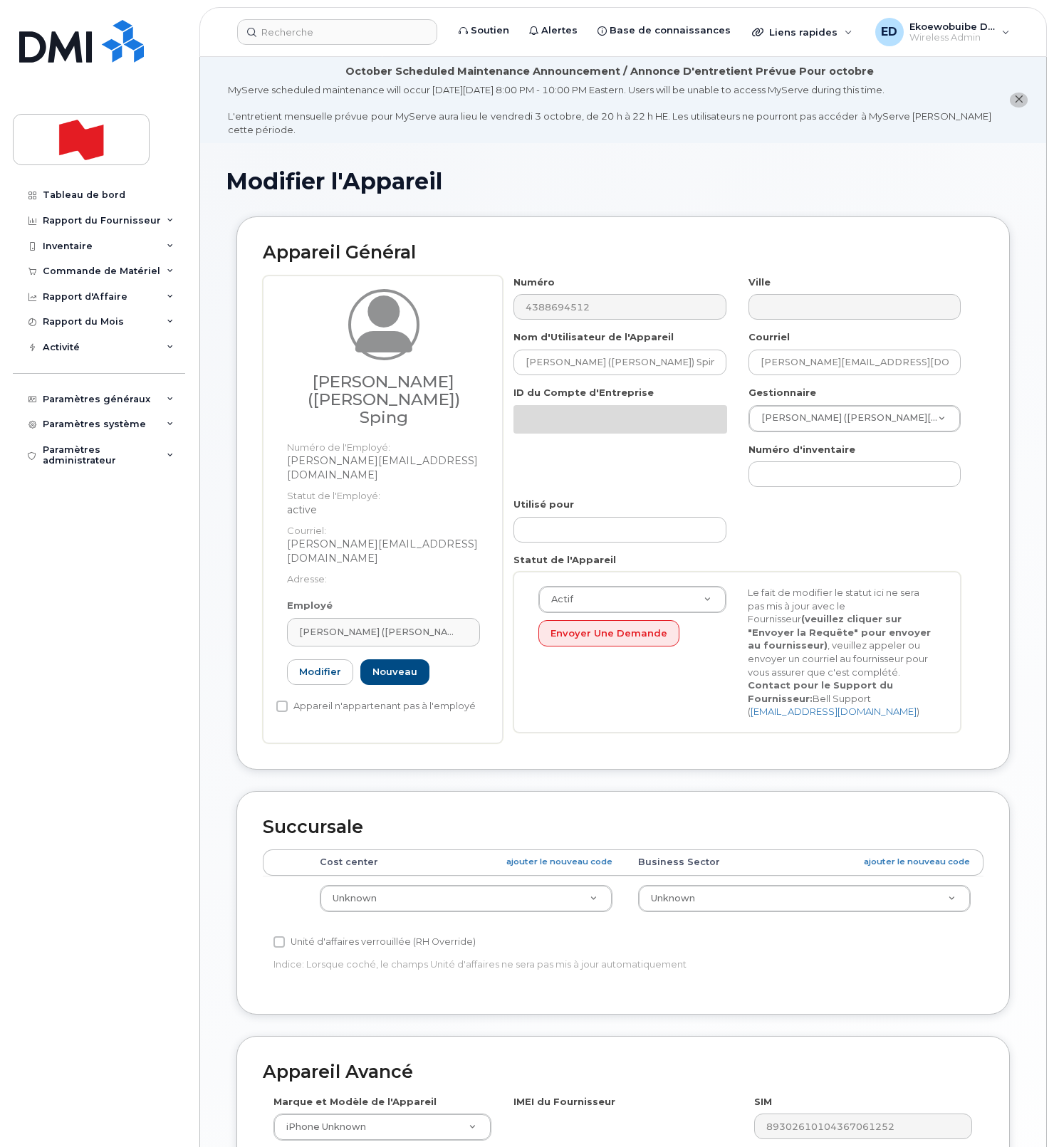
select select "22916206"
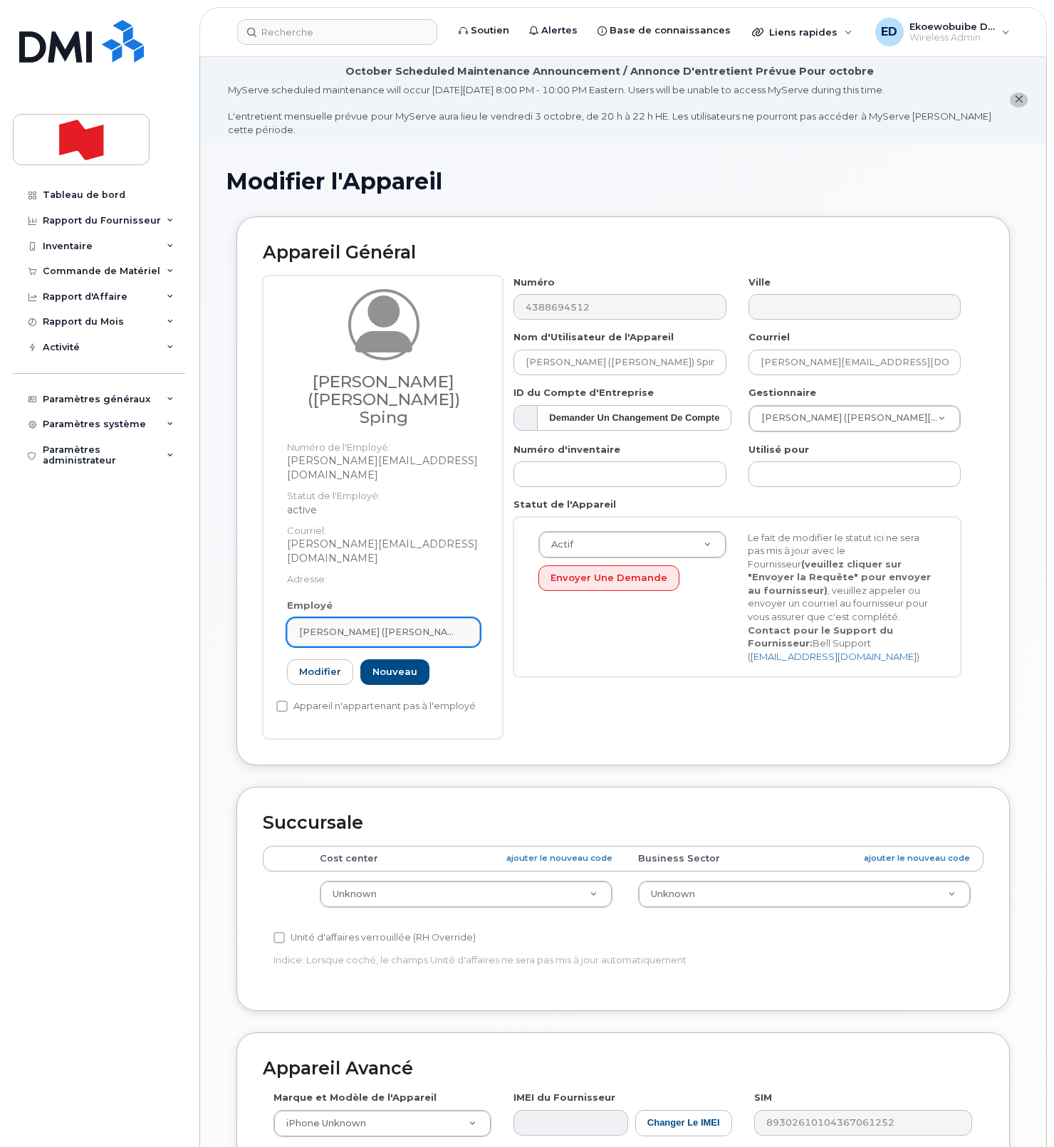
click at [412, 625] on div "[PERSON_NAME] ([PERSON_NAME]) Sping" at bounding box center [383, 632] width 169 height 14
drag, startPoint x: 420, startPoint y: 525, endPoint x: 416, endPoint y: 554, distance: 28.8
click at [420, 526] on div "Yan (Penny) Sping Numéro de l'Employé: penny.yan@bnc.ca Statut de l'Employé: ac…" at bounding box center [383, 444] width 214 height 310
click at [397, 659] on link "Nouveau" at bounding box center [394, 672] width 69 height 26
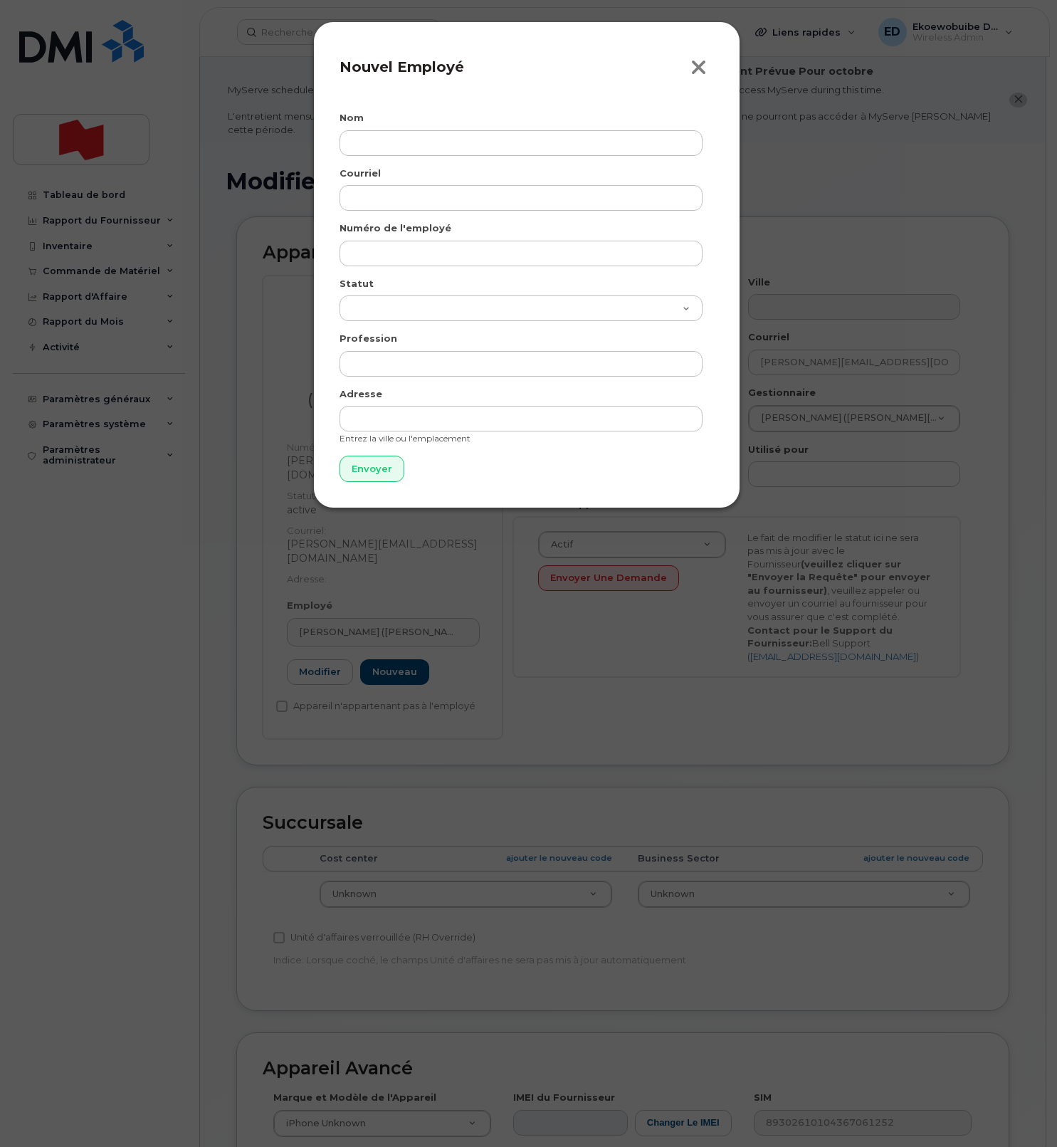
drag, startPoint x: 702, startPoint y: 63, endPoint x: 692, endPoint y: 108, distance: 45.9
click at [702, 63] on icon "button" at bounding box center [699, 67] width 16 height 21
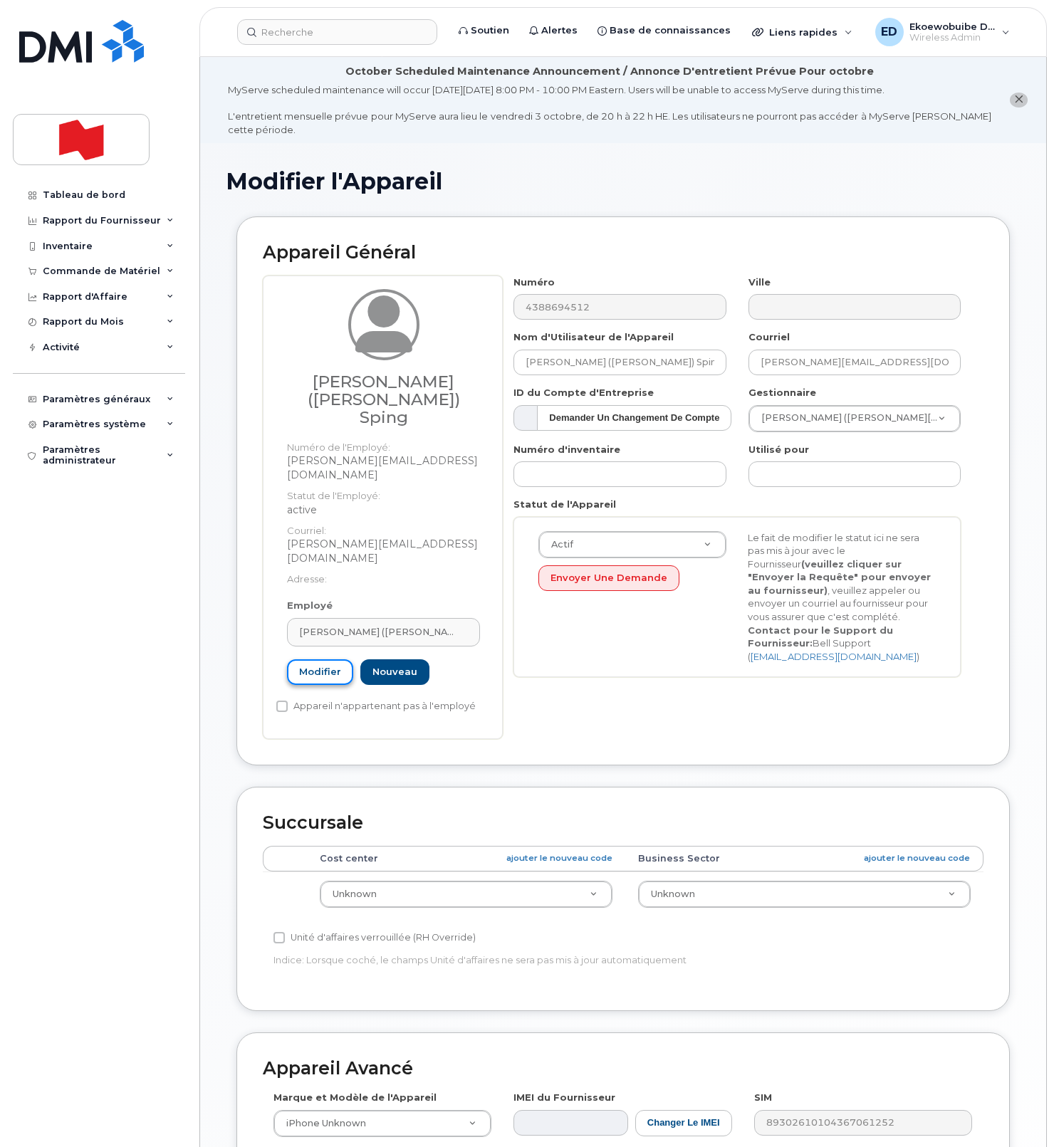
click at [329, 659] on link "Modifier" at bounding box center [320, 672] width 66 height 26
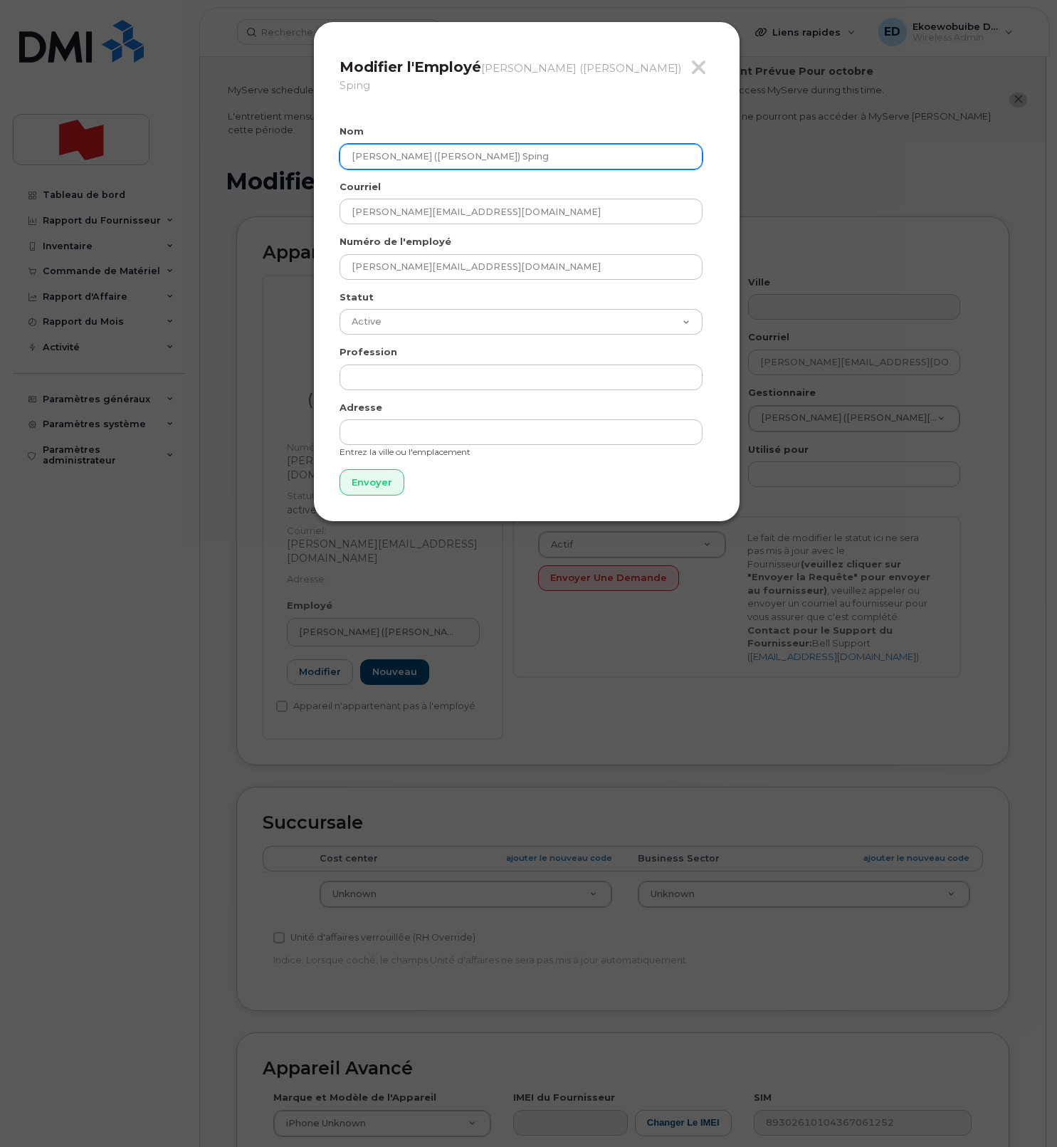
click at [417, 147] on input "[PERSON_NAME] ([PERSON_NAME]) Sping" at bounding box center [521, 157] width 363 height 26
type input "[PERSON_NAME] ([PERSON_NAME]) [PERSON_NAME]"
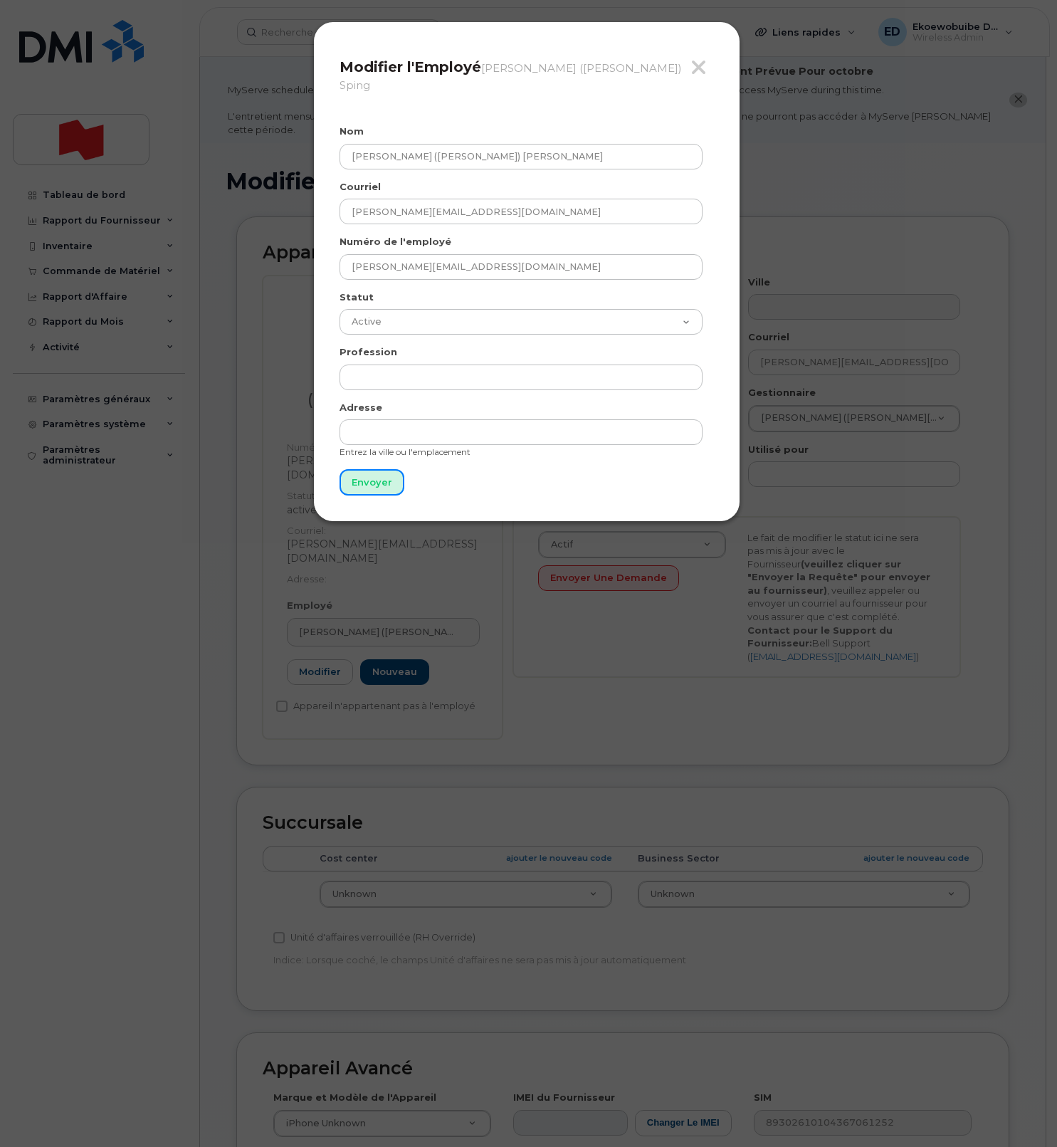
drag, startPoint x: 372, startPoint y: 470, endPoint x: 406, endPoint y: 471, distance: 33.5
click at [372, 470] on input "Envoyer" at bounding box center [372, 482] width 65 height 26
type input "Envoyer"
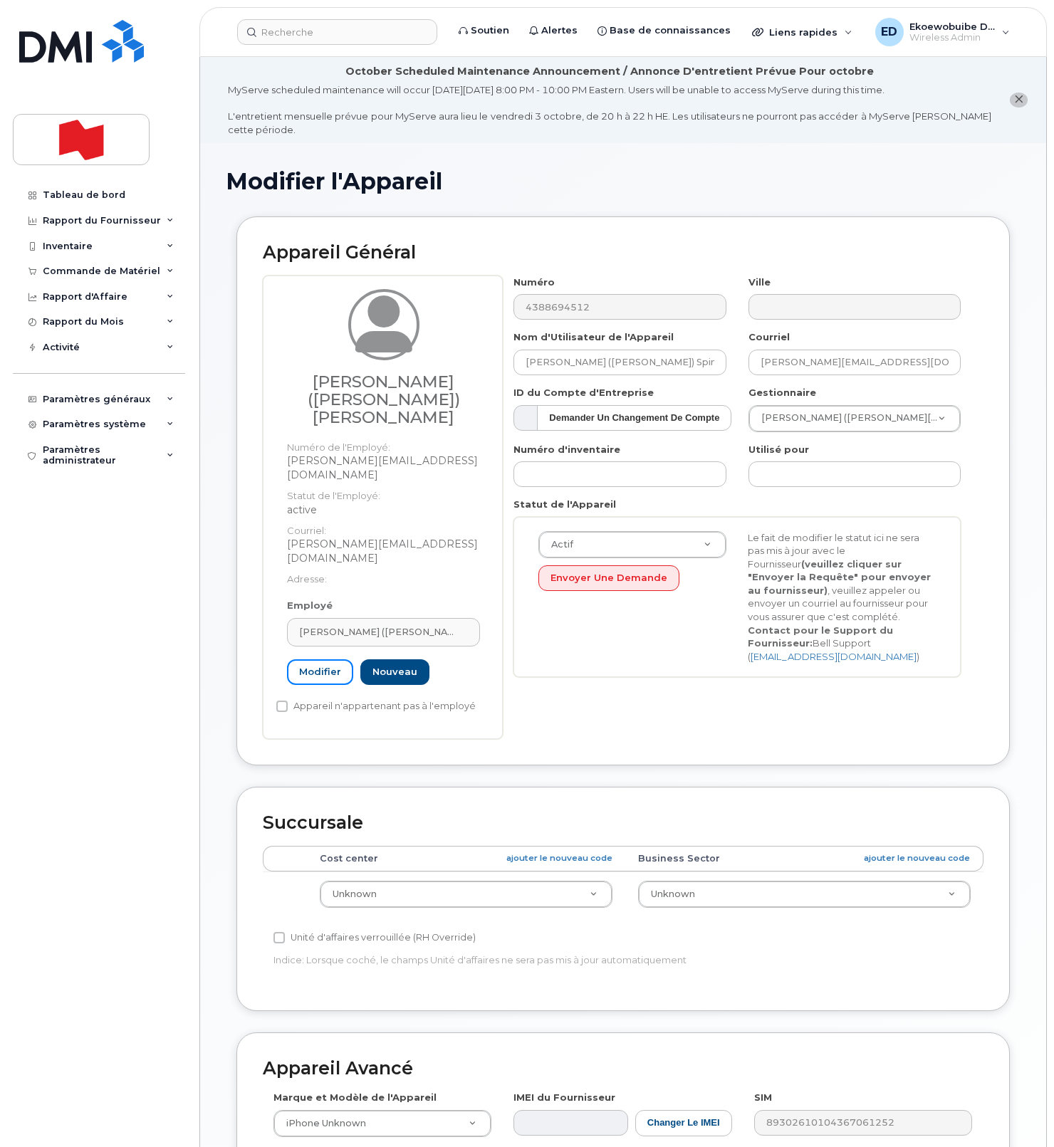
scroll to position [261, 0]
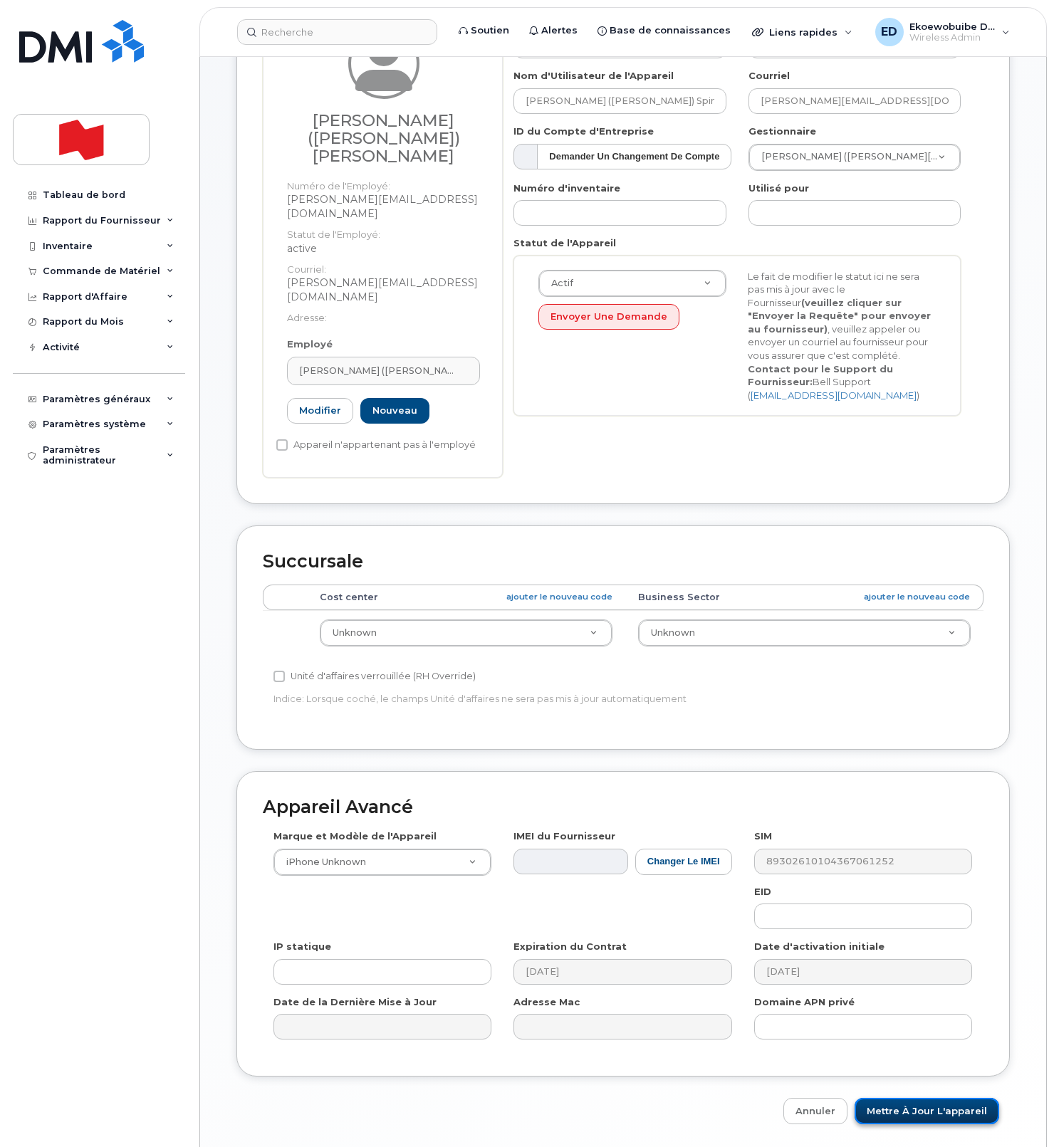
click at [891, 1098] on input "Mettre à jour l'appareil" at bounding box center [926, 1111] width 145 height 26
type input "Sauvegarde..."
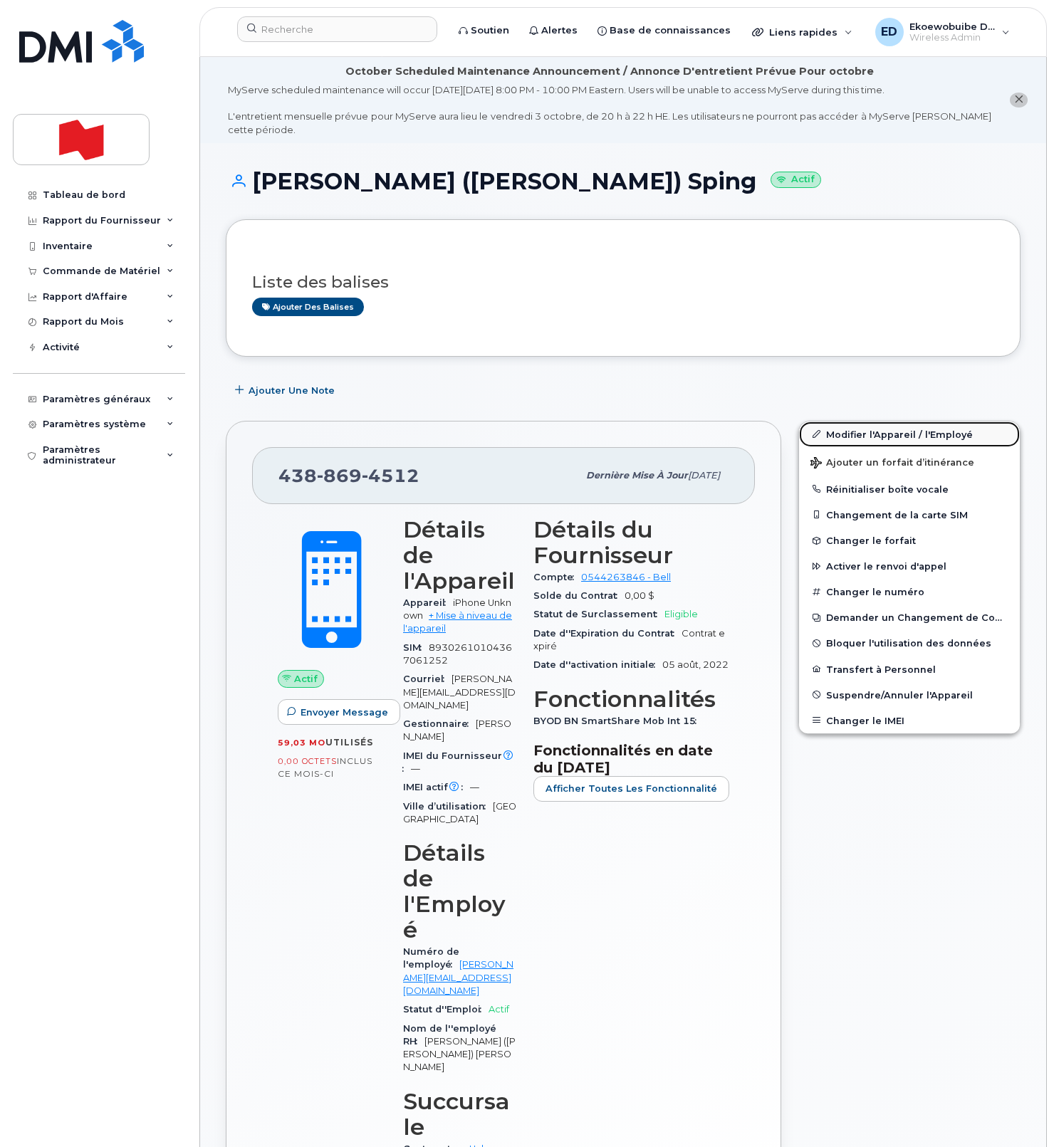
click at [841, 439] on link "Modifier l'Appareil / l'Employé" at bounding box center [909, 434] width 221 height 26
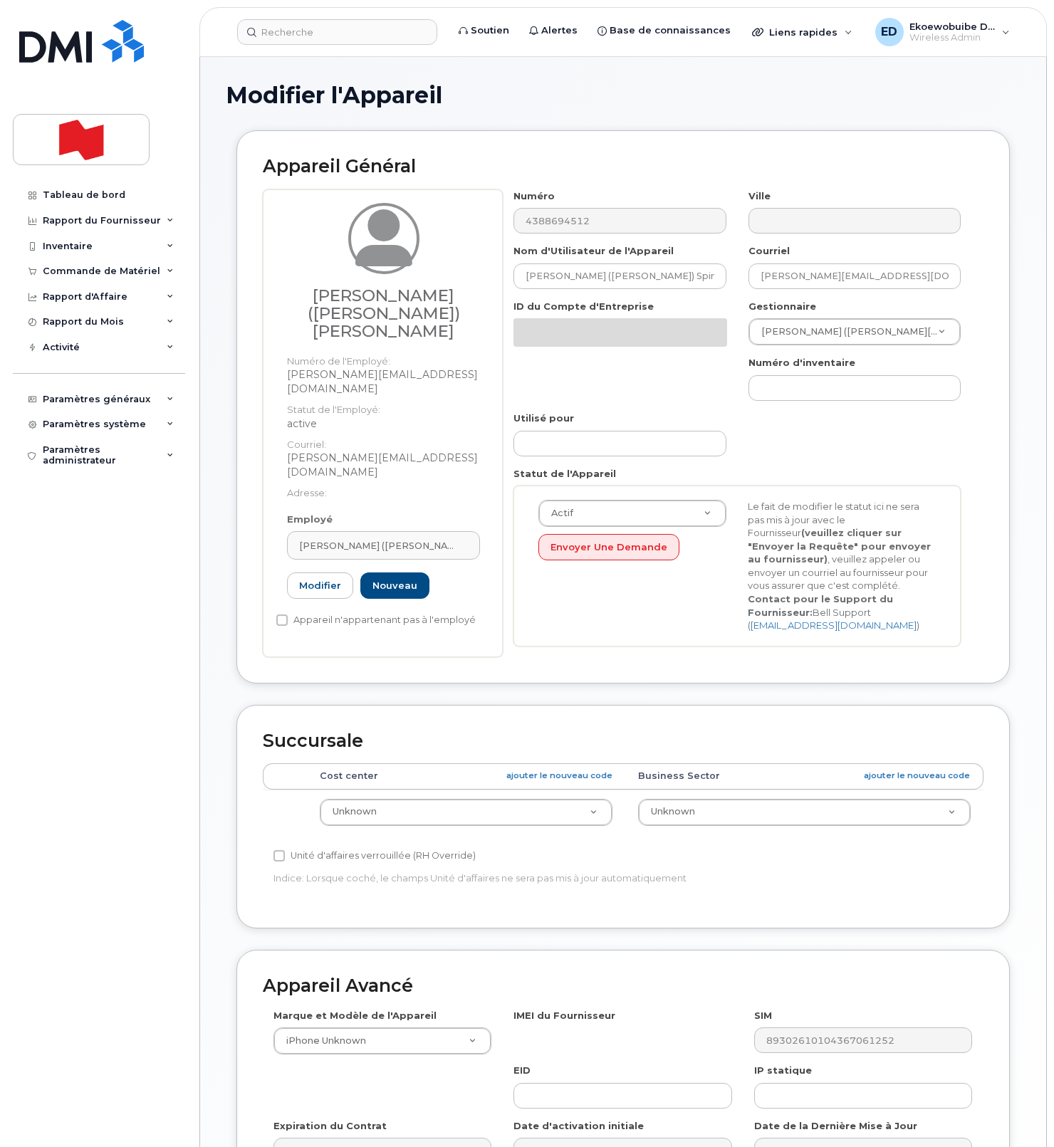
select select "22916206"
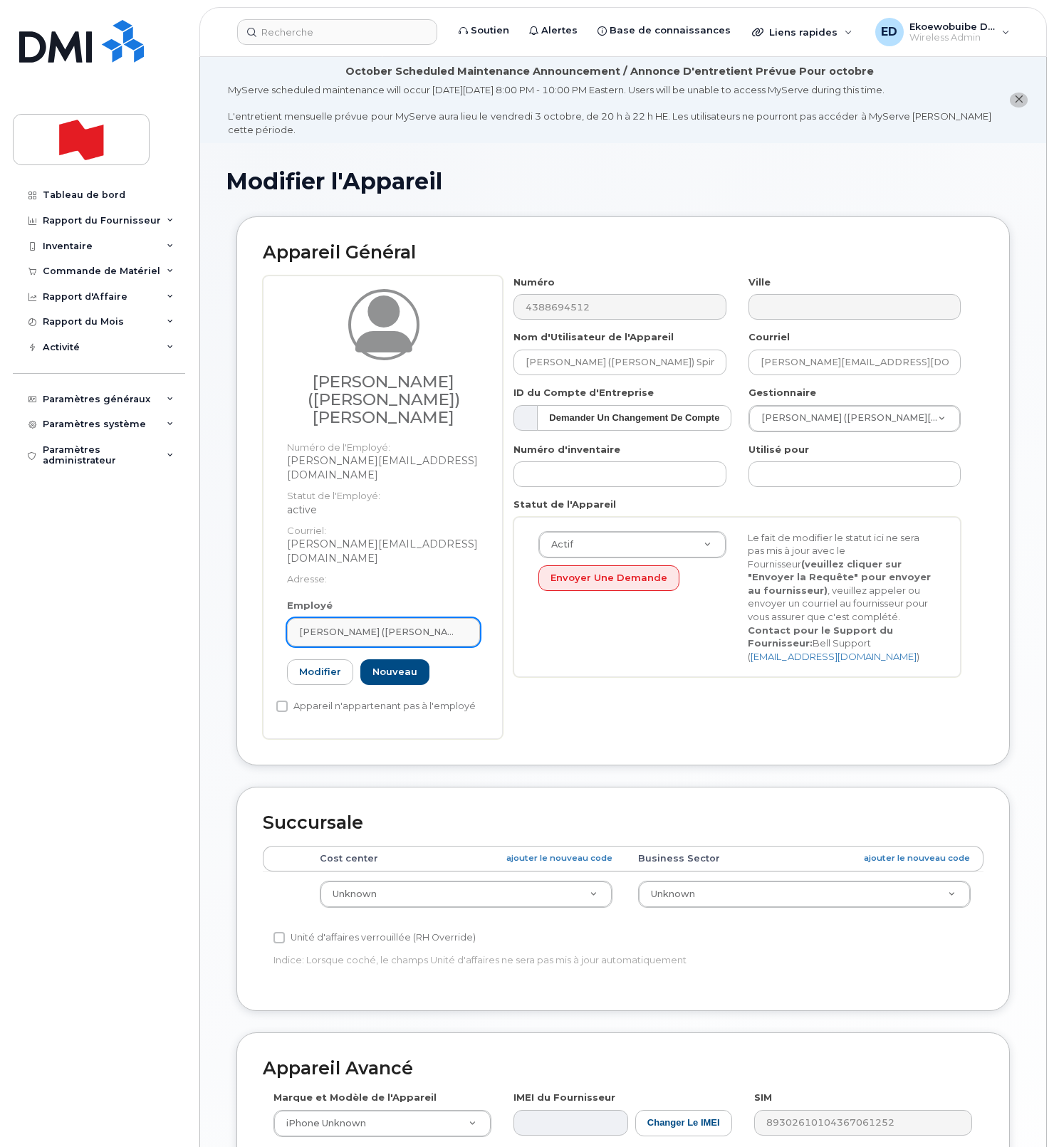
click at [418, 625] on div "[PERSON_NAME] ([PERSON_NAME]) [PERSON_NAME]" at bounding box center [383, 632] width 169 height 14
paste input "[PERSON_NAME][EMAIL_ADDRESS][DOMAIN_NAME]"
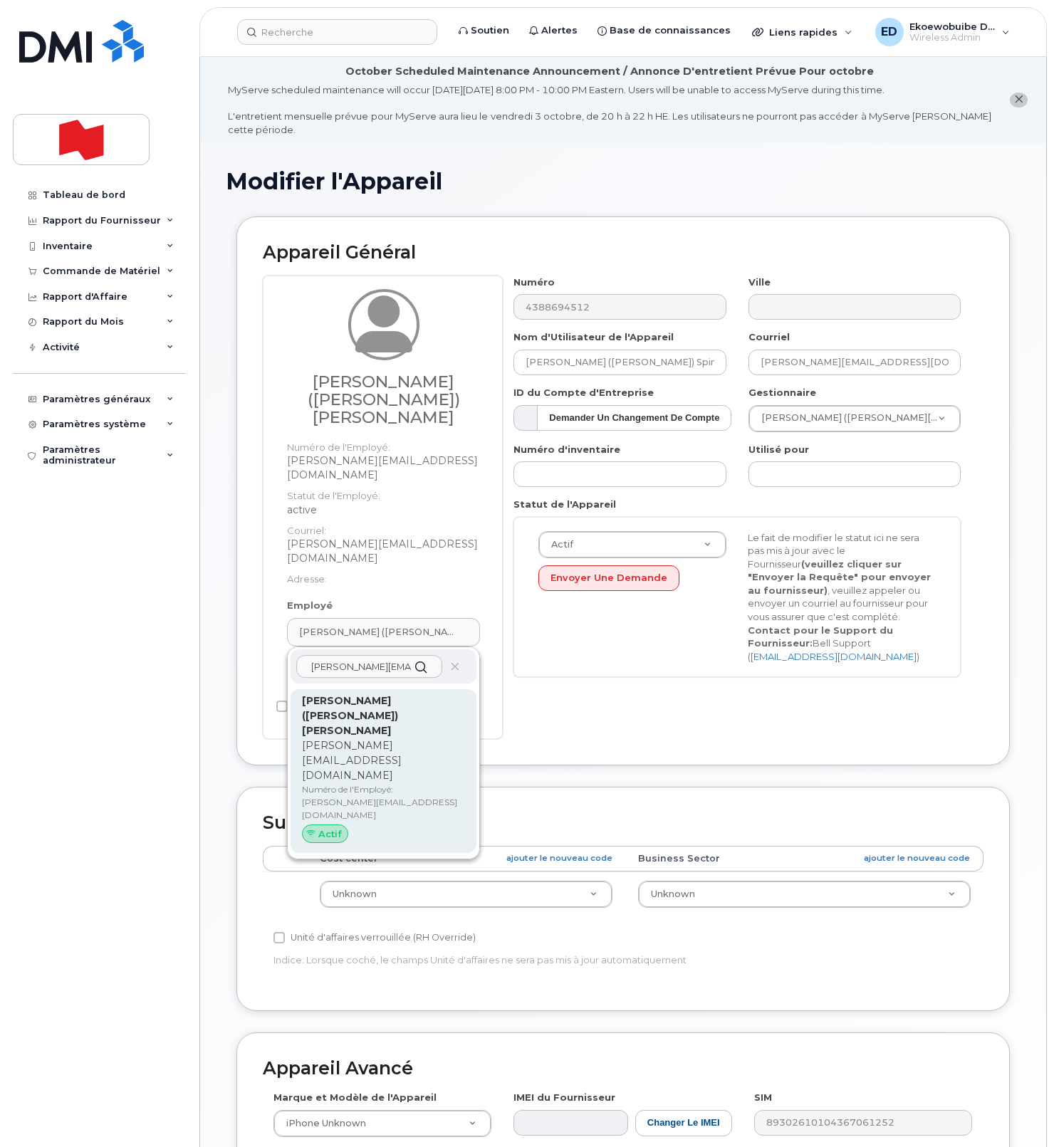
type input "[PERSON_NAME][EMAIL_ADDRESS][DOMAIN_NAME]"
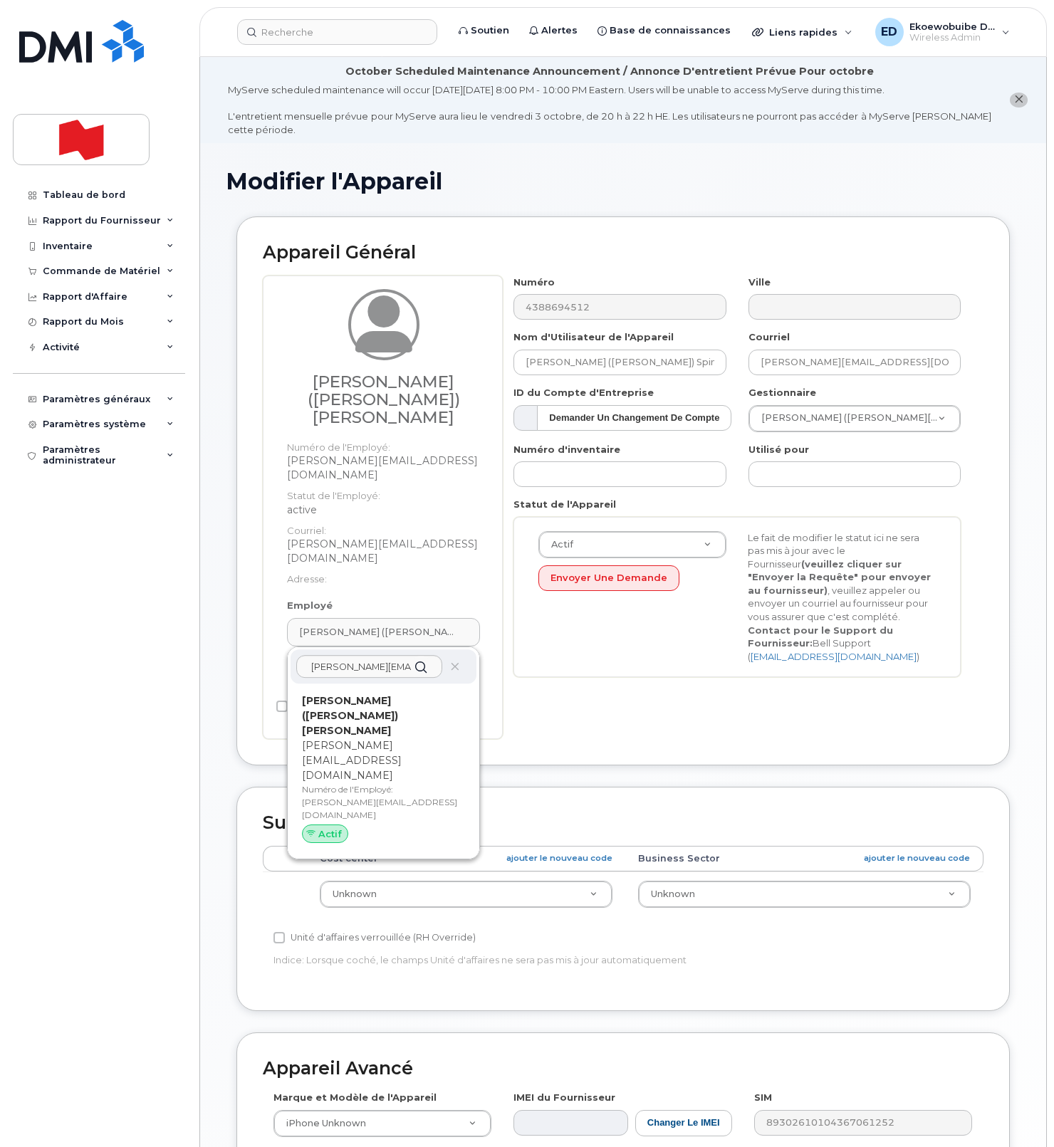
click at [334, 738] on p "[PERSON_NAME][EMAIL_ADDRESS][DOMAIN_NAME]" at bounding box center [383, 760] width 163 height 45
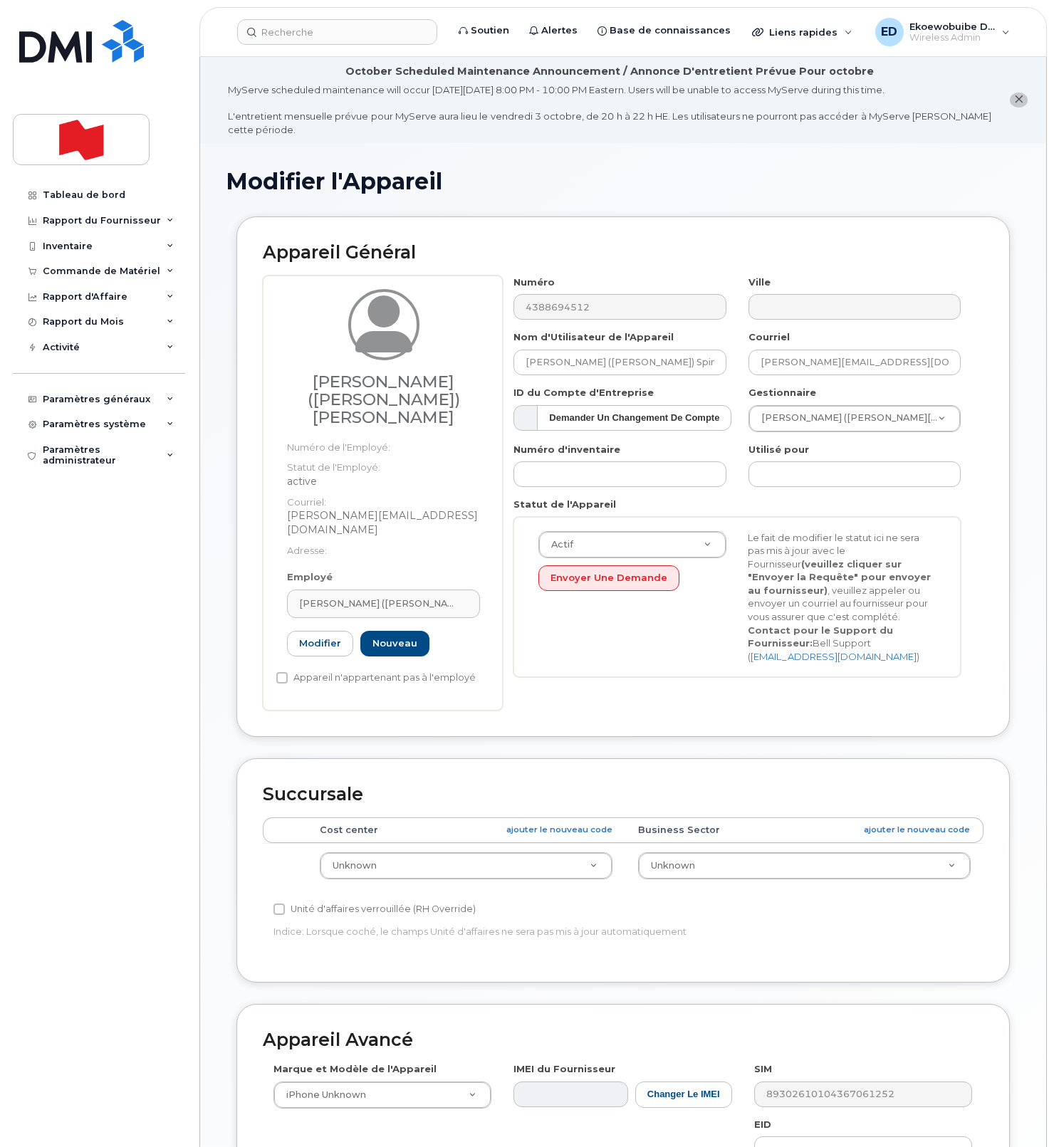
type input "[PERSON_NAME] ([PERSON_NAME]) [PERSON_NAME]"
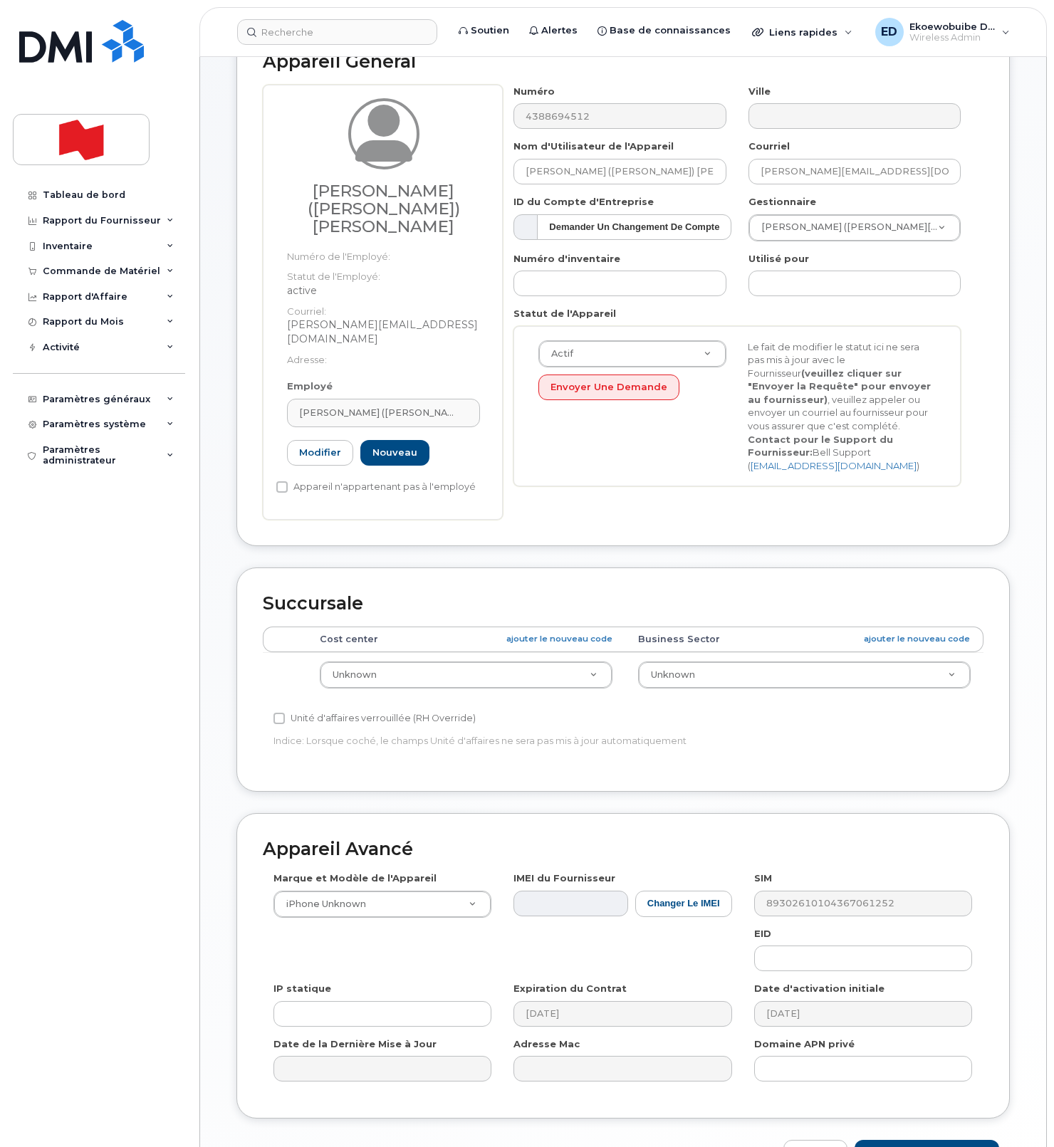
scroll to position [261, 0]
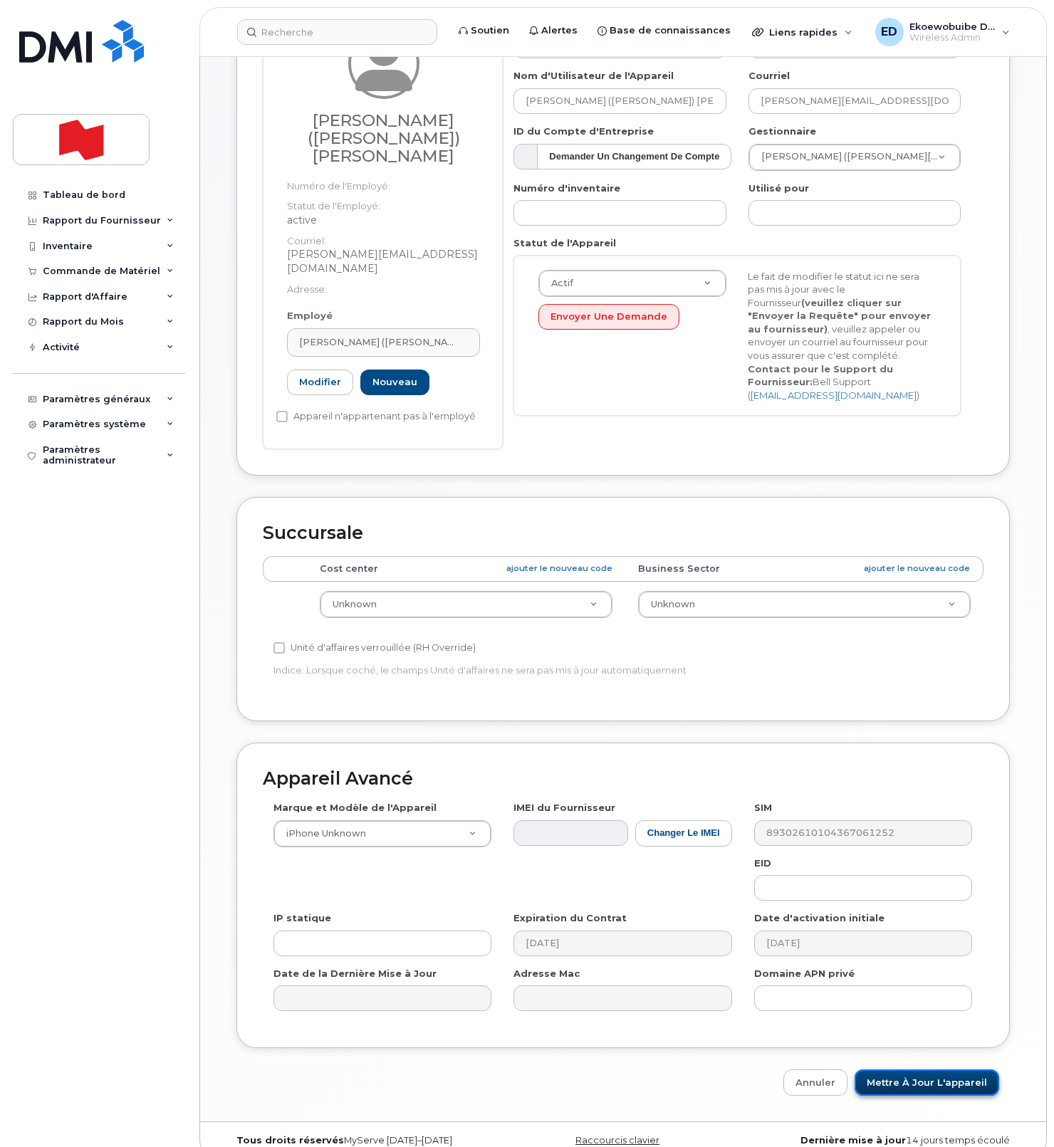
click at [904, 1069] on input "Mettre à jour l'appareil" at bounding box center [926, 1082] width 145 height 26
type input "Sauvegarde..."
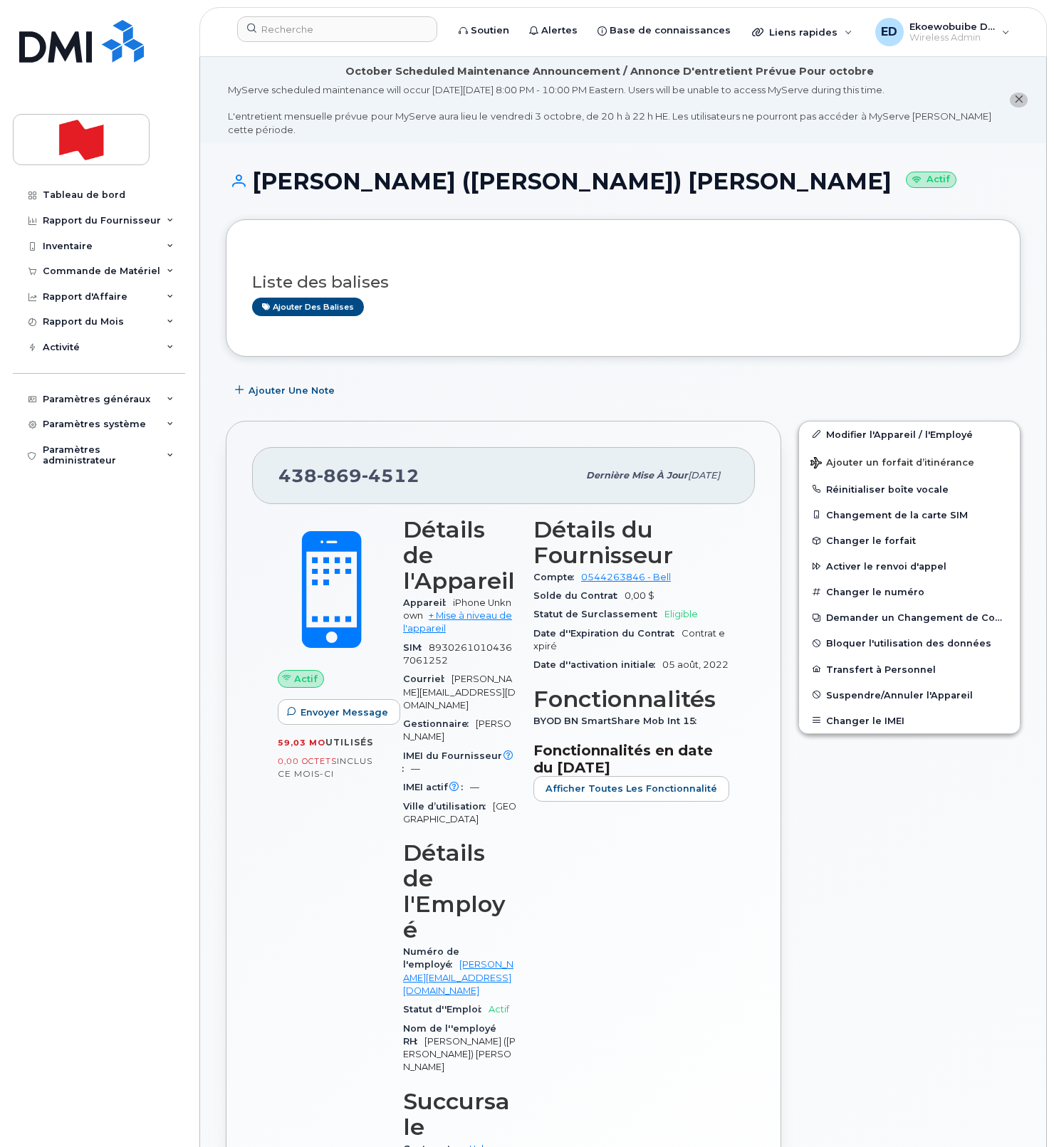
click at [471, 481] on div "438 869 4512" at bounding box center [427, 476] width 299 height 30
drag, startPoint x: 424, startPoint y: 482, endPoint x: 353, endPoint y: 486, distance: 70.6
click at [353, 486] on div "438 869 4512" at bounding box center [427, 476] width 299 height 30
drag, startPoint x: 501, startPoint y: 490, endPoint x: 455, endPoint y: 487, distance: 46.4
click at [489, 490] on div "438 869 4512" at bounding box center [427, 476] width 299 height 30
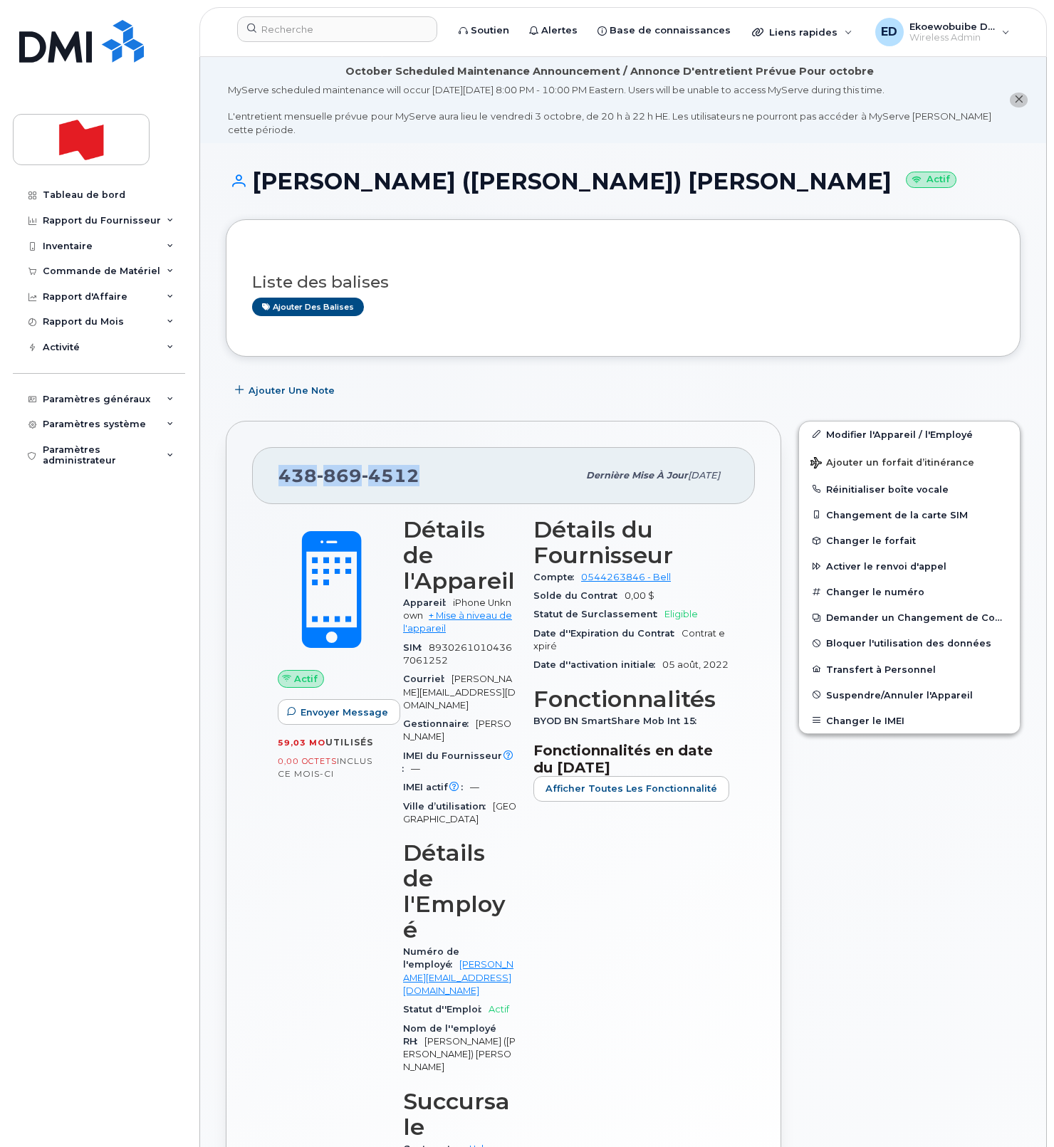
drag, startPoint x: 449, startPoint y: 482, endPoint x: 277, endPoint y: 478, distance: 171.6
click at [277, 478] on div "438 869 4512 Dernière mise à jour 03 oct., 2025" at bounding box center [503, 475] width 503 height 57
copy span "438 869 4512"
